Goal: Transaction & Acquisition: Purchase product/service

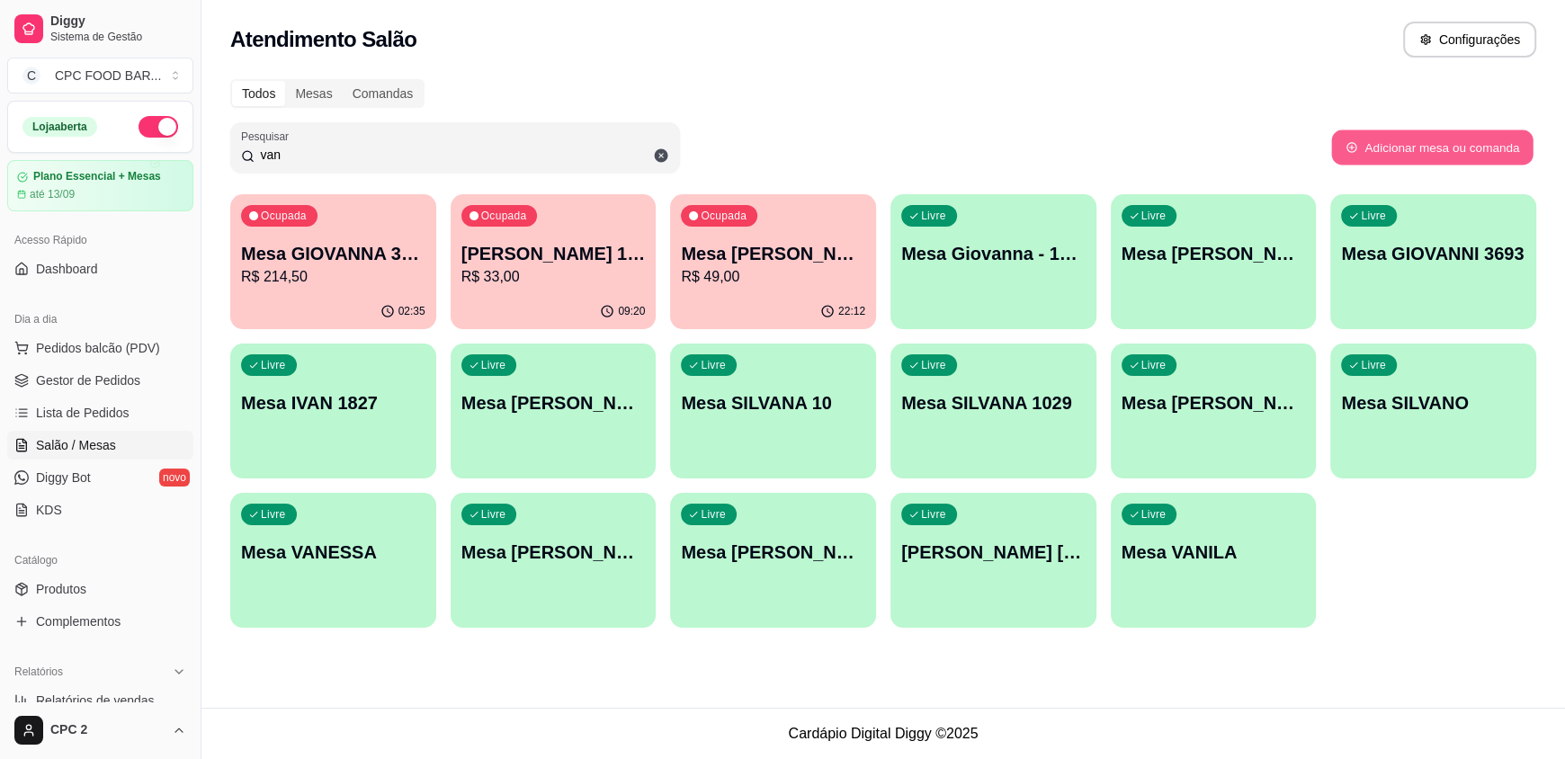
click at [1442, 143] on button "Adicionar mesa ou comanda" at bounding box center [1431, 147] width 201 height 35
select select "TABLE"
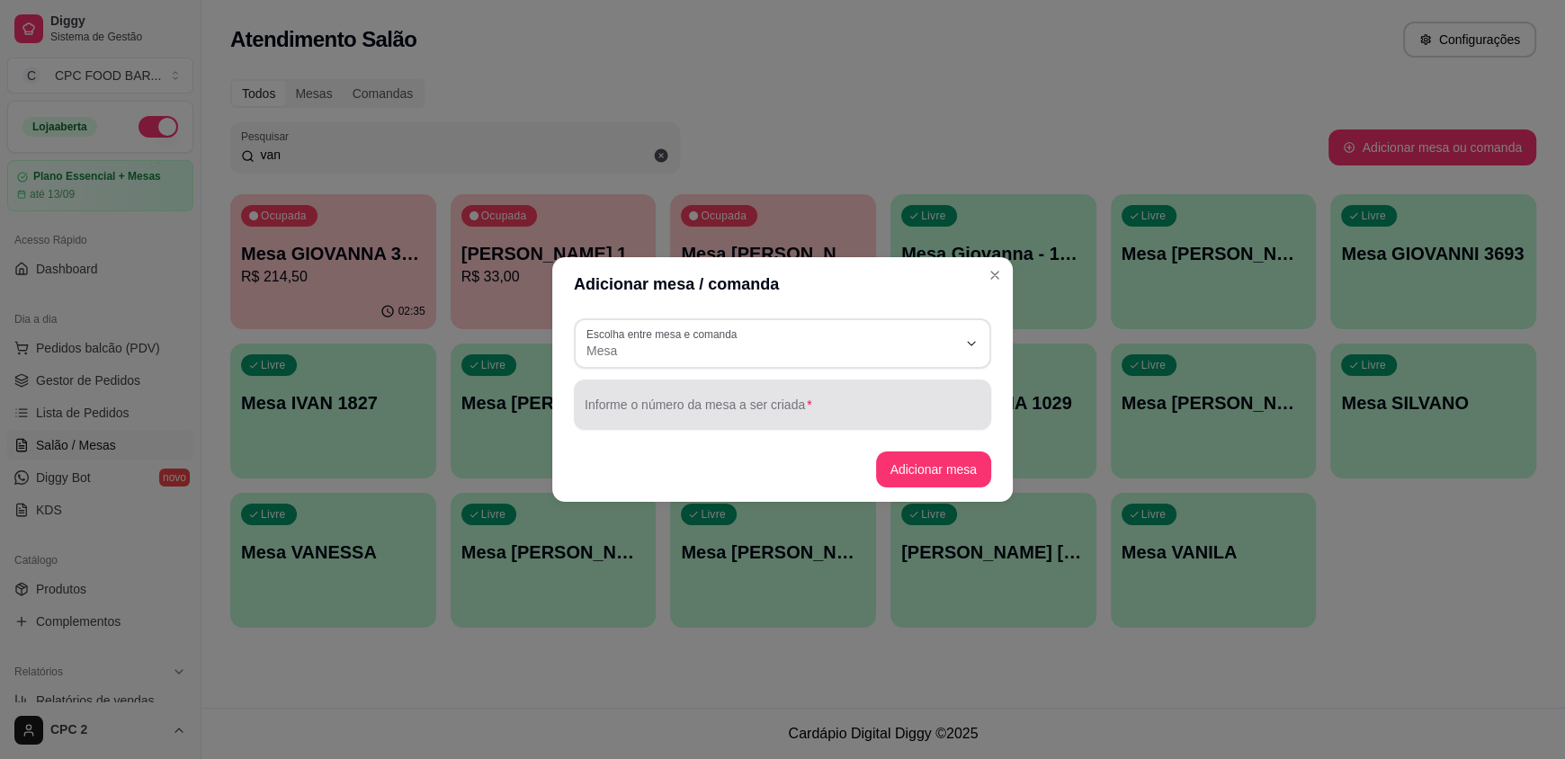
click at [781, 388] on div "Informe o número da mesa a ser criada" at bounding box center [782, 404] width 417 height 50
click at [721, 415] on div at bounding box center [783, 405] width 396 height 36
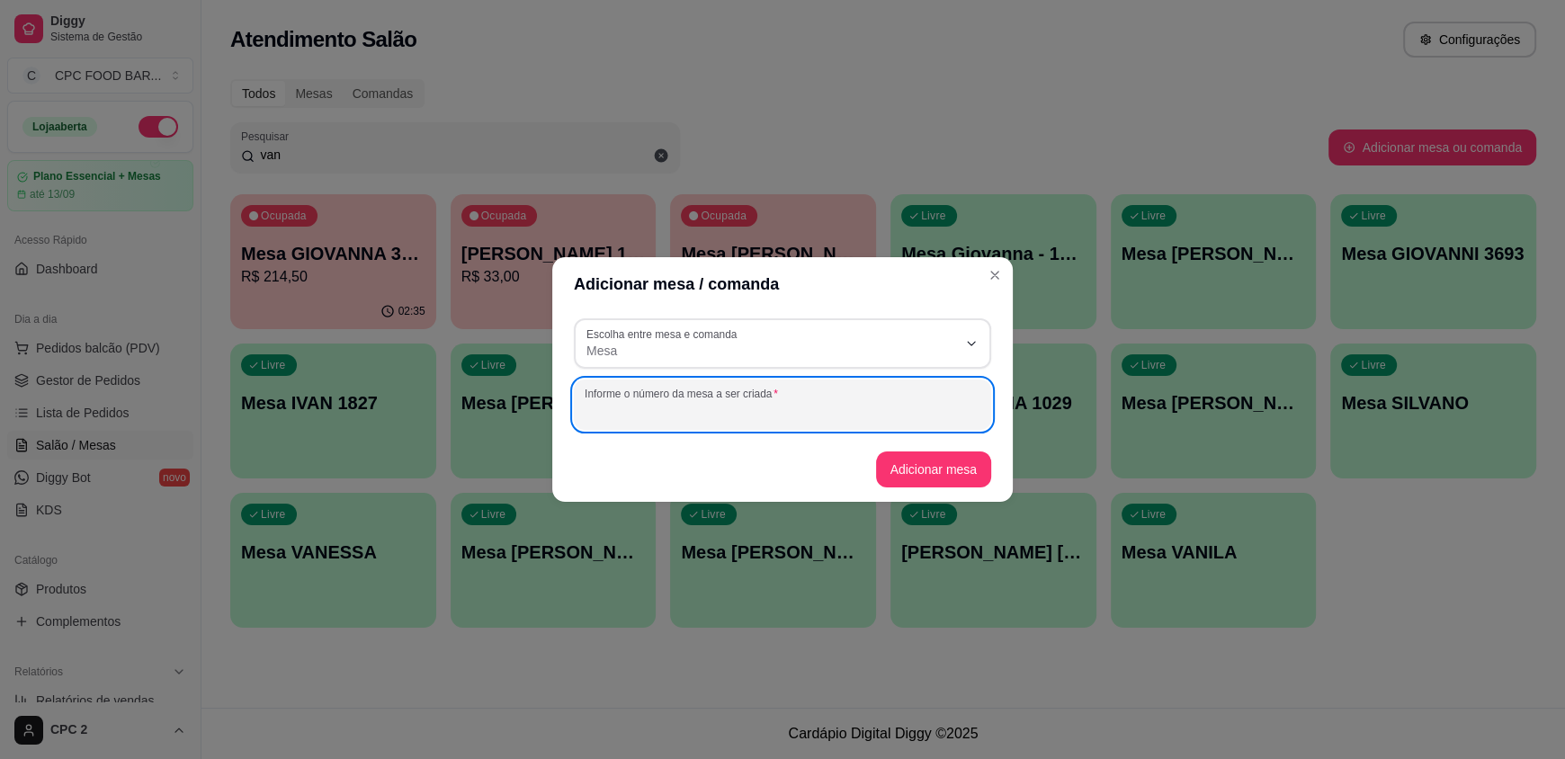
click at [758, 401] on div at bounding box center [783, 405] width 396 height 36
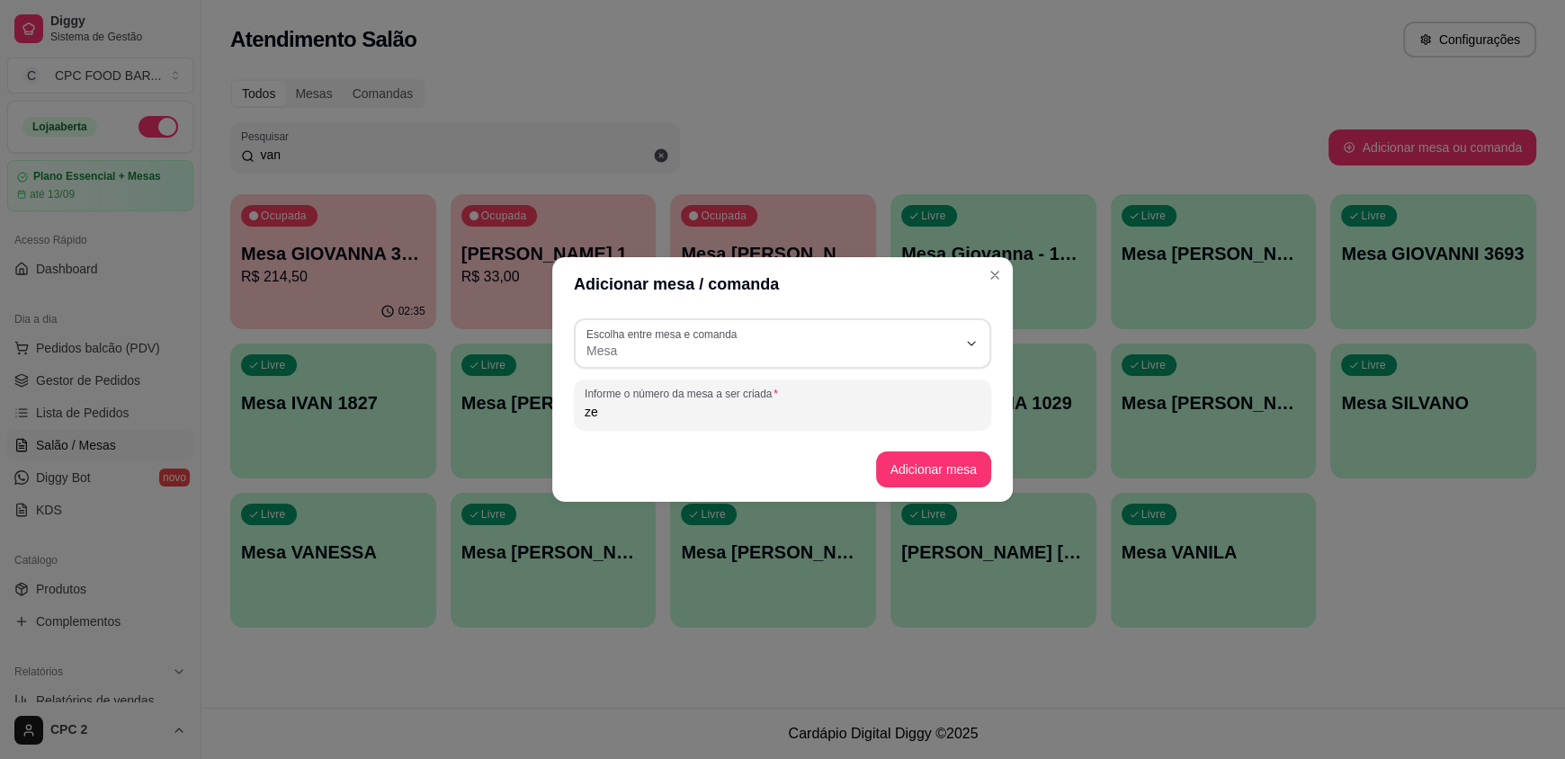
type input "z"
type input "ZEZE MANUTENÇAO"
click at [932, 465] on button "Adicionar mesa" at bounding box center [934, 469] width 116 height 36
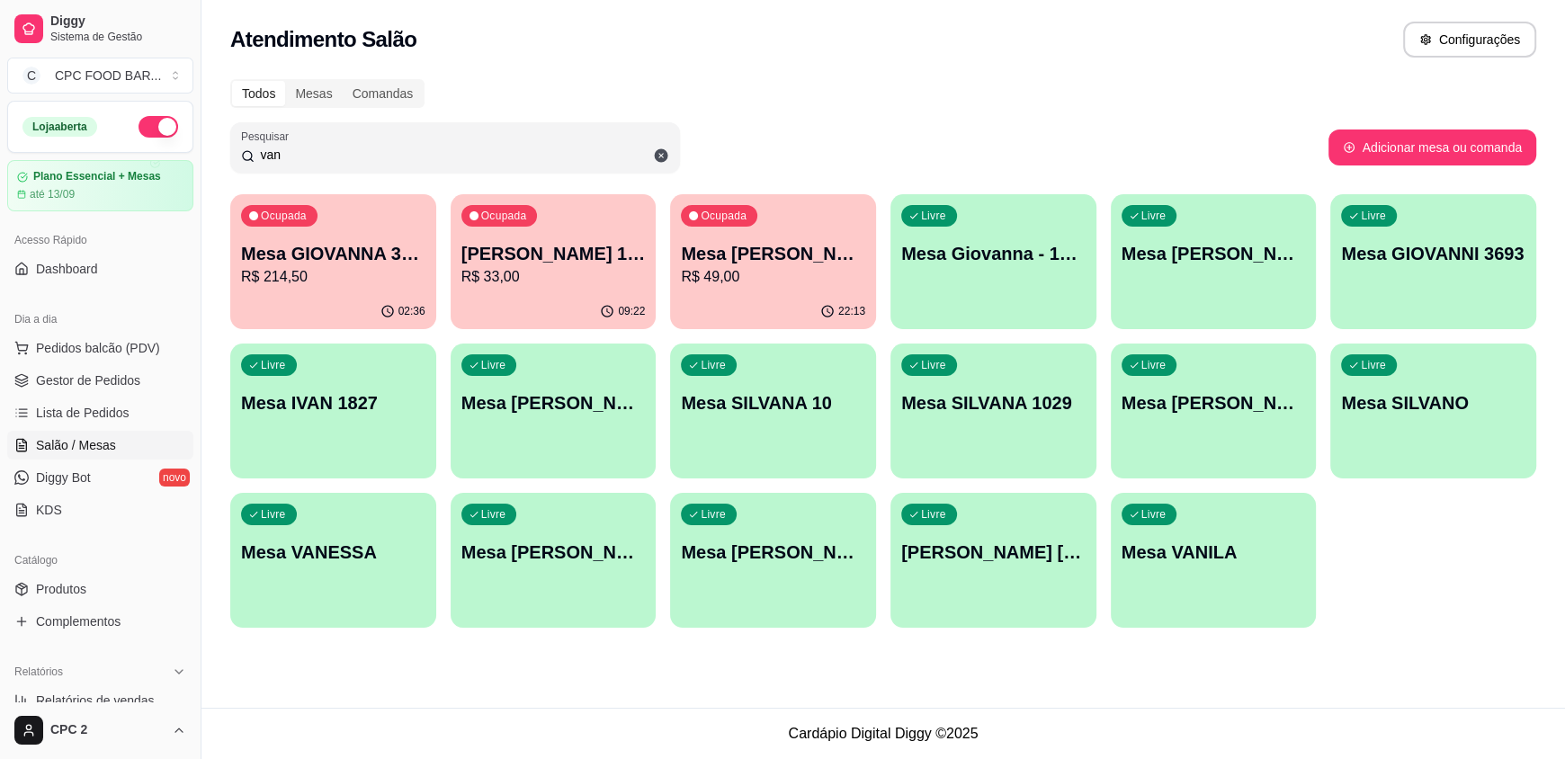
click at [540, 147] on input "van" at bounding box center [461, 155] width 415 height 18
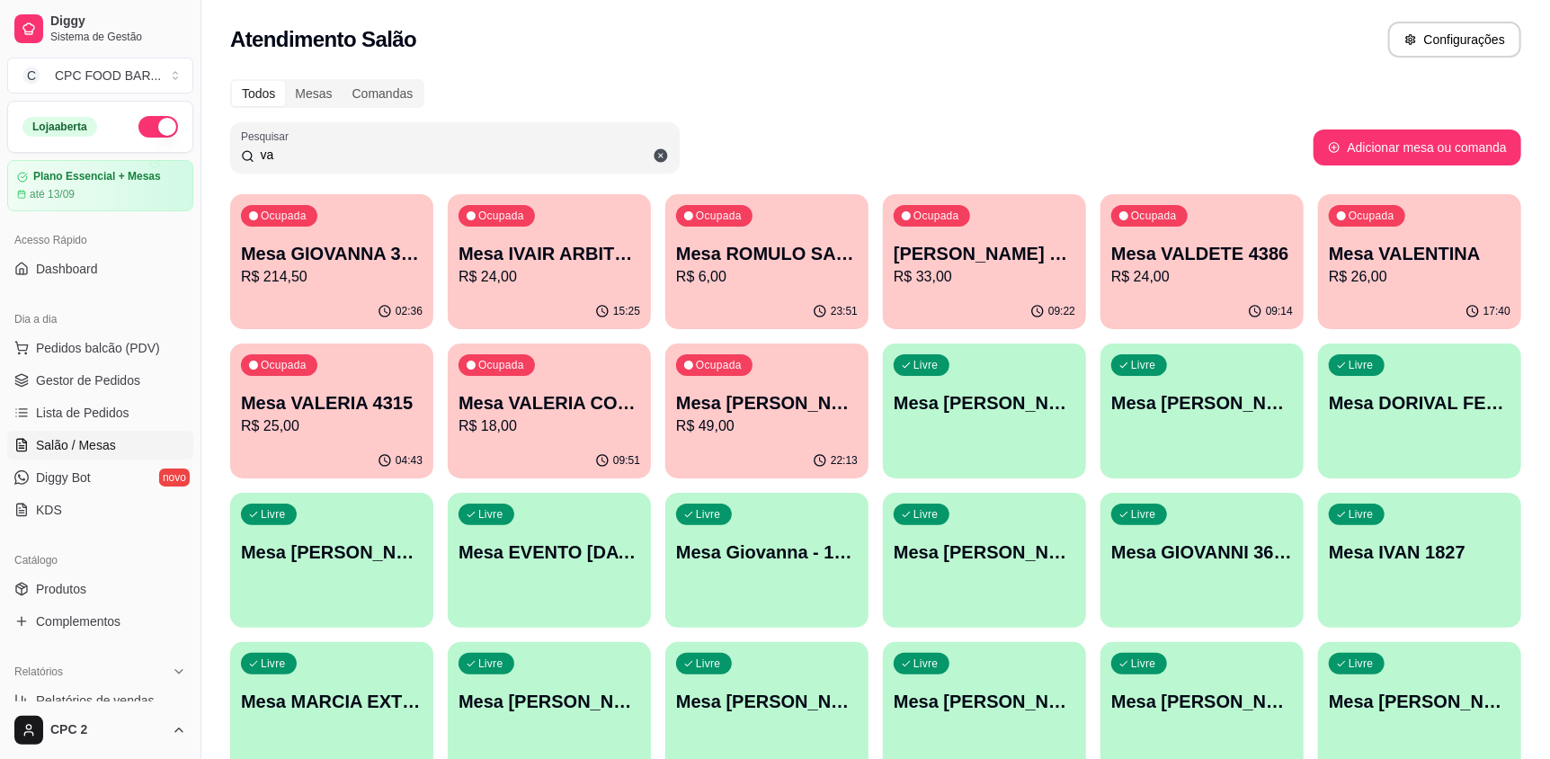
type input "v"
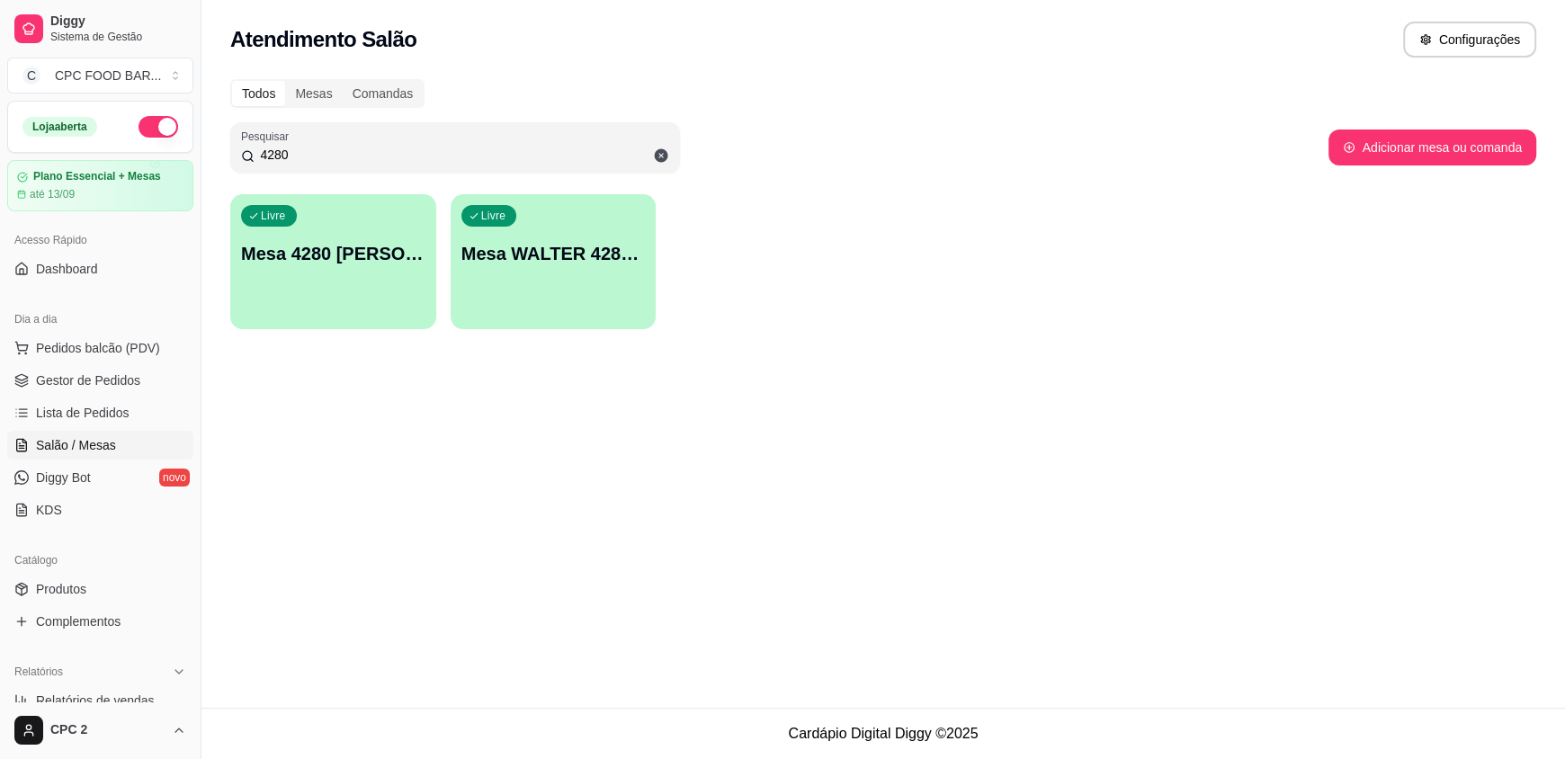
type input "4280"
click at [350, 261] on p "Mesa 4280 [PERSON_NAME]" at bounding box center [333, 254] width 179 height 24
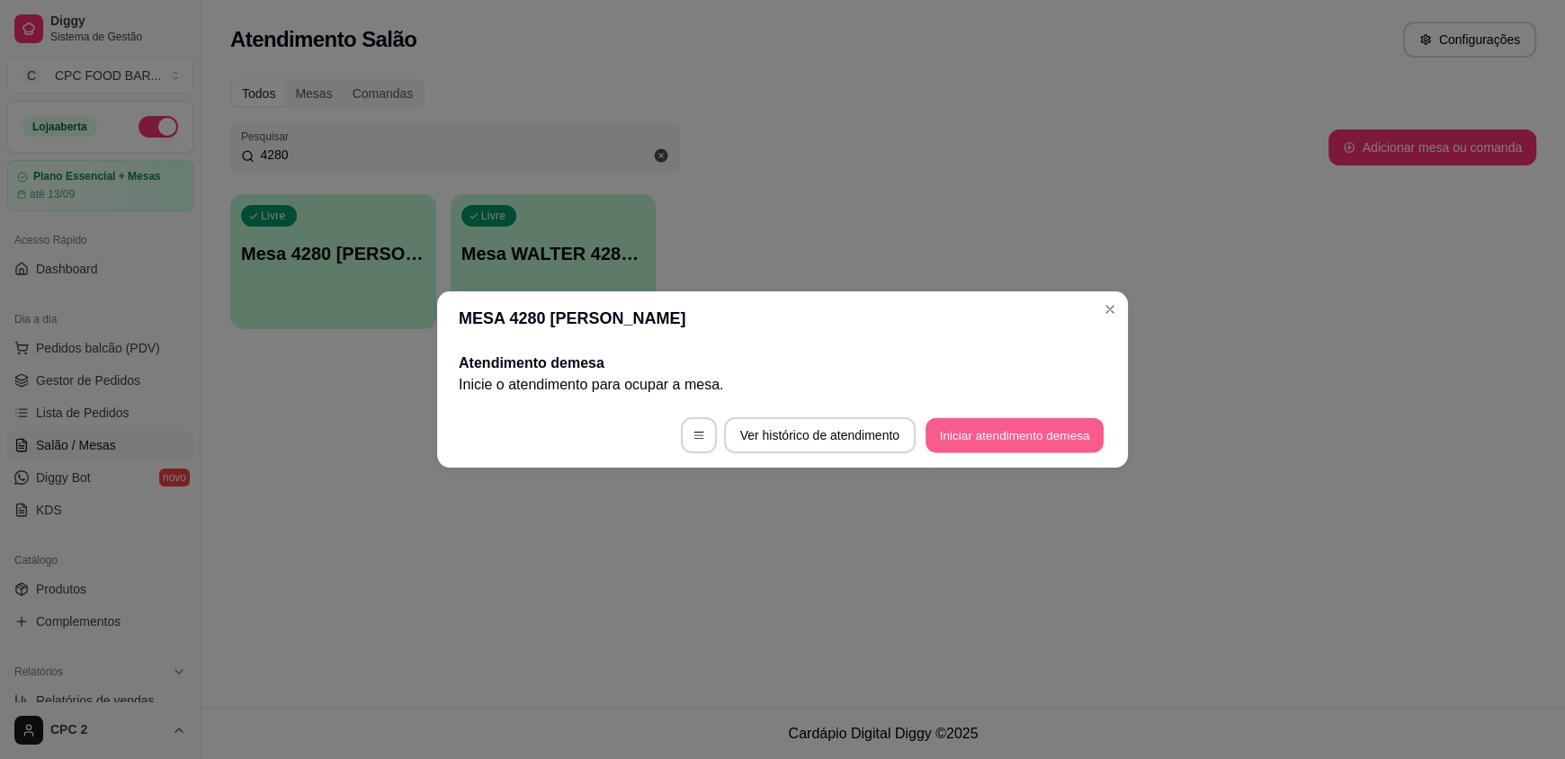
click at [1031, 420] on button "Iniciar atendimento de mesa" at bounding box center [1014, 435] width 178 height 35
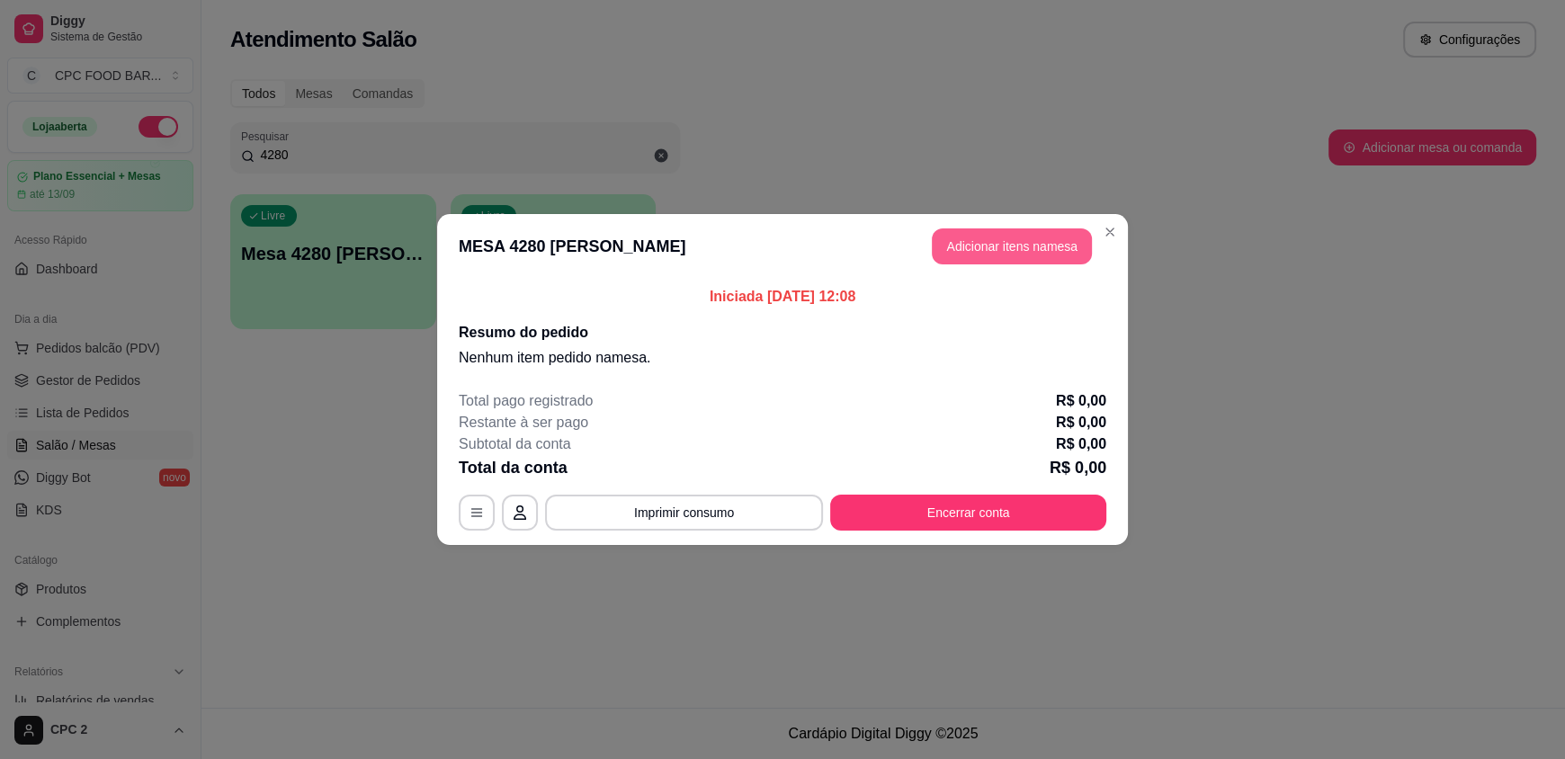
click at [1001, 240] on button "Adicionar itens na mesa" at bounding box center [1012, 246] width 160 height 36
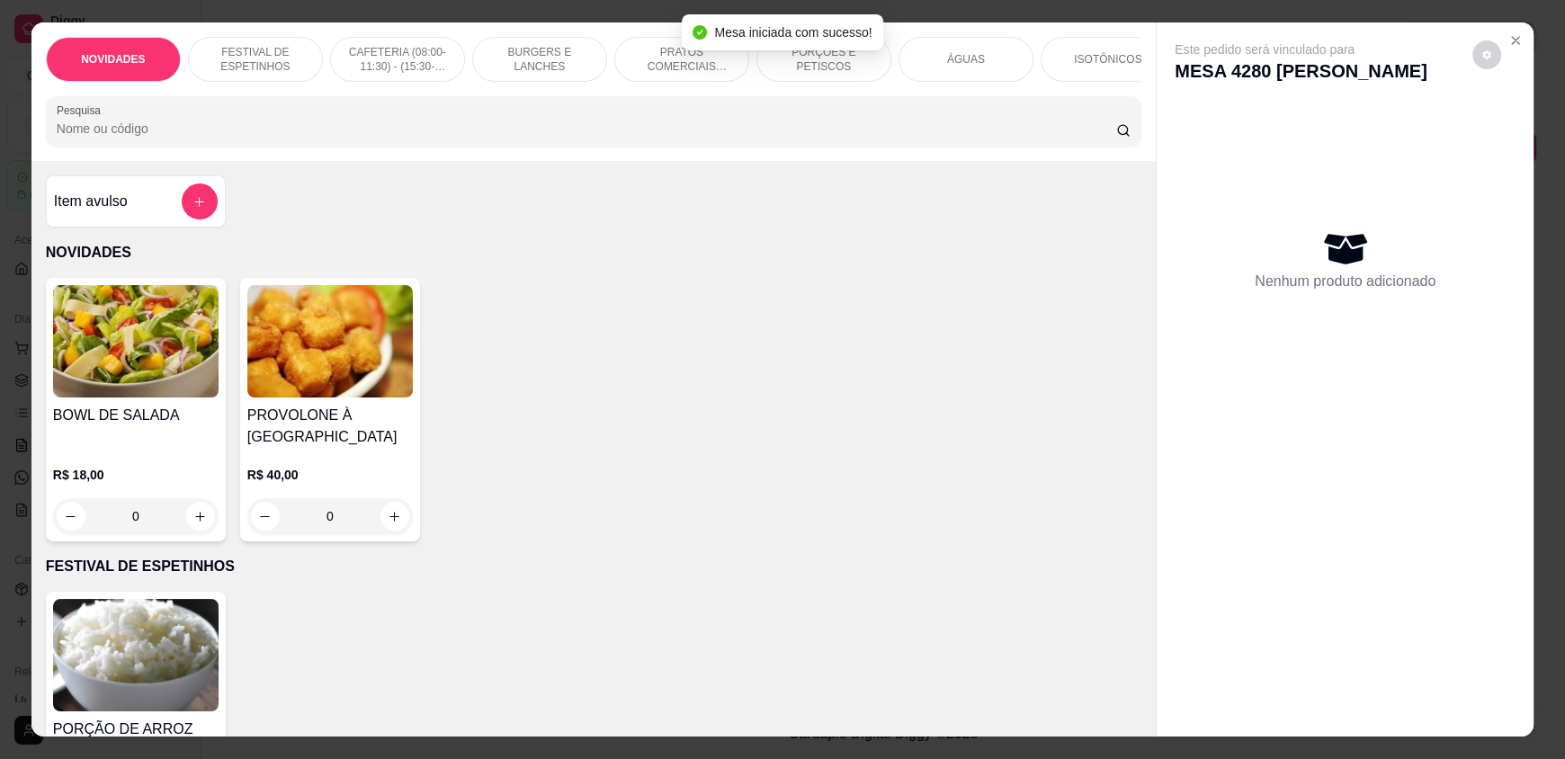
click at [692, 138] on input "Pesquisa" at bounding box center [587, 129] width 1060 height 18
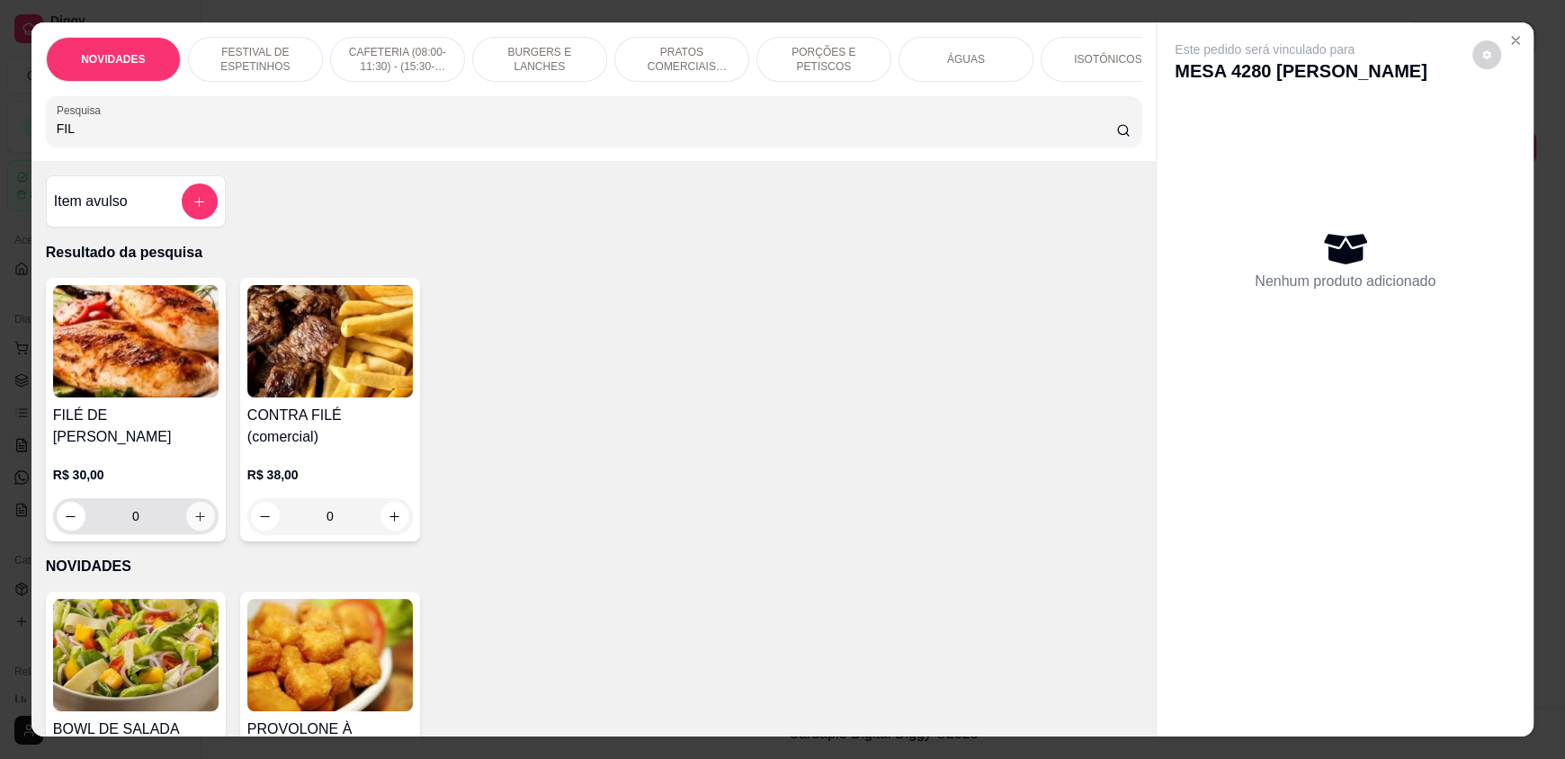
type input "FIL"
click at [187, 513] on button "increase-product-quantity" at bounding box center [200, 517] width 28 height 28
type input "1"
click at [194, 510] on icon "increase-product-quantity" at bounding box center [200, 516] width 13 height 13
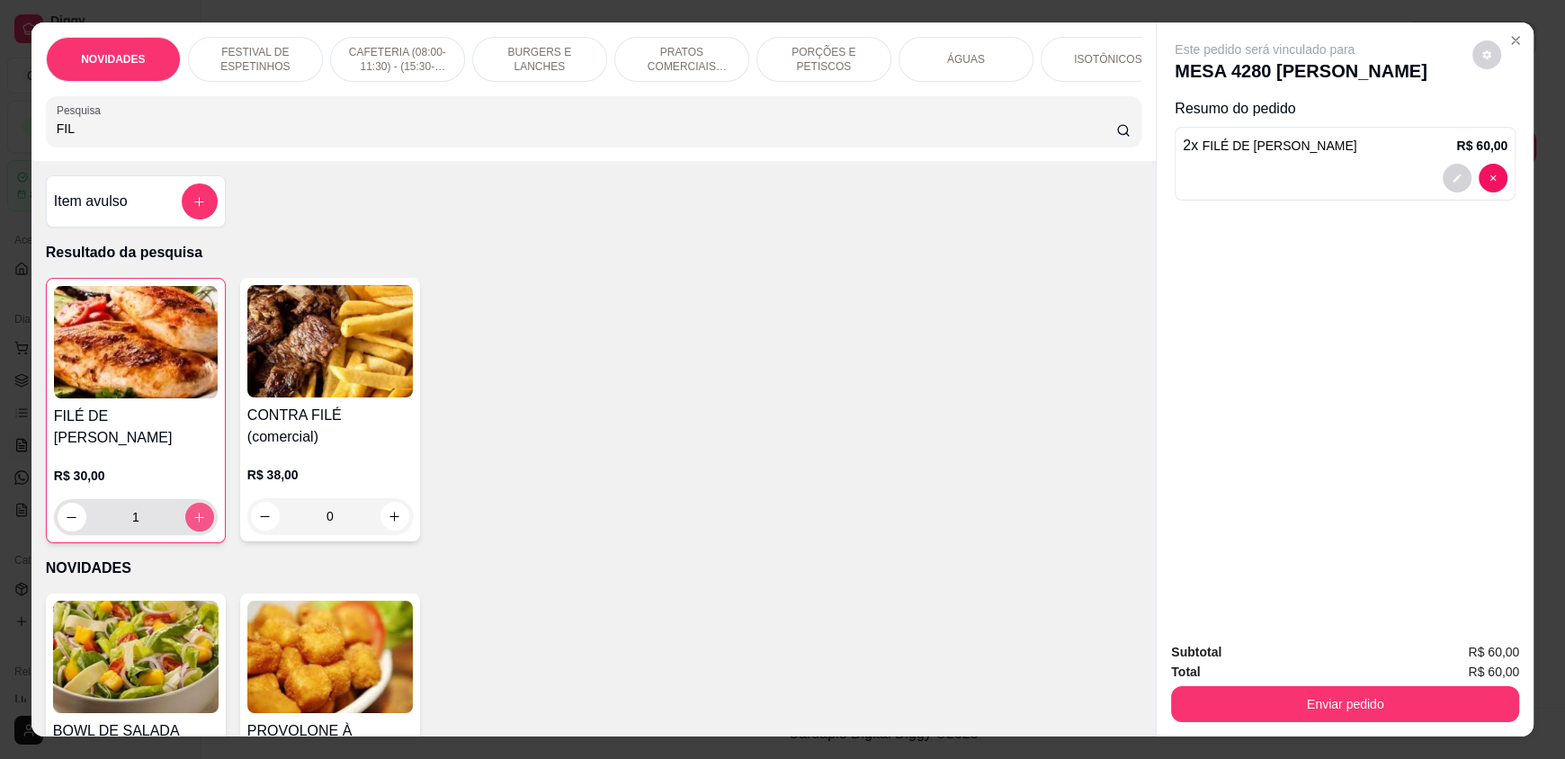
type input "2"
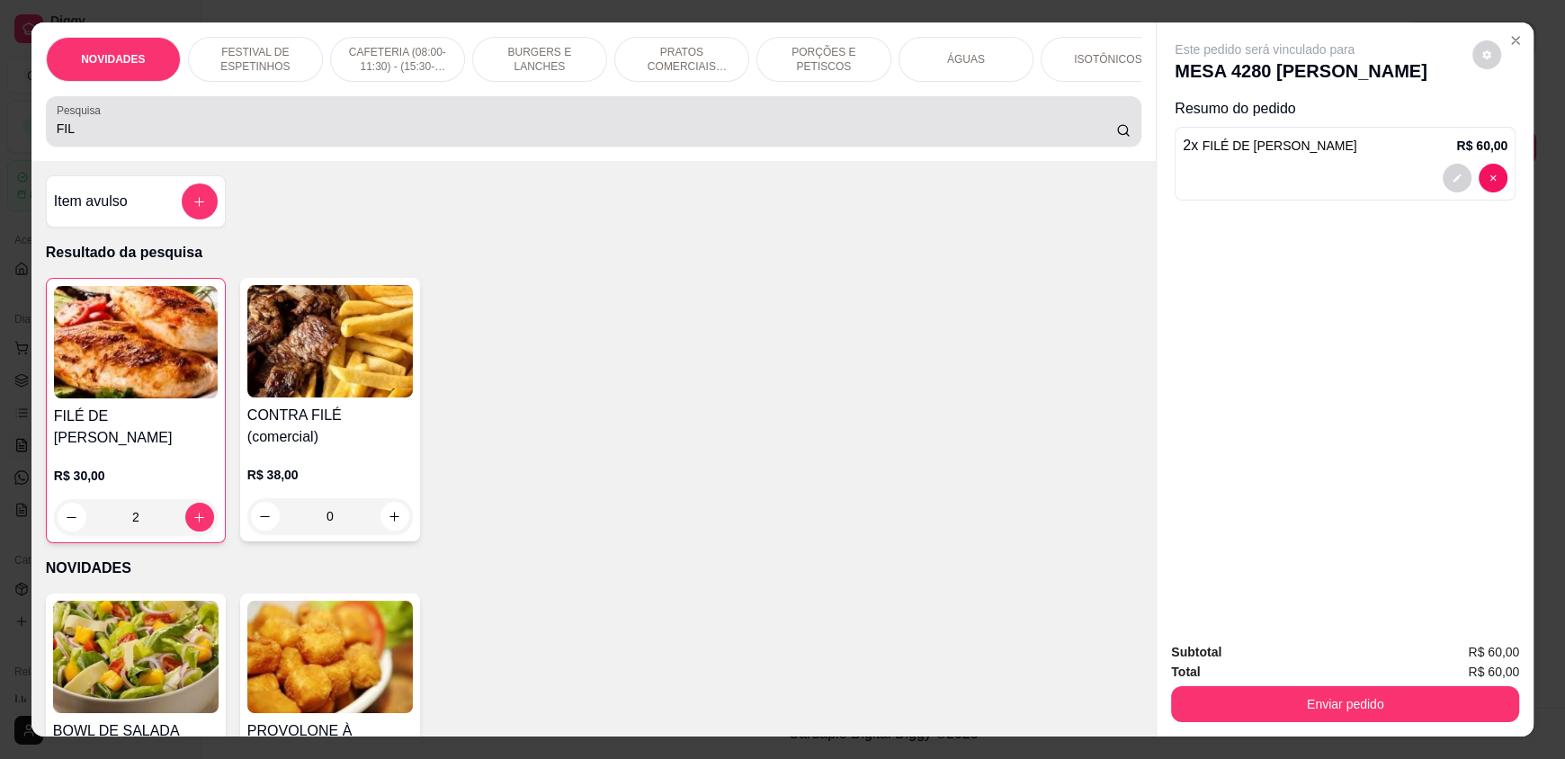
click at [442, 118] on div "FIL" at bounding box center [594, 121] width 1074 height 36
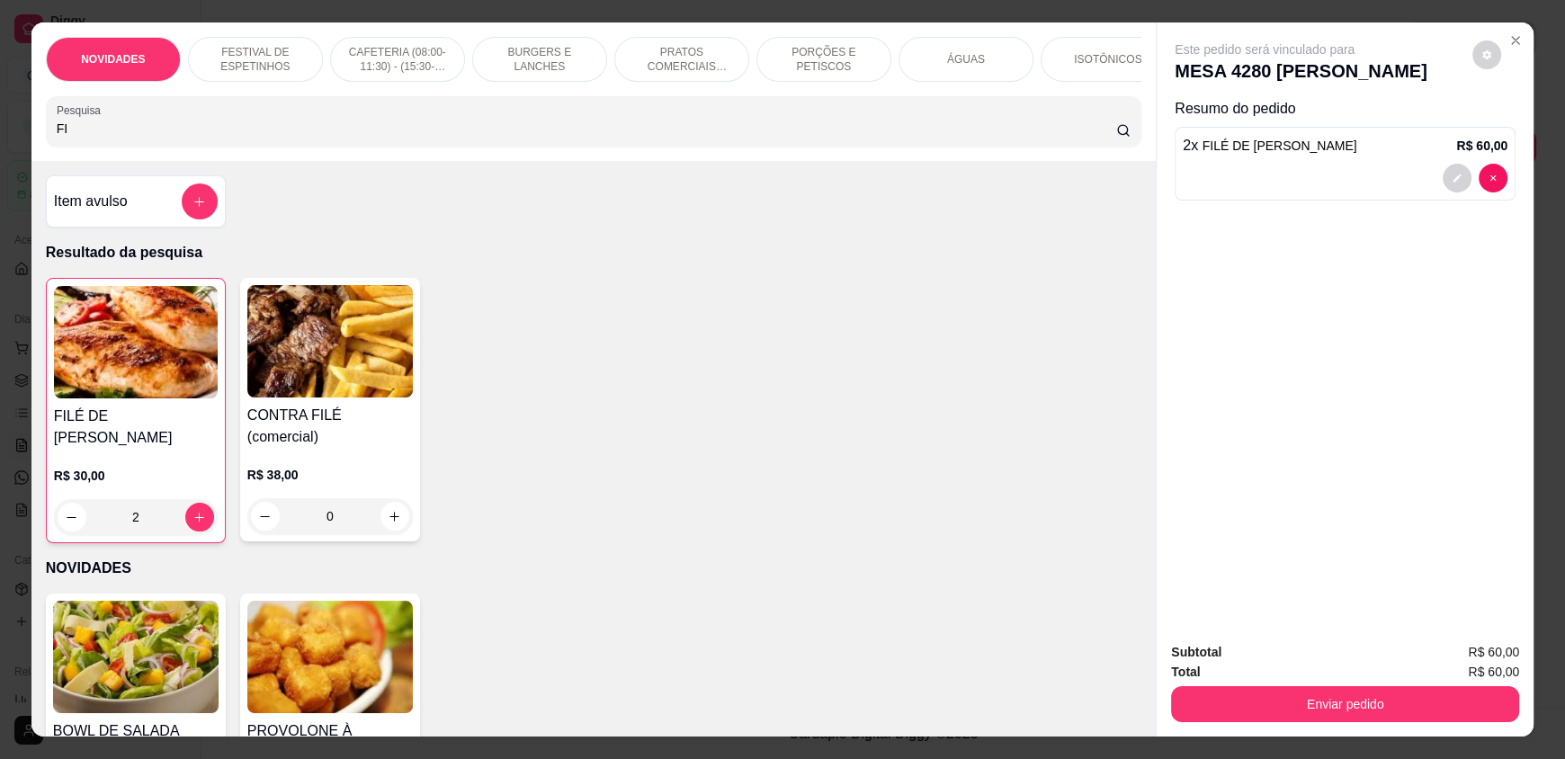
type input "F"
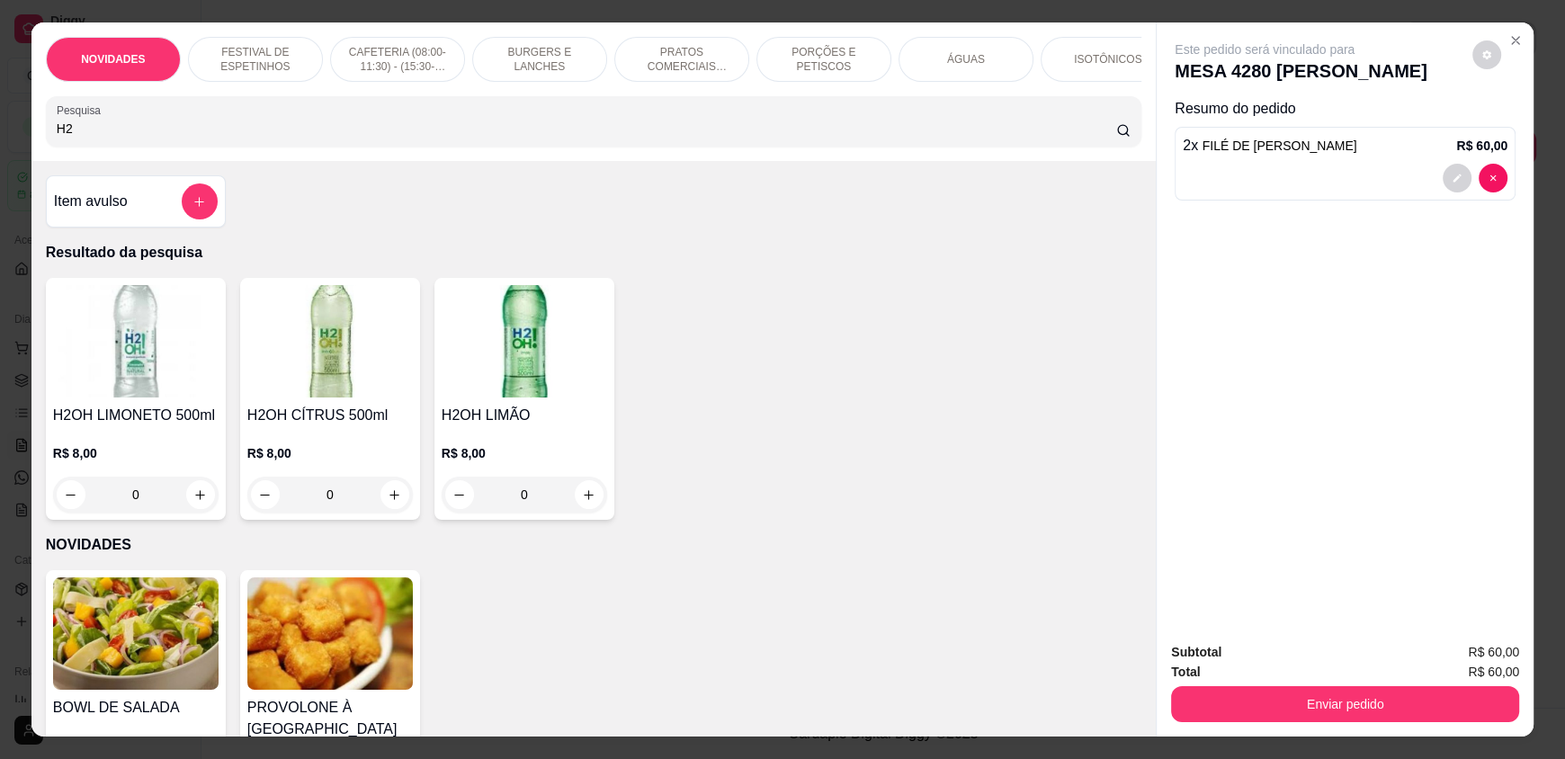
type input "H2"
drag, startPoint x: 1326, startPoint y: 318, endPoint x: 1341, endPoint y: 335, distance: 22.9
click at [1326, 318] on div "Este pedido será vinculado para MESA 4280 Walter Resumo do pedido 2 x FILÉ DE F…" at bounding box center [1344, 324] width 377 height 604
click at [186, 504] on button "increase-product-quantity" at bounding box center [200, 494] width 29 height 29
type input "1"
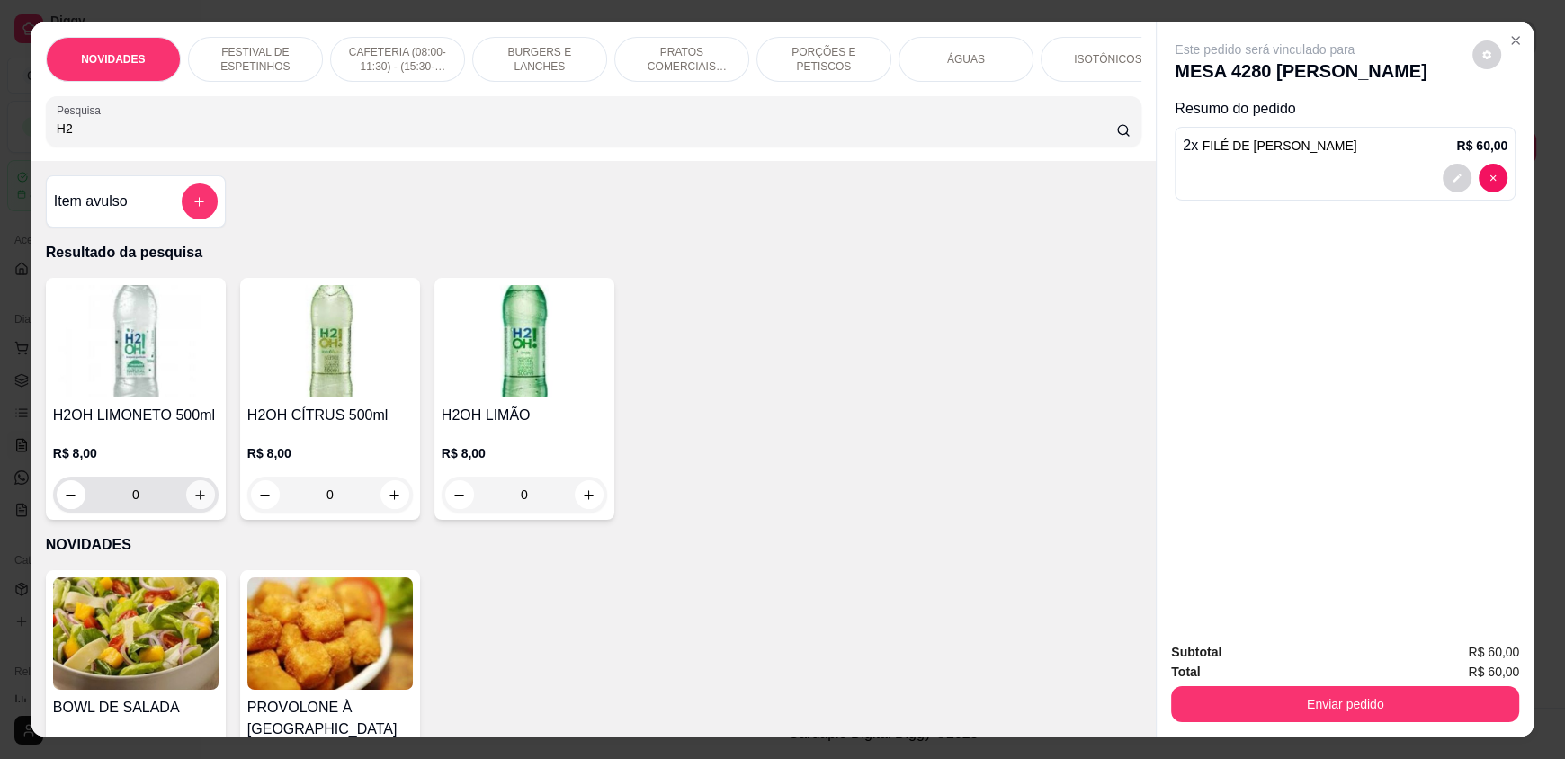
type input "1"
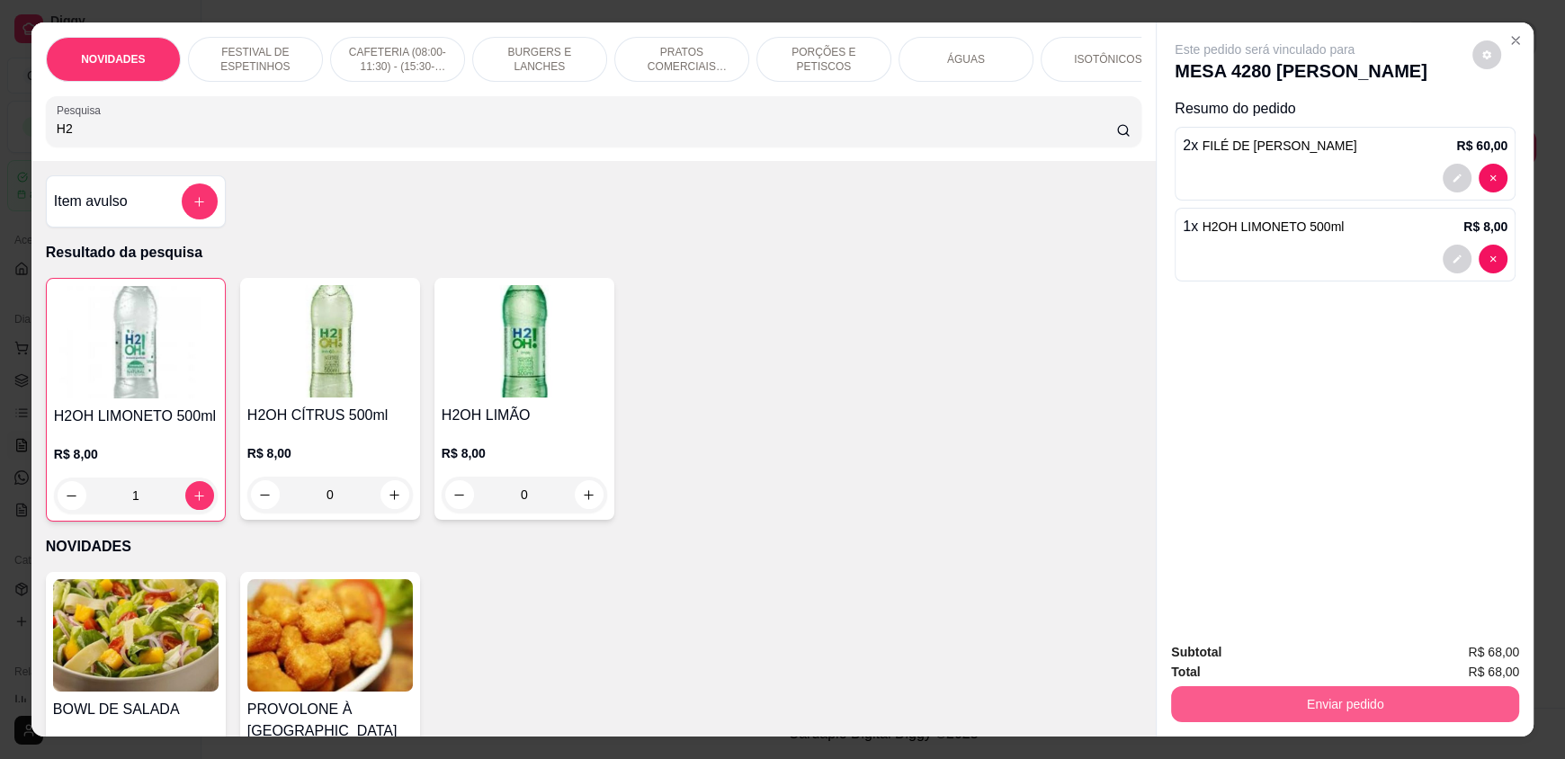
click at [1248, 690] on button "Enviar pedido" at bounding box center [1345, 704] width 348 height 36
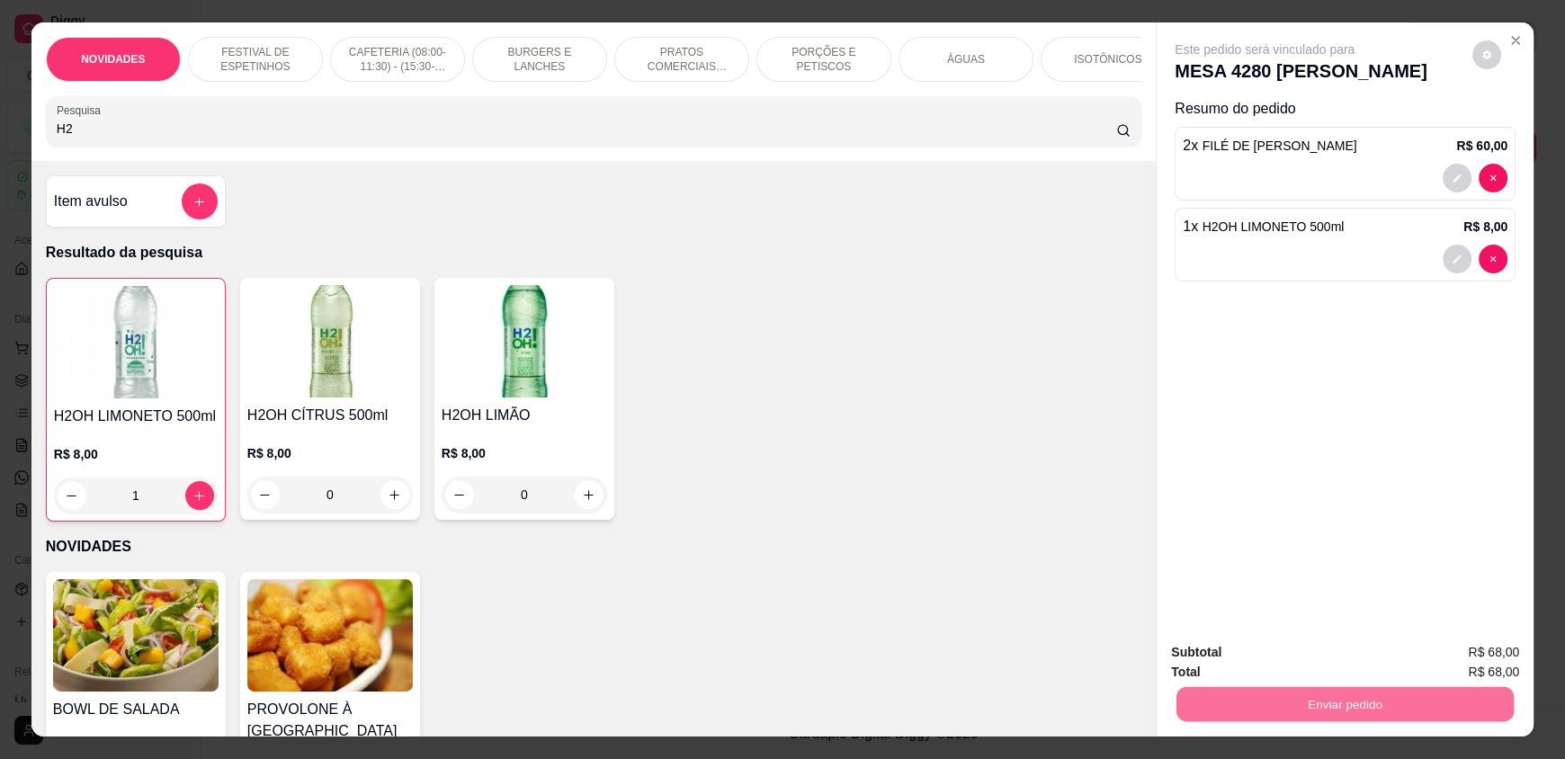
click at [1252, 650] on button "Não registrar e enviar pedido" at bounding box center [1282, 659] width 195 height 36
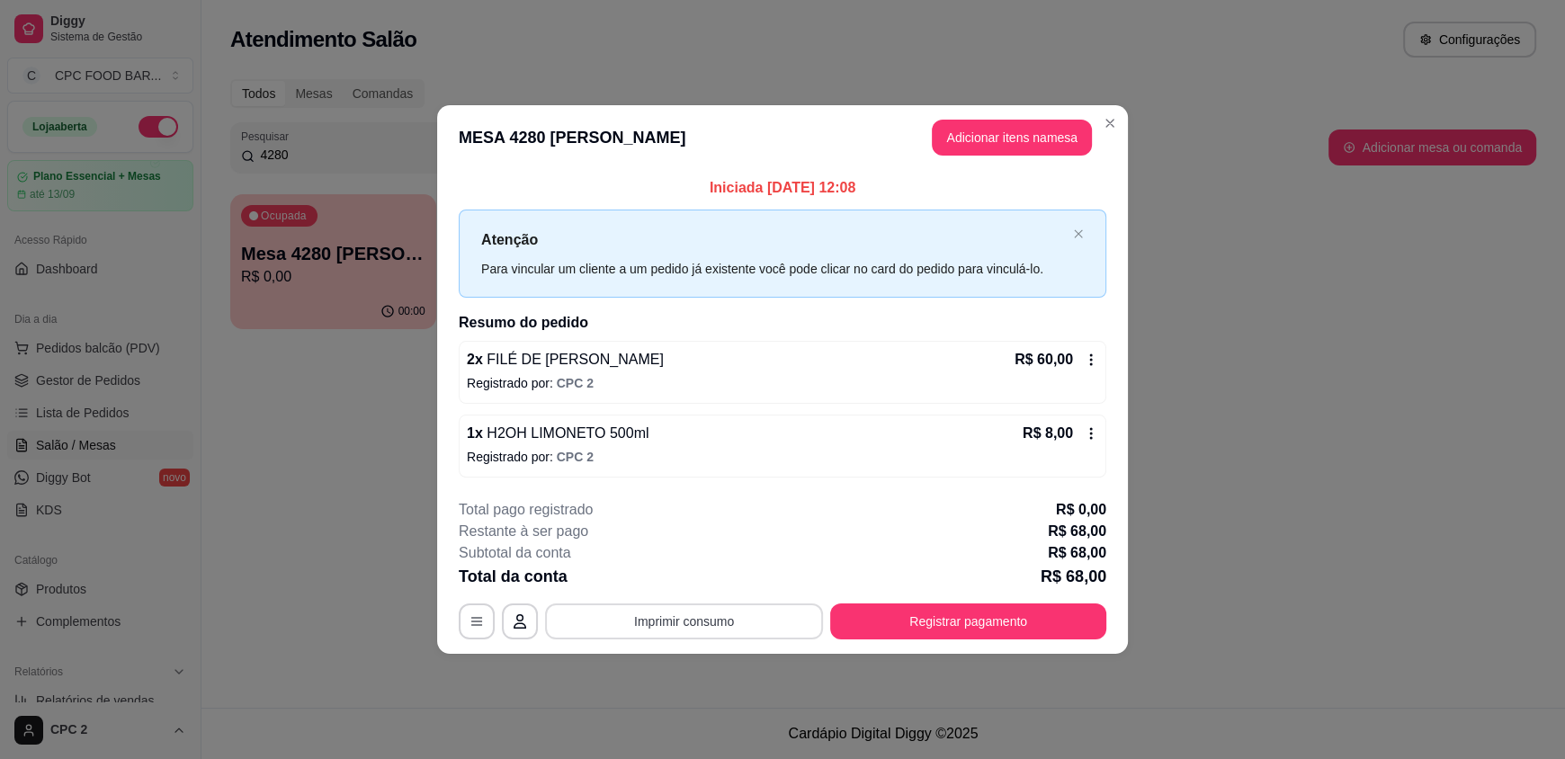
click at [699, 611] on button "Imprimir consumo" at bounding box center [684, 621] width 278 height 36
click at [708, 578] on button "Impressora" at bounding box center [689, 579] width 126 height 28
click at [747, 617] on button "Imprimir consumo" at bounding box center [684, 620] width 270 height 35
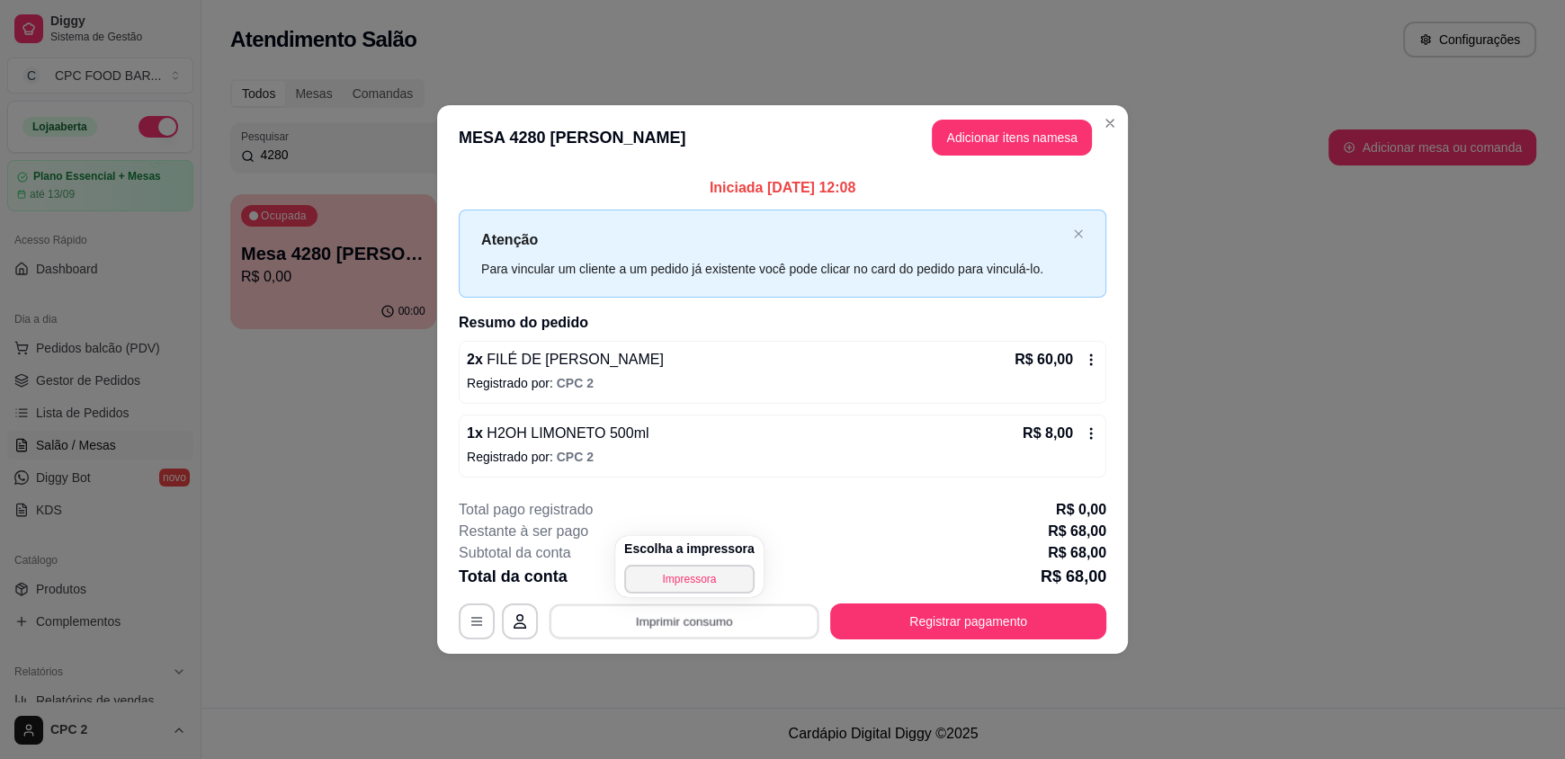
click at [747, 617] on button "Imprimir consumo" at bounding box center [684, 620] width 270 height 35
click at [728, 612] on button "Imprimir consumo" at bounding box center [684, 621] width 278 height 36
click at [700, 572] on button "Impressora" at bounding box center [689, 579] width 130 height 29
click at [630, 622] on button "Imprimir consumo" at bounding box center [684, 620] width 270 height 35
click at [80, 352] on div "**********" at bounding box center [782, 379] width 1565 height 759
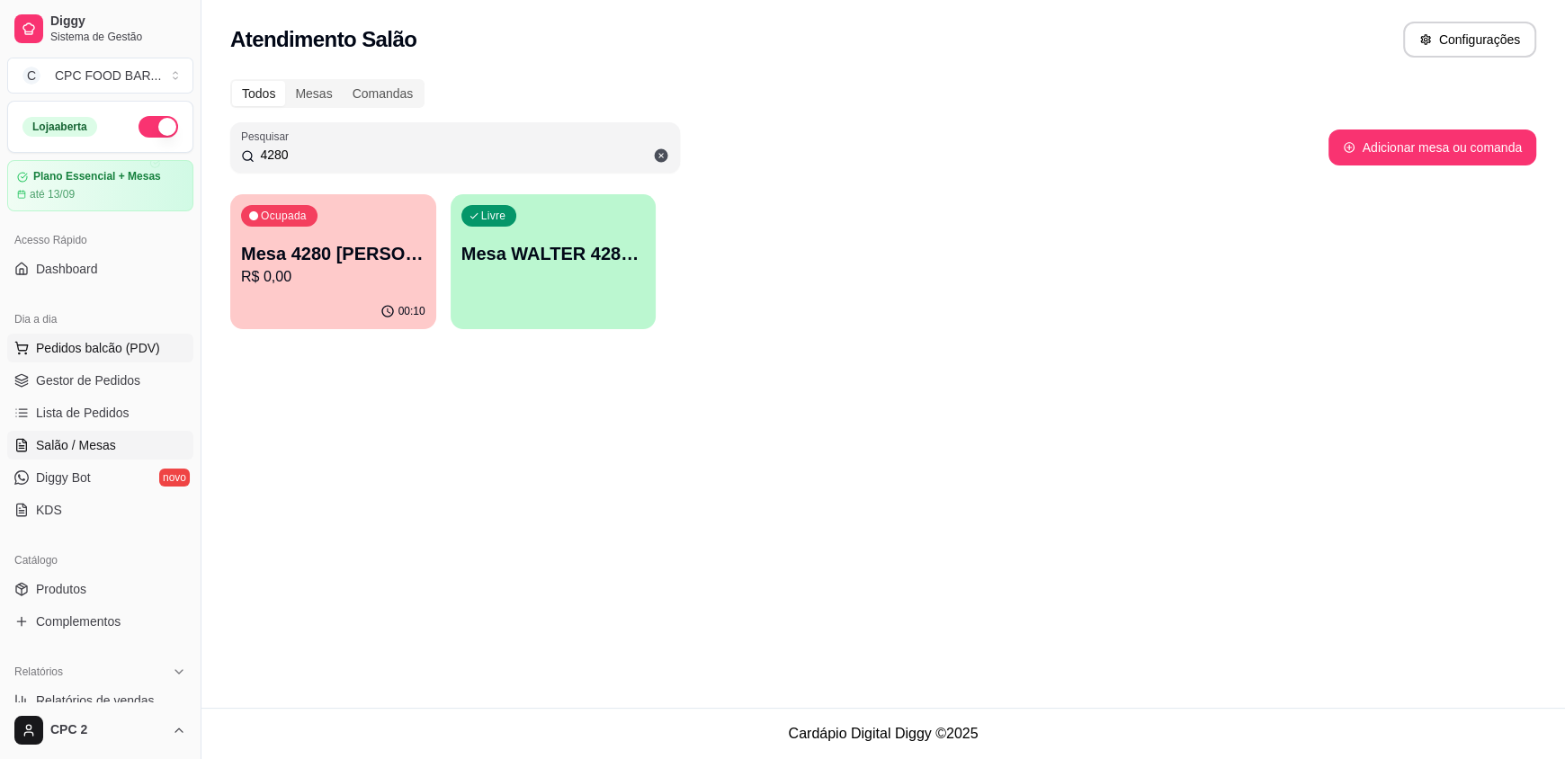
click at [98, 344] on span "Pedidos balcão (PDV)" at bounding box center [98, 348] width 124 height 18
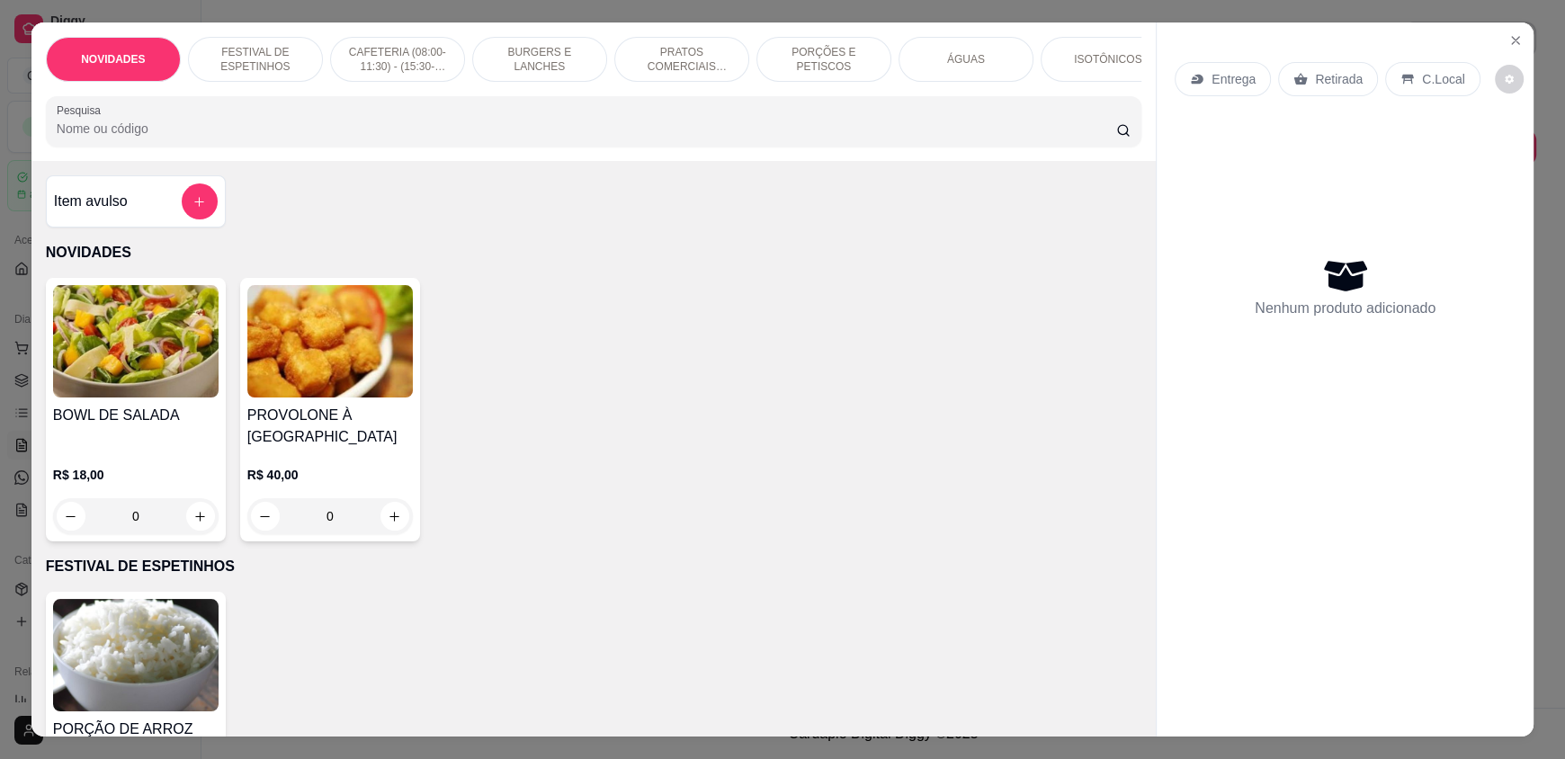
click at [198, 138] on input "Pesquisa" at bounding box center [587, 129] width 1060 height 18
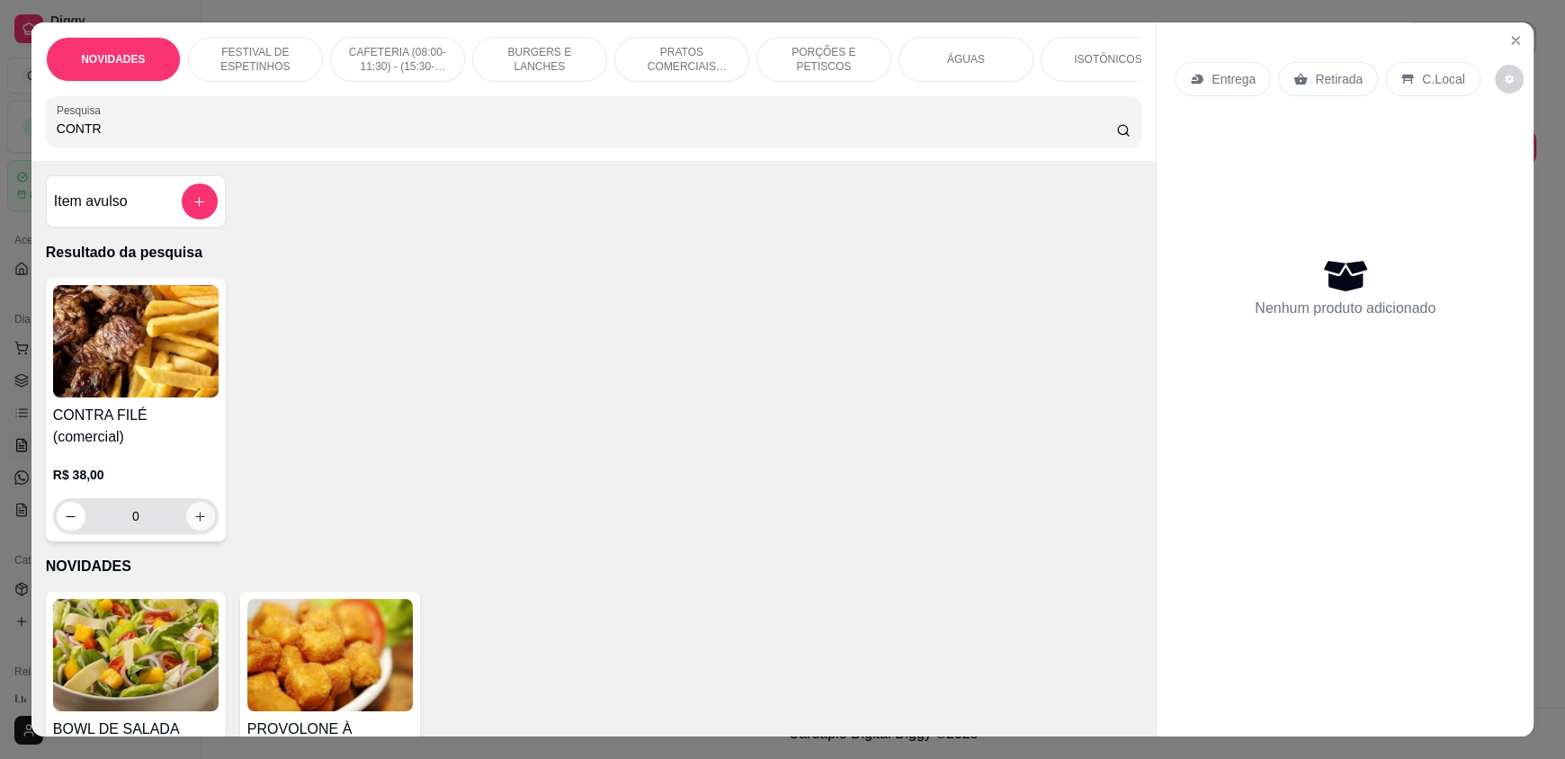
type input "CONTR"
click at [194, 510] on icon "increase-product-quantity" at bounding box center [200, 516] width 13 height 13
type input "1"
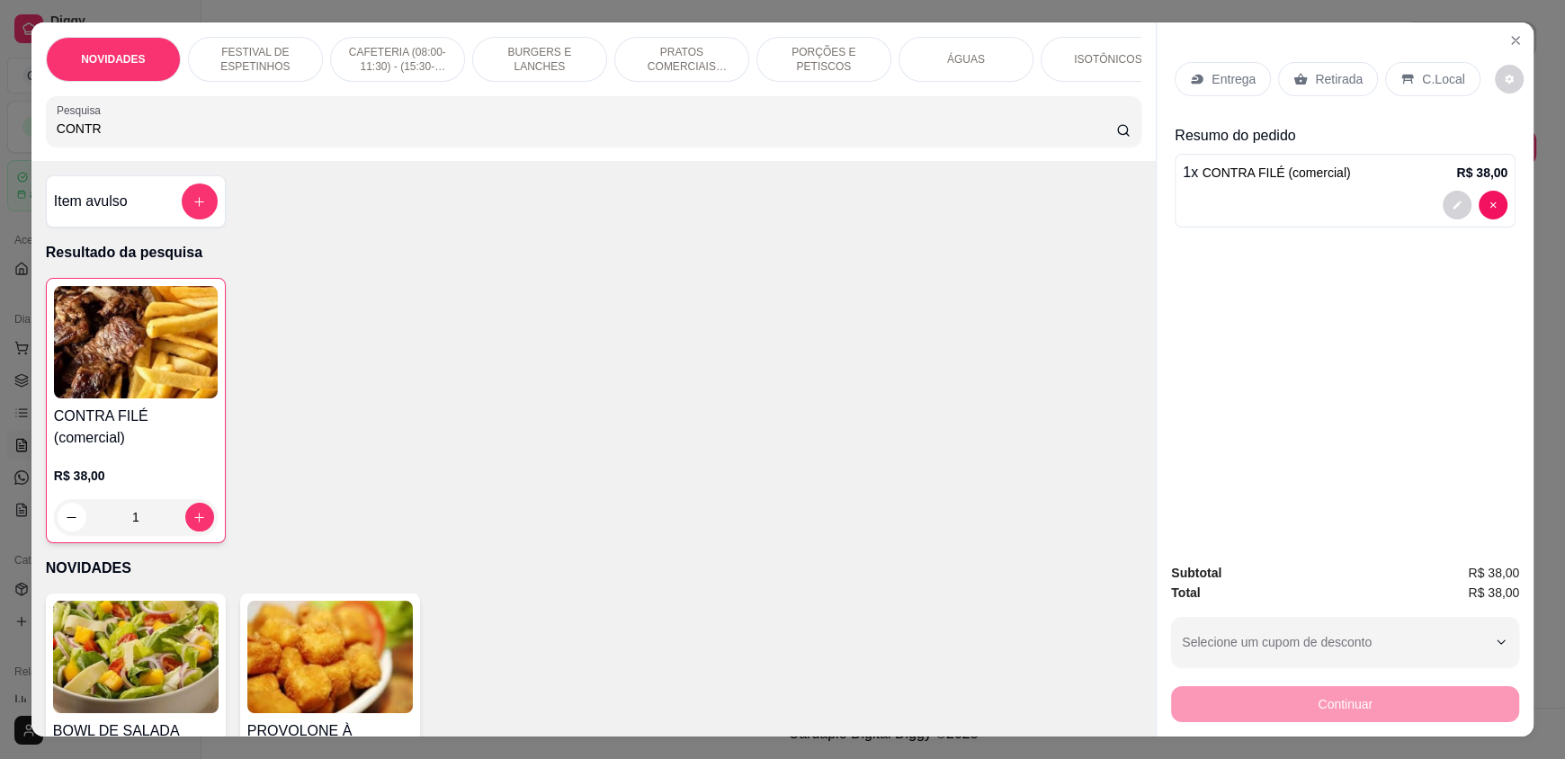
drag, startPoint x: 295, startPoint y: 150, endPoint x: 3, endPoint y: 150, distance: 292.3
click at [3, 150] on div "NOVIDADES FESTIVAL DE ESPETINHOS CAFETERIA (08:00-11:30) - (15:30-18:00) BURGER…" at bounding box center [782, 379] width 1565 height 759
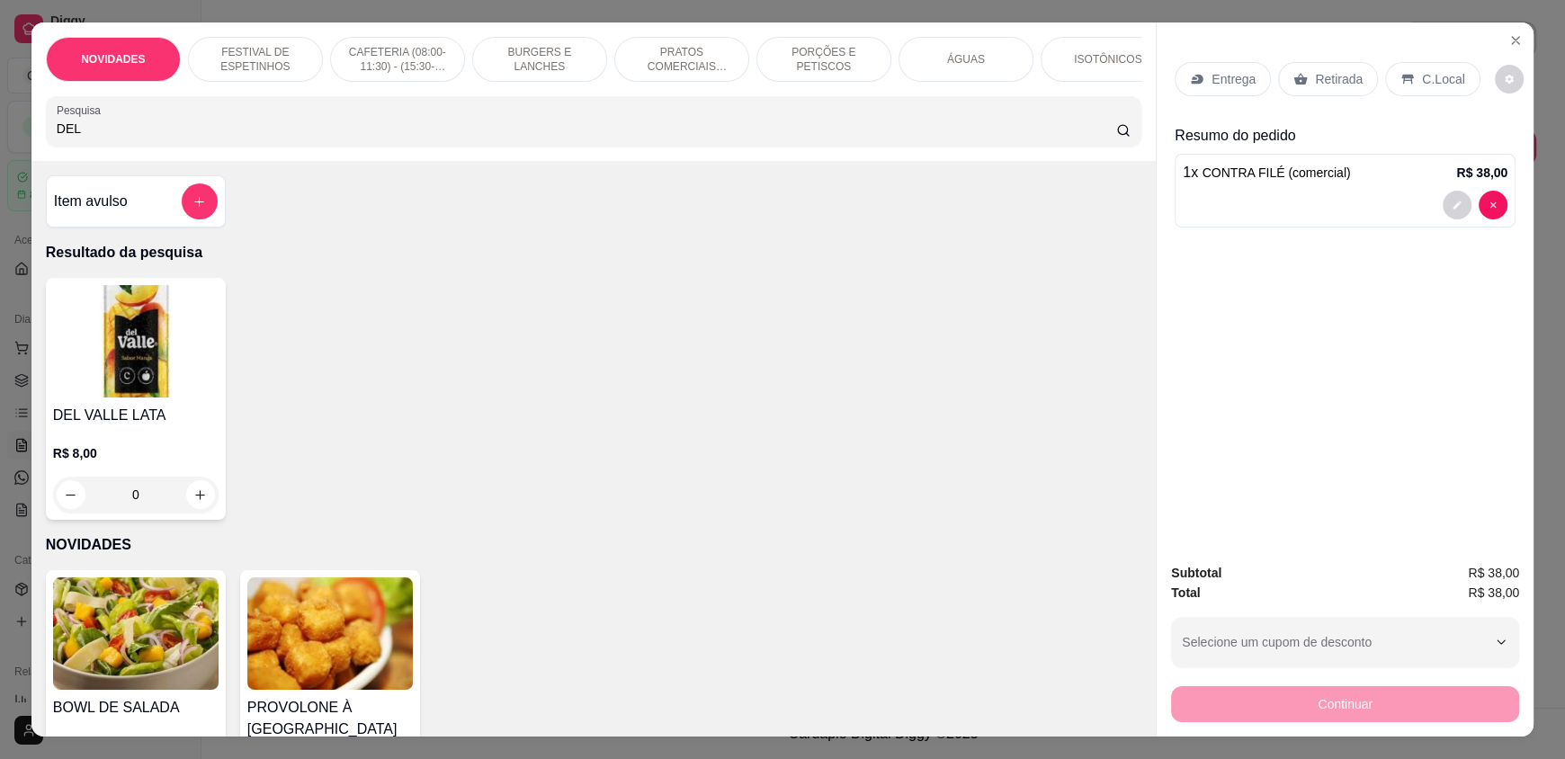
type input "DEL"
click at [194, 500] on div "0" at bounding box center [135, 495] width 165 height 36
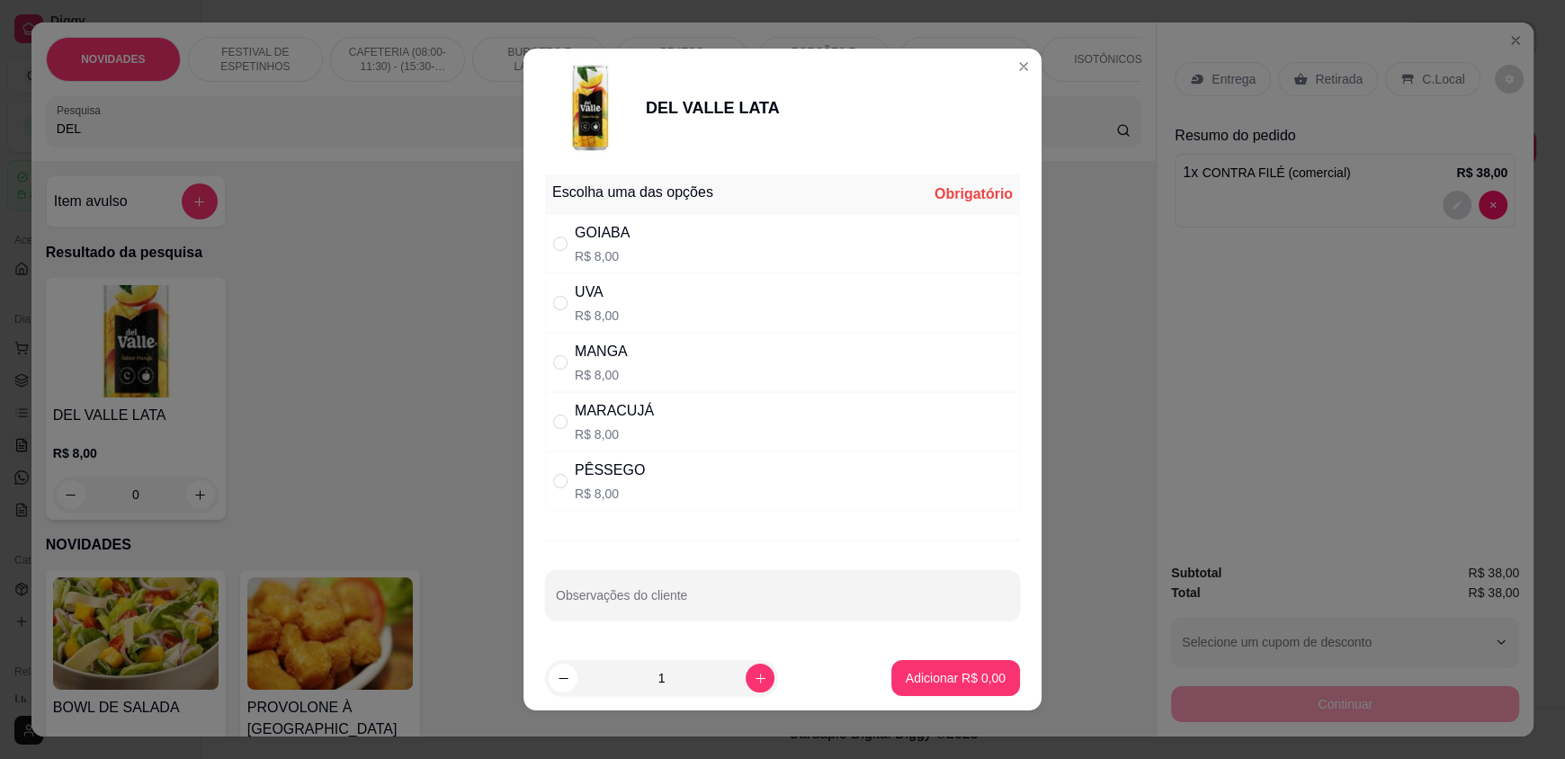
click at [708, 352] on div "MANGA R$ 8,00" at bounding box center [782, 362] width 475 height 59
radio input "true"
click at [985, 676] on button "Adicionar R$ 8,00" at bounding box center [955, 678] width 129 height 36
type input "1"
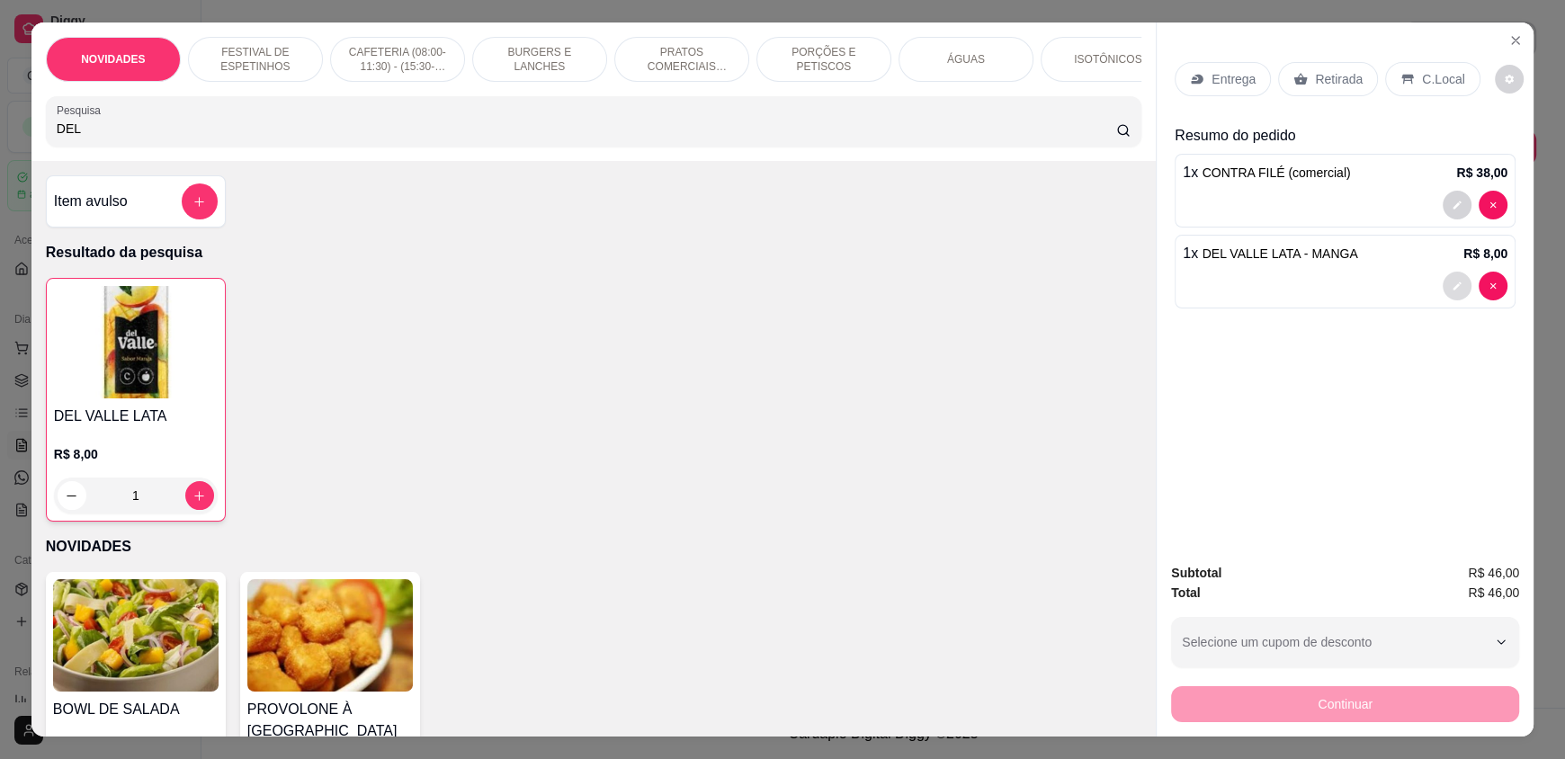
click at [1453, 286] on icon "decrease-product-quantity" at bounding box center [1457, 286] width 8 height 8
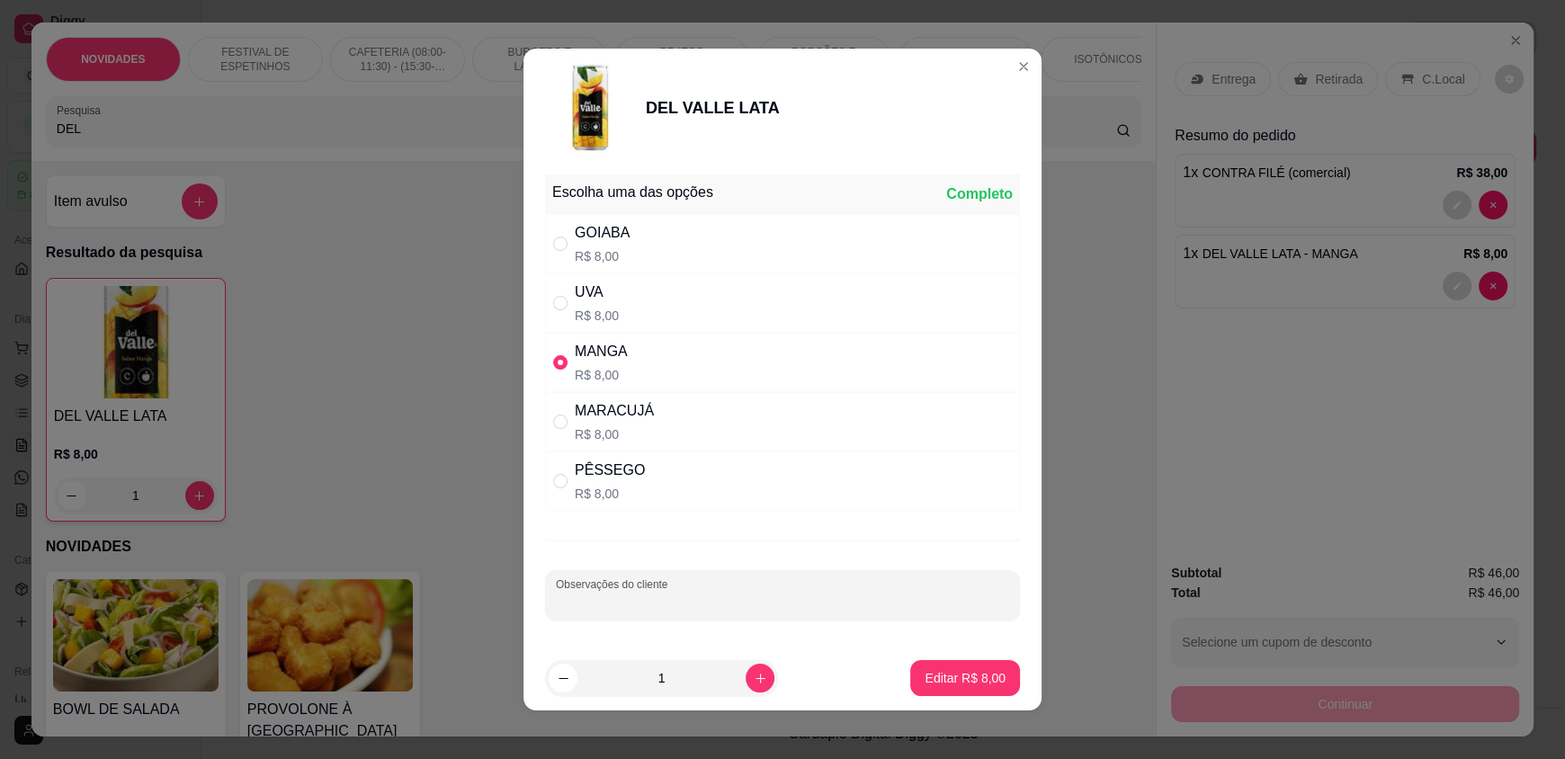
click at [742, 600] on input "Observações do cliente" at bounding box center [782, 603] width 453 height 18
type input "COM LEITE"
click at [951, 677] on p "Editar R$ 8,00" at bounding box center [965, 677] width 78 height 17
type input "0"
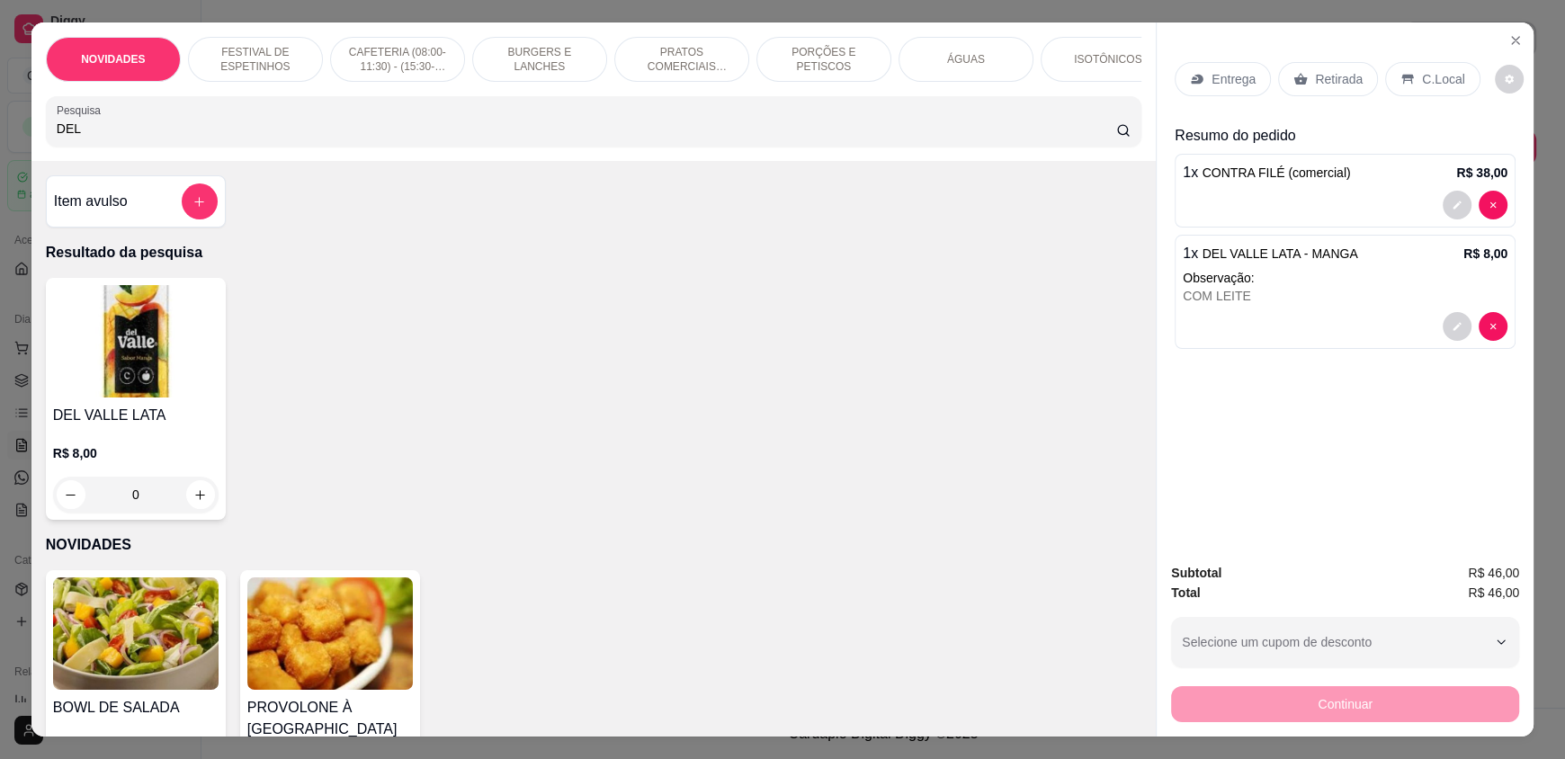
drag, startPoint x: 1398, startPoint y: 85, endPoint x: 1388, endPoint y: 79, distance: 11.7
click at [1400, 85] on icon at bounding box center [1407, 79] width 14 height 14
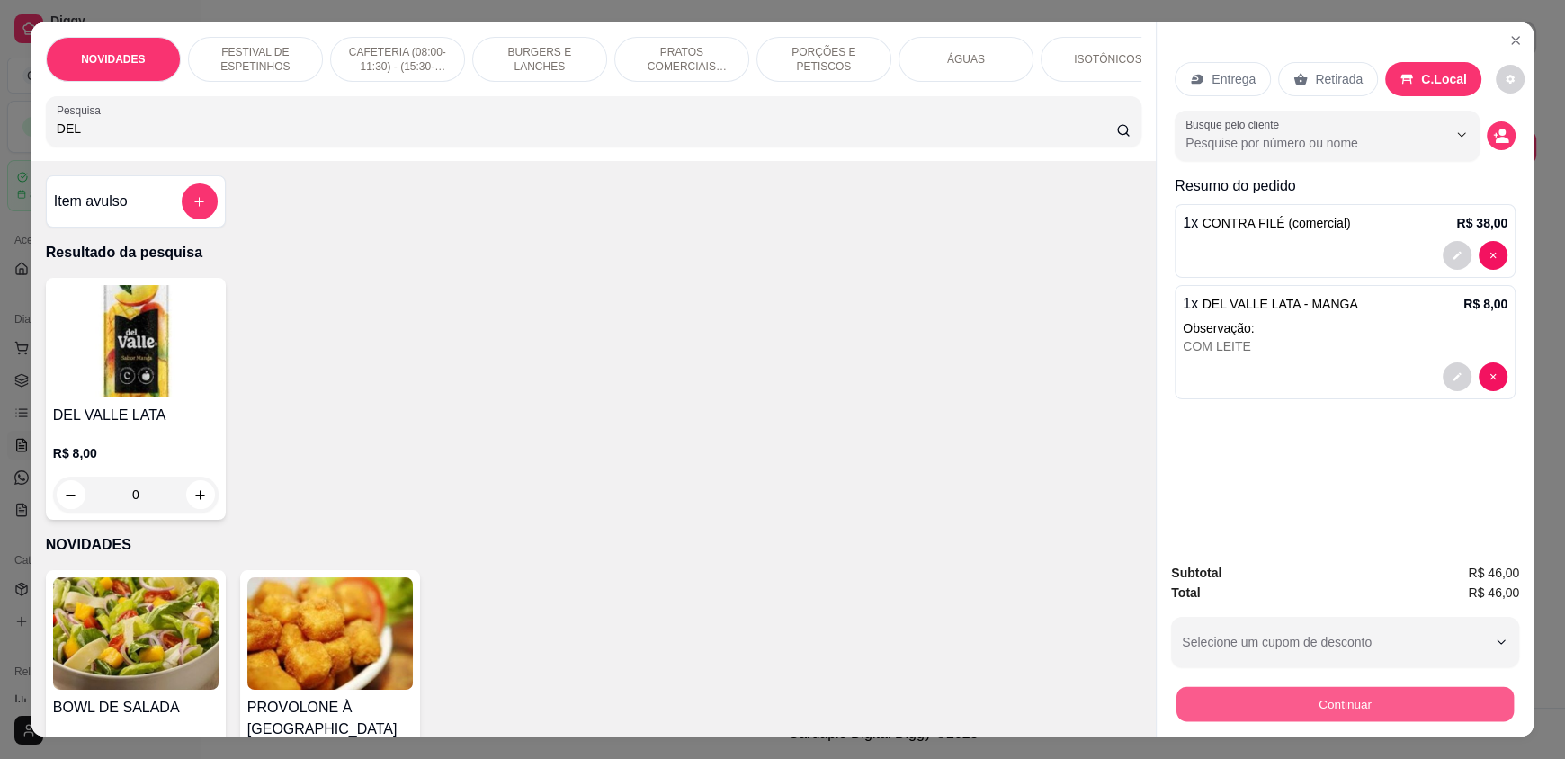
click at [1268, 691] on button "Continuar" at bounding box center [1344, 703] width 337 height 35
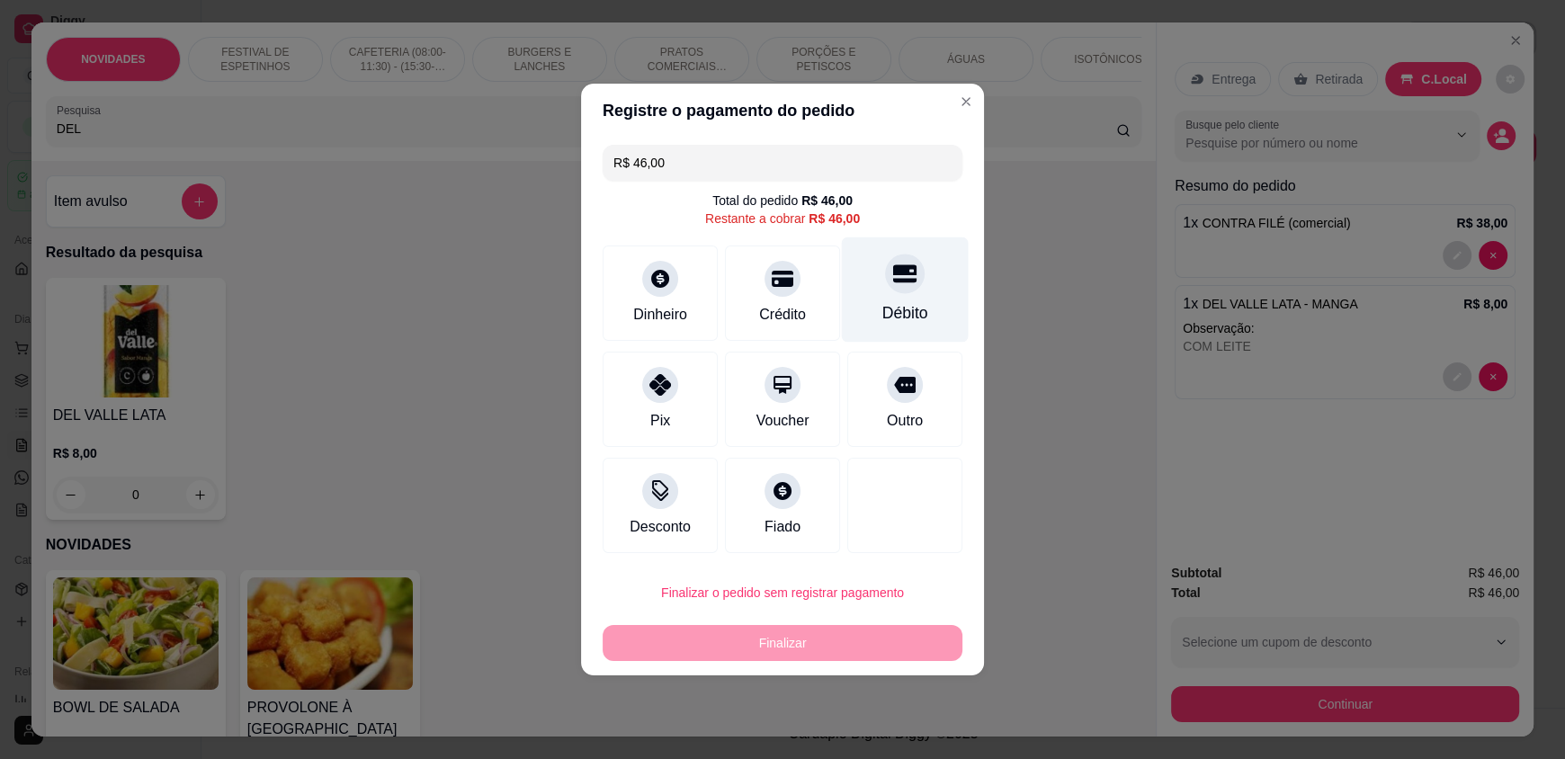
click at [877, 286] on div "Débito" at bounding box center [905, 289] width 127 height 105
type input "R$ 0,00"
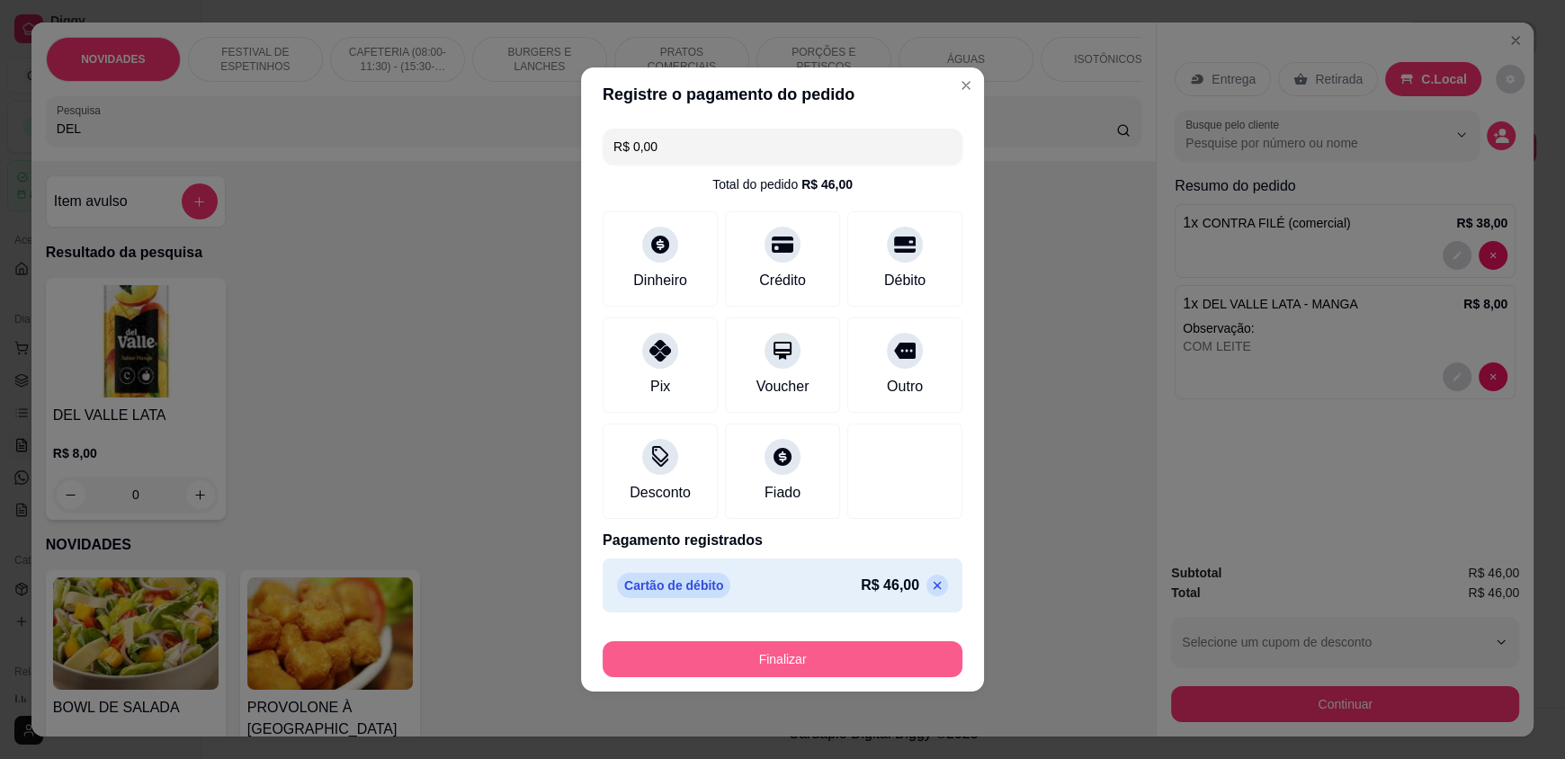
click at [758, 661] on button "Finalizar" at bounding box center [783, 659] width 360 height 36
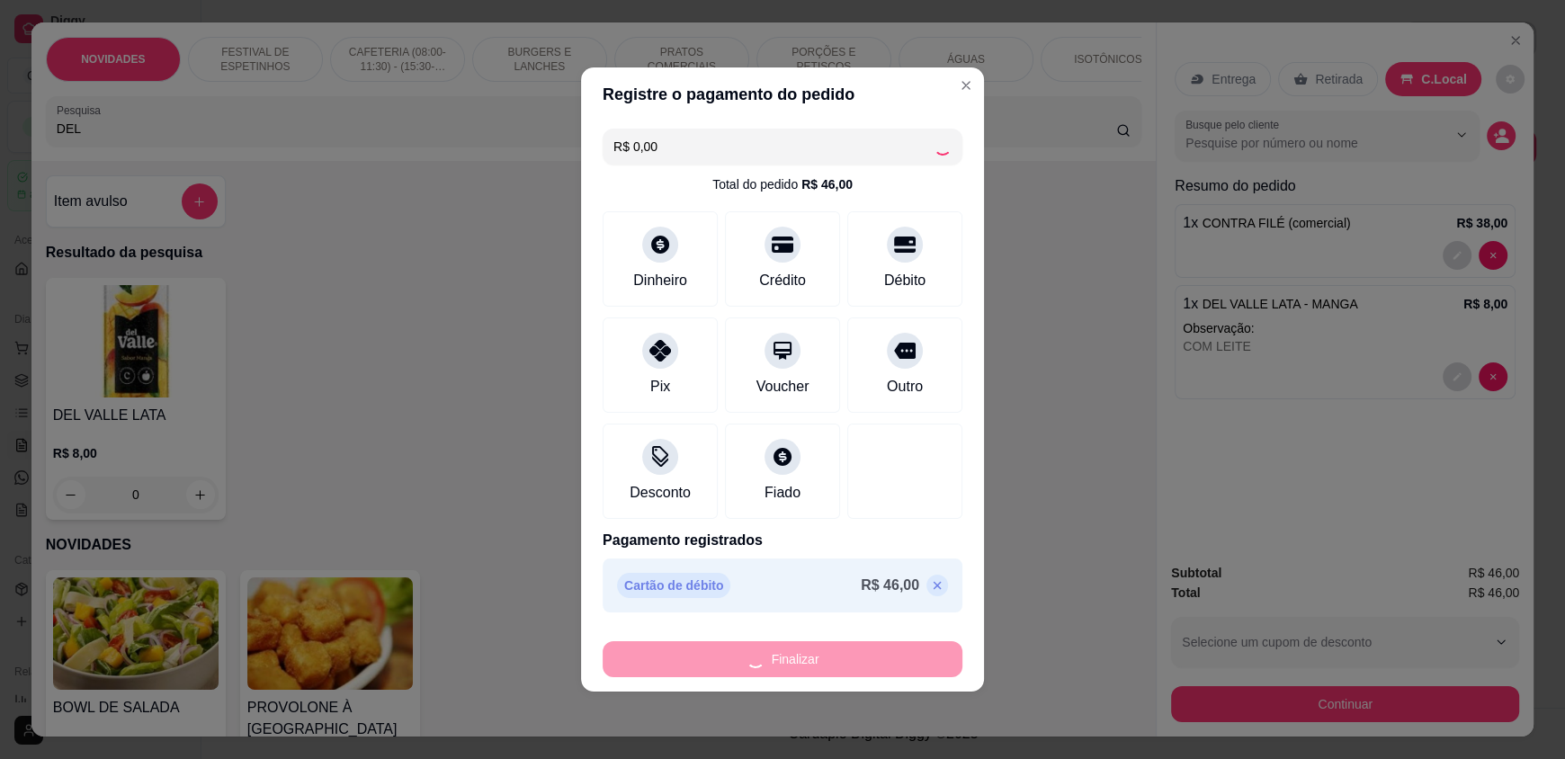
type input "0"
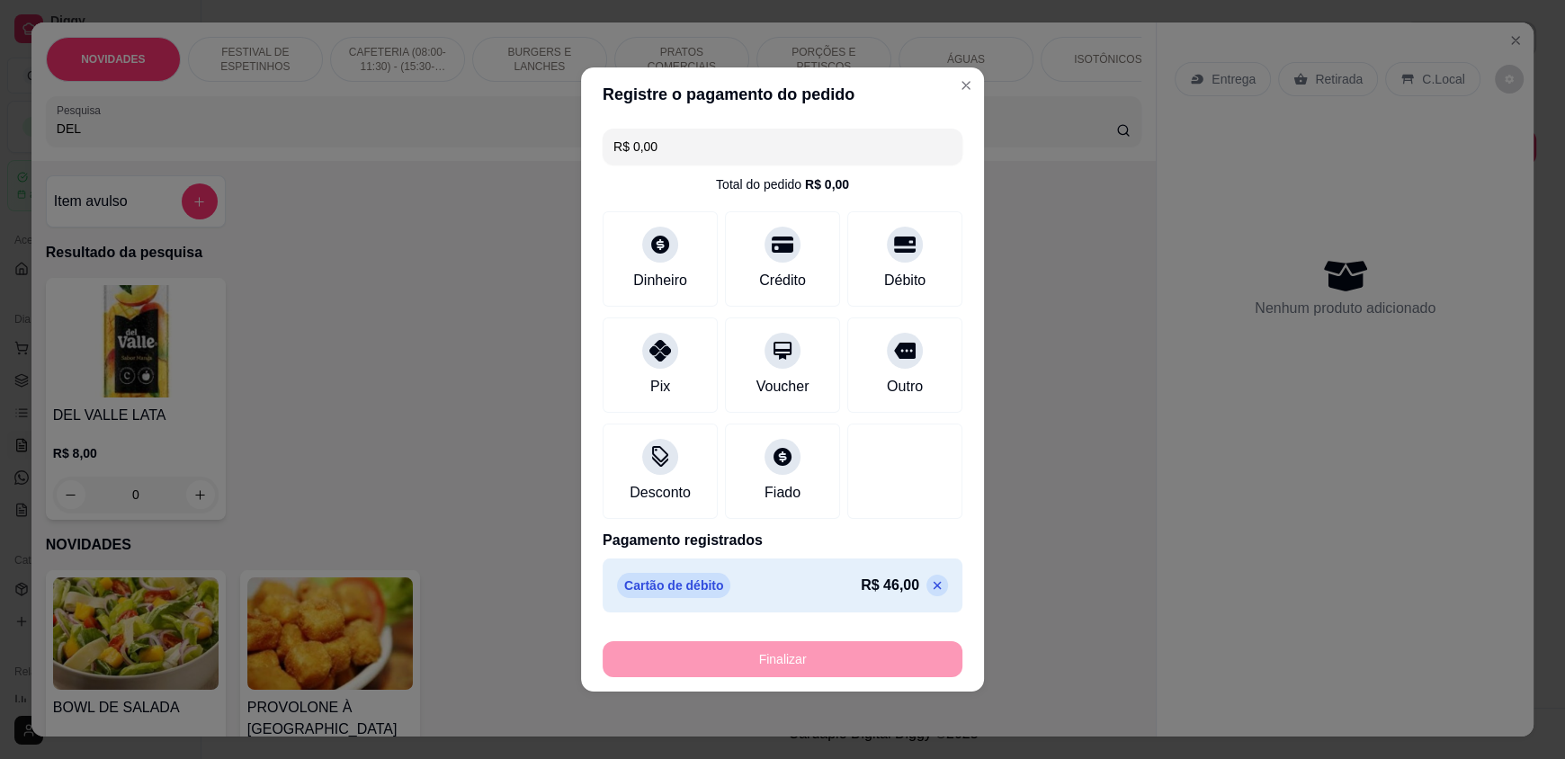
type input "-R$ 46,00"
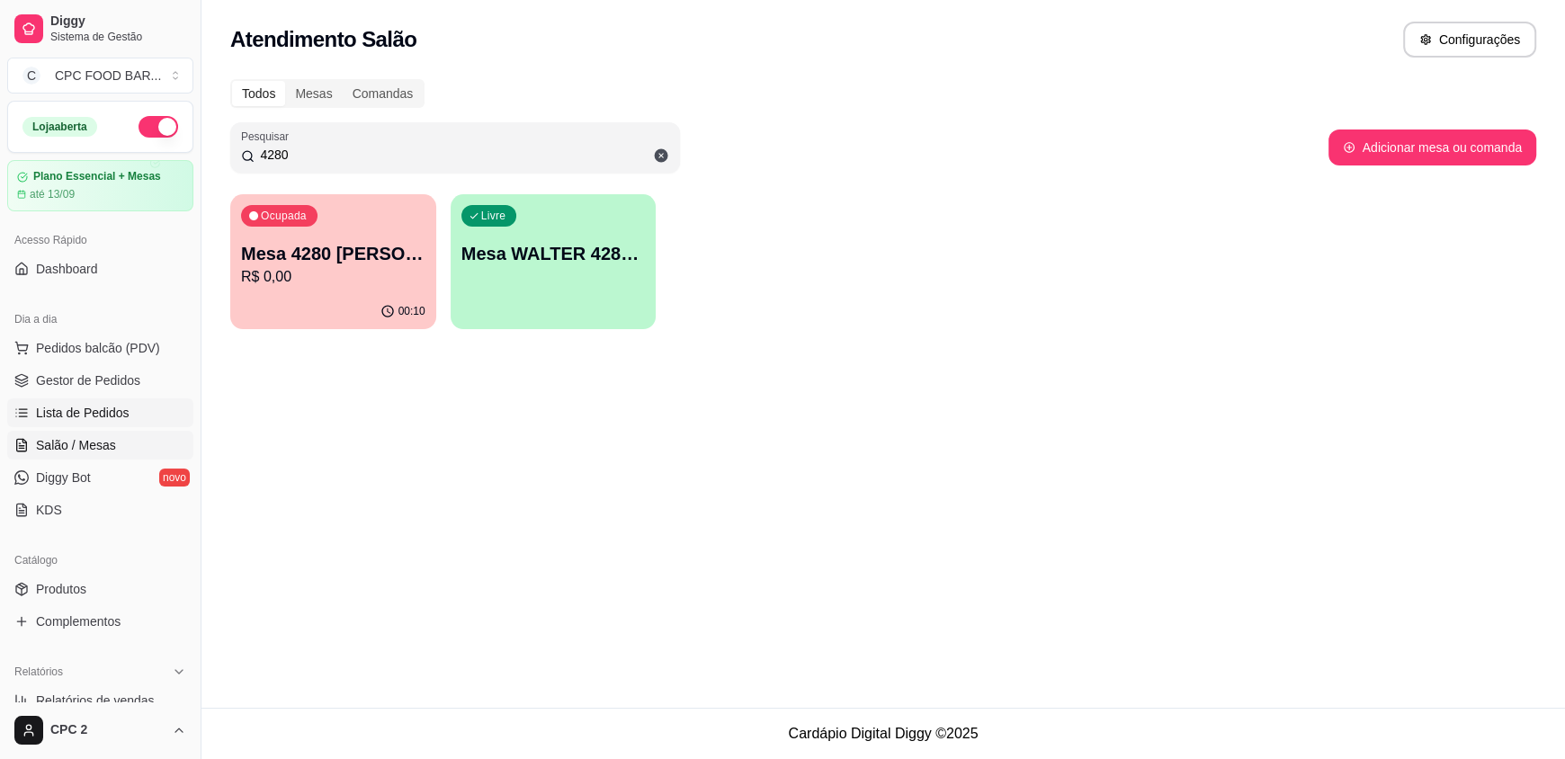
click at [92, 414] on span "Lista de Pedidos" at bounding box center [83, 413] width 94 height 18
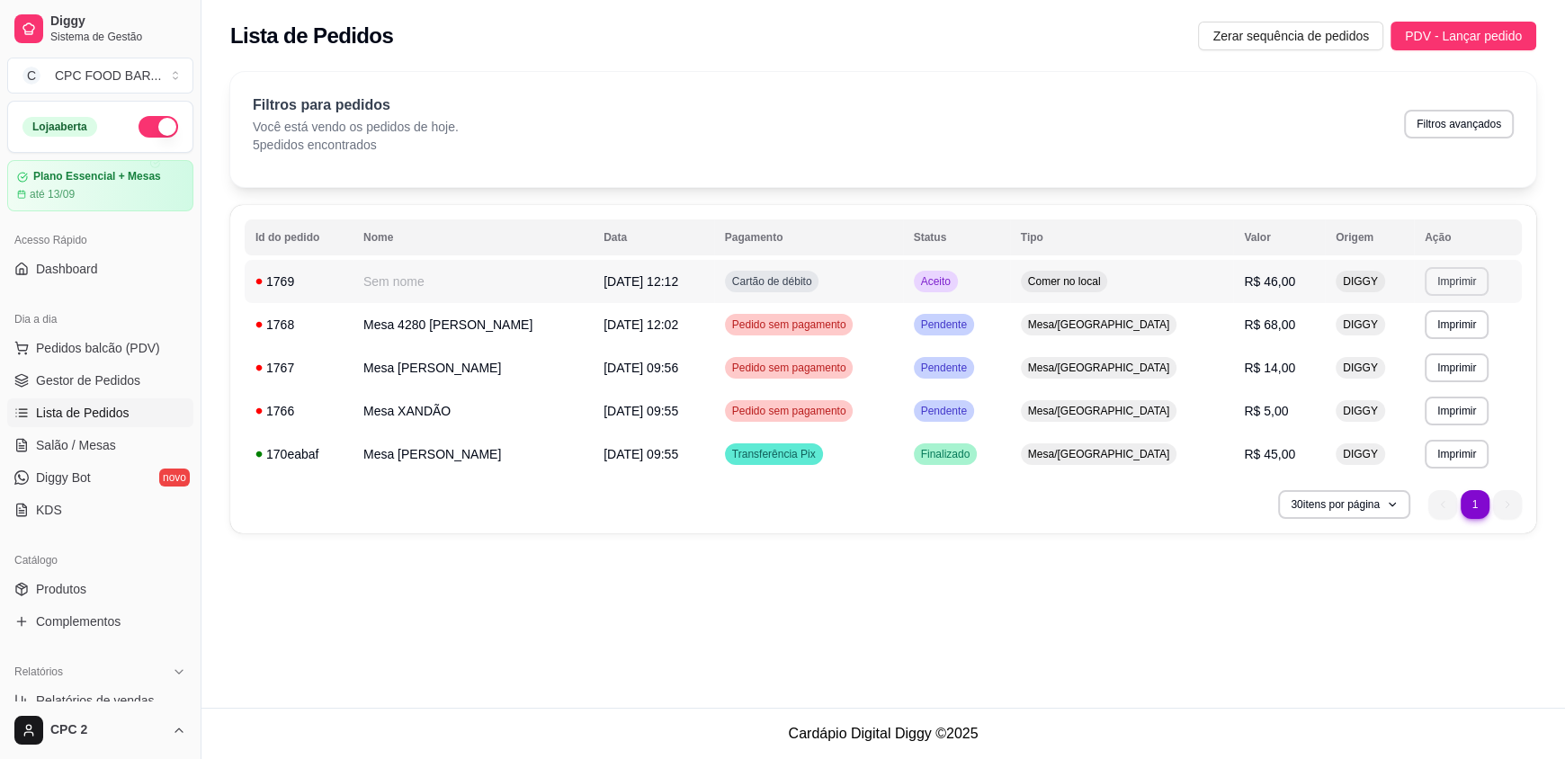
click at [1459, 278] on button "Imprimir" at bounding box center [1456, 281] width 64 height 29
click at [1434, 347] on button "Impressora" at bounding box center [1417, 344] width 126 height 28
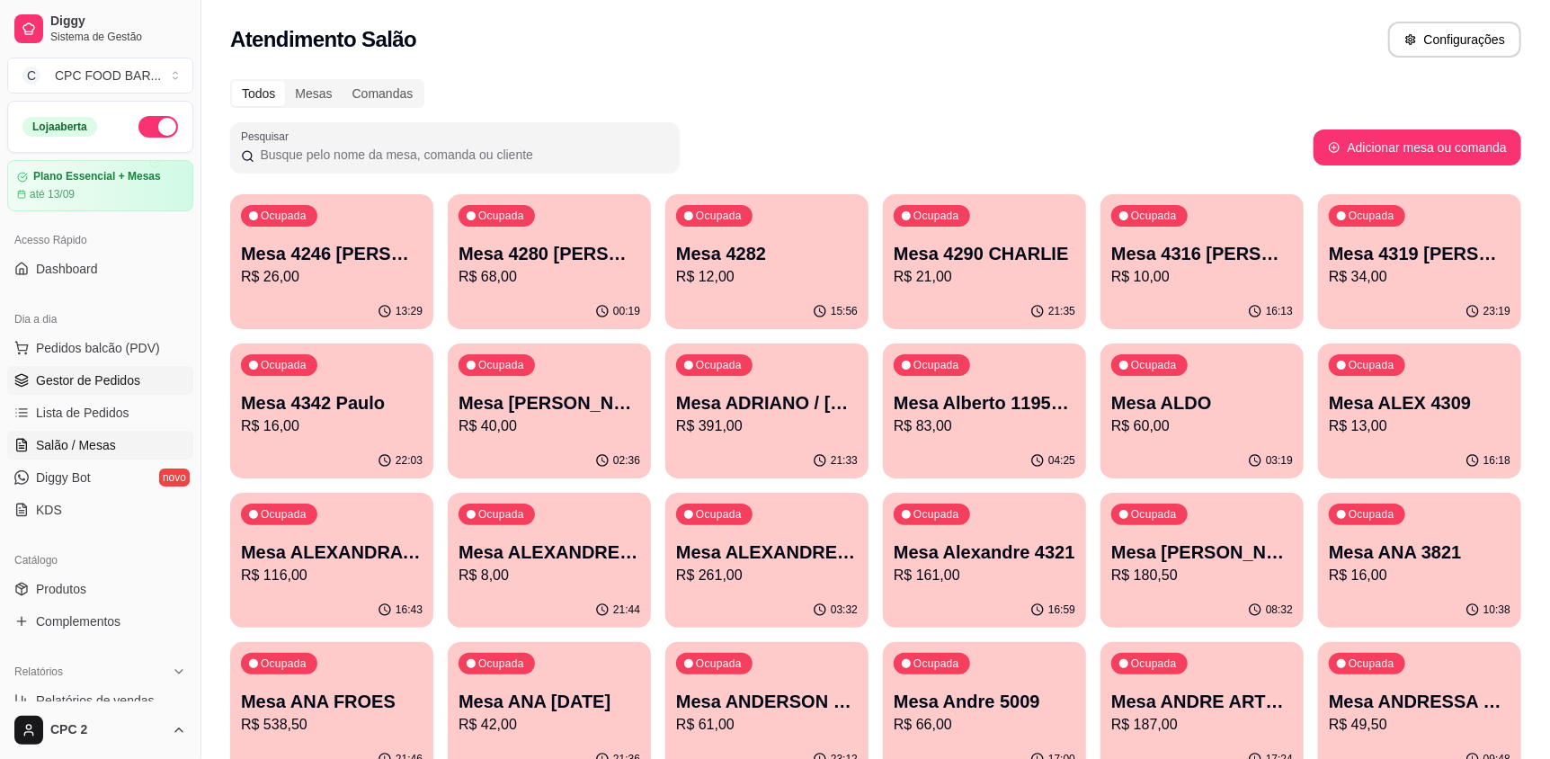
click at [119, 438] on link "Salão / Mesas" at bounding box center [100, 445] width 186 height 29
click at [283, 151] on input "Pesquisar" at bounding box center [461, 155] width 415 height 18
click at [310, 160] on input "Pesquisar" at bounding box center [461, 155] width 415 height 18
click at [373, 146] on input "Pesquisar" at bounding box center [461, 155] width 415 height 18
click at [370, 146] on input "Pesquisar" at bounding box center [461, 155] width 415 height 18
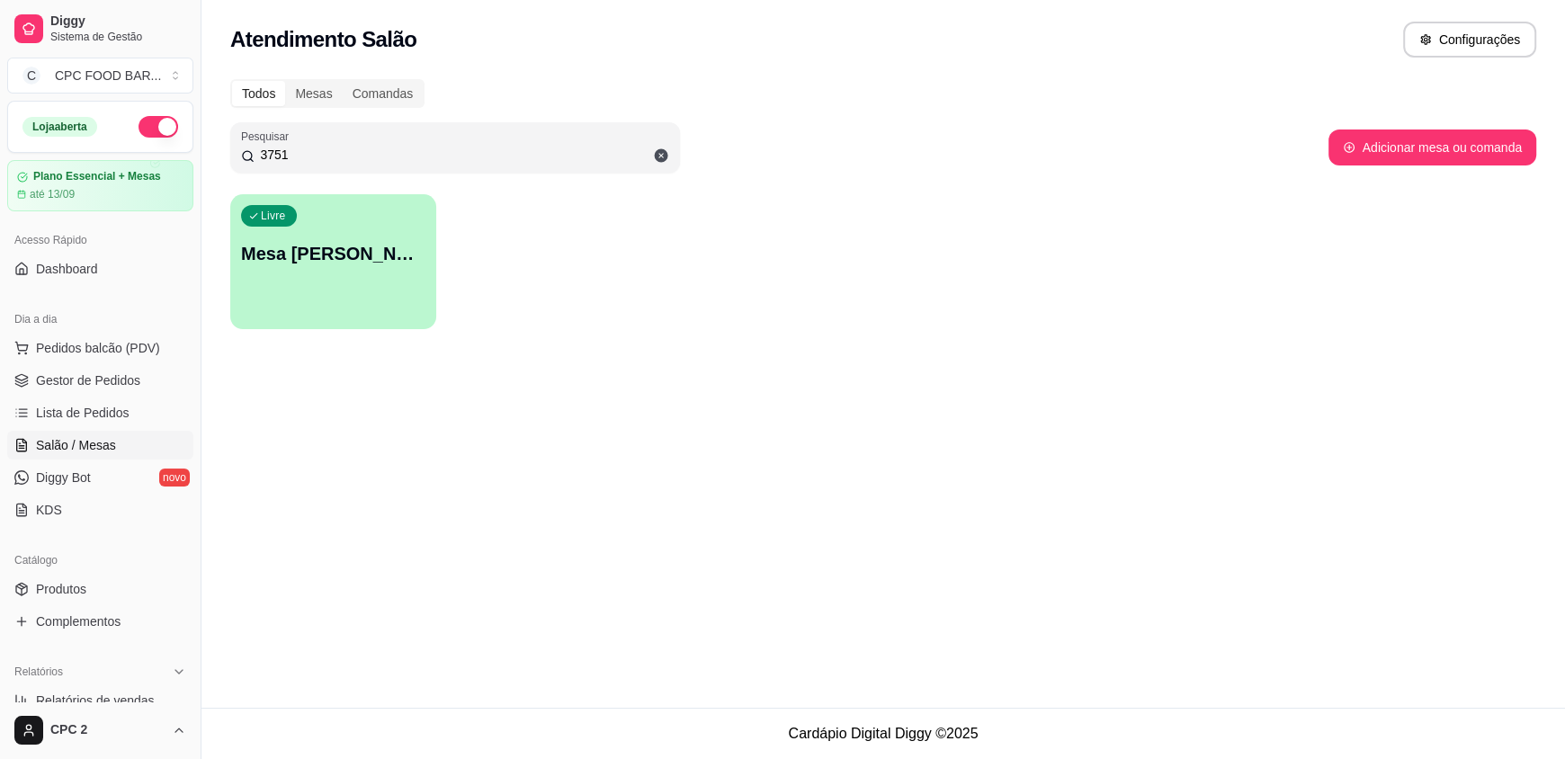
type input "3751"
click at [338, 272] on div "Livre Mesa [PERSON_NAME] 3751" at bounding box center [333, 251] width 200 height 110
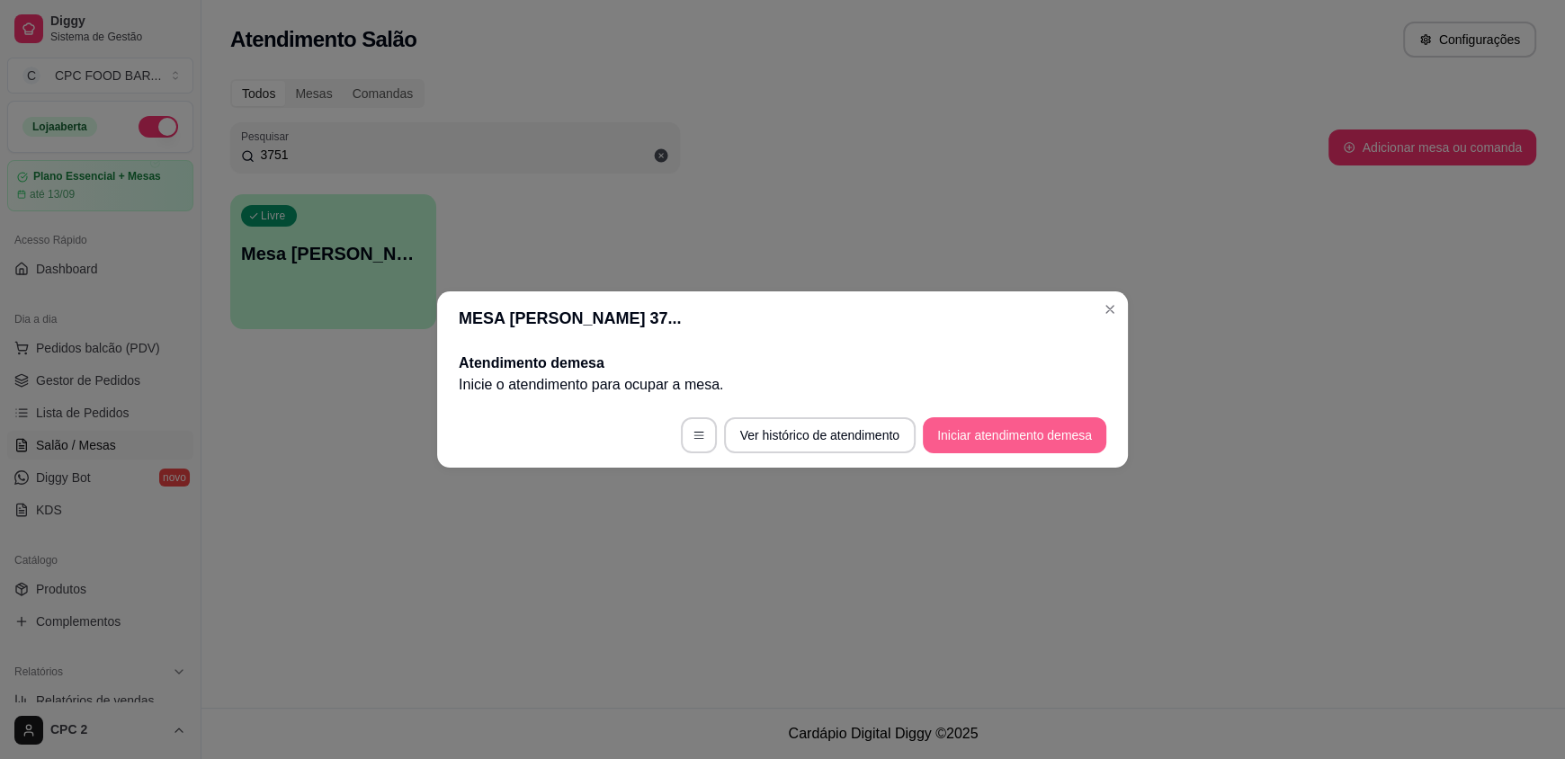
click at [990, 429] on button "Iniciar atendimento de mesa" at bounding box center [1014, 435] width 183 height 36
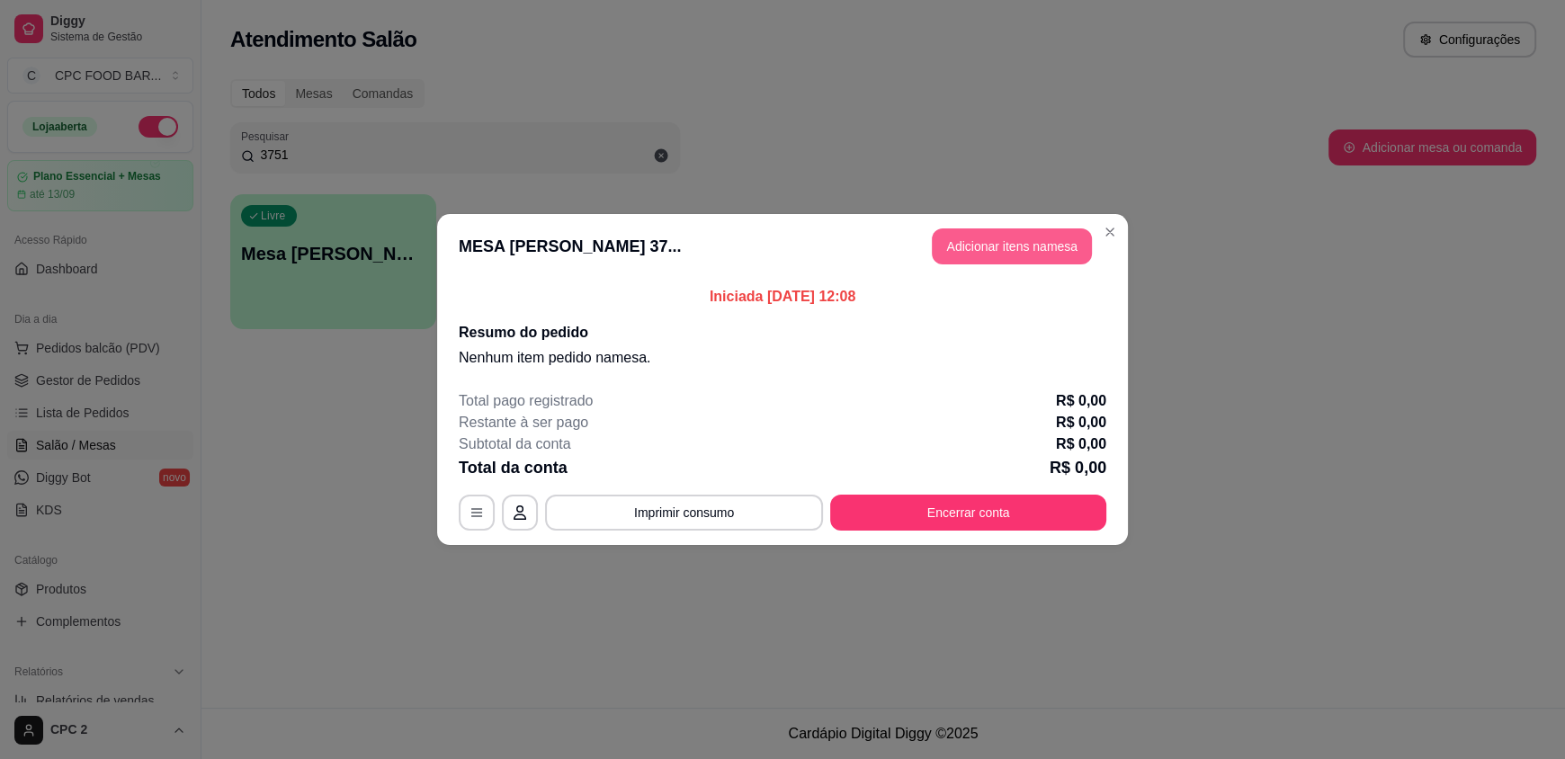
click at [971, 226] on header "MESA [PERSON_NAME] 37... Adicionar itens na mesa" at bounding box center [782, 246] width 691 height 65
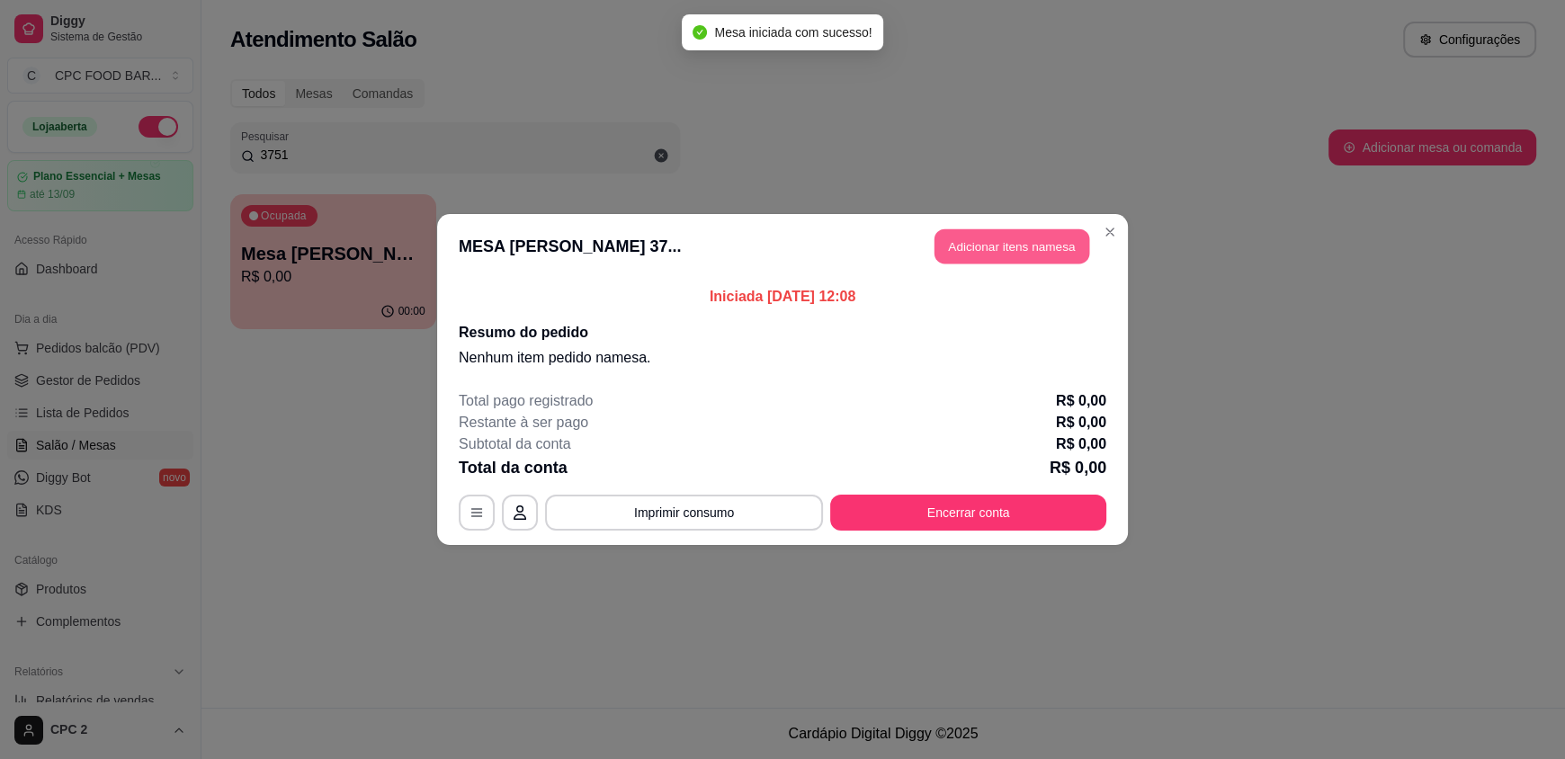
click at [968, 257] on button "Adicionar itens na mesa" at bounding box center [1011, 246] width 155 height 35
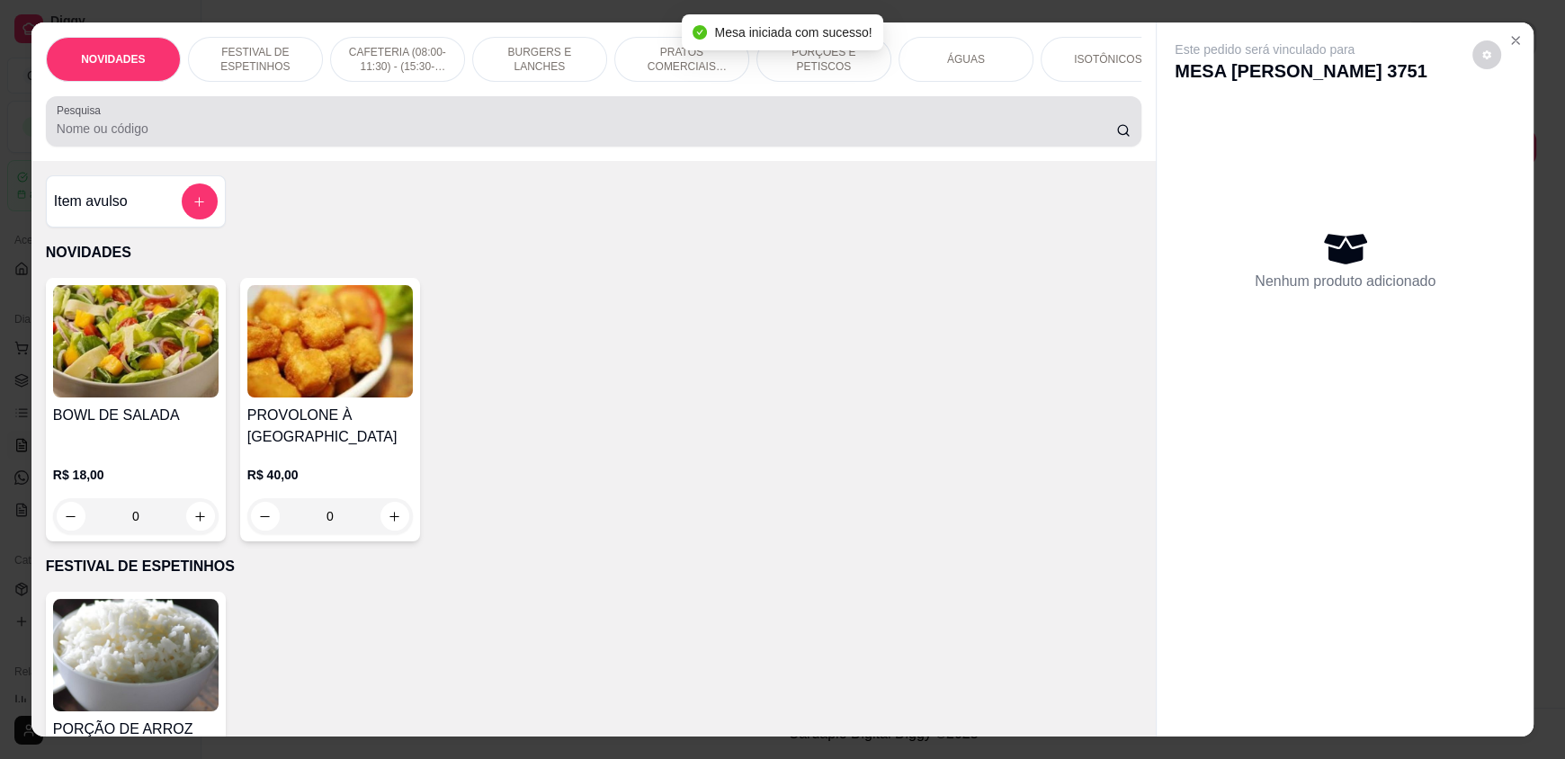
click at [296, 138] on input "Pesquisa" at bounding box center [587, 129] width 1060 height 18
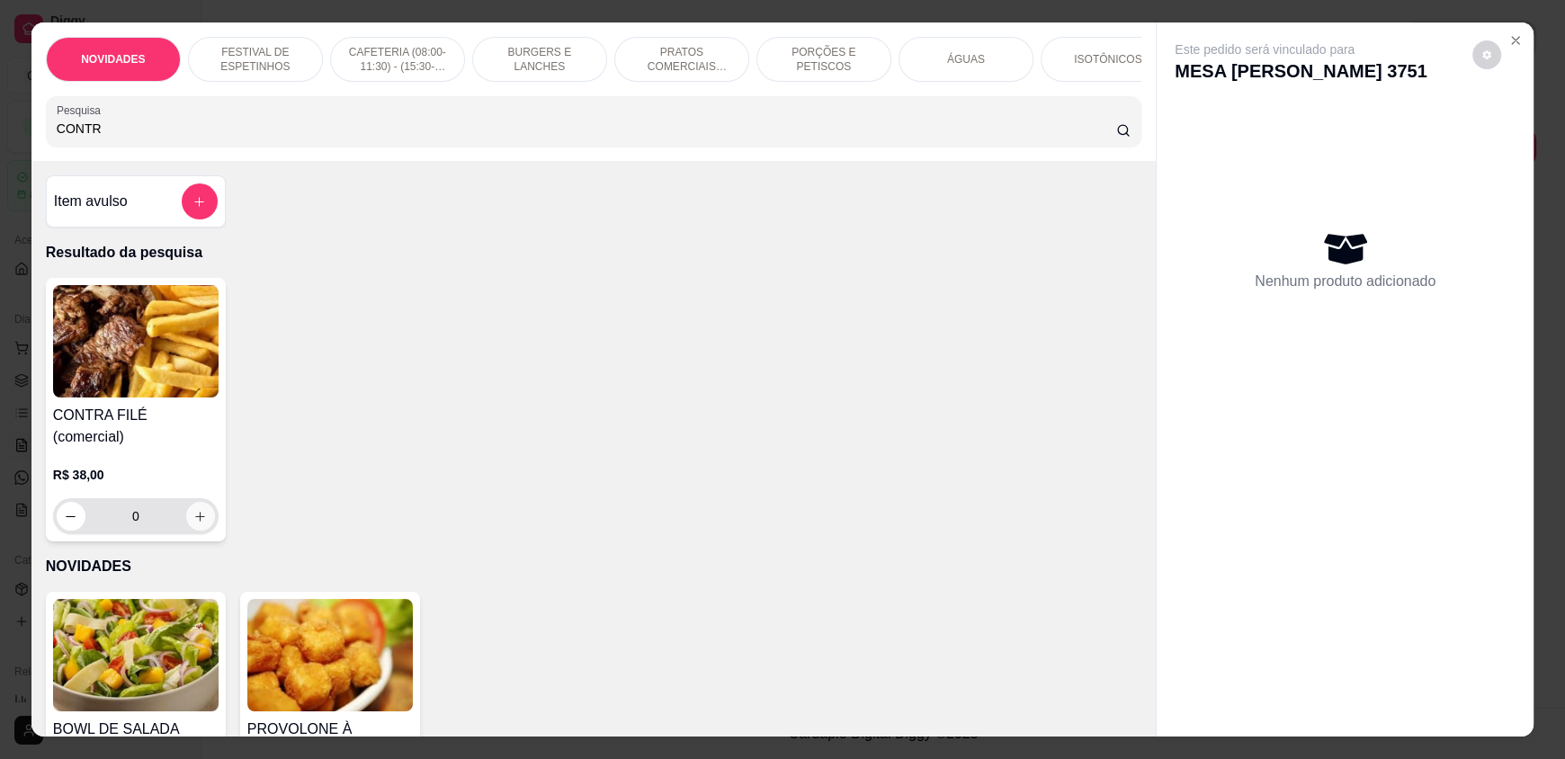
type input "CONTR"
click at [196, 512] on icon "increase-product-quantity" at bounding box center [201, 517] width 10 height 10
type input "1"
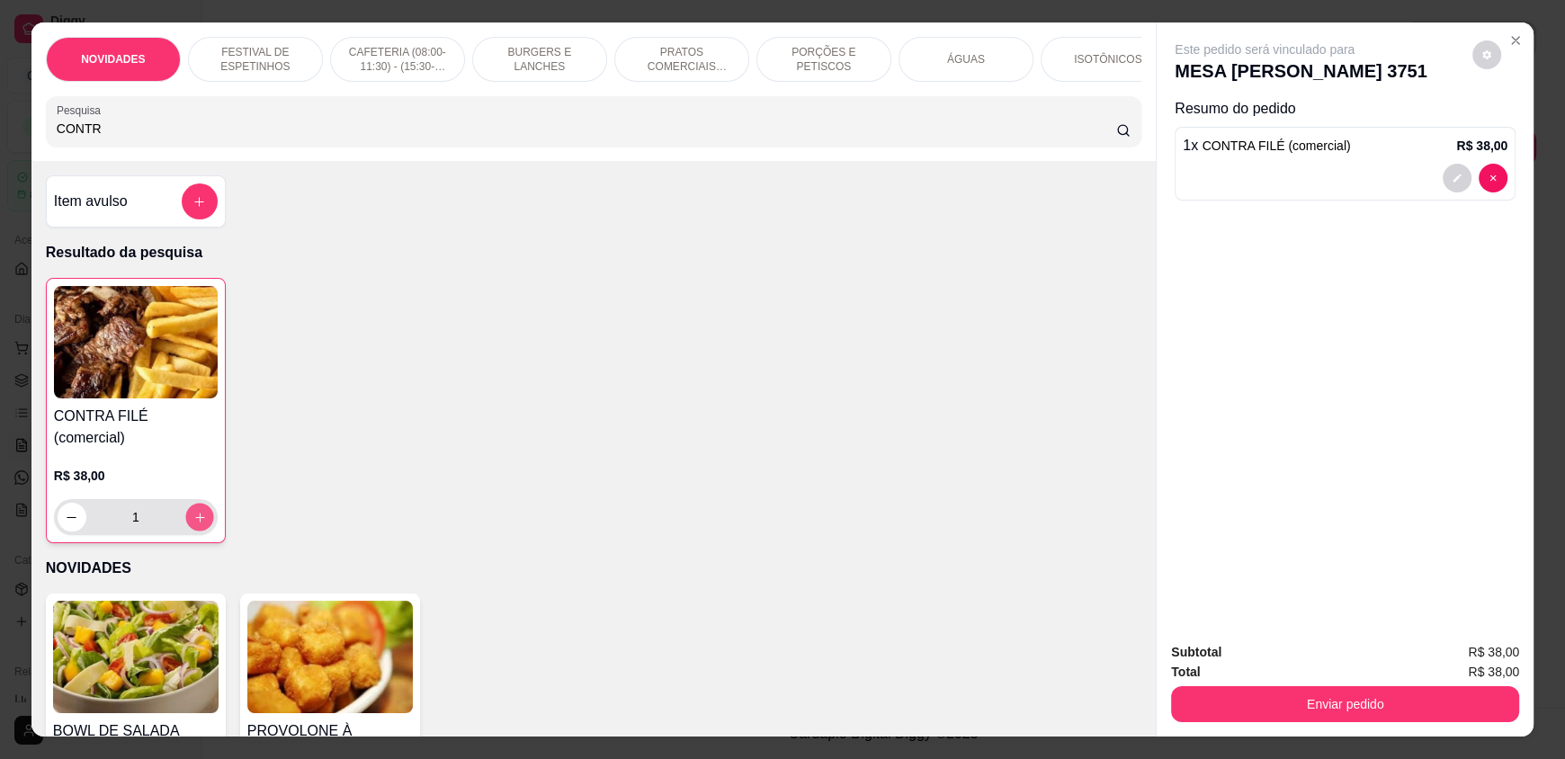
click at [193, 511] on icon "increase-product-quantity" at bounding box center [199, 517] width 13 height 13
type input "2"
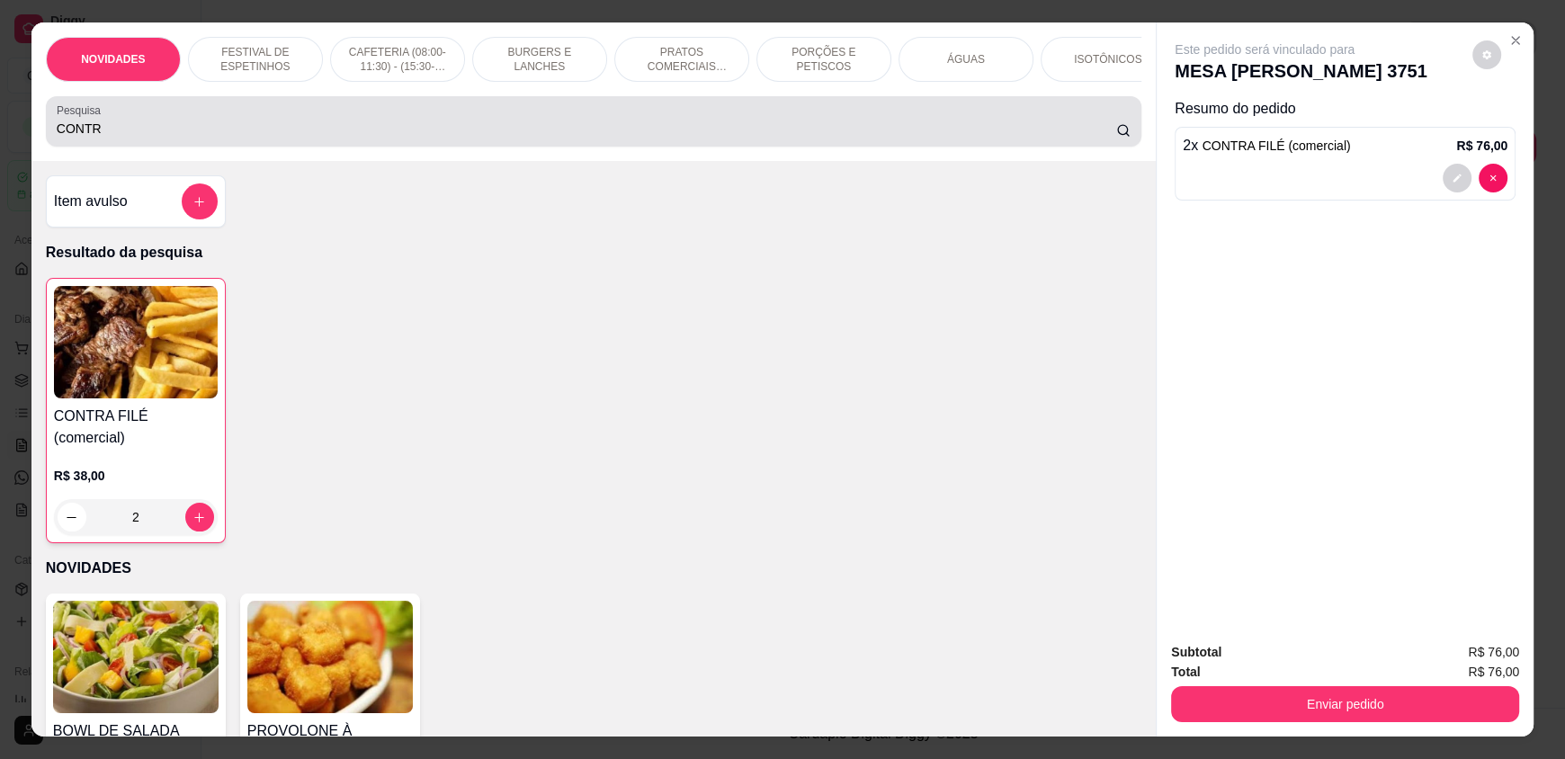
click at [174, 138] on input "CONTR" at bounding box center [587, 129] width 1060 height 18
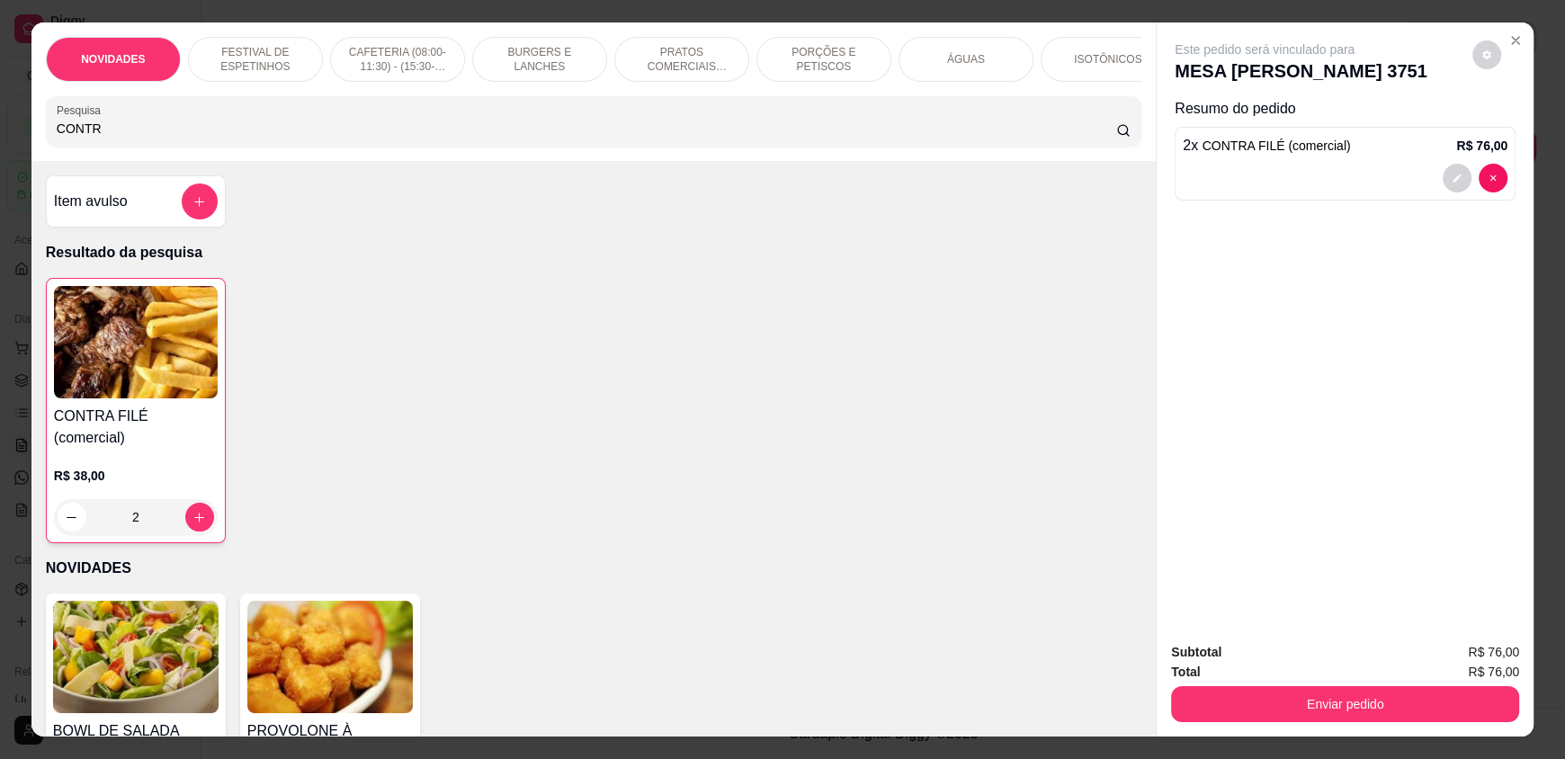
click at [174, 138] on input "CONTR" at bounding box center [587, 129] width 1060 height 18
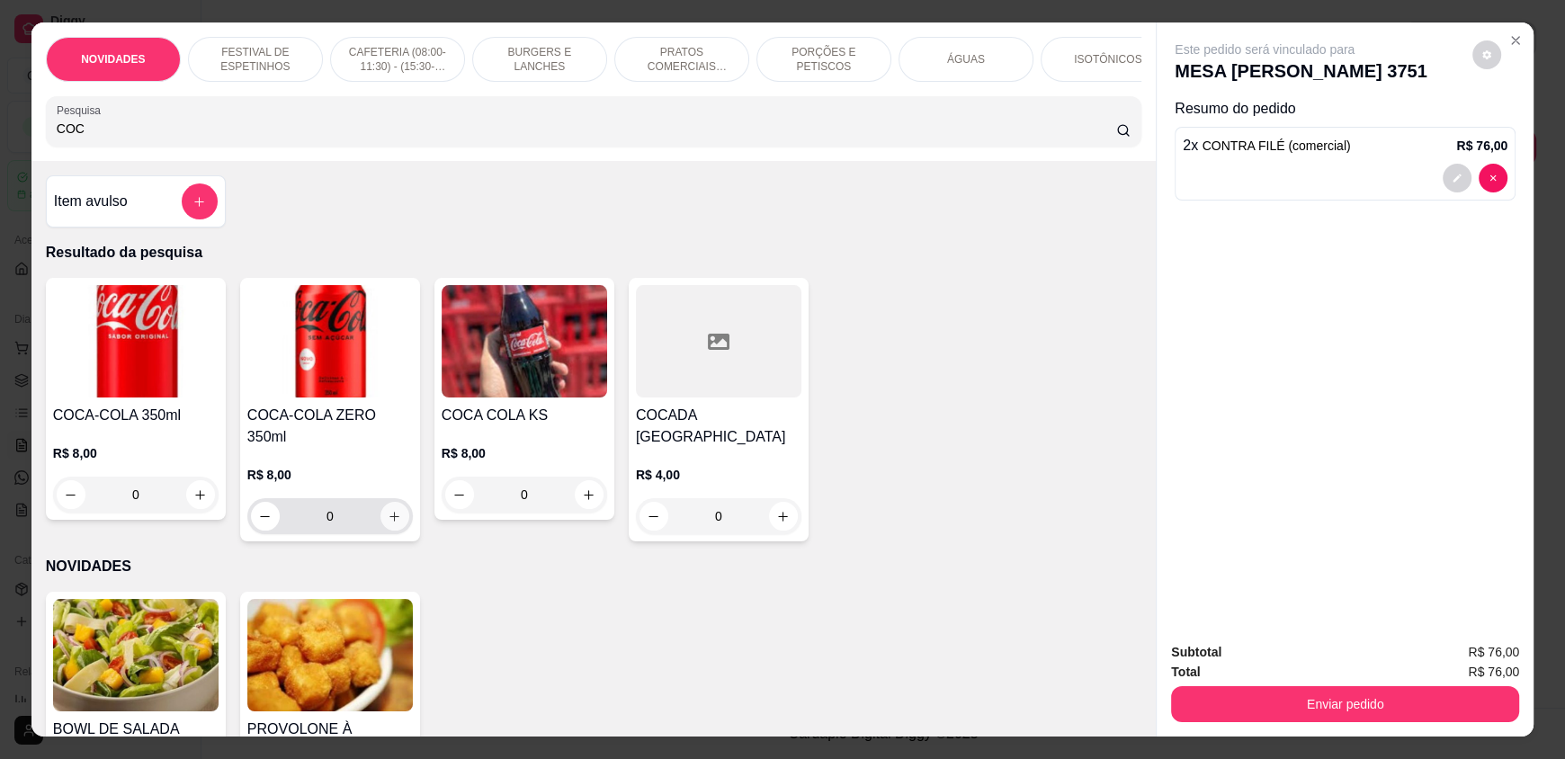
type input "COC"
click at [391, 511] on icon "increase-product-quantity" at bounding box center [394, 516] width 13 height 13
type input "1"
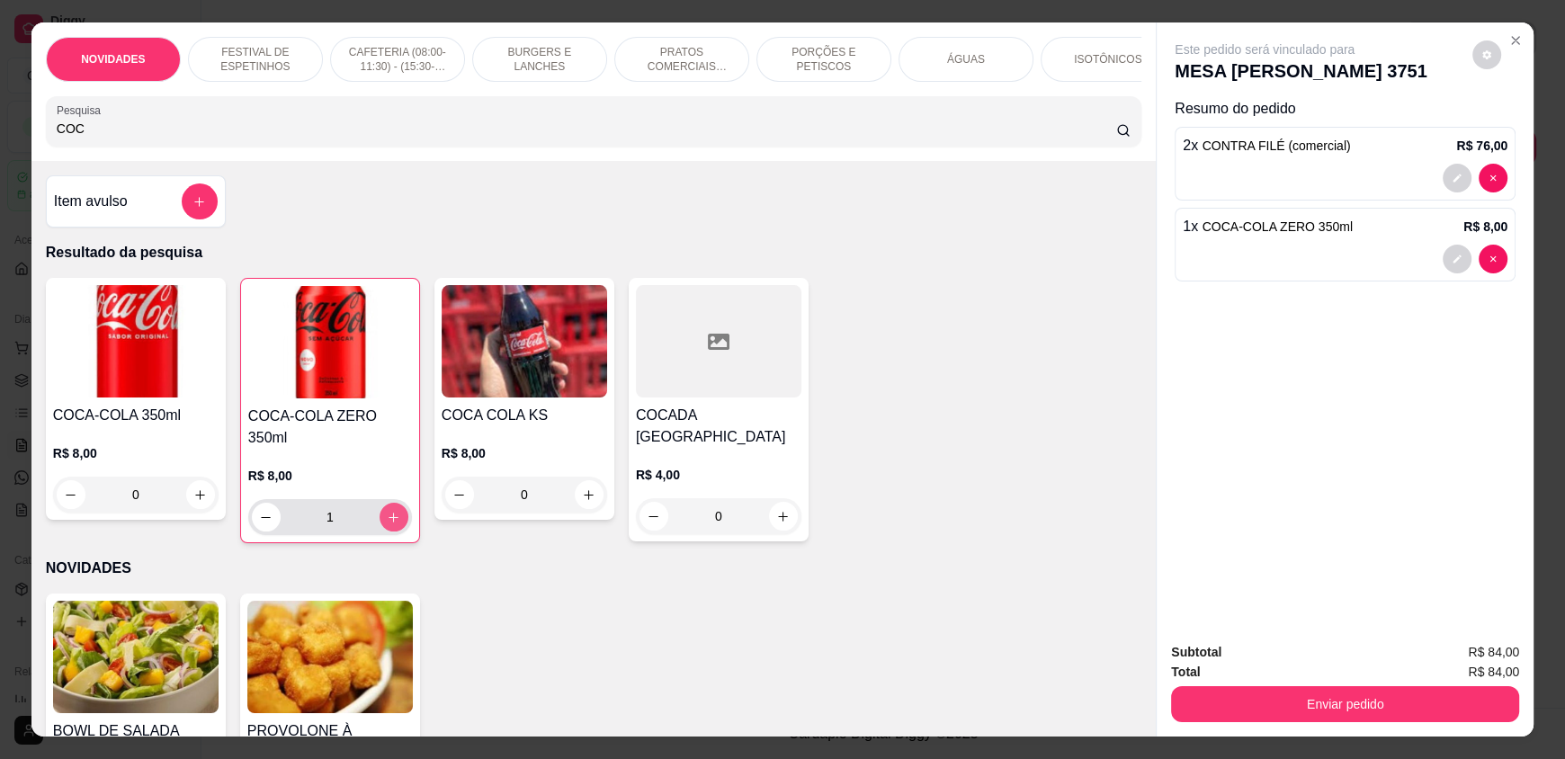
click at [391, 511] on icon "increase-product-quantity" at bounding box center [393, 517] width 13 height 13
type input "2"
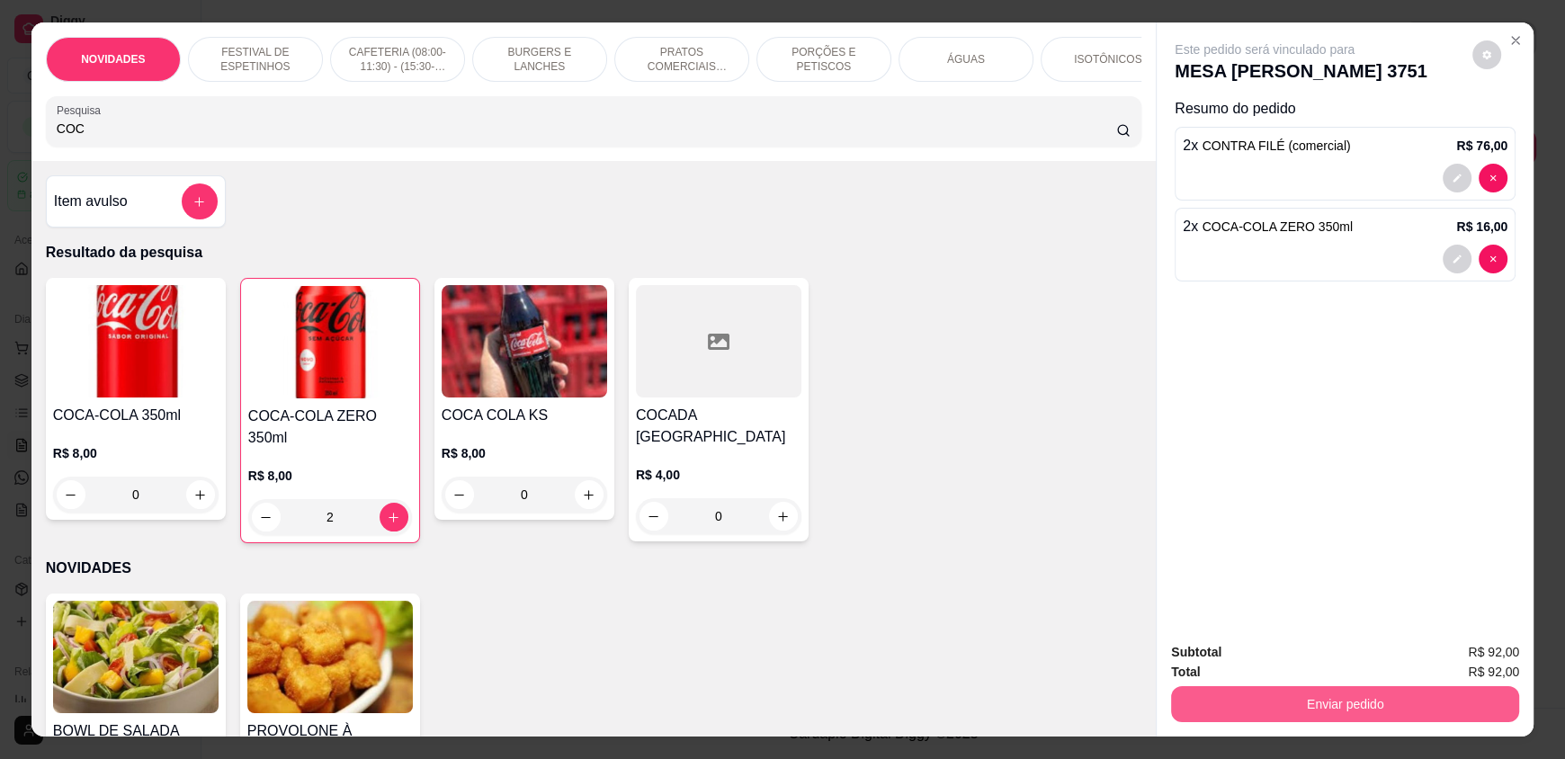
click at [1331, 709] on button "Enviar pedido" at bounding box center [1345, 704] width 348 height 36
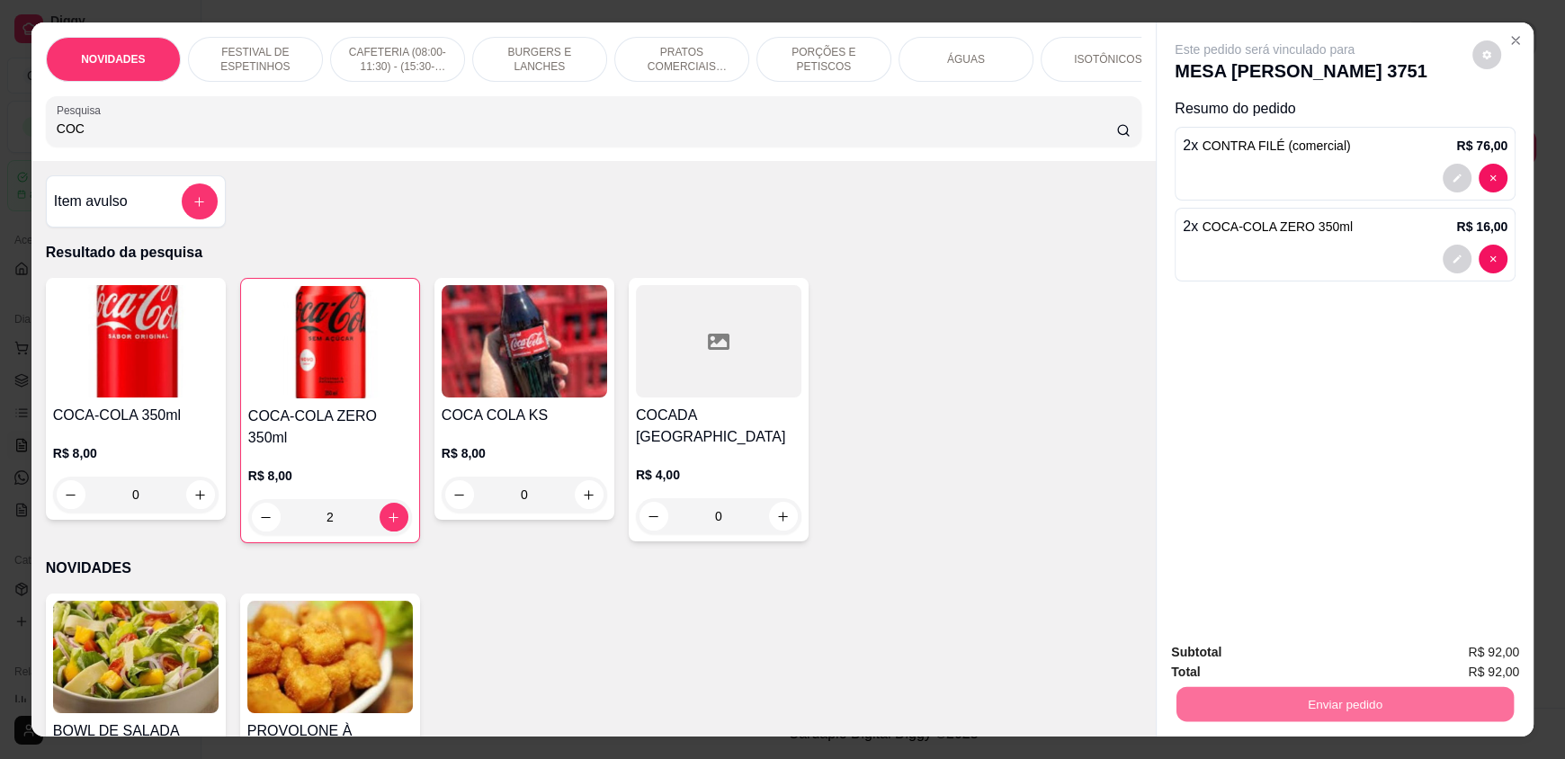
click at [1304, 665] on button "Não registrar e enviar pedido" at bounding box center [1285, 659] width 182 height 33
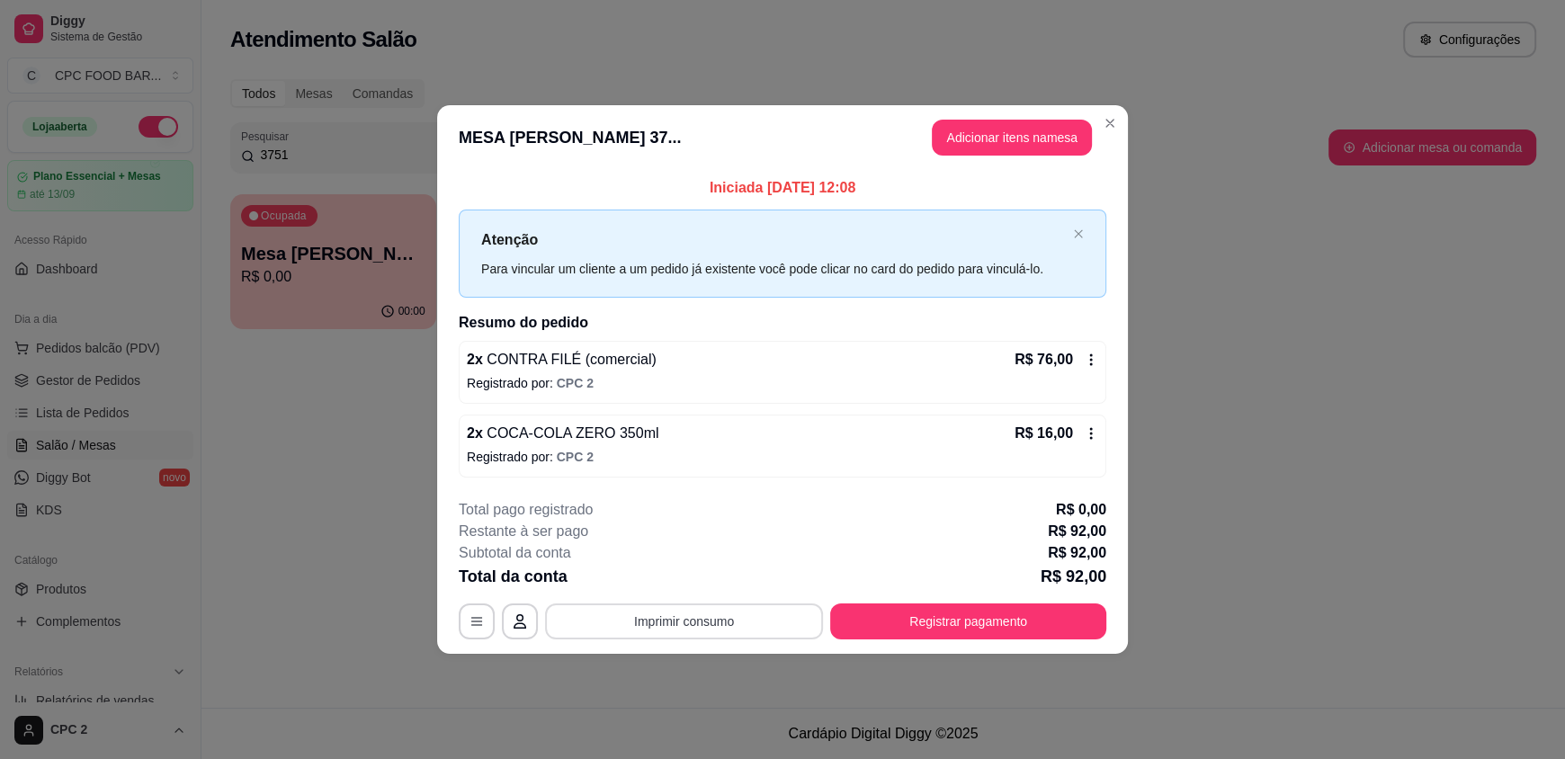
click at [639, 616] on button "Imprimir consumo" at bounding box center [684, 621] width 278 height 36
click at [680, 580] on button "Impressora" at bounding box center [689, 579] width 130 height 29
click at [728, 622] on button "Imprimir consumo" at bounding box center [684, 620] width 270 height 35
click at [663, 586] on button "Impressora" at bounding box center [689, 579] width 126 height 28
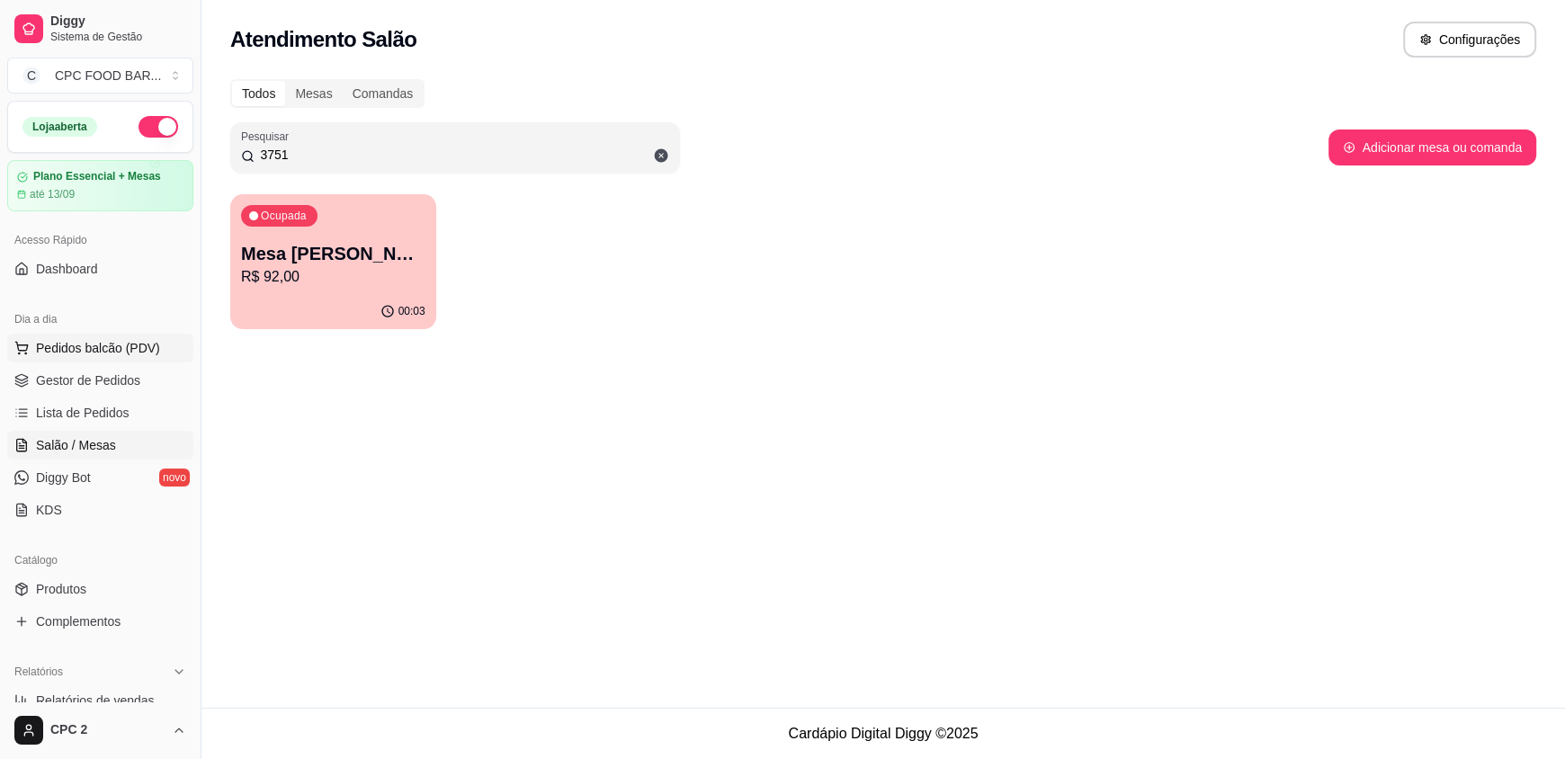
click at [77, 346] on span "Pedidos balcão (PDV)" at bounding box center [98, 348] width 124 height 18
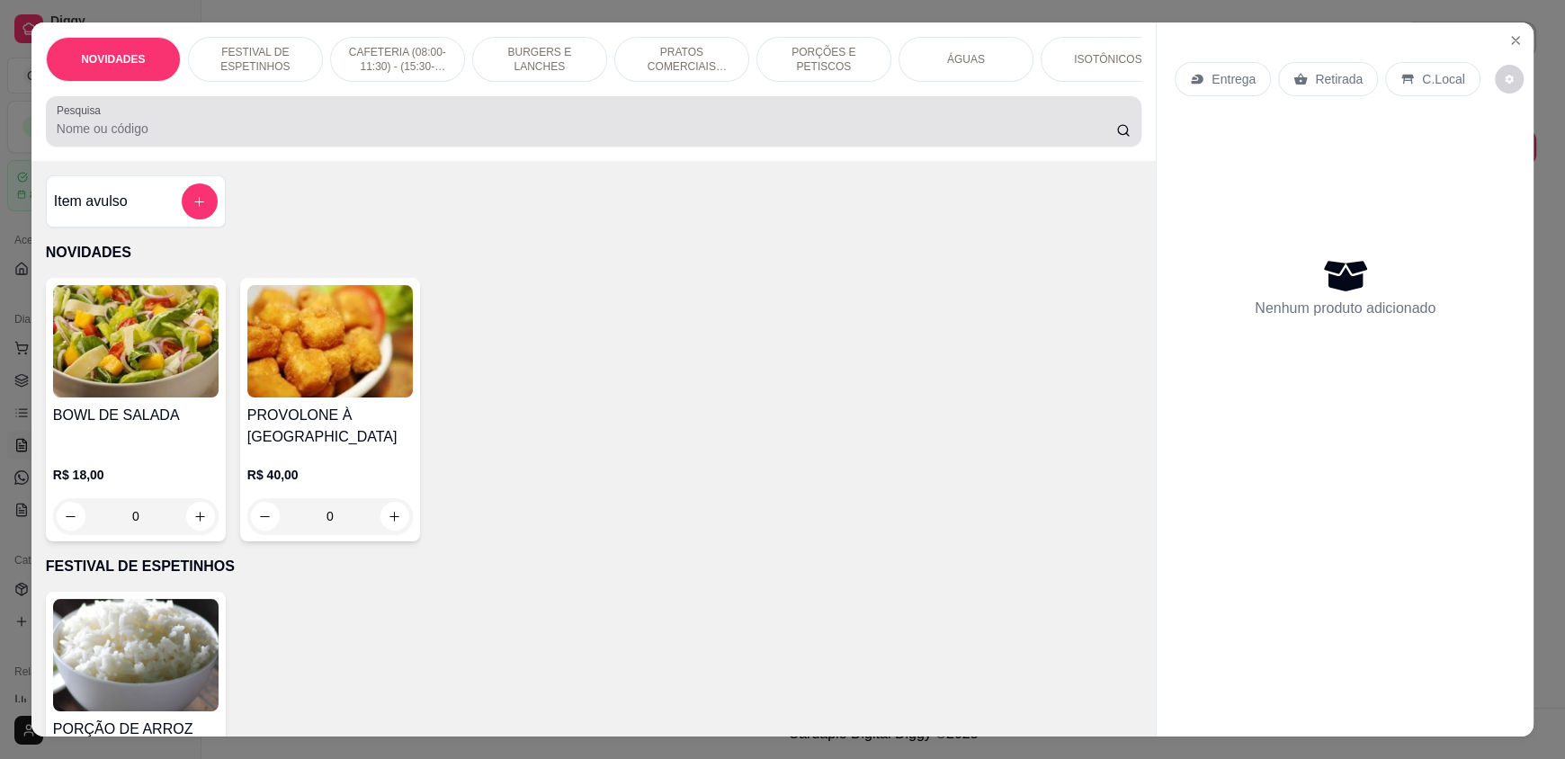
click at [167, 132] on div at bounding box center [594, 121] width 1074 height 36
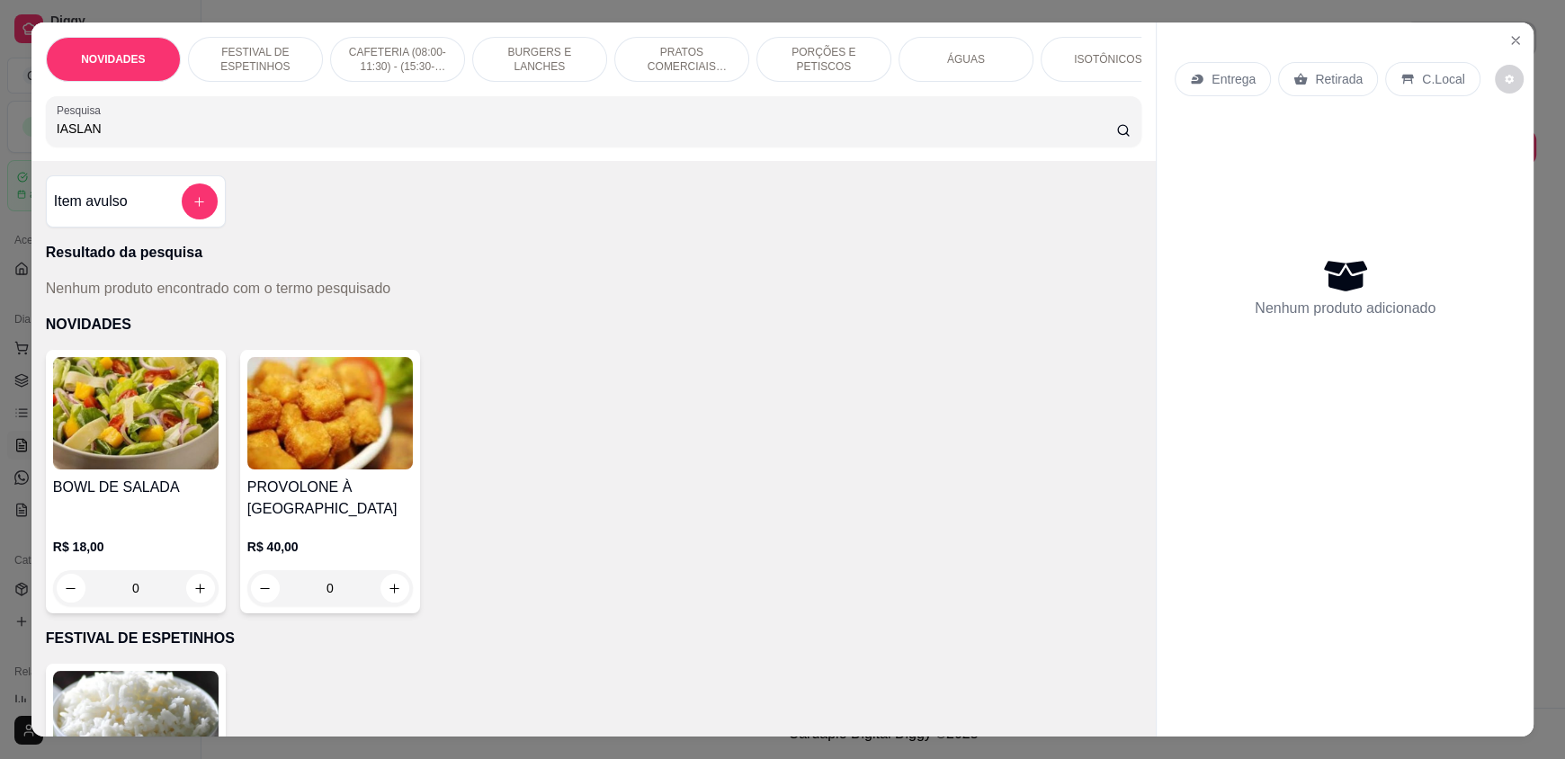
click at [572, 138] on input "IASLAN" at bounding box center [587, 129] width 1060 height 18
drag, startPoint x: 572, startPoint y: 138, endPoint x: 482, endPoint y: 156, distance: 91.7
click at [565, 138] on input "IASLAN" at bounding box center [587, 129] width 1060 height 18
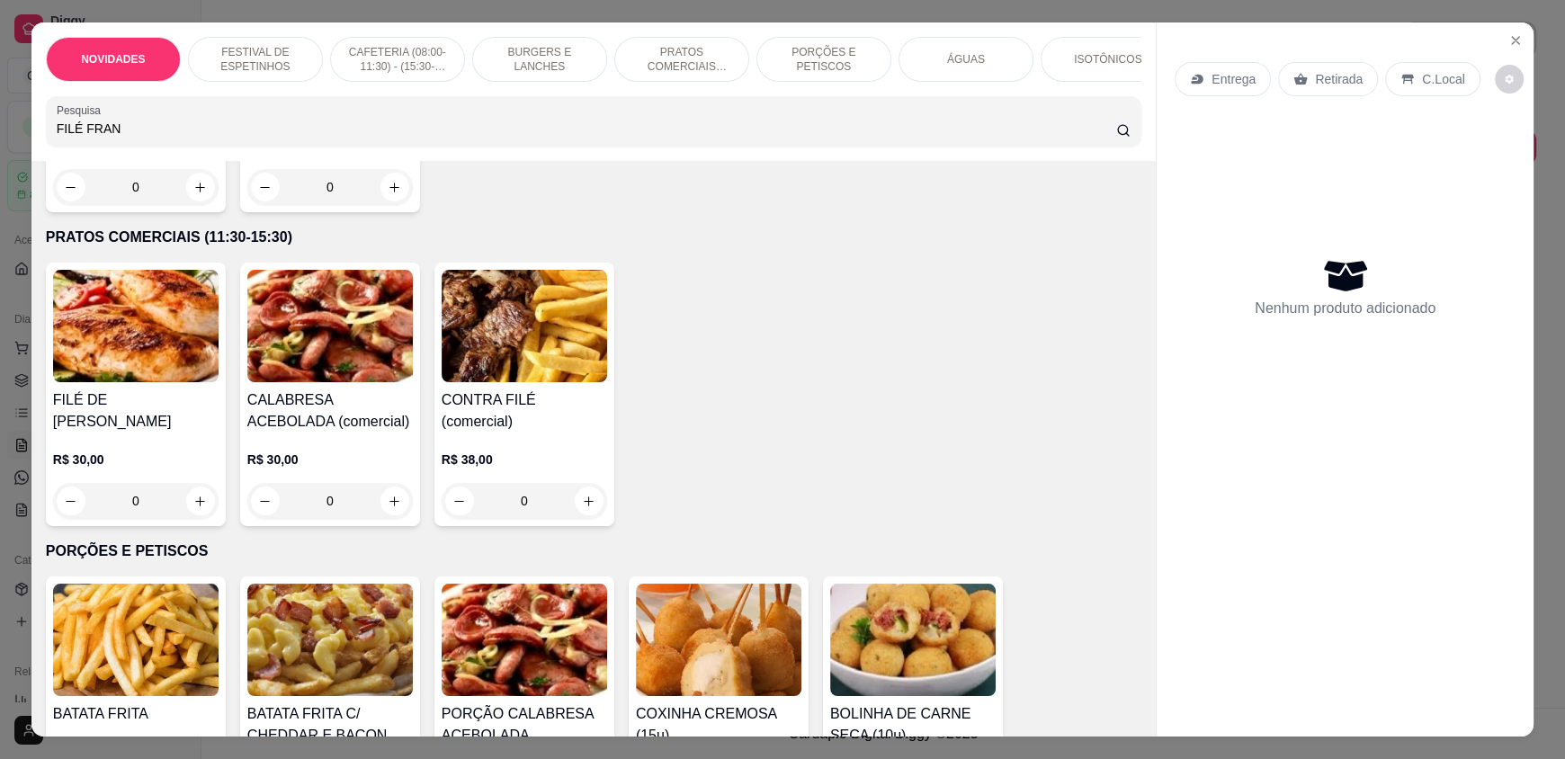
scroll to position [1977, 0]
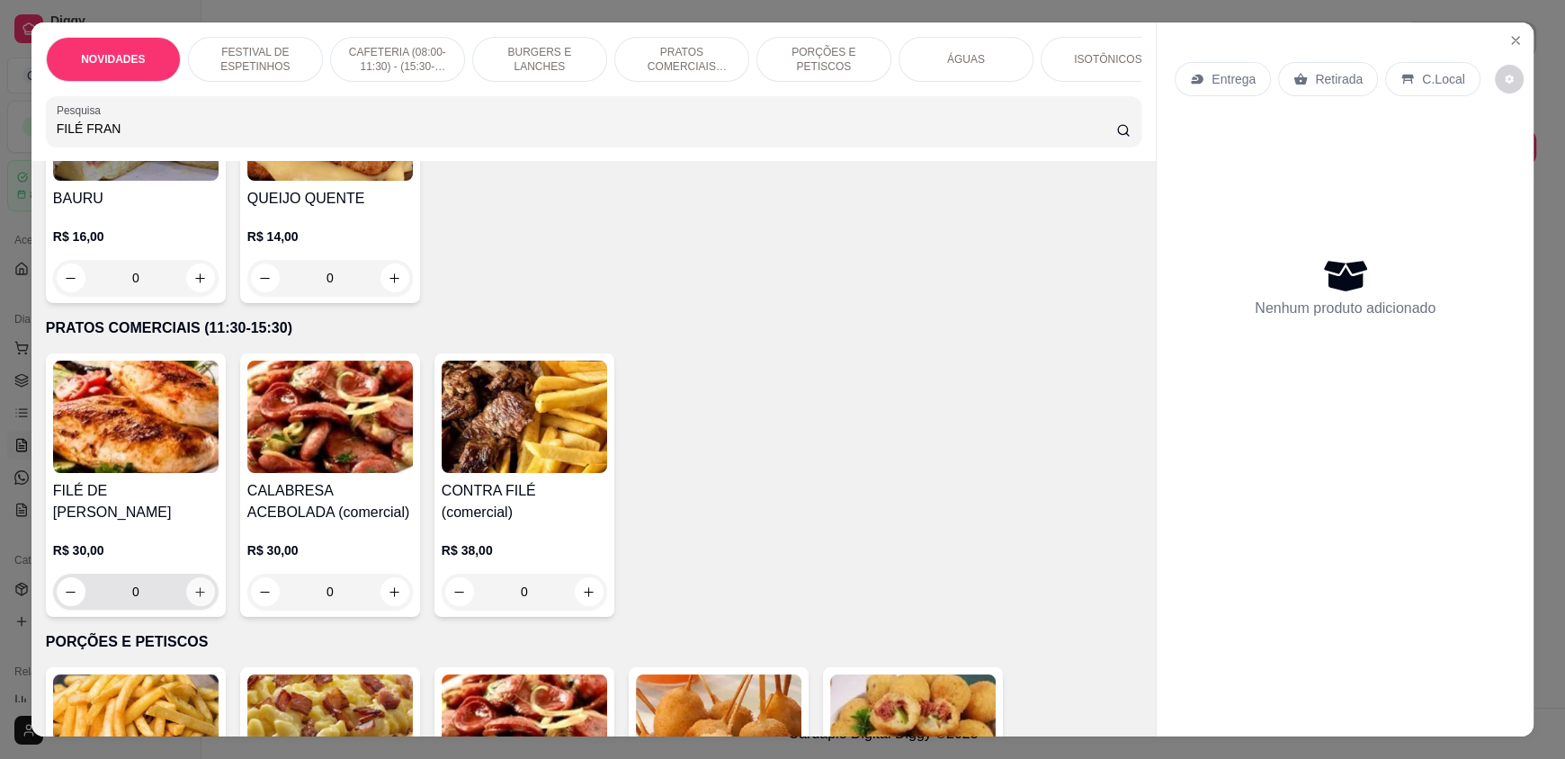
type input "FILÉ FRAN"
click at [193, 599] on icon "increase-product-quantity" at bounding box center [199, 591] width 13 height 13
type input "1"
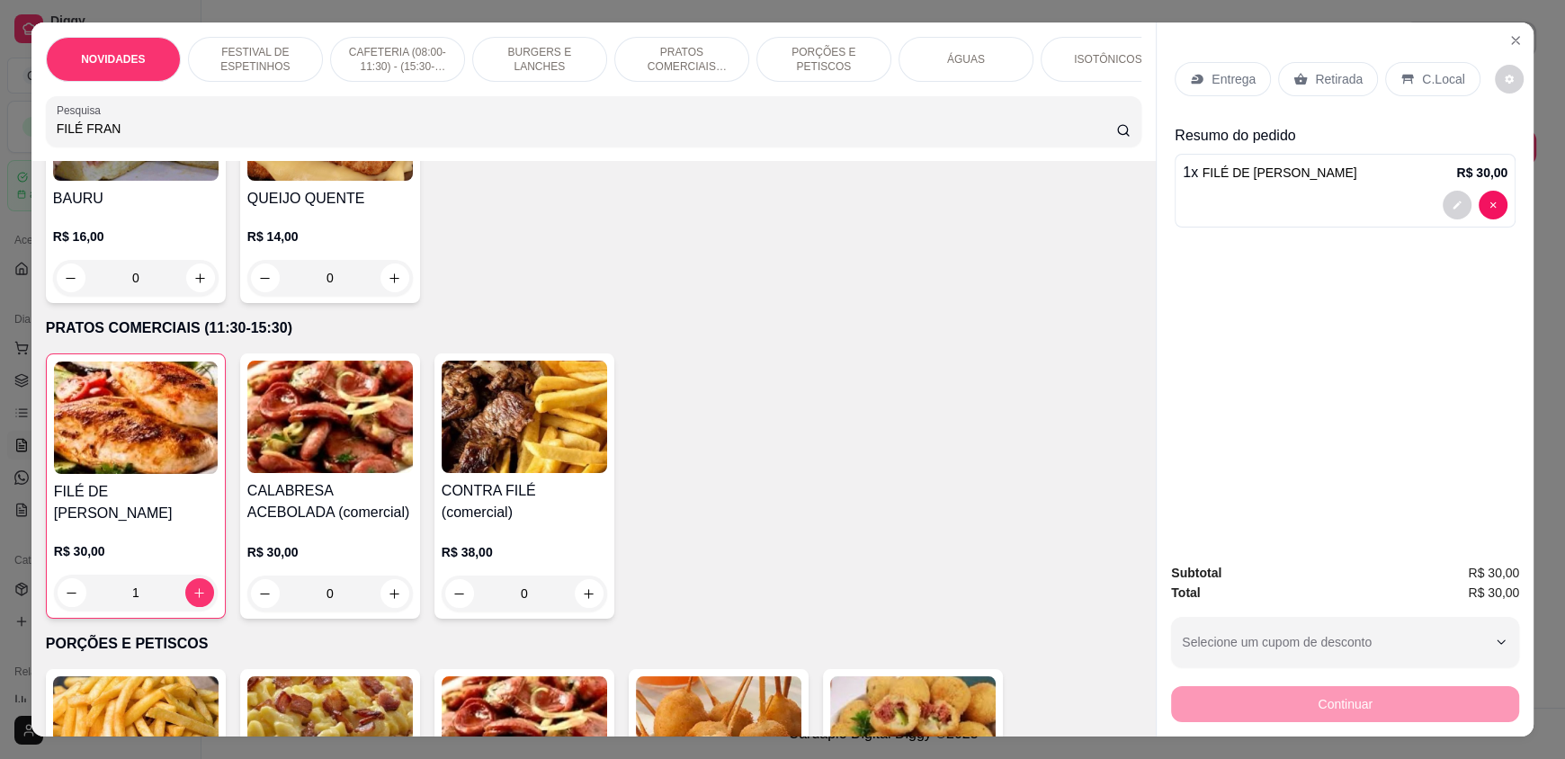
click at [1327, 77] on p "Retirada" at bounding box center [1339, 79] width 48 height 18
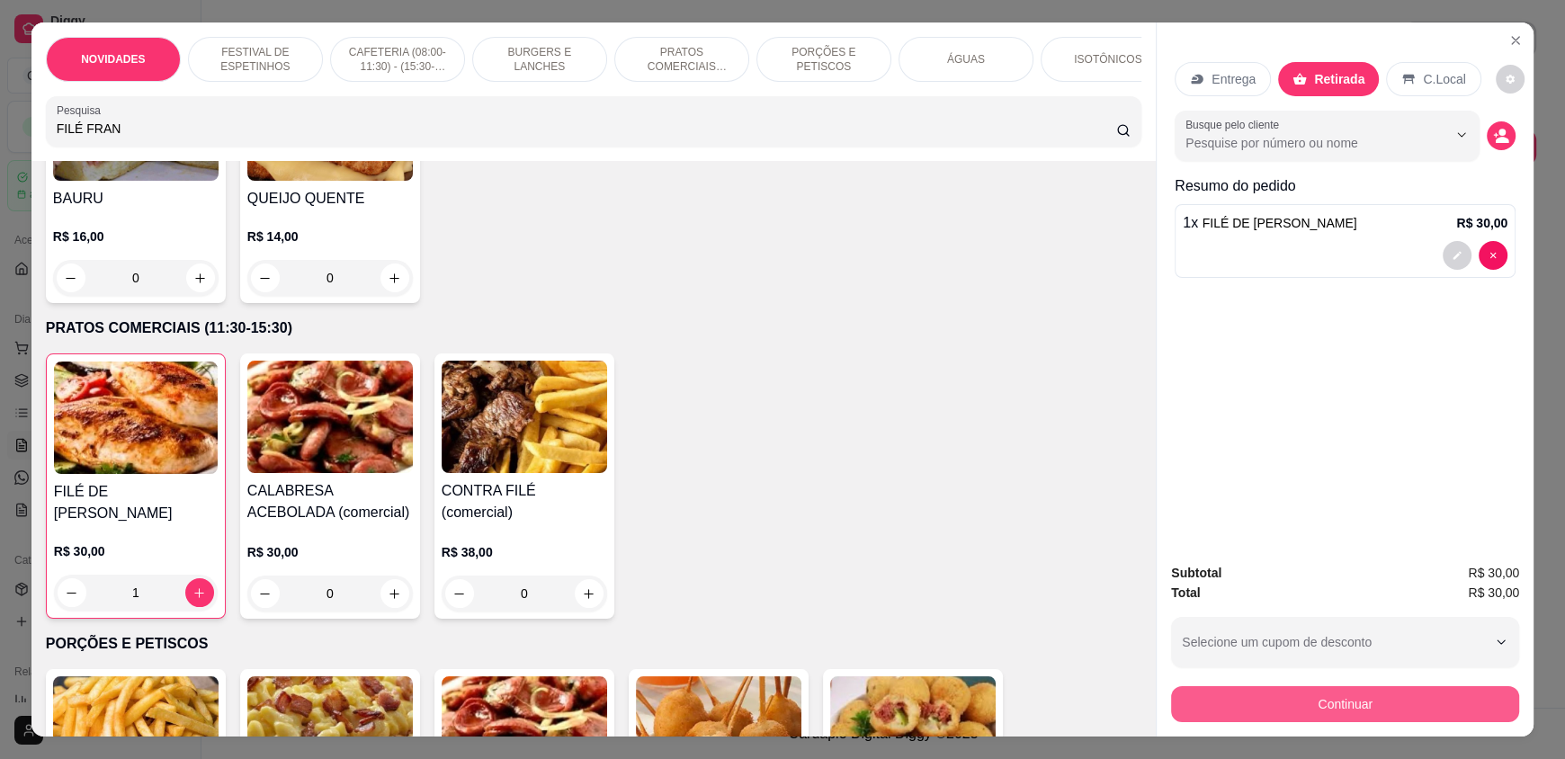
click at [1300, 710] on button "Continuar" at bounding box center [1345, 704] width 348 height 36
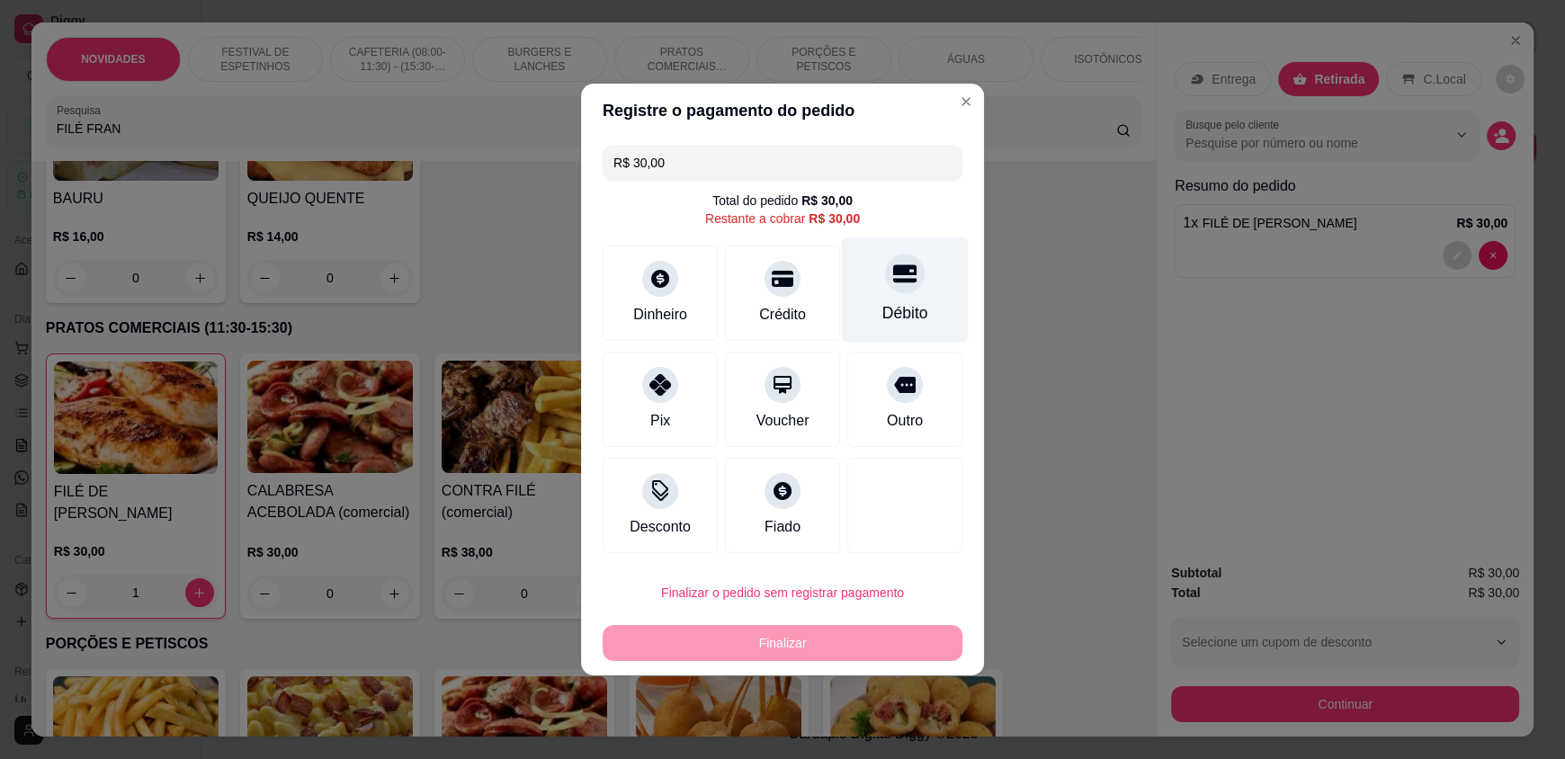
click at [871, 287] on div "Débito" at bounding box center [905, 289] width 127 height 105
type input "R$ 0,00"
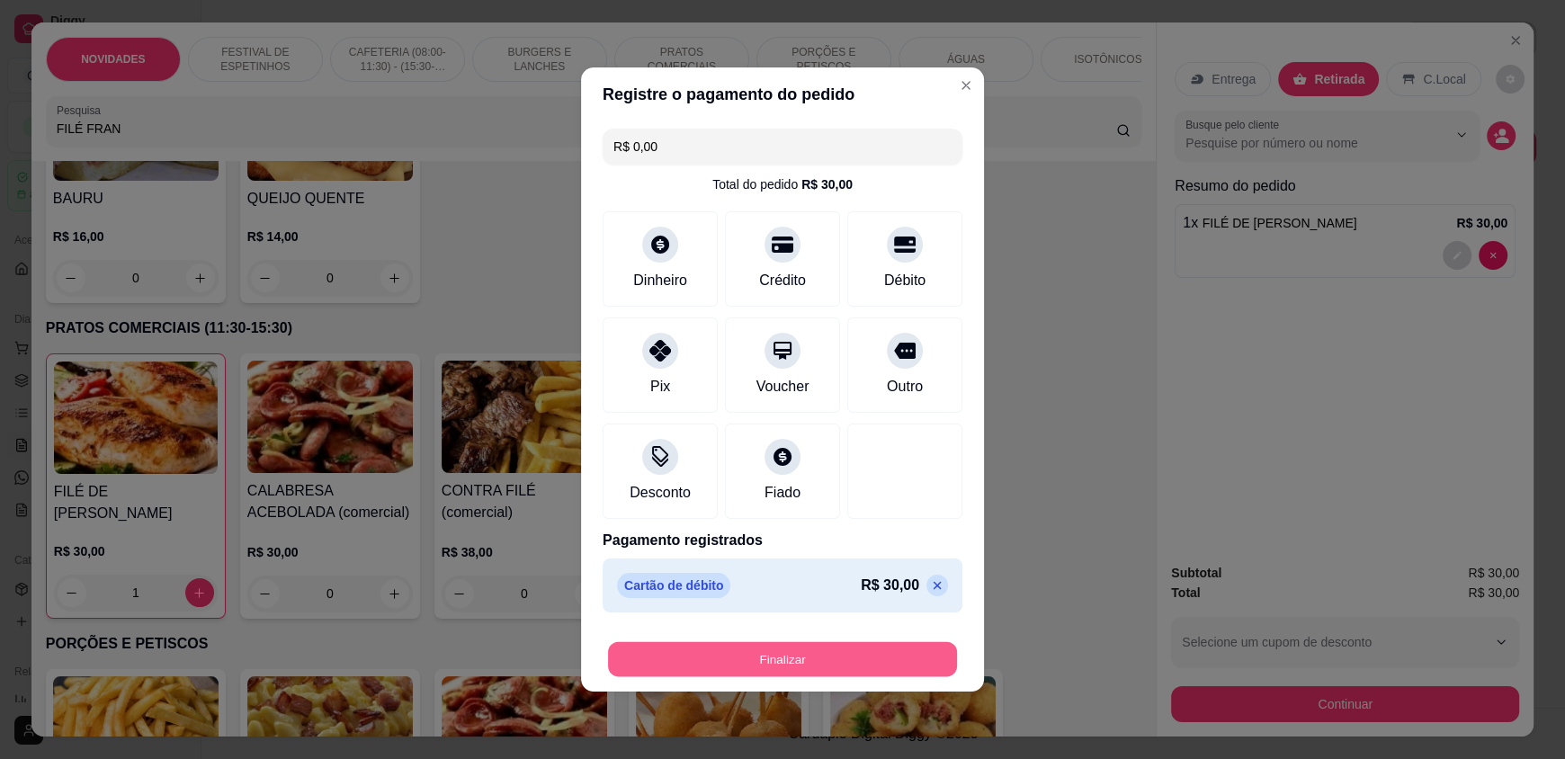
click at [770, 662] on button "Finalizar" at bounding box center [782, 659] width 349 height 35
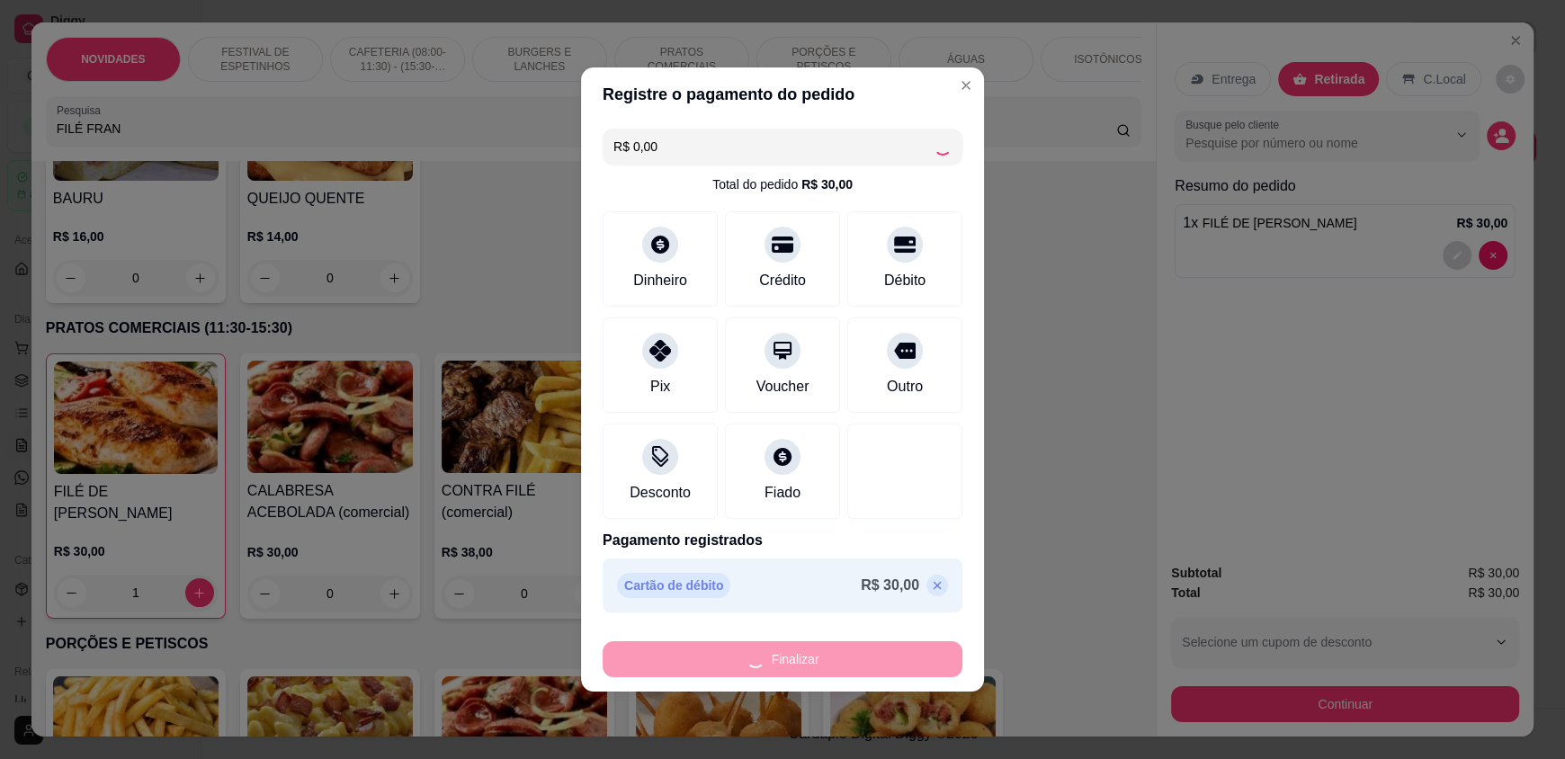
type input "0"
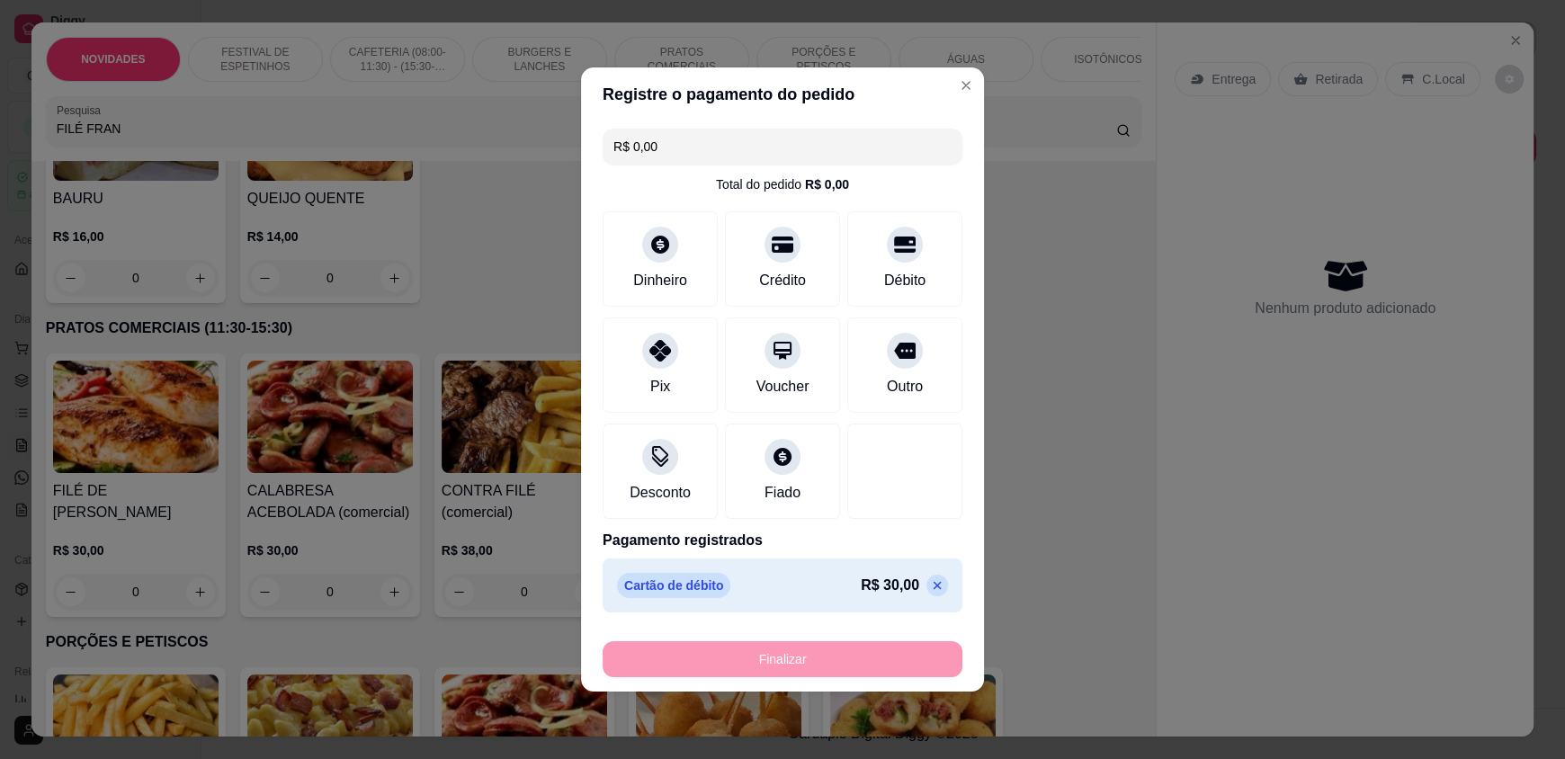
type input "-R$ 30,00"
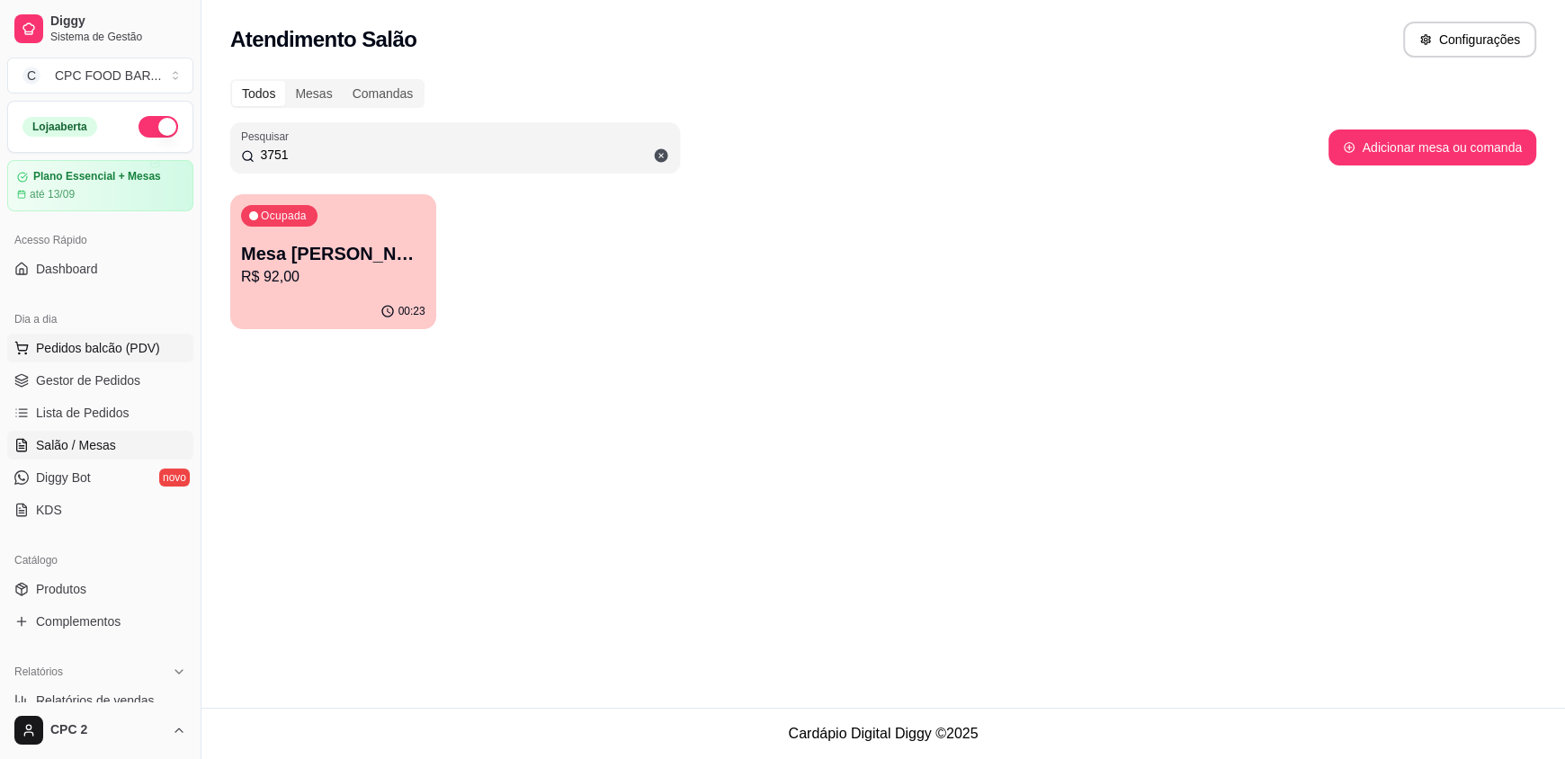
click at [74, 349] on span "Pedidos balcão (PDV)" at bounding box center [98, 348] width 124 height 18
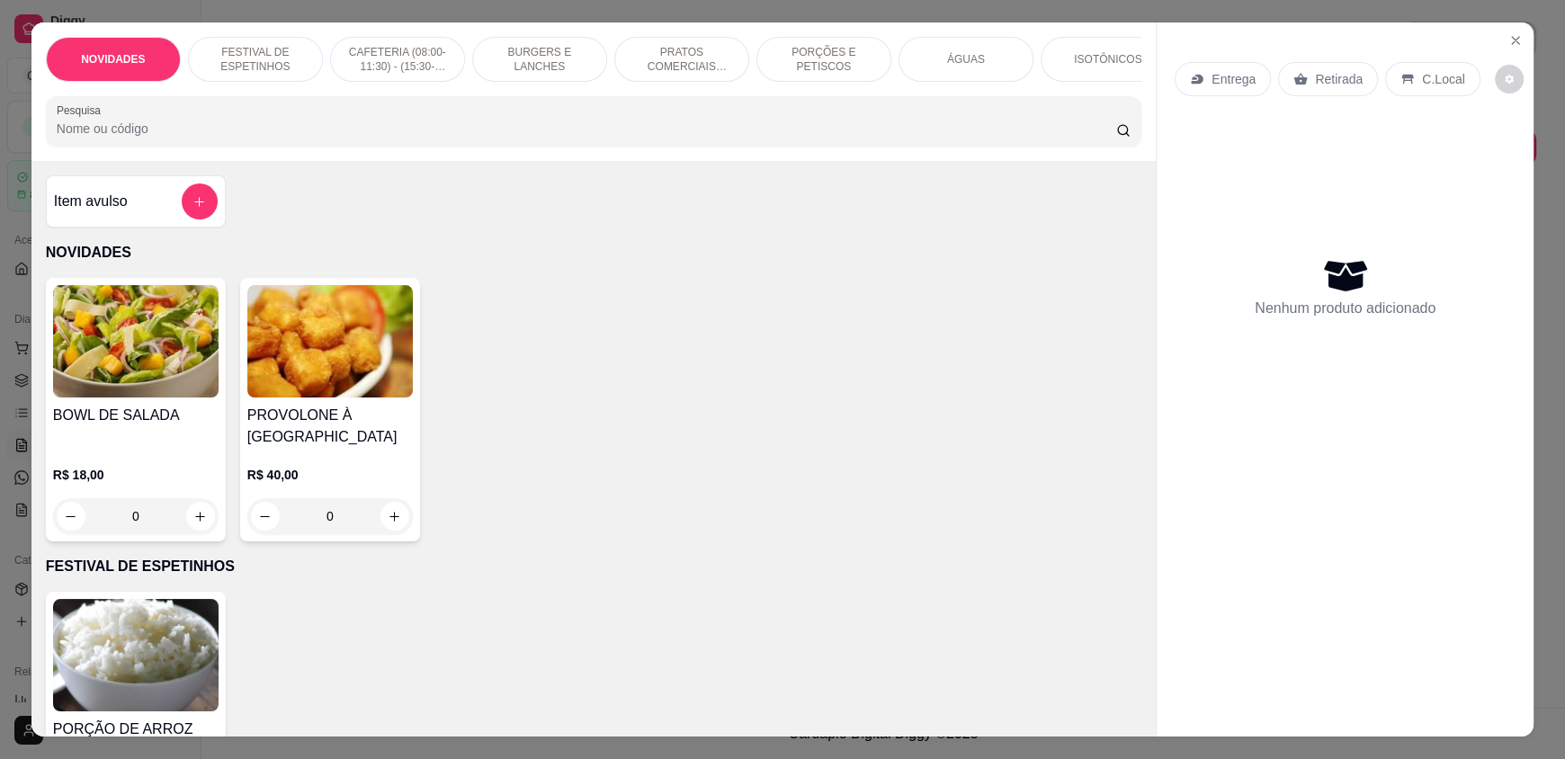
click at [164, 138] on input "Pesquisa" at bounding box center [587, 129] width 1060 height 18
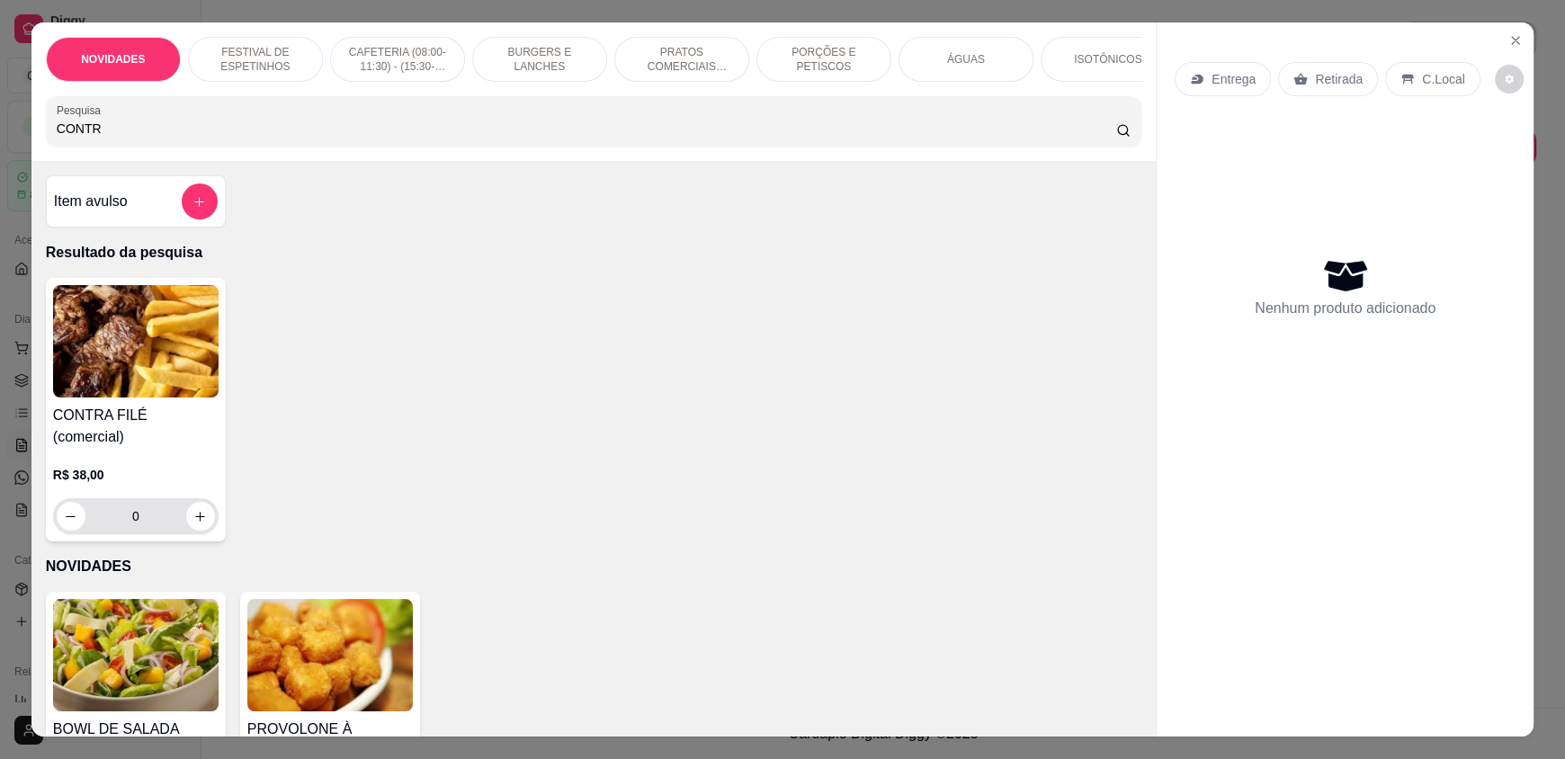
type input "CONTR"
click at [194, 511] on icon "increase-product-quantity" at bounding box center [200, 516] width 13 height 13
type input "1"
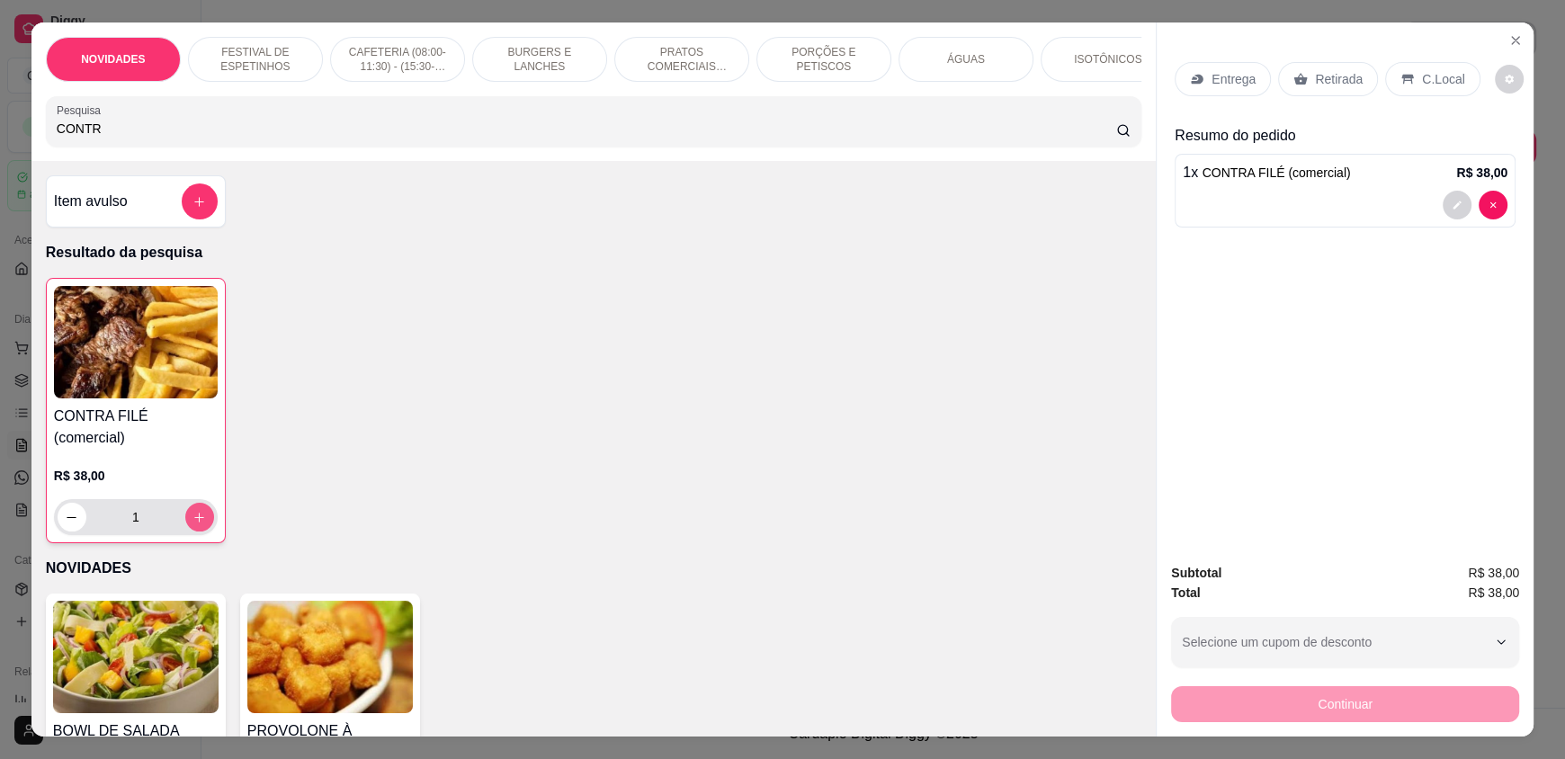
click at [193, 511] on icon "increase-product-quantity" at bounding box center [198, 517] width 13 height 13
type input "2"
drag, startPoint x: 117, startPoint y: 143, endPoint x: 0, endPoint y: 143, distance: 116.9
click at [0, 143] on div "NOVIDADES FESTIVAL DE ESPETINHOS CAFETERIA (08:00-11:30) - (15:30-18:00) BURGER…" at bounding box center [782, 379] width 1565 height 759
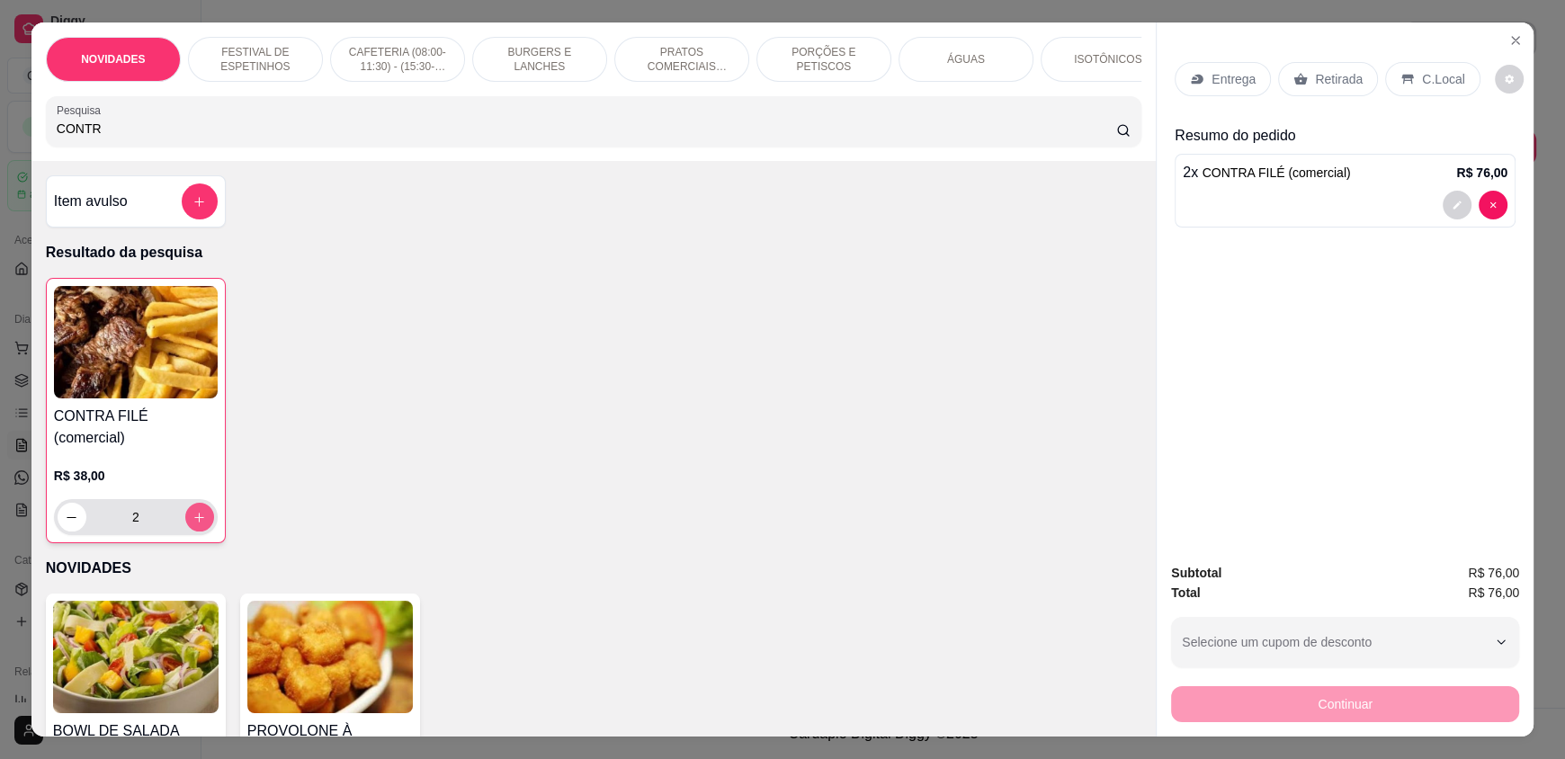
click at [199, 506] on button "increase-product-quantity" at bounding box center [199, 517] width 29 height 29
type input "3"
drag, startPoint x: 111, startPoint y: 129, endPoint x: 72, endPoint y: 138, distance: 39.7
click at [31, 134] on div "NOVIDADES FESTIVAL DE ESPETINHOS CAFETERIA (08:00-11:30) - (15:30-18:00) BURGER…" at bounding box center [593, 91] width 1124 height 138
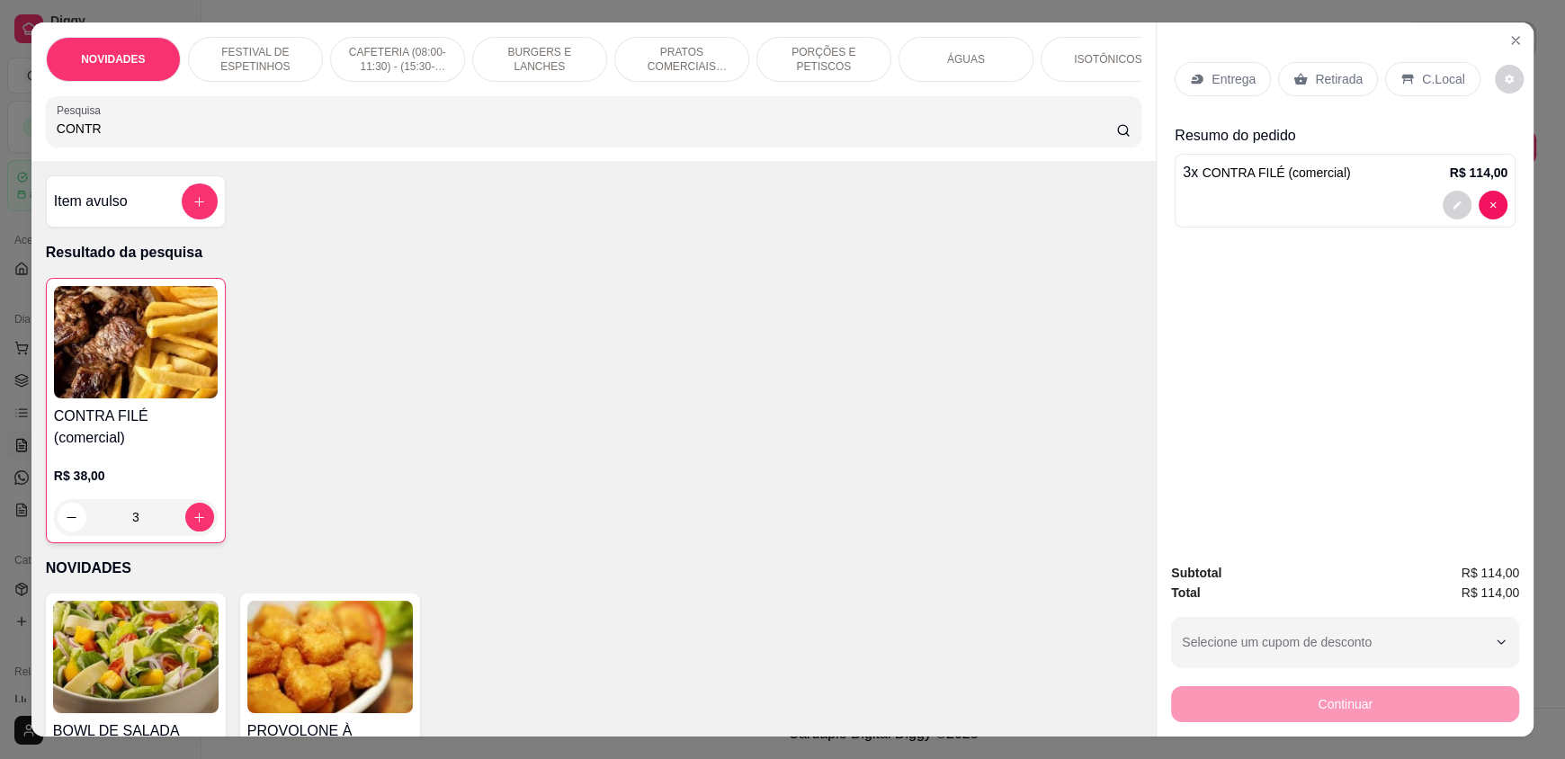
drag, startPoint x: 94, startPoint y: 139, endPoint x: 0, endPoint y: 139, distance: 94.4
click at [0, 139] on div "NOVIDADES FESTIVAL DE ESPETINHOS CAFETERIA (08:00-11:30) - (15:30-18:00) BURGER…" at bounding box center [782, 379] width 1565 height 759
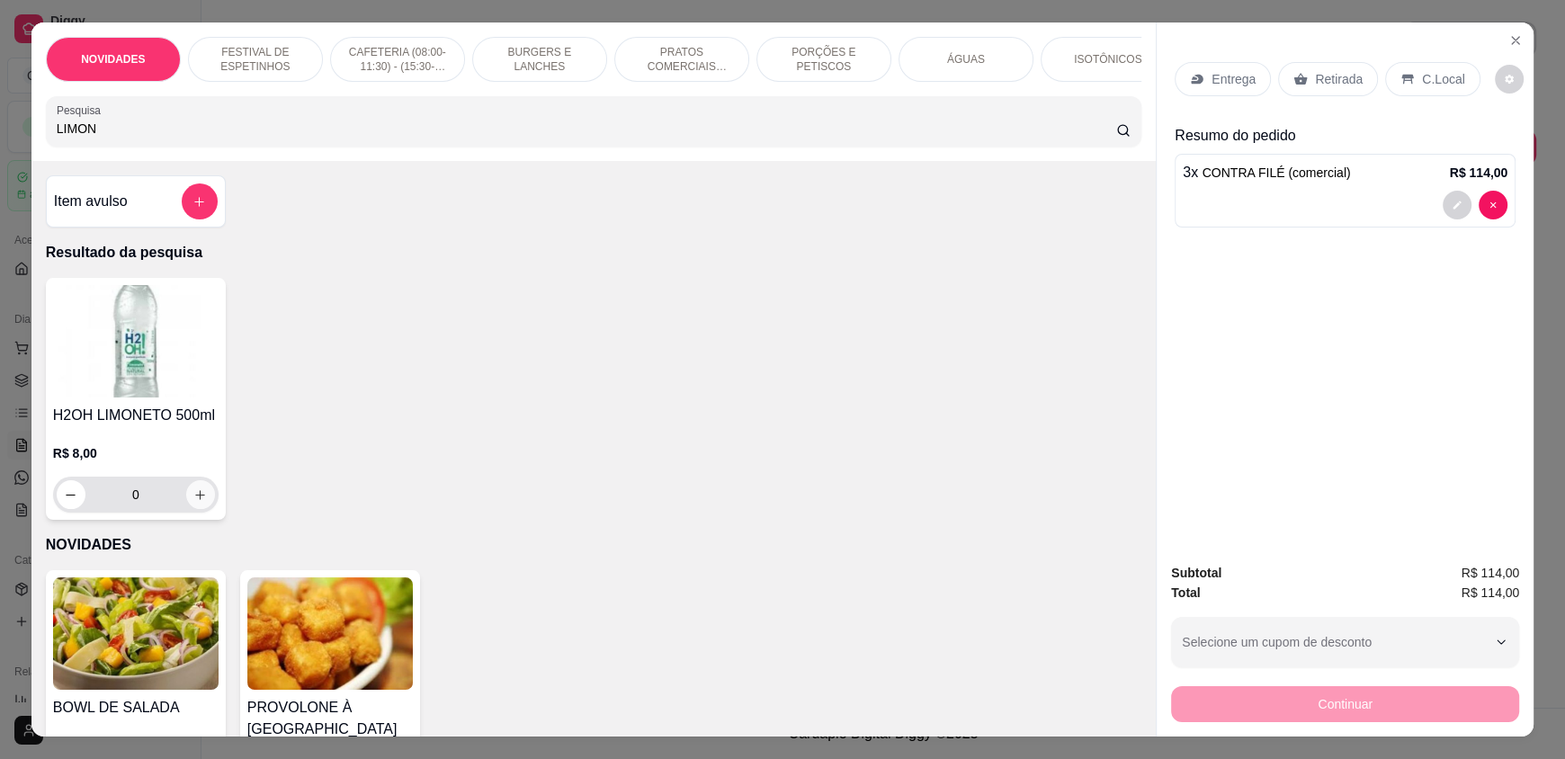
type input "LIMON"
click at [193, 502] on icon "increase-product-quantity" at bounding box center [199, 494] width 13 height 13
type input "1"
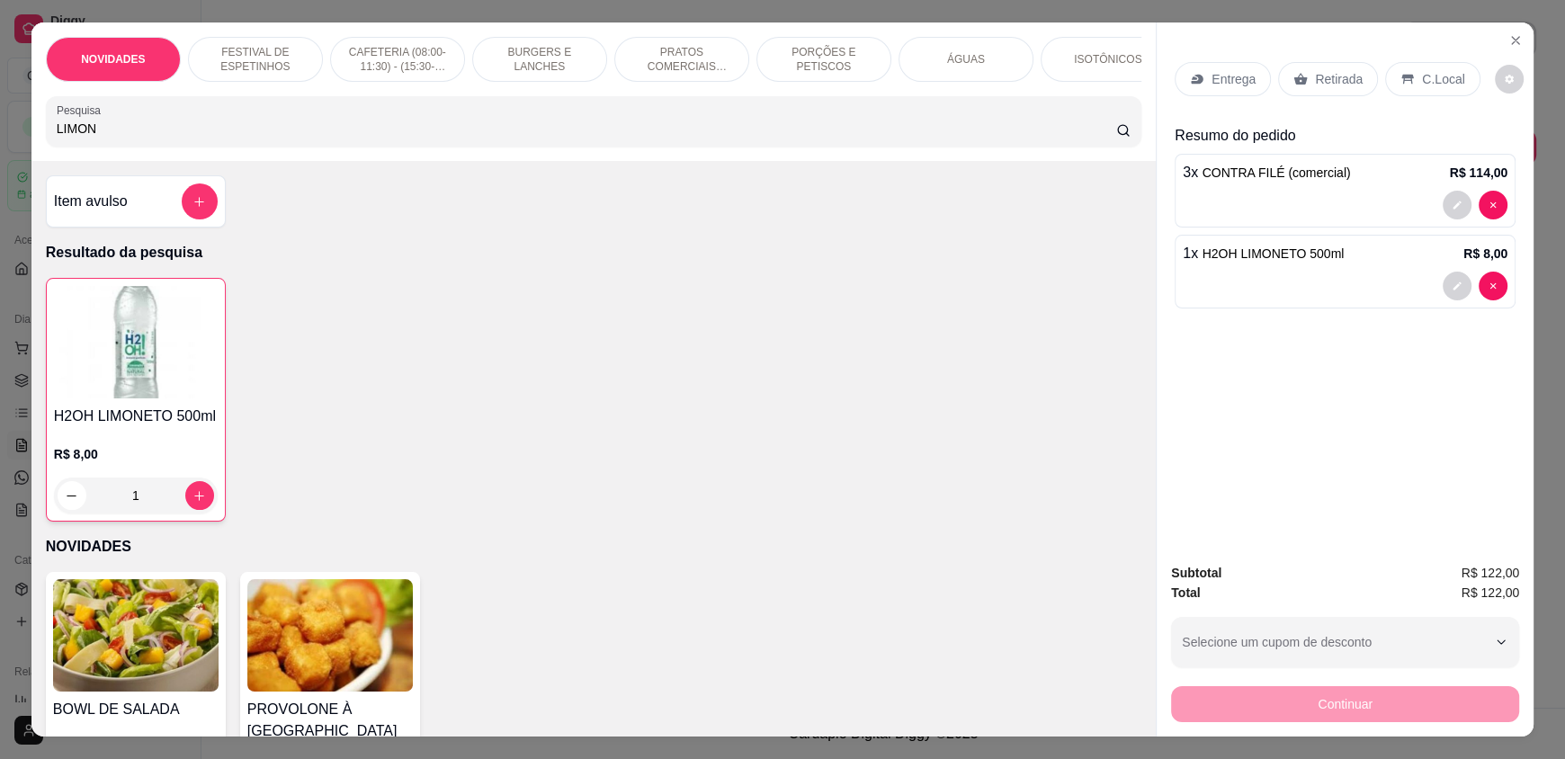
drag, startPoint x: 112, startPoint y: 133, endPoint x: 0, endPoint y: 130, distance: 111.5
click at [0, 130] on div "NOVIDADES FESTIVAL DE ESPETINHOS CAFETERIA (08:00-11:30) - (15:30-18:00) BURGER…" at bounding box center [782, 379] width 1565 height 759
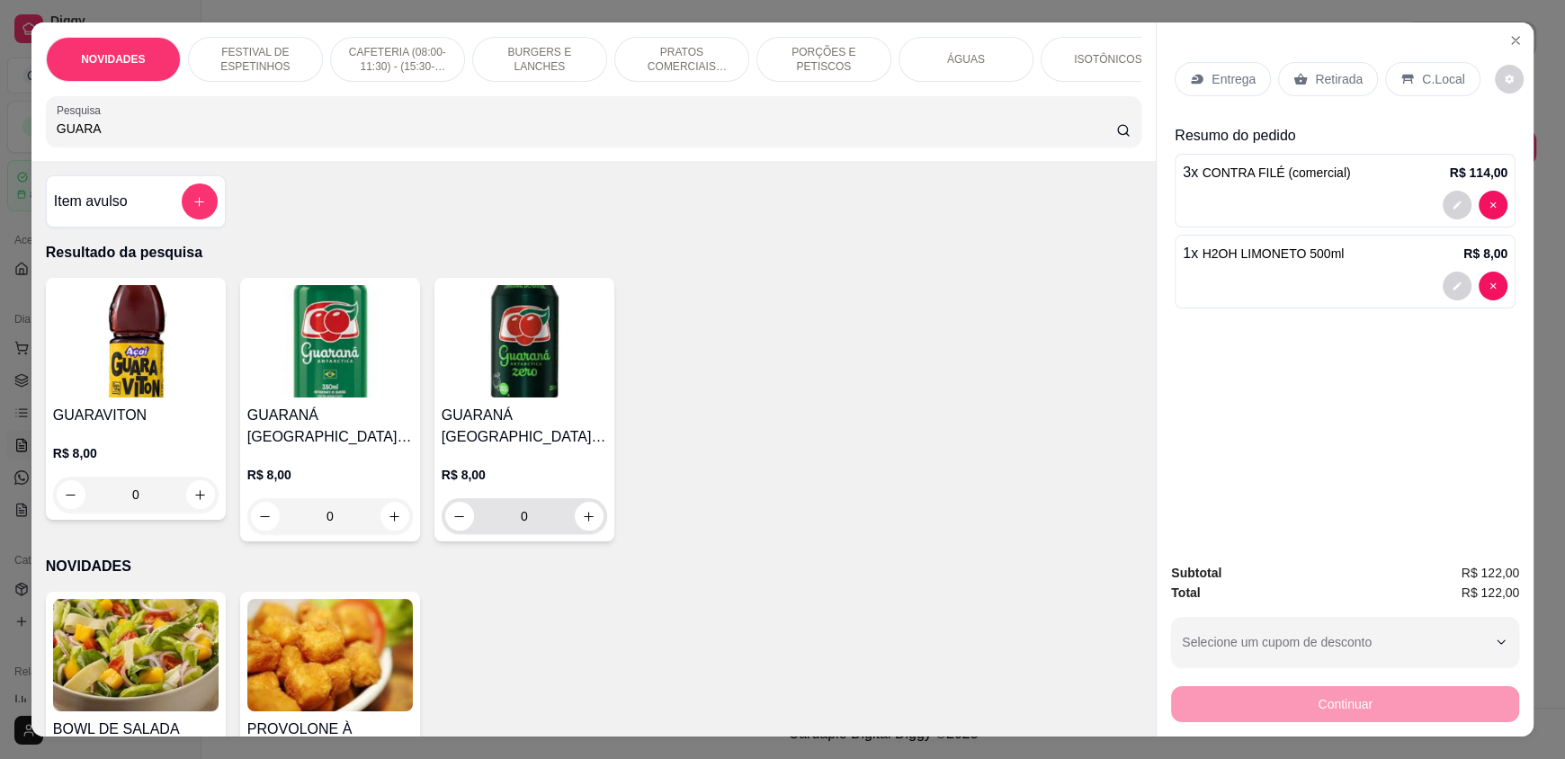
type input "GUARA"
click at [583, 523] on icon "increase-product-quantity" at bounding box center [589, 516] width 13 height 13
type input "1"
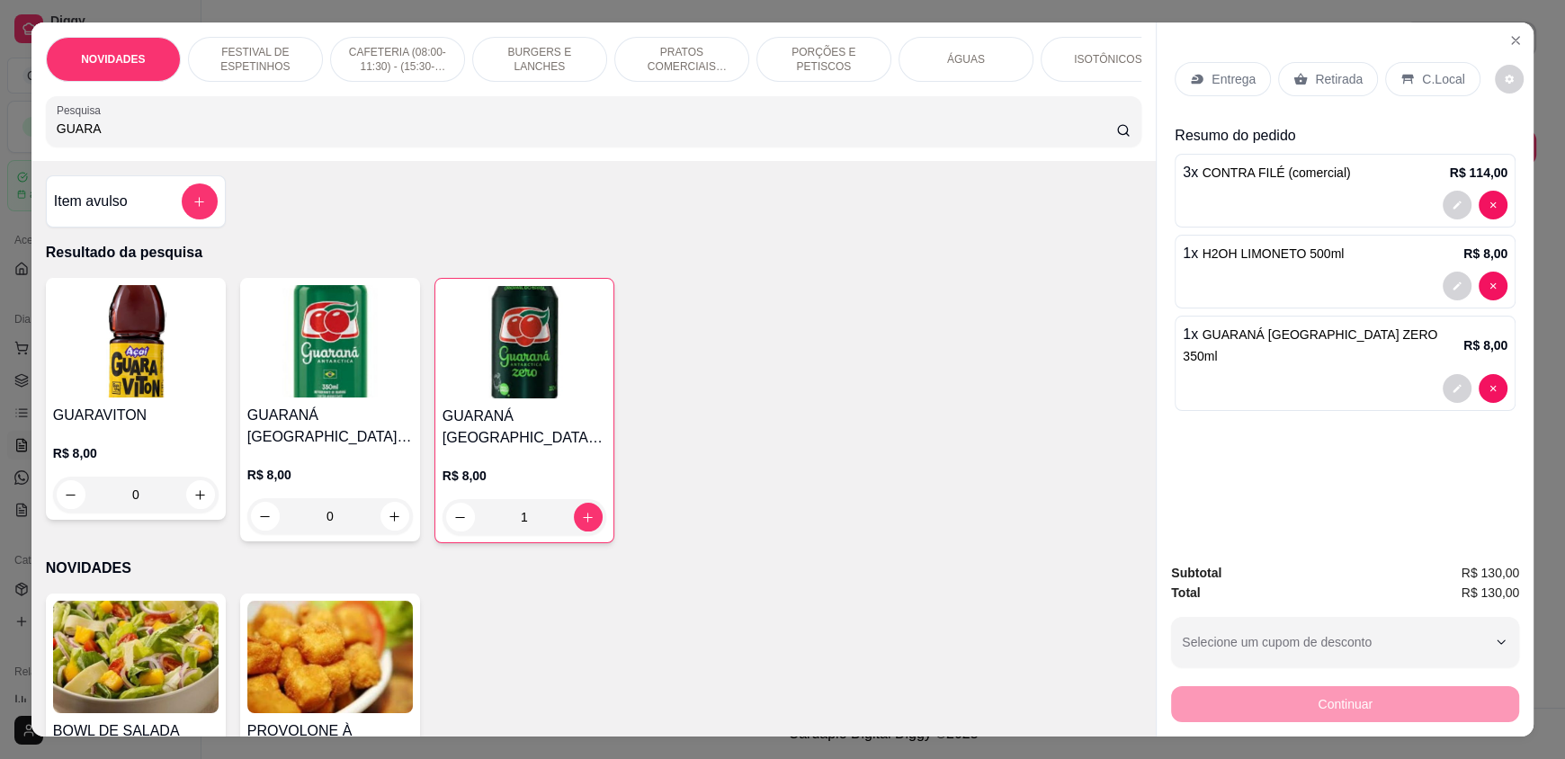
click at [945, 68] on div "ÁGUAS" at bounding box center [965, 59] width 135 height 45
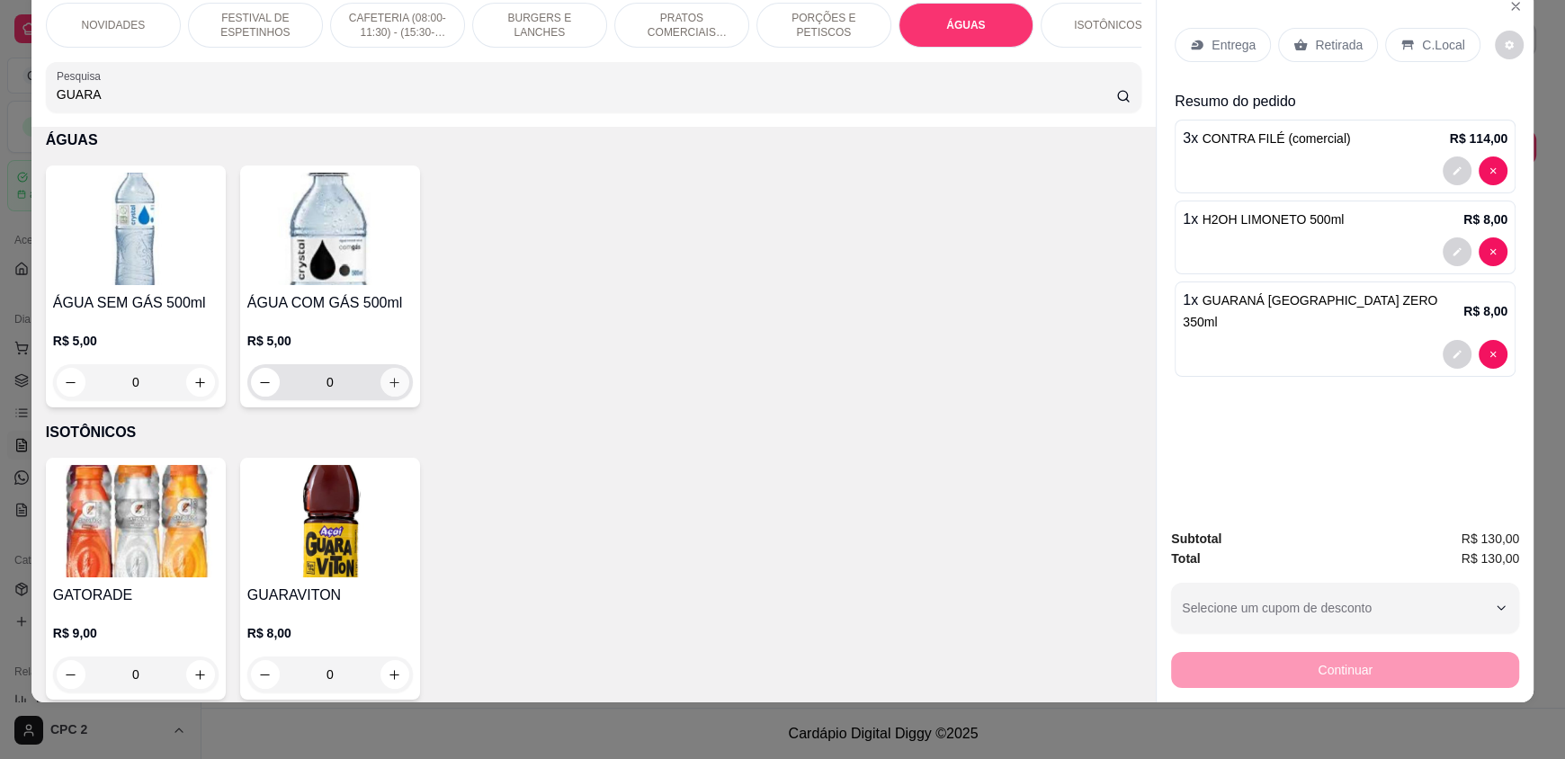
click at [391, 389] on icon "increase-product-quantity" at bounding box center [394, 382] width 13 height 13
type input "1"
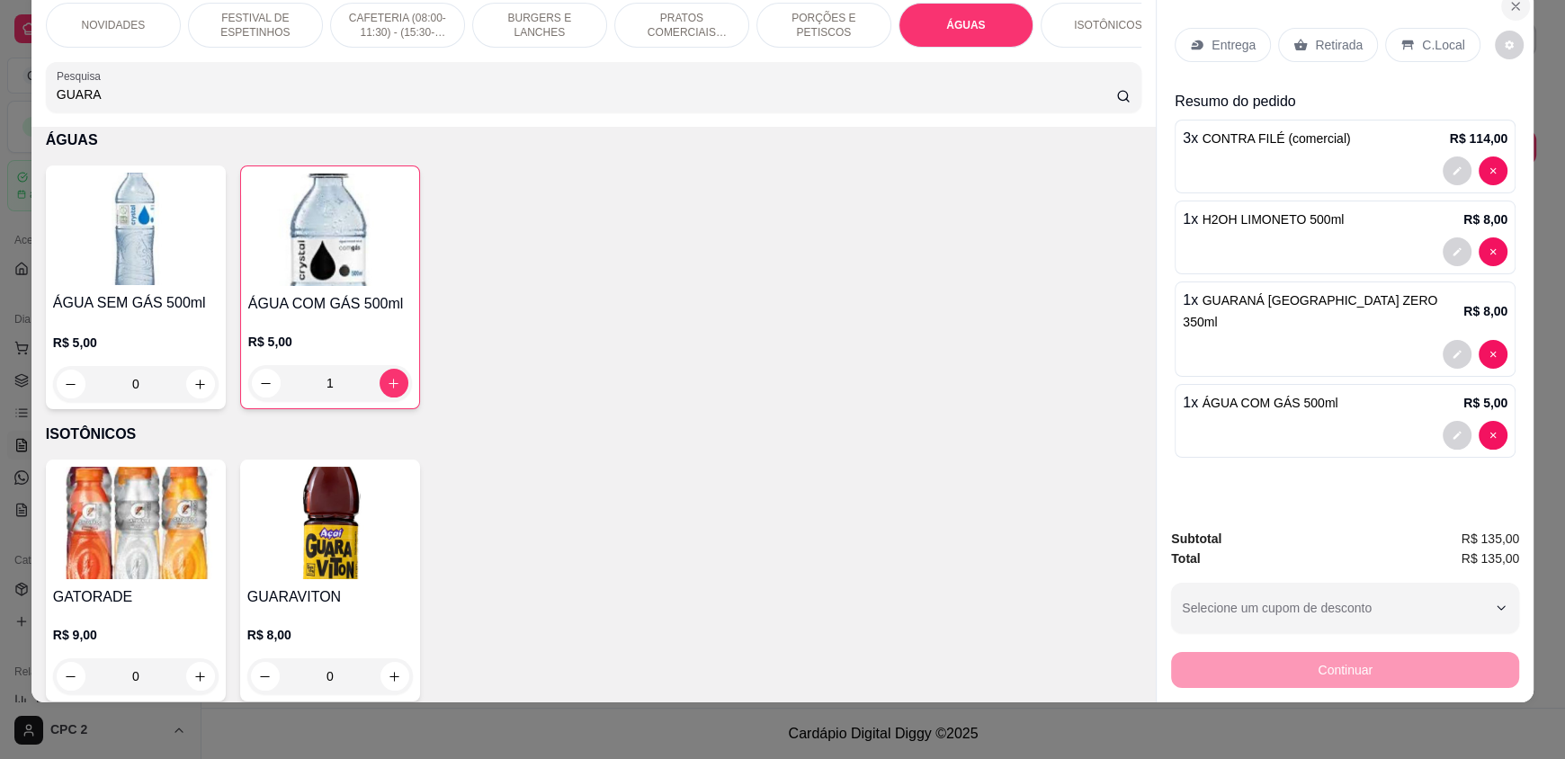
click at [1504, 15] on button "Close" at bounding box center [1515, 6] width 29 height 29
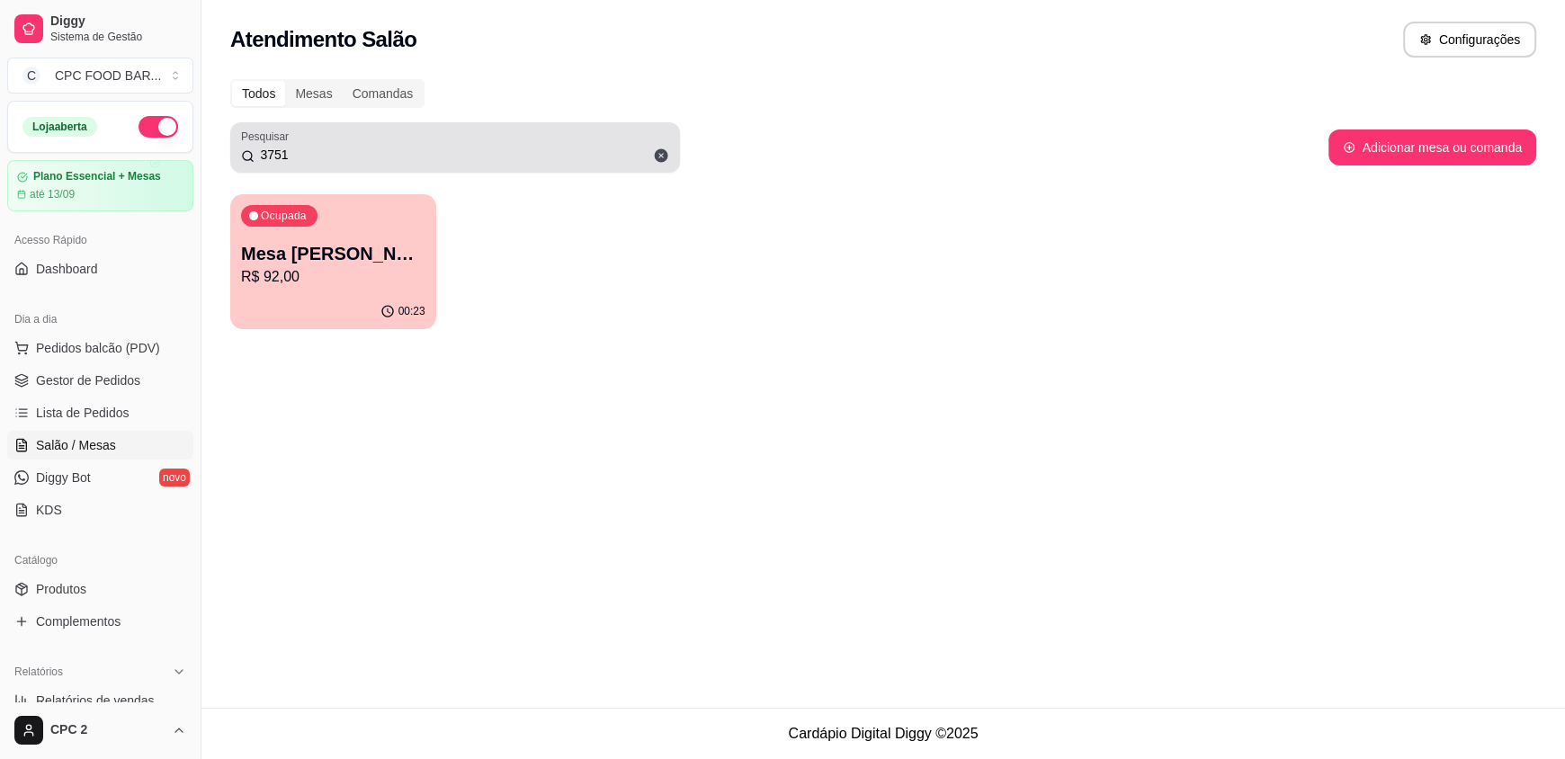
click at [292, 155] on input "3751" at bounding box center [461, 155] width 415 height 18
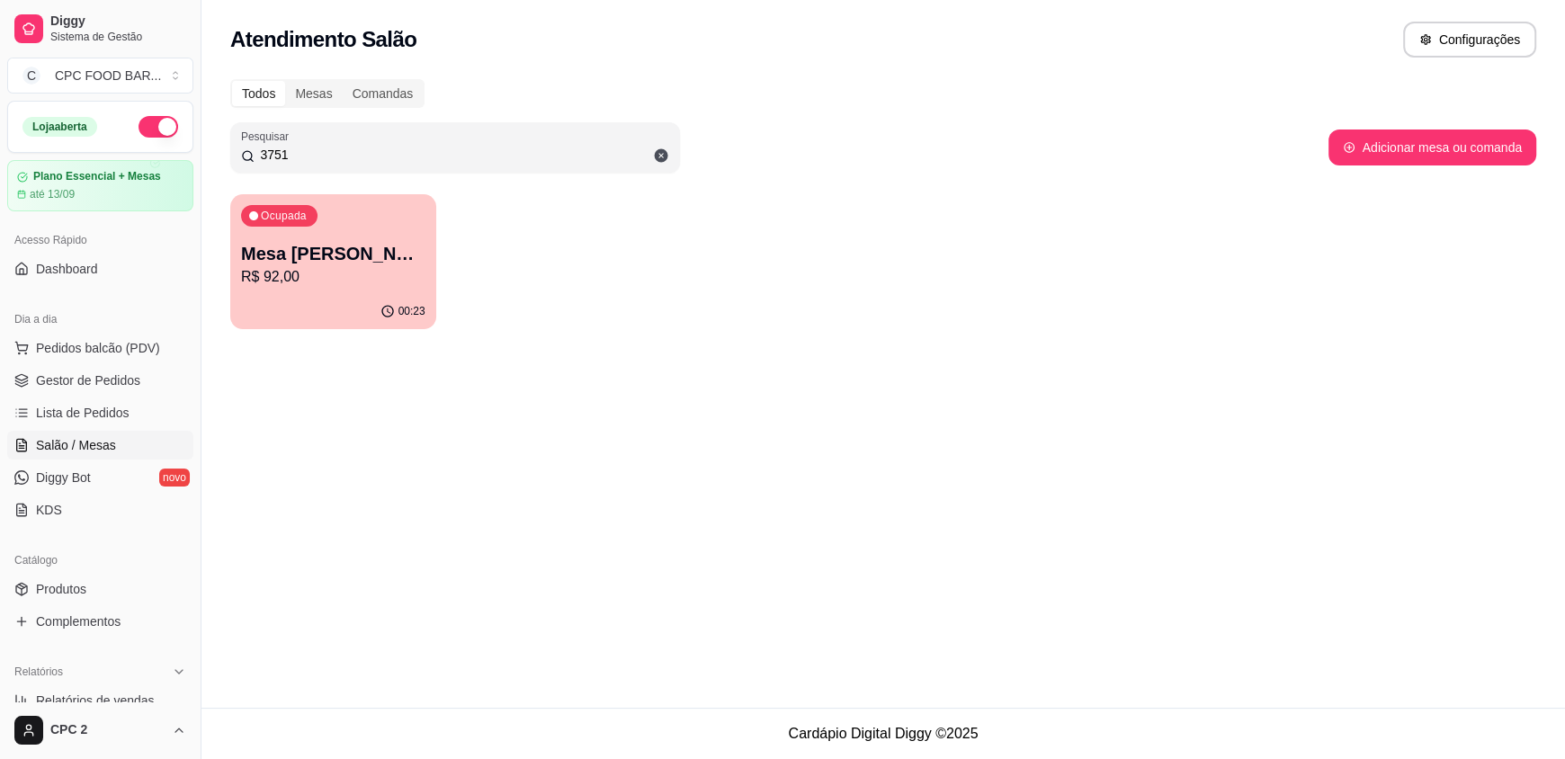
click at [292, 155] on input "3751" at bounding box center [461, 155] width 415 height 18
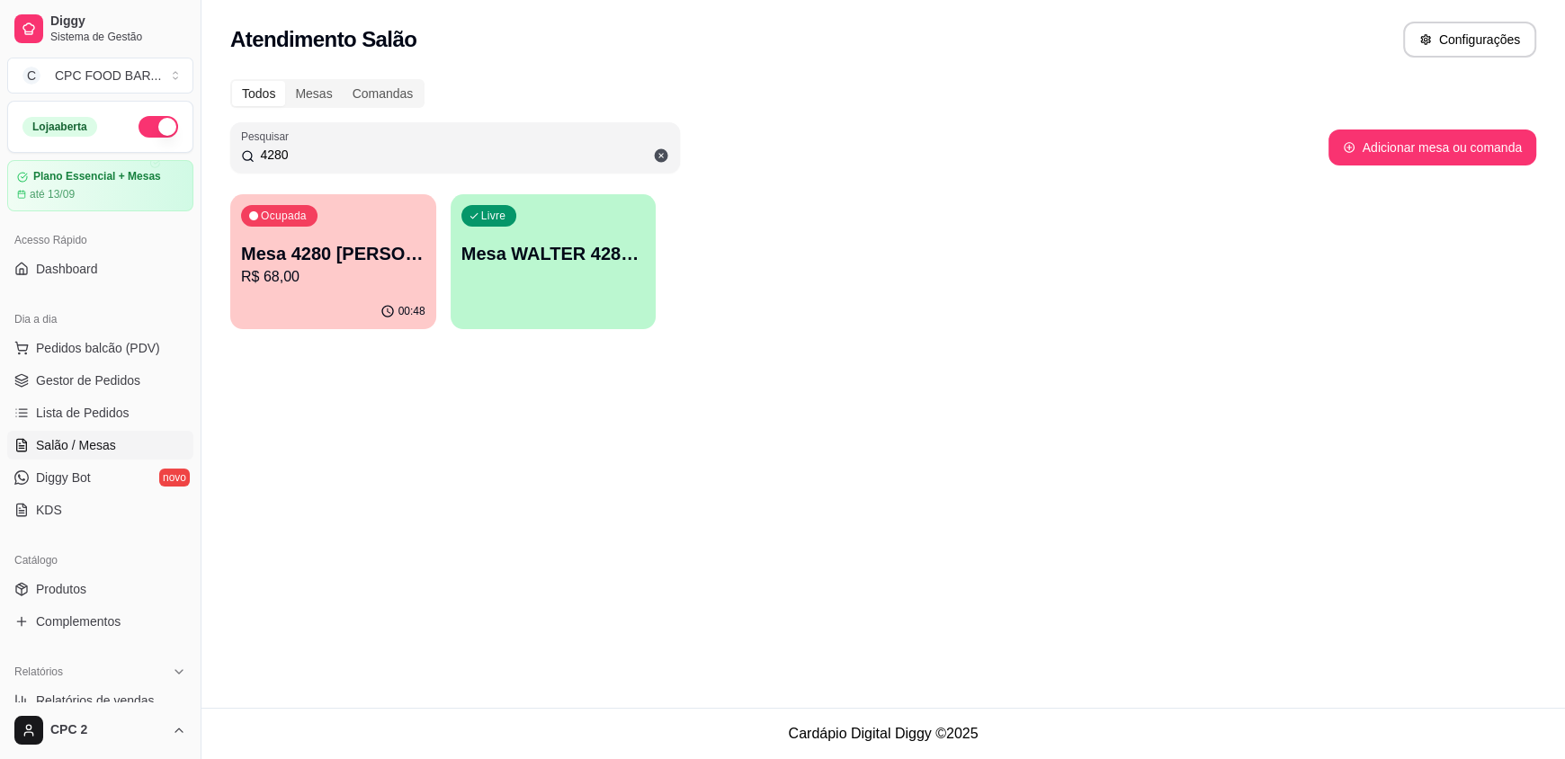
type input "4280"
click at [335, 295] on div "00:48" at bounding box center [333, 310] width 200 height 34
click at [335, 299] on div "00:49" at bounding box center [333, 311] width 206 height 35
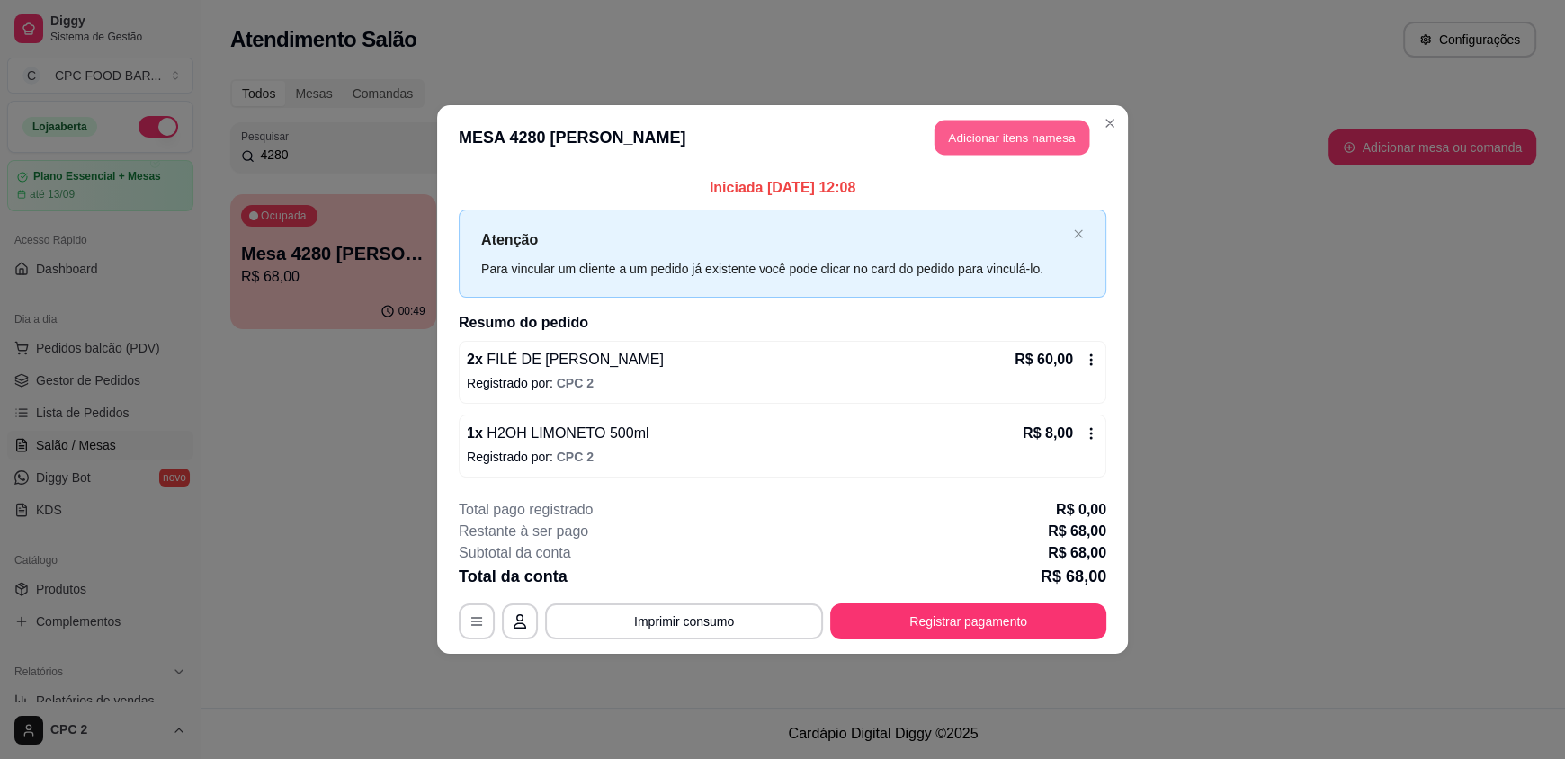
click at [1003, 150] on button "Adicionar itens na mesa" at bounding box center [1011, 138] width 155 height 35
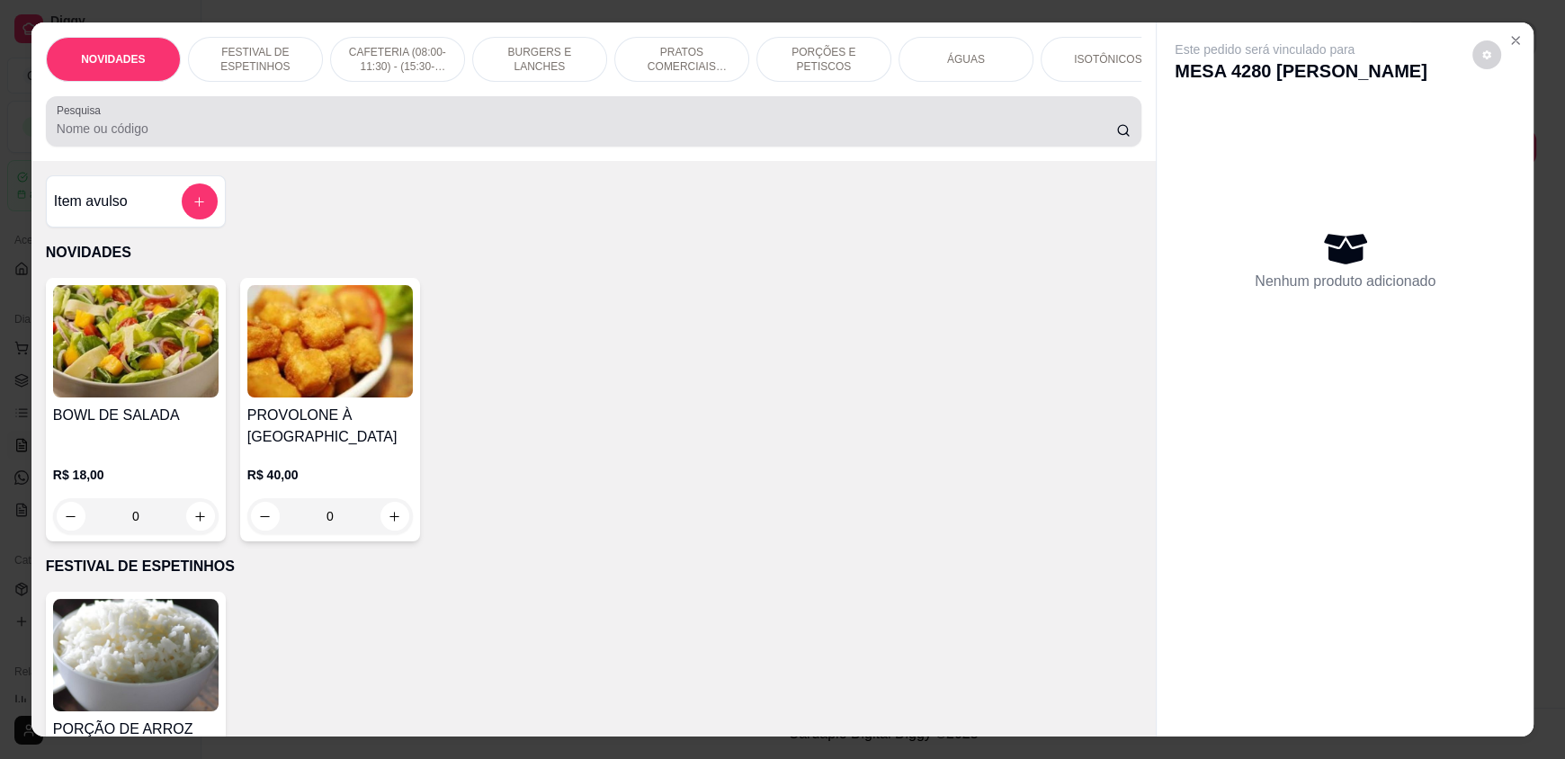
click at [194, 147] on div "Pesquisa" at bounding box center [593, 121] width 1095 height 50
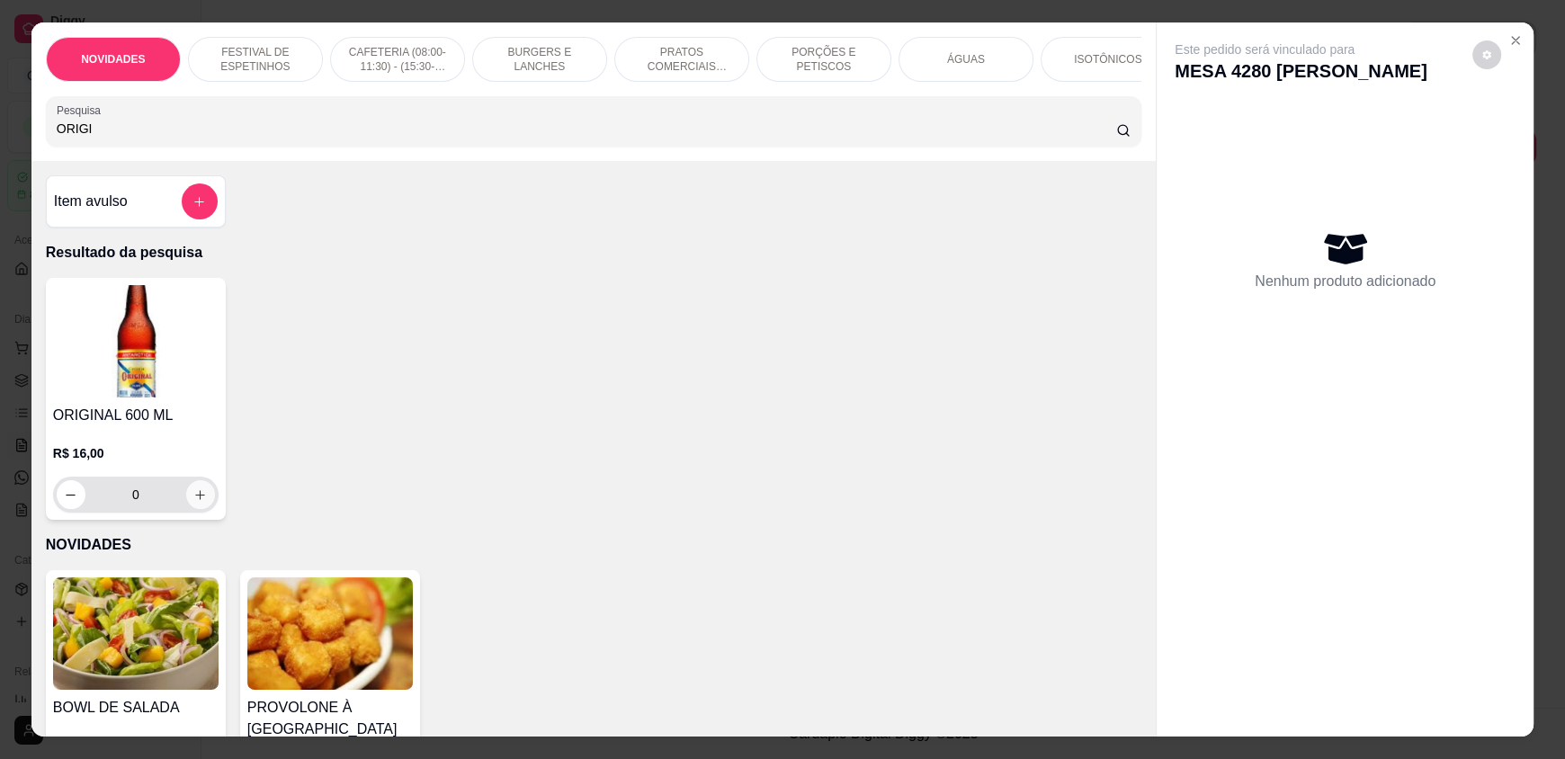
type input "ORIGI"
click at [193, 502] on icon "increase-product-quantity" at bounding box center [199, 494] width 13 height 13
type input "1"
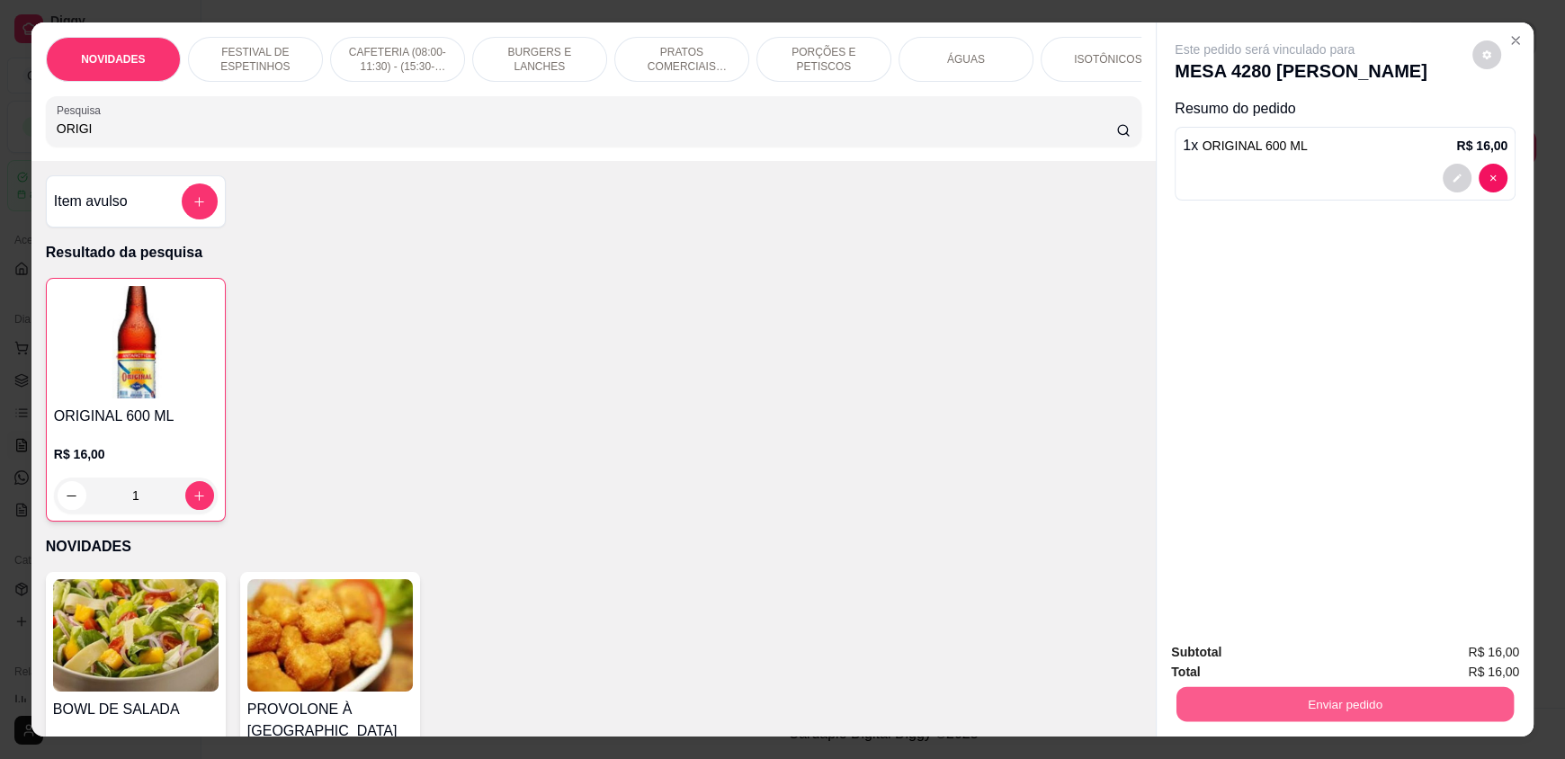
click at [1326, 699] on button "Enviar pedido" at bounding box center [1344, 703] width 337 height 35
click at [1292, 674] on button "Não registrar e enviar pedido" at bounding box center [1285, 660] width 187 height 34
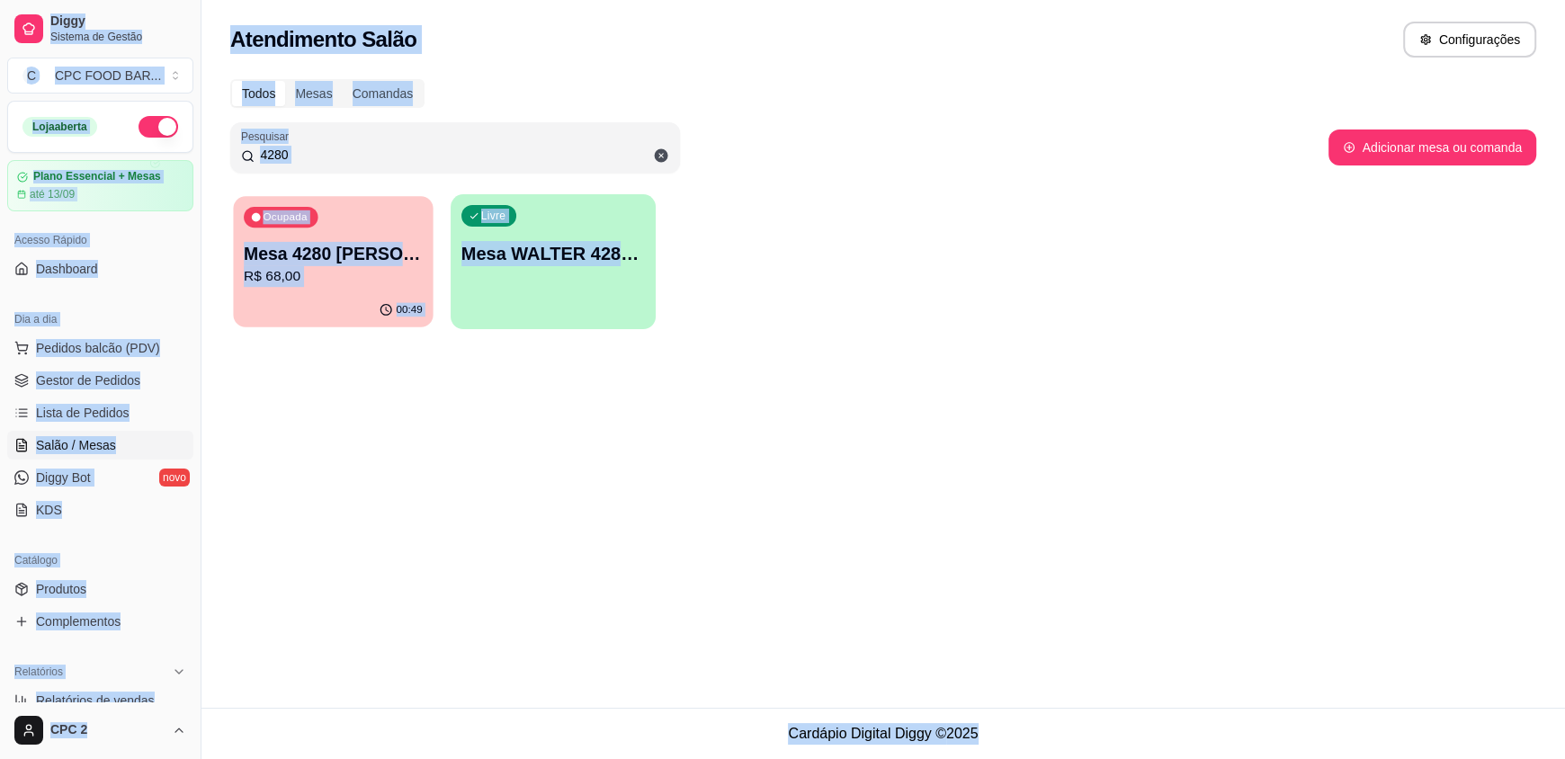
click at [293, 255] on p "Mesa 4280 [PERSON_NAME]" at bounding box center [333, 254] width 179 height 24
click at [366, 243] on p "Mesa 4280 [PERSON_NAME]" at bounding box center [333, 253] width 184 height 25
click at [326, 445] on div "Atendimento Salão Configurações Todos Mesas Comandas Pesquisar 4280 Adicionar m…" at bounding box center [882, 354] width 1363 height 708
click at [324, 444] on div "Atendimento Salão Configurações Todos Mesas Comandas Pesquisar 4280 Adicionar m…" at bounding box center [882, 354] width 1363 height 708
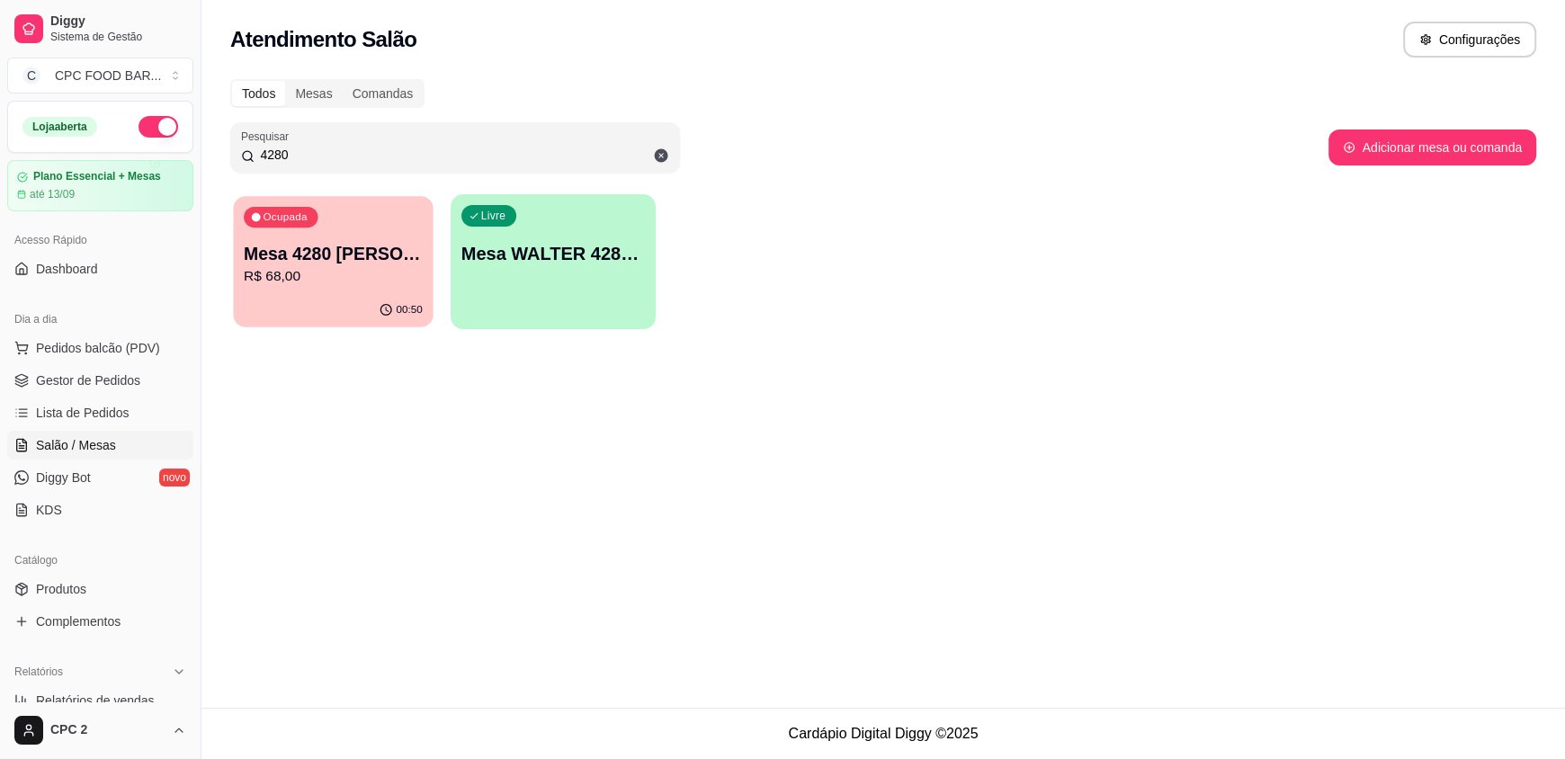
click at [323, 262] on p "Mesa 4280 [PERSON_NAME]" at bounding box center [333, 254] width 179 height 24
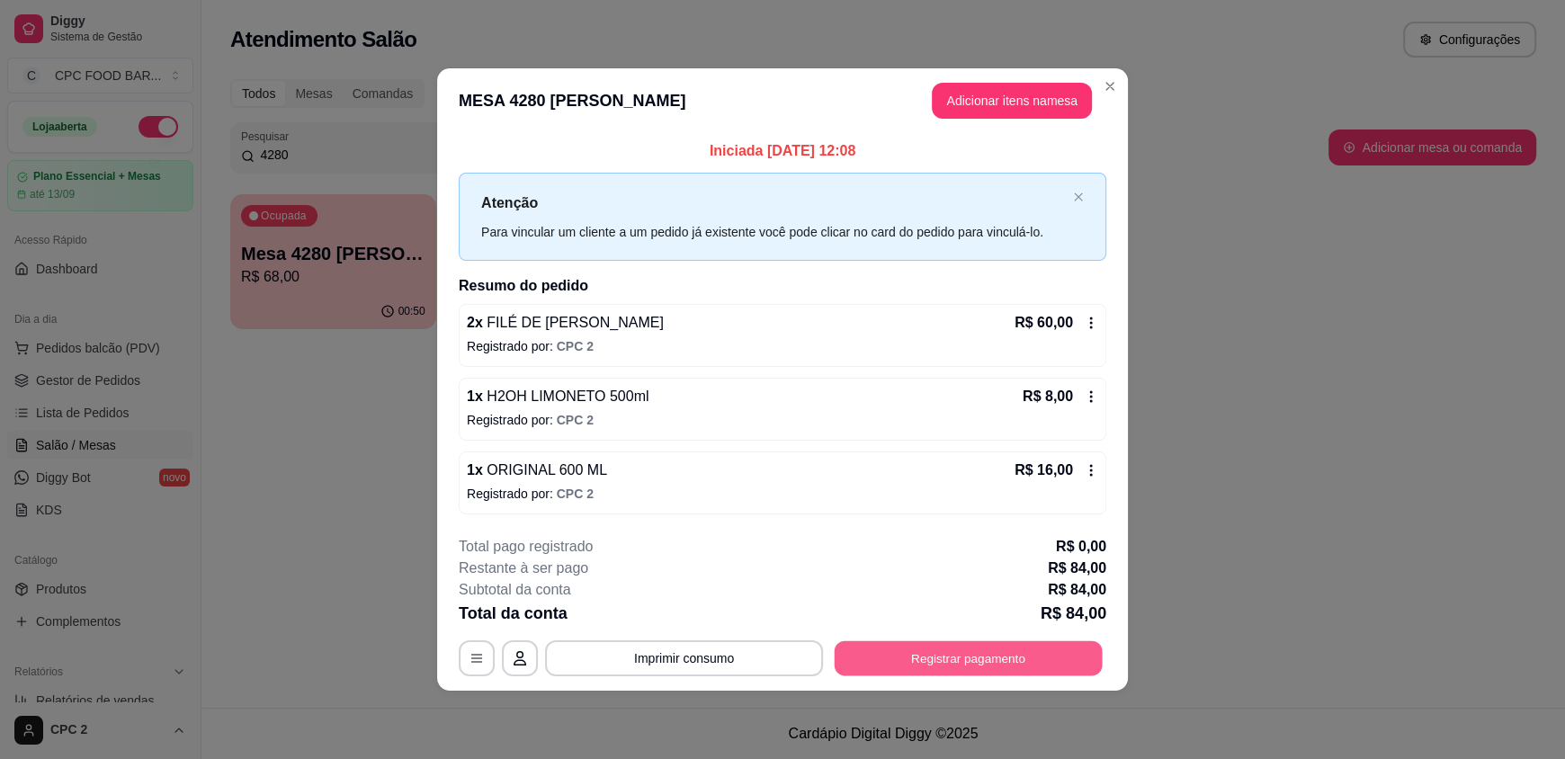
click at [904, 674] on div "**********" at bounding box center [782, 658] width 647 height 36
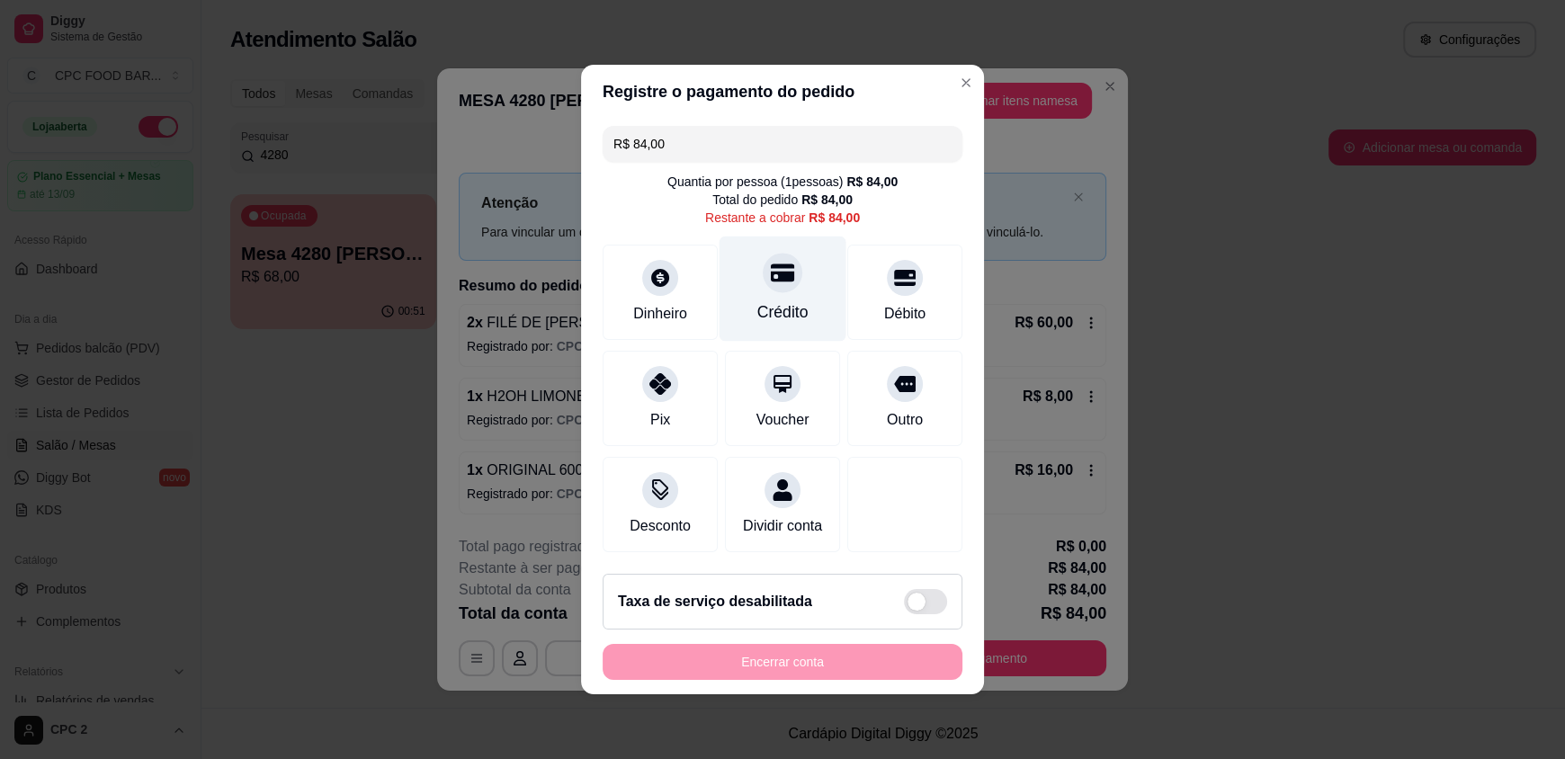
click at [794, 284] on div "Crédito" at bounding box center [782, 289] width 127 height 105
type input "R$ 0,00"
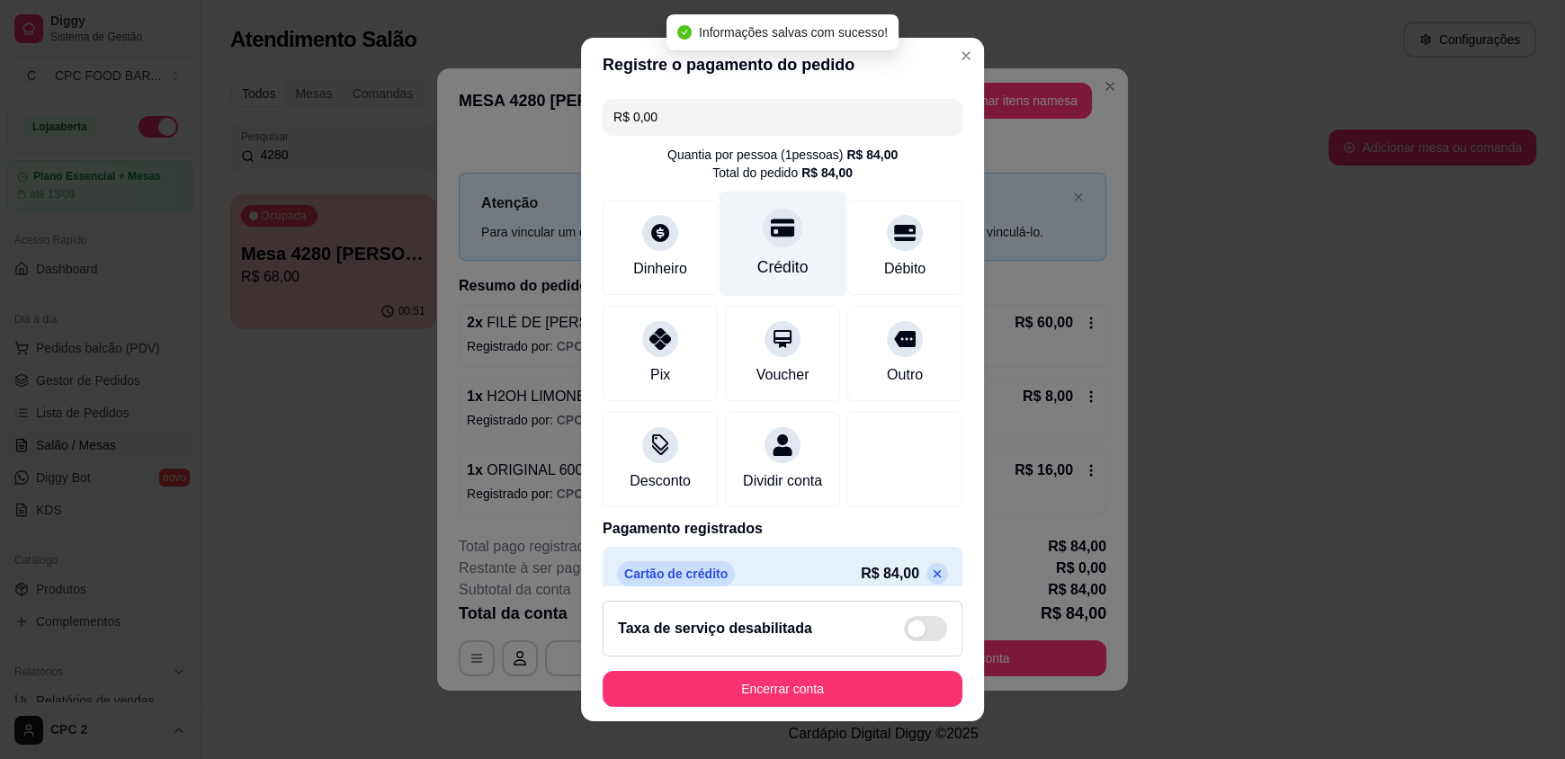
click at [757, 265] on div "Crédito" at bounding box center [782, 266] width 51 height 23
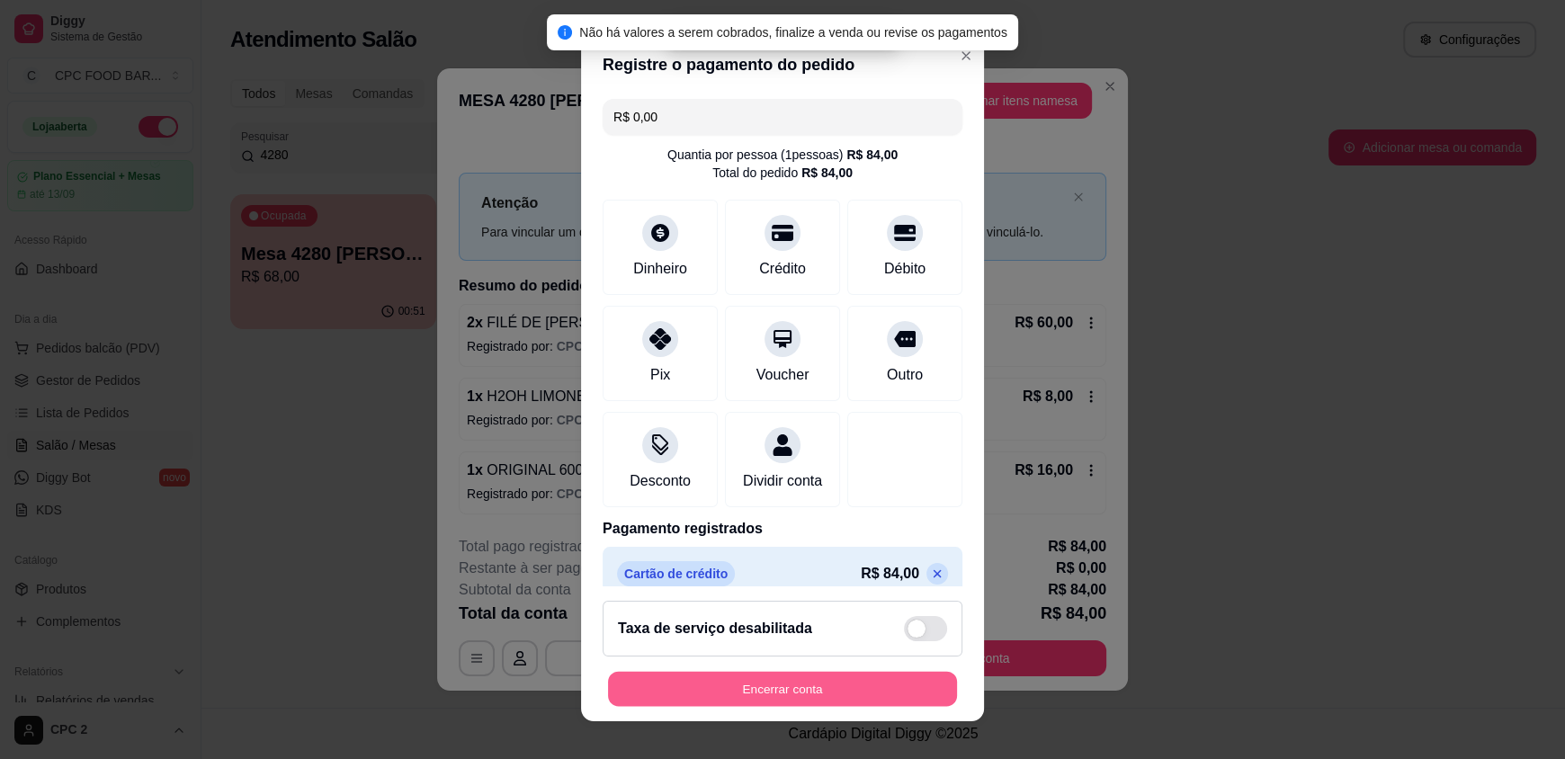
click at [691, 686] on button "Encerrar conta" at bounding box center [782, 688] width 349 height 35
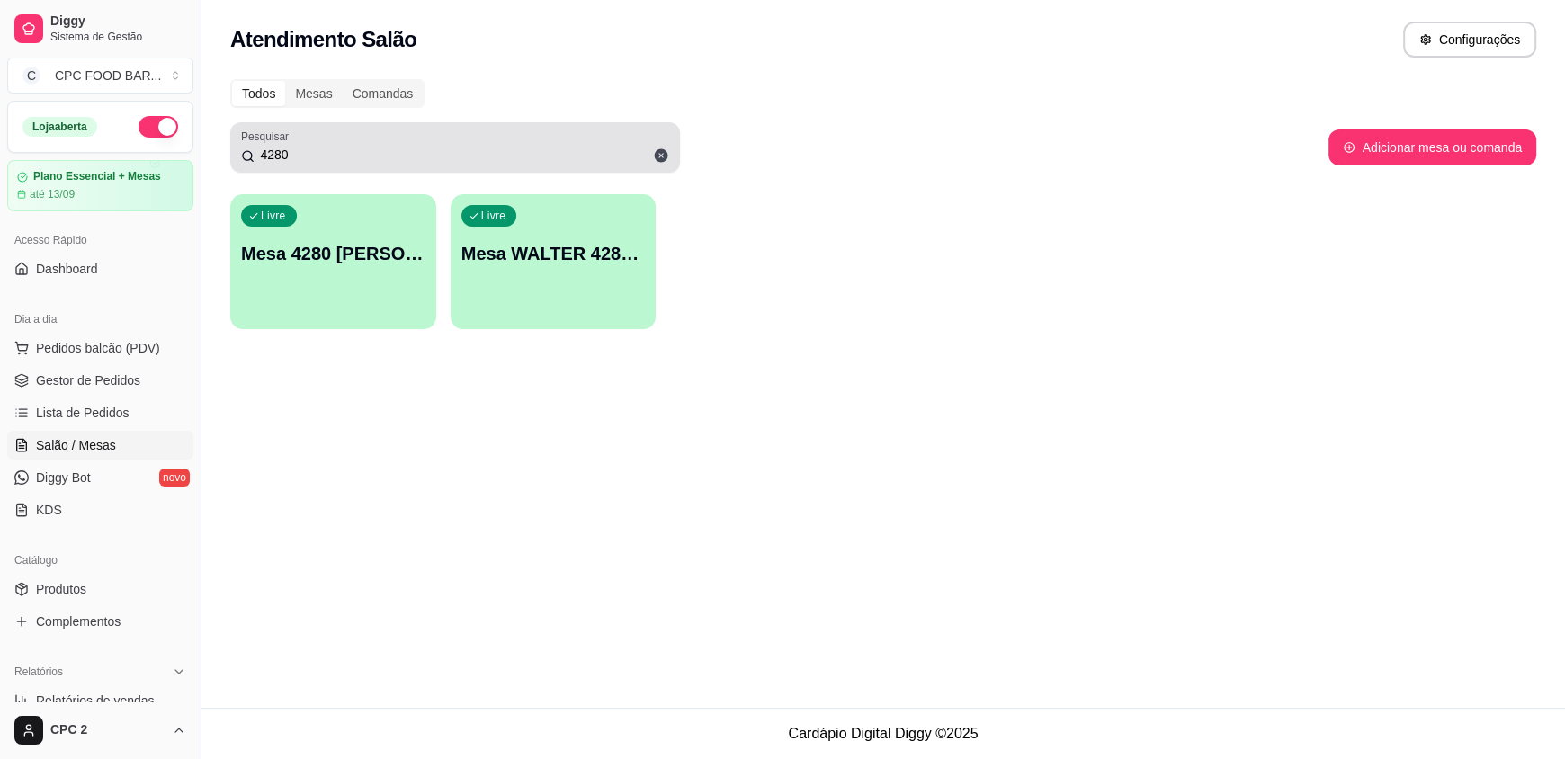
click at [333, 160] on input "4280" at bounding box center [461, 155] width 415 height 18
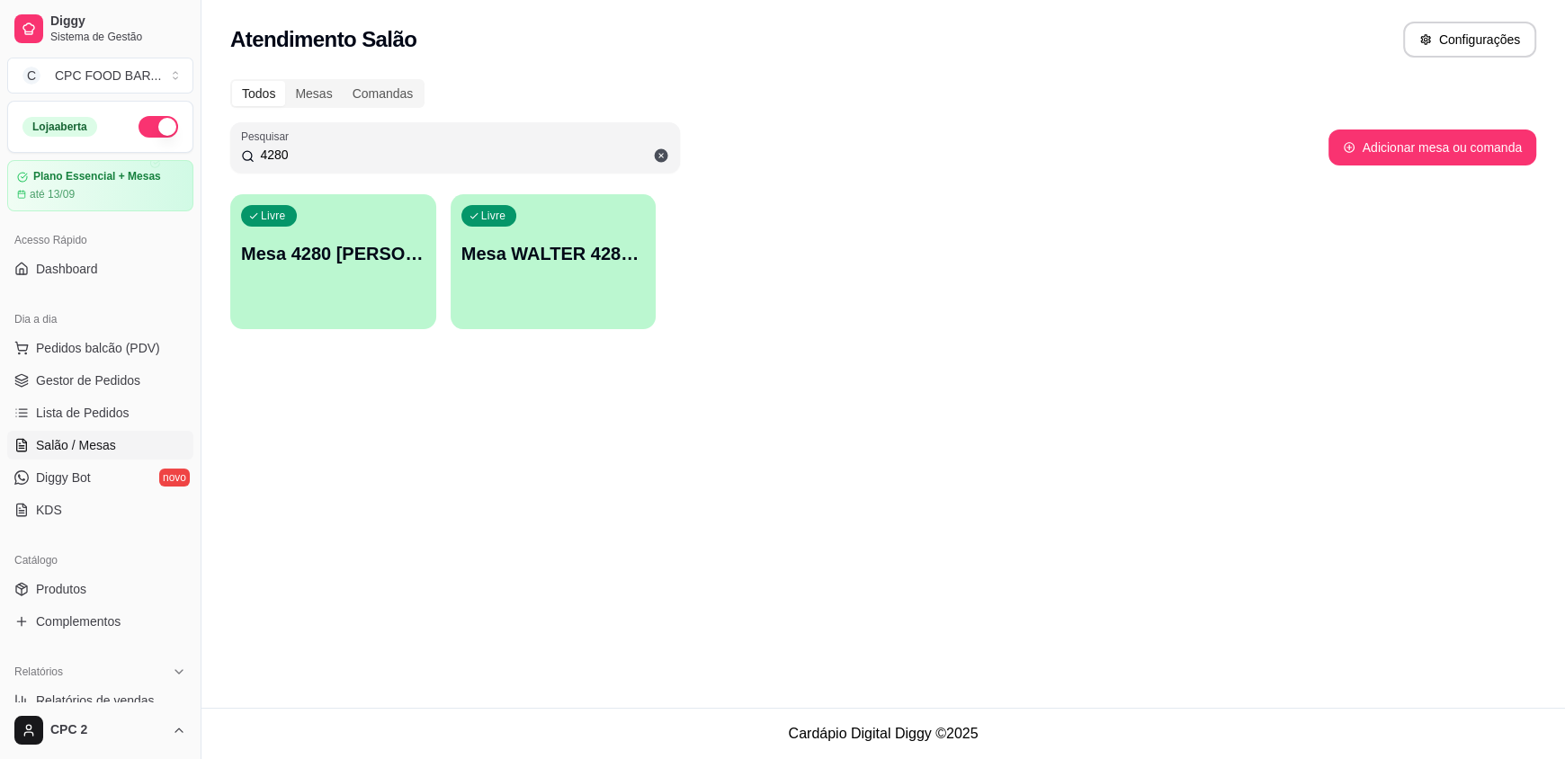
click at [335, 159] on input "4280" at bounding box center [461, 155] width 415 height 18
click at [335, 158] on input "4280" at bounding box center [461, 155] width 415 height 18
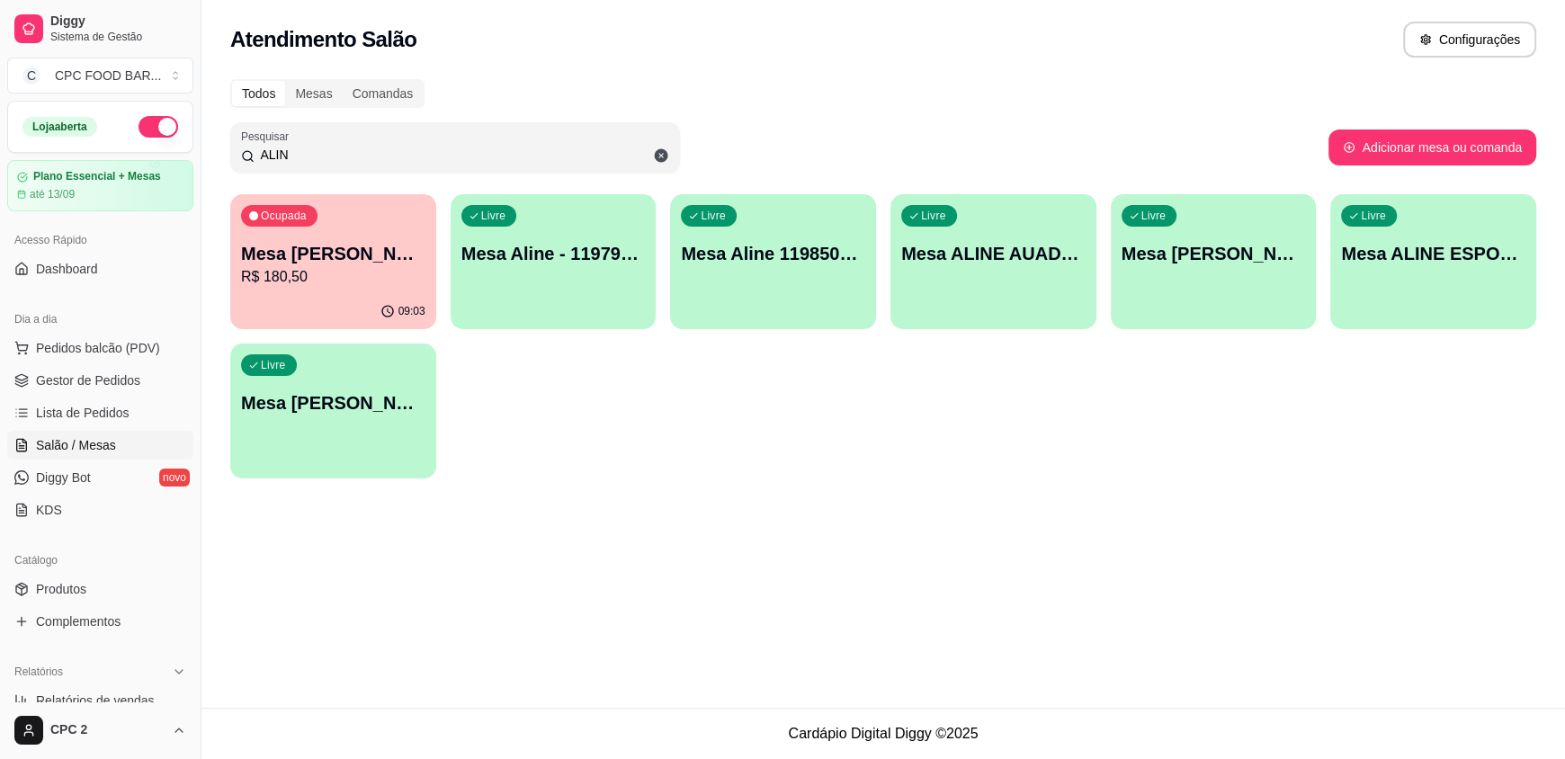
type input "ALIN"
click at [968, 289] on div "Livre Mesa ALINE AUADA 4274" at bounding box center [993, 250] width 206 height 113
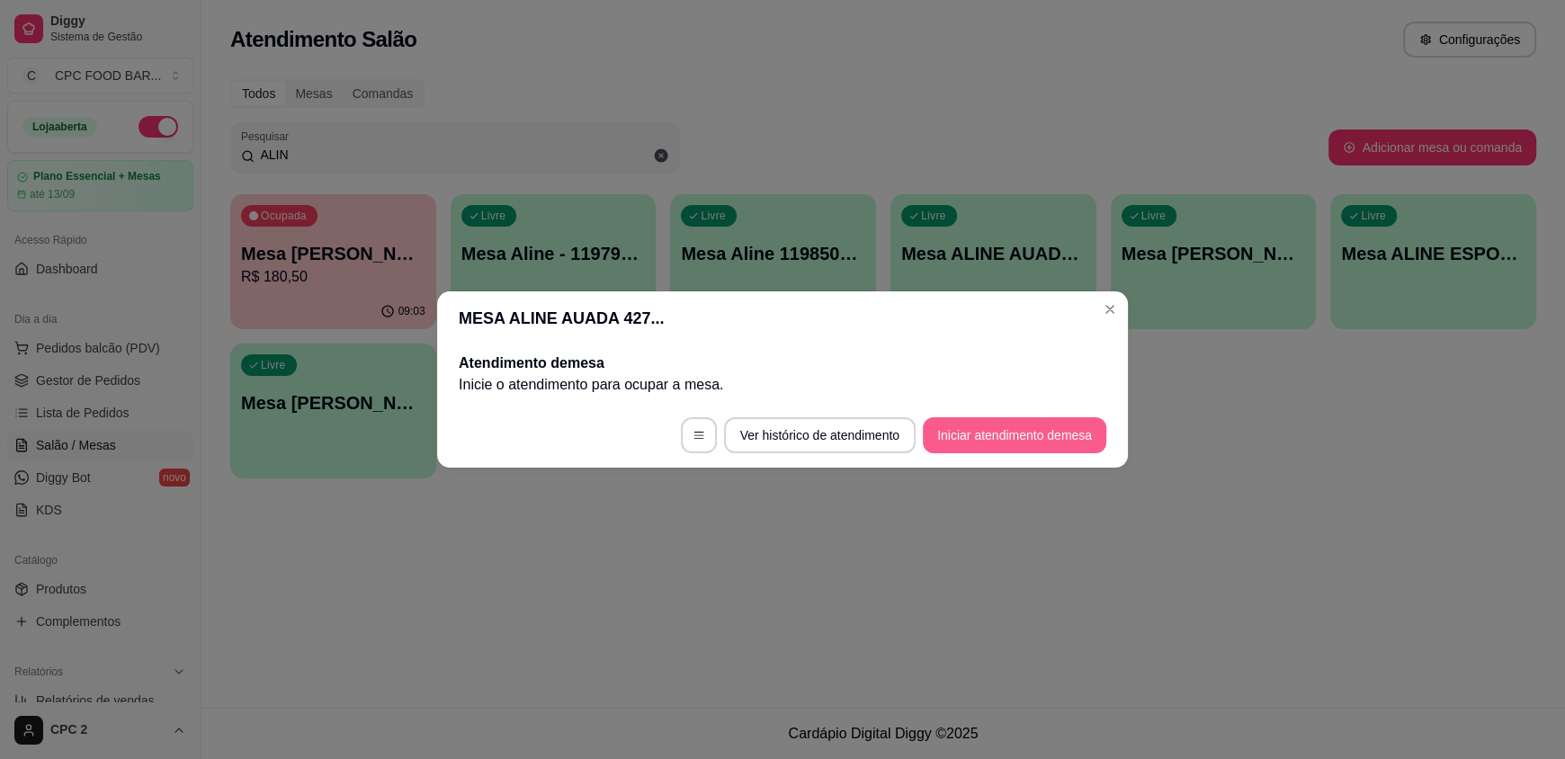
click at [955, 441] on button "Iniciar atendimento de mesa" at bounding box center [1014, 435] width 183 height 36
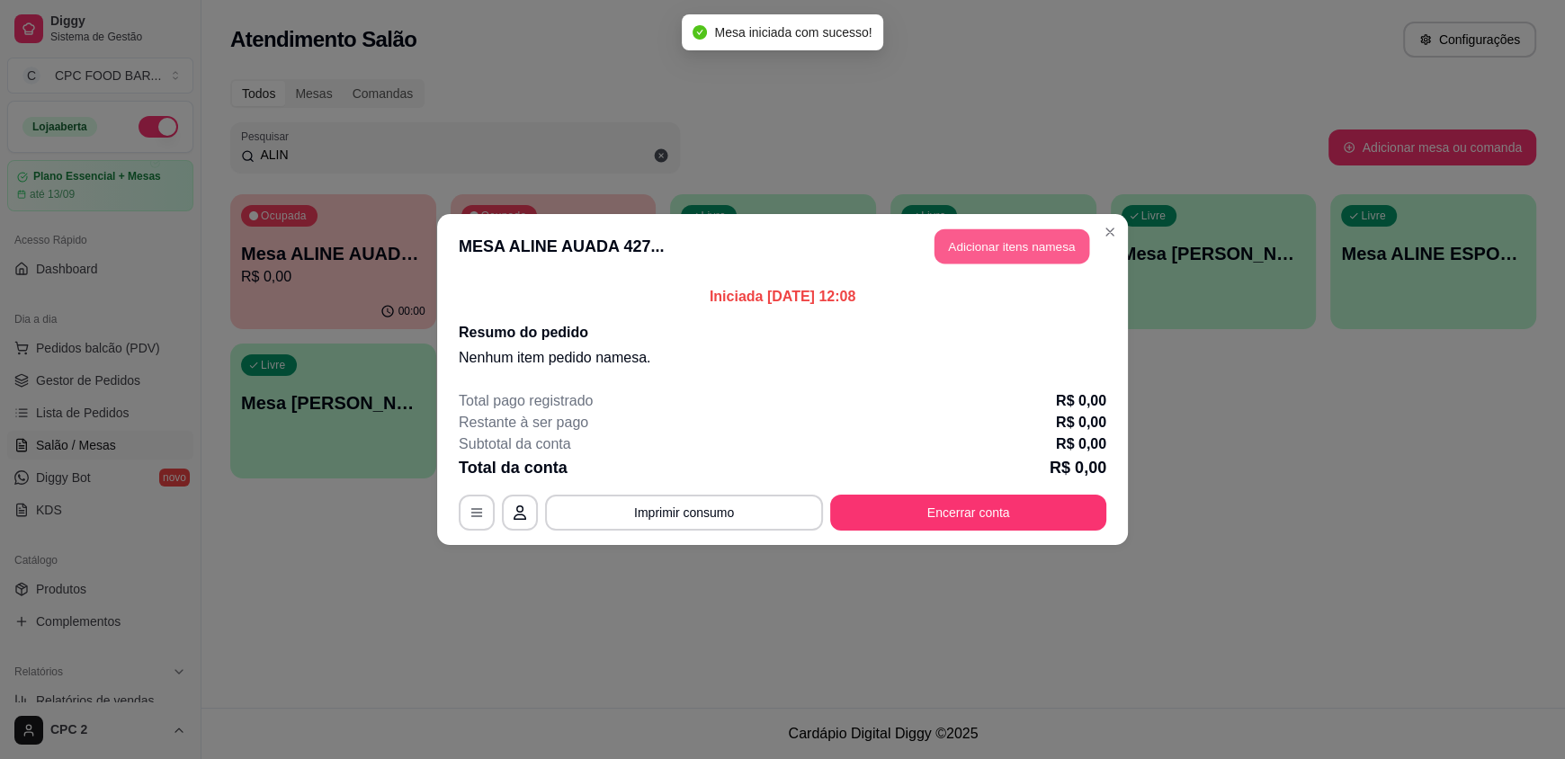
click at [1018, 247] on button "Adicionar itens na mesa" at bounding box center [1011, 246] width 155 height 35
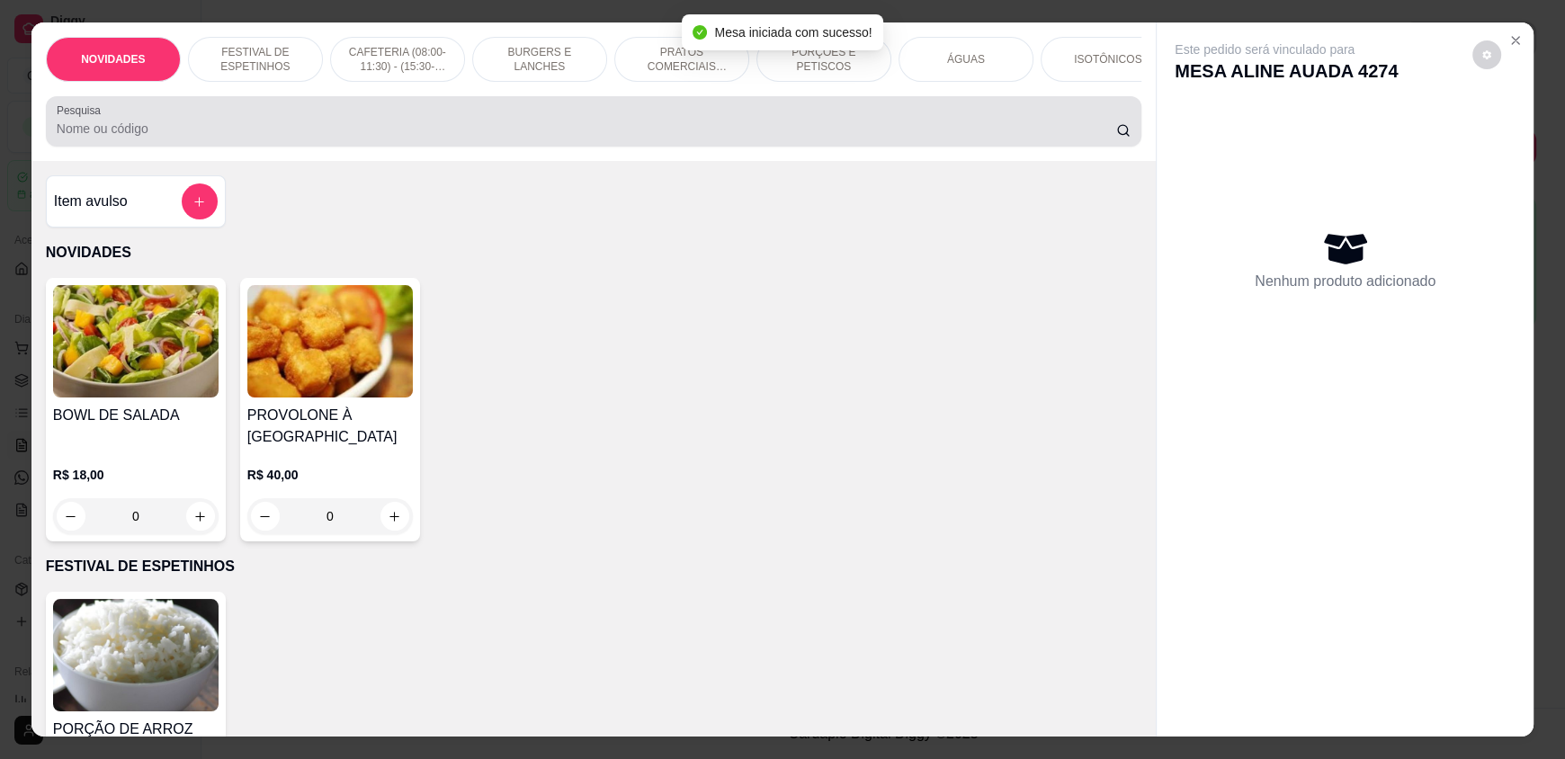
click at [354, 138] on input "Pesquisa" at bounding box center [587, 129] width 1060 height 18
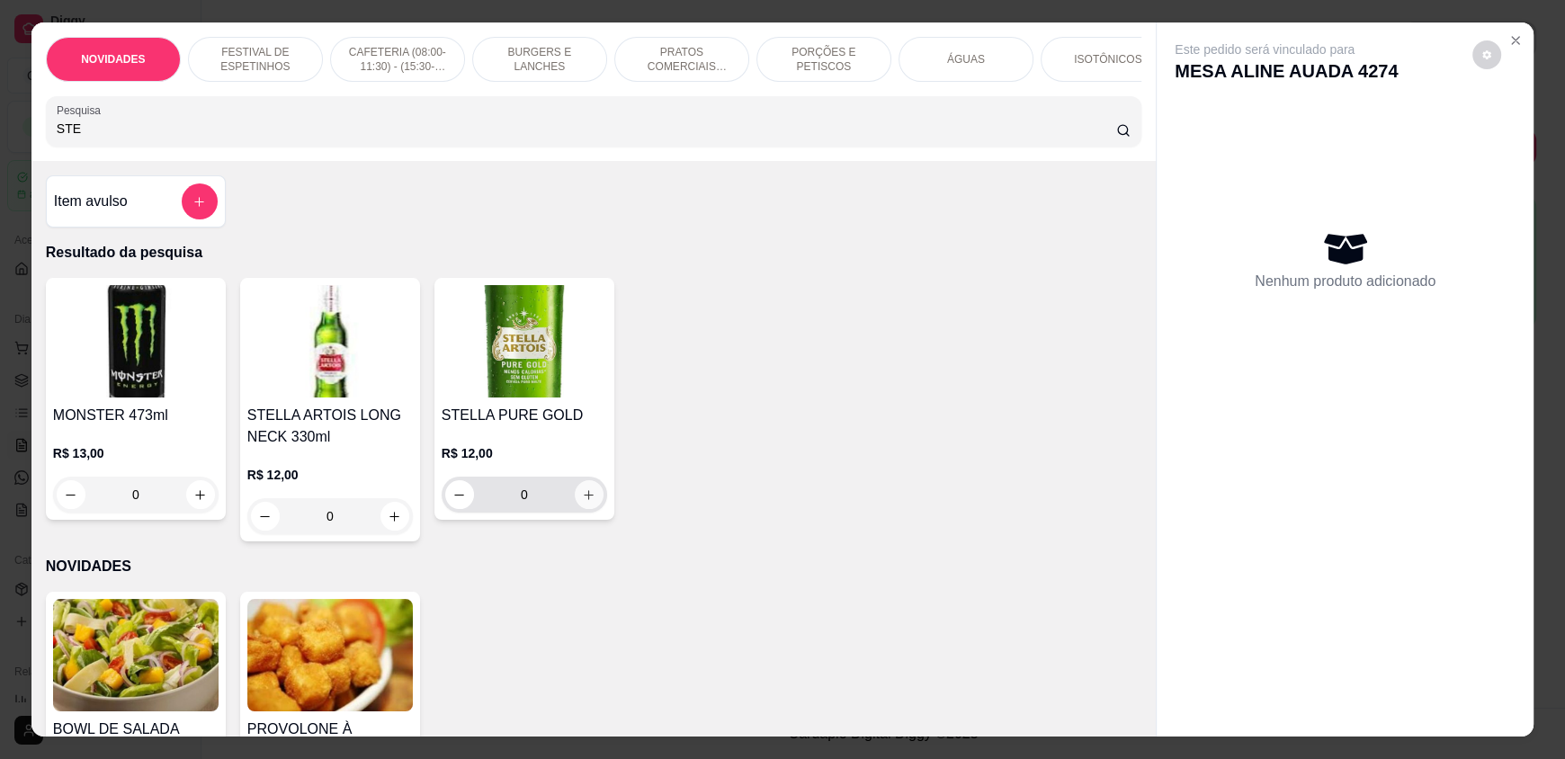
type input "STE"
click at [578, 509] on button "increase-product-quantity" at bounding box center [589, 495] width 28 height 28
type input "1"
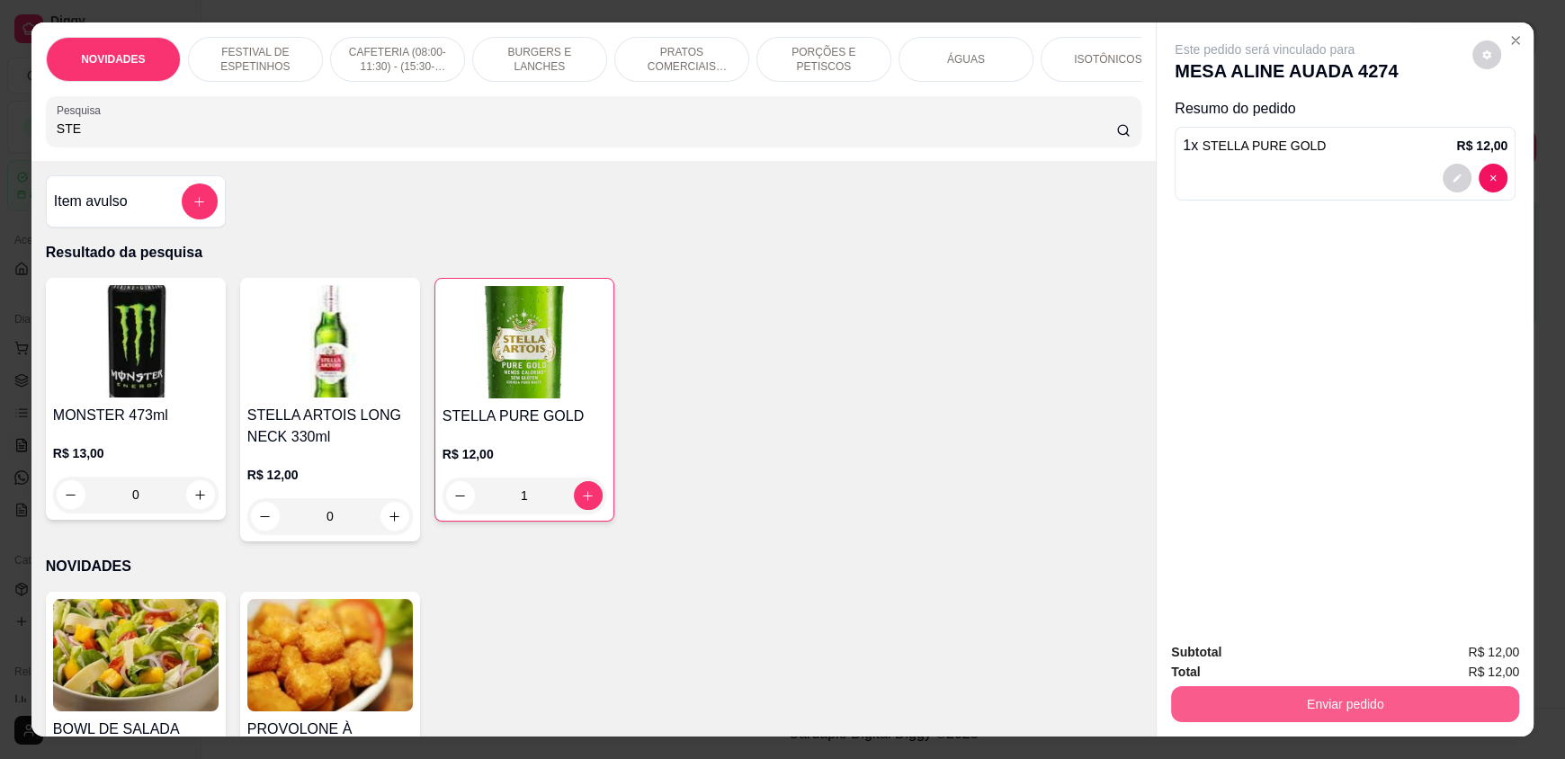
click at [1393, 693] on button "Enviar pedido" at bounding box center [1345, 704] width 348 height 36
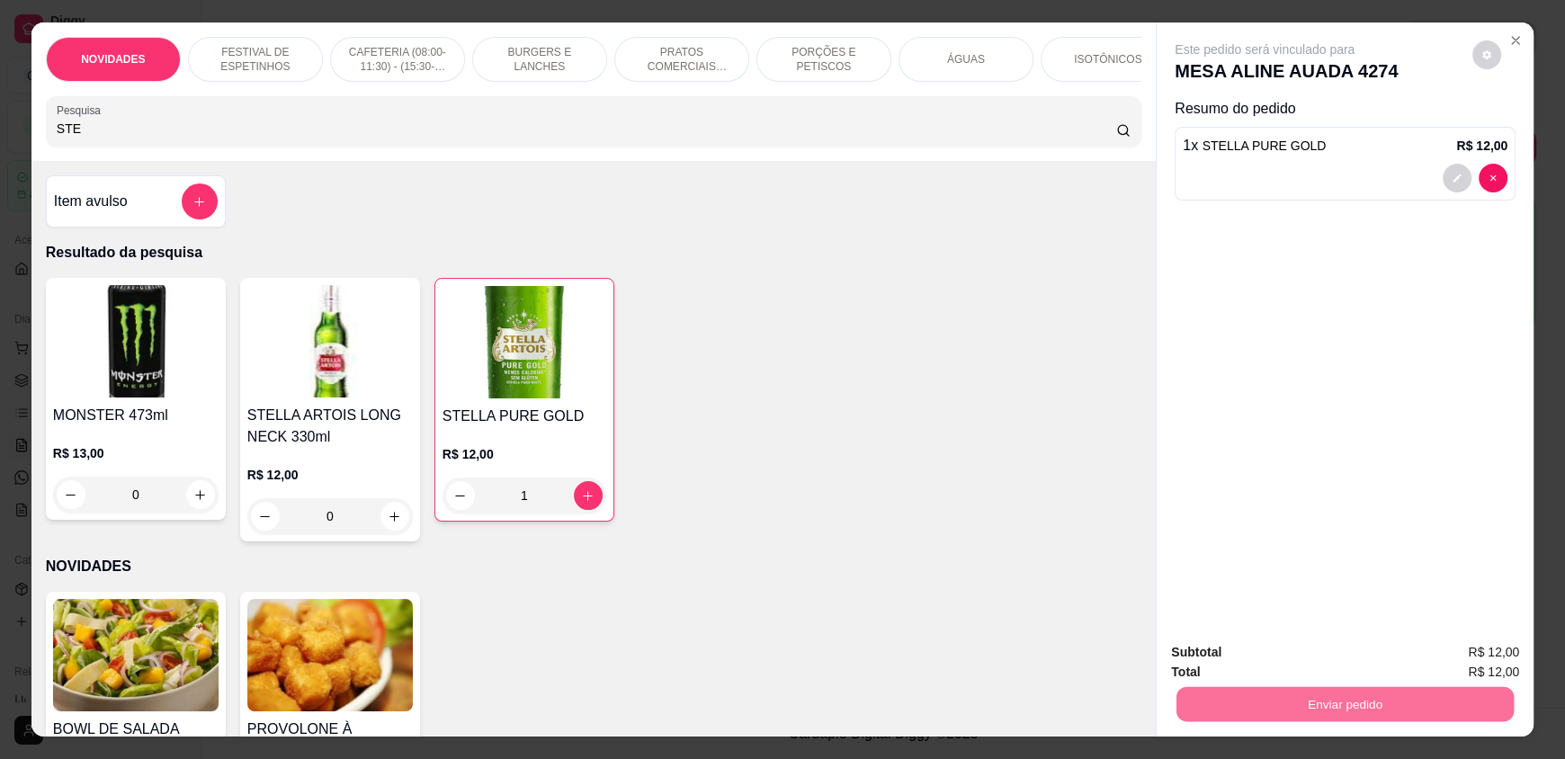
click at [1282, 654] on button "Não registrar e enviar pedido" at bounding box center [1285, 660] width 187 height 34
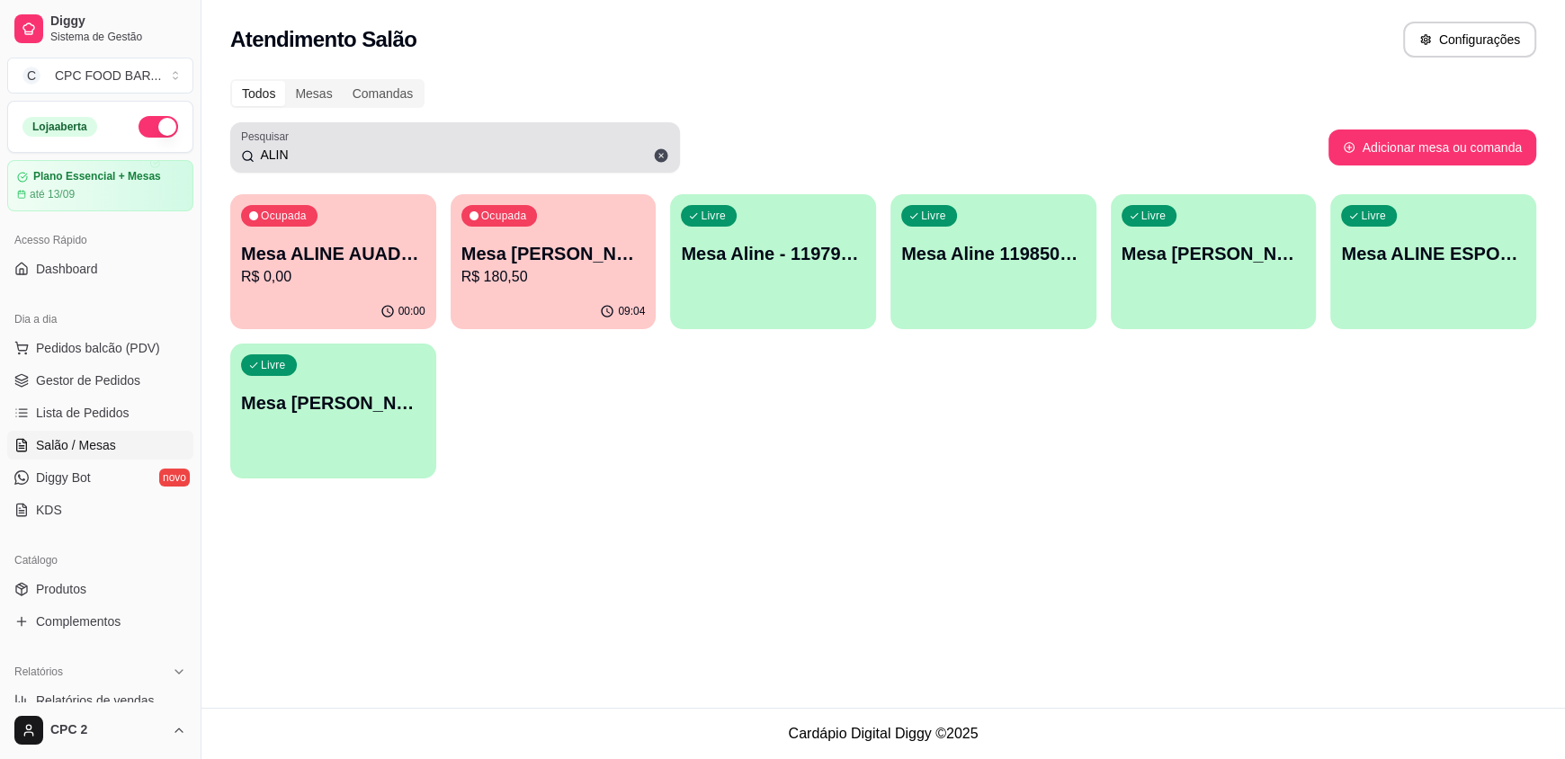
click at [665, 158] on icon at bounding box center [661, 155] width 13 height 13
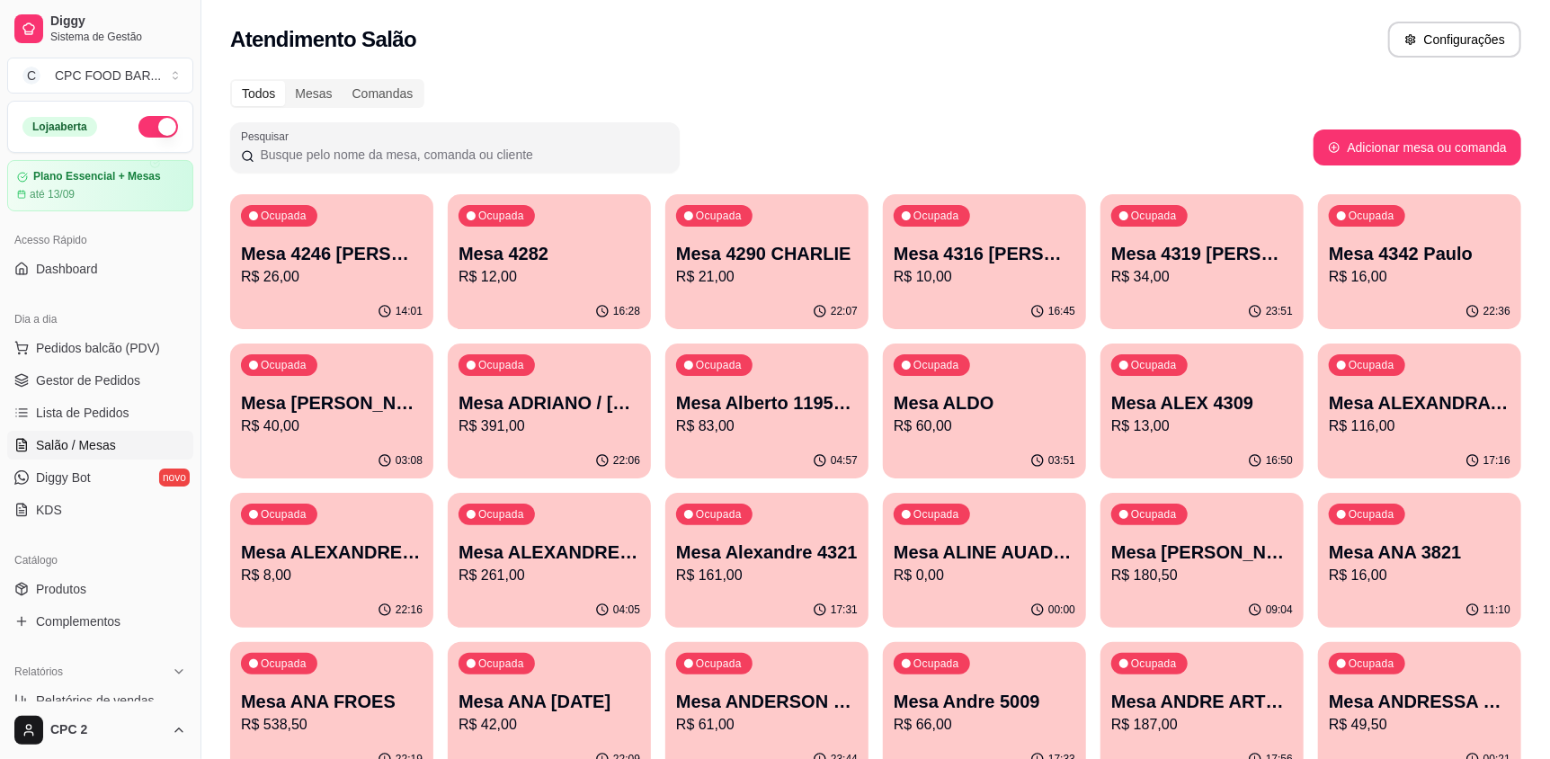
click at [355, 147] on input "Pesquisar" at bounding box center [461, 155] width 415 height 18
click at [354, 147] on input "Pesquisar" at bounding box center [461, 155] width 415 height 18
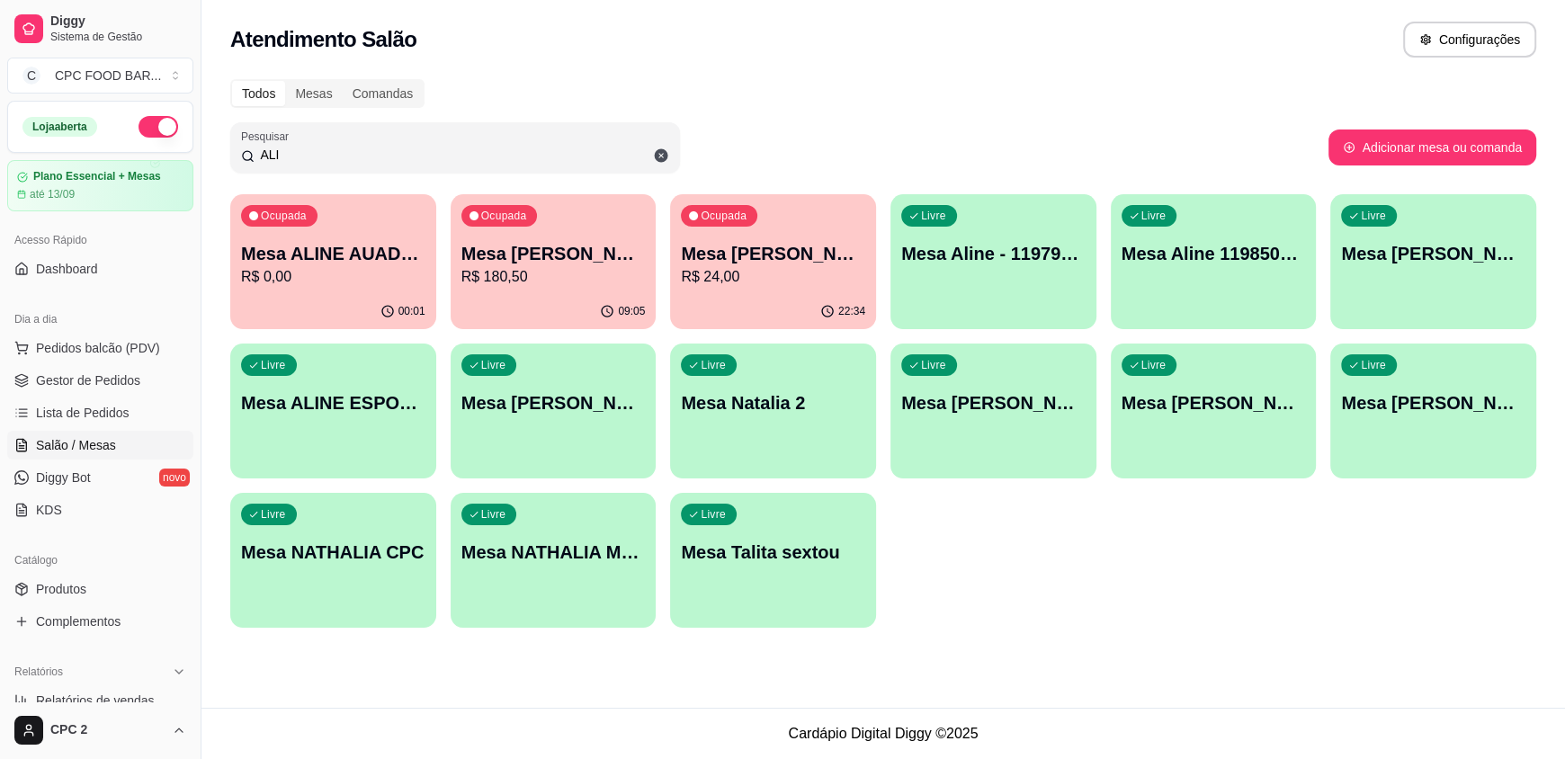
type input "ALI"
click at [299, 258] on p "Mesa ALINE AUADA 4274" at bounding box center [333, 253] width 184 height 25
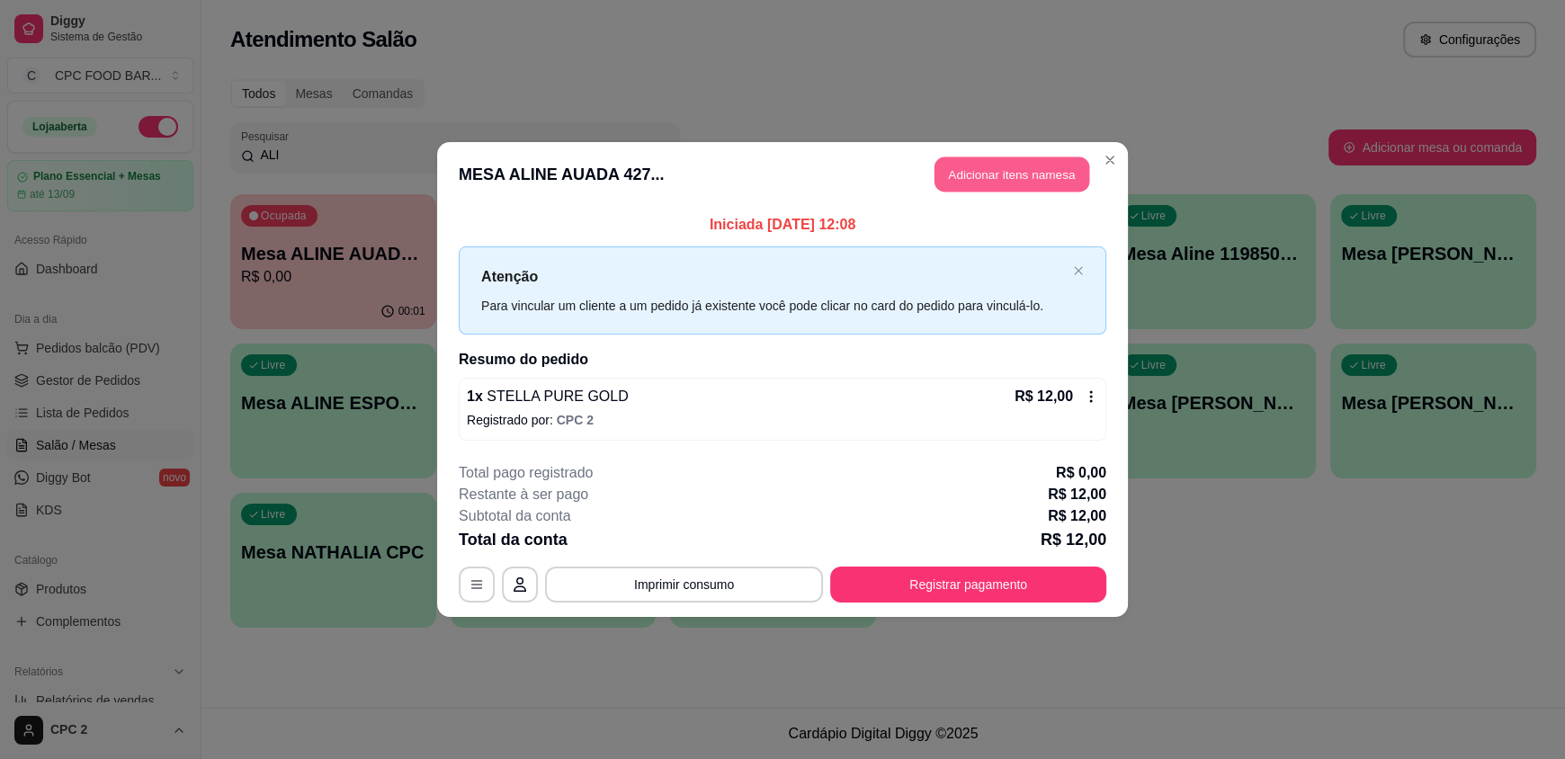
click at [977, 171] on button "Adicionar itens na mesa" at bounding box center [1011, 174] width 155 height 35
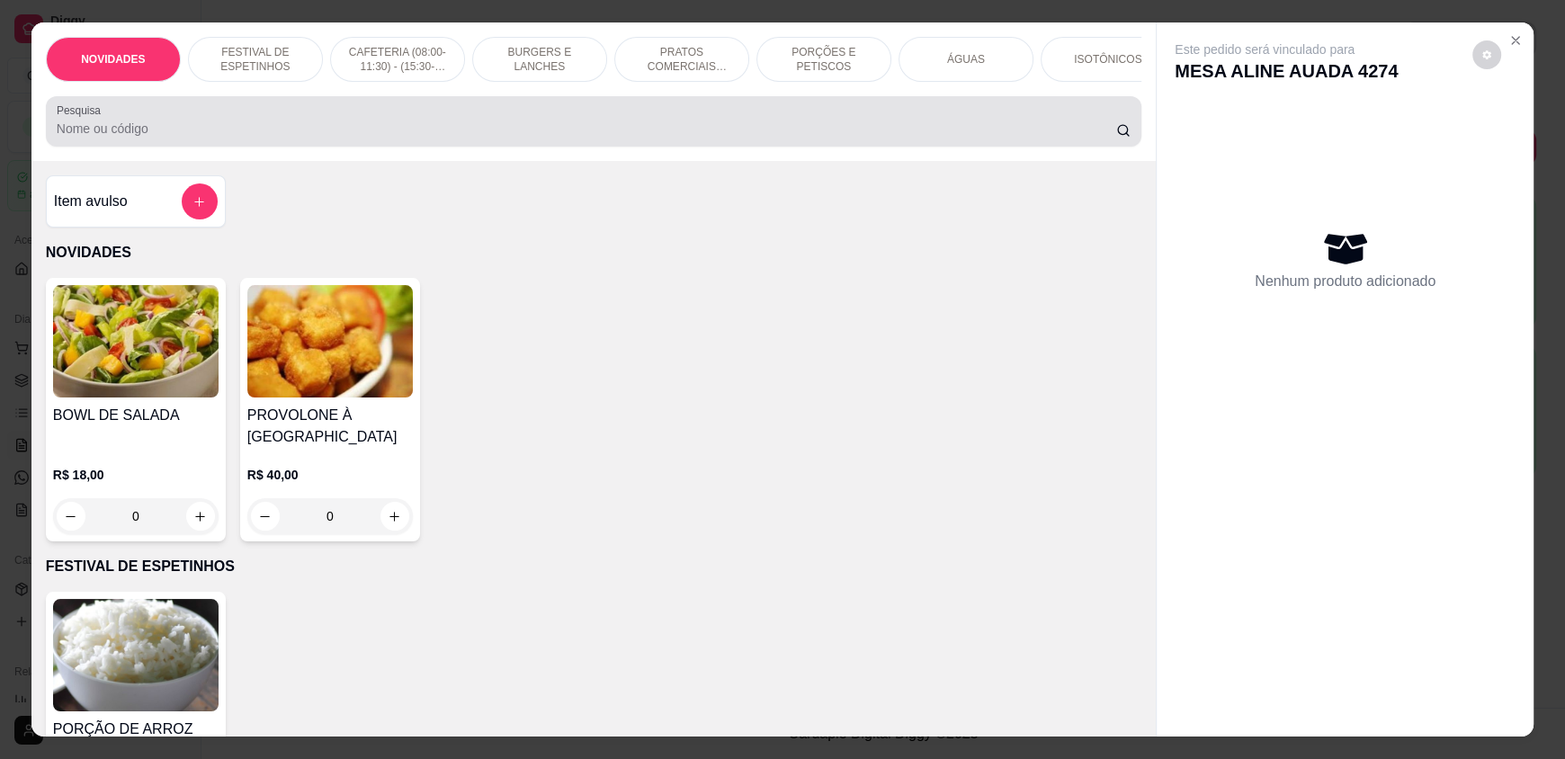
click at [461, 138] on input "Pesquisa" at bounding box center [587, 129] width 1060 height 18
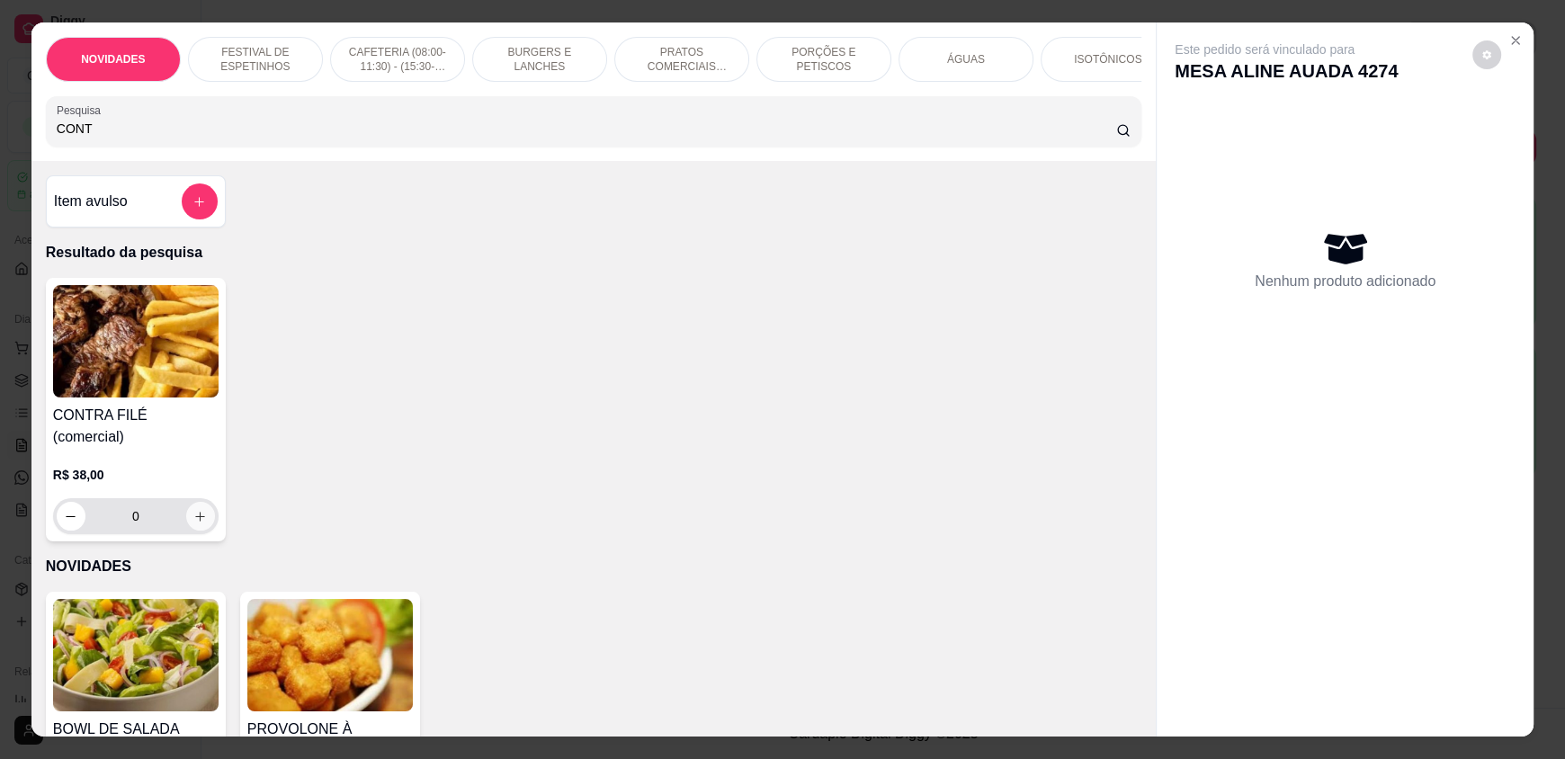
type input "CONT"
click at [194, 510] on icon "increase-product-quantity" at bounding box center [200, 516] width 13 height 13
type input "1"
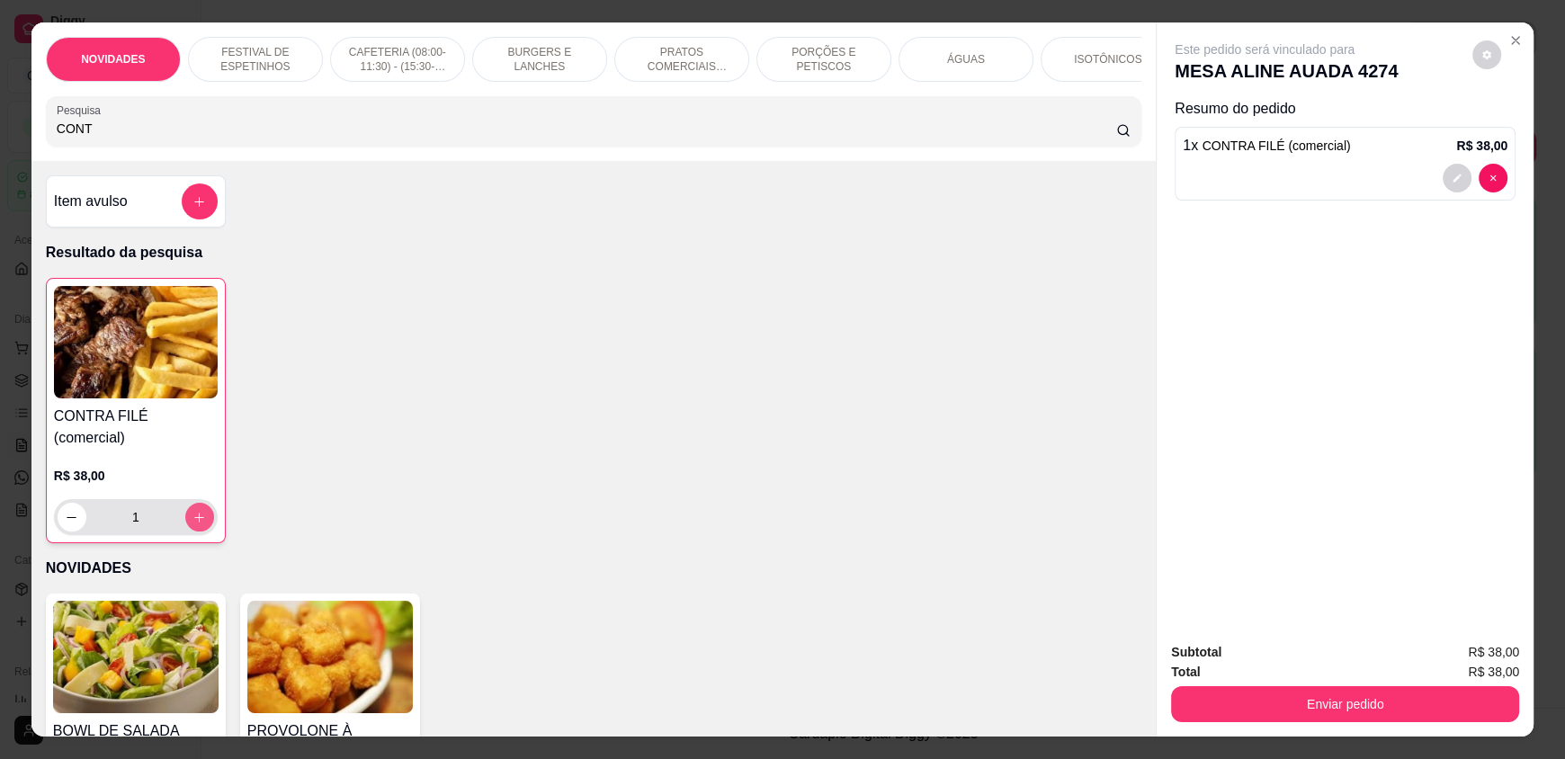
click at [192, 511] on icon "increase-product-quantity" at bounding box center [198, 517] width 13 height 13
type input "2"
click at [193, 511] on icon "increase-product-quantity" at bounding box center [199, 517] width 13 height 13
type input "3"
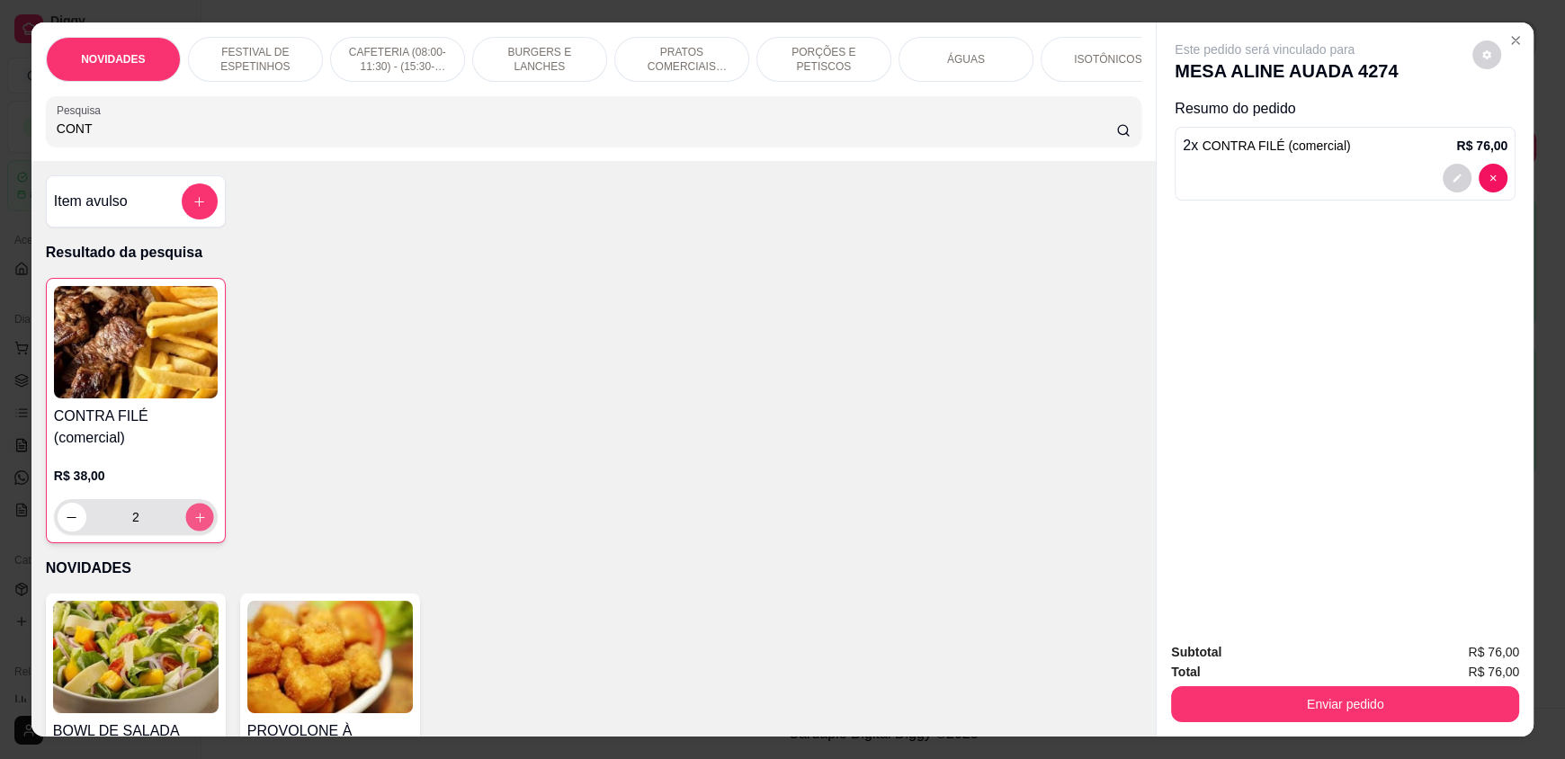
type input "3"
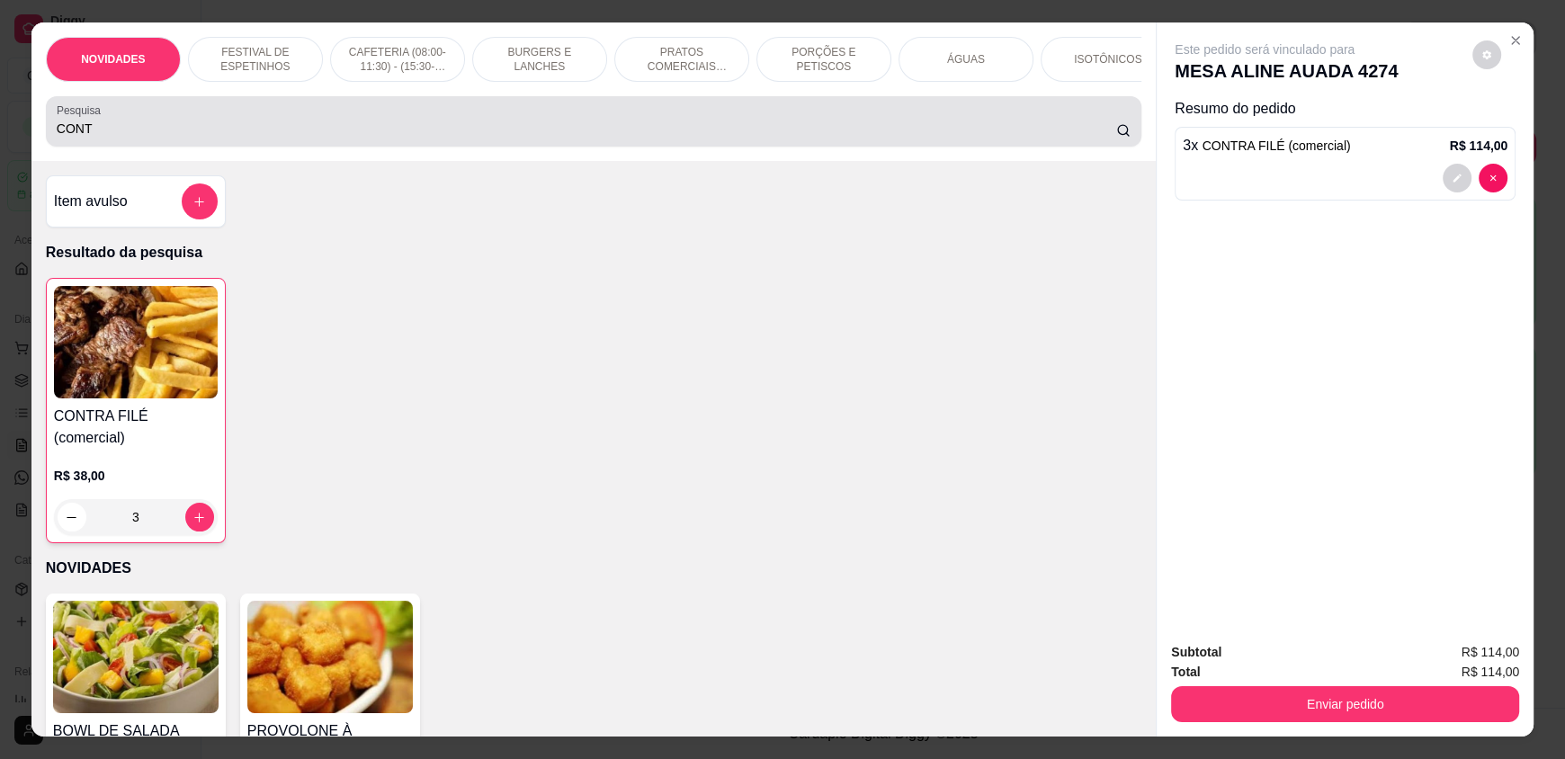
click at [81, 138] on input "CONT" at bounding box center [587, 129] width 1060 height 18
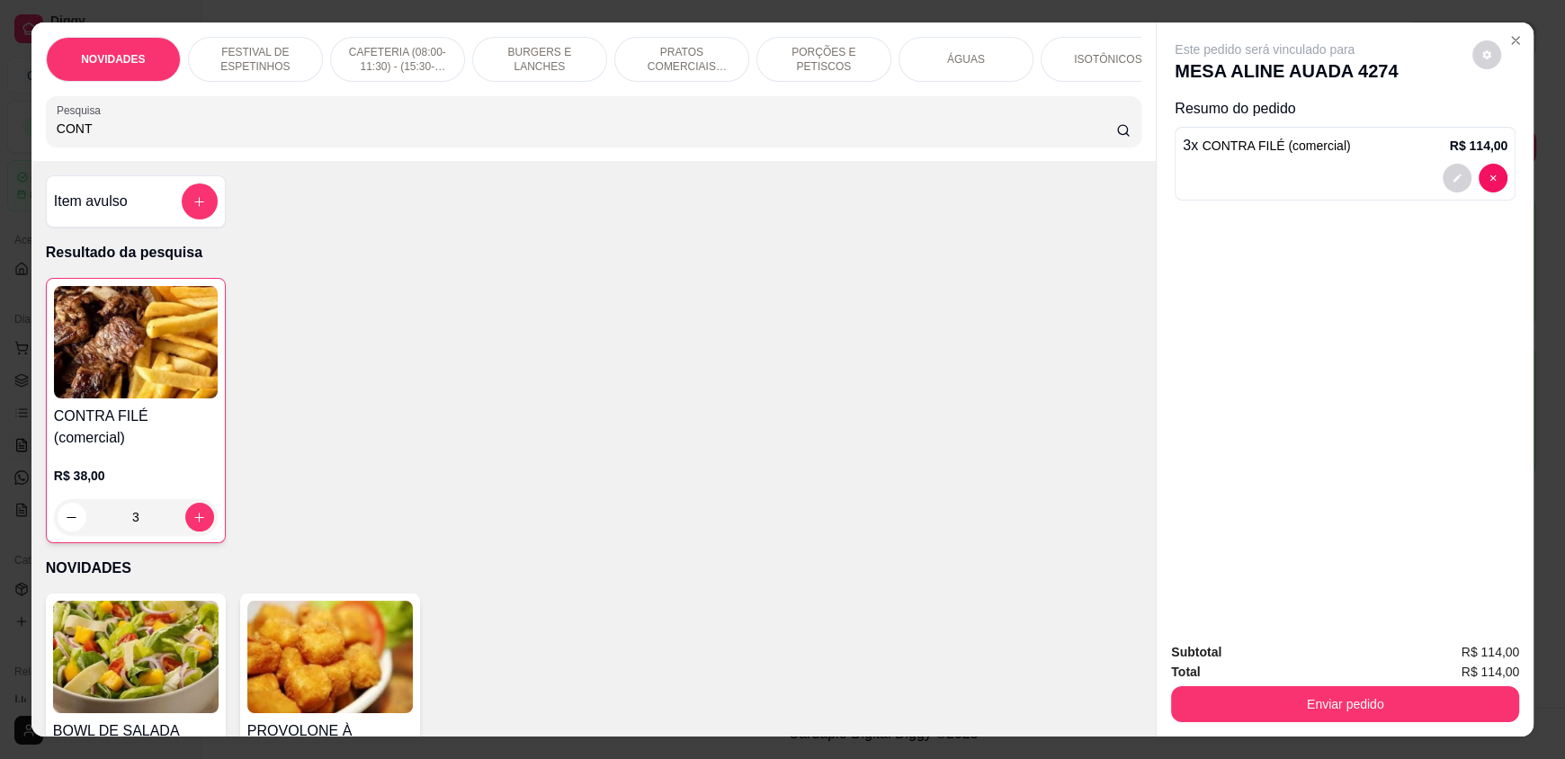
click at [81, 138] on input "CONT" at bounding box center [587, 129] width 1060 height 18
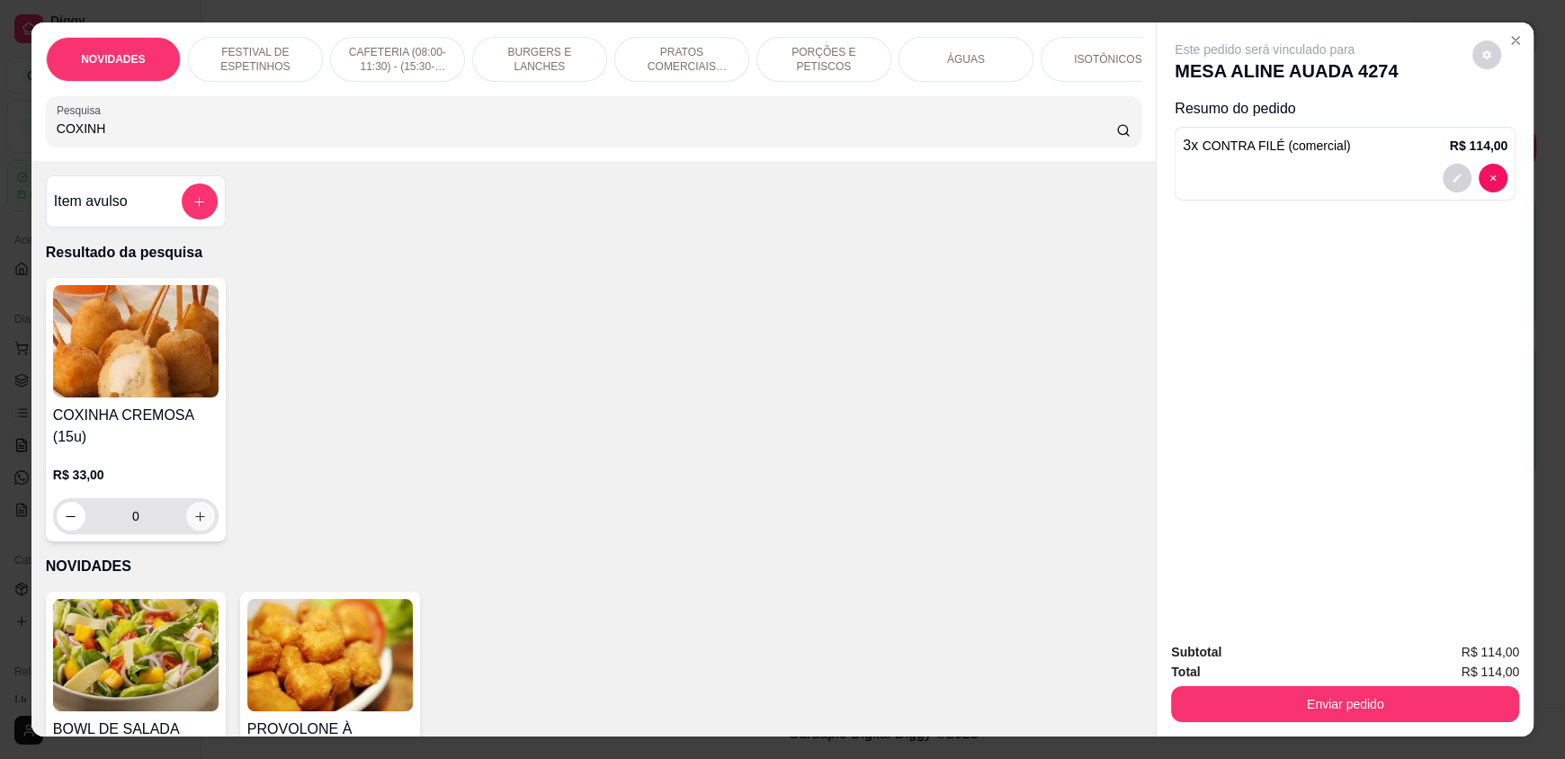
type input "COXINH"
click at [186, 531] on button "increase-product-quantity" at bounding box center [200, 516] width 29 height 29
type input "1"
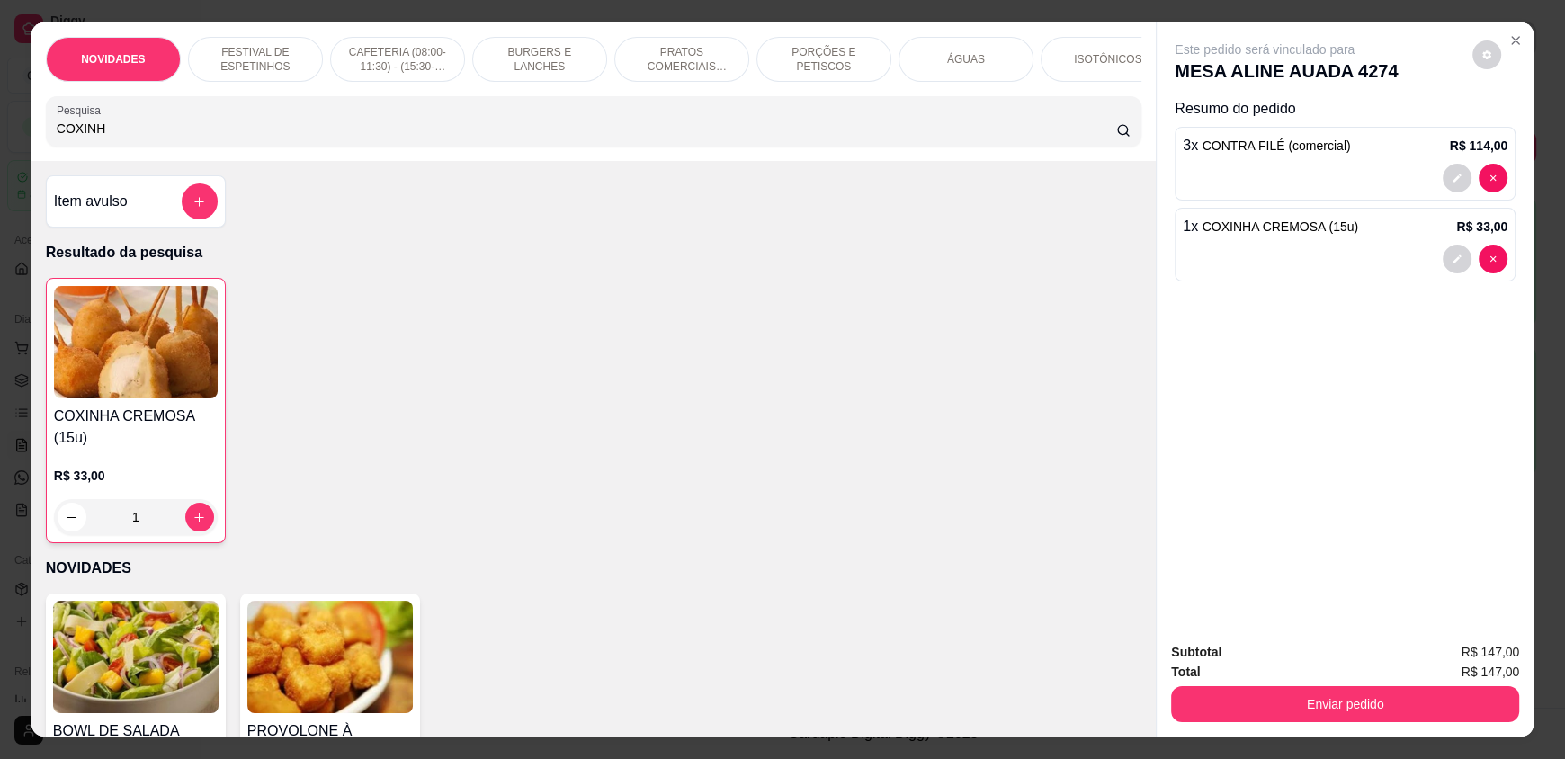
click at [97, 138] on input "COXINH" at bounding box center [587, 129] width 1060 height 18
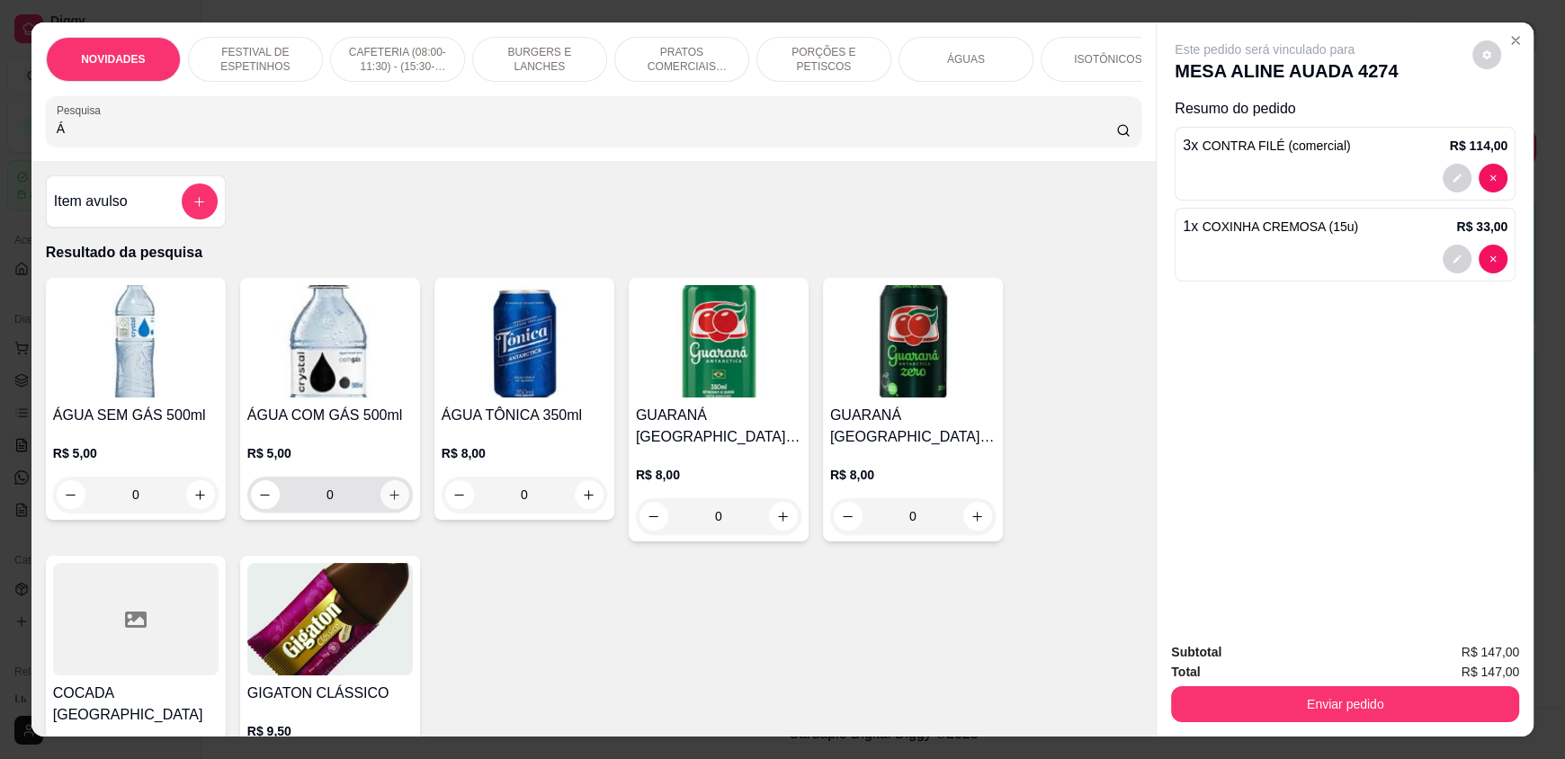
type input "Á"
click at [380, 504] on button "increase-product-quantity" at bounding box center [394, 494] width 29 height 29
type input "1"
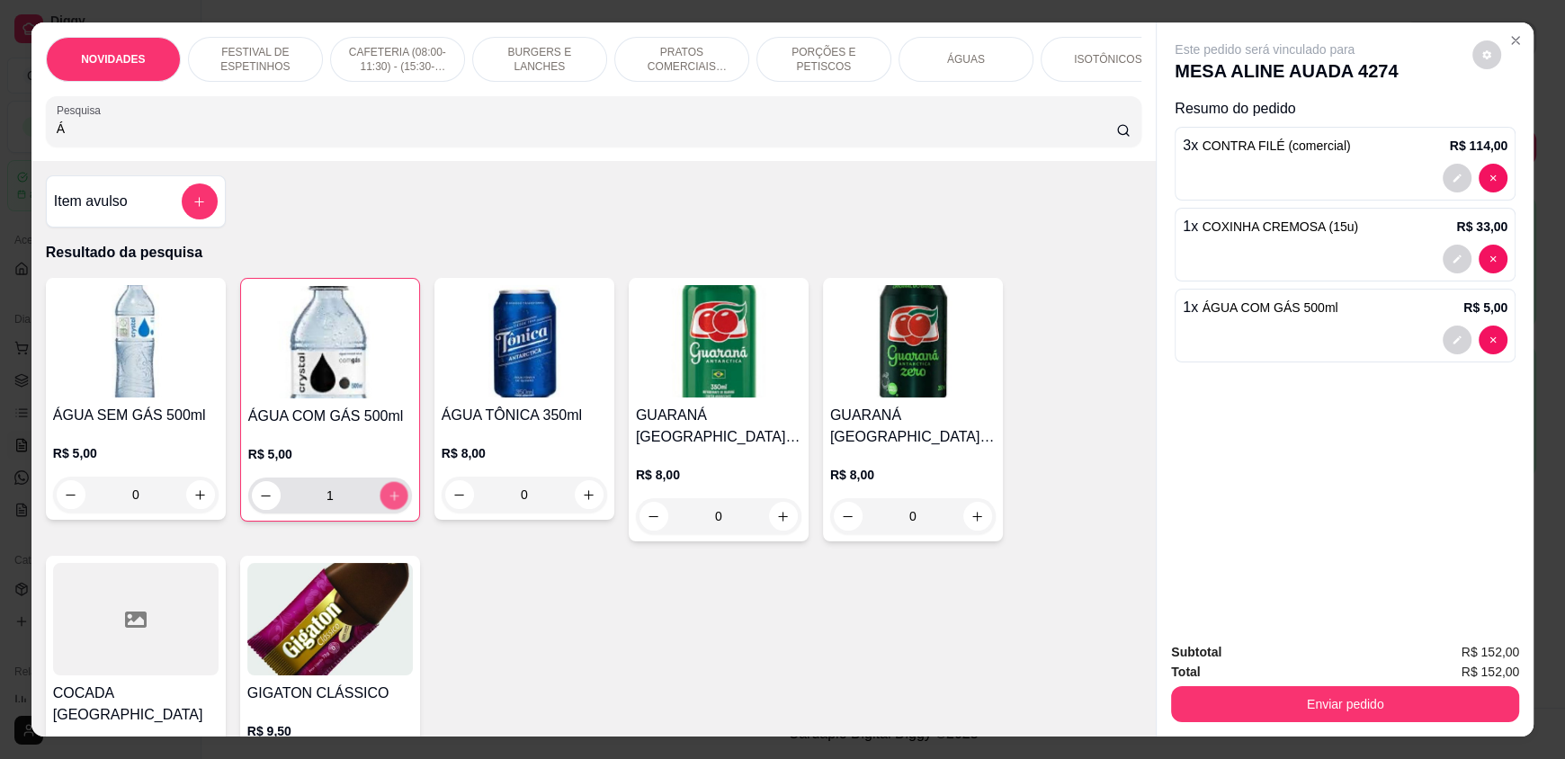
click at [379, 504] on button "increase-product-quantity" at bounding box center [393, 496] width 28 height 28
type input "2"
click at [70, 138] on input "Á" at bounding box center [587, 129] width 1060 height 18
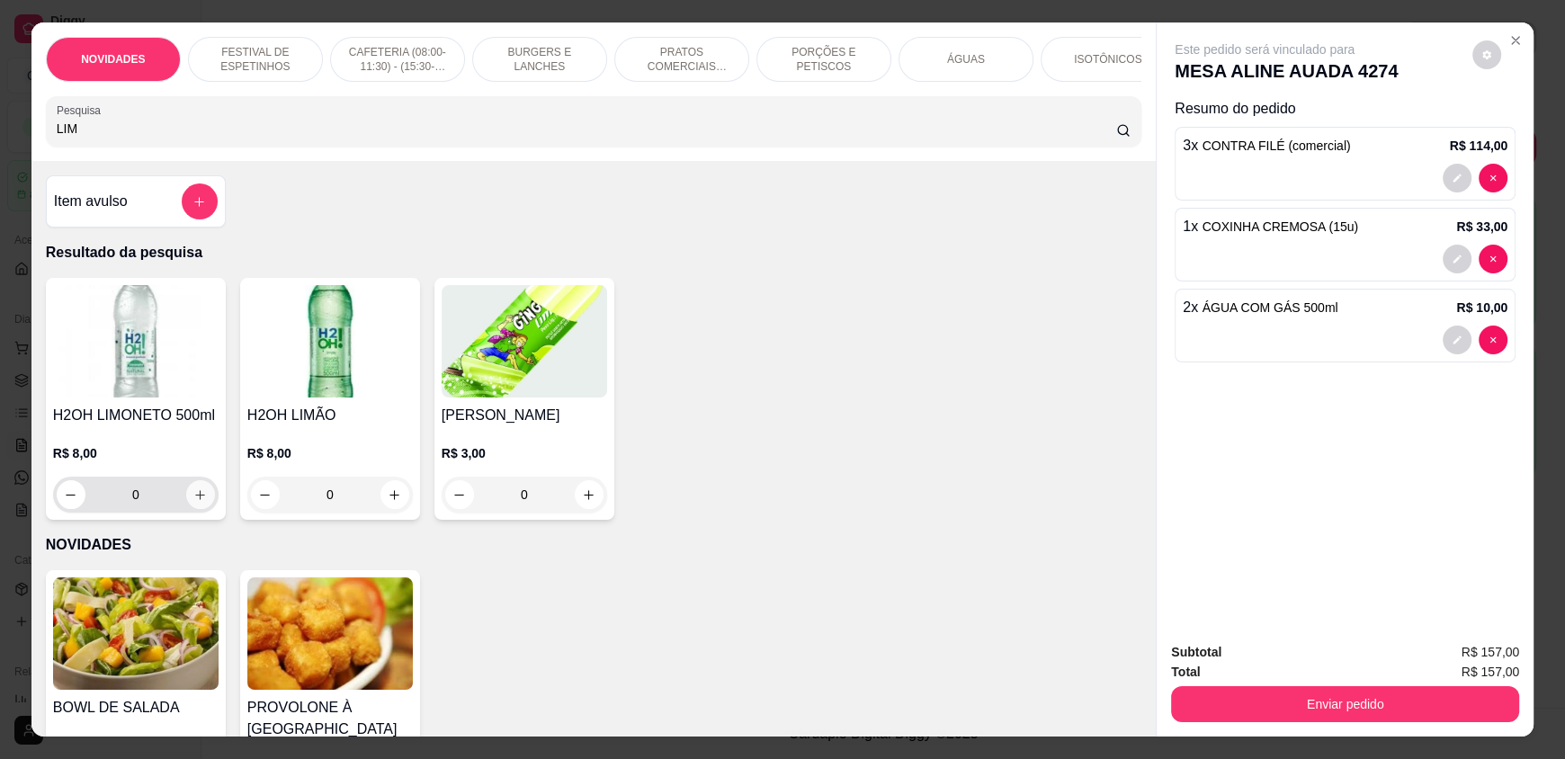
type input "LIM"
click at [192, 500] on button "increase-product-quantity" at bounding box center [200, 494] width 29 height 29
type input "1"
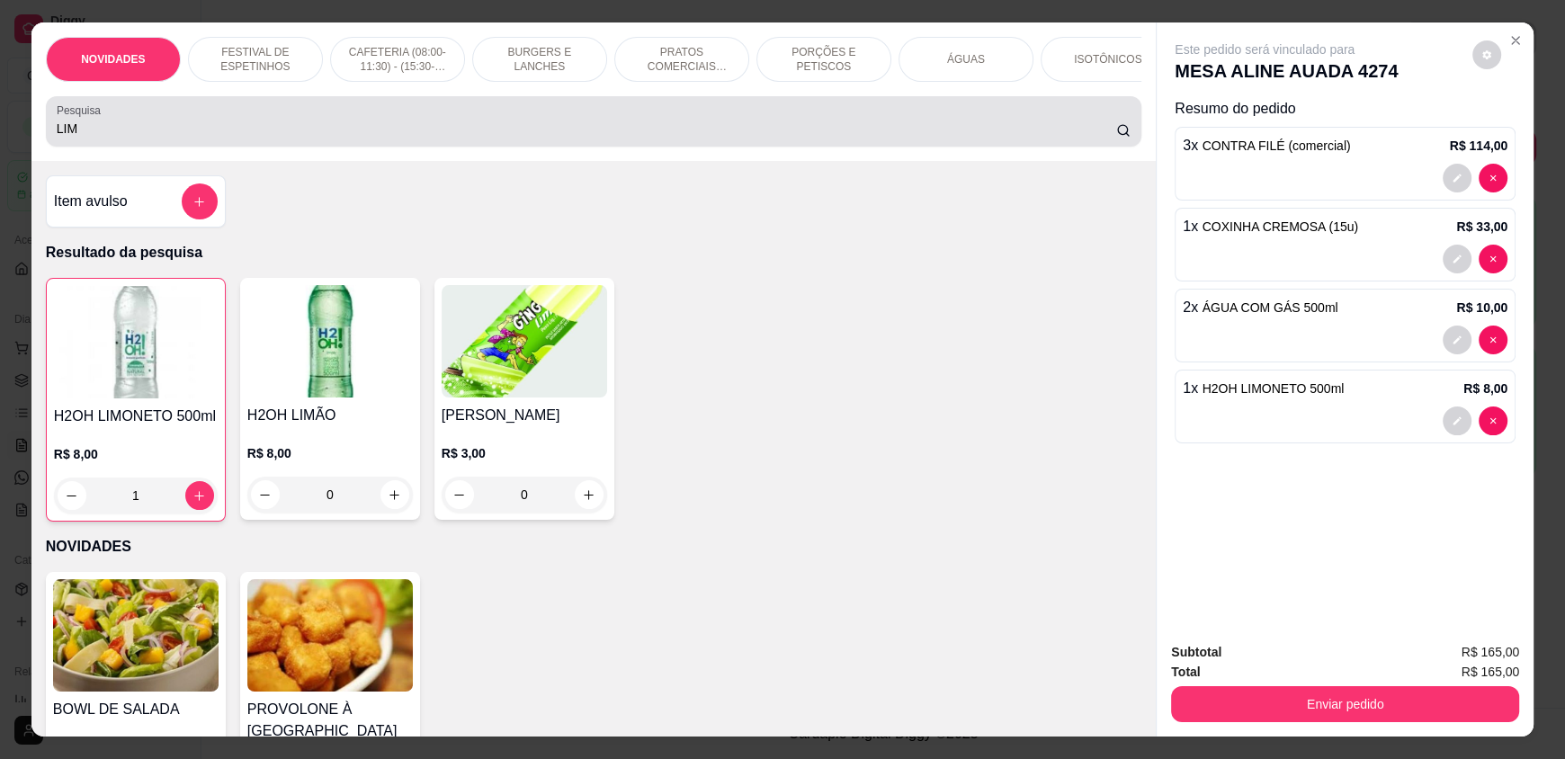
click at [119, 135] on input "LIM" at bounding box center [587, 129] width 1060 height 18
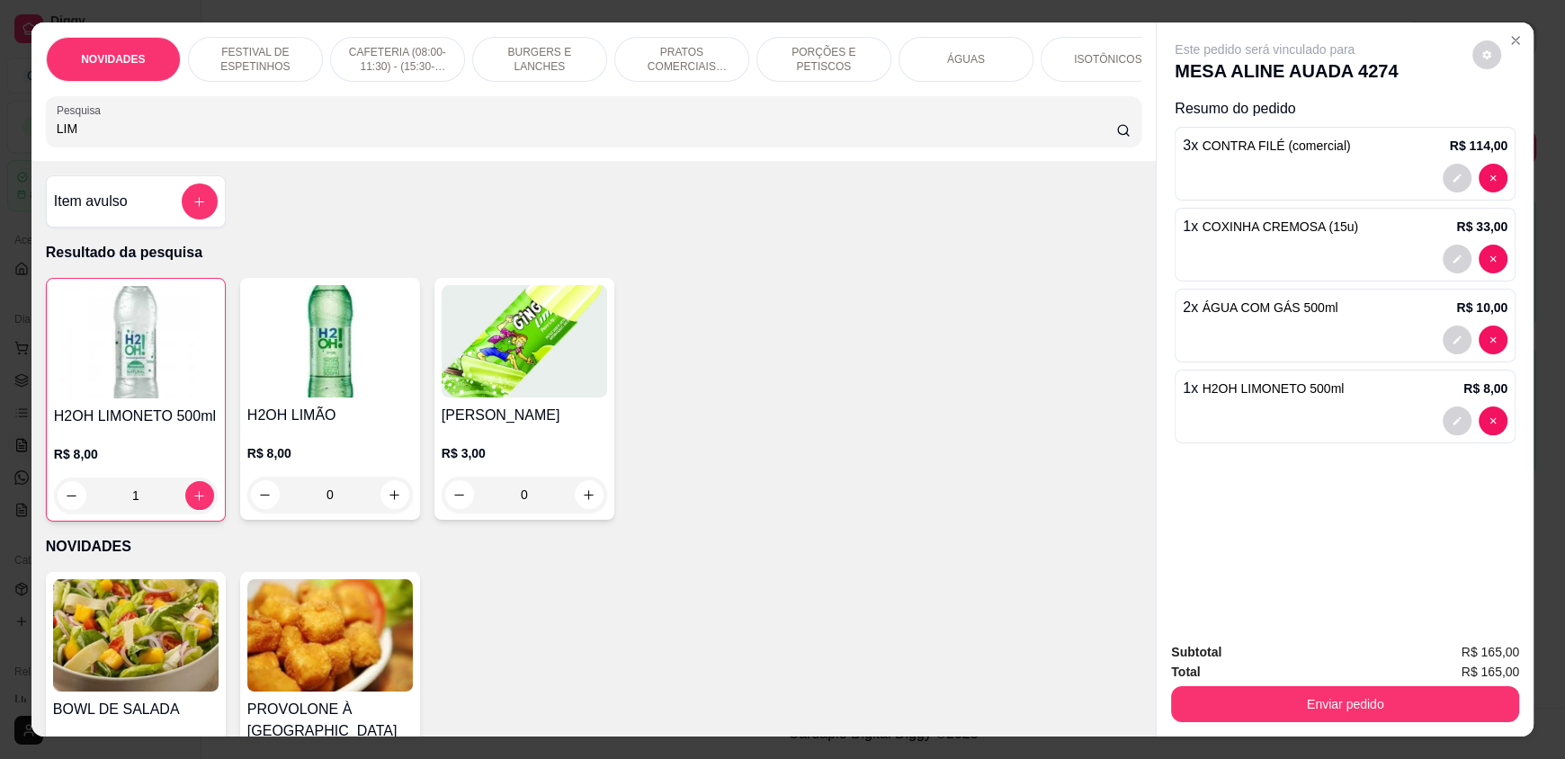
click at [119, 135] on input "LIM" at bounding box center [587, 129] width 1060 height 18
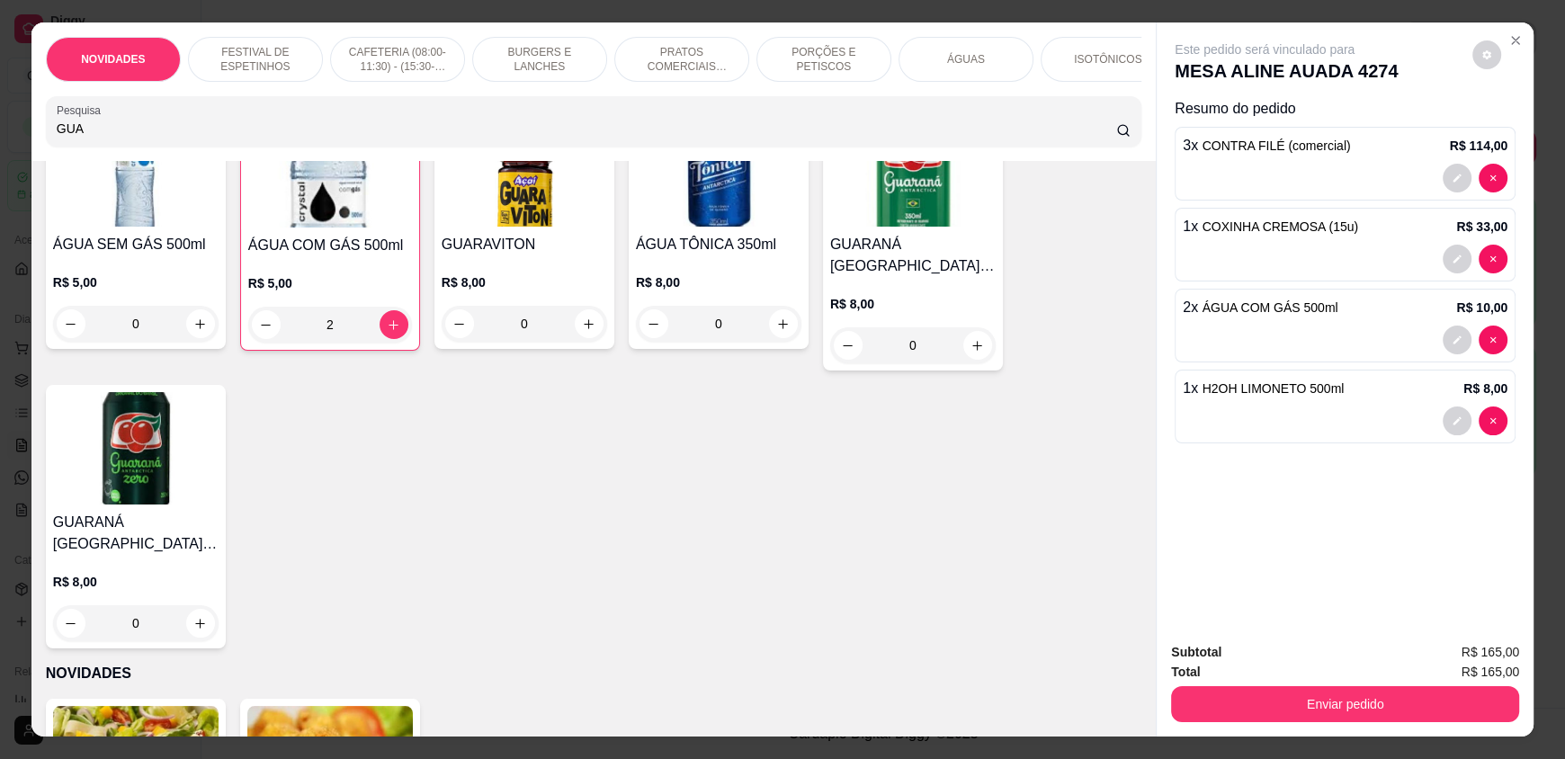
scroll to position [180, 0]
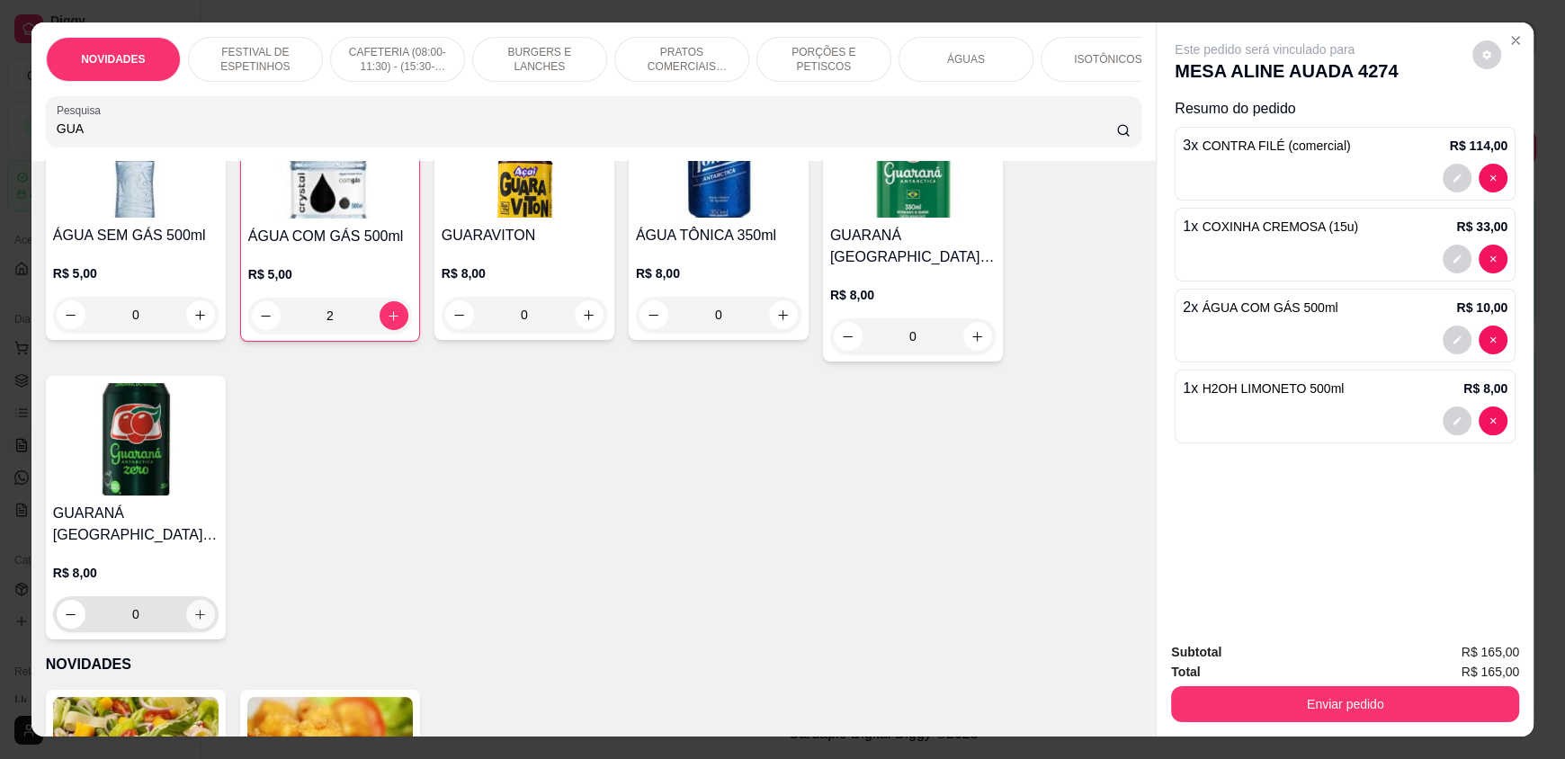
type input "GUA"
click at [193, 619] on button "increase-product-quantity" at bounding box center [200, 615] width 28 height 28
type input "1"
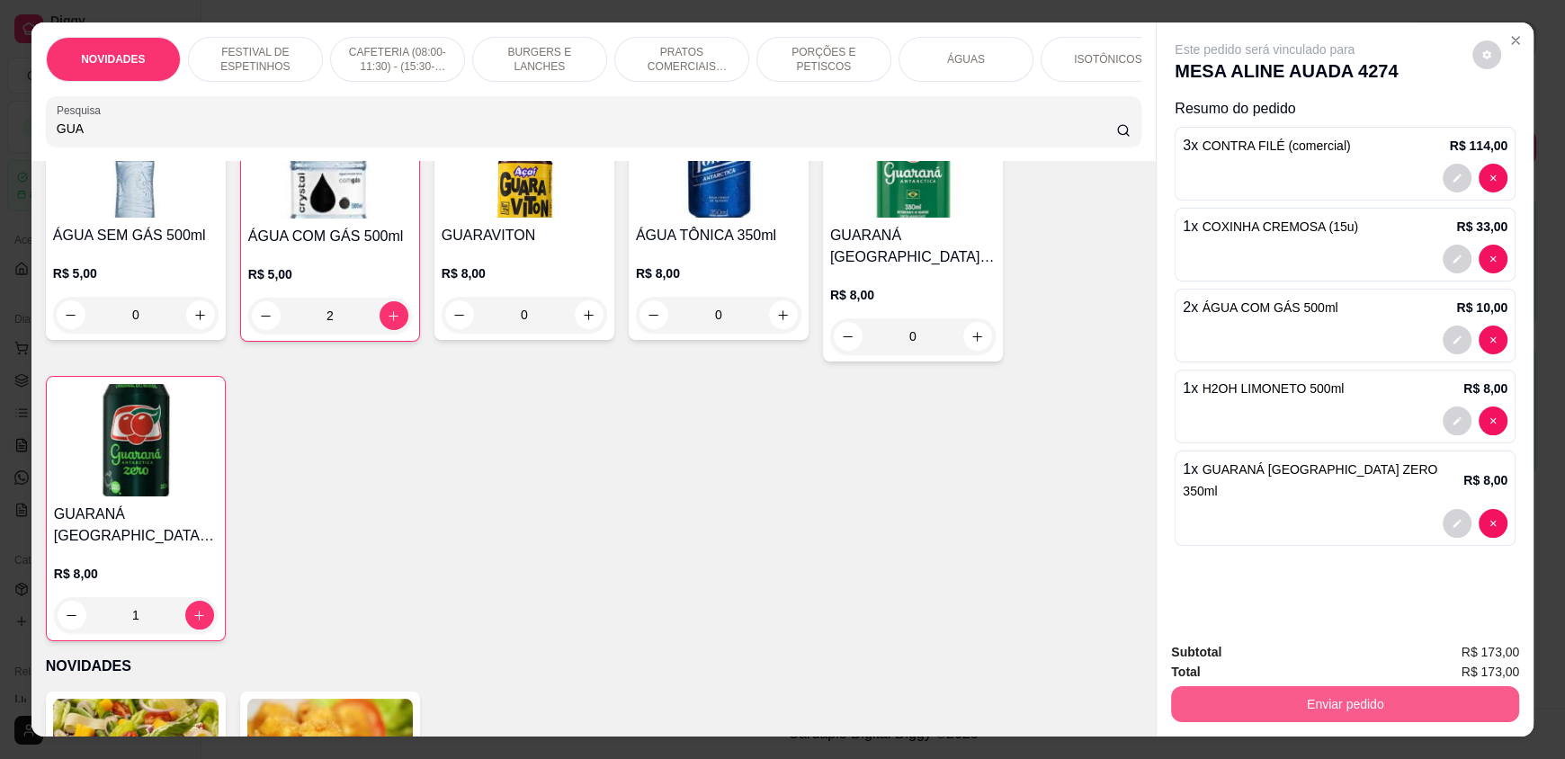
click at [1290, 706] on button "Enviar pedido" at bounding box center [1345, 704] width 348 height 36
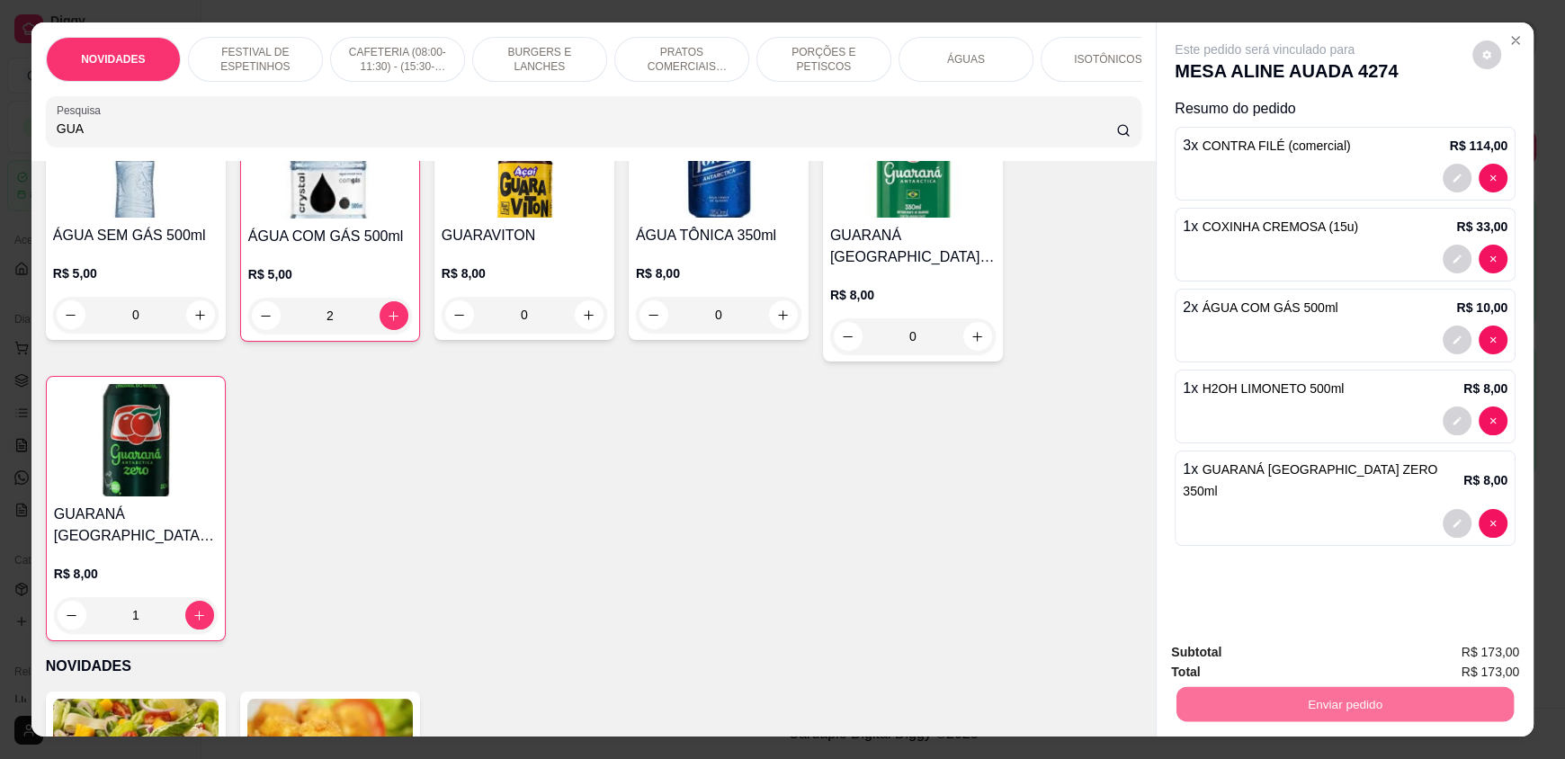
click at [1291, 660] on button "Não registrar e enviar pedido" at bounding box center [1285, 659] width 182 height 33
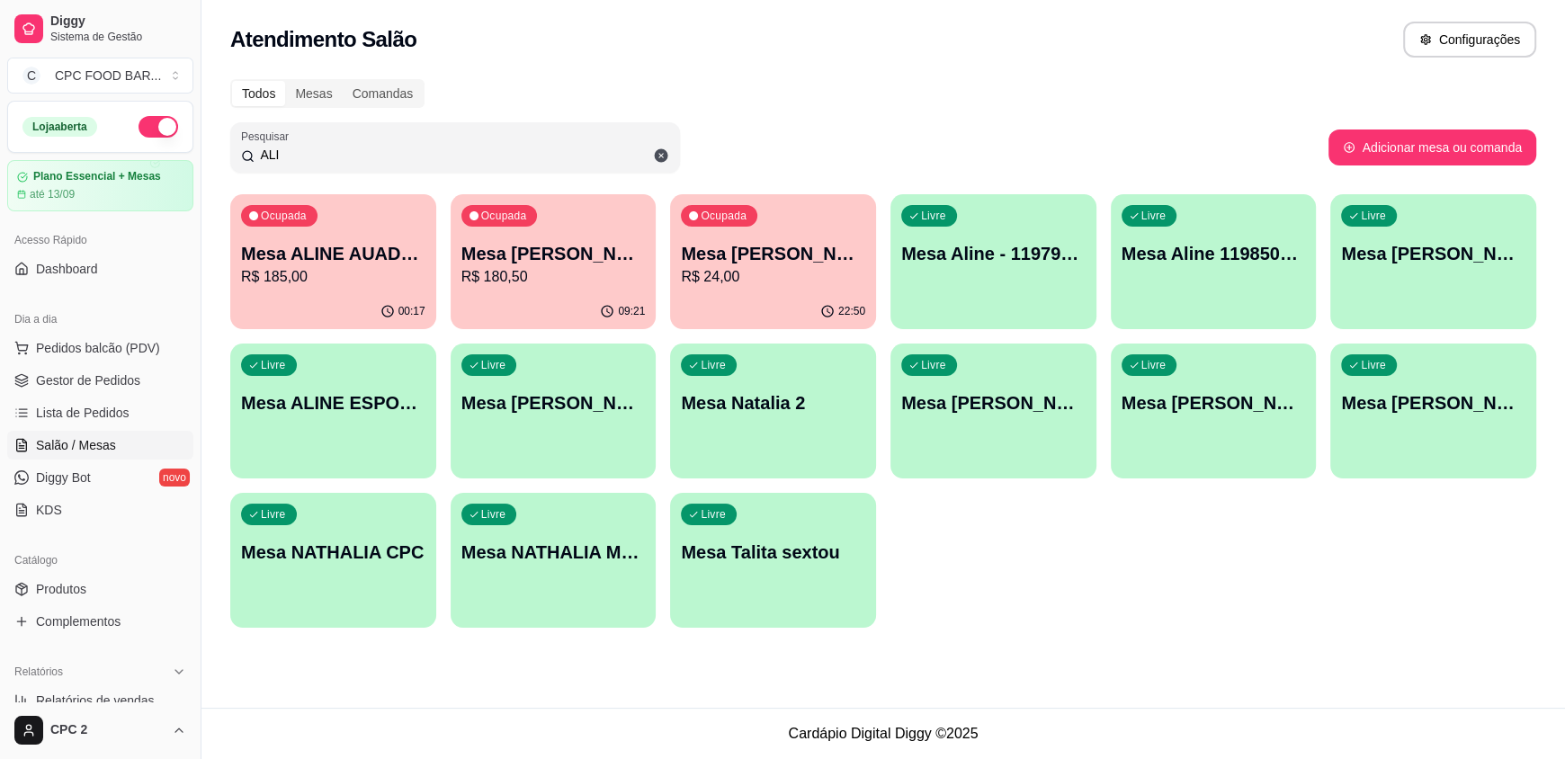
drag, startPoint x: 201, startPoint y: 147, endPoint x: 138, endPoint y: 138, distance: 63.6
click at [138, 138] on div "Diggy Sistema de Gestão C CPC FOOD BAR ... Loja aberta Plano Essencial + Mesas …" at bounding box center [782, 379] width 1565 height 759
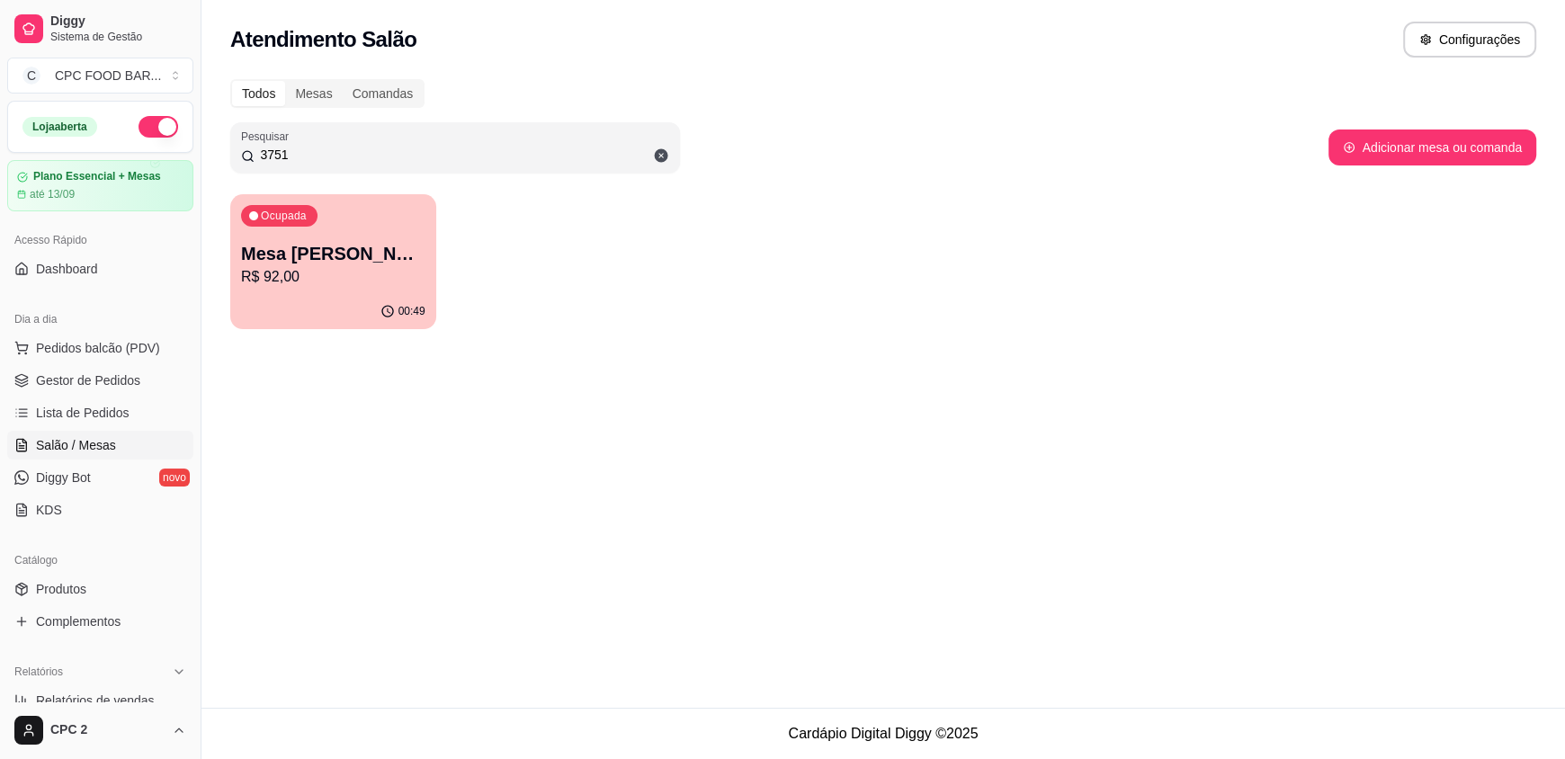
type input "3751"
click at [331, 219] on div "Ocupada Mesa [PERSON_NAME] 3751 R$ 92,00" at bounding box center [333, 244] width 206 height 100
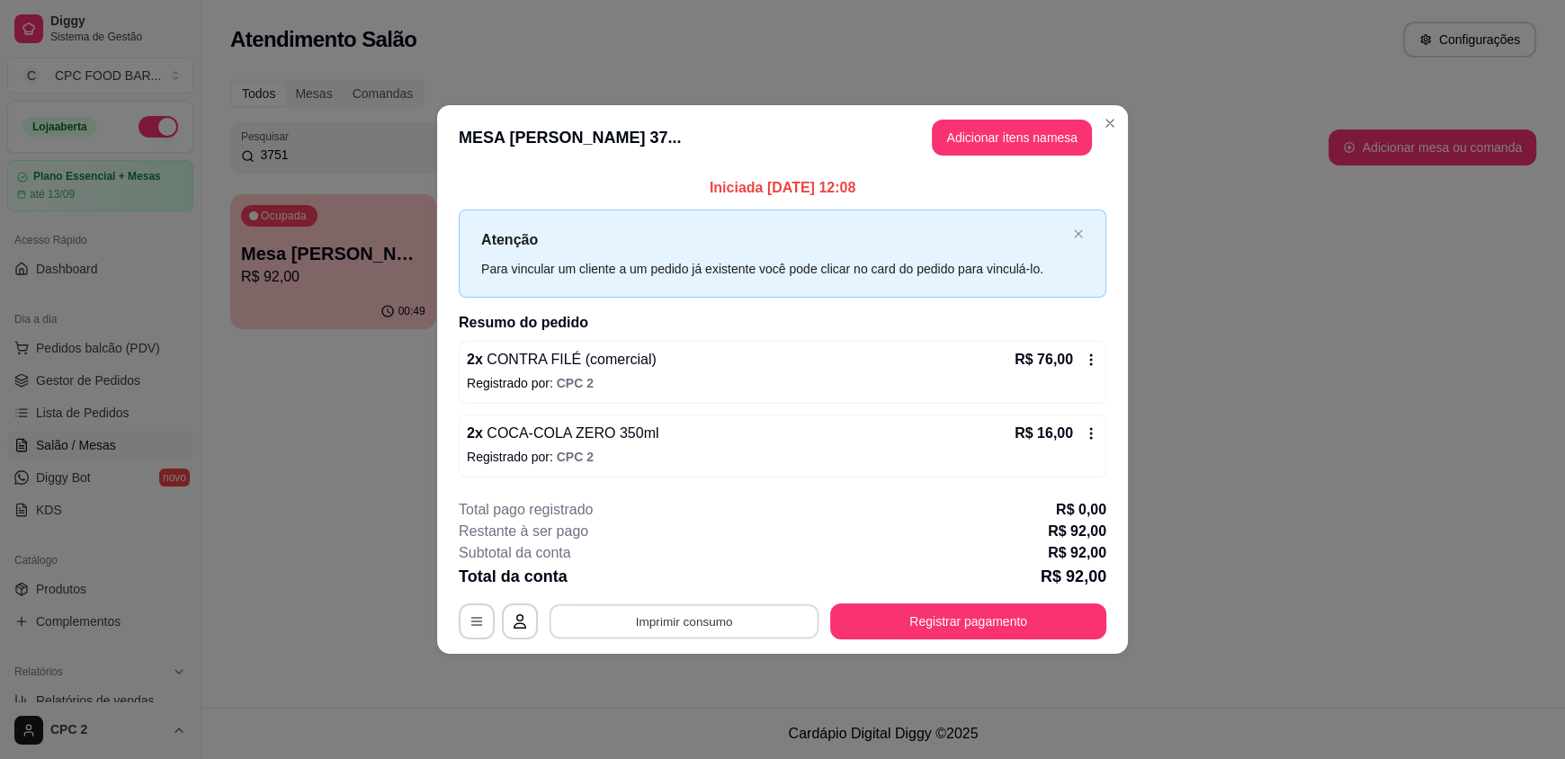
click at [629, 612] on button "Imprimir consumo" at bounding box center [684, 620] width 270 height 35
click at [1173, 56] on div "**********" at bounding box center [782, 379] width 1565 height 759
click at [956, 617] on button "Registrar pagamento" at bounding box center [968, 621] width 276 height 36
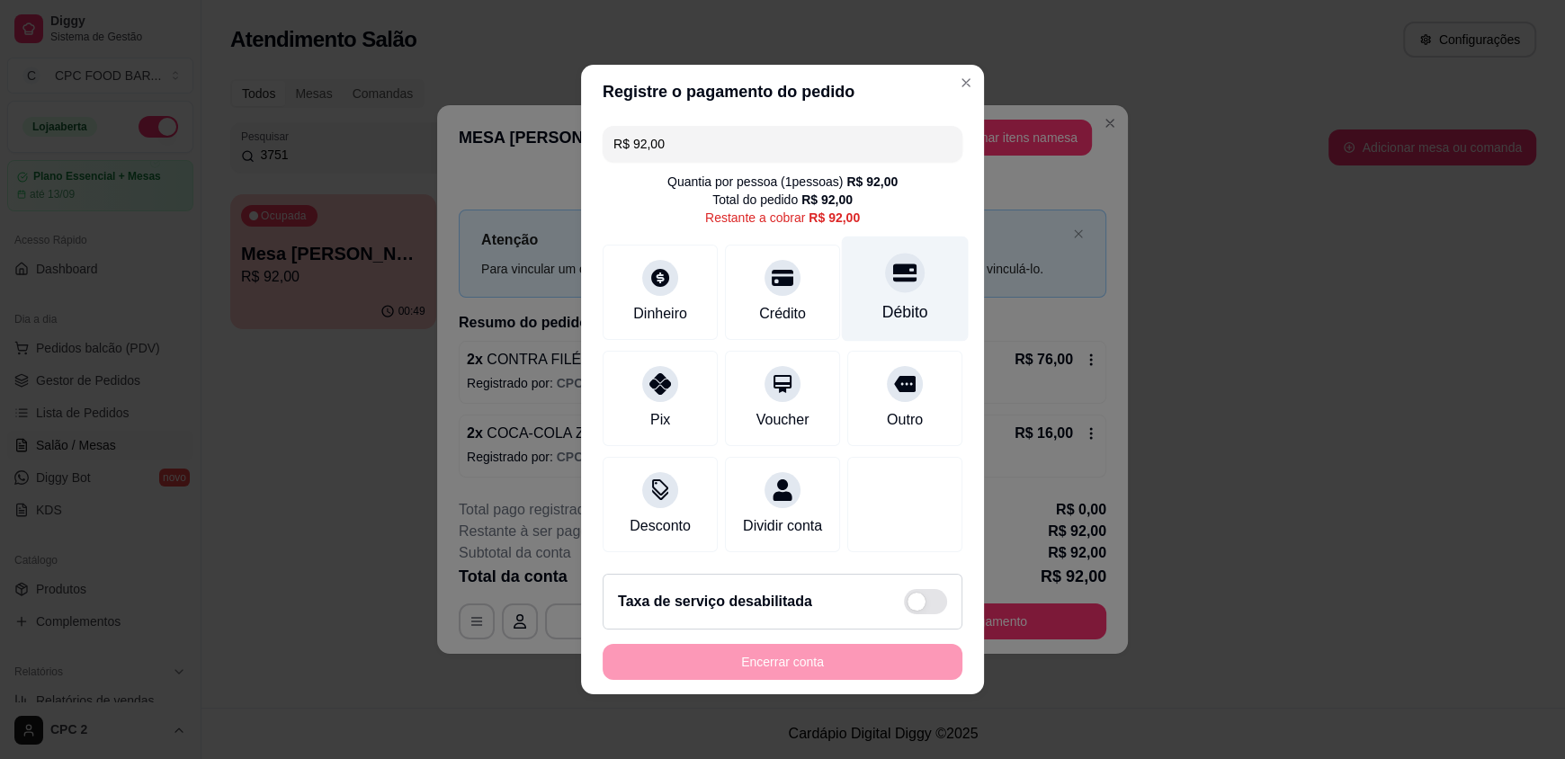
click at [889, 314] on div "Débito" at bounding box center [905, 289] width 127 height 105
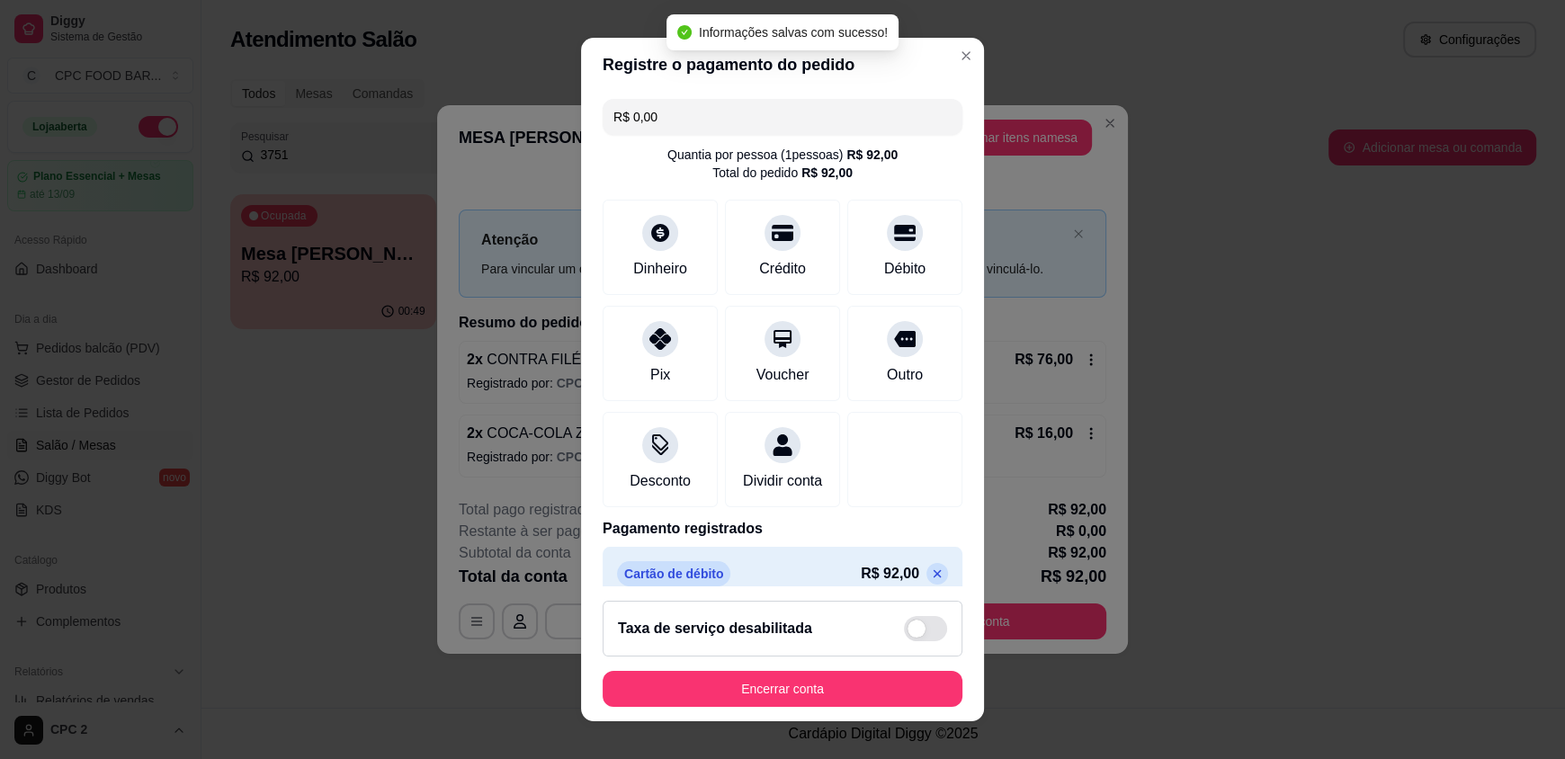
type input "R$ 0,00"
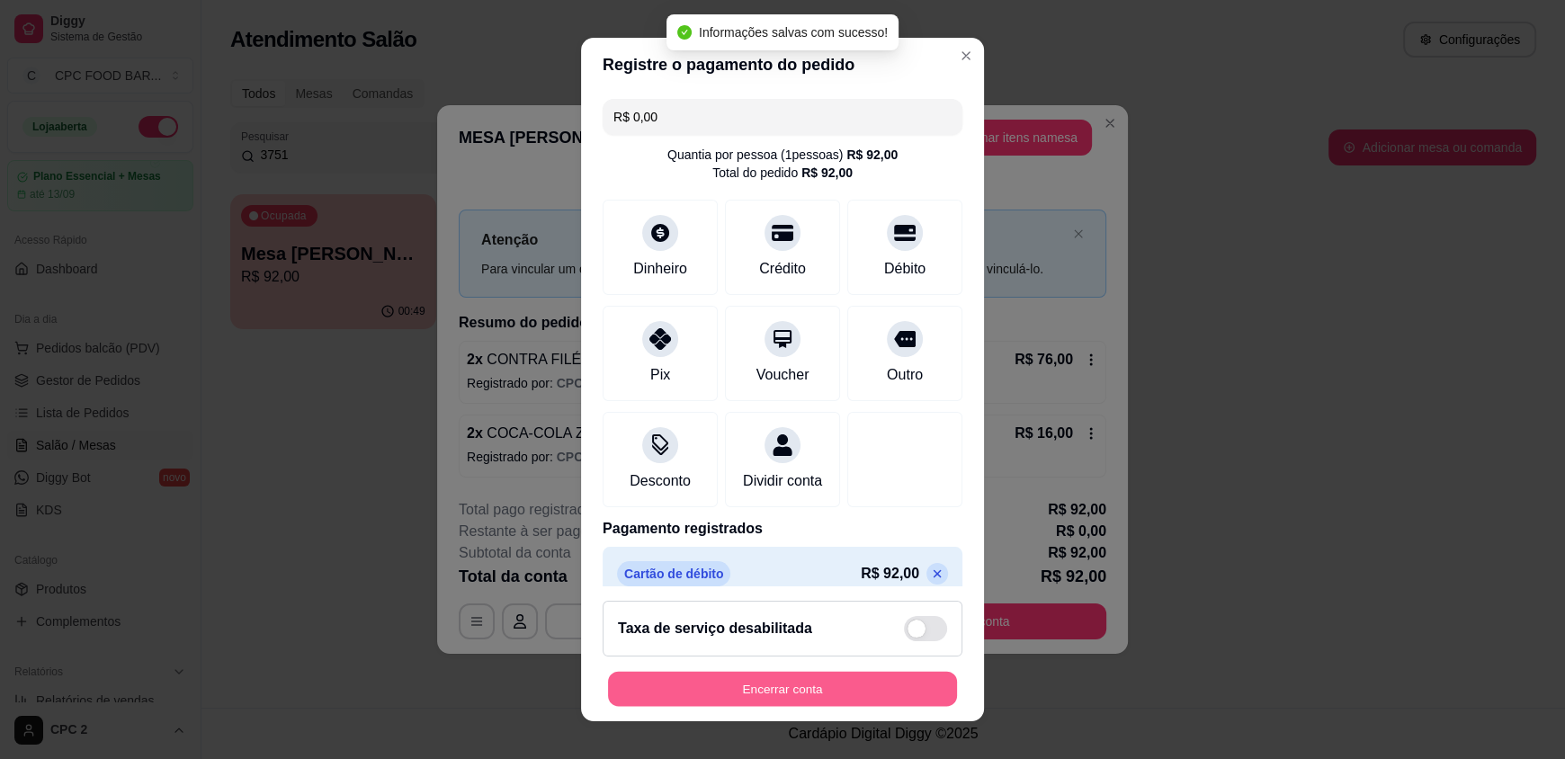
click at [778, 683] on button "Encerrar conta" at bounding box center [782, 688] width 349 height 35
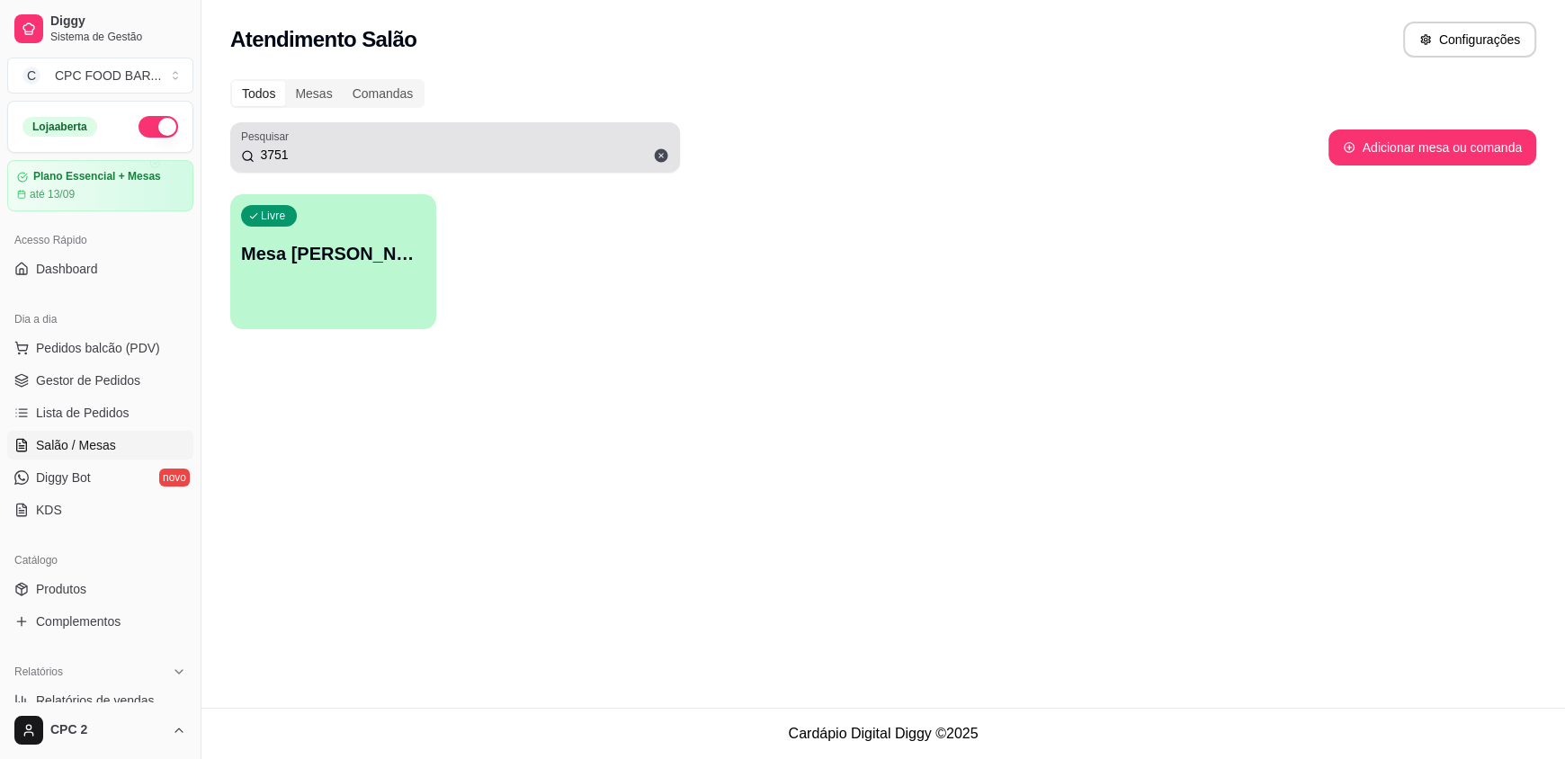
click at [650, 158] on span at bounding box center [661, 155] width 31 height 31
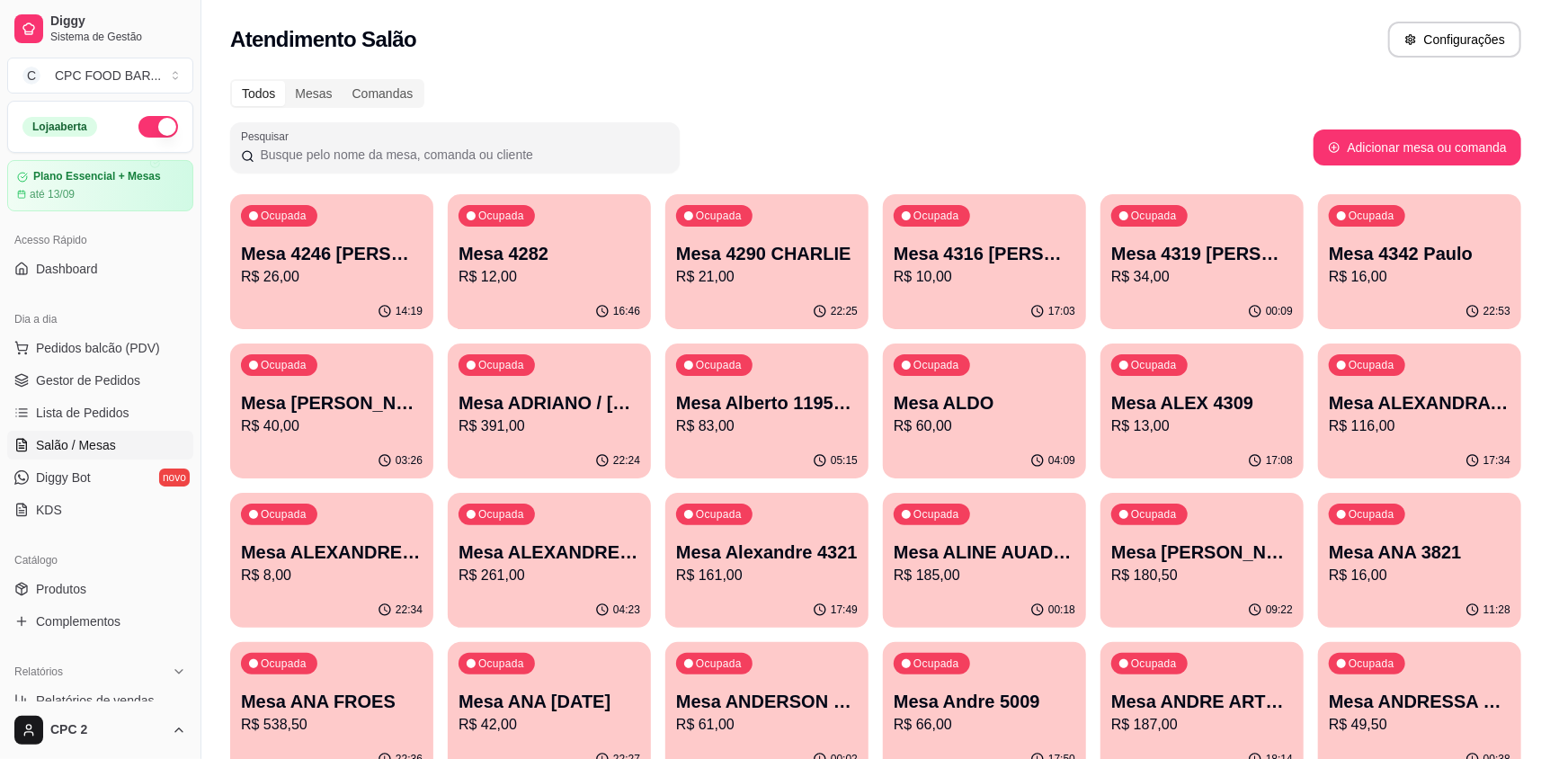
click at [404, 147] on input "Pesquisar" at bounding box center [461, 155] width 415 height 18
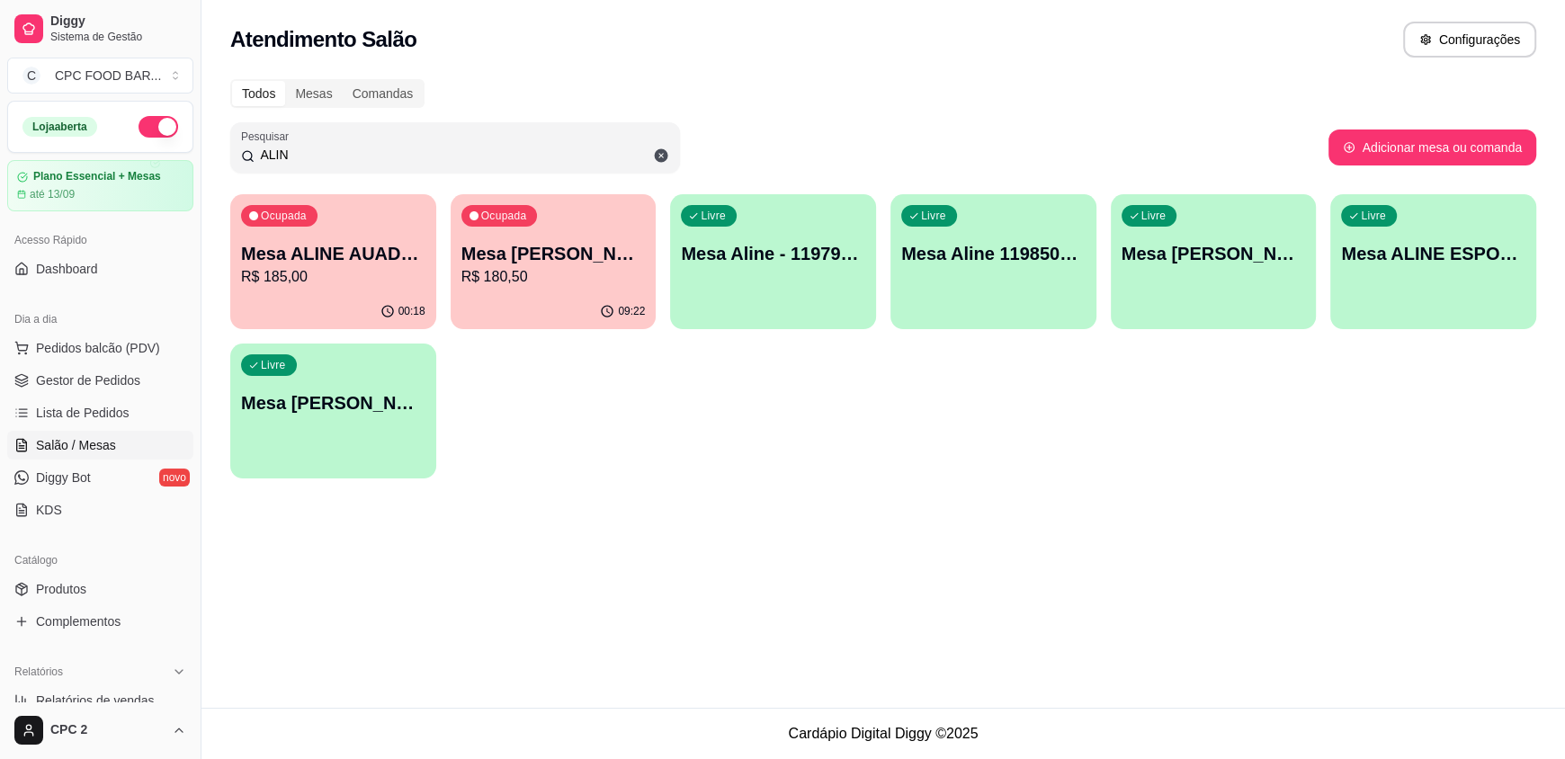
type input "ALIN"
click at [344, 277] on p "R$ 185,00" at bounding box center [333, 276] width 179 height 21
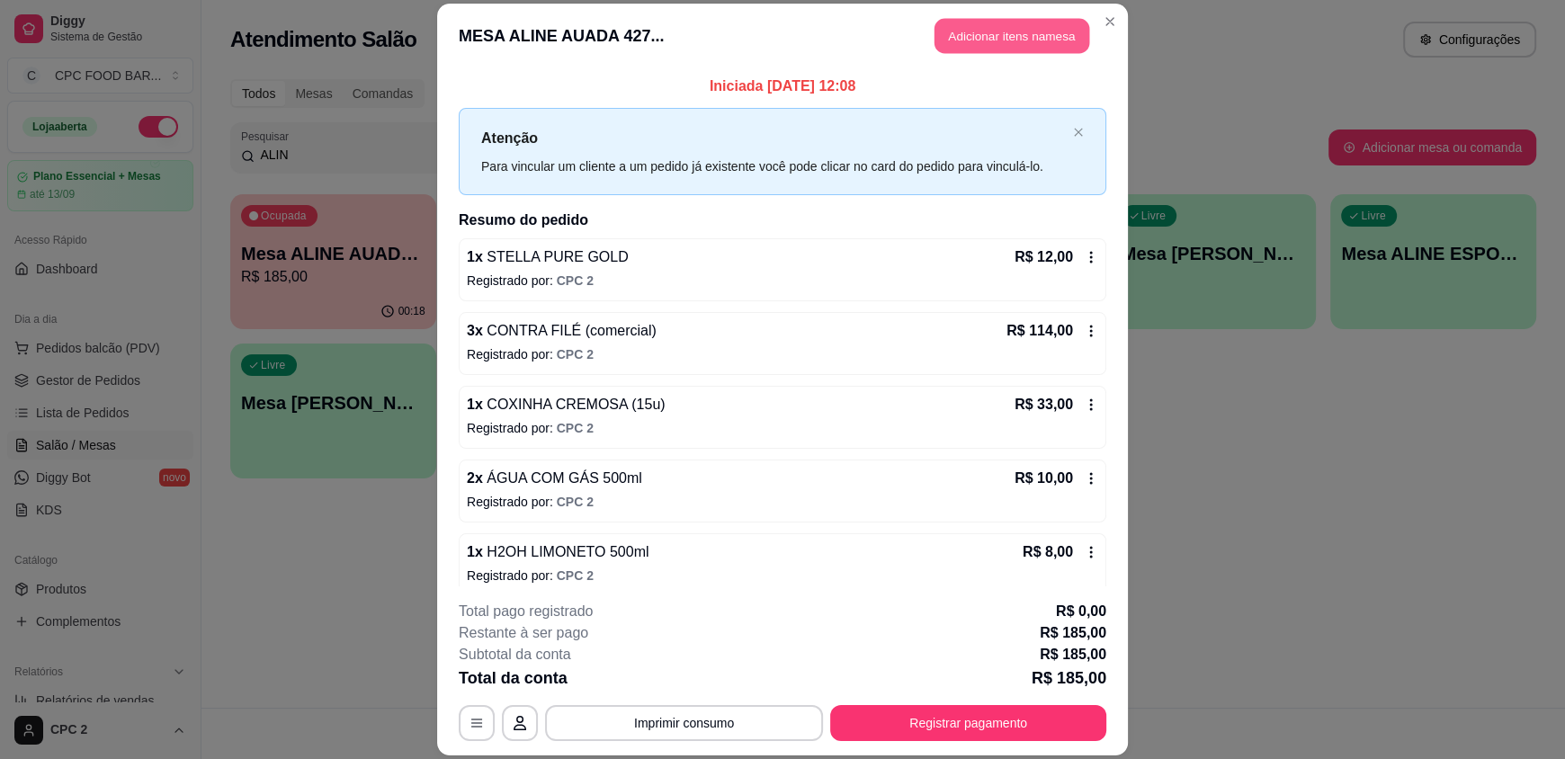
click at [970, 28] on button "Adicionar itens na mesa" at bounding box center [1011, 36] width 155 height 35
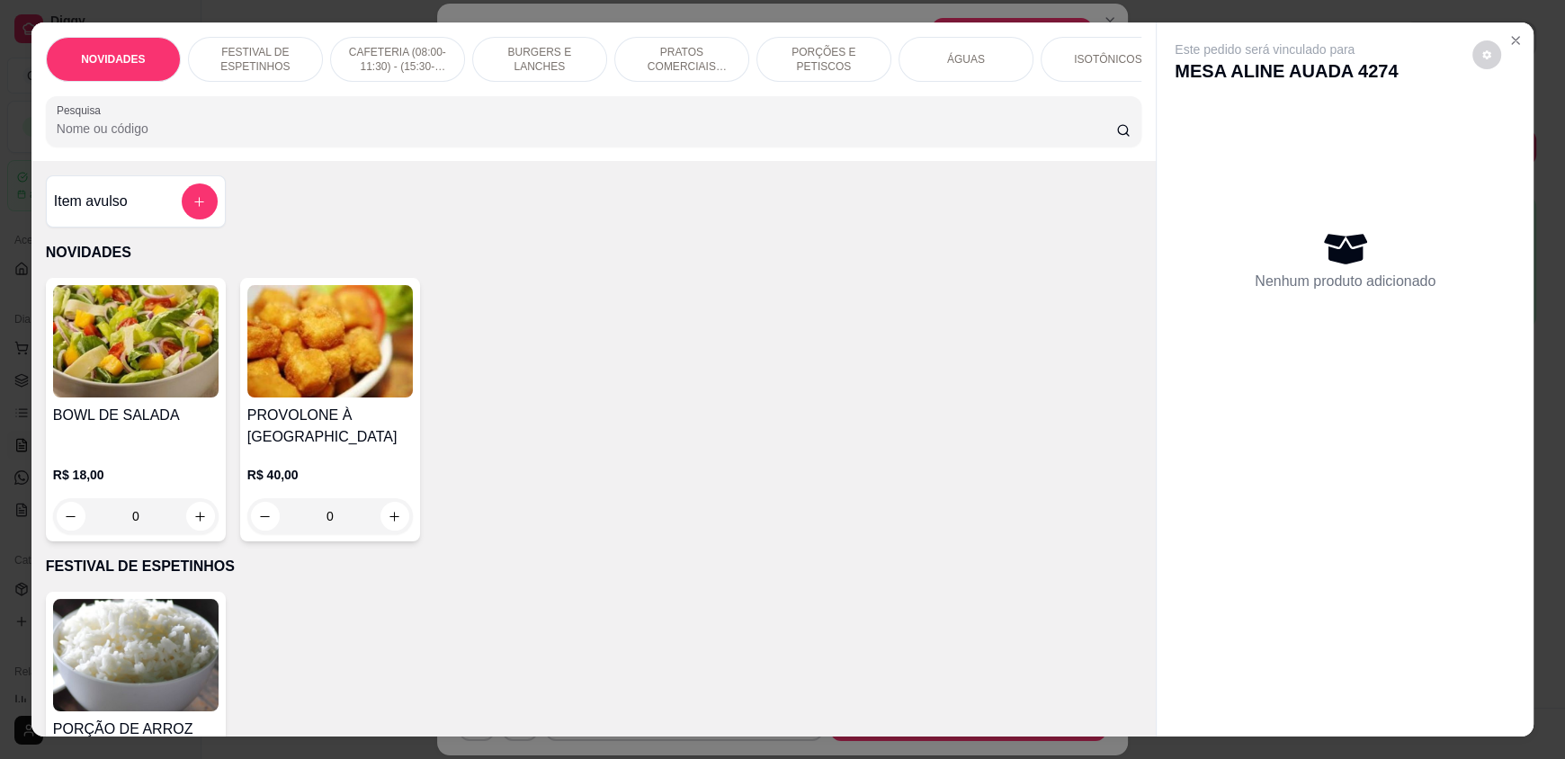
click at [744, 138] on input "Pesquisa" at bounding box center [587, 129] width 1060 height 18
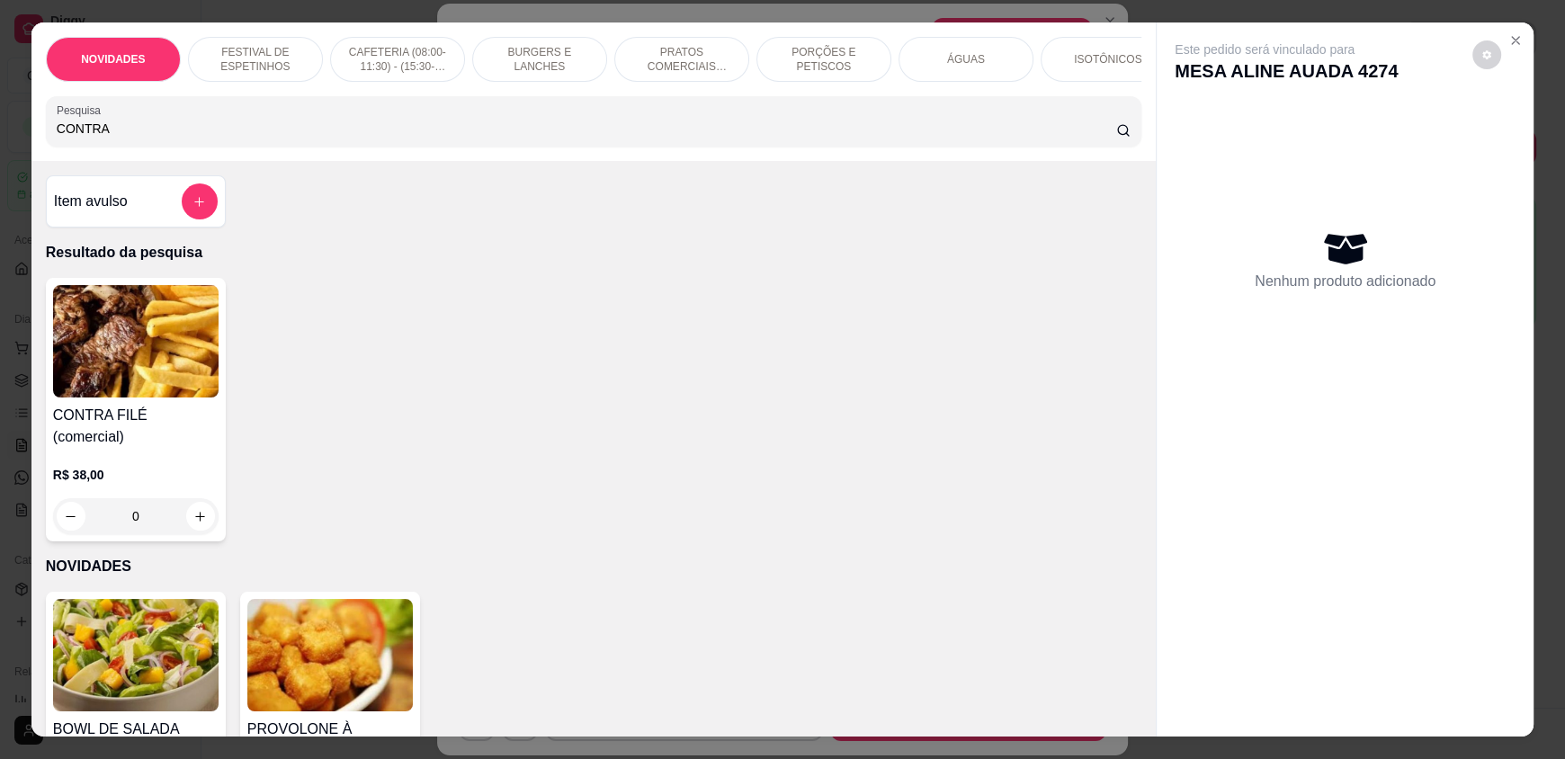
type input "CONTRA"
click at [175, 512] on input "0" at bounding box center [135, 516] width 101 height 36
click at [193, 510] on icon "increase-product-quantity" at bounding box center [199, 516] width 13 height 13
type input "1"
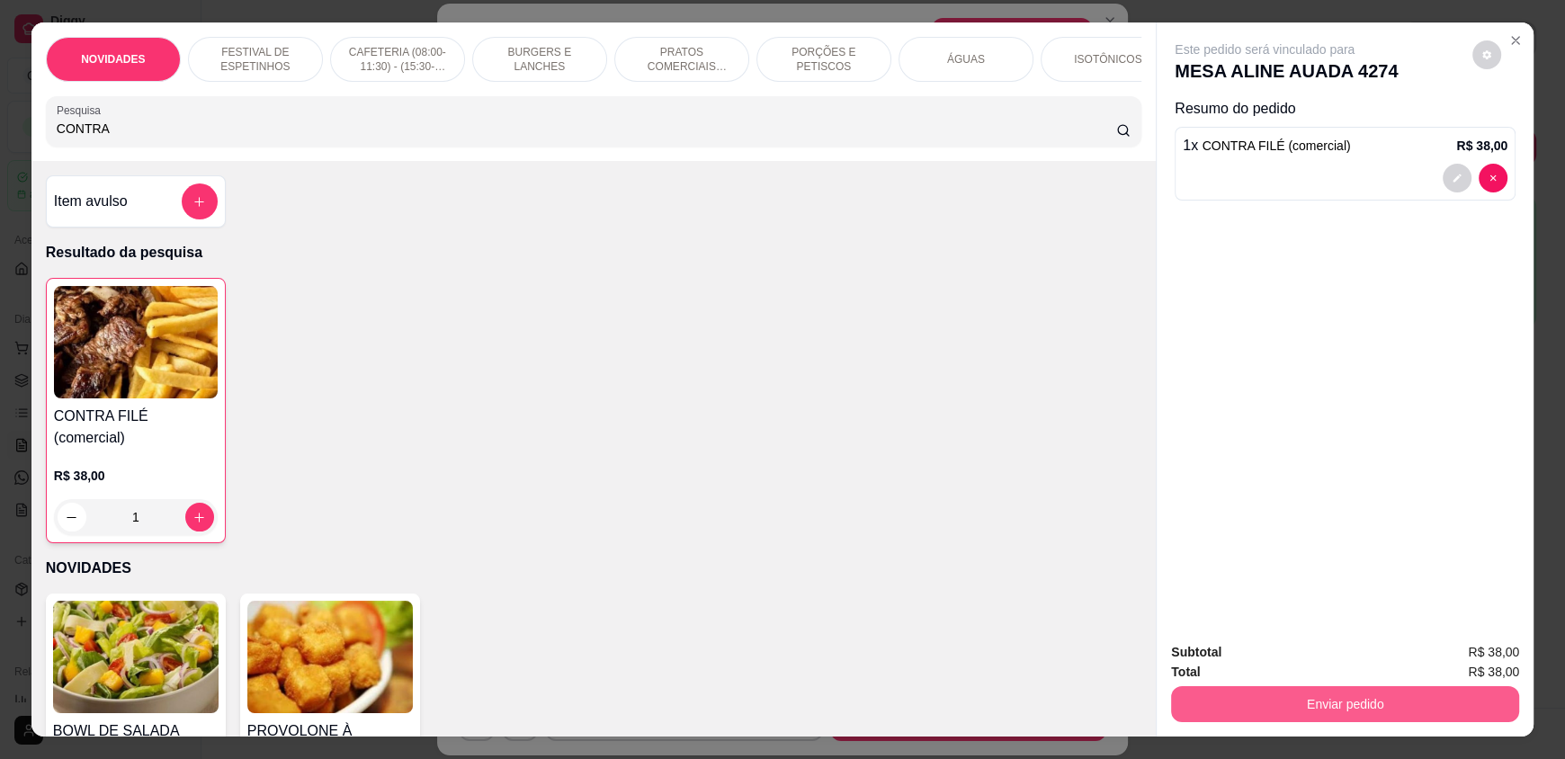
click at [1249, 692] on button "Enviar pedido" at bounding box center [1345, 704] width 348 height 36
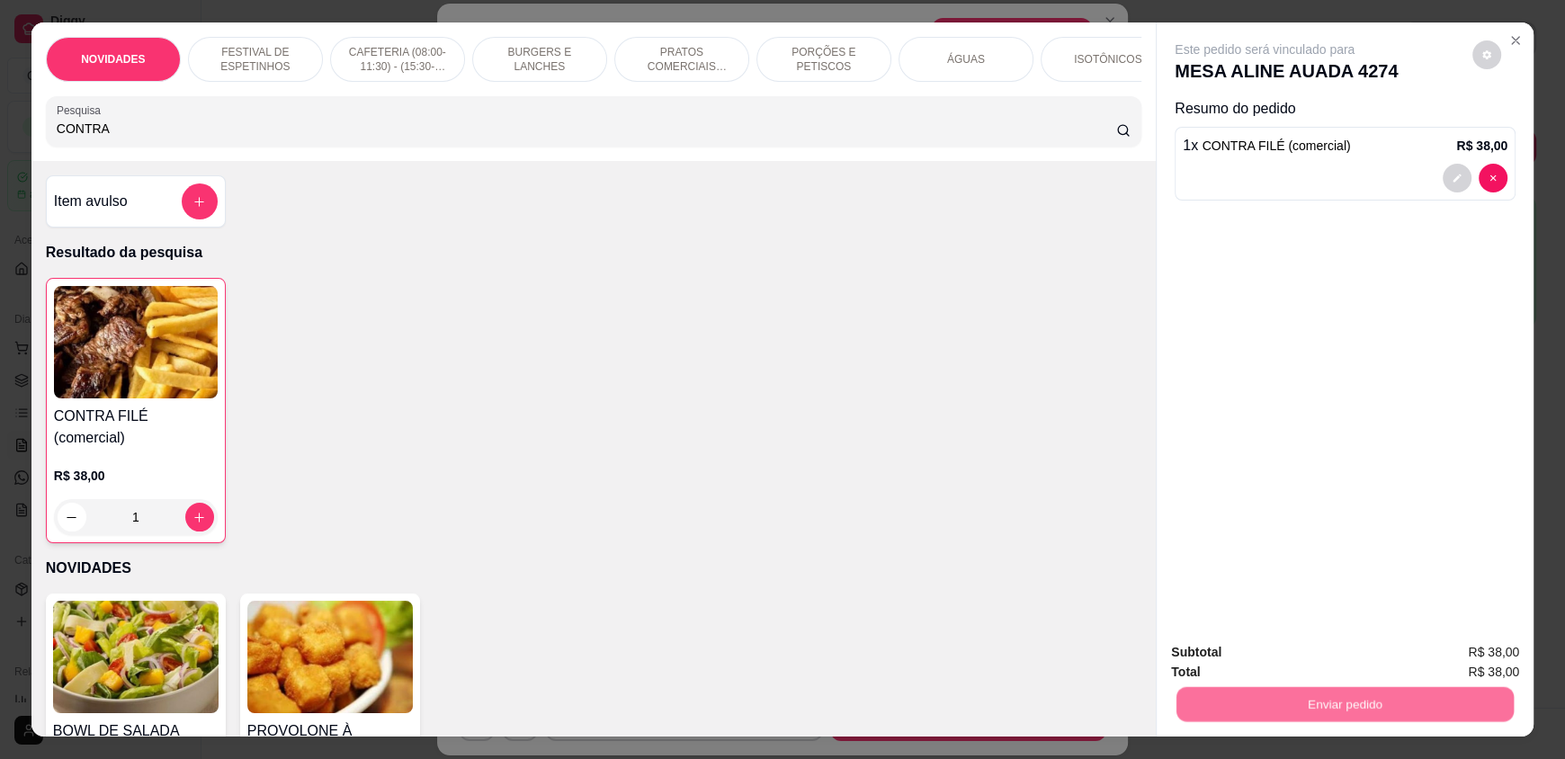
click at [1244, 670] on button "Não registrar e enviar pedido" at bounding box center [1285, 660] width 187 height 34
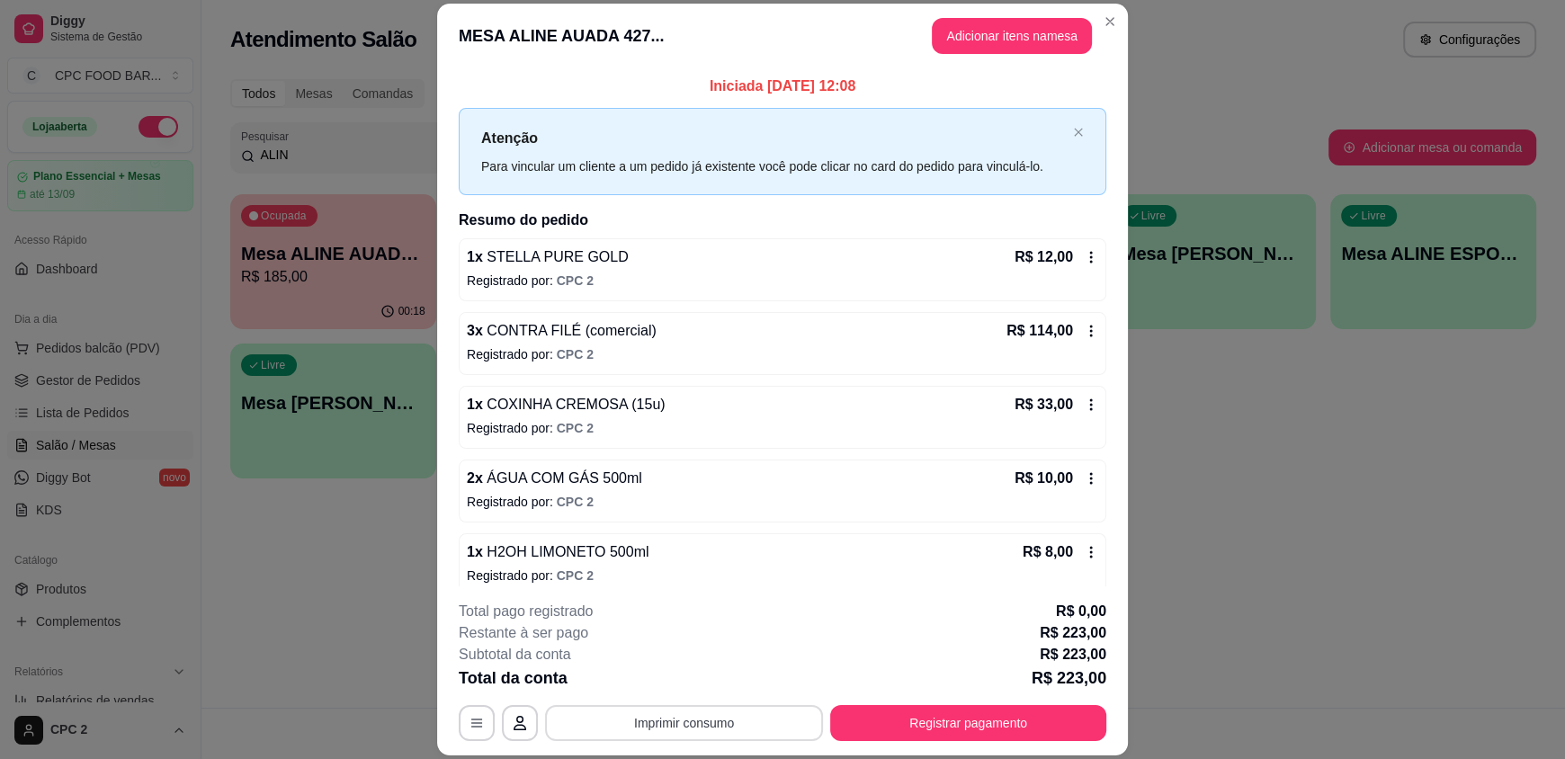
click at [703, 714] on button "Imprimir consumo" at bounding box center [684, 723] width 278 height 36
click at [678, 675] on button "Impressora" at bounding box center [683, 681] width 126 height 28
click at [674, 727] on button "Imprimir consumo" at bounding box center [684, 723] width 278 height 36
click at [699, 680] on button "Impressora" at bounding box center [683, 681] width 126 height 28
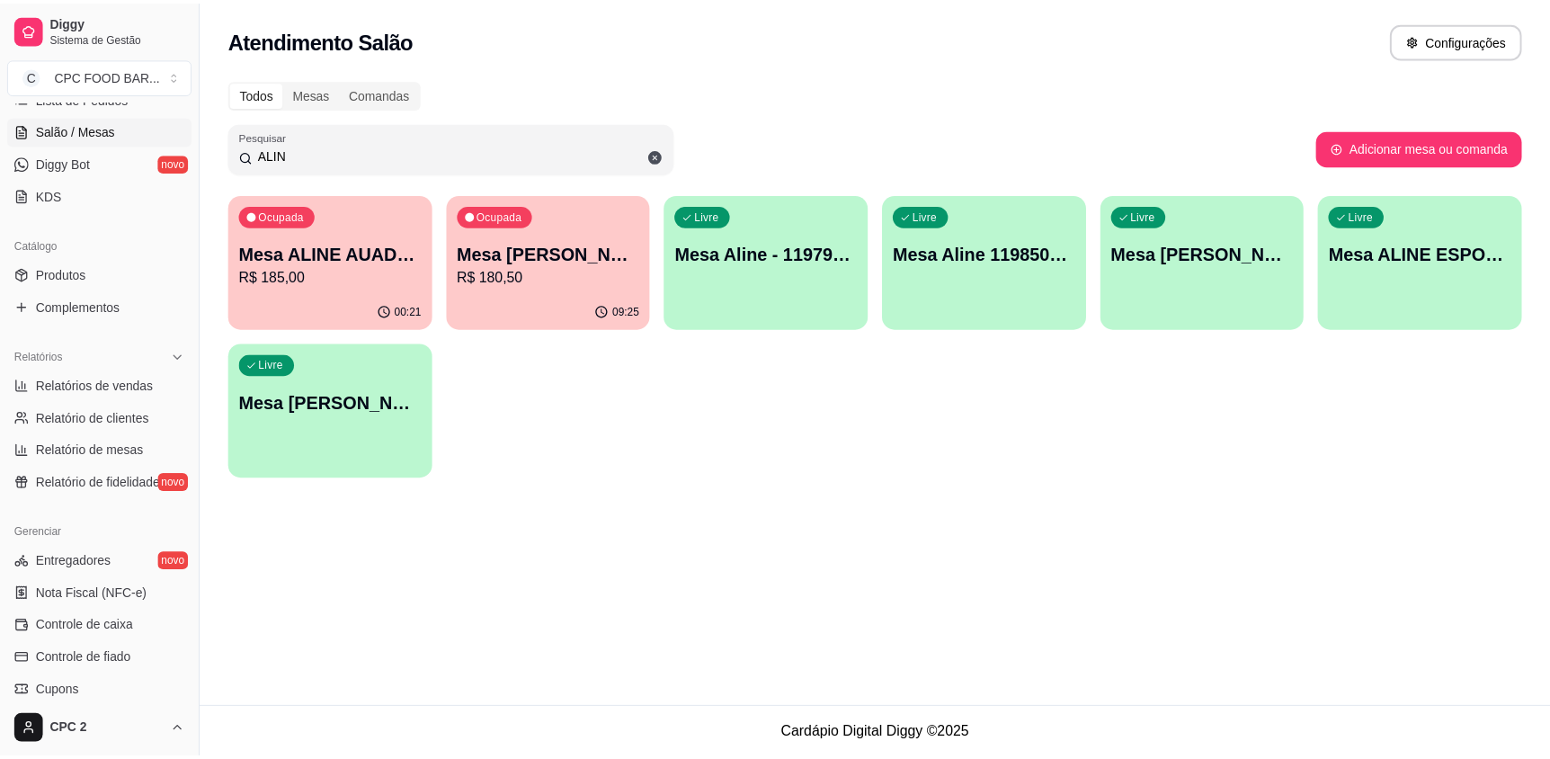
scroll to position [534, 0]
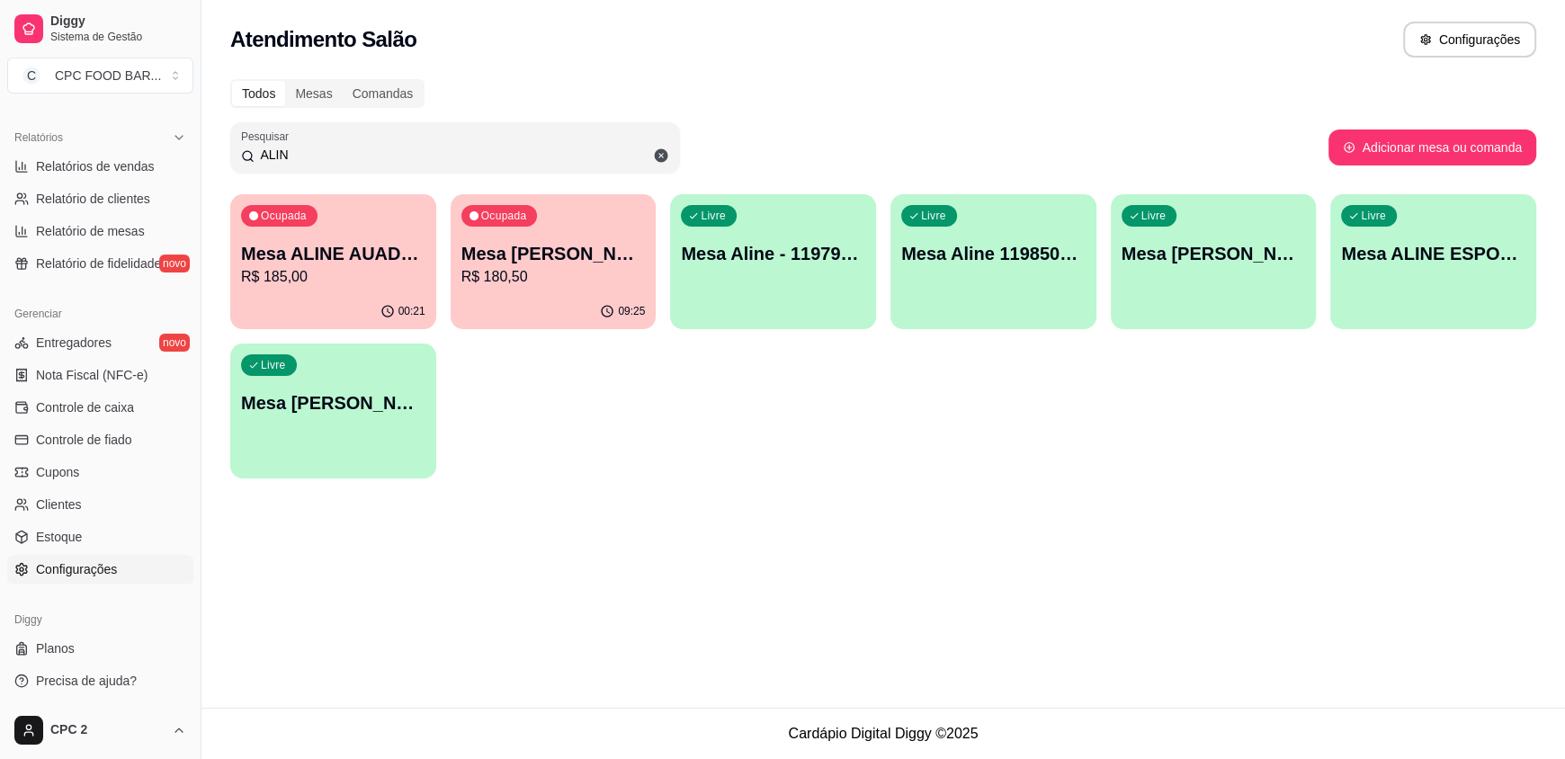
click at [136, 569] on link "Configurações" at bounding box center [100, 569] width 186 height 29
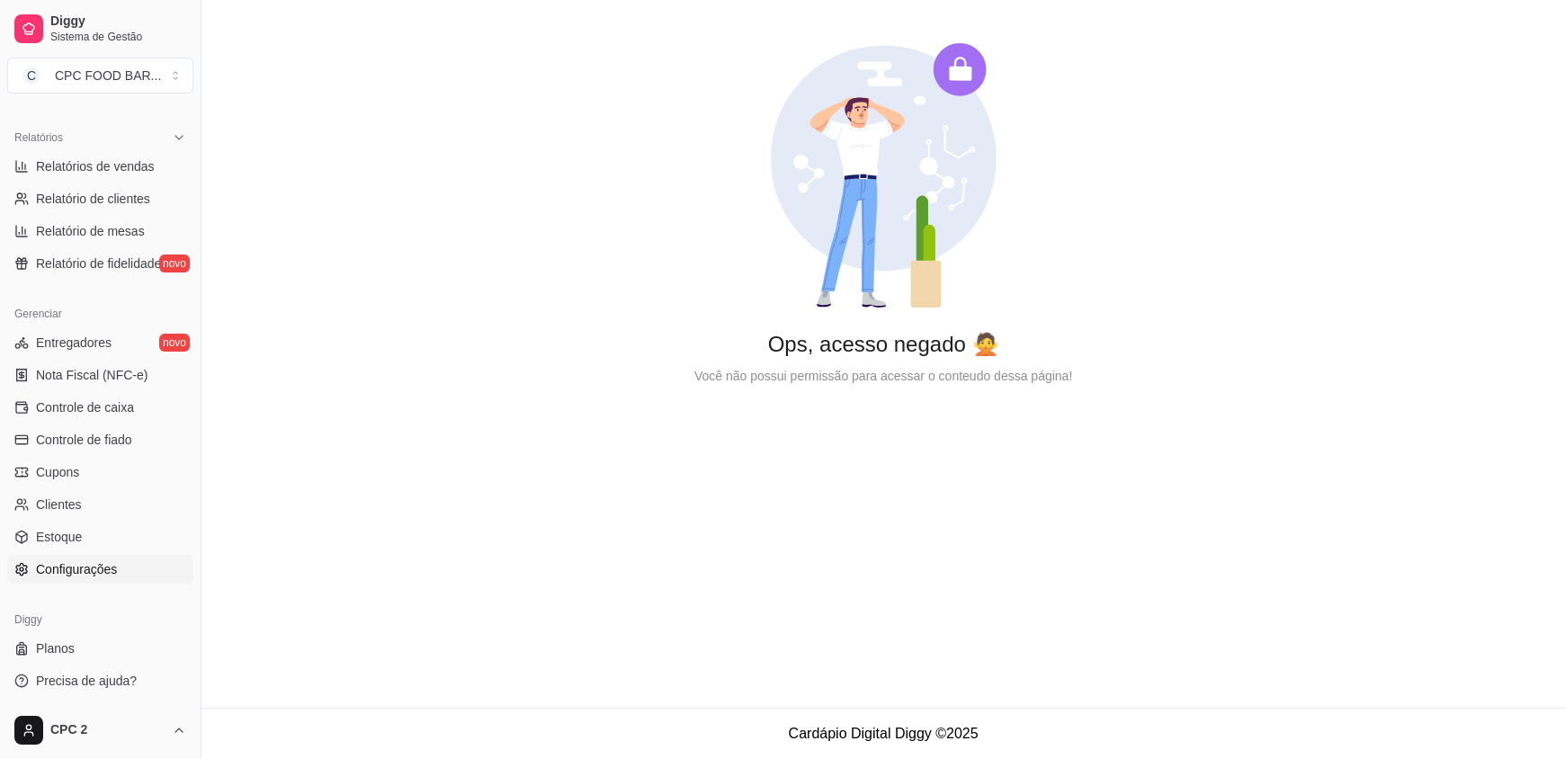
click at [124, 574] on link "Configurações" at bounding box center [100, 569] width 186 height 29
click at [915, 369] on div "Você não possui permissão para acessar o conteudo dessa página!" at bounding box center [883, 376] width 1306 height 20
drag, startPoint x: 1061, startPoint y: 369, endPoint x: 1047, endPoint y: 370, distance: 14.5
click at [1055, 370] on div "Você não possui permissão para acessar o conteudo dessa página!" at bounding box center [883, 376] width 1306 height 20
click at [136, 80] on div "CPC FOOD BAR ..." at bounding box center [108, 76] width 106 height 18
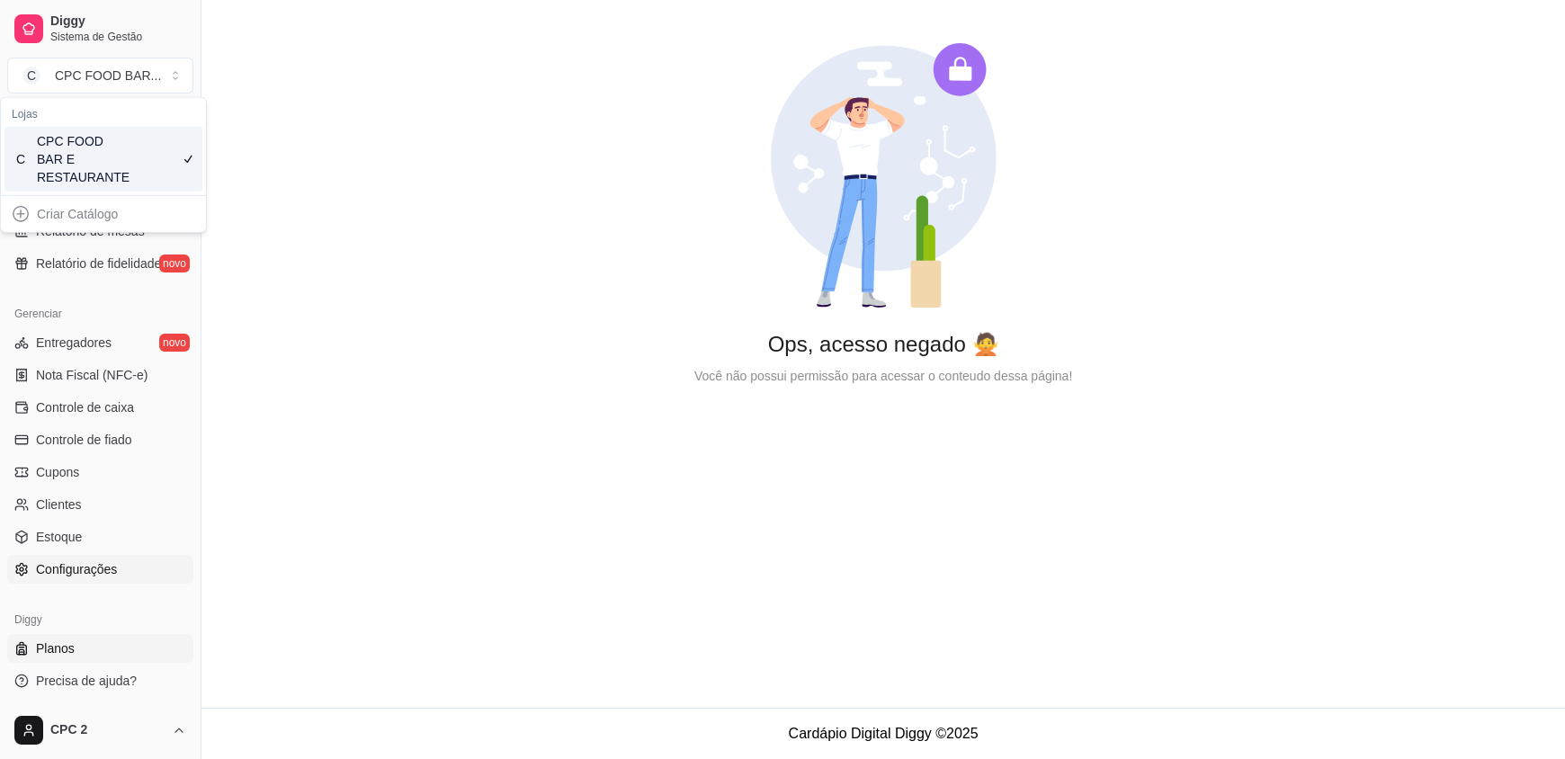
click at [88, 658] on link "Planos" at bounding box center [100, 648] width 186 height 29
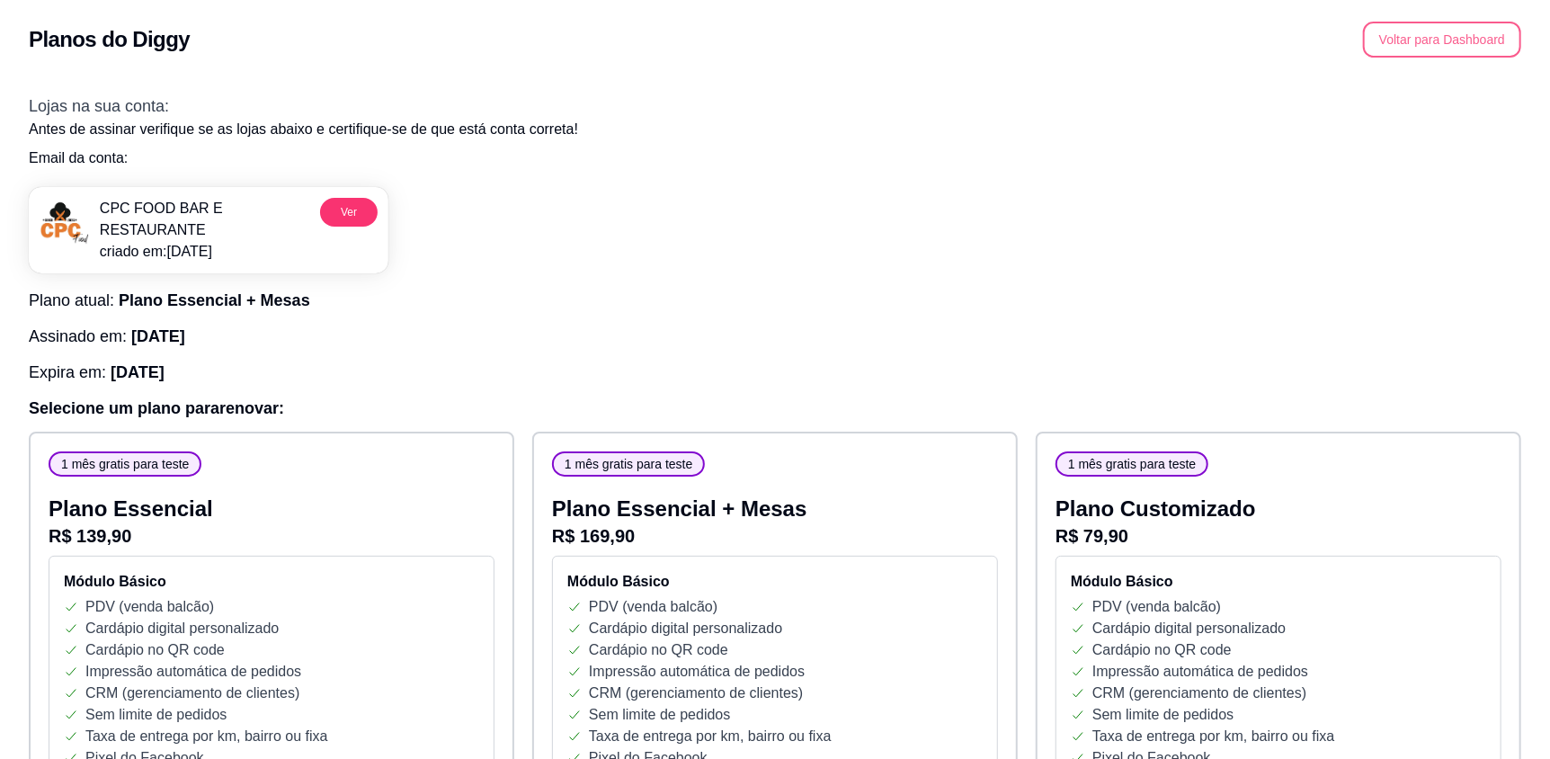
click at [1420, 25] on button "Voltar para Dashboard" at bounding box center [1442, 40] width 158 height 36
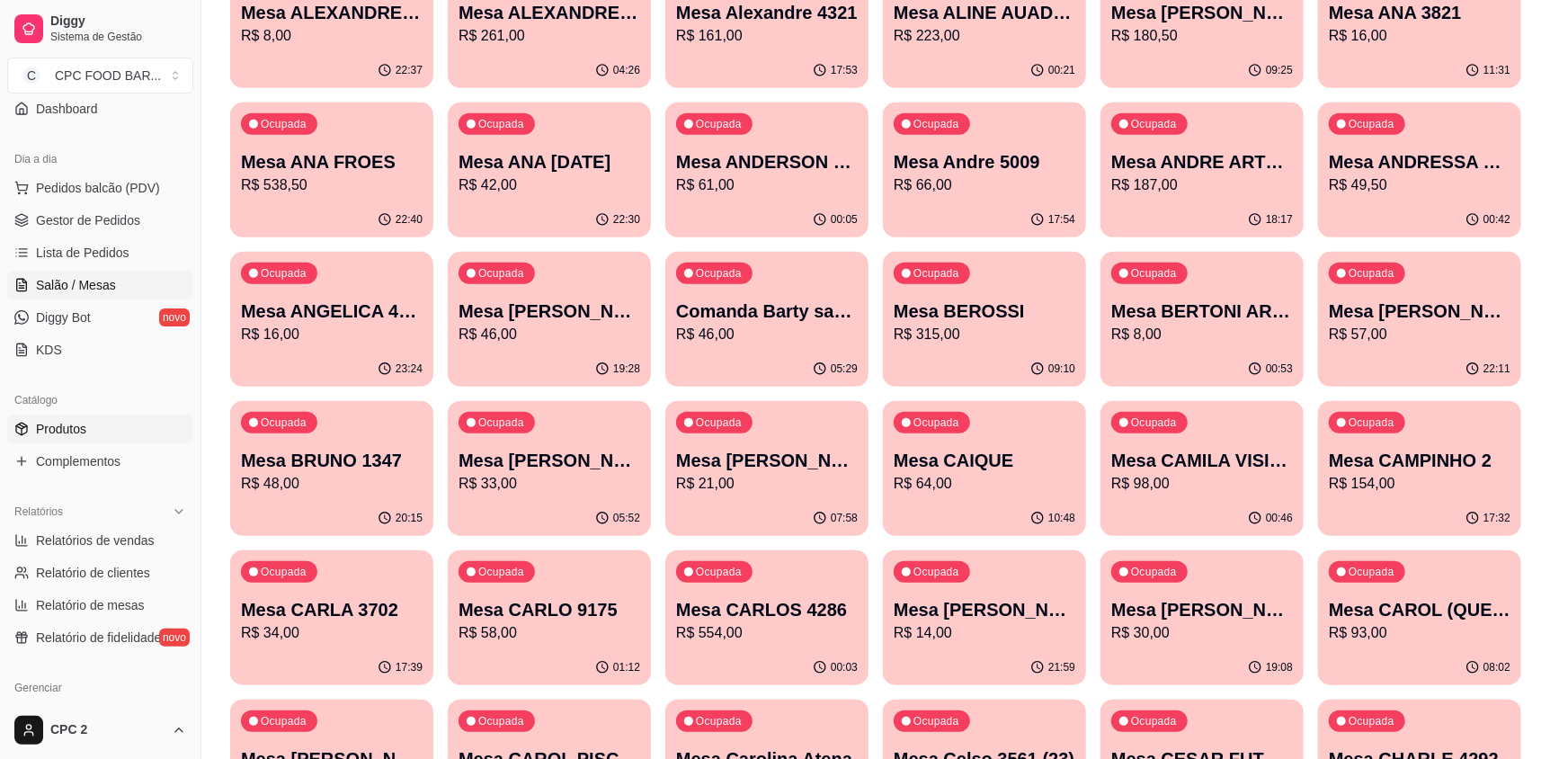
scroll to position [534, 0]
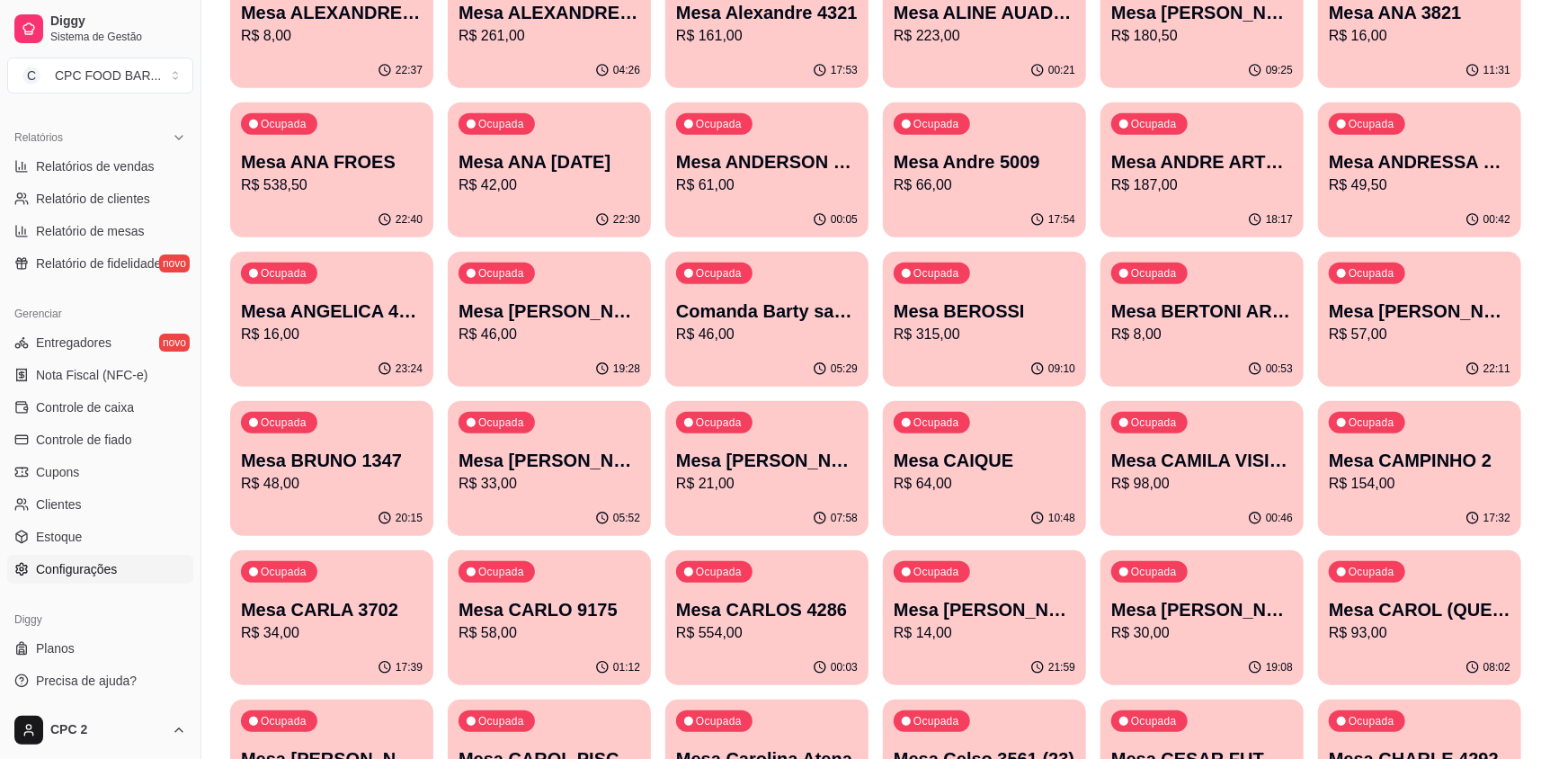
click at [86, 577] on span "Configurações" at bounding box center [76, 569] width 81 height 18
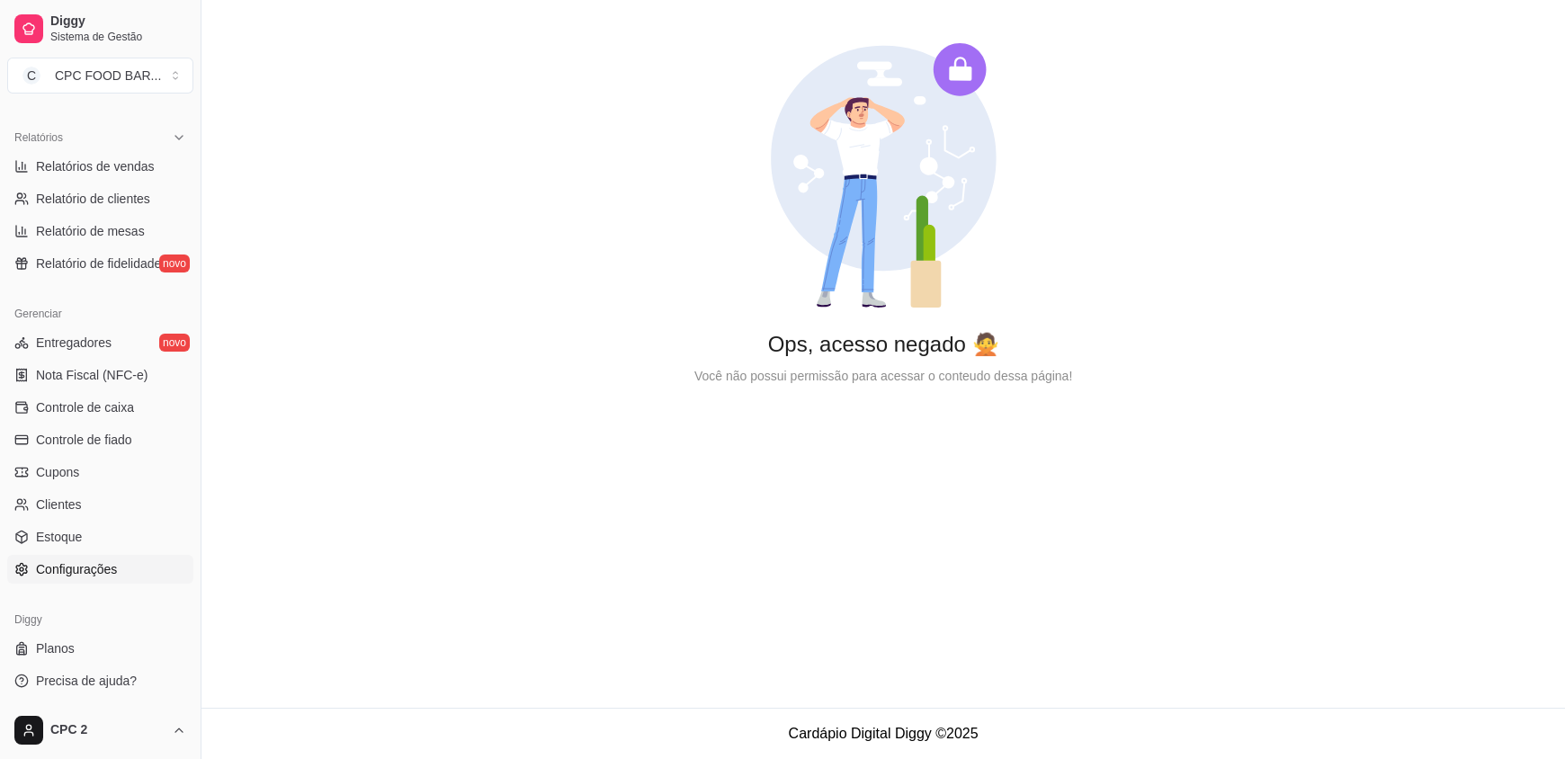
click at [1174, 386] on div "Ops, acesso negado 🙅 Você não possui permissão para acessar o conteudo dessa pá…" at bounding box center [882, 214] width 1363 height 429
click at [942, 63] on icon at bounding box center [959, 69] width 53 height 53
click at [94, 449] on link "Controle de fiado" at bounding box center [100, 439] width 186 height 29
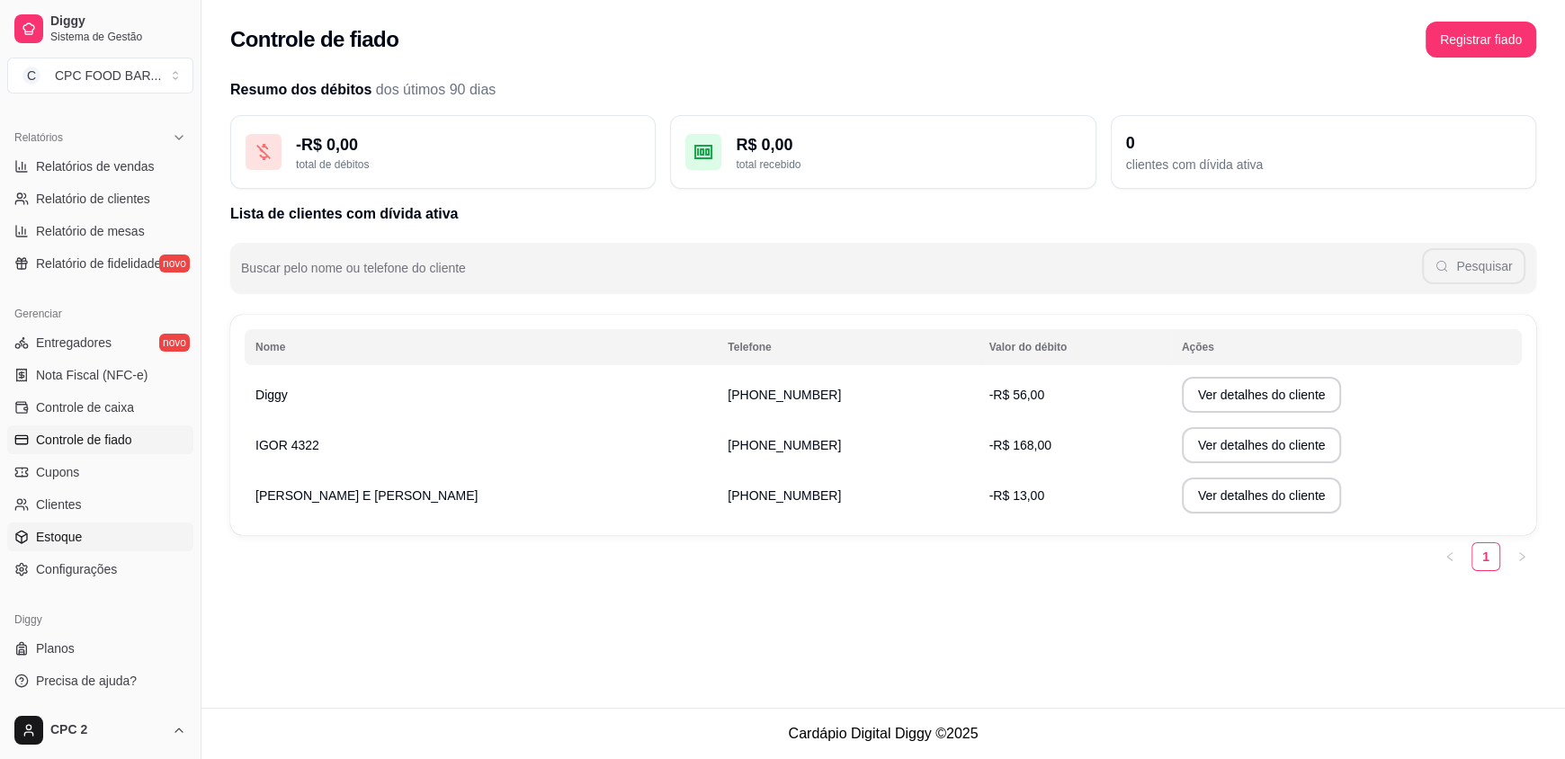
click at [50, 531] on span "Estoque" at bounding box center [59, 537] width 46 height 18
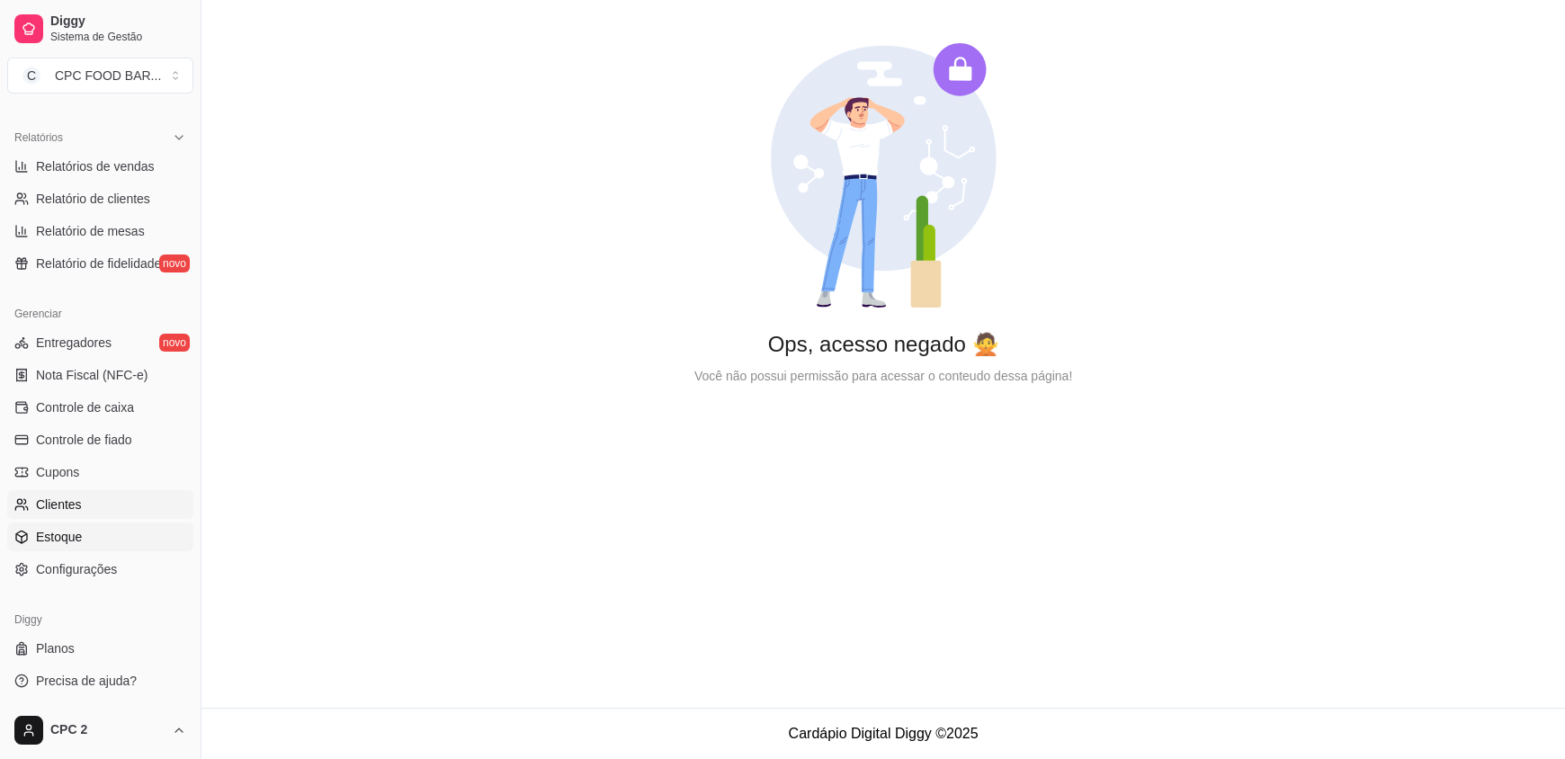
click at [76, 497] on span "Clientes" at bounding box center [59, 504] width 46 height 18
click at [103, 388] on link "Nota Fiscal (NFC-e)" at bounding box center [100, 375] width 186 height 29
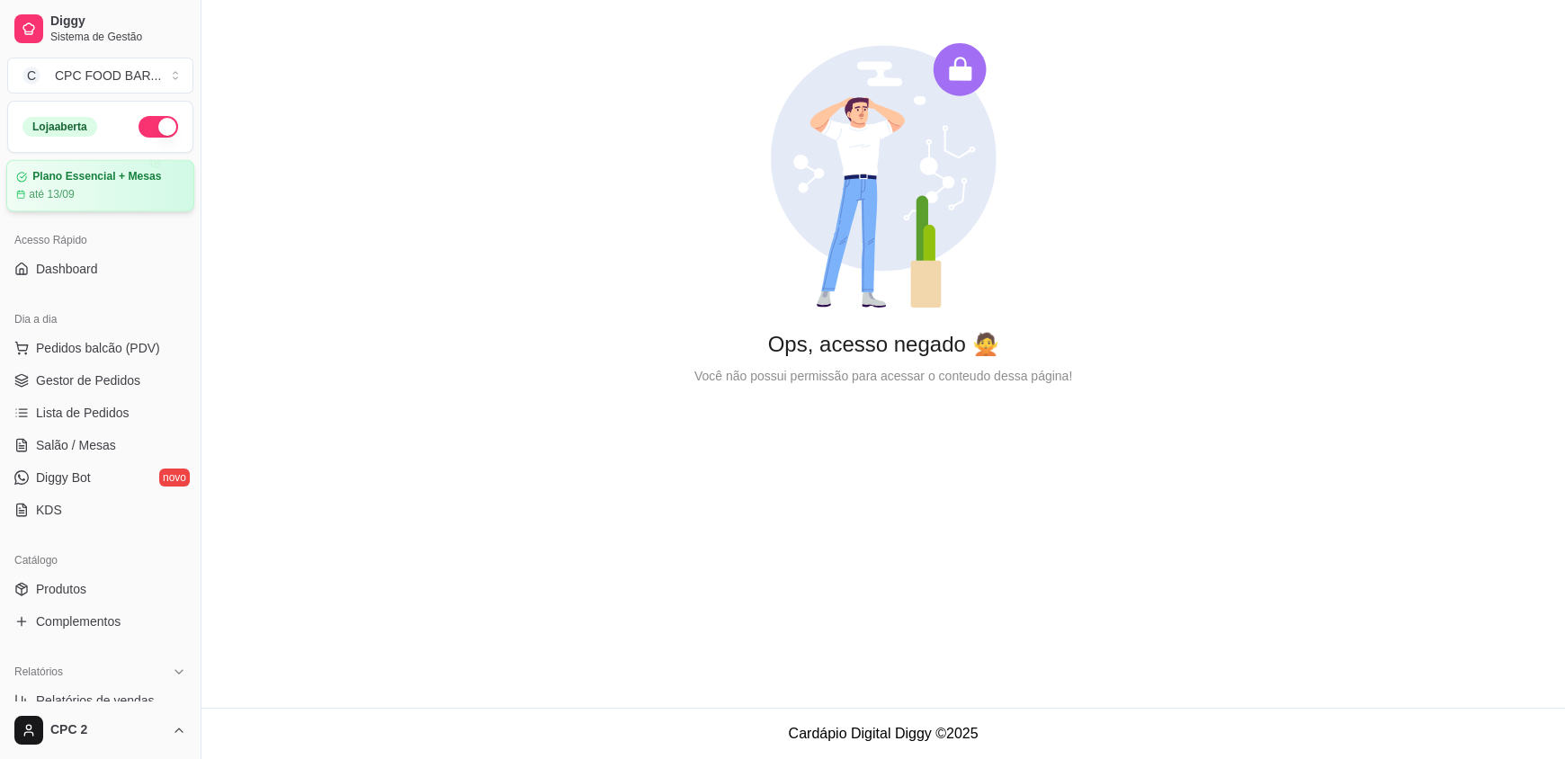
click at [83, 197] on div "até 13/09" at bounding box center [100, 194] width 168 height 14
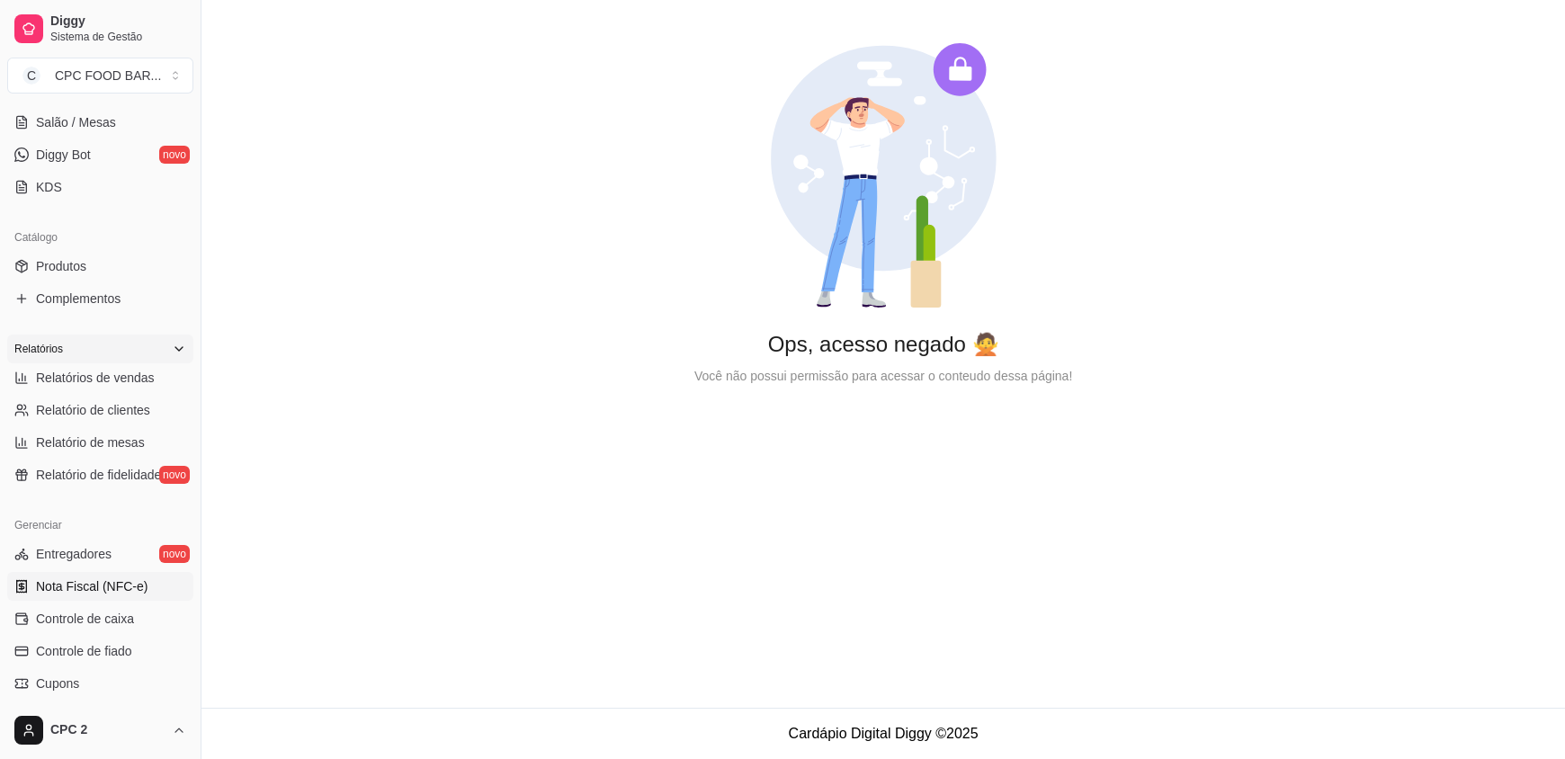
scroll to position [534, 0]
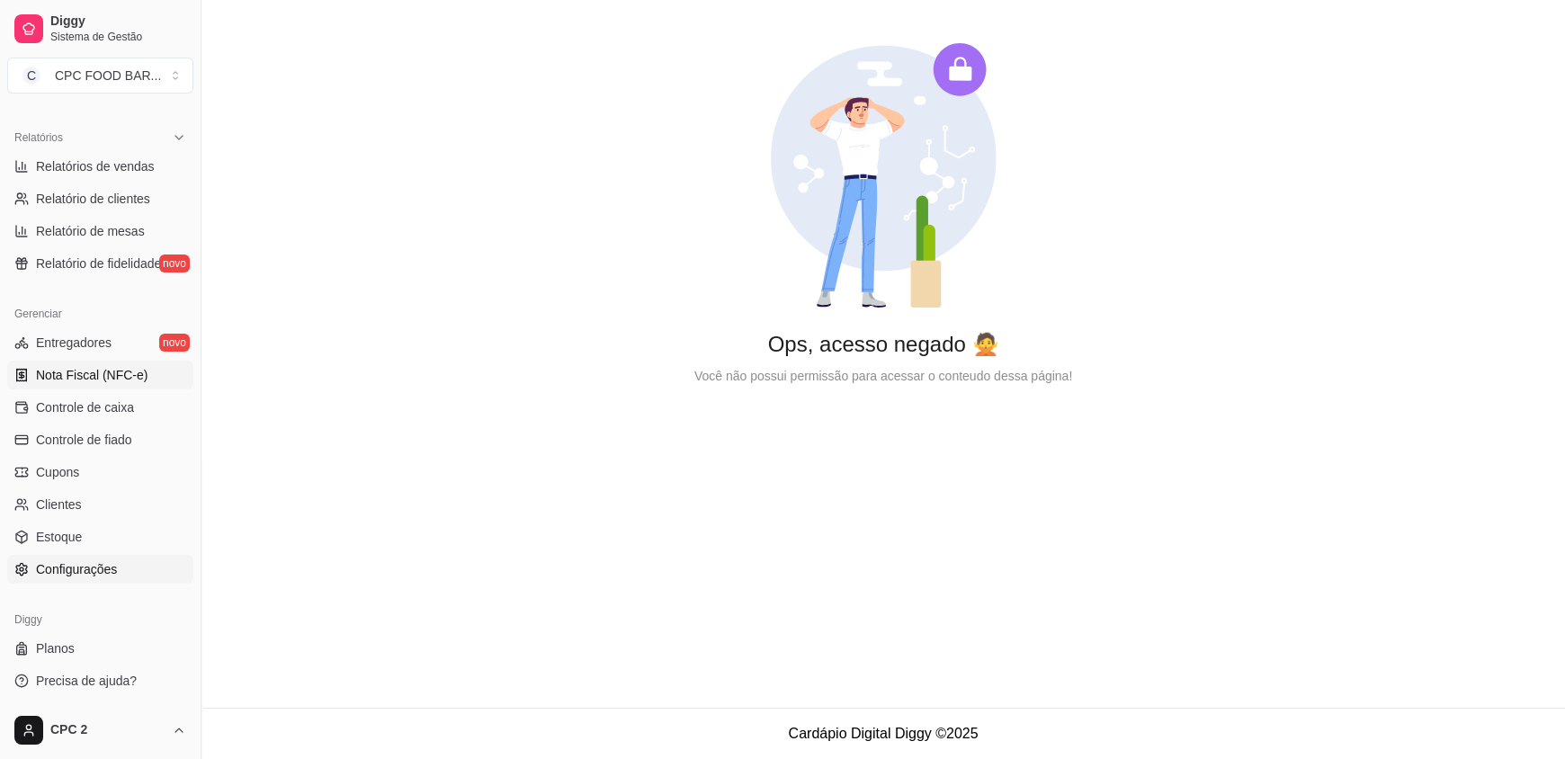
click at [116, 560] on link "Configurações" at bounding box center [100, 569] width 186 height 29
click at [95, 680] on span "Precisa de ajuda?" at bounding box center [86, 681] width 101 height 18
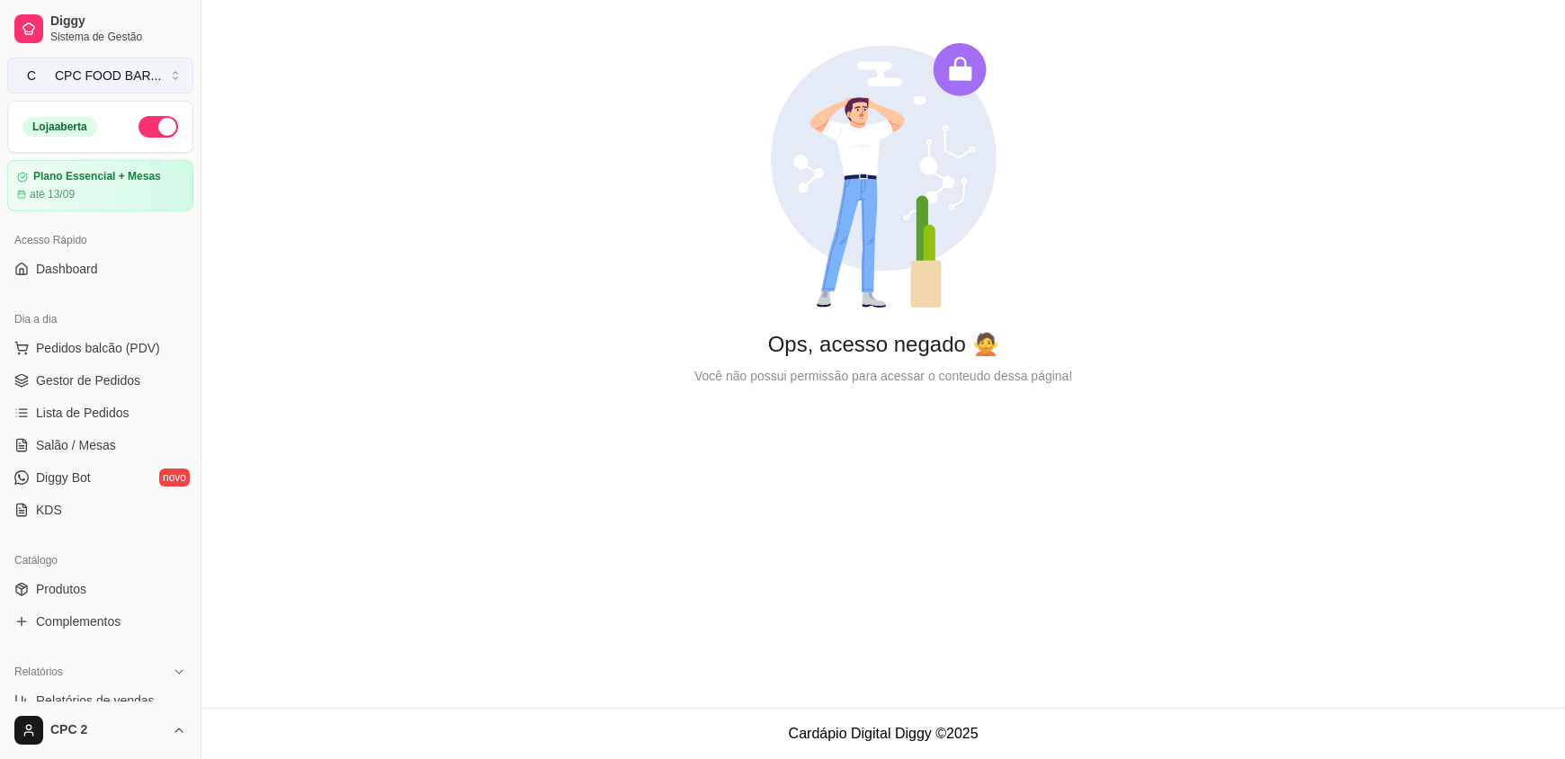
click at [138, 73] on div "CPC FOOD BAR ..." at bounding box center [108, 76] width 106 height 18
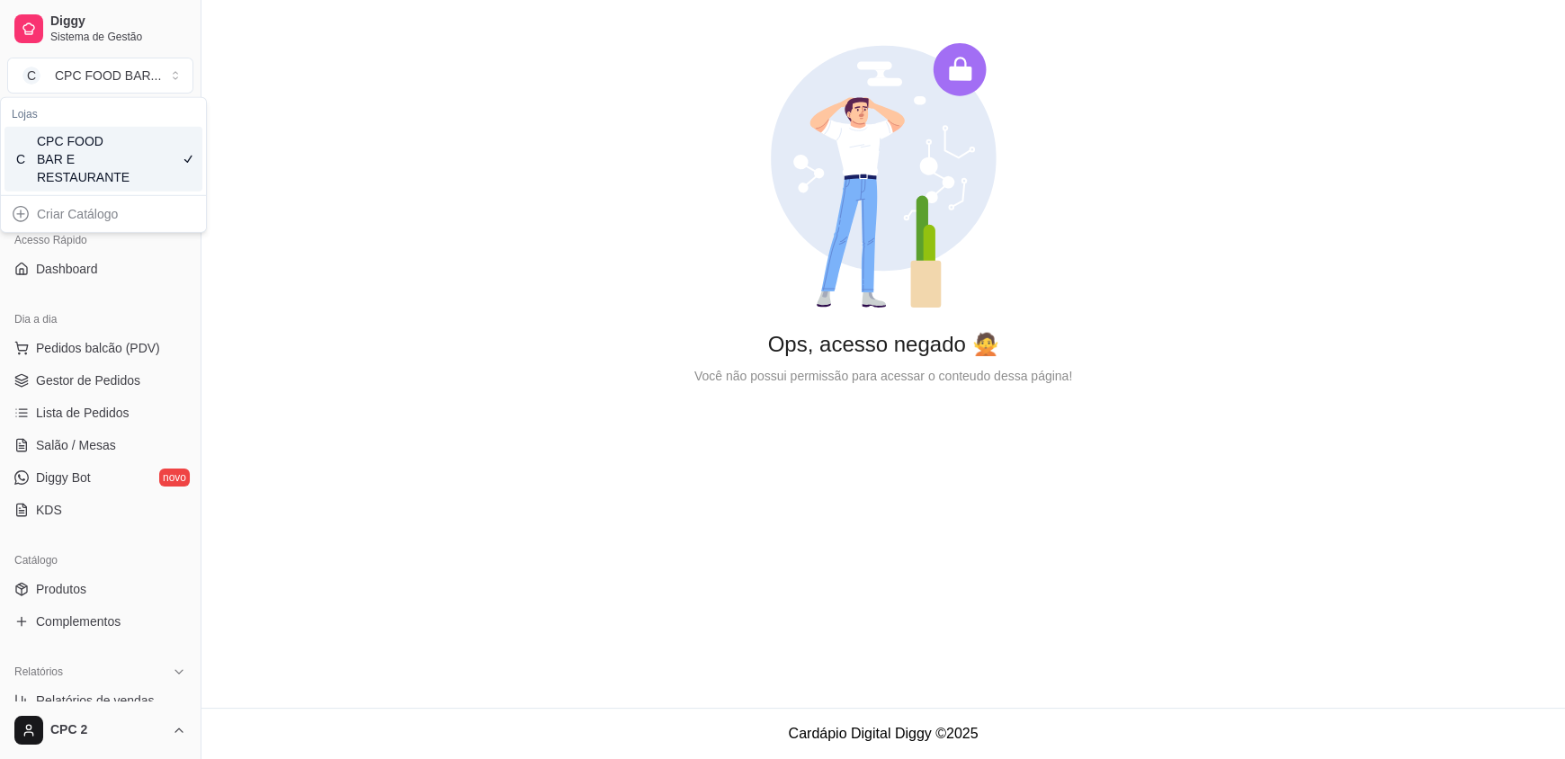
click at [49, 152] on div "CPC FOOD BAR E RESTAURANTE" at bounding box center [77, 159] width 81 height 54
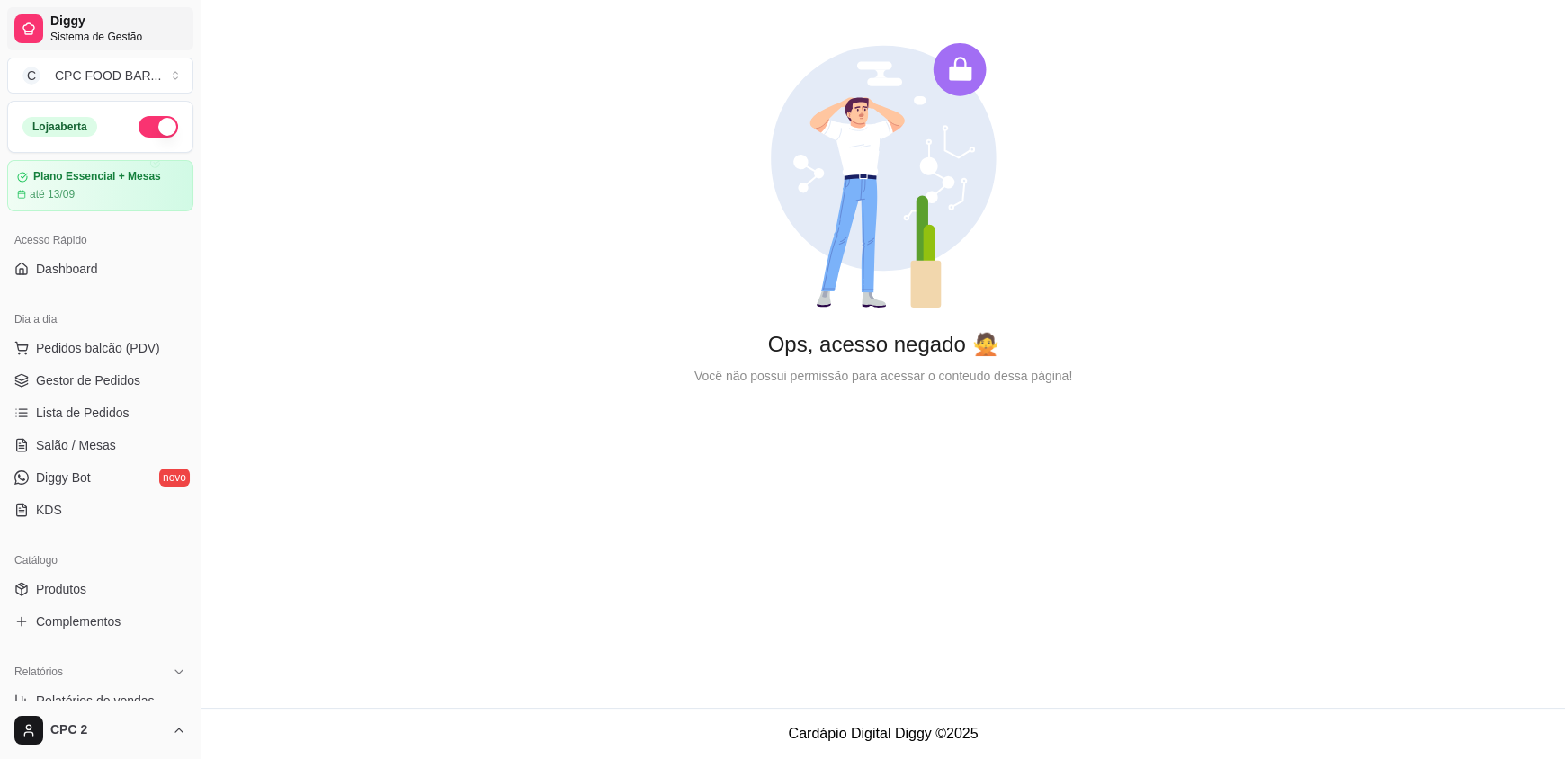
click at [103, 42] on span "Sistema de Gestão" at bounding box center [118, 37] width 136 height 14
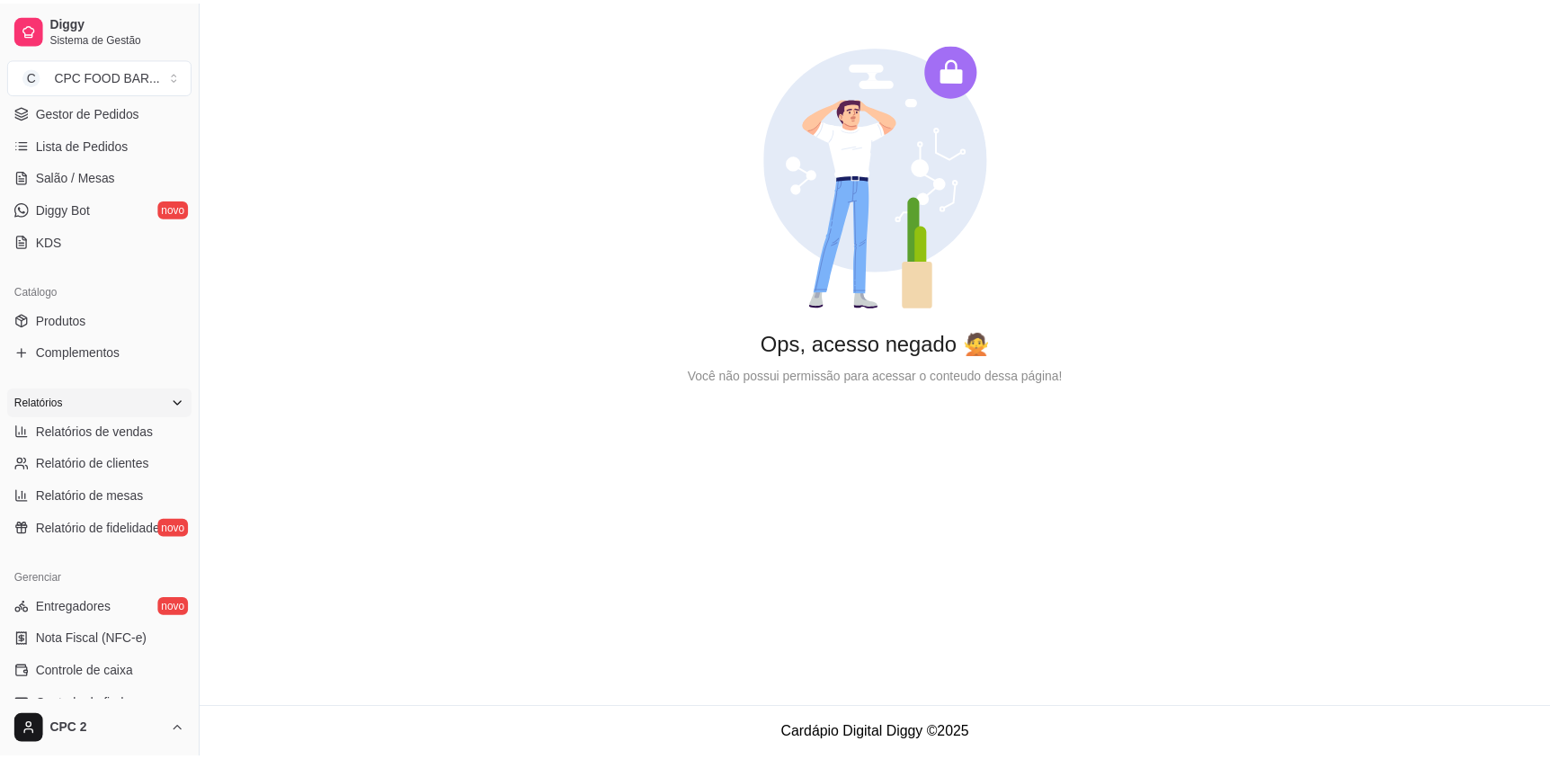
scroll to position [534, 0]
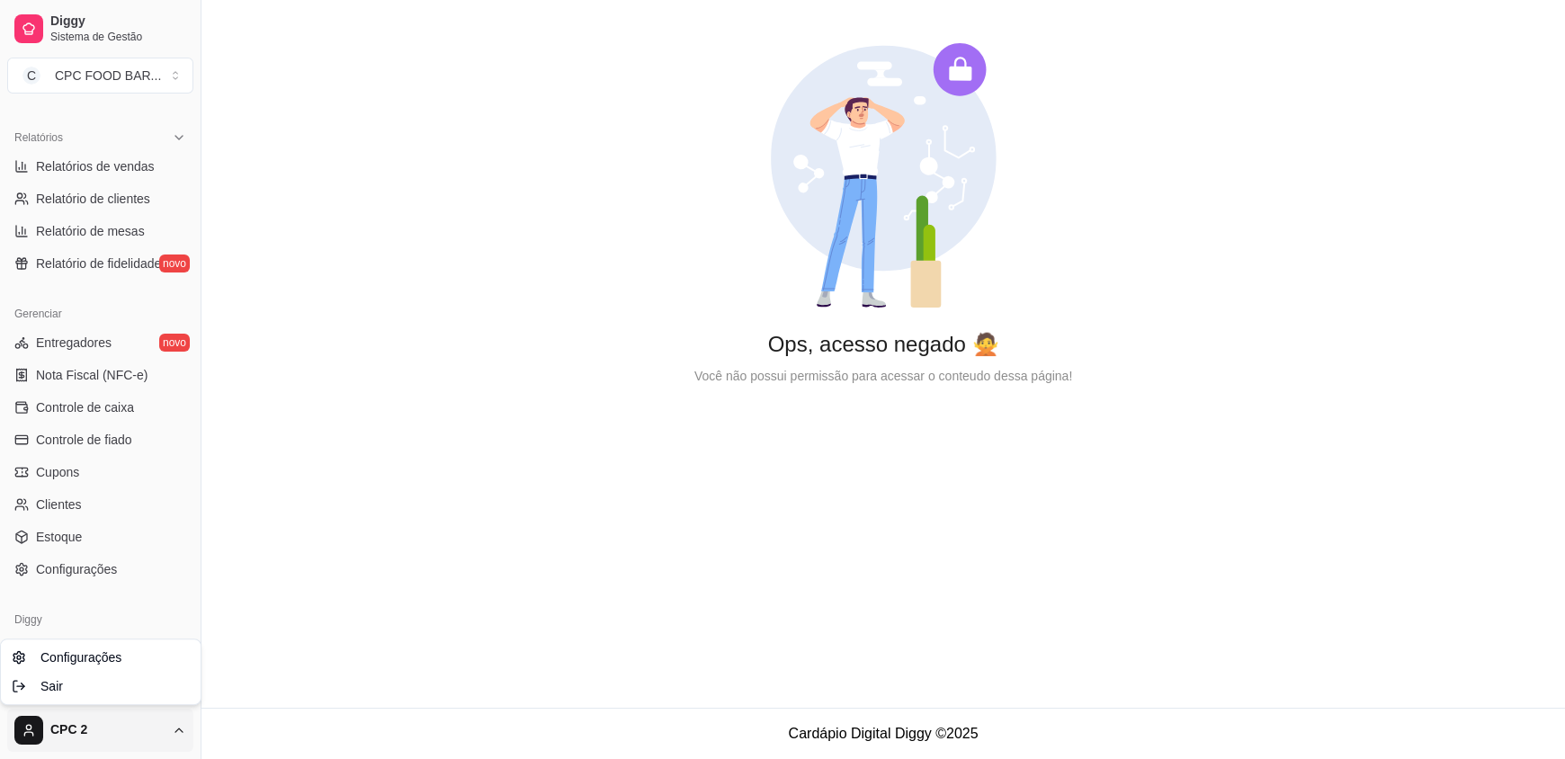
click at [82, 722] on html "Diggy Sistema de Gestão C CPC FOOD BAR ... Loja aberta Plano Essencial + Mesas …" at bounding box center [782, 379] width 1565 height 759
click at [76, 662] on span "Configurações" at bounding box center [80, 657] width 81 height 18
click at [71, 719] on html "Diggy Sistema de Gestão C CPC FOOD BAR ... Loja aberta Plano Essencial + Mesas …" at bounding box center [782, 379] width 1565 height 759
click at [97, 687] on div "Sair" at bounding box center [100, 686] width 192 height 29
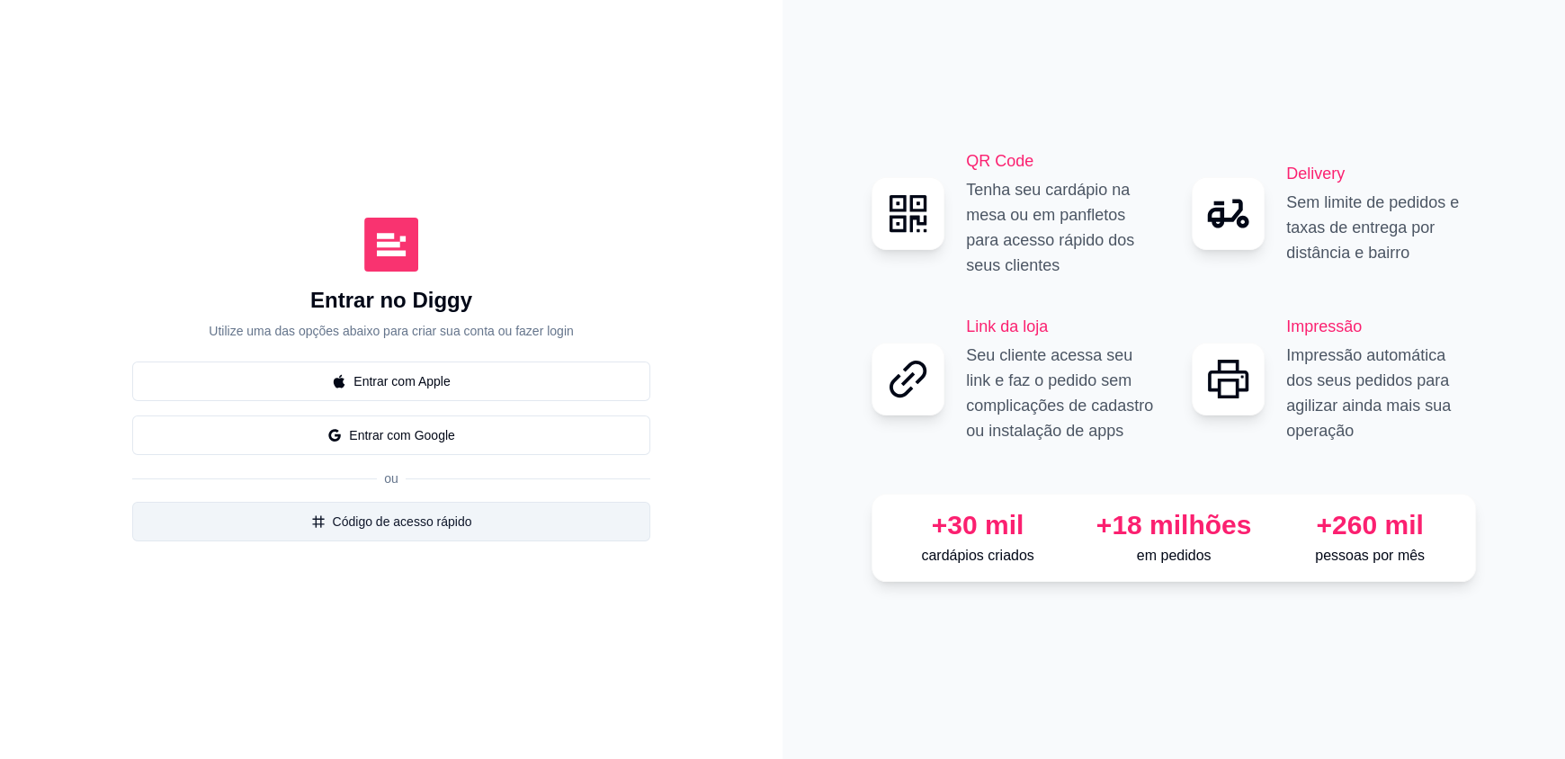
click at [397, 531] on button "Código de acesso rápido" at bounding box center [391, 522] width 518 height 40
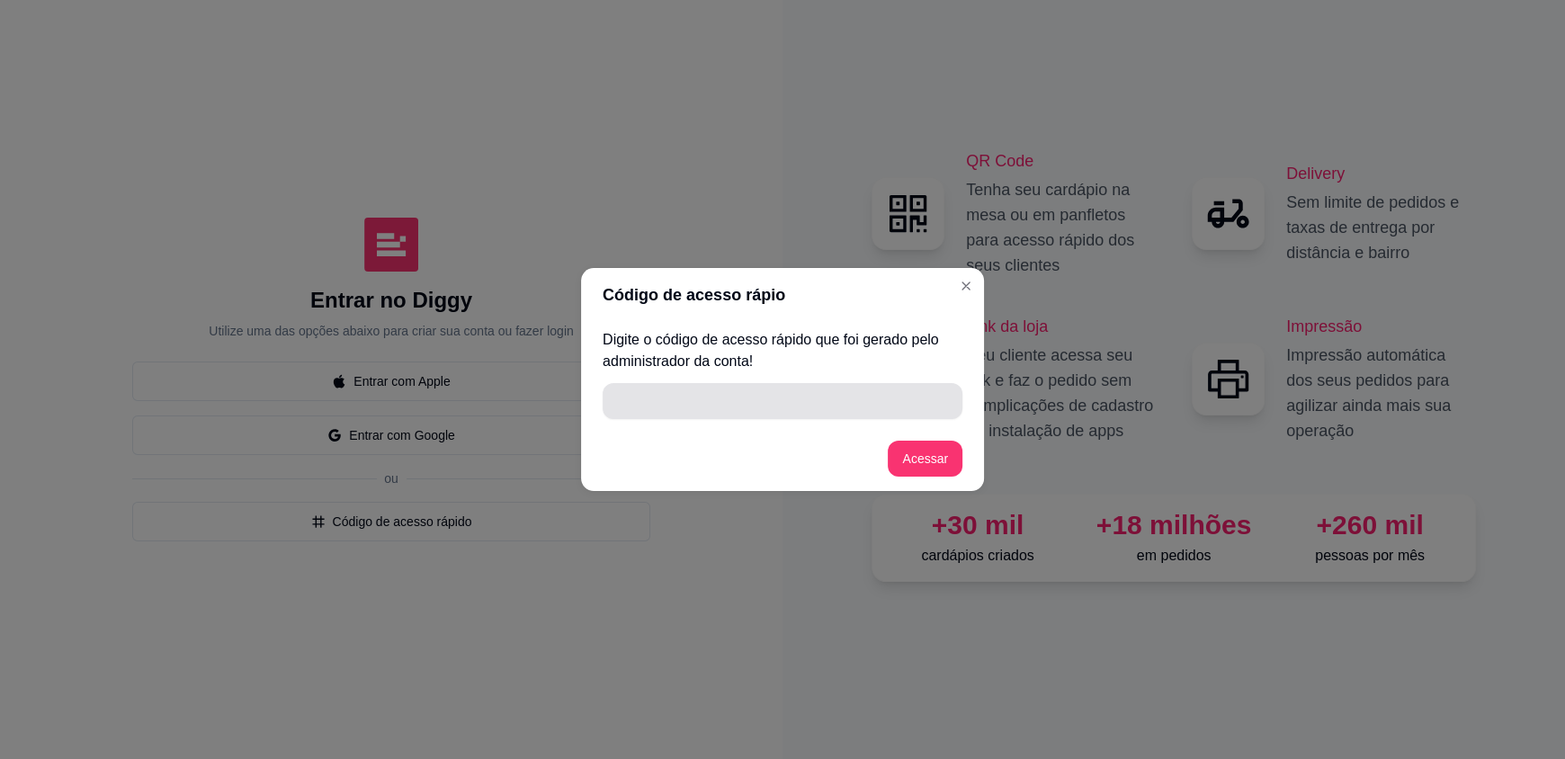
click at [786, 411] on input "" at bounding box center [782, 401] width 338 height 36
type input "FDA11"
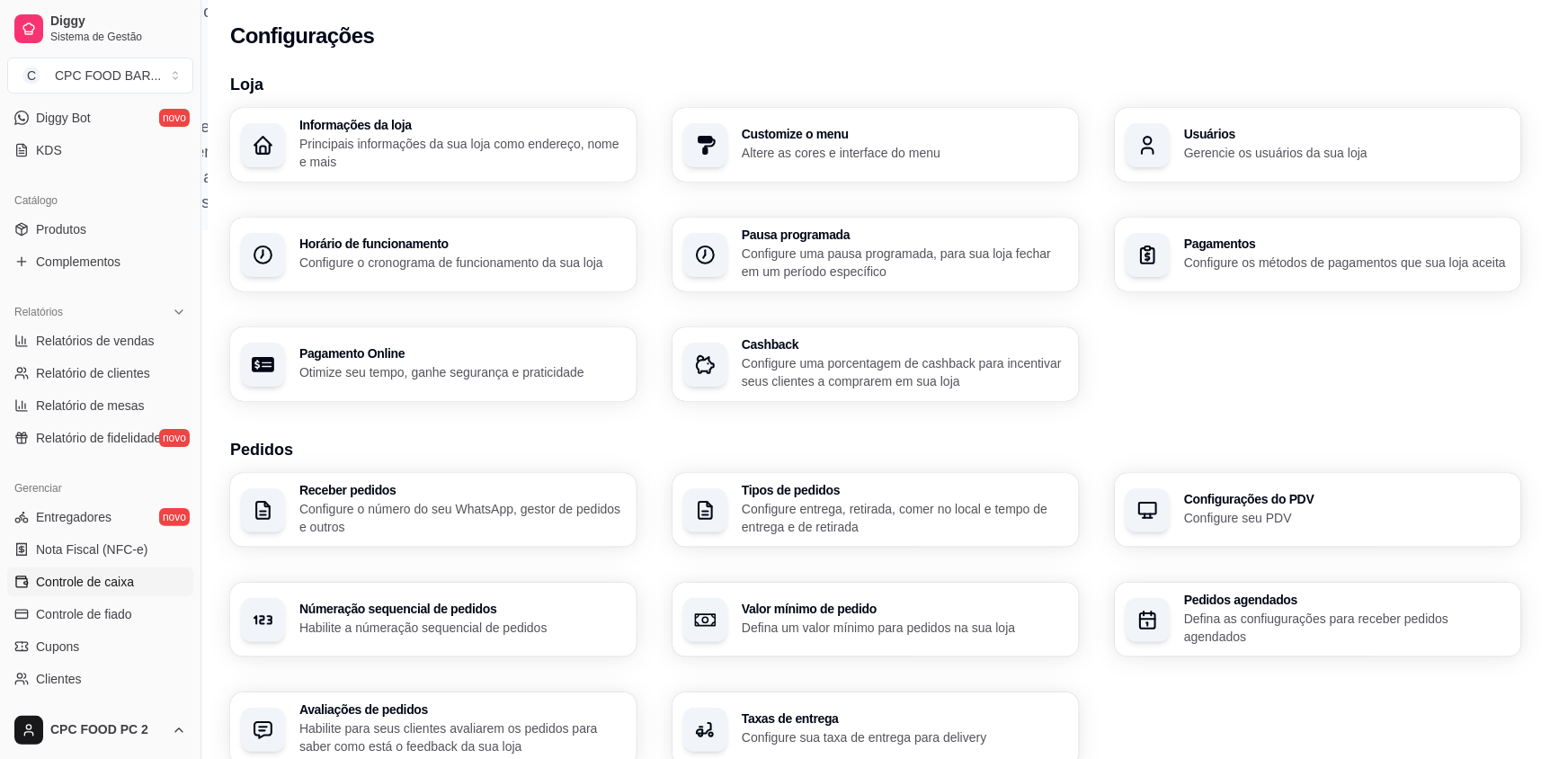
scroll to position [534, 0]
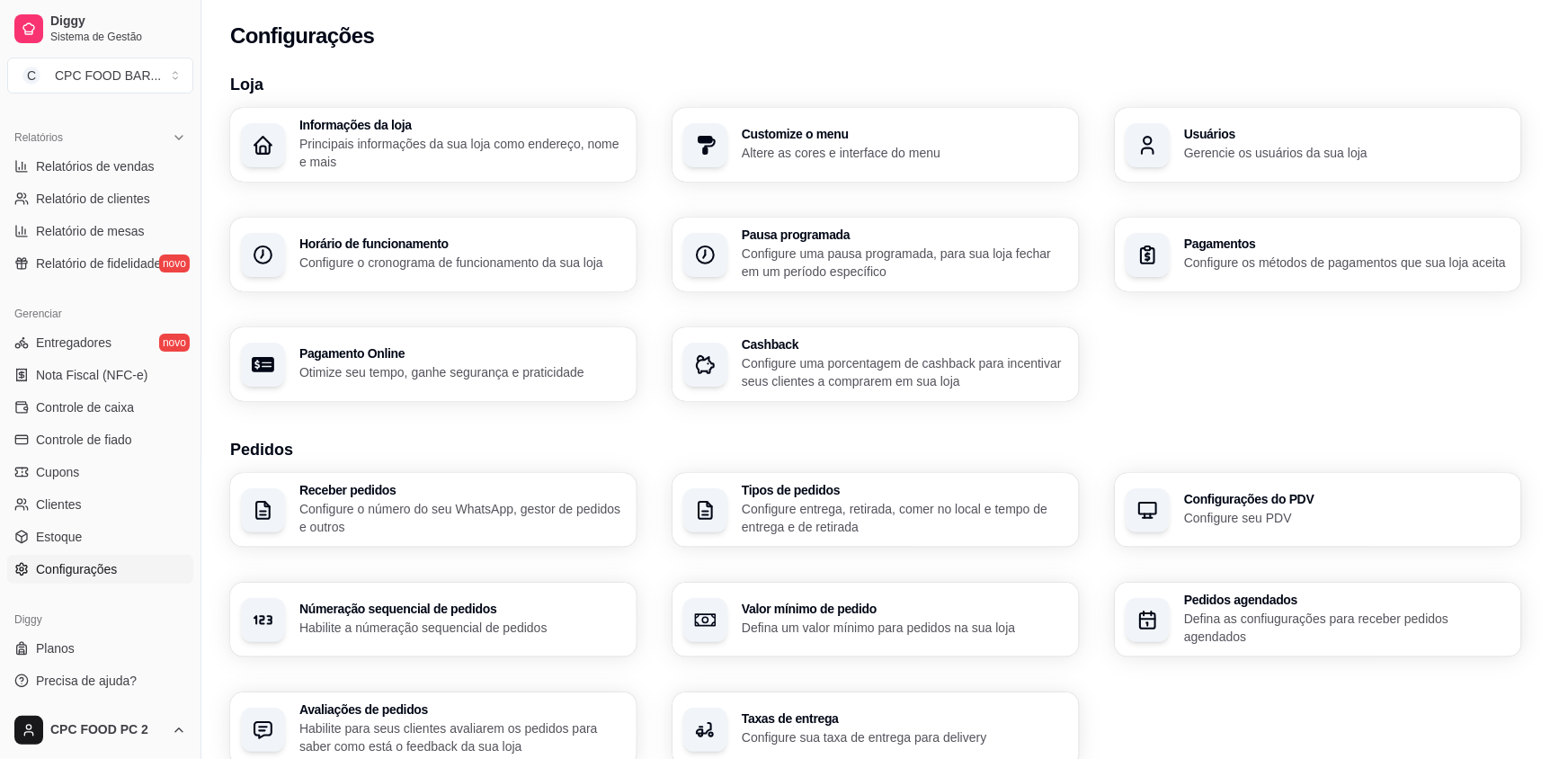
click at [91, 565] on span "Configurações" at bounding box center [76, 569] width 81 height 18
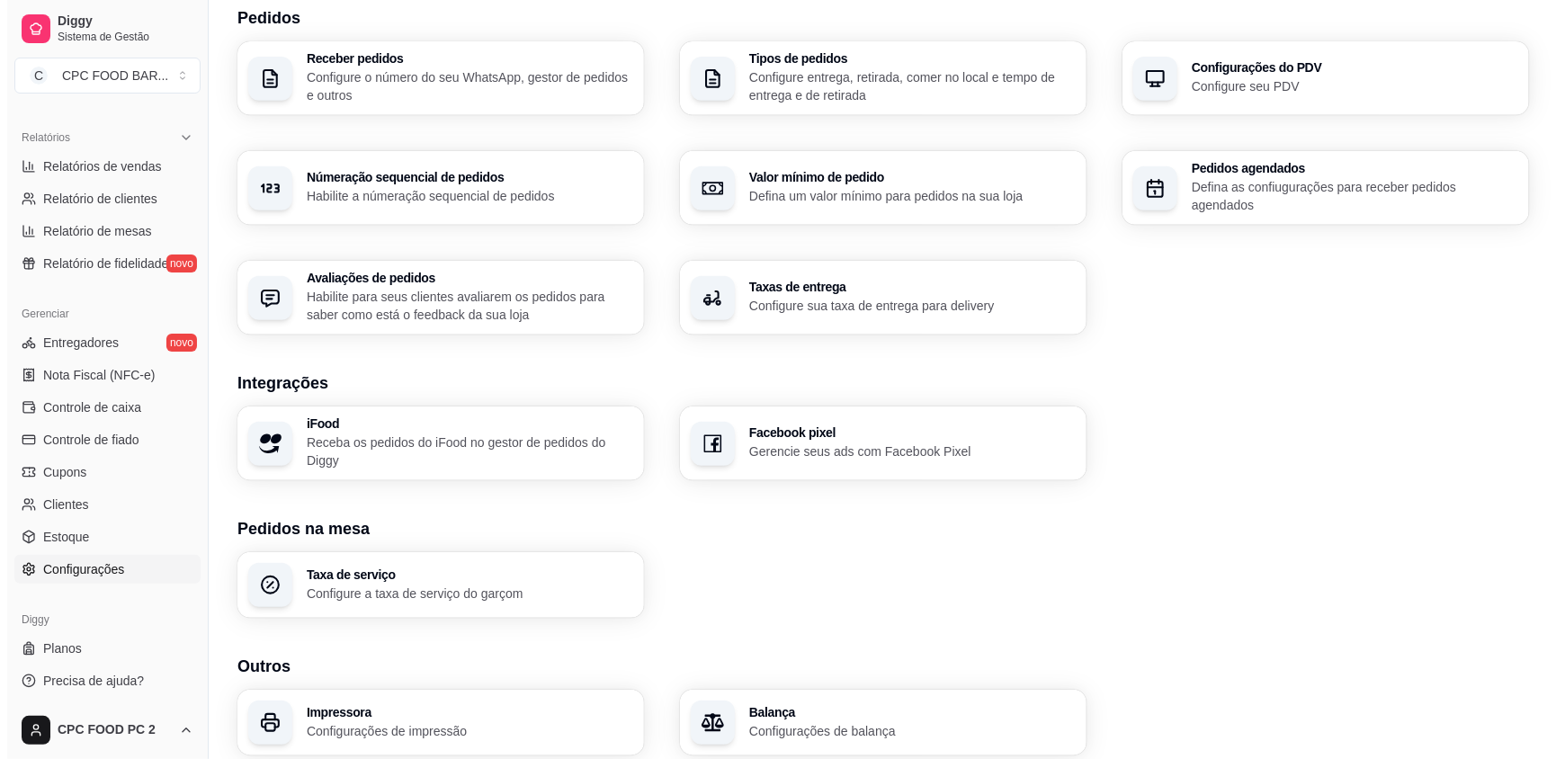
scroll to position [492, 0]
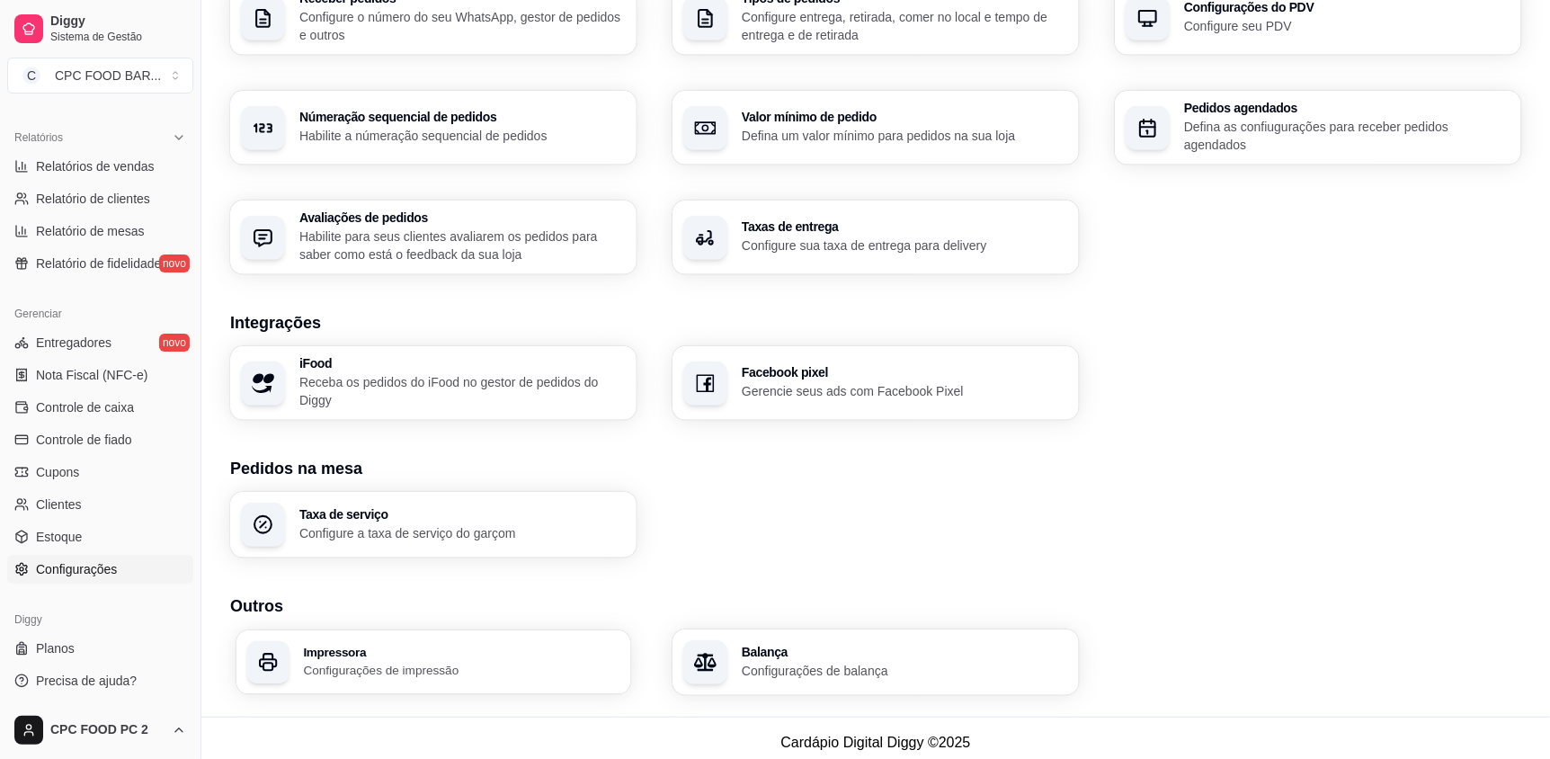
click at [516, 647] on h3 "Impressora" at bounding box center [461, 652] width 317 height 13
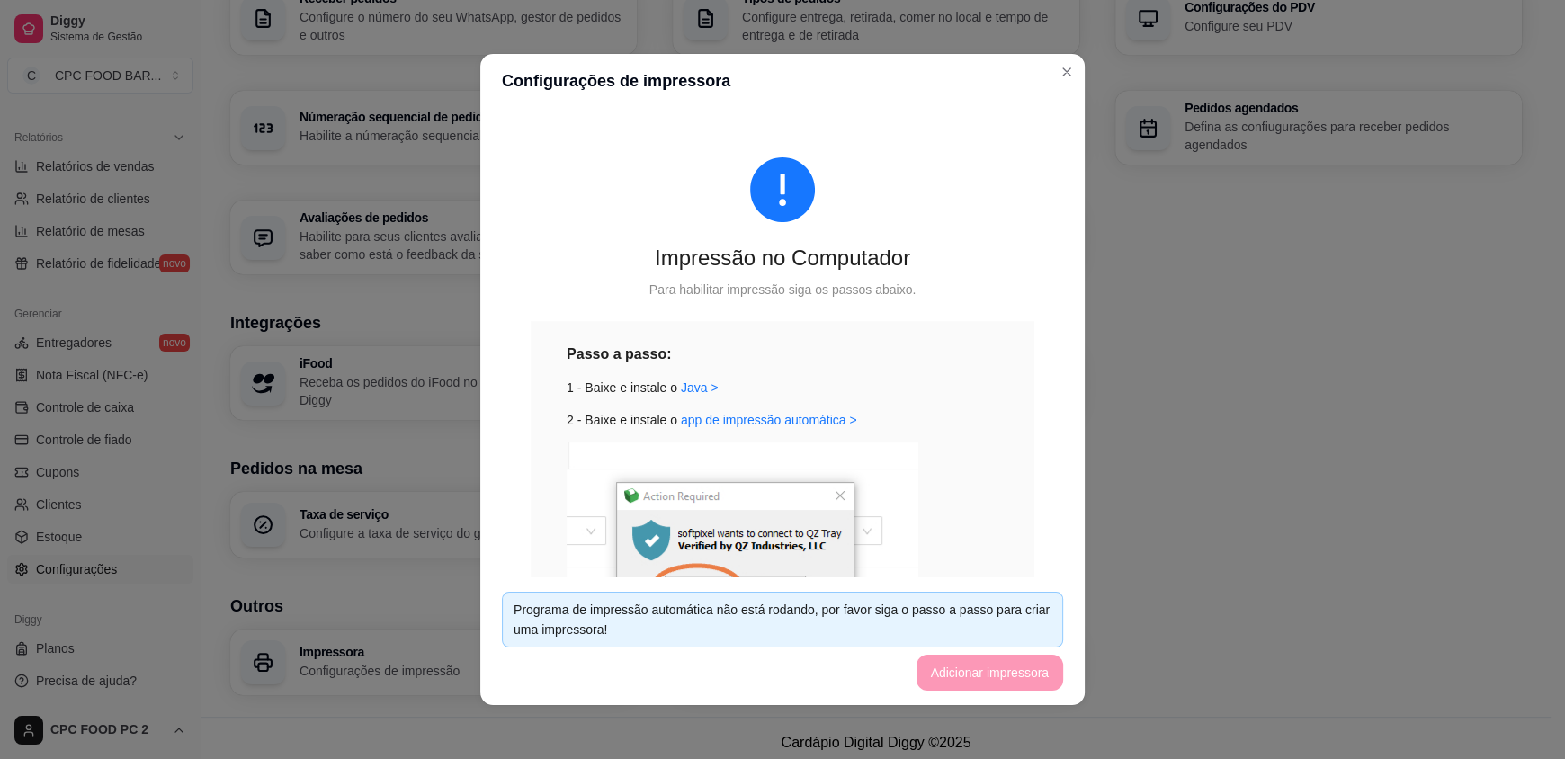
scroll to position [0, 0]
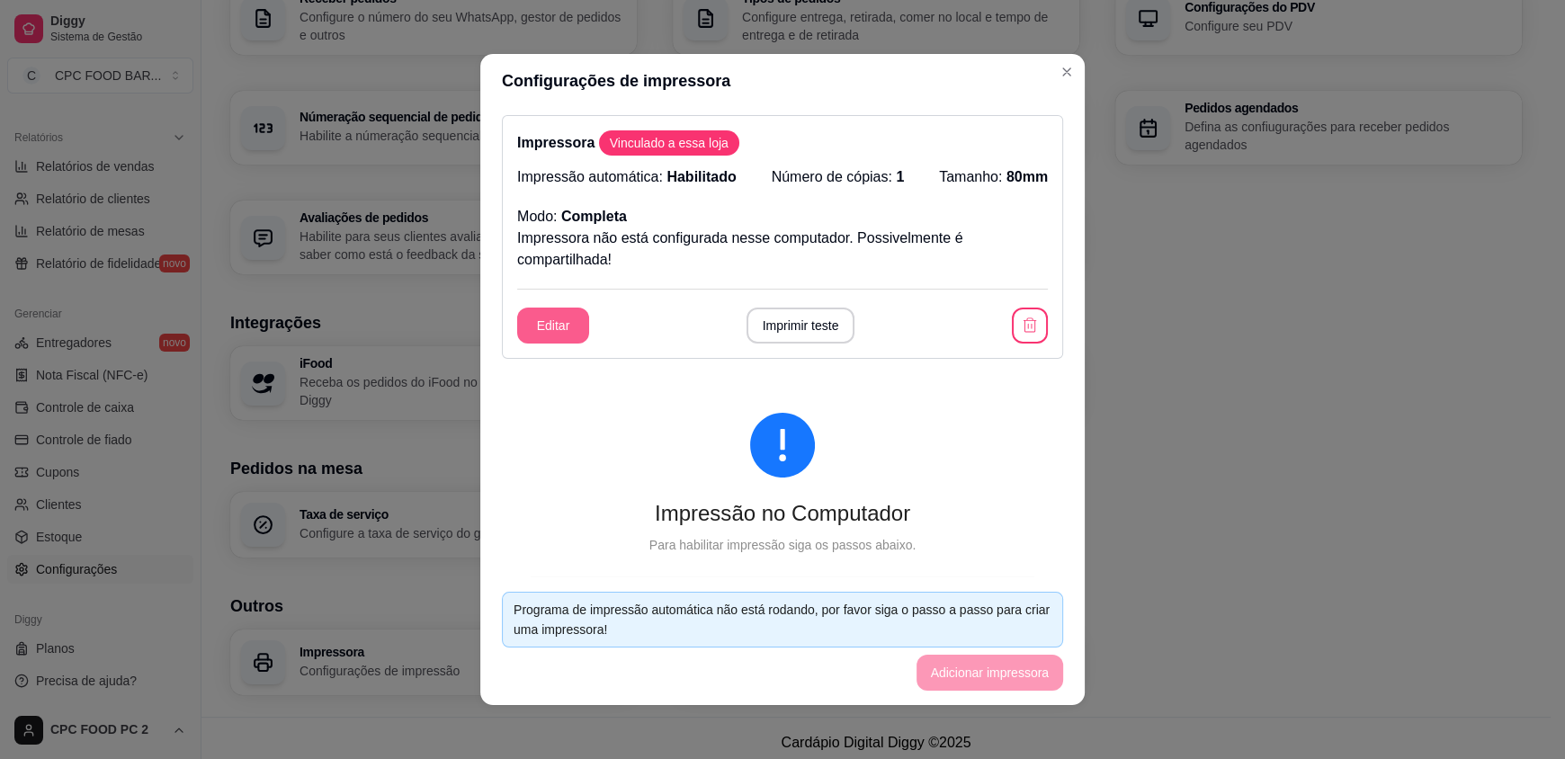
click at [558, 335] on button "Editar" at bounding box center [553, 326] width 72 height 36
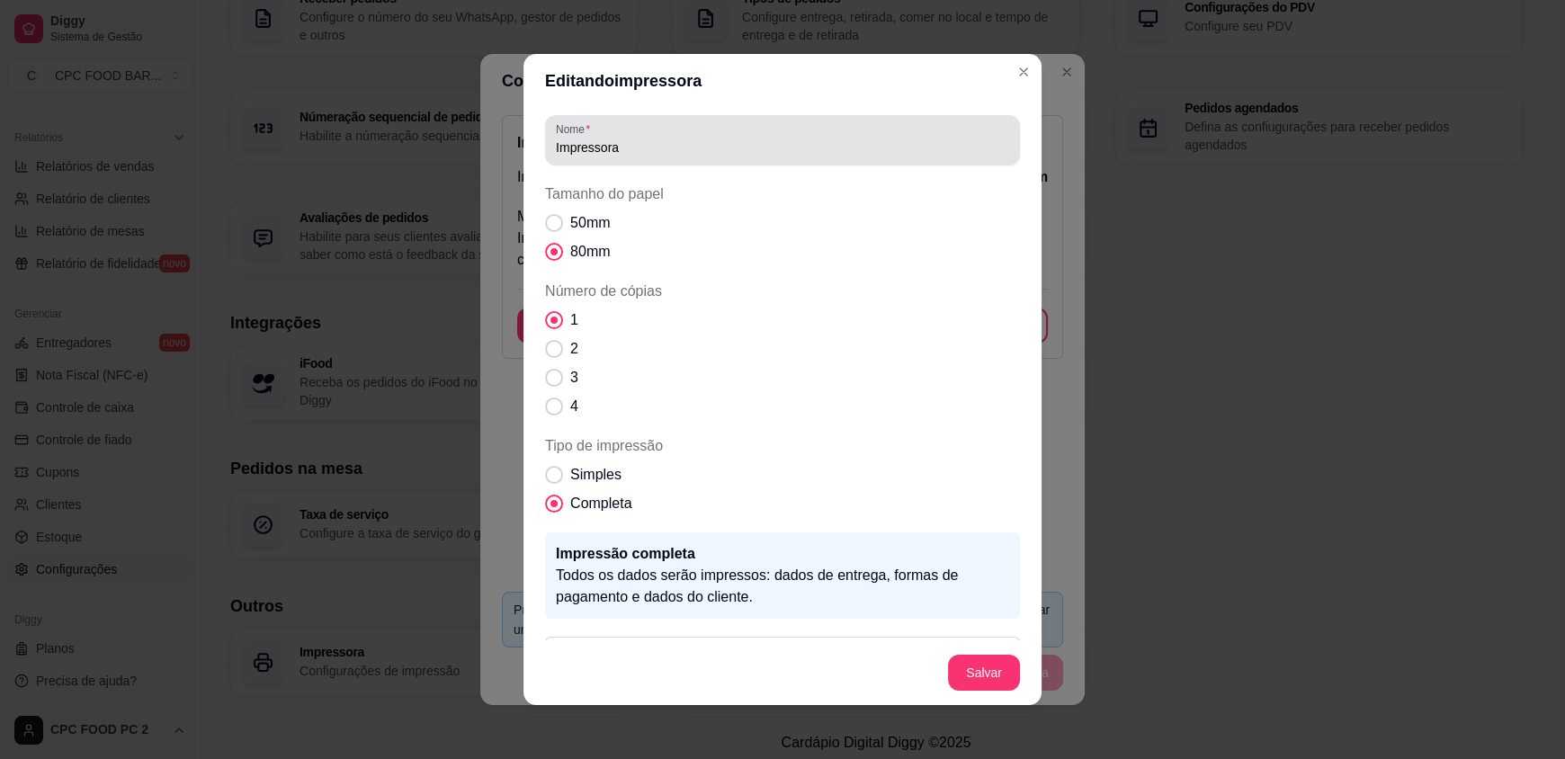
click at [684, 146] on input "Impressora" at bounding box center [782, 147] width 453 height 18
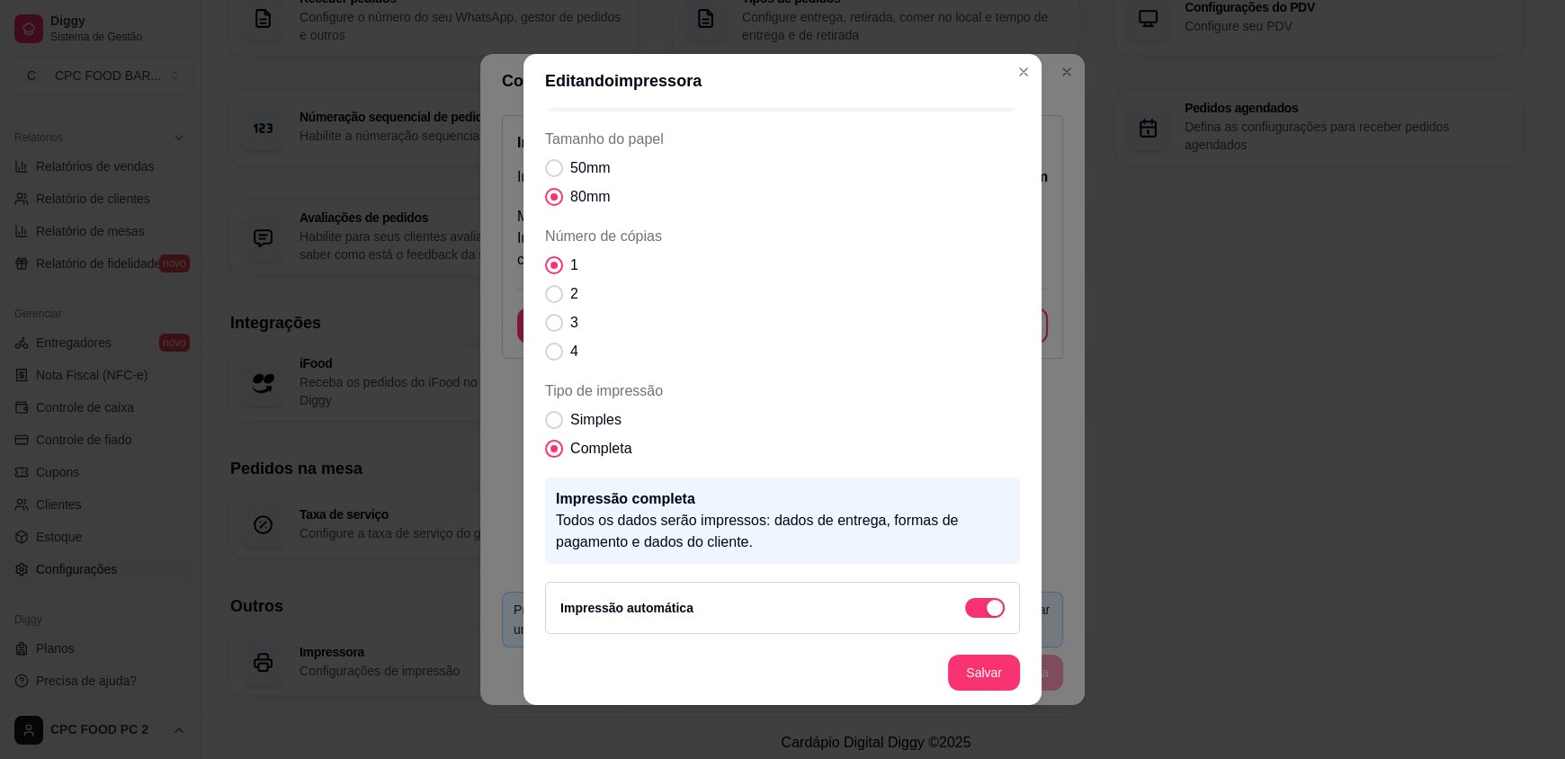
scroll to position [3, 0]
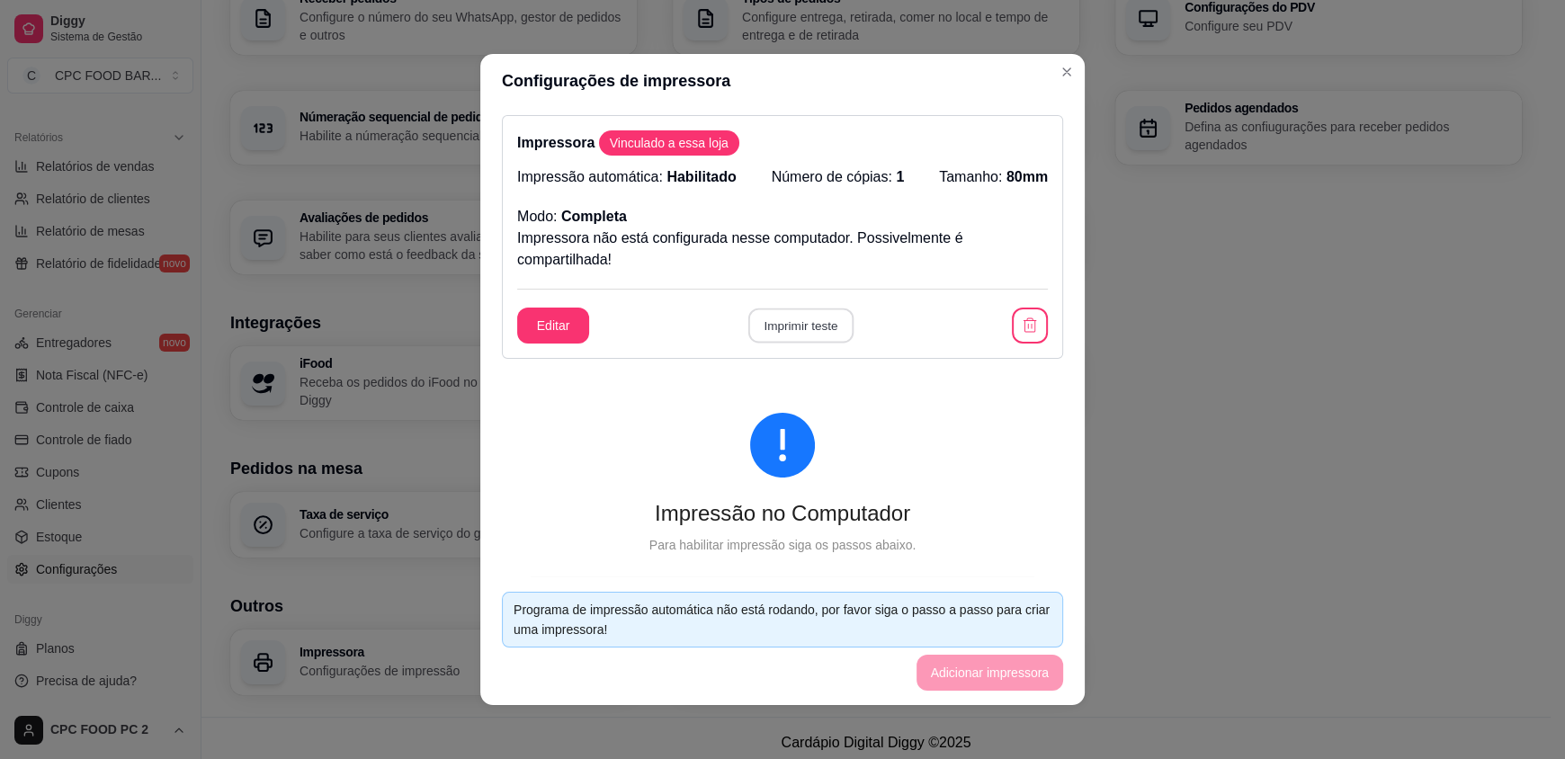
click at [815, 319] on button "Imprimir teste" at bounding box center [799, 325] width 105 height 35
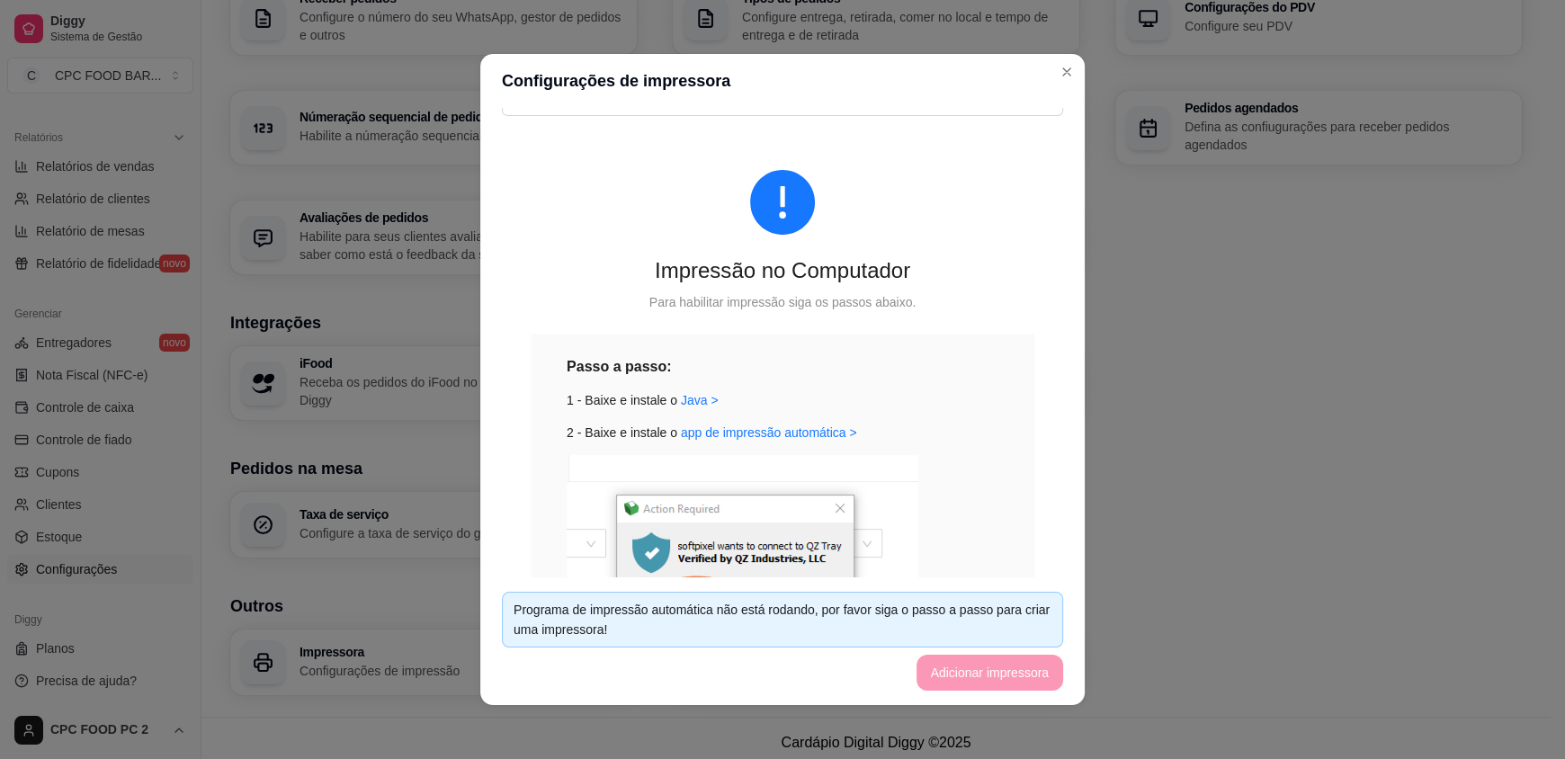
scroll to position [333, 0]
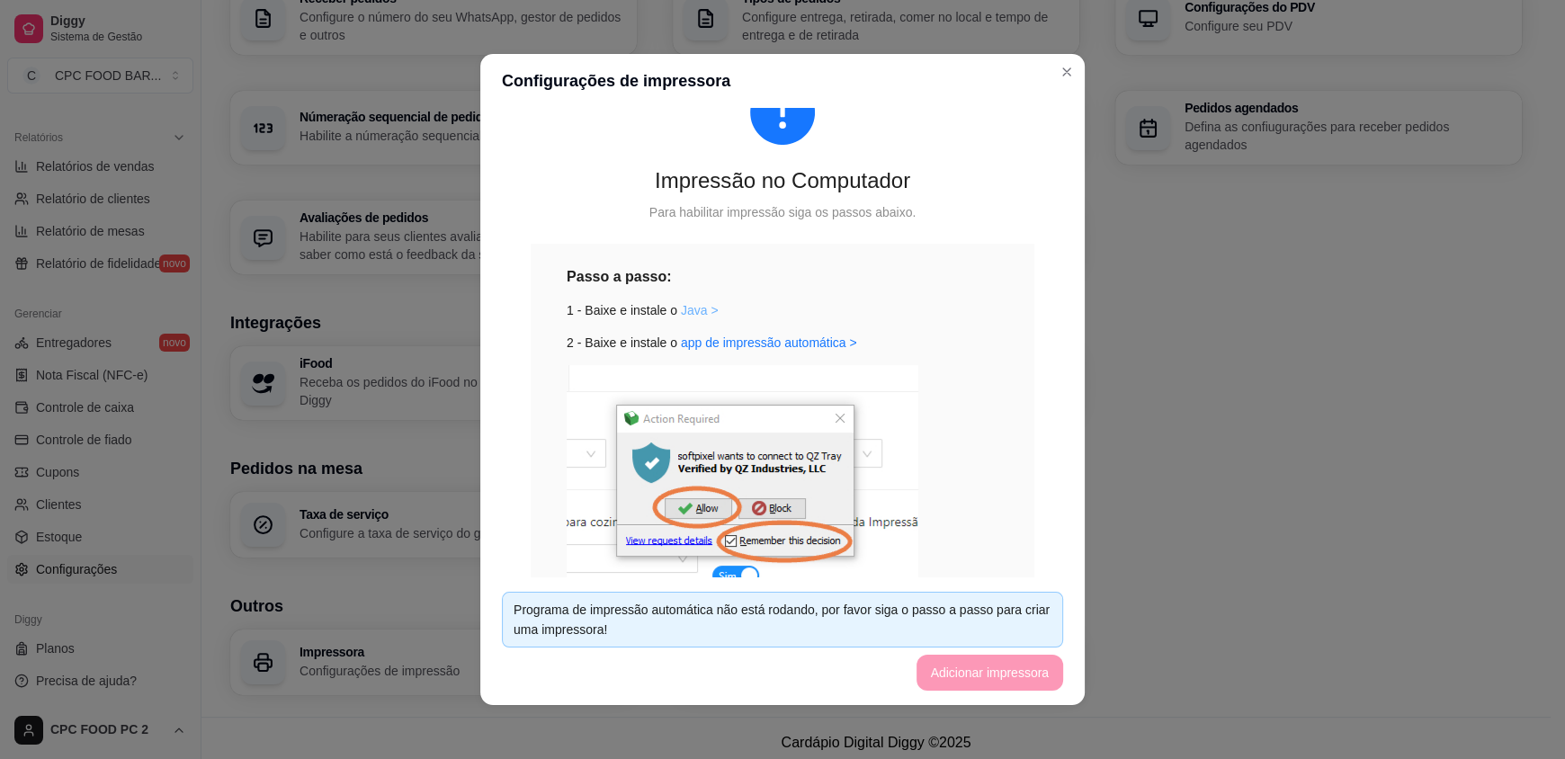
click at [681, 308] on link "Java >" at bounding box center [700, 310] width 38 height 14
click at [729, 344] on link "app de impressão automática >" at bounding box center [769, 342] width 176 height 14
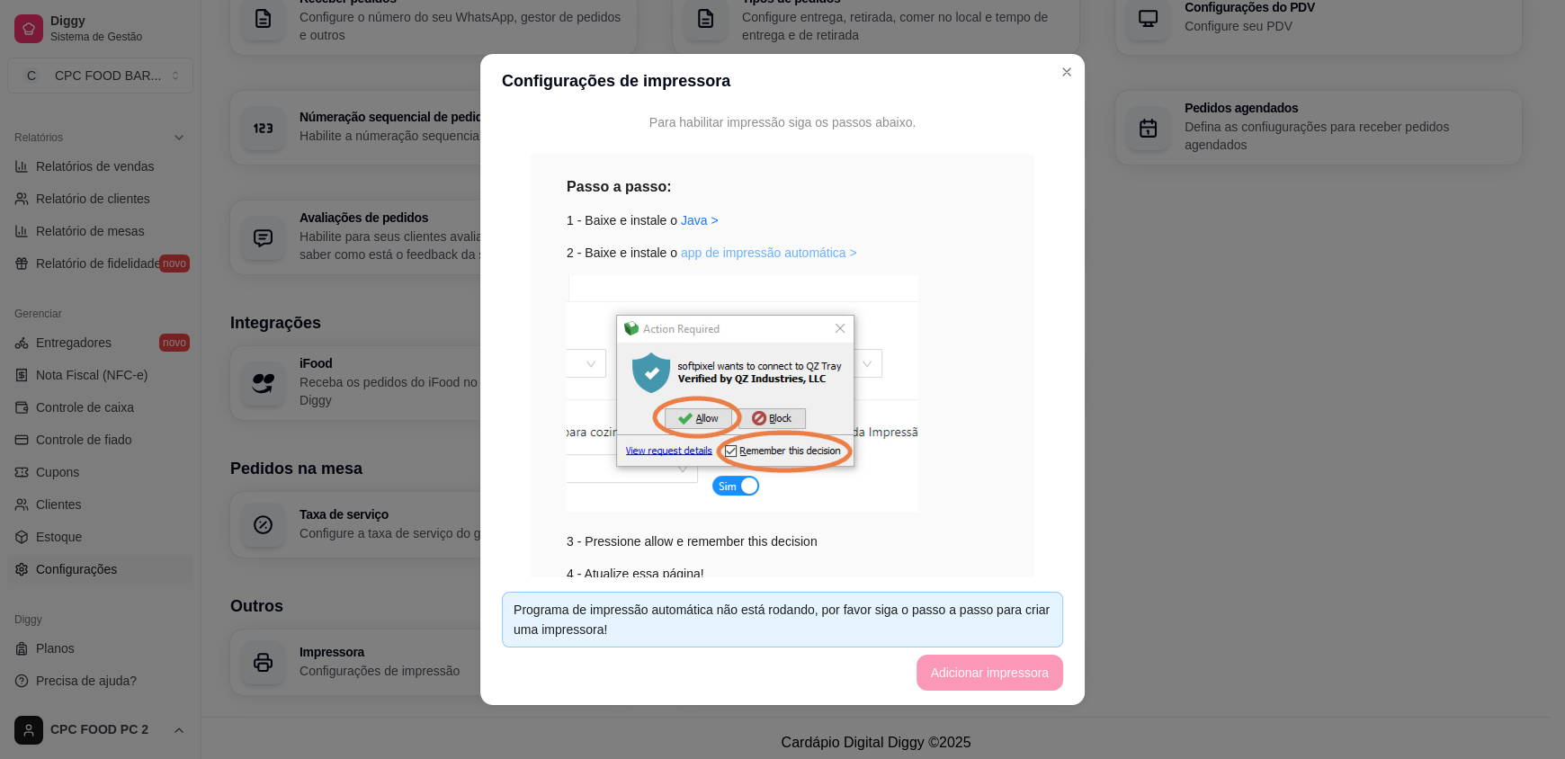
scroll to position [513, 0]
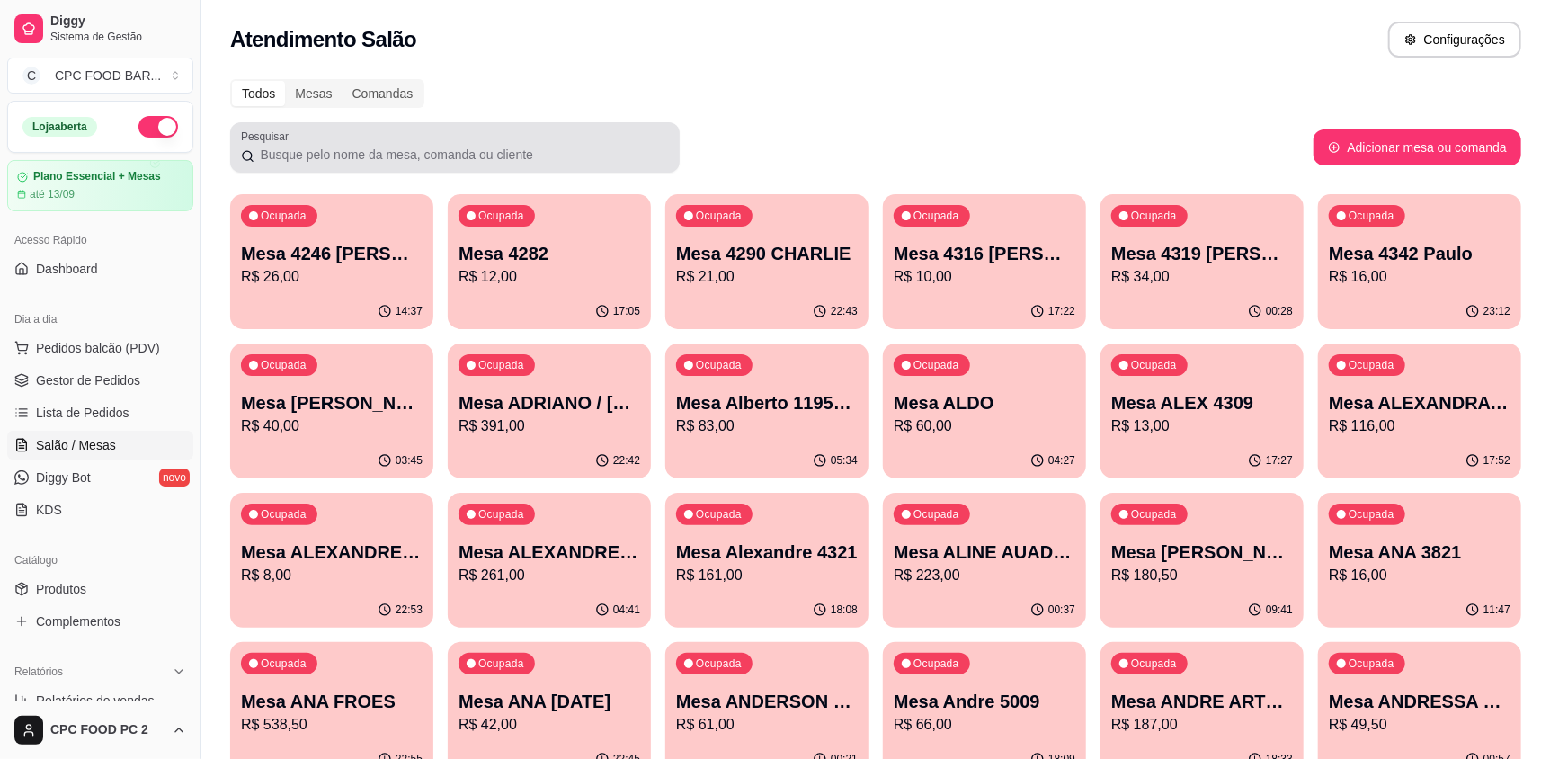
click at [656, 135] on div at bounding box center [455, 147] width 428 height 36
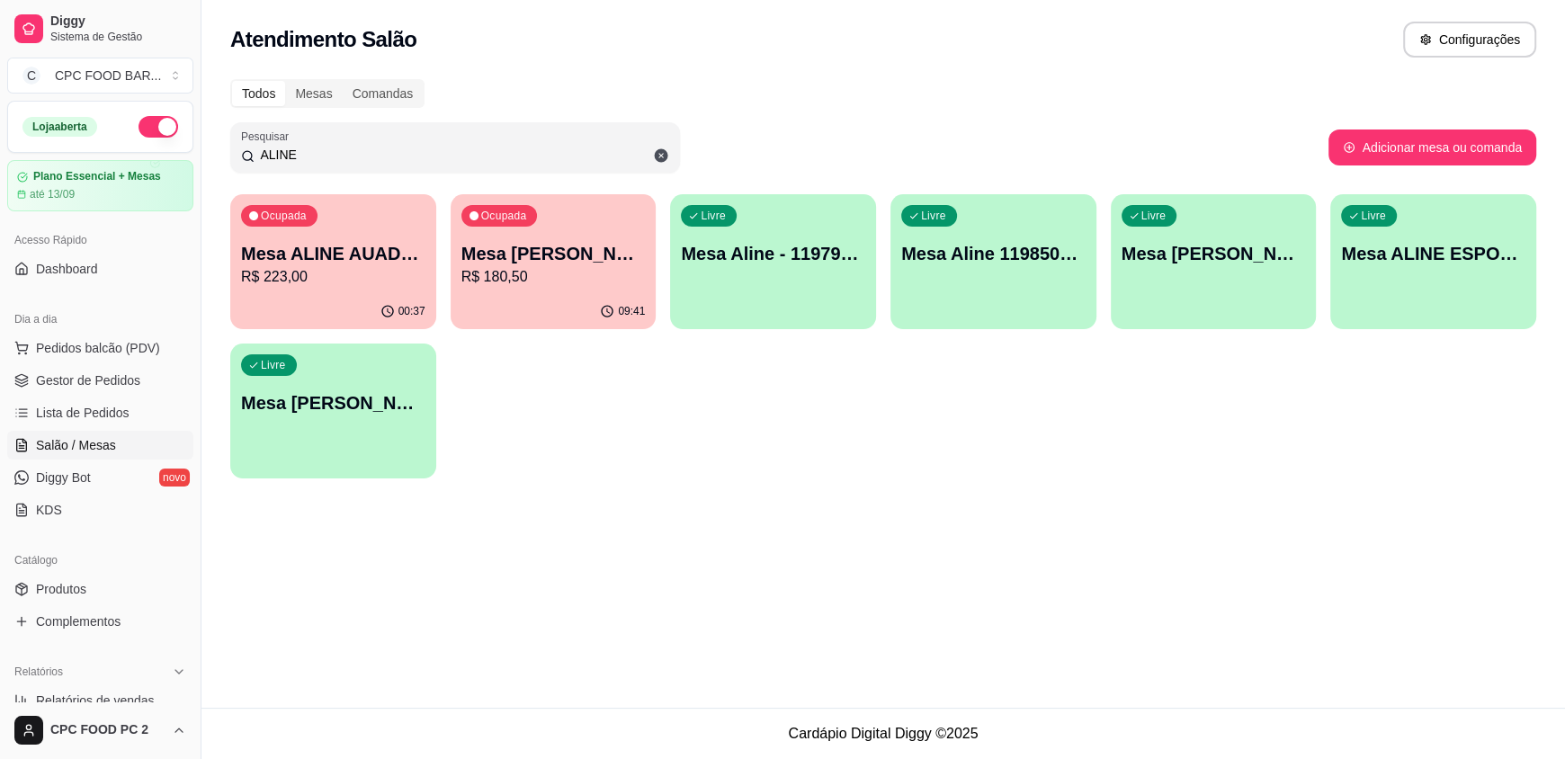
type input "ALINE"
click at [328, 245] on p "Mesa ALINE AUADA 4274" at bounding box center [333, 253] width 184 height 25
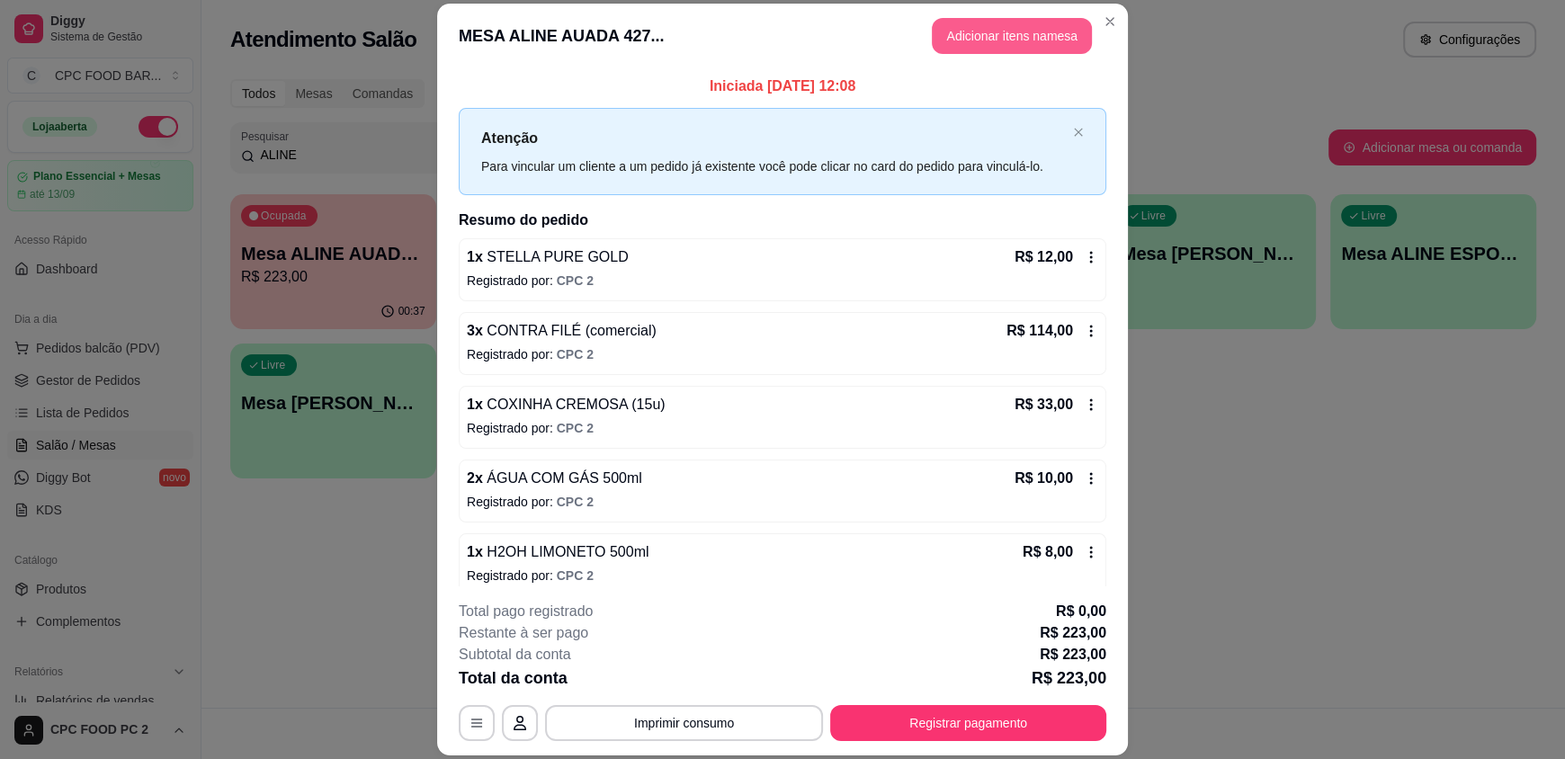
click at [971, 33] on button "Adicionar itens na mesa" at bounding box center [1012, 36] width 160 height 36
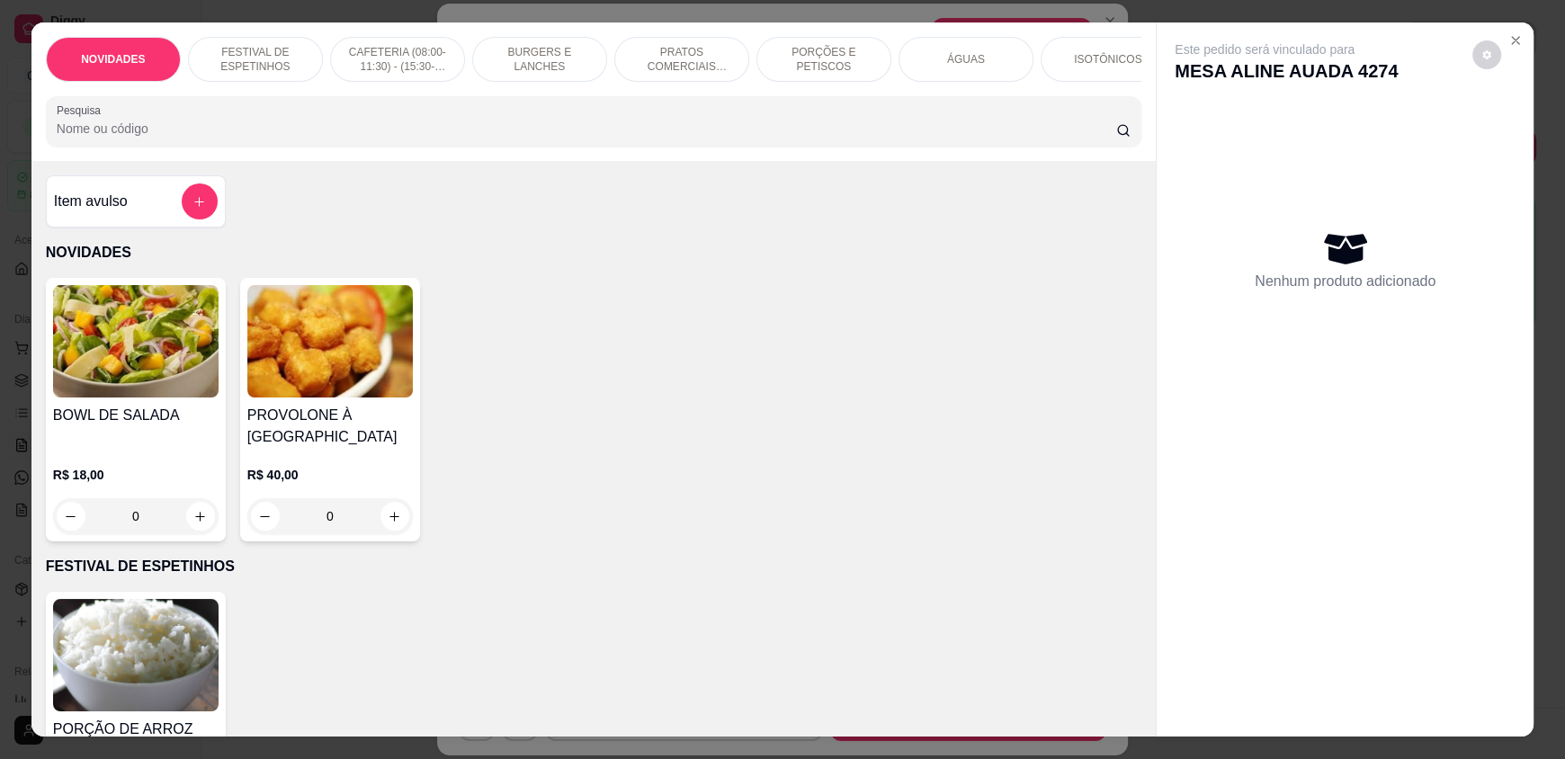
click at [754, 129] on div at bounding box center [594, 121] width 1074 height 36
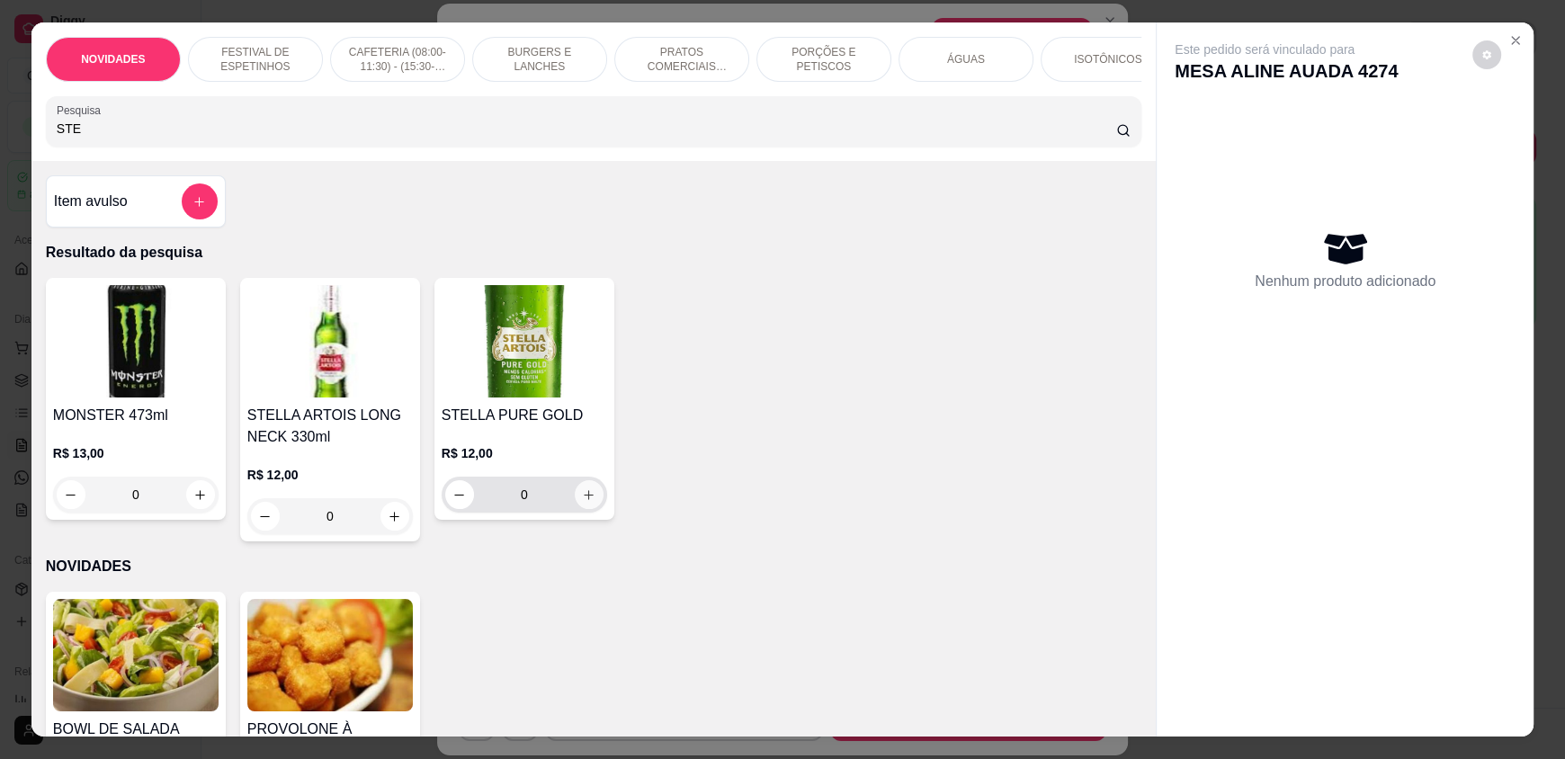
type input "STE"
click at [582, 502] on icon "increase-product-quantity" at bounding box center [588, 494] width 13 height 13
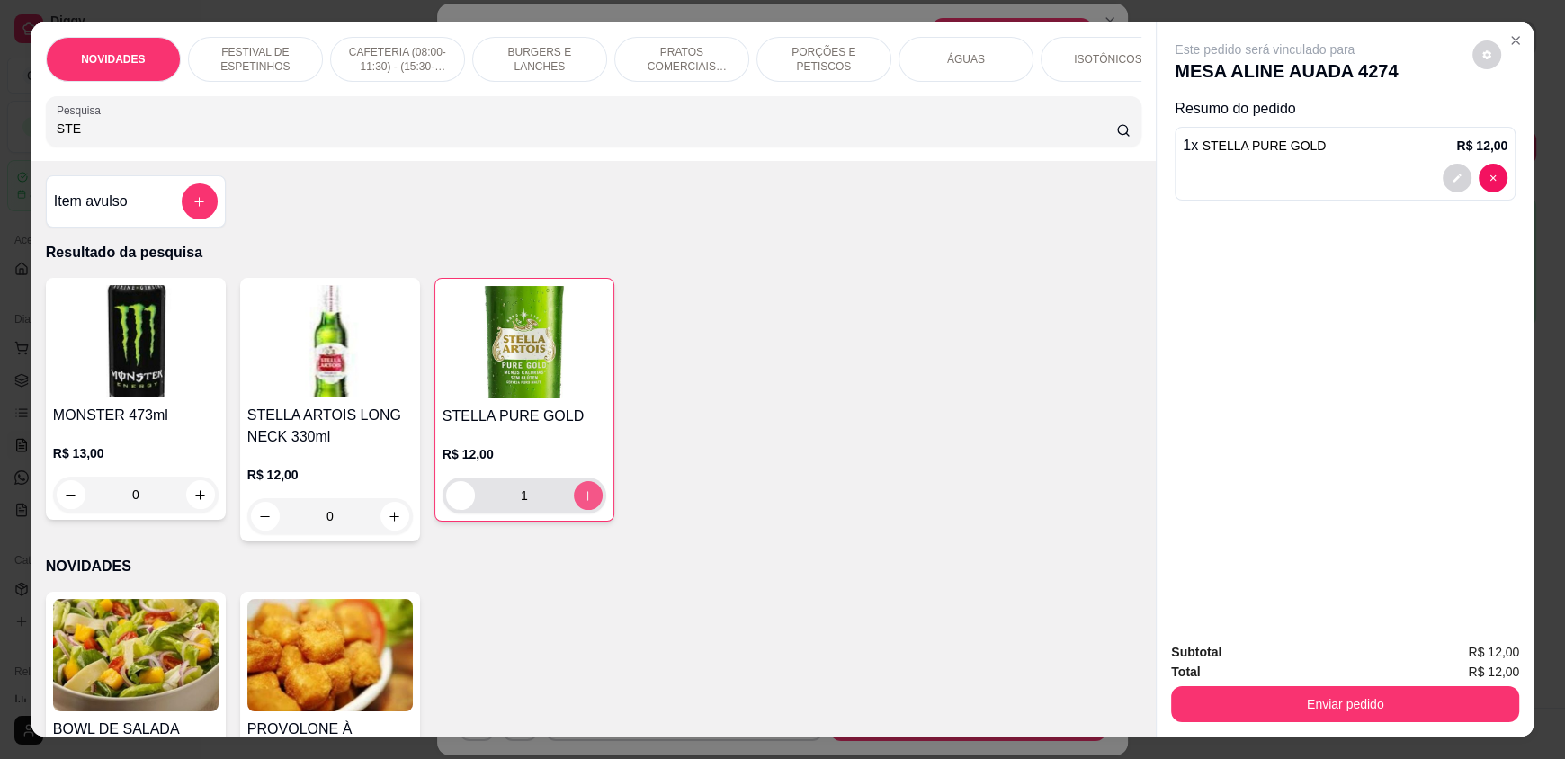
type input "1"
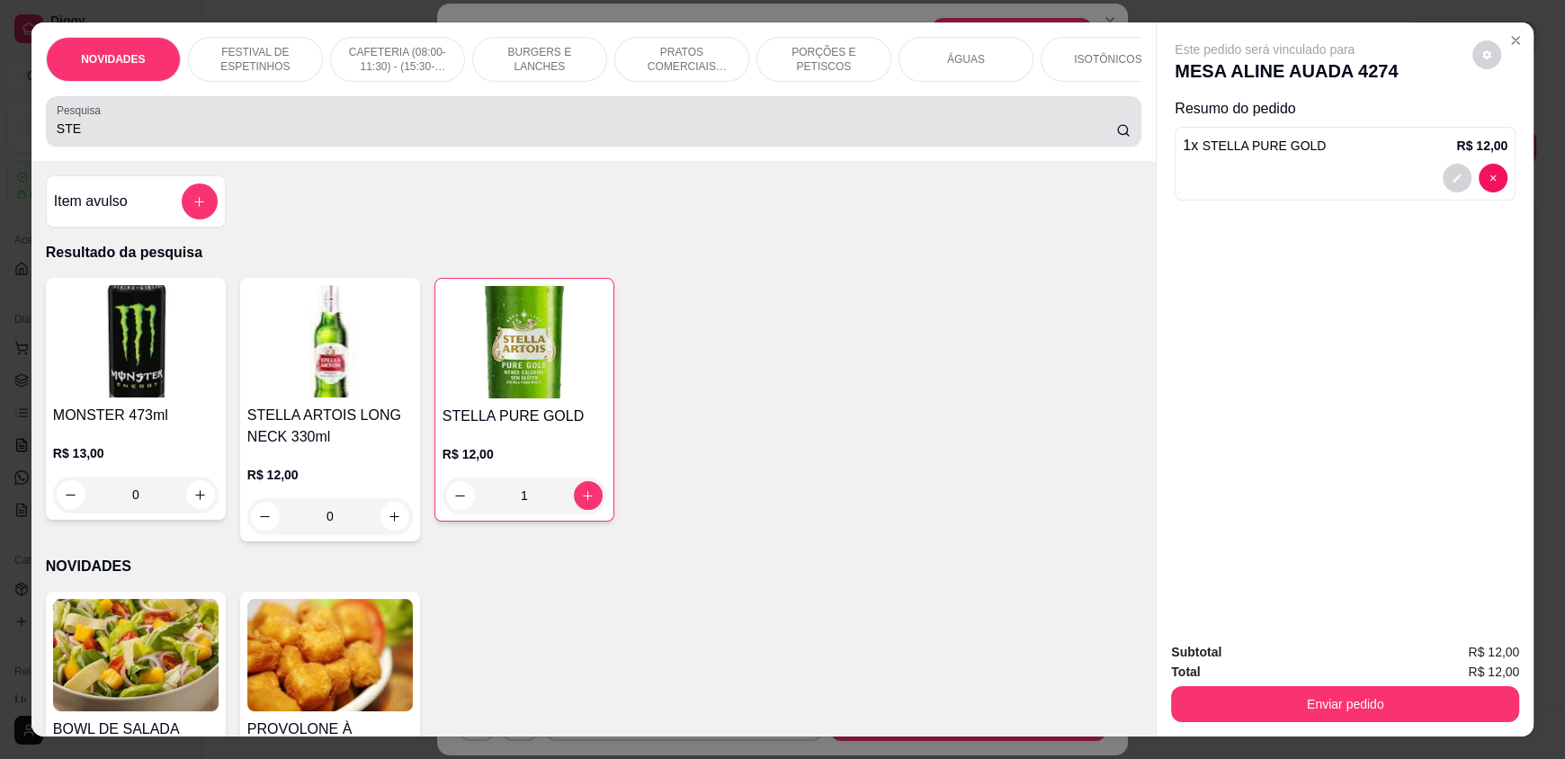
click at [596, 121] on div "STE" at bounding box center [594, 121] width 1074 height 36
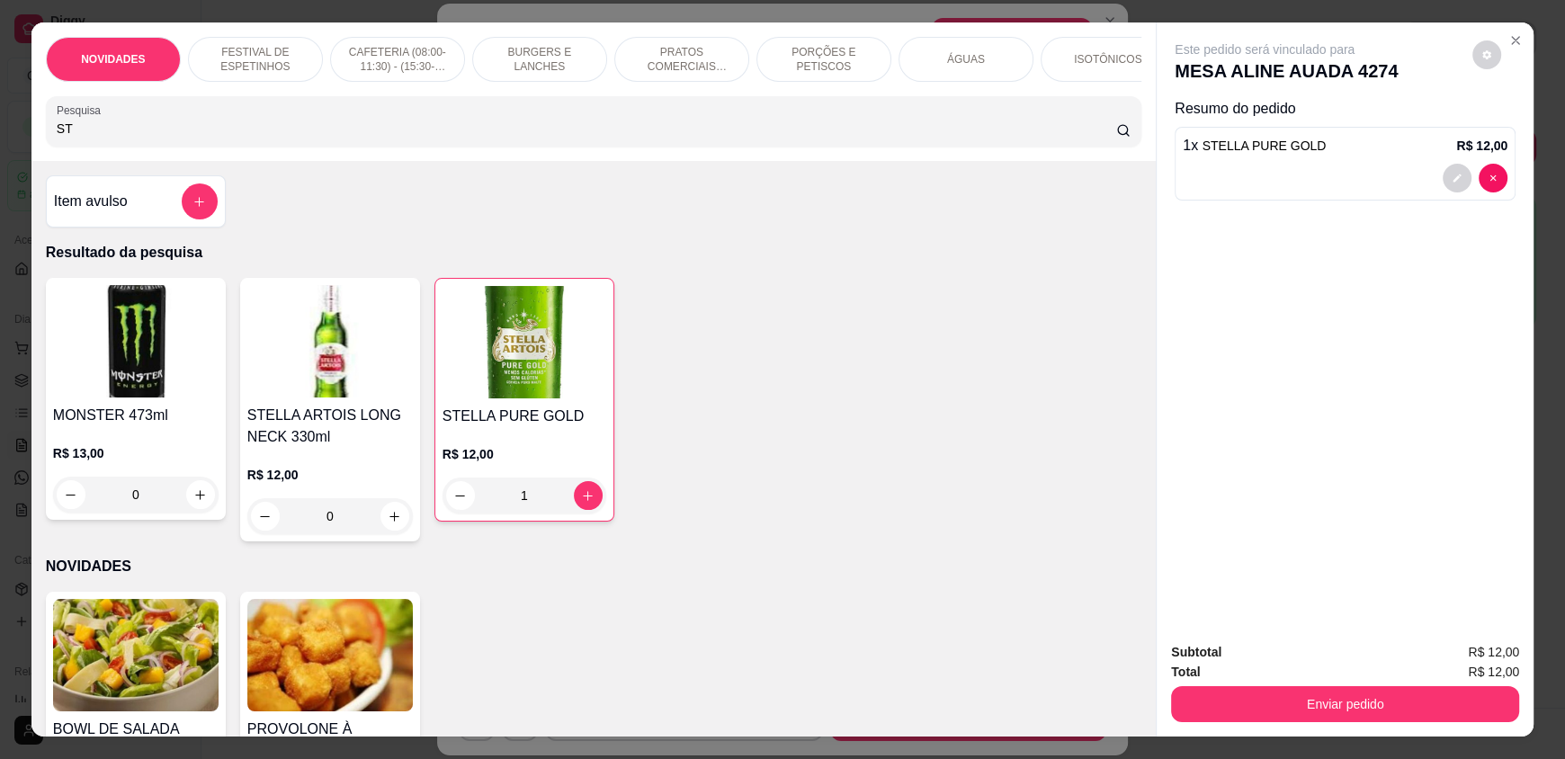
type input "S"
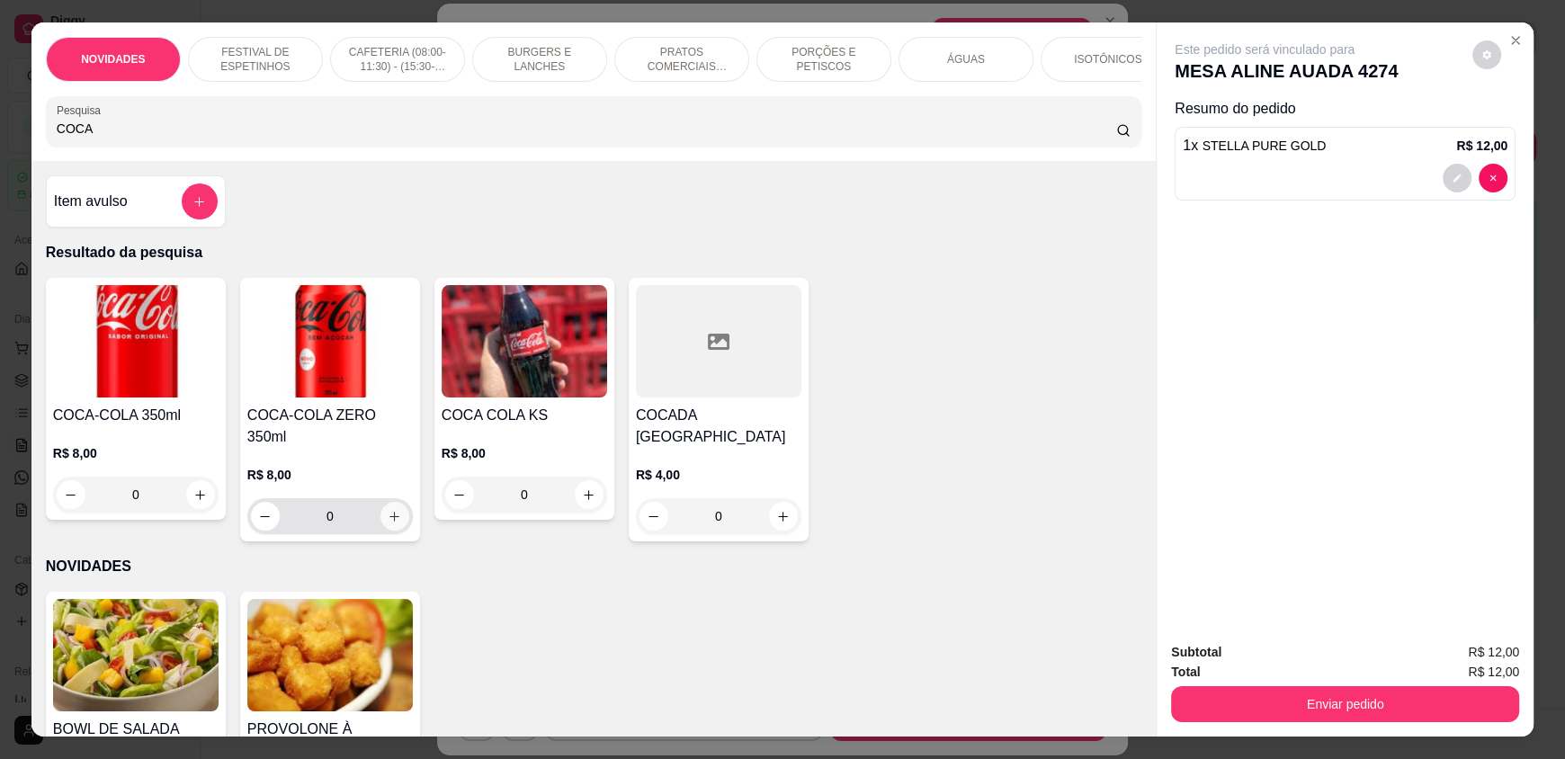
type input "COCA"
click at [393, 512] on icon "increase-product-quantity" at bounding box center [394, 516] width 13 height 13
type input "1"
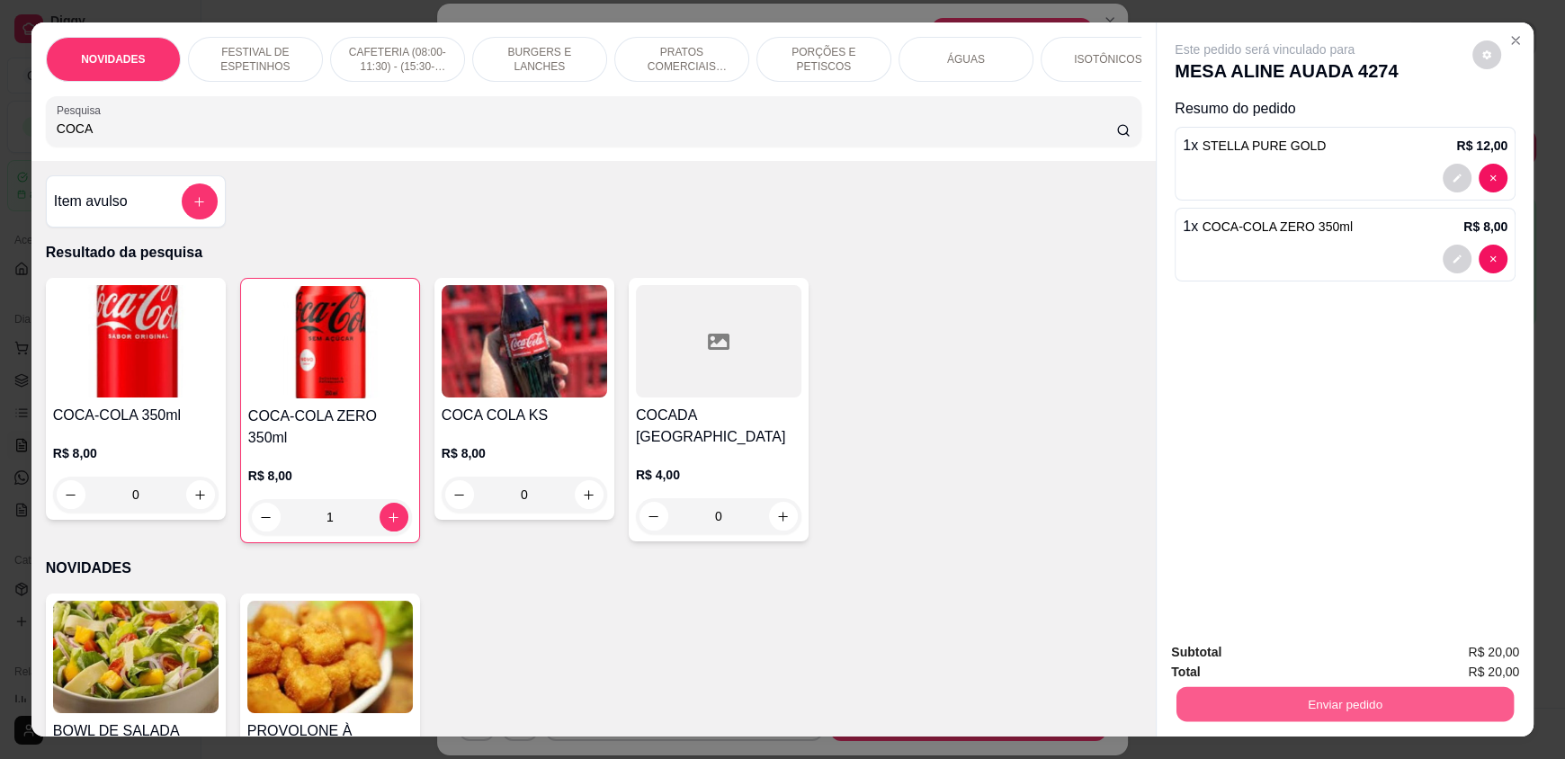
click at [1261, 700] on button "Enviar pedido" at bounding box center [1344, 703] width 337 height 35
click at [1272, 648] on button "Não registrar e enviar pedido" at bounding box center [1285, 659] width 182 height 33
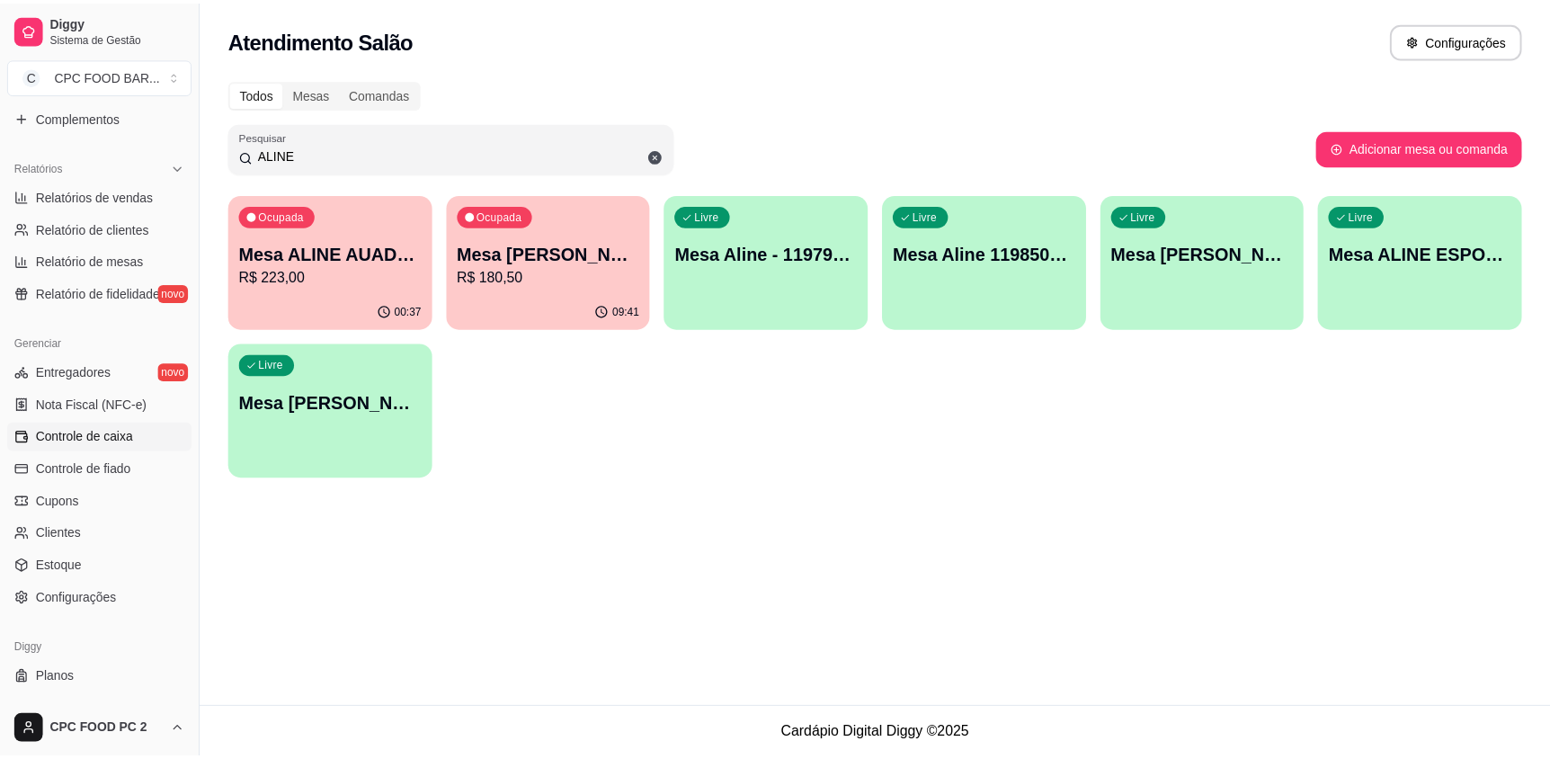
scroll to position [534, 0]
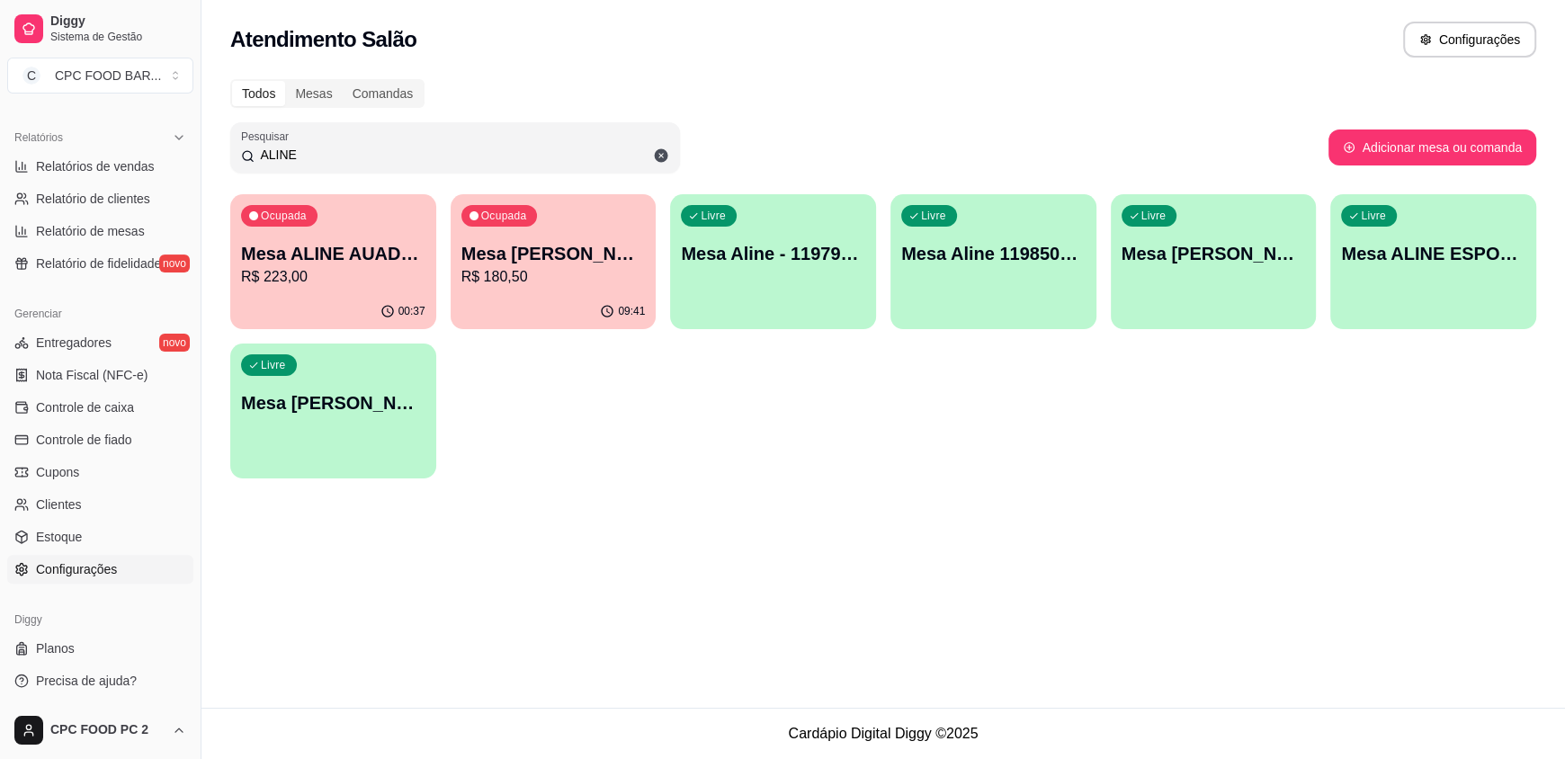
click at [98, 578] on link "Configurações" at bounding box center [100, 569] width 186 height 29
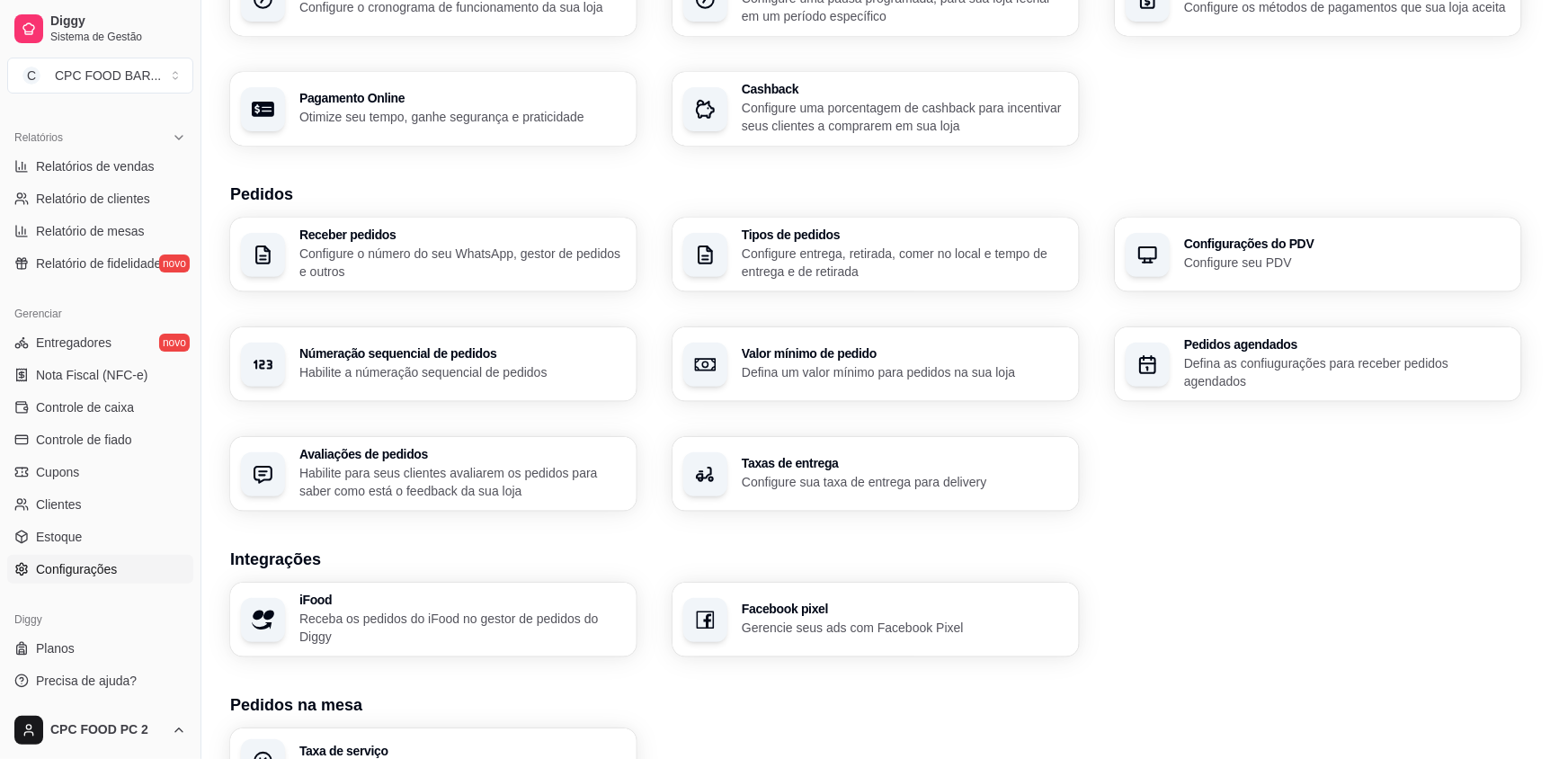
scroll to position [492, 0]
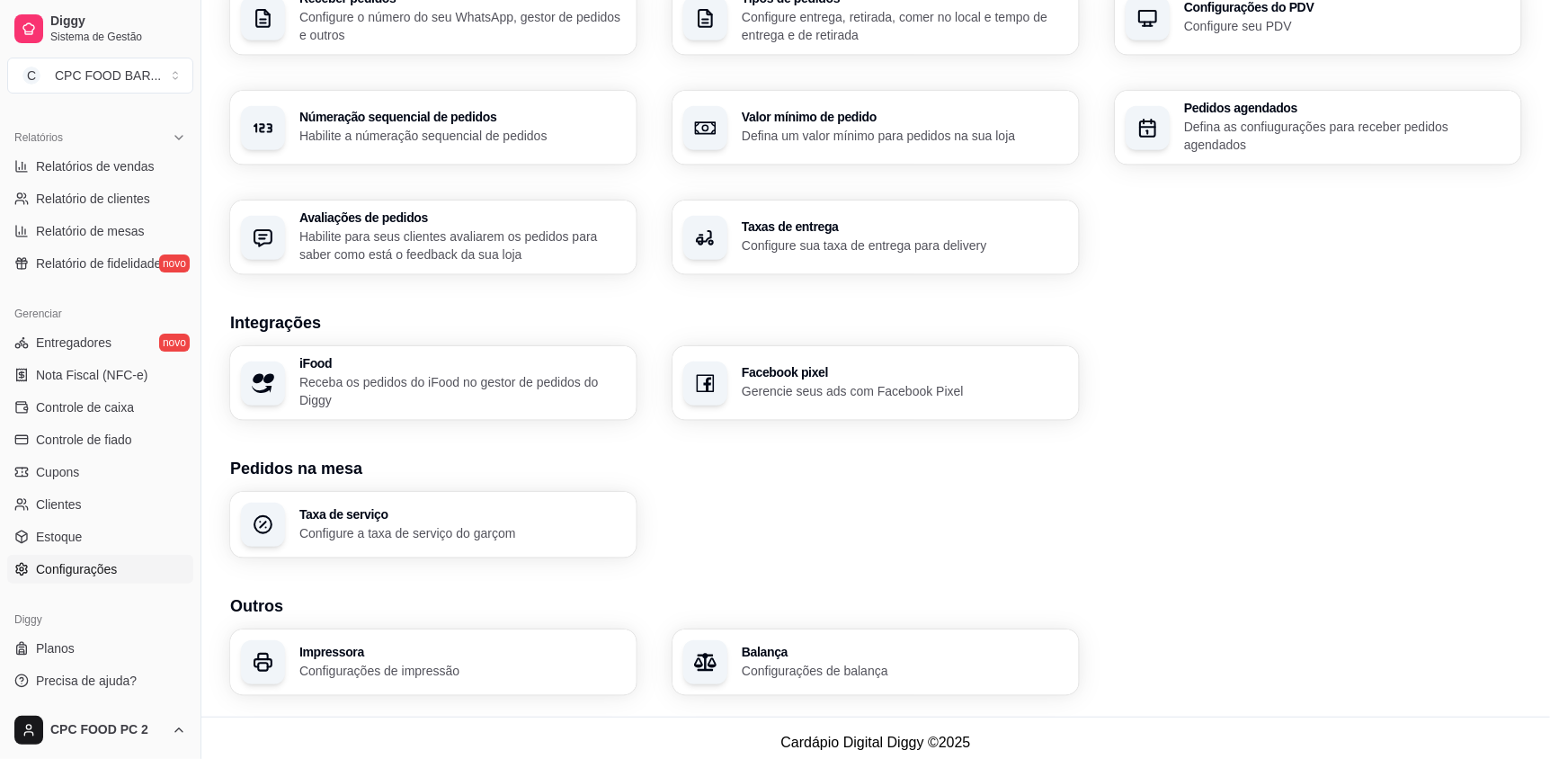
click at [585, 646] on h3 "Impressora" at bounding box center [462, 652] width 326 height 13
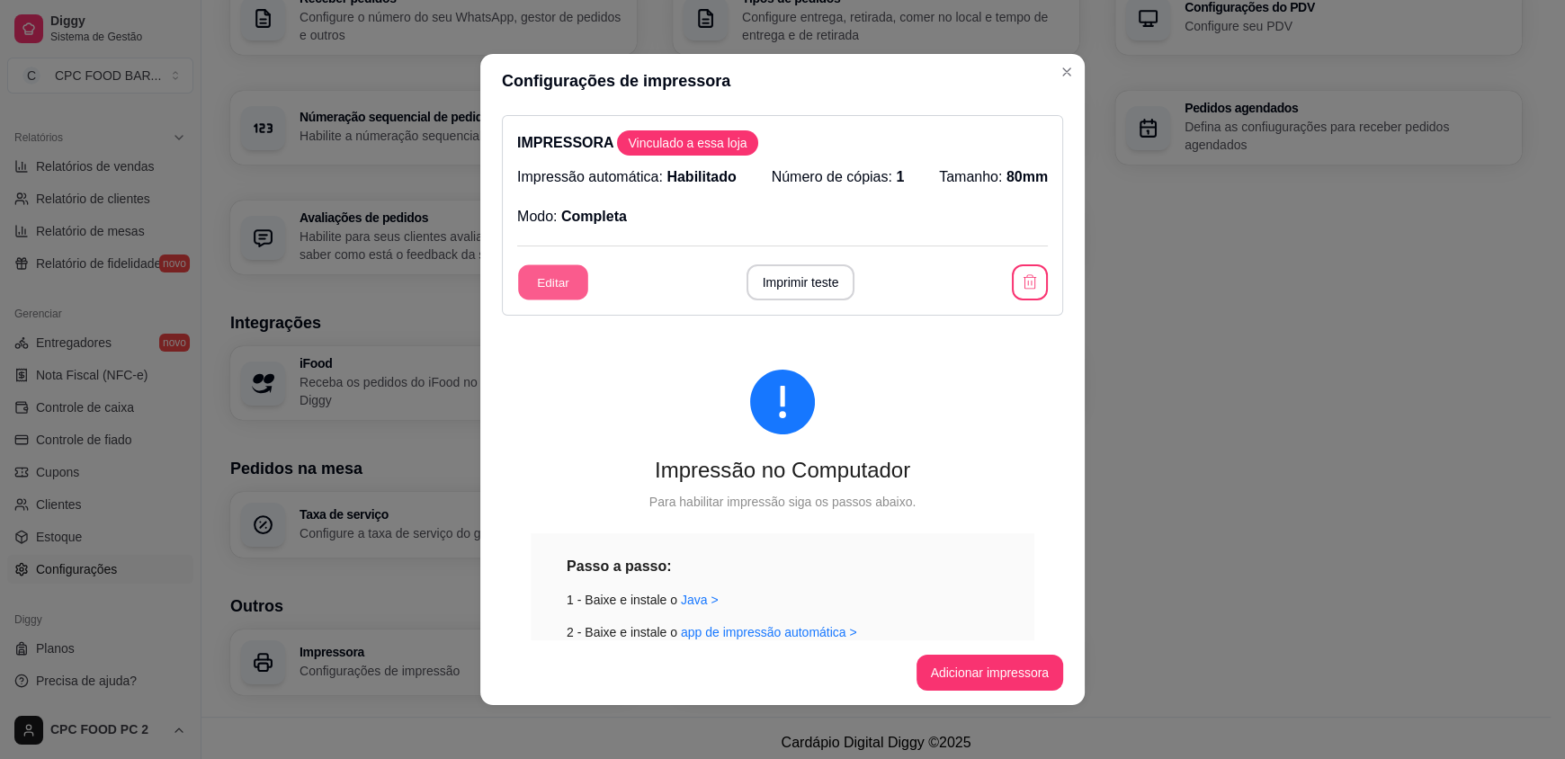
click at [557, 281] on button "Editar" at bounding box center [553, 282] width 70 height 35
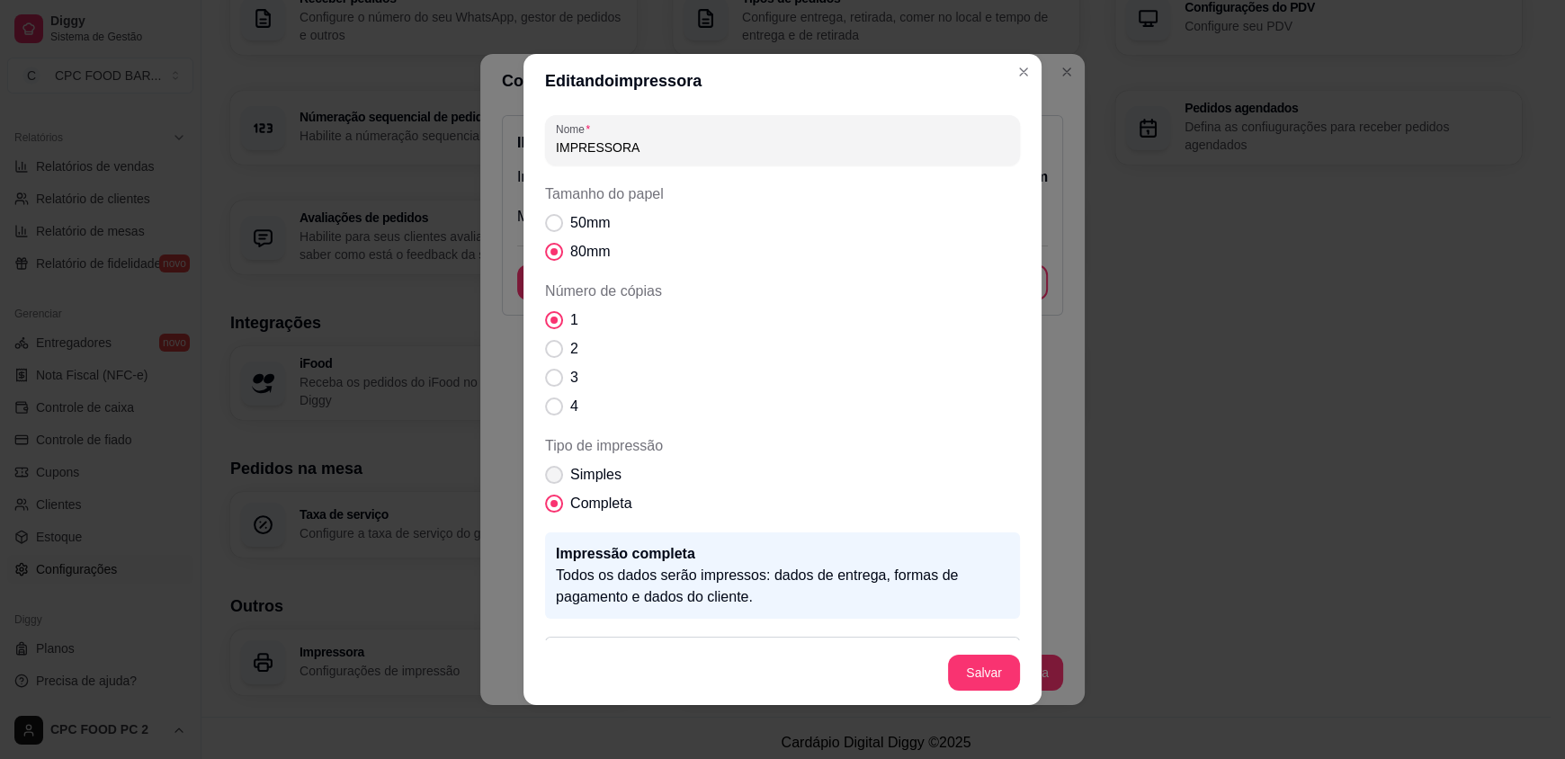
click at [551, 468] on span "Tipo de impressão" at bounding box center [554, 475] width 18 height 18
click at [551, 478] on input "Simples" at bounding box center [550, 484] width 12 height 12
radio input "true"
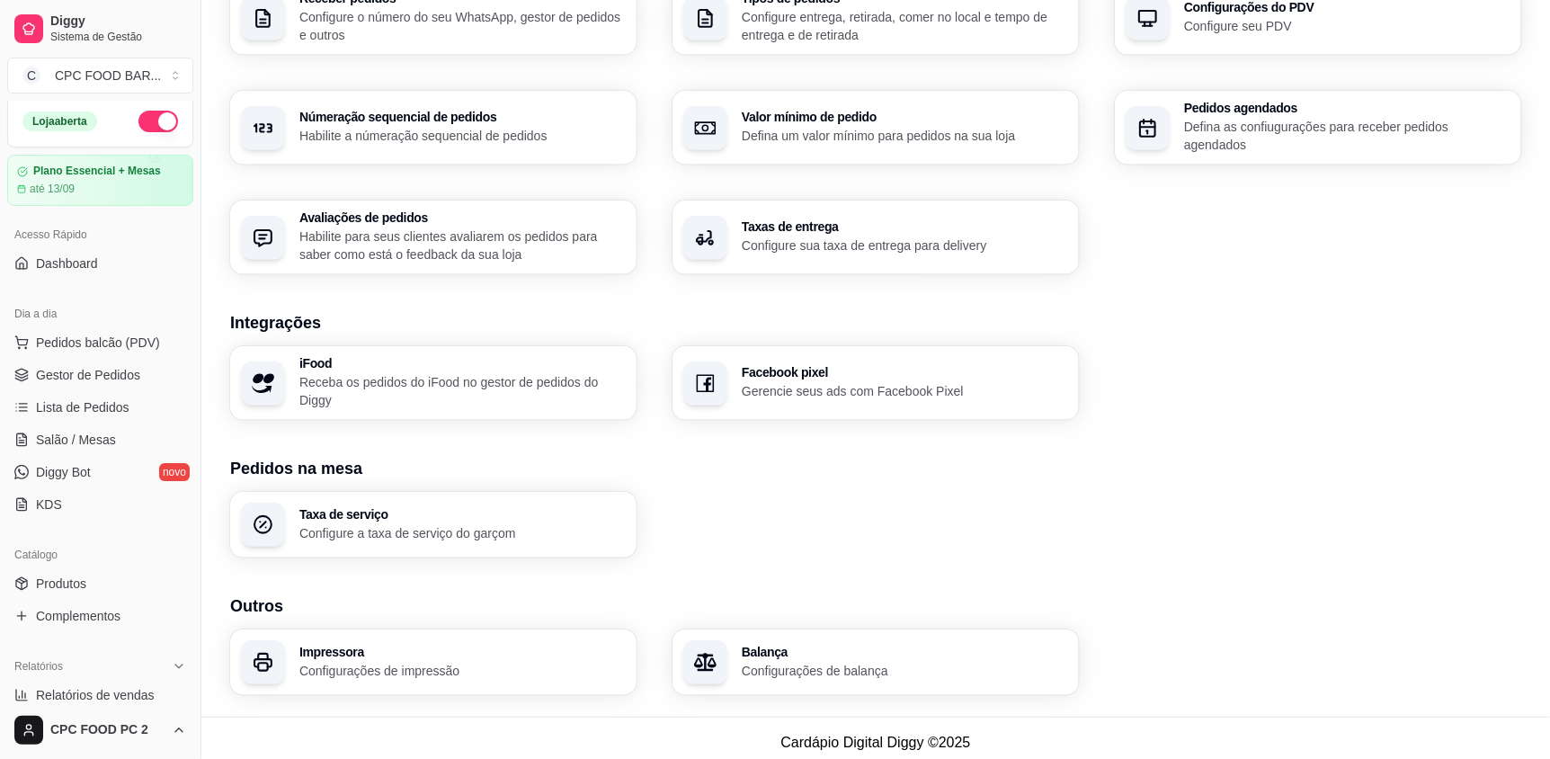
scroll to position [0, 0]
click at [112, 348] on span "Pedidos balcão (PDV)" at bounding box center [98, 348] width 124 height 18
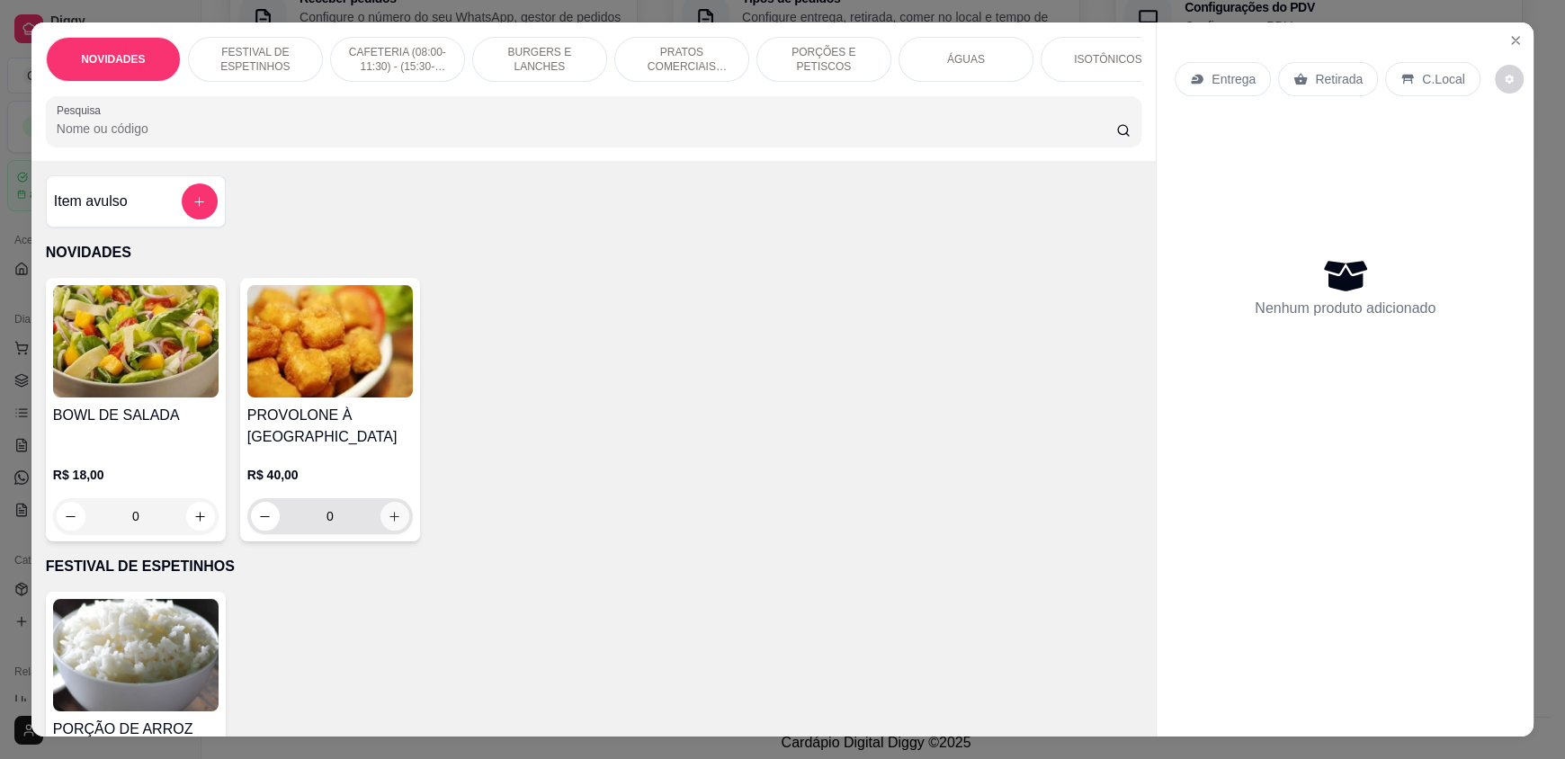
click at [388, 523] on icon "increase-product-quantity" at bounding box center [394, 516] width 13 height 13
type input "1"
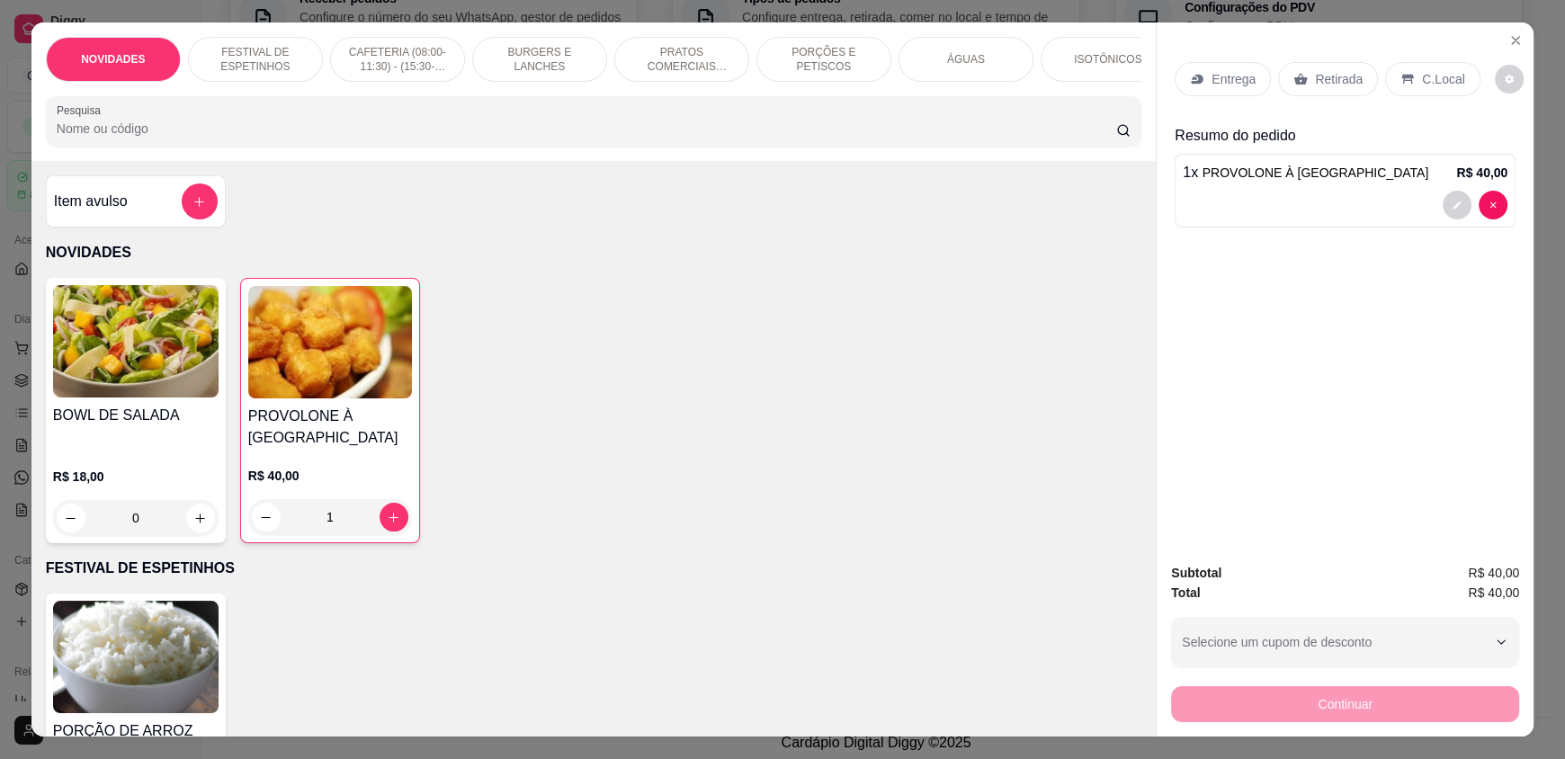
click at [1315, 81] on p "Retirada" at bounding box center [1339, 79] width 48 height 18
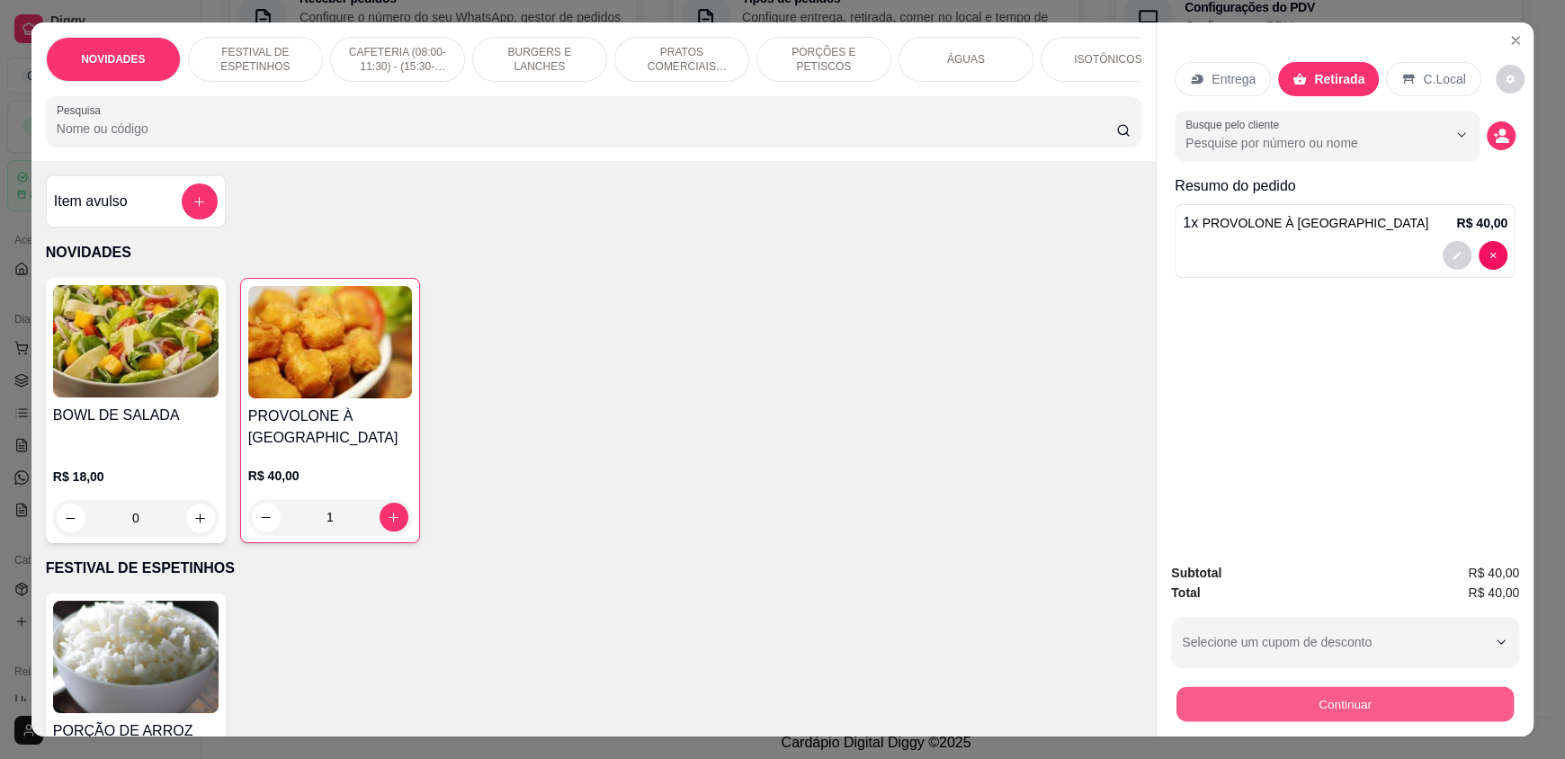
click at [1252, 705] on button "Continuar" at bounding box center [1344, 703] width 337 height 35
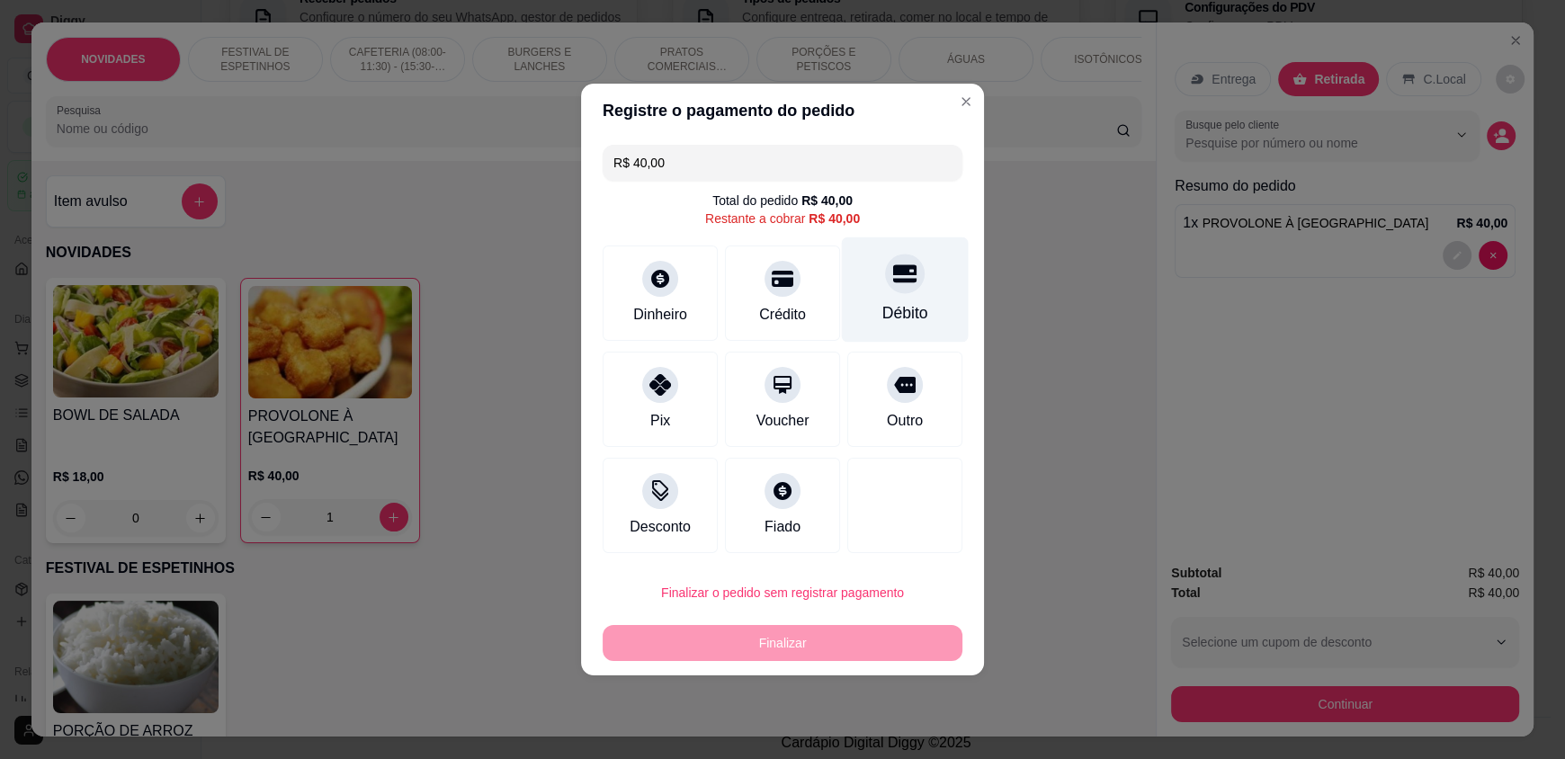
click at [860, 249] on div "Débito" at bounding box center [905, 289] width 127 height 105
type input "R$ 0,00"
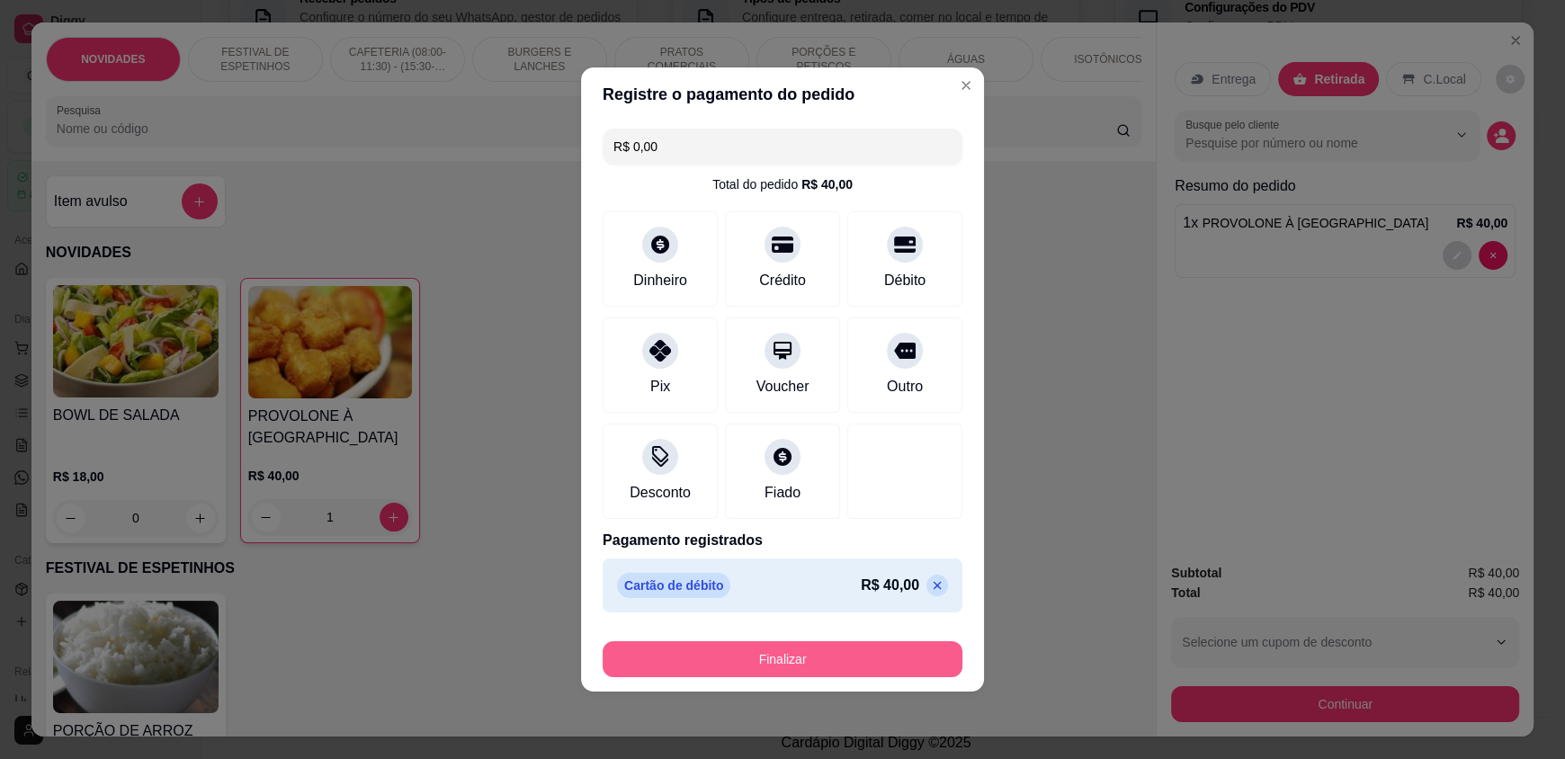
click at [757, 665] on button "Finalizar" at bounding box center [783, 659] width 360 height 36
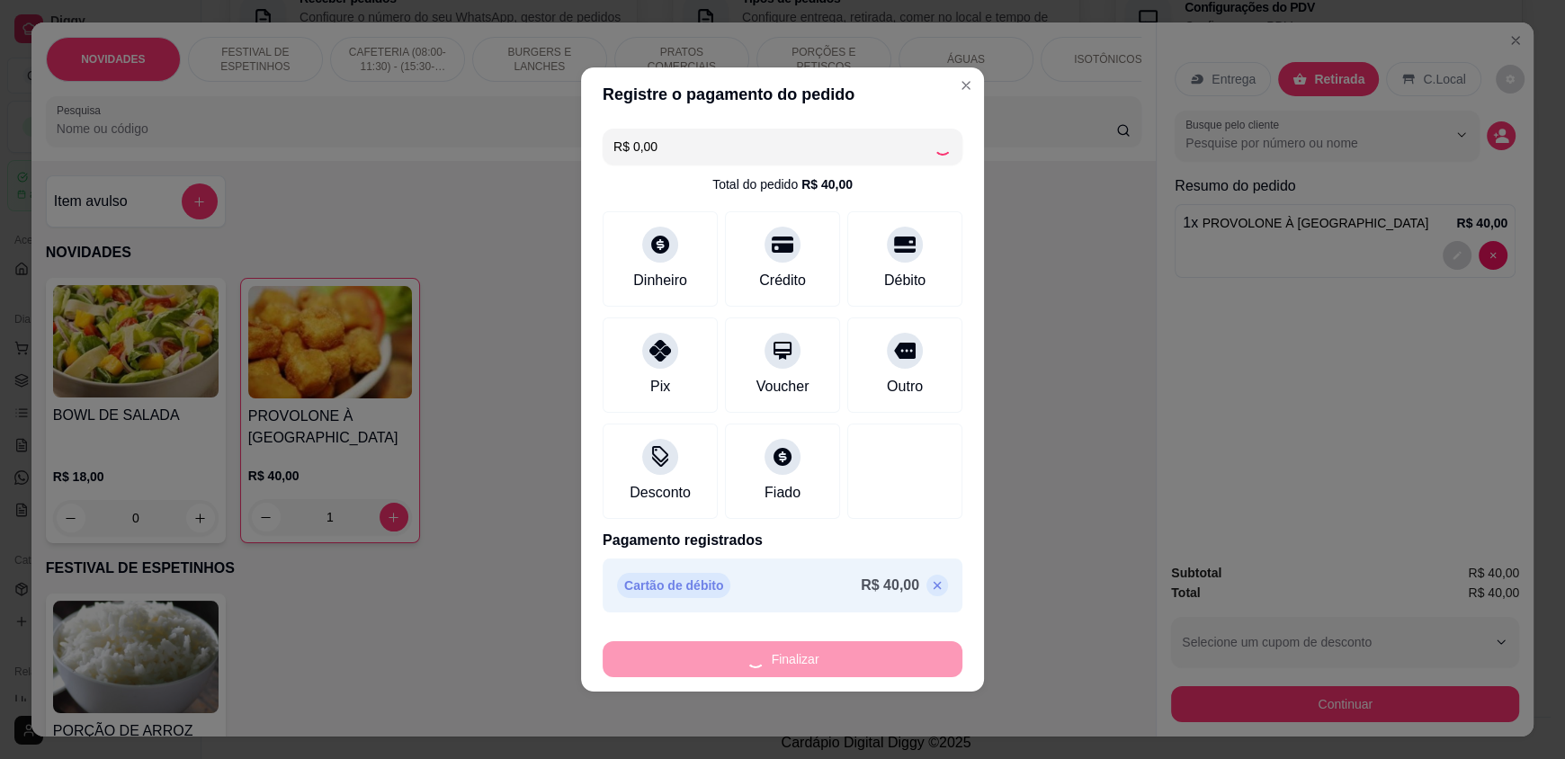
type input "0"
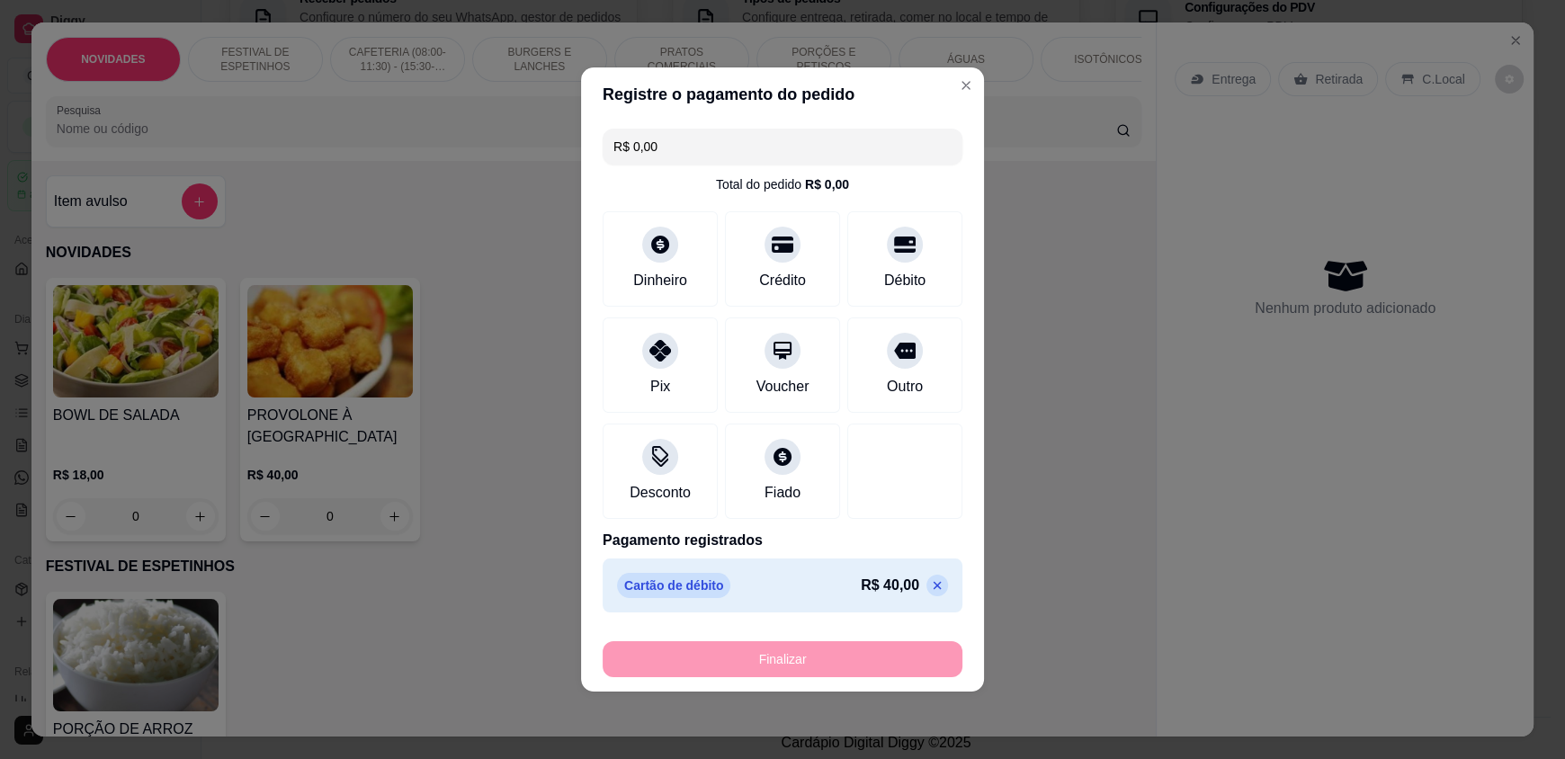
type input "-R$ 40,00"
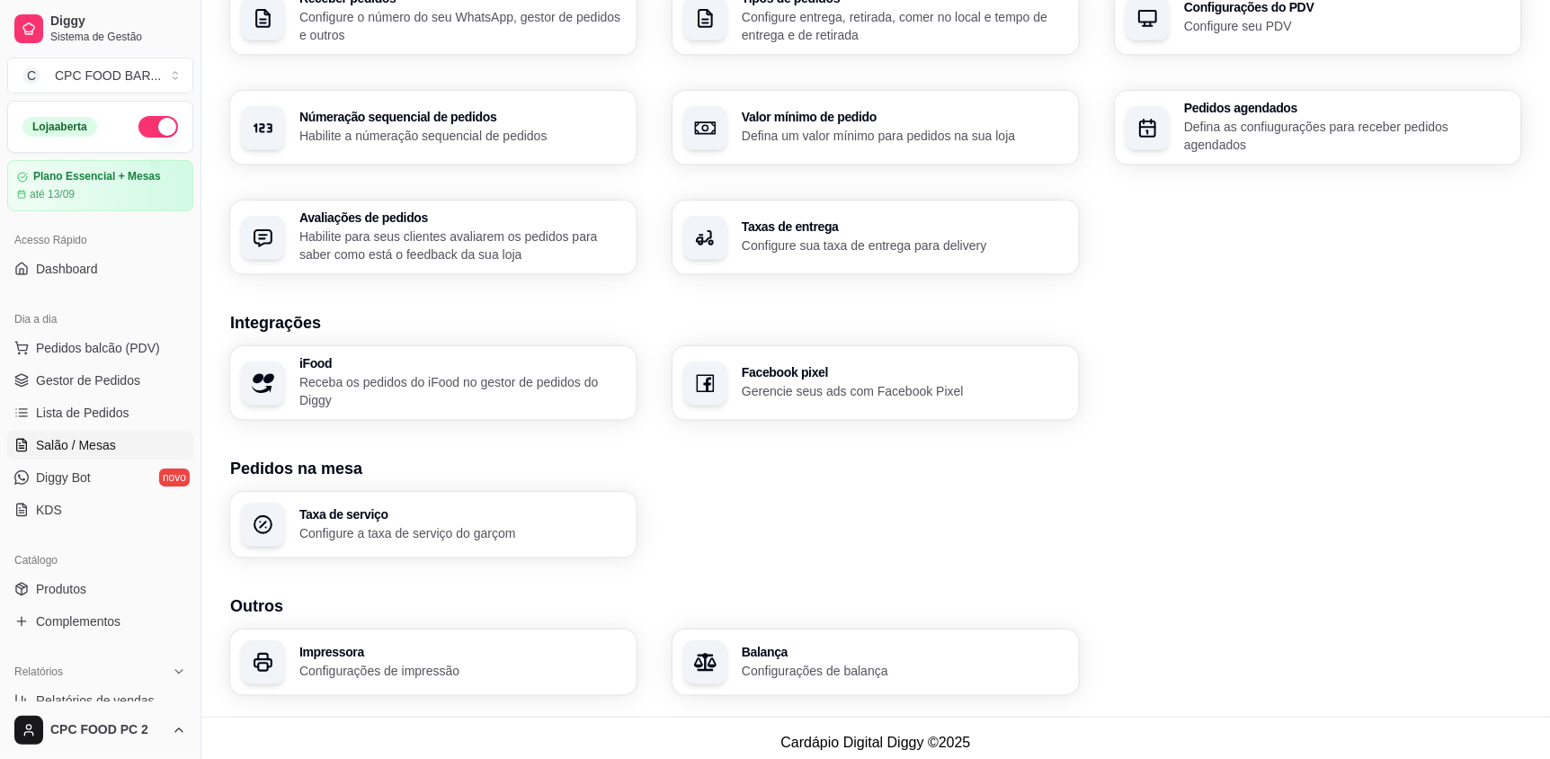
click at [84, 431] on link "Salão / Mesas" at bounding box center [100, 445] width 186 height 29
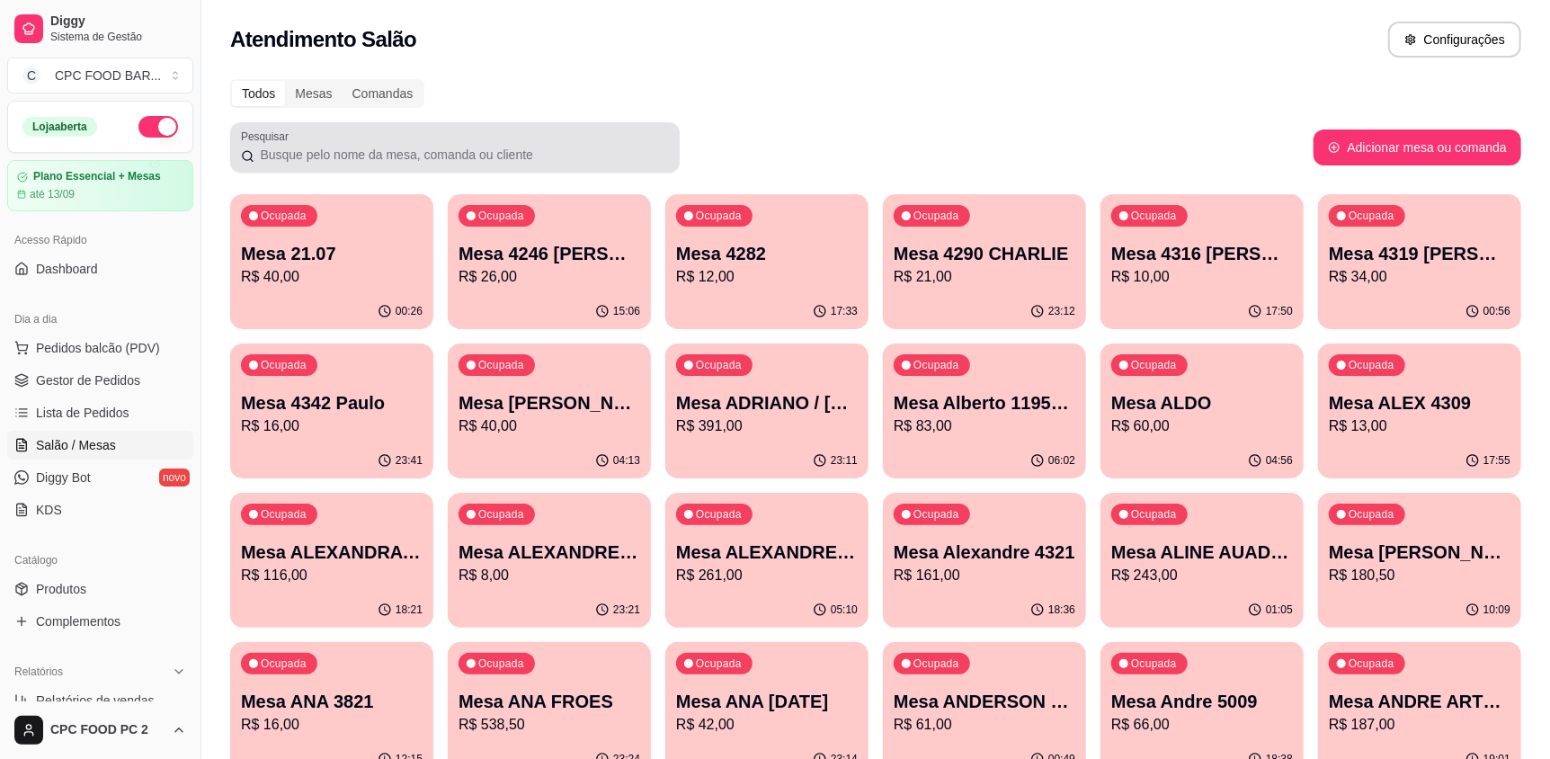
click at [361, 160] on input "Pesquisar" at bounding box center [461, 155] width 415 height 18
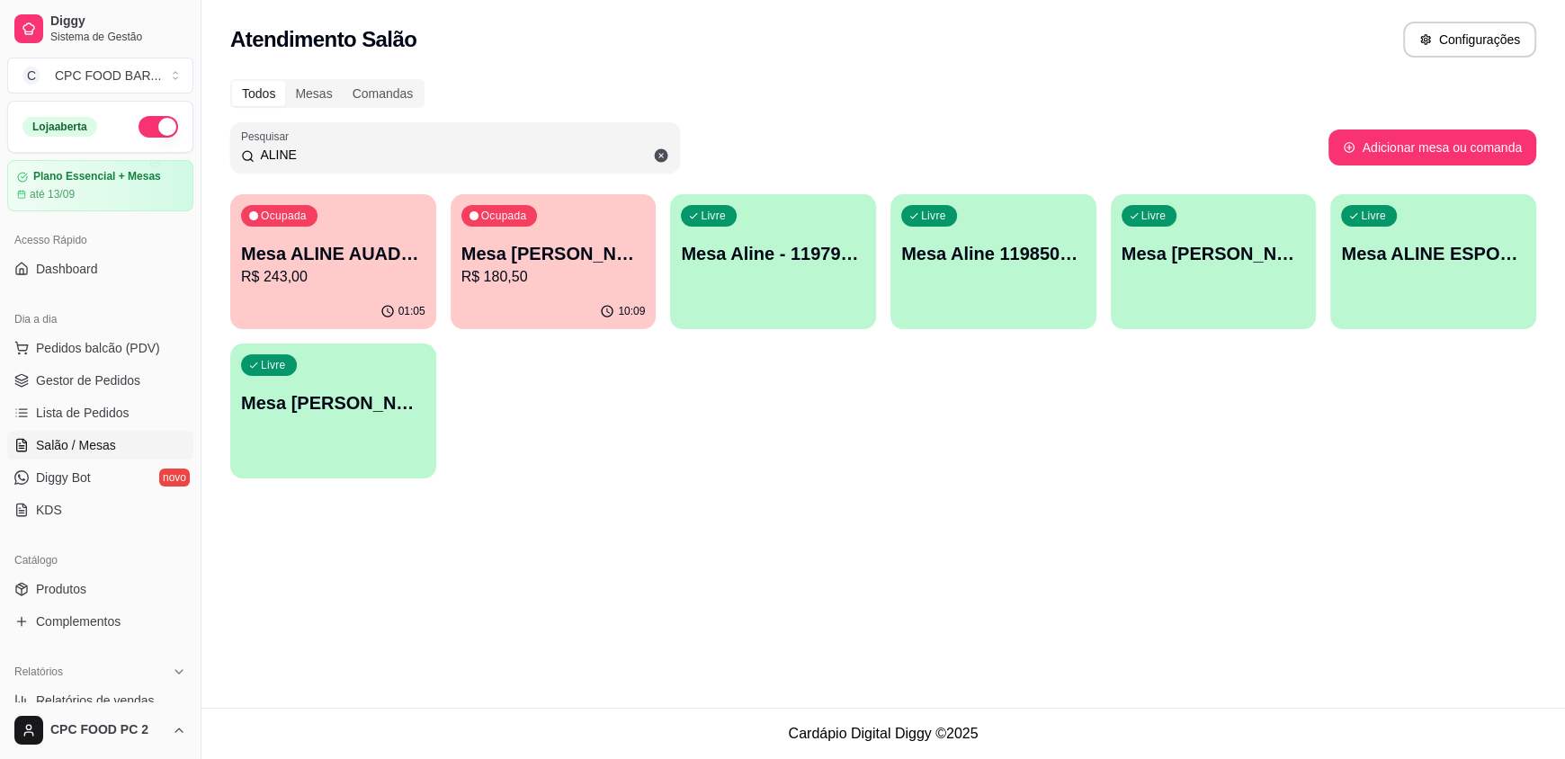
type input "ALINE"
click at [378, 252] on p "Mesa ALINE AUADA 4274" at bounding box center [333, 254] width 179 height 24
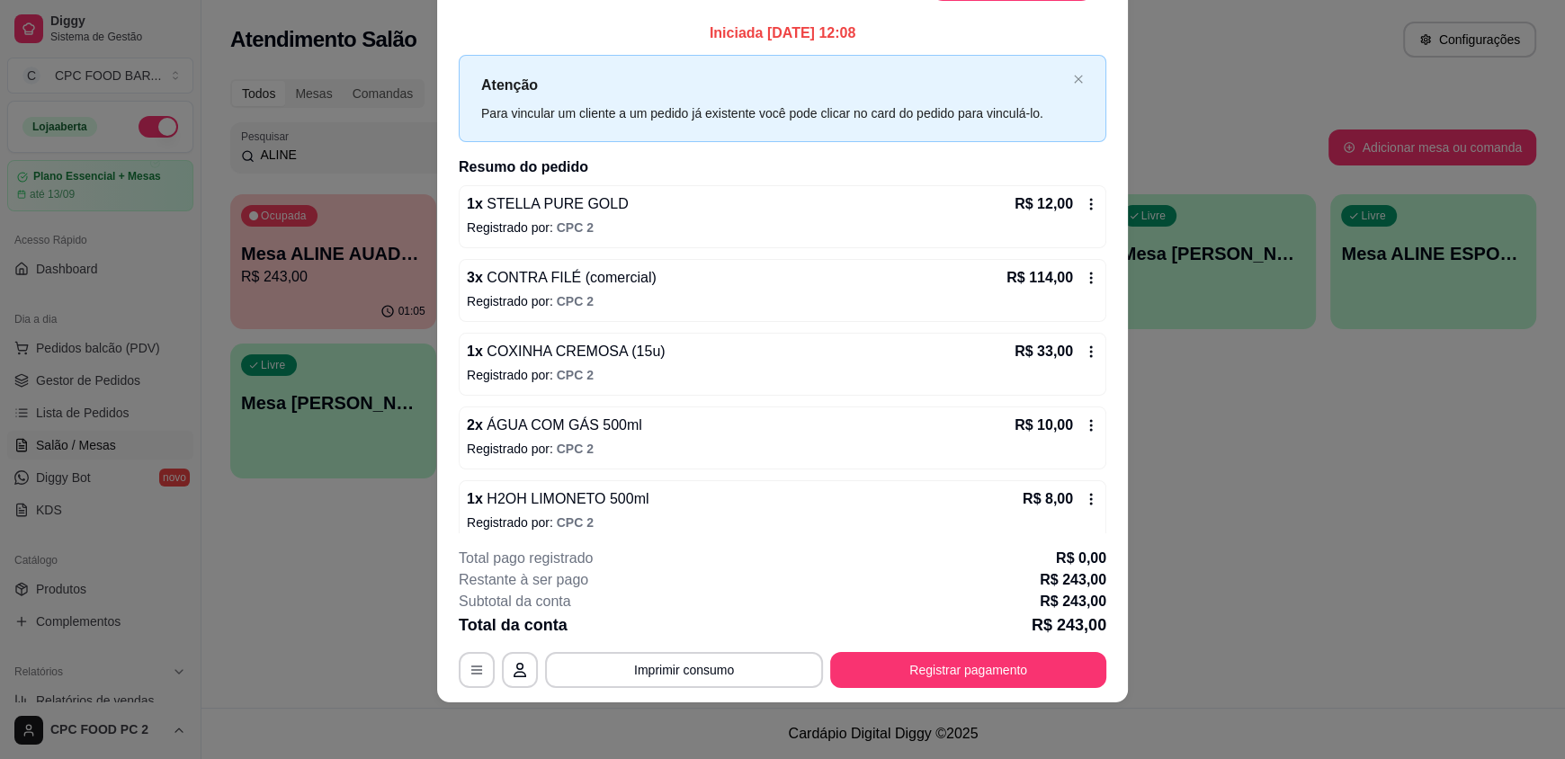
click at [615, 213] on div "1 x STELLA PURE GOLD R$ 12,00" at bounding box center [782, 204] width 631 height 22
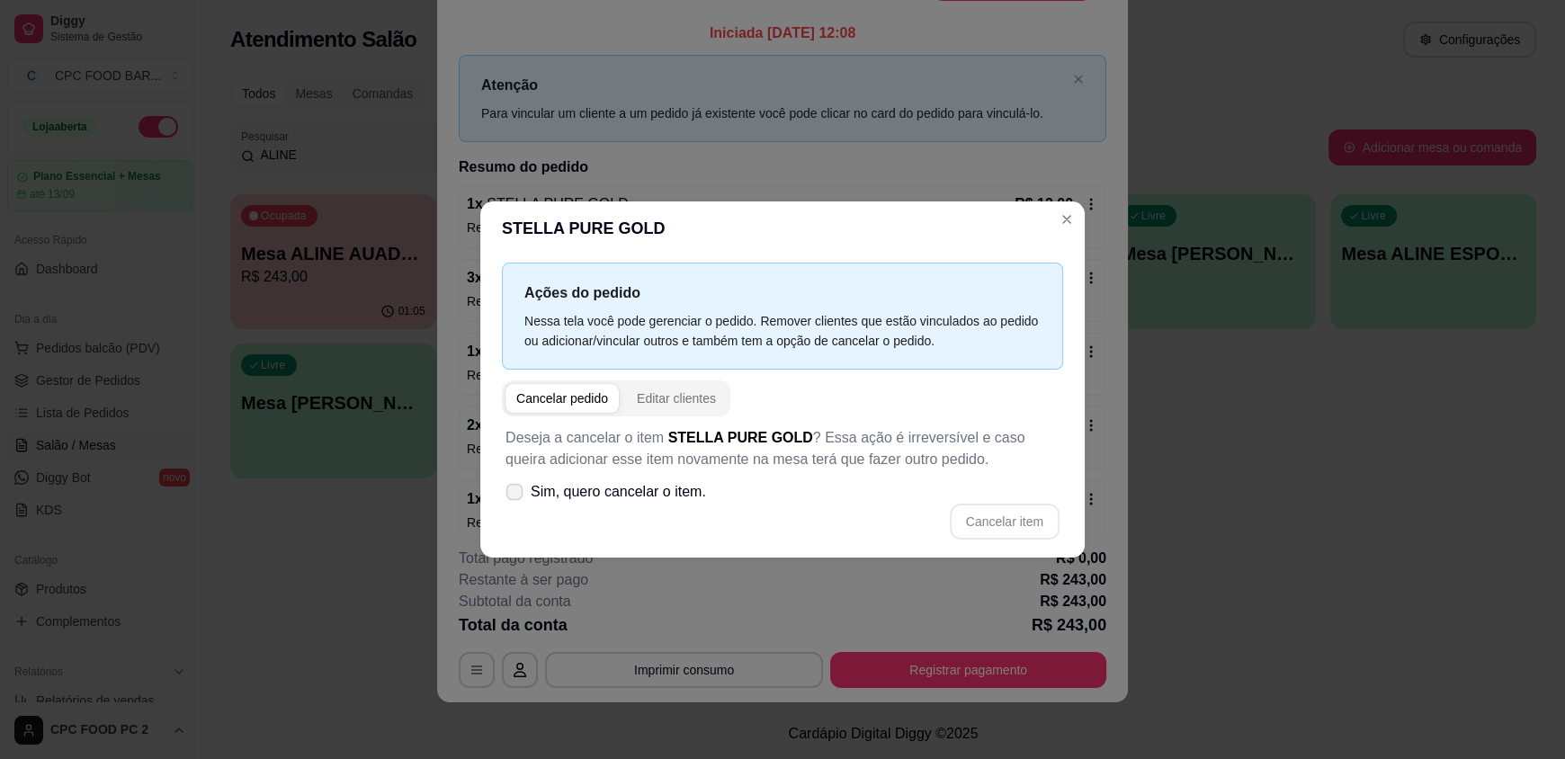
click at [631, 488] on span "Sim, quero cancelar o item." at bounding box center [618, 492] width 175 height 22
click at [516, 495] on input "Sim, quero cancelar o item." at bounding box center [510, 501] width 12 height 12
checkbox input "true"
click at [968, 527] on button "Cancelar item" at bounding box center [1004, 521] width 107 height 35
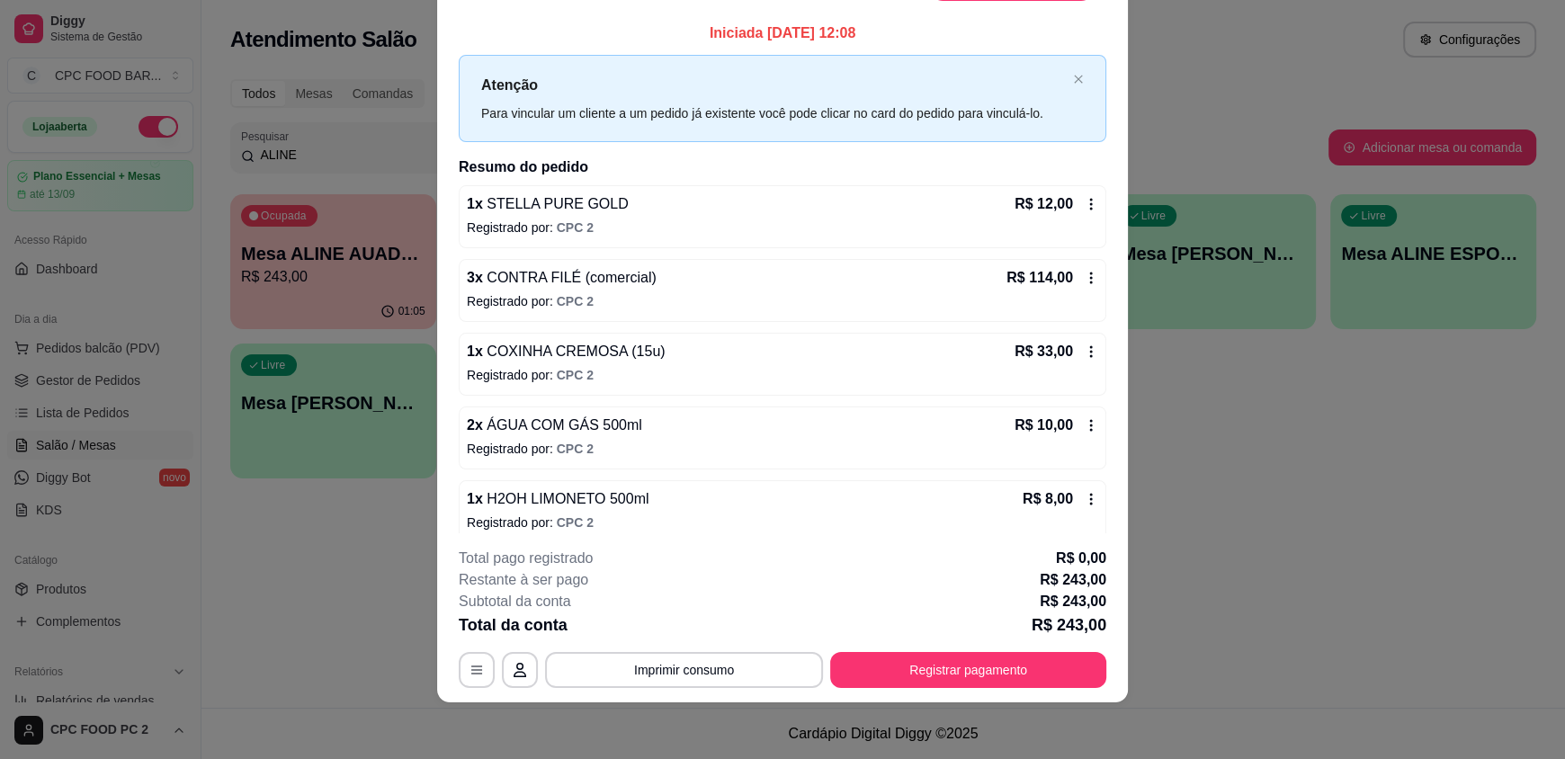
scroll to position [310, 0]
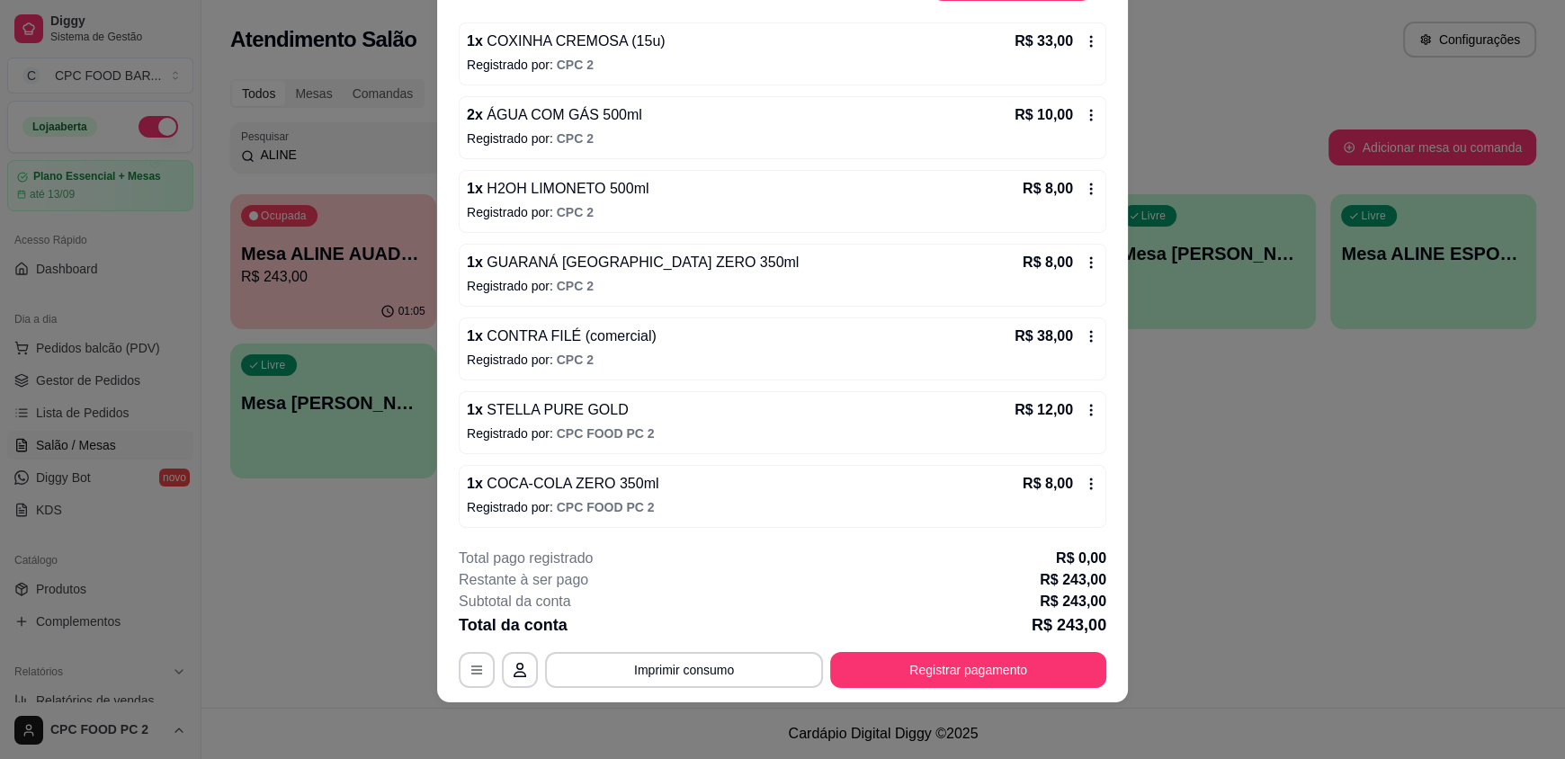
click at [632, 447] on div "1 x STELLA PURE GOLD R$ 12,00 Registrado por: CPC FOOD PC 2" at bounding box center [782, 422] width 647 height 63
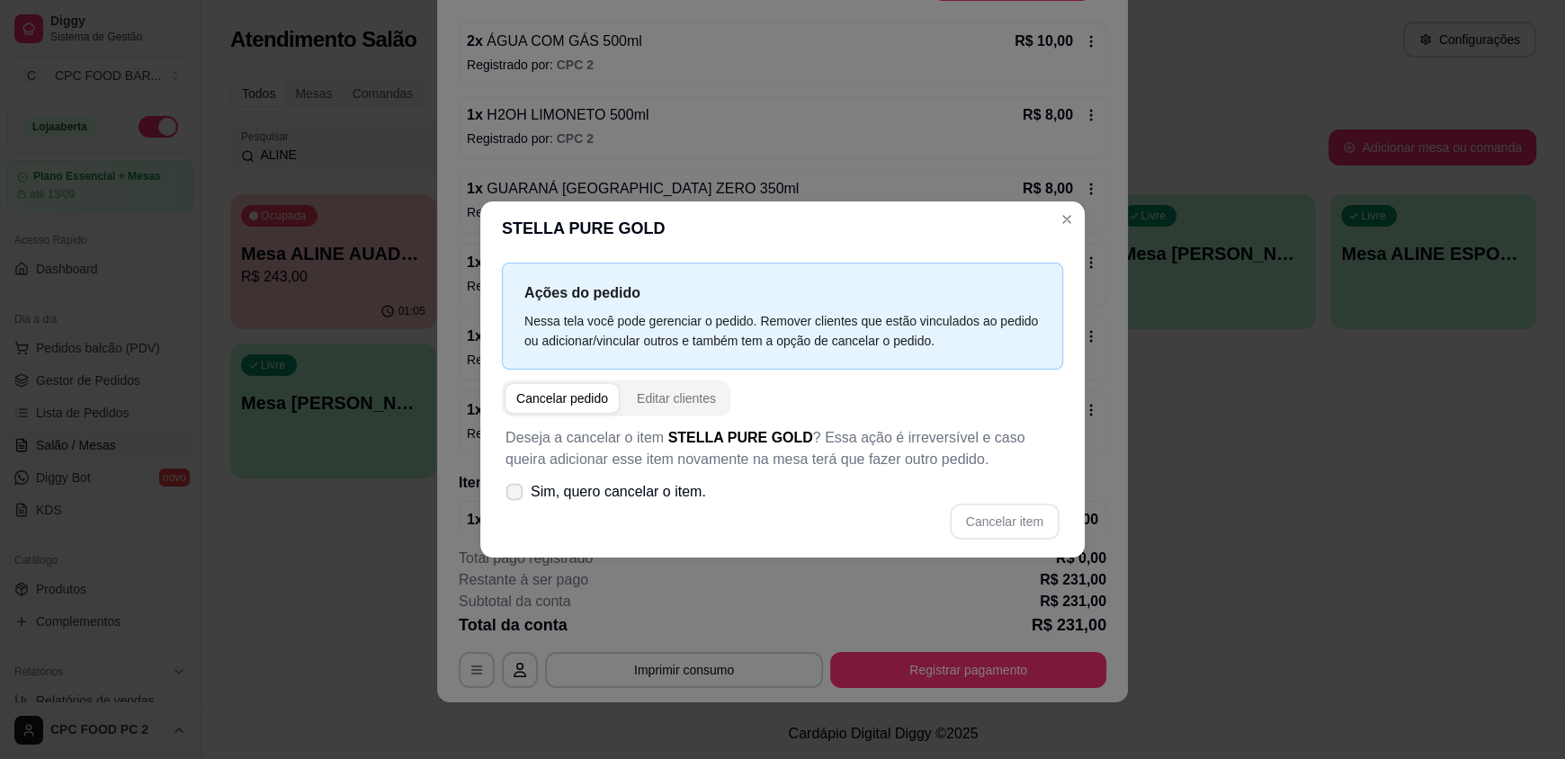
click at [647, 487] on span "Sim, quero cancelar o item." at bounding box center [618, 492] width 175 height 22
click at [516, 495] on input "Sim, quero cancelar o item." at bounding box center [510, 501] width 12 height 12
checkbox input "true"
click at [982, 526] on button "Cancelar item" at bounding box center [1005, 522] width 110 height 36
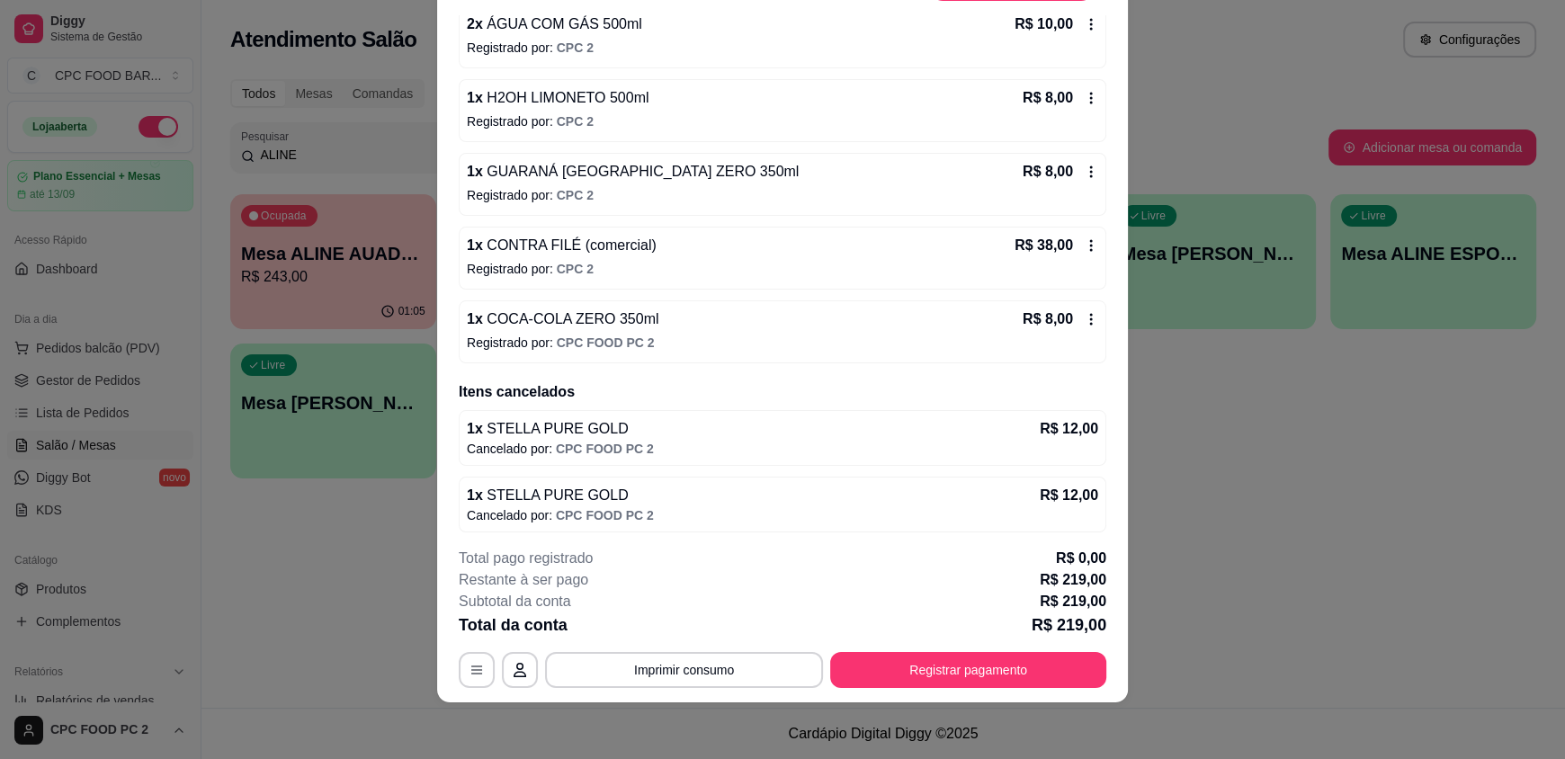
scroll to position [331, 0]
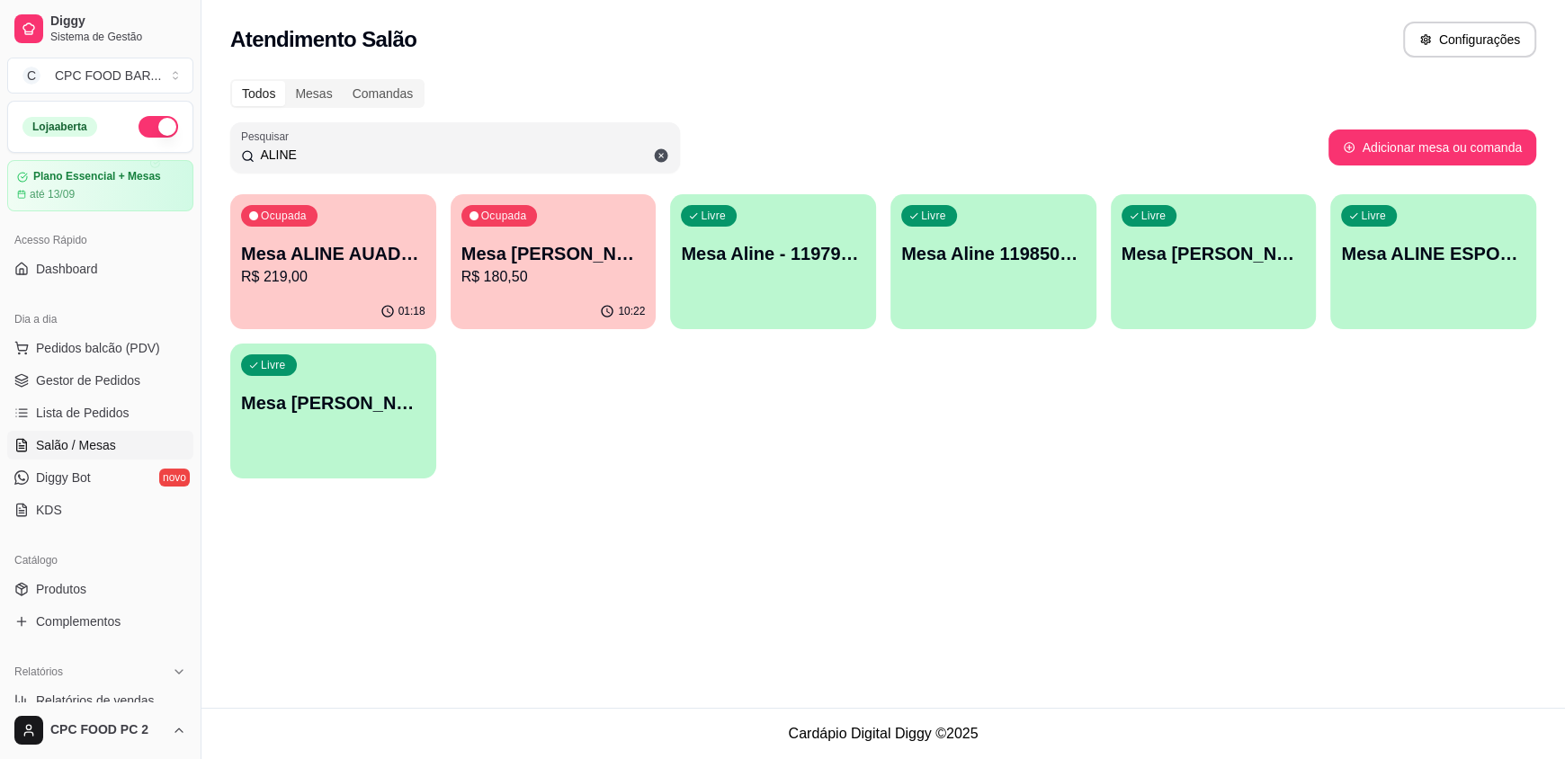
click at [365, 239] on div "Ocupada Mesa ALINE AUADA 4274 R$ 219,00" at bounding box center [333, 244] width 206 height 100
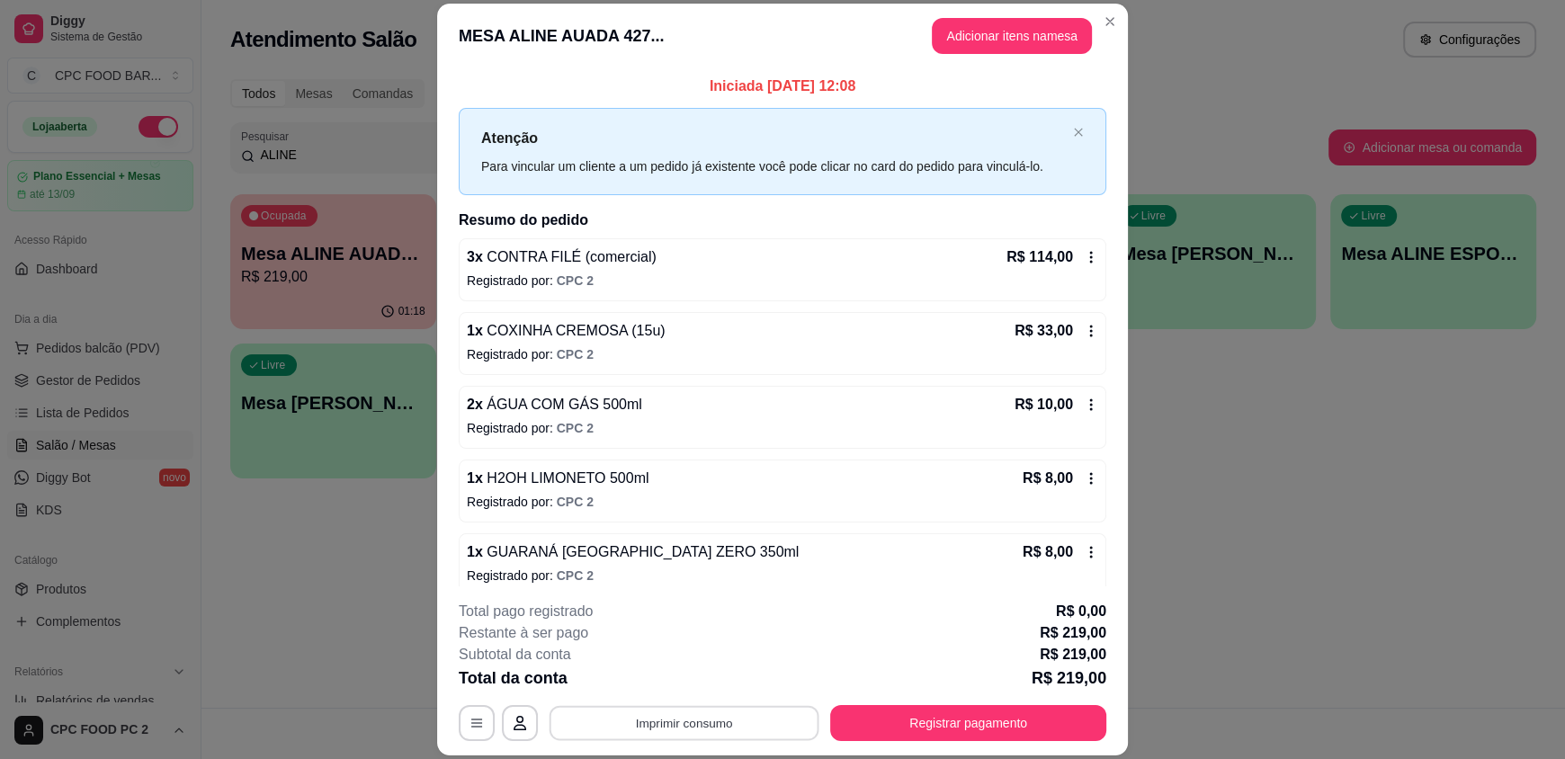
click at [647, 733] on button "Imprimir consumo" at bounding box center [684, 722] width 270 height 35
click at [720, 687] on button "IMPRESSORA" at bounding box center [683, 681] width 126 height 28
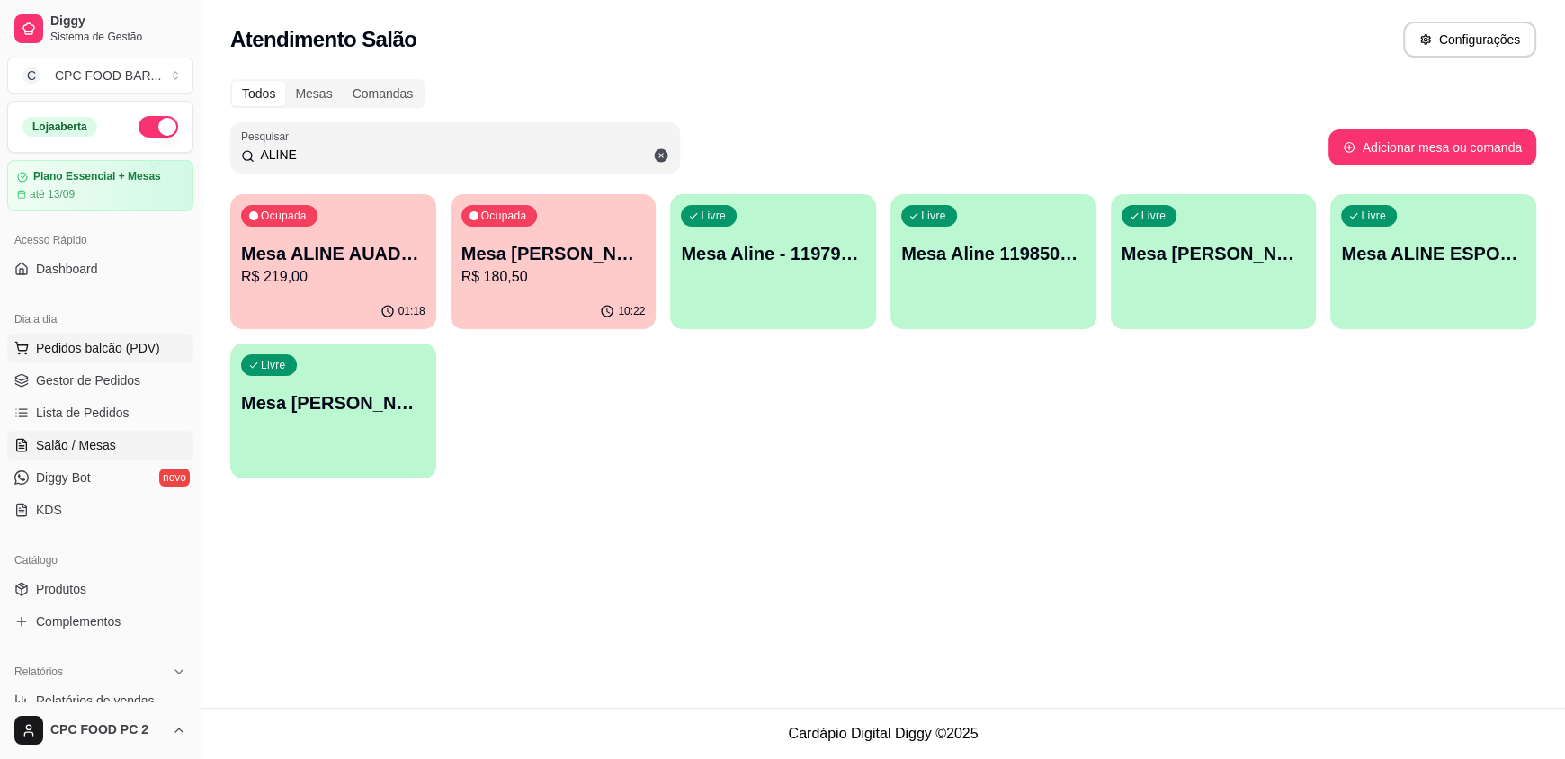
click at [92, 344] on span "Pedidos balcão (PDV)" at bounding box center [98, 348] width 124 height 18
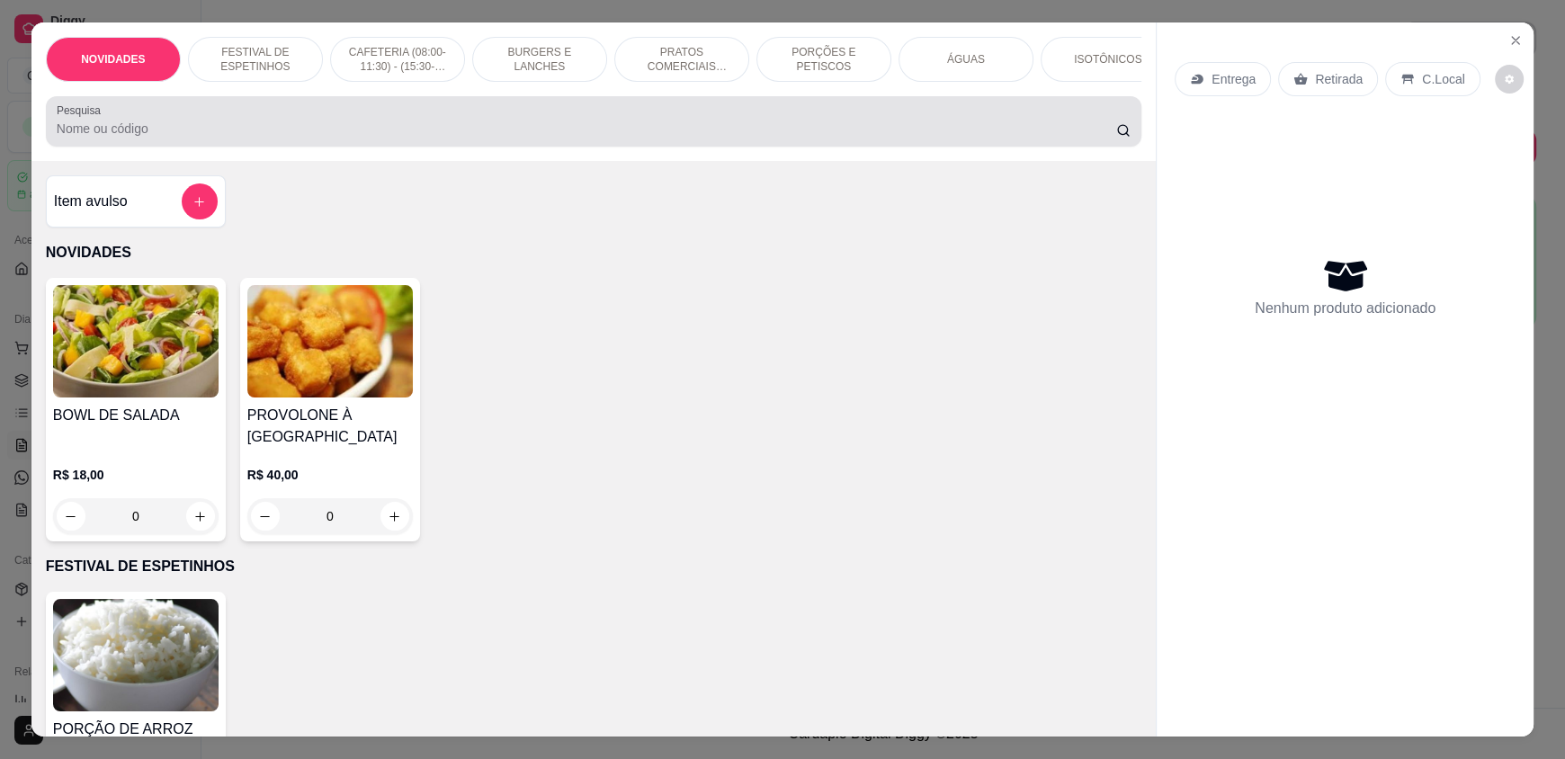
click at [285, 147] on div "Pesquisa" at bounding box center [593, 121] width 1095 height 50
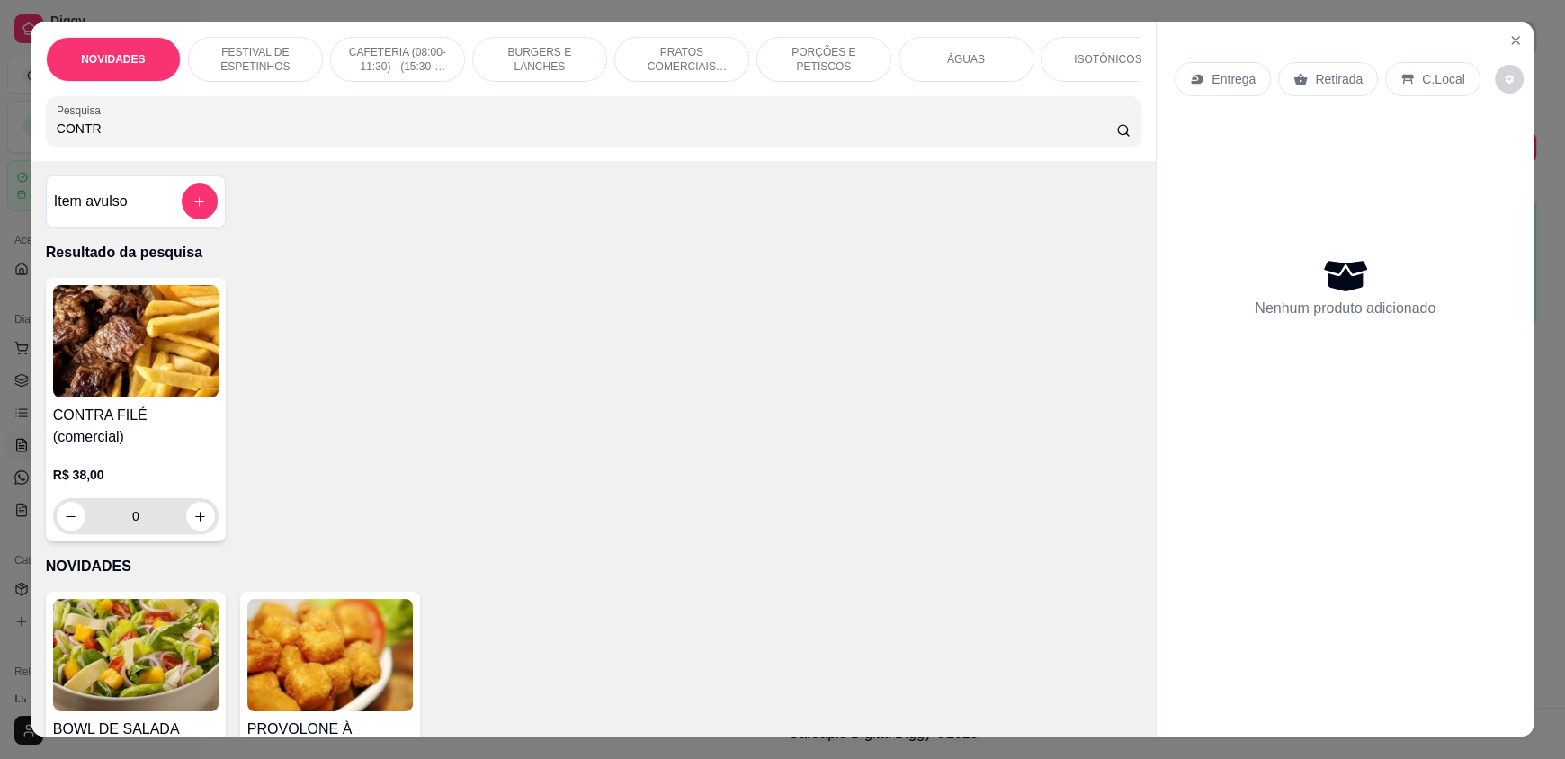
type input "CONTR"
click at [201, 505] on button "increase-product-quantity" at bounding box center [200, 517] width 28 height 28
type input "1"
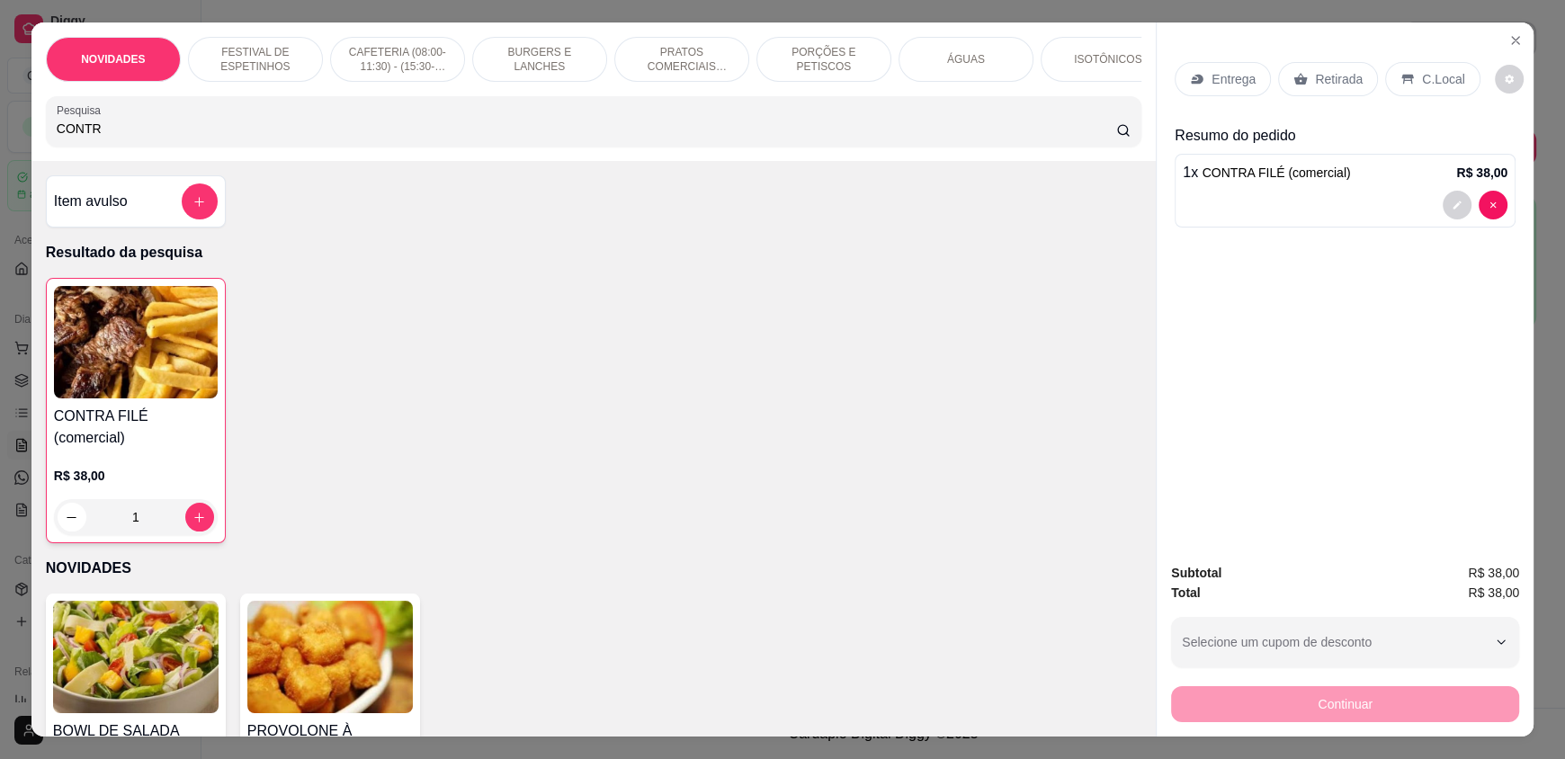
drag, startPoint x: 125, startPoint y: 139, endPoint x: 0, endPoint y: 172, distance: 129.1
click at [0, 172] on div "NOVIDADES FESTIVAL DE ESPETINHOS CAFETERIA (08:00-11:30) - (15:30-18:00) BURGER…" at bounding box center [782, 379] width 1565 height 759
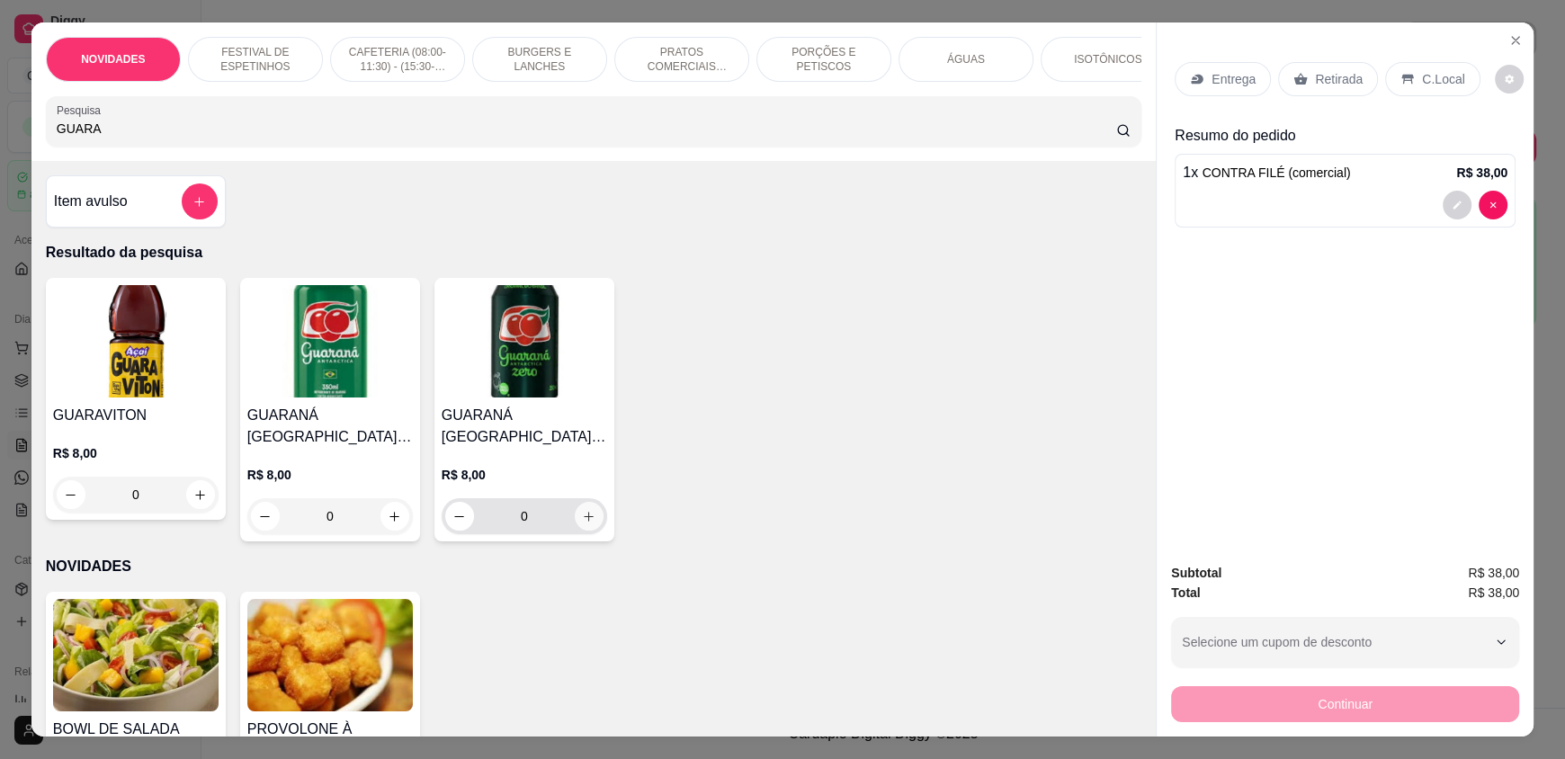
type input "GUARA"
click at [585, 523] on icon "increase-product-quantity" at bounding box center [589, 516] width 13 height 13
type input "1"
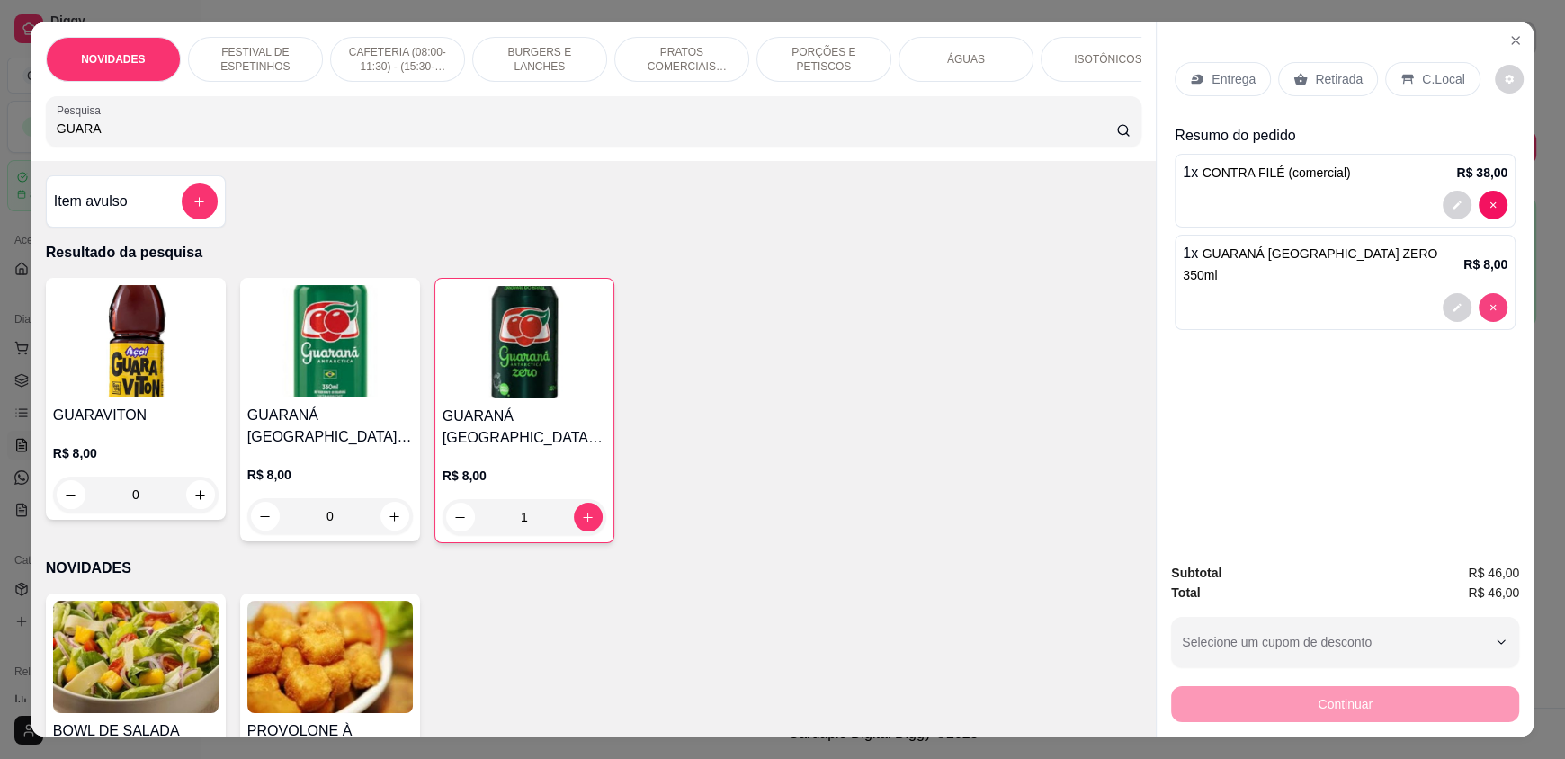
type input "0"
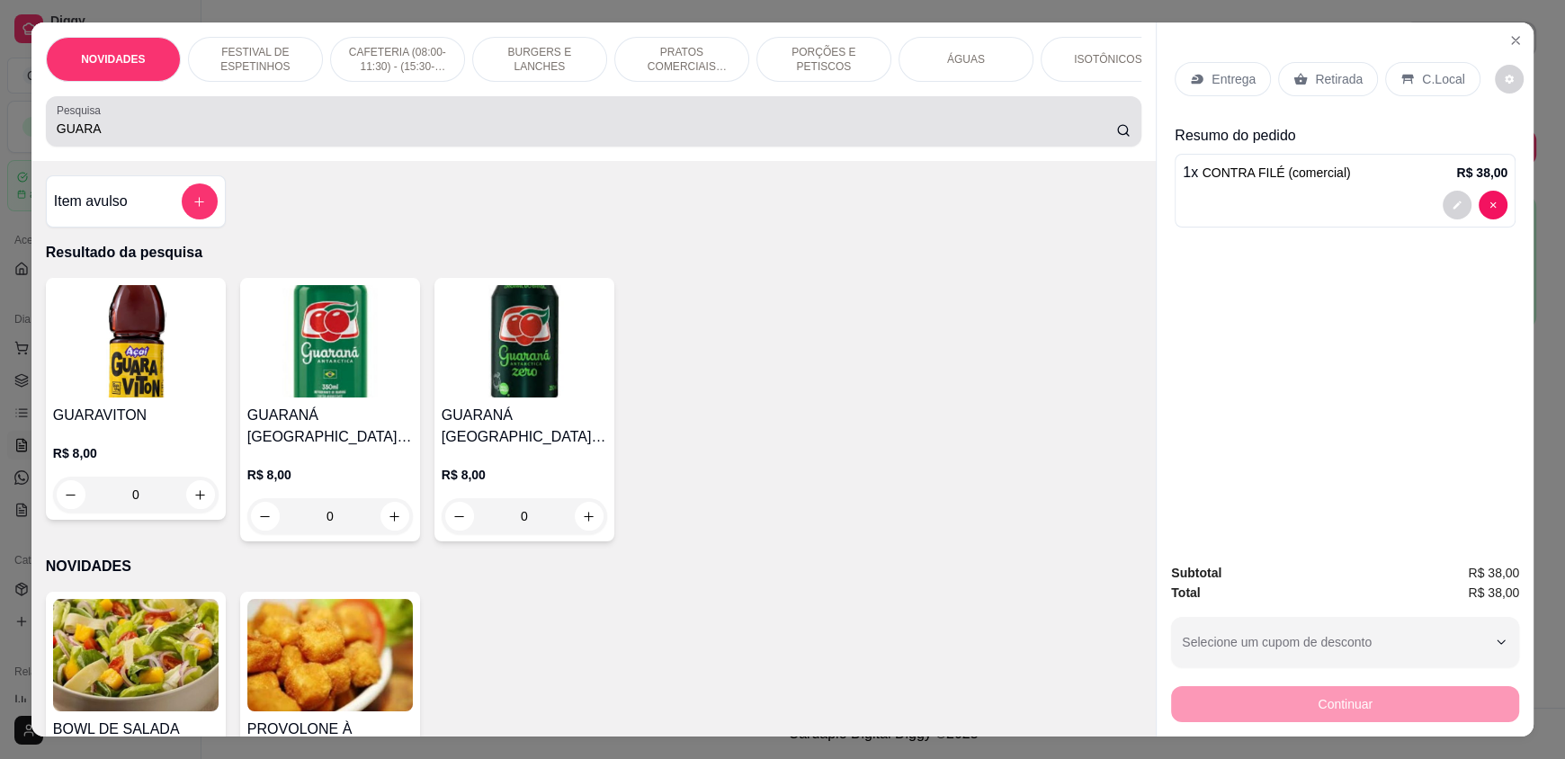
click at [412, 138] on input "GUARA" at bounding box center [587, 129] width 1060 height 18
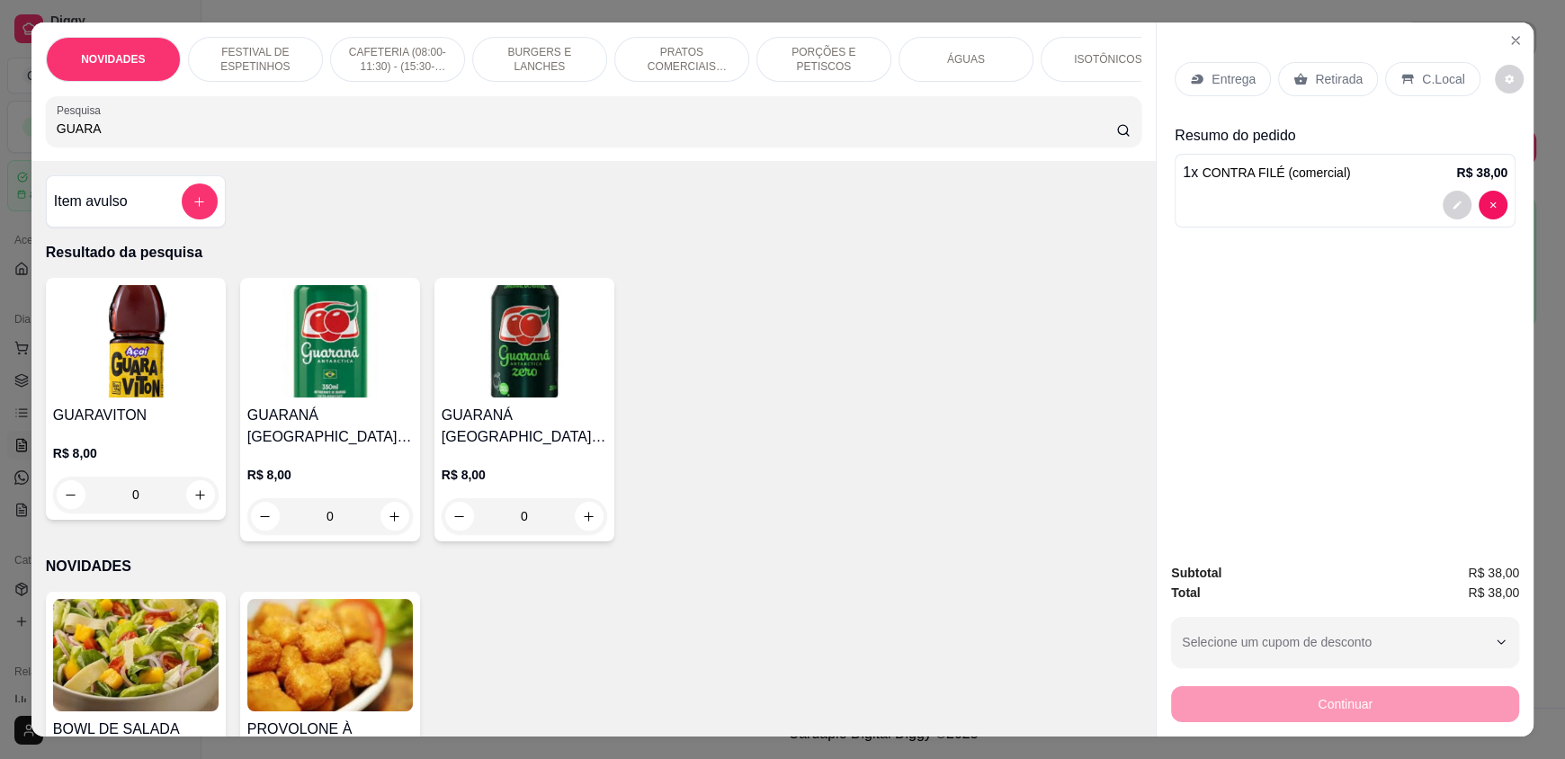
click at [941, 53] on div "ÁGUAS" at bounding box center [965, 59] width 135 height 45
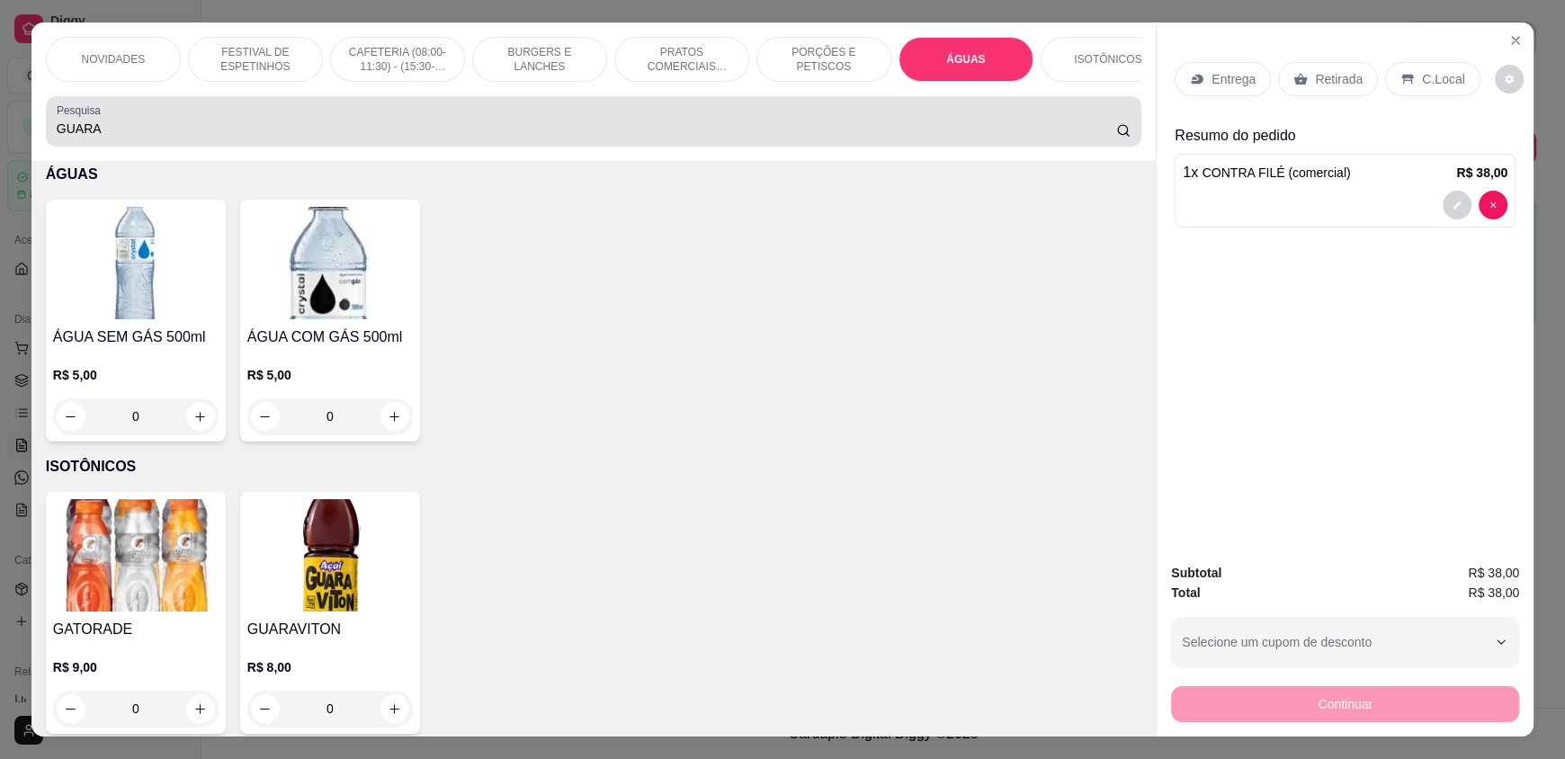
scroll to position [34, 0]
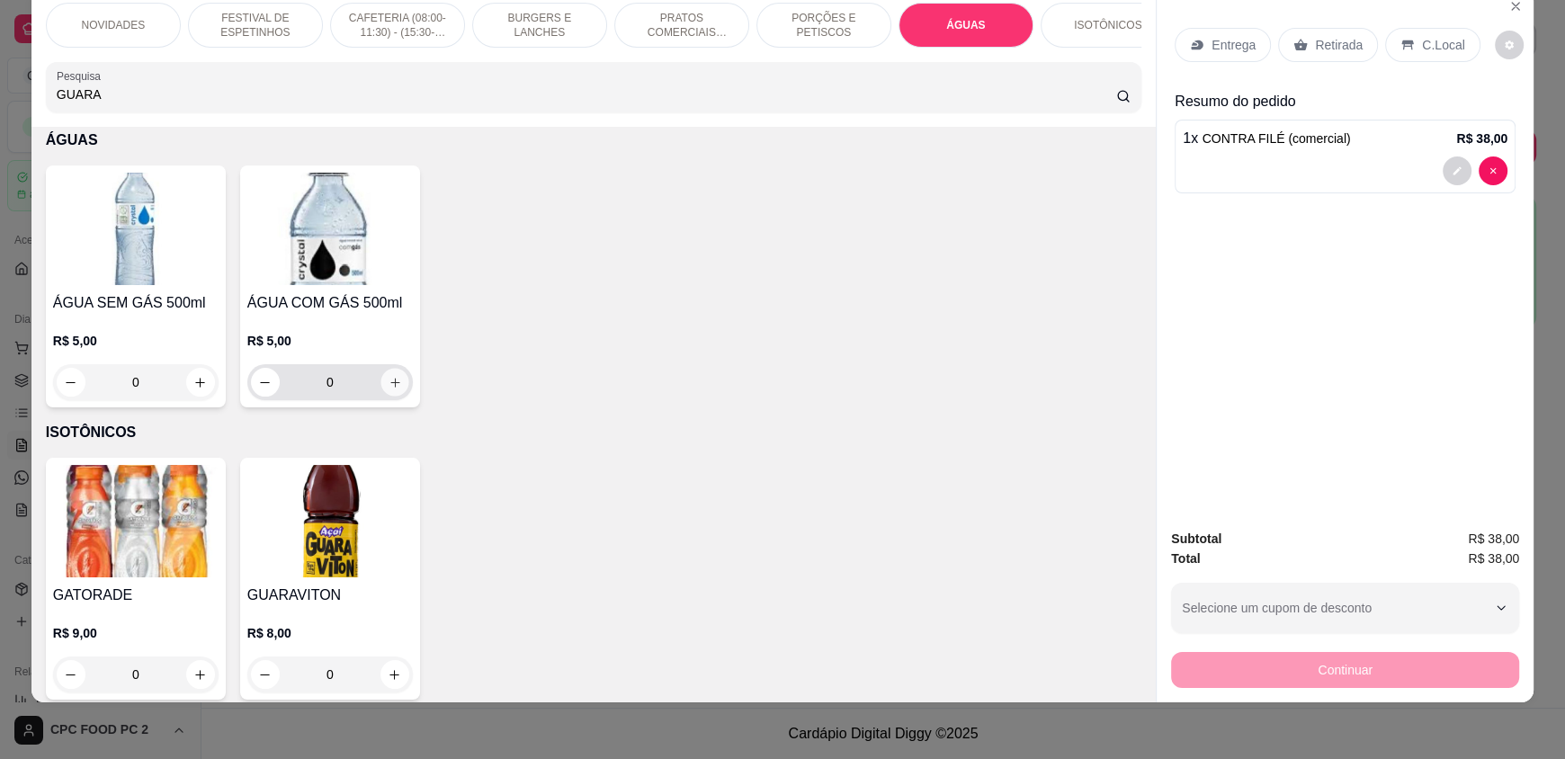
click at [380, 391] on button "increase-product-quantity" at bounding box center [394, 383] width 28 height 28
type input "1"
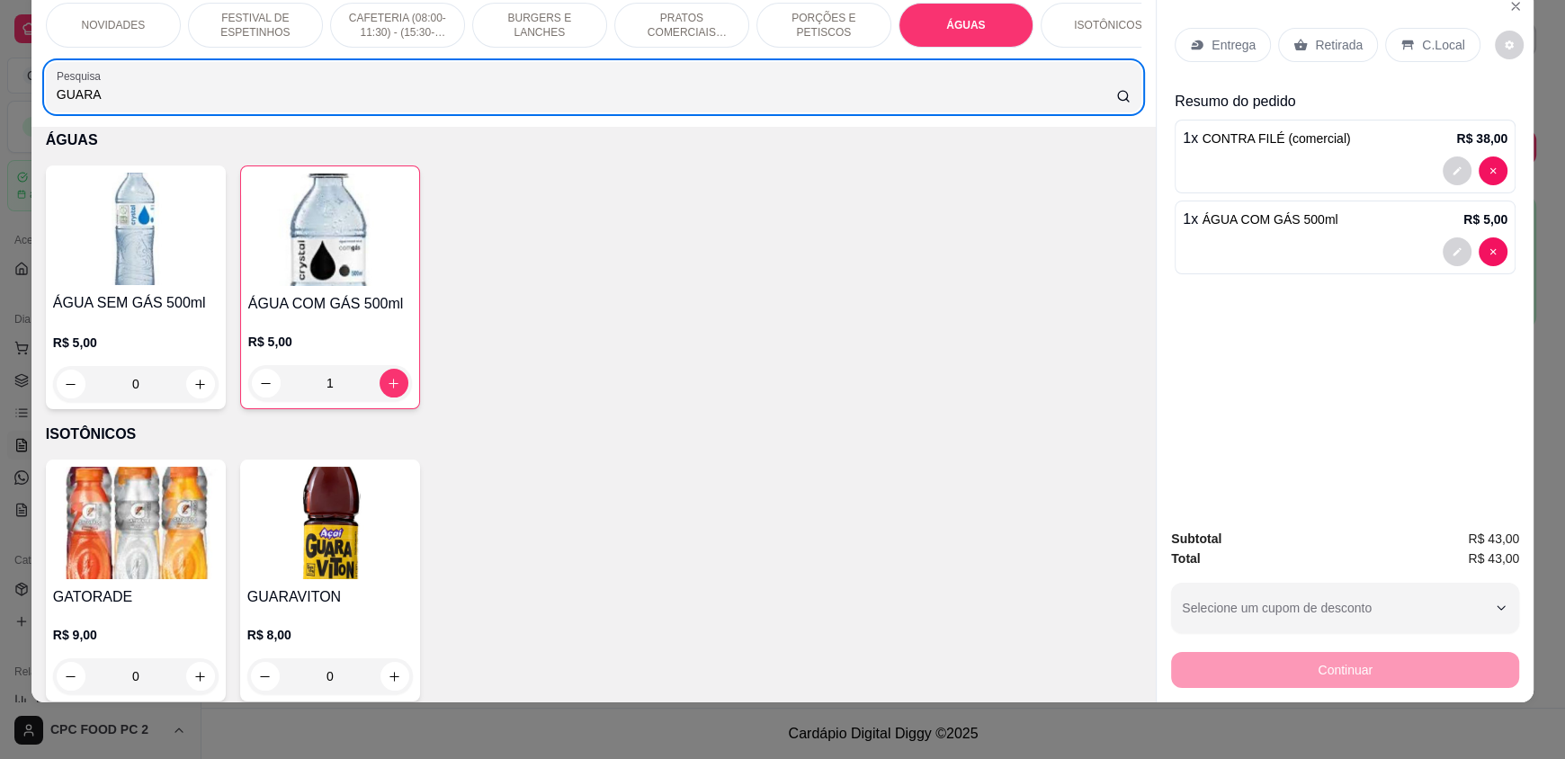
drag, startPoint x: 219, startPoint y: 97, endPoint x: 0, endPoint y: 103, distance: 218.6
click at [0, 103] on div "NOVIDADES FESTIVAL DE ESPETINHOS CAFETERIA (08:00-11:30) - (15:30-18:00) BURGER…" at bounding box center [782, 379] width 1565 height 759
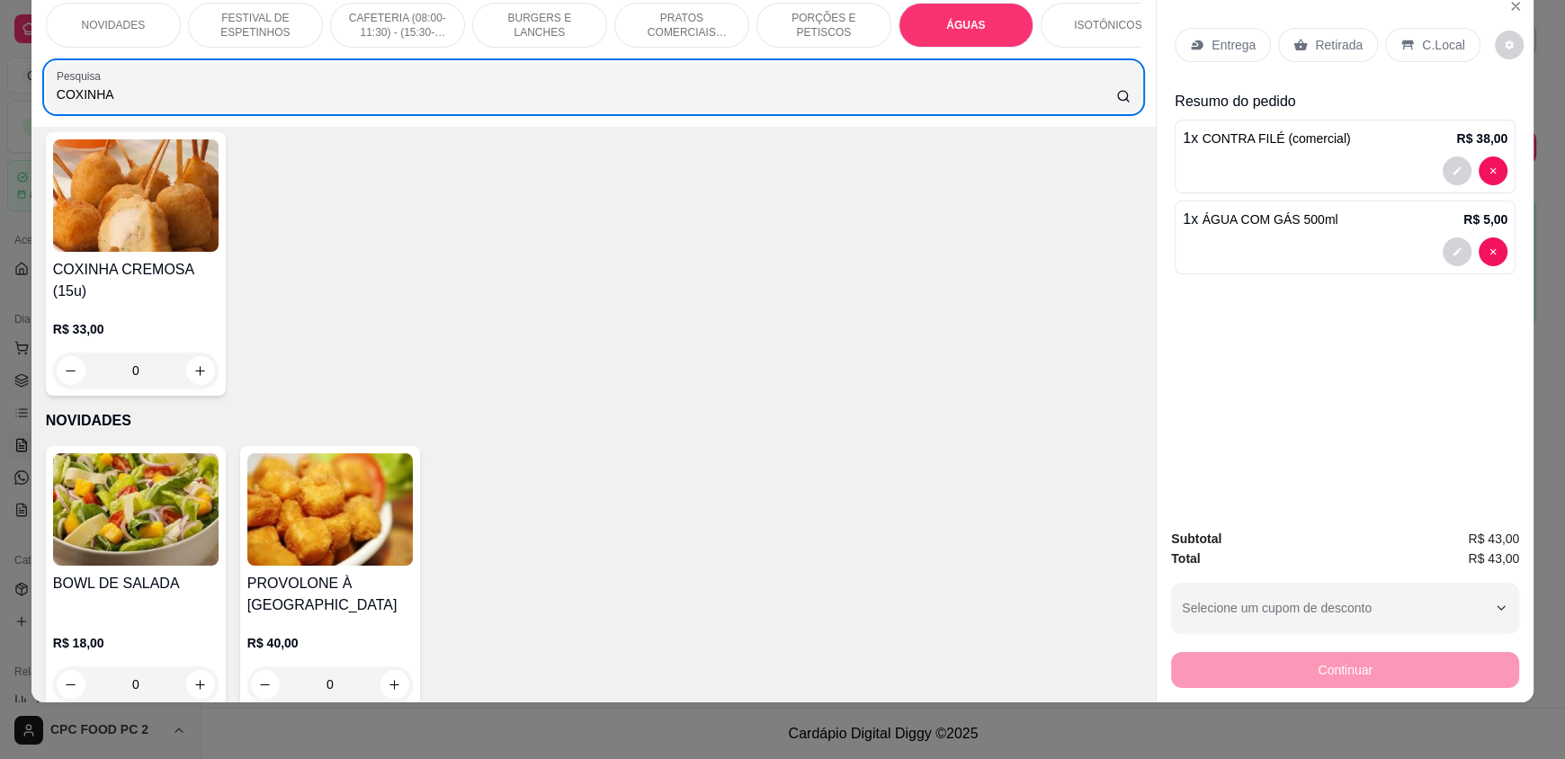
scroll to position [0, 0]
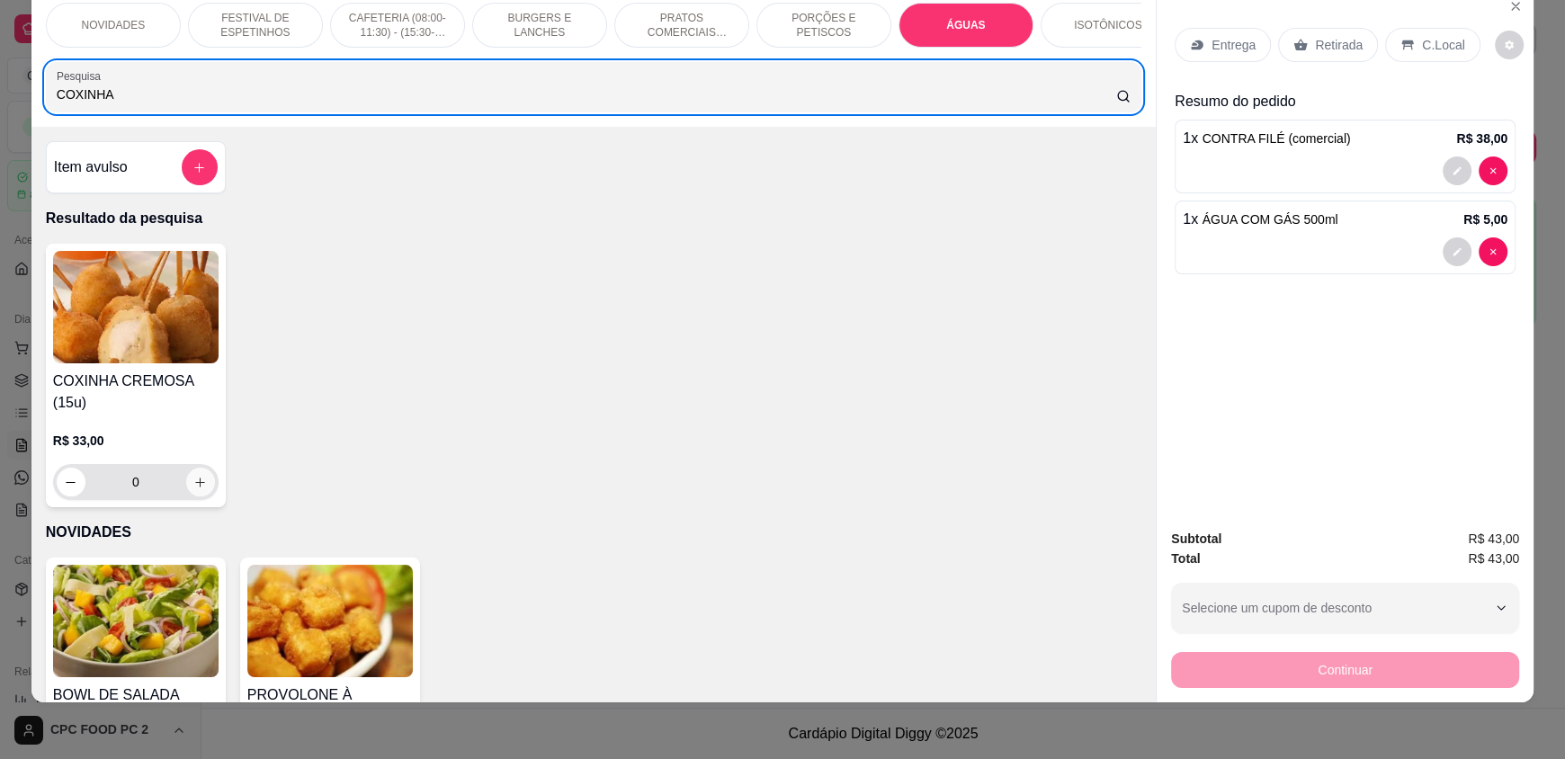
type input "COXINHA"
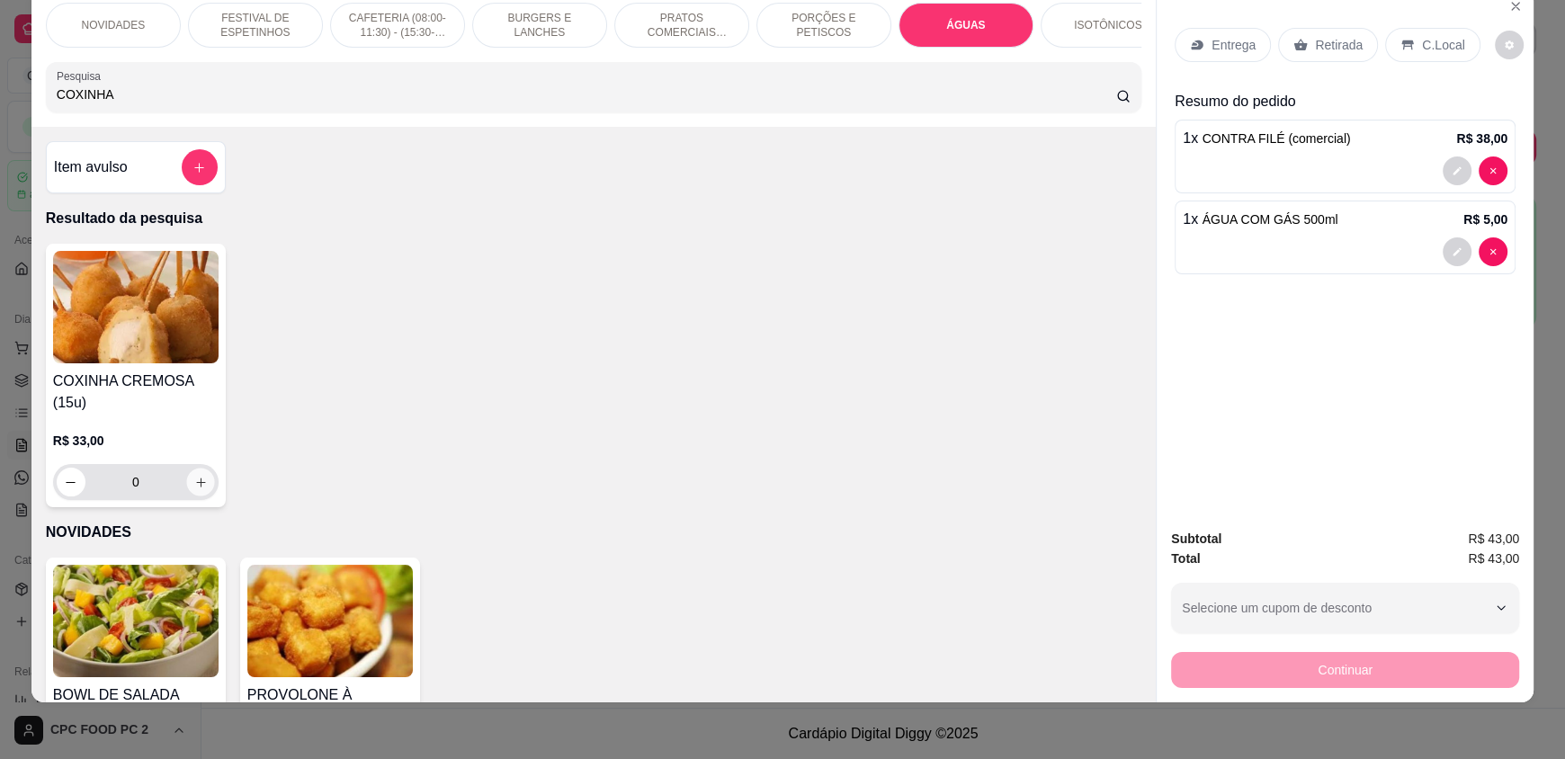
click at [186, 496] on button "increase-product-quantity" at bounding box center [200, 483] width 28 height 28
type input "1"
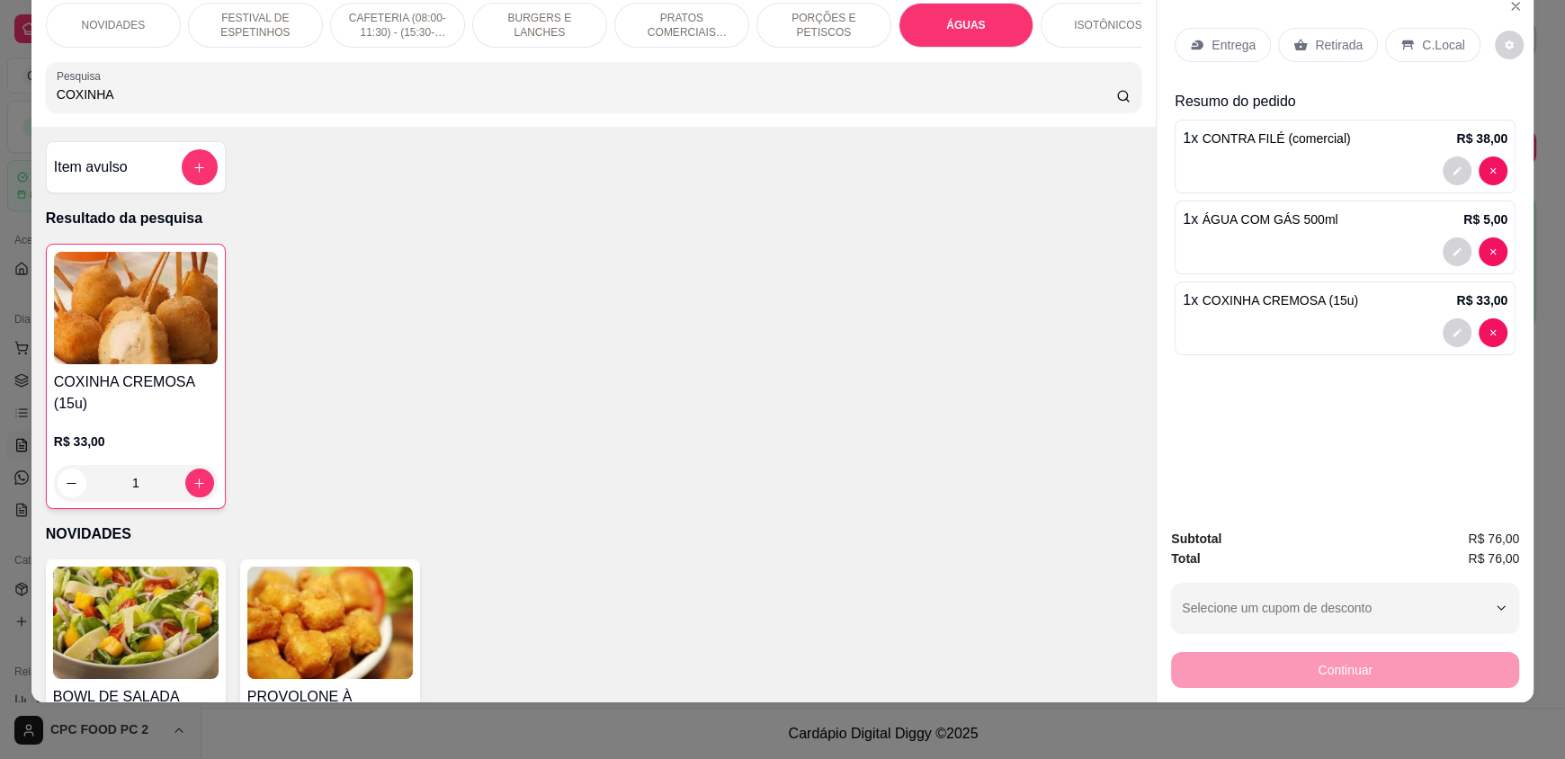
drag, startPoint x: 115, startPoint y: 108, endPoint x: 0, endPoint y: 103, distance: 115.2
click at [0, 103] on div "NOVIDADES FESTIVAL DE ESPETINHOS CAFETERIA (08:00-11:30) - (15:30-18:00) BURGER…" at bounding box center [782, 379] width 1565 height 759
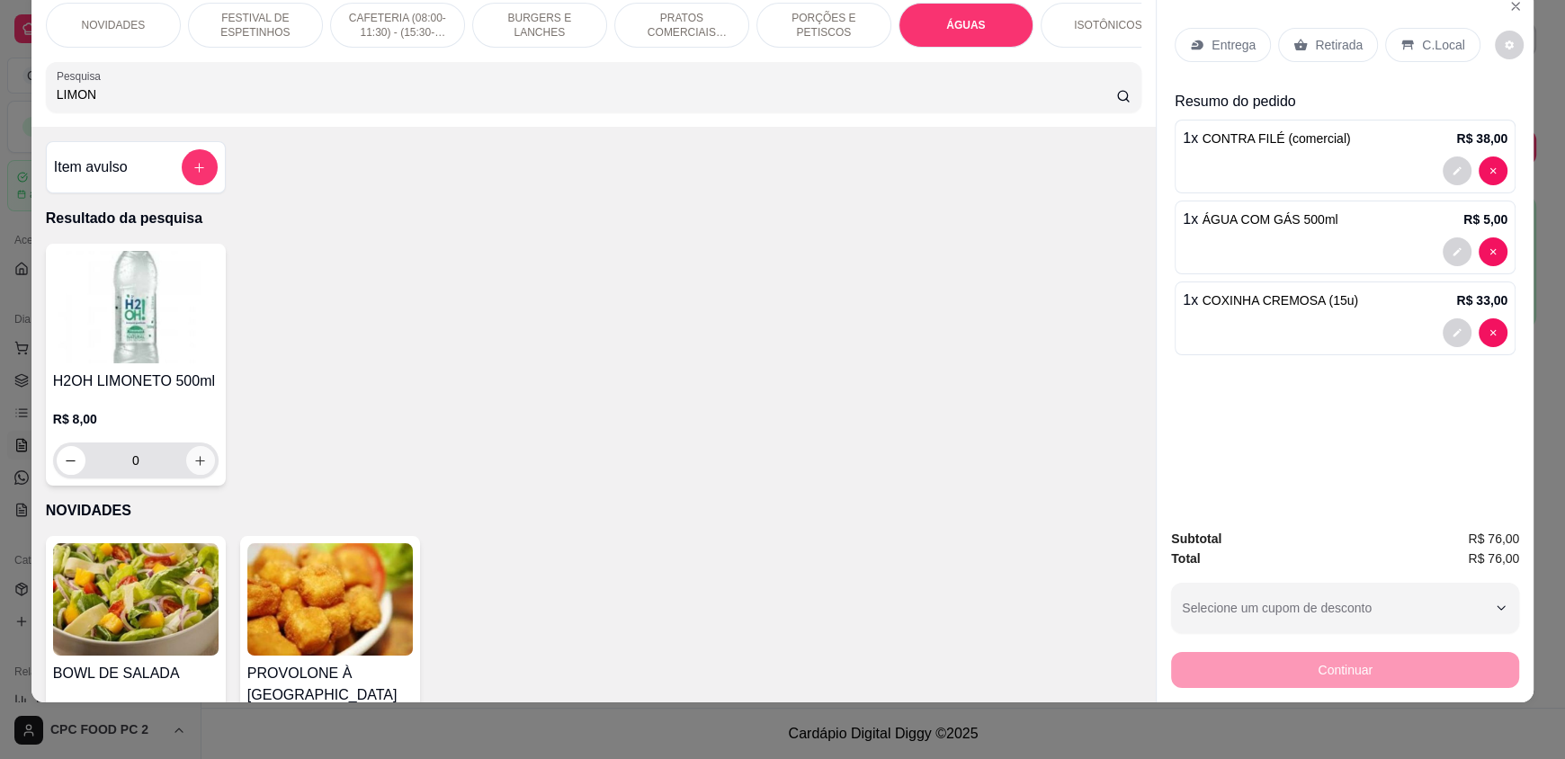
type input "LIMON"
click at [198, 468] on icon "increase-product-quantity" at bounding box center [199, 460] width 13 height 13
type input "1"
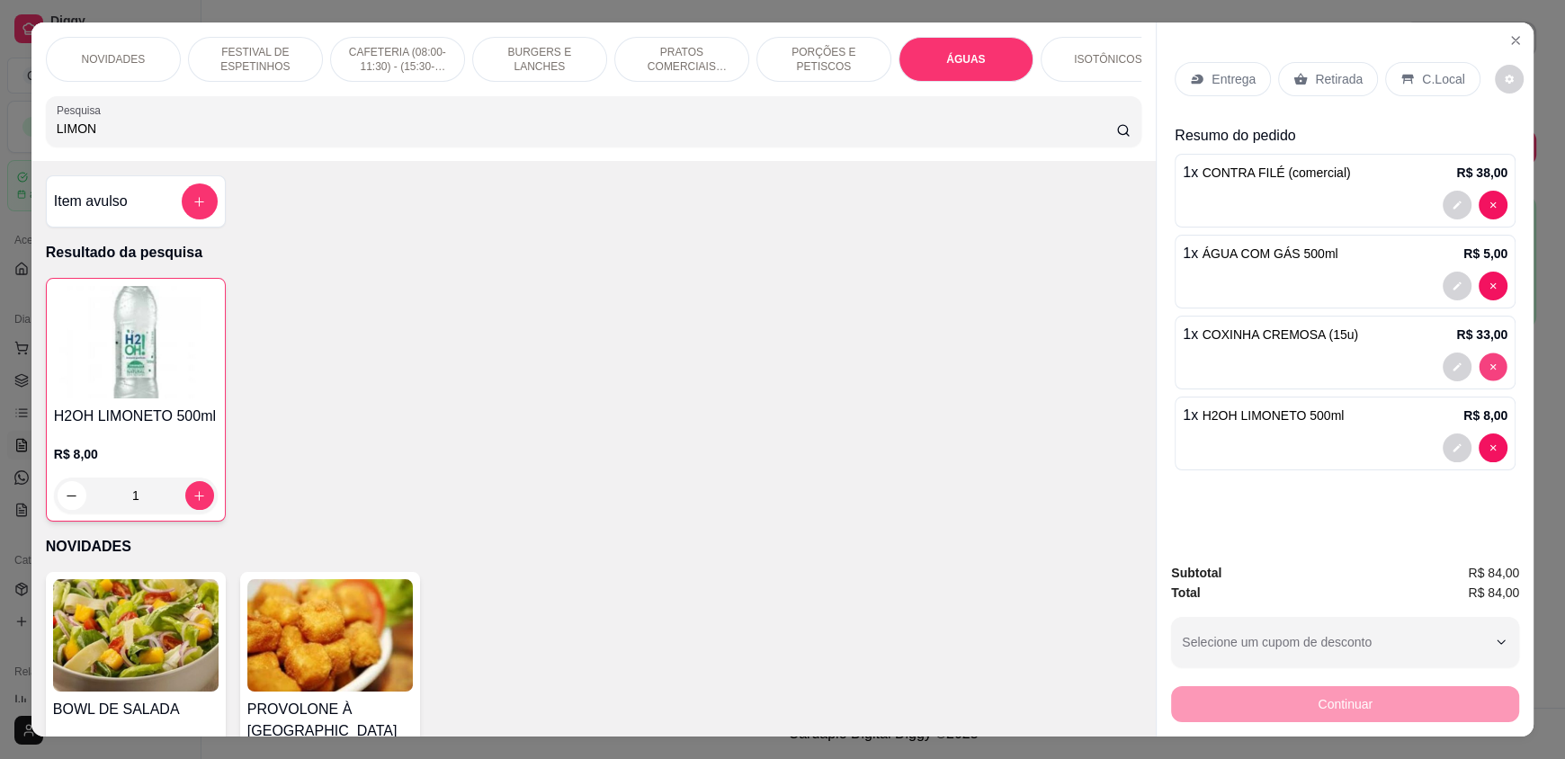
type input "0"
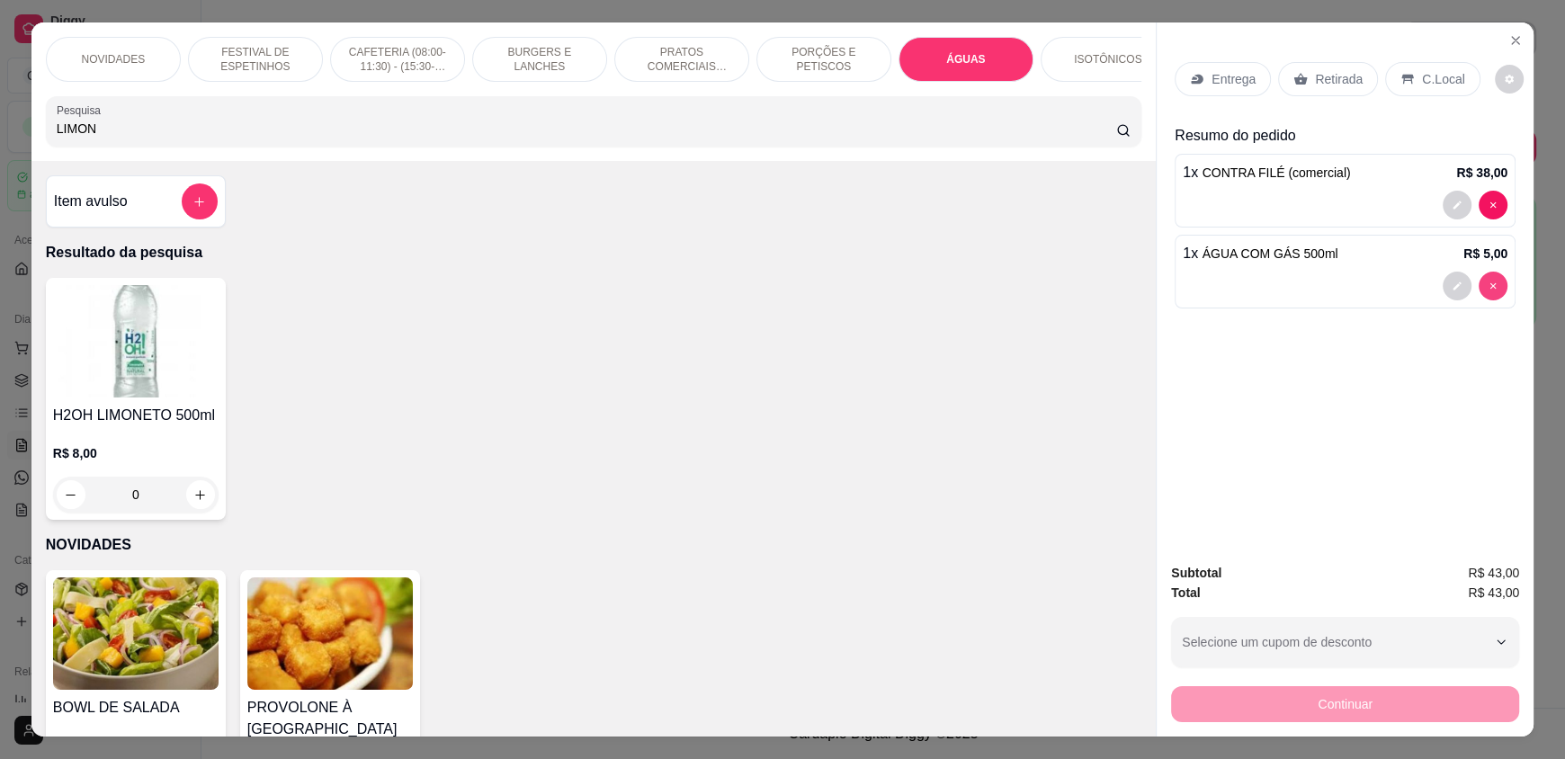
type input "0"
drag, startPoint x: 97, startPoint y: 138, endPoint x: 0, endPoint y: 128, distance: 97.7
click at [0, 128] on div "NOVIDADES FESTIVAL DE ESPETINHOS CAFETERIA (08:00-11:30) - (15:30-18:00) BURGER…" at bounding box center [782, 379] width 1565 height 759
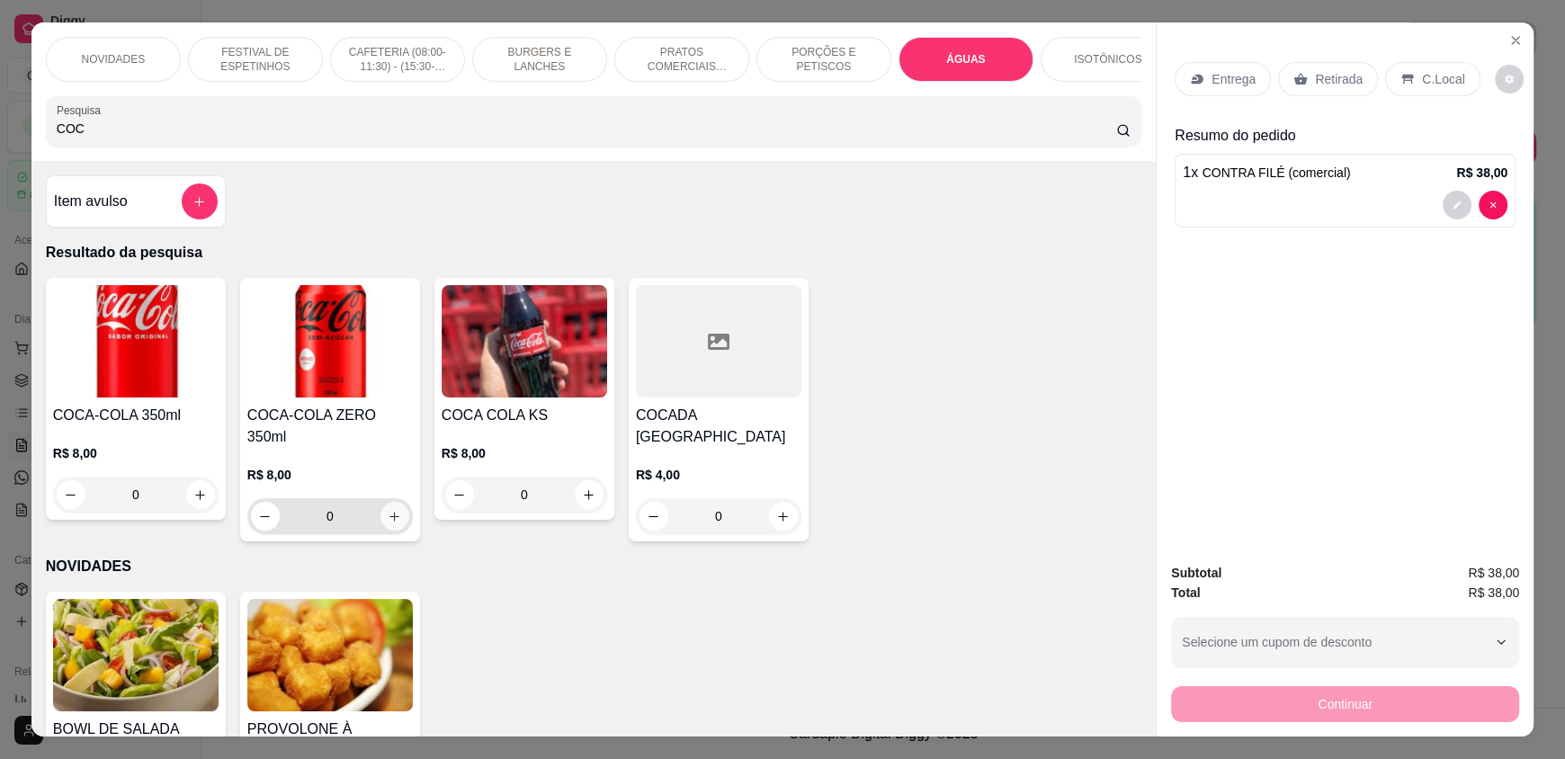
type input "COC"
click at [390, 512] on icon "increase-product-quantity" at bounding box center [394, 516] width 9 height 9
type input "1"
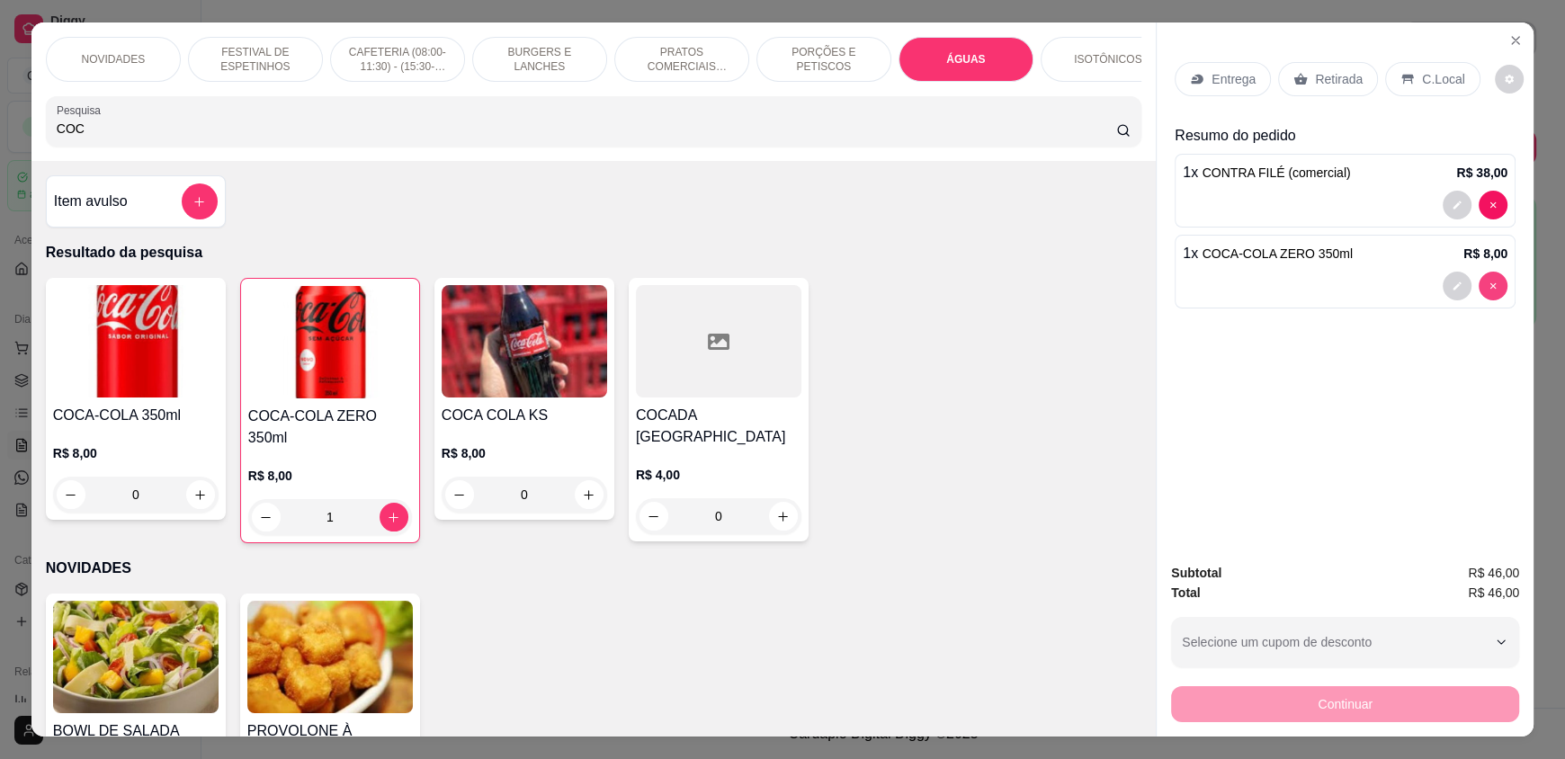
type input "0"
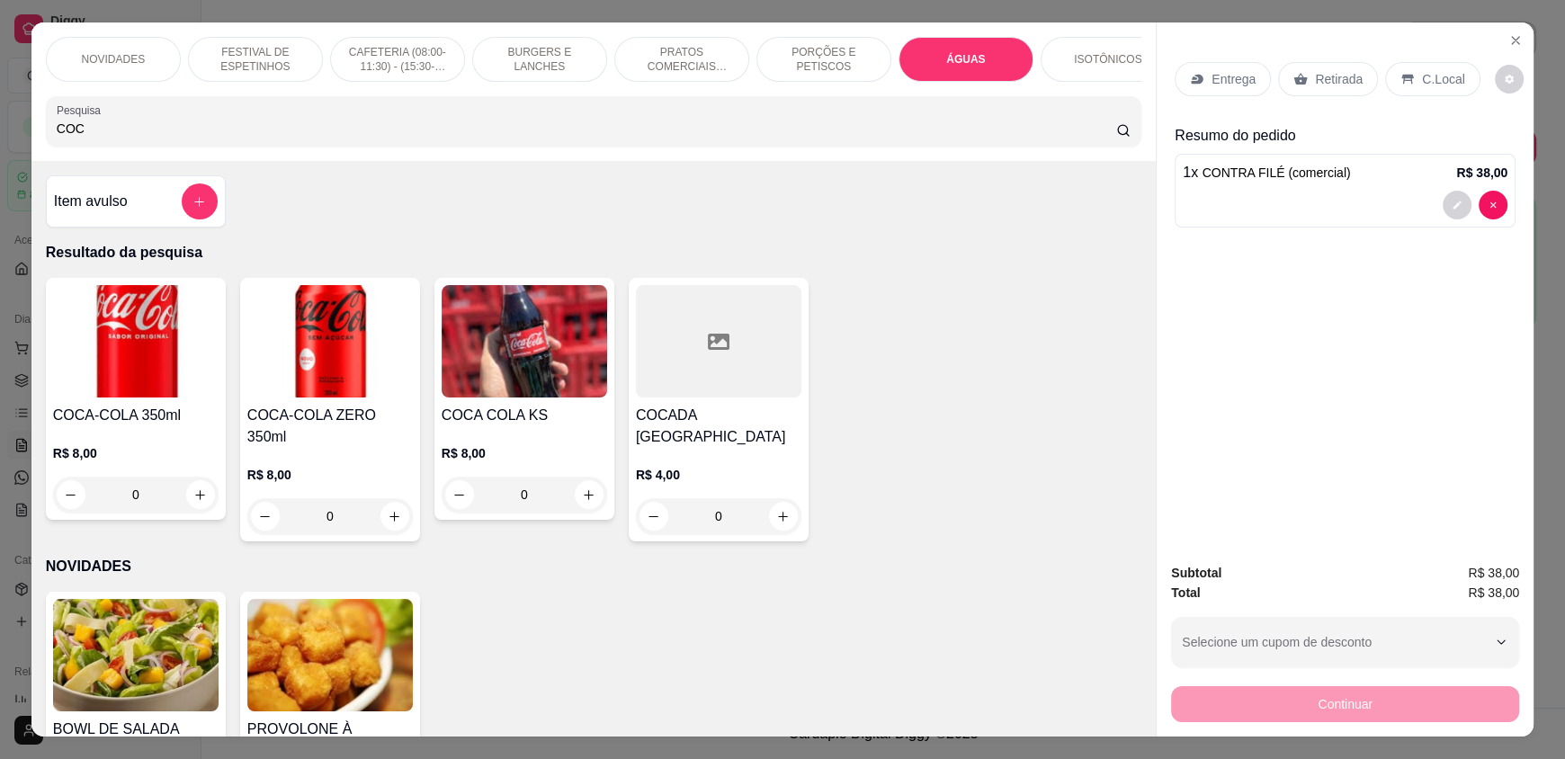
drag, startPoint x: 172, startPoint y: 129, endPoint x: 0, endPoint y: 128, distance: 171.8
click at [0, 128] on div "NOVIDADES FESTIVAL DE ESPETINHOS CAFETERIA (08:00-11:30) - (15:30-18:00) BURGER…" at bounding box center [782, 379] width 1565 height 759
drag, startPoint x: 77, startPoint y: 138, endPoint x: 0, endPoint y: 138, distance: 77.3
click at [0, 138] on div "NOVIDADES FESTIVAL DE ESPETINHOS CAFETERIA (08:00-11:30) - (15:30-18:00) BURGER…" at bounding box center [782, 379] width 1565 height 759
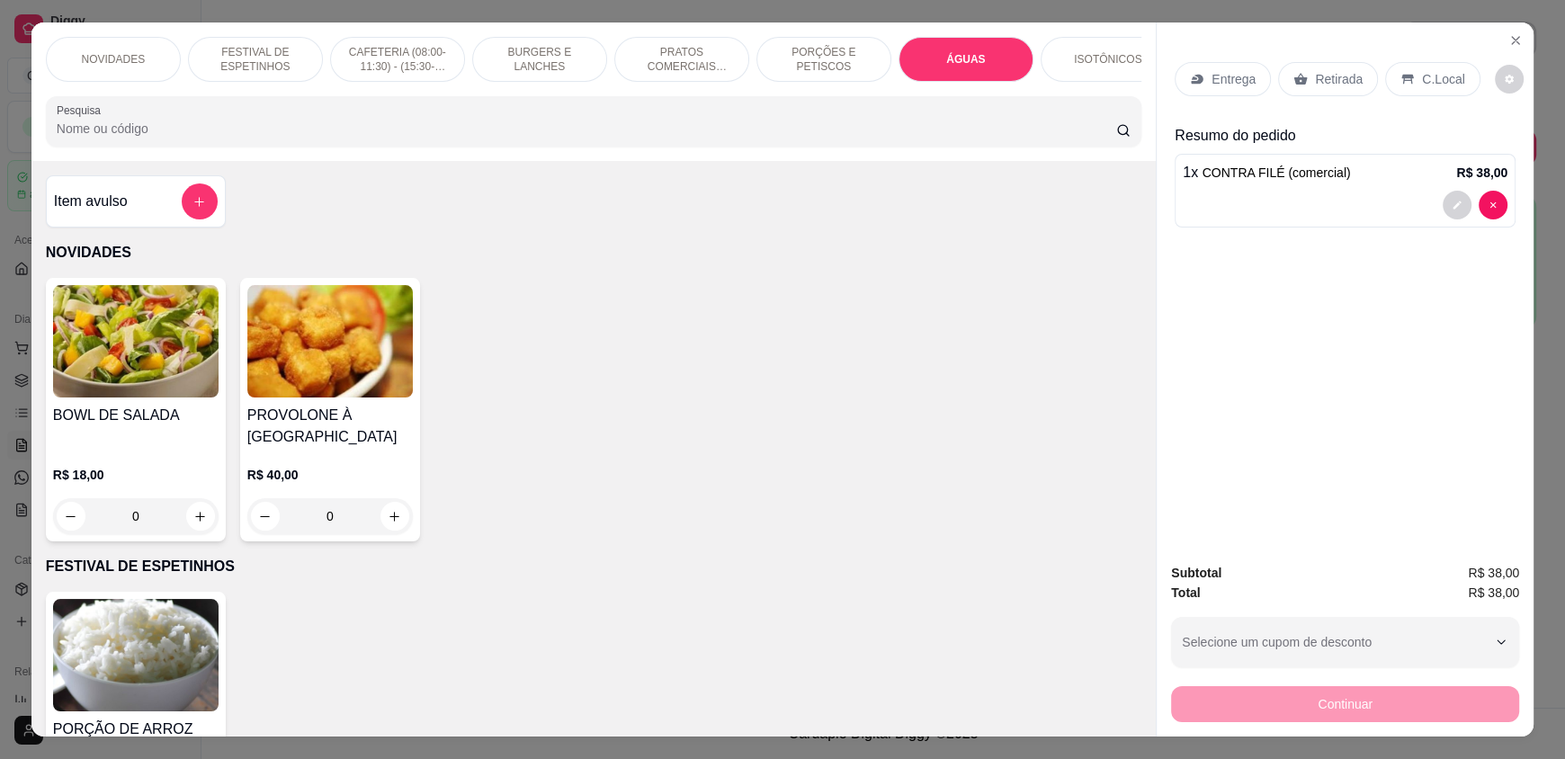
click at [976, 73] on div "ÁGUAS" at bounding box center [965, 59] width 135 height 45
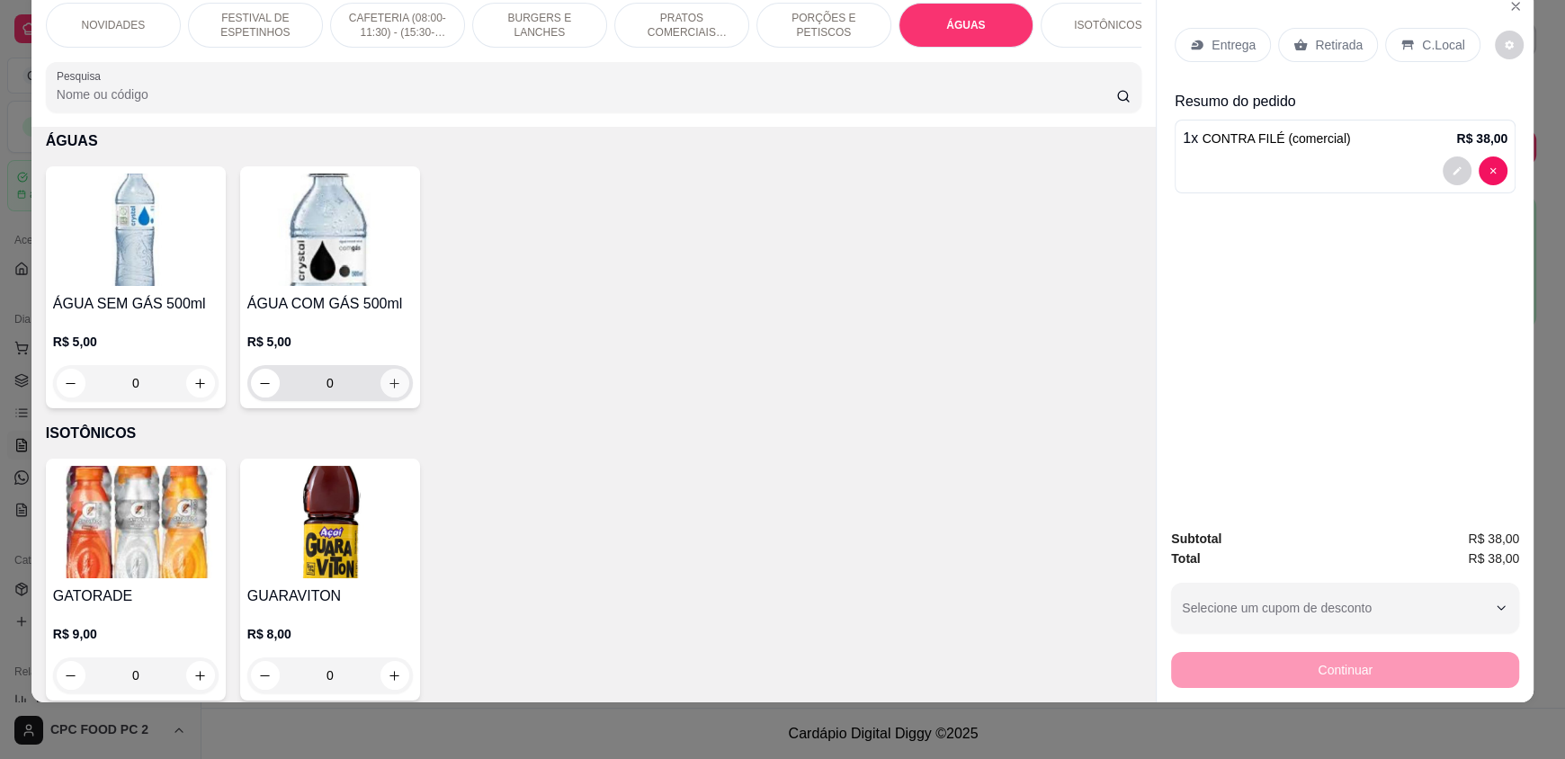
click at [389, 386] on icon "increase-product-quantity" at bounding box center [394, 383] width 13 height 13
type input "1"
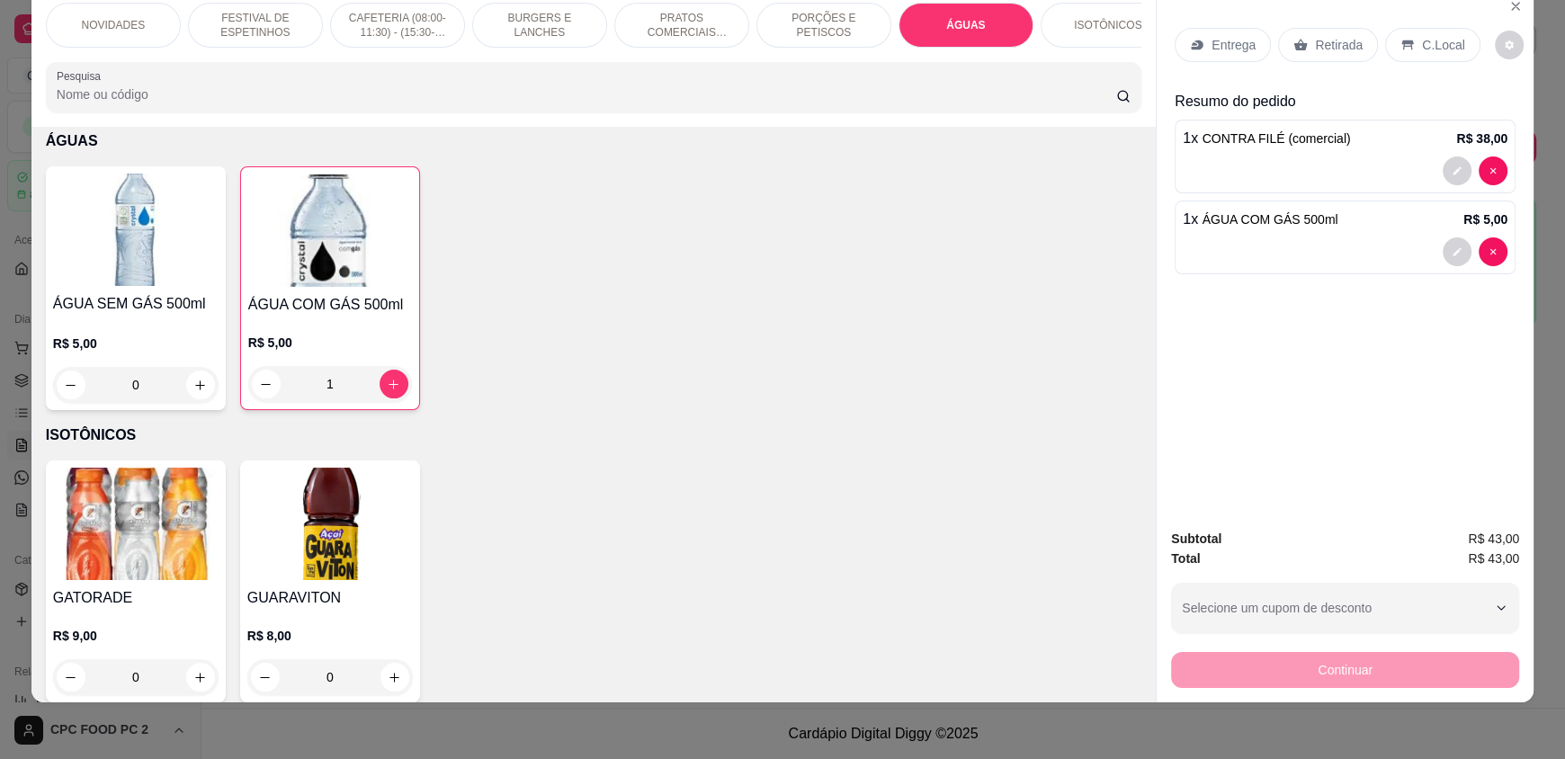
scroll to position [0, 0]
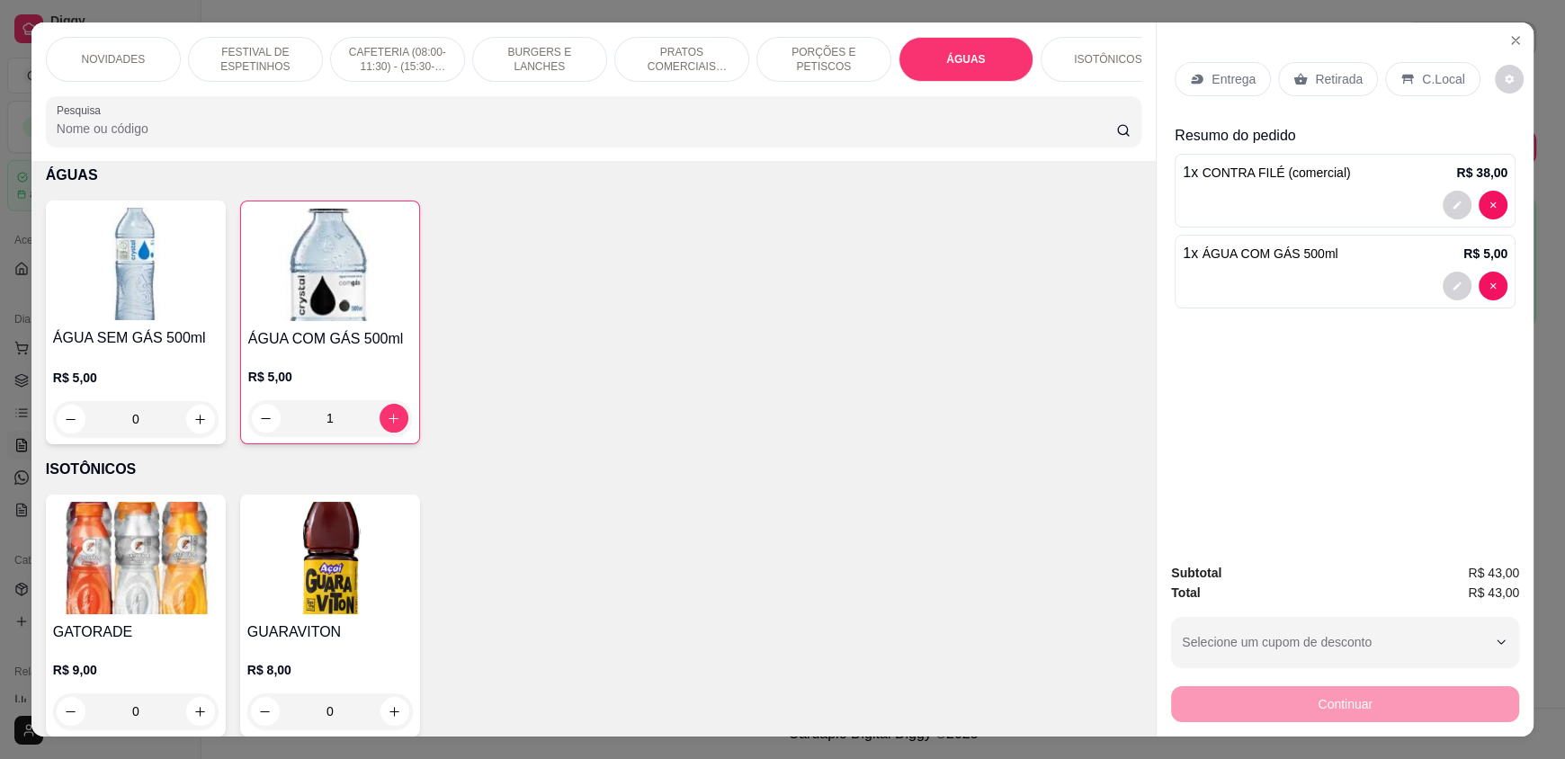
click at [1435, 85] on p "C.Local" at bounding box center [1443, 79] width 42 height 18
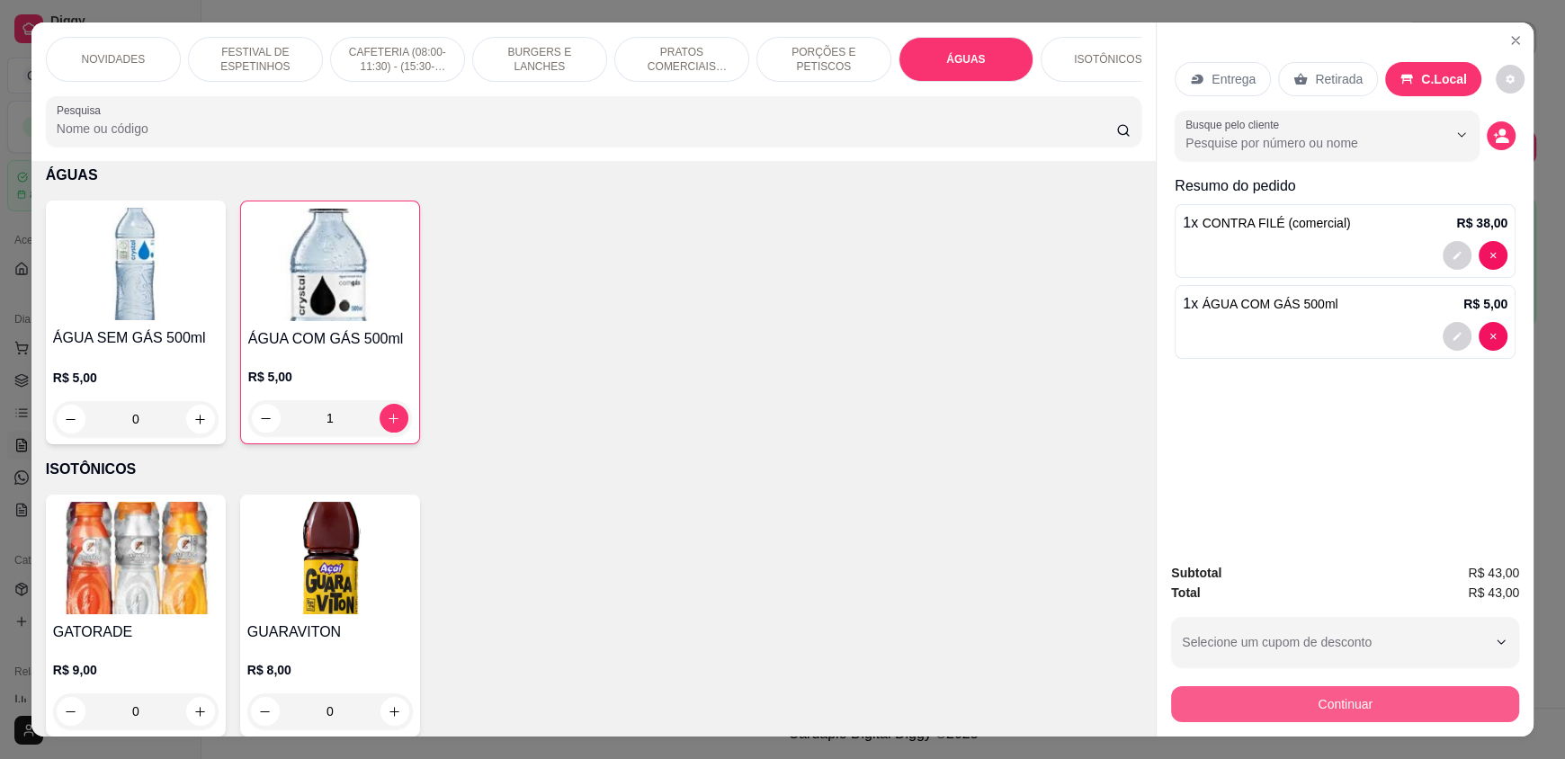
click at [1344, 694] on button "Continuar" at bounding box center [1345, 704] width 348 height 36
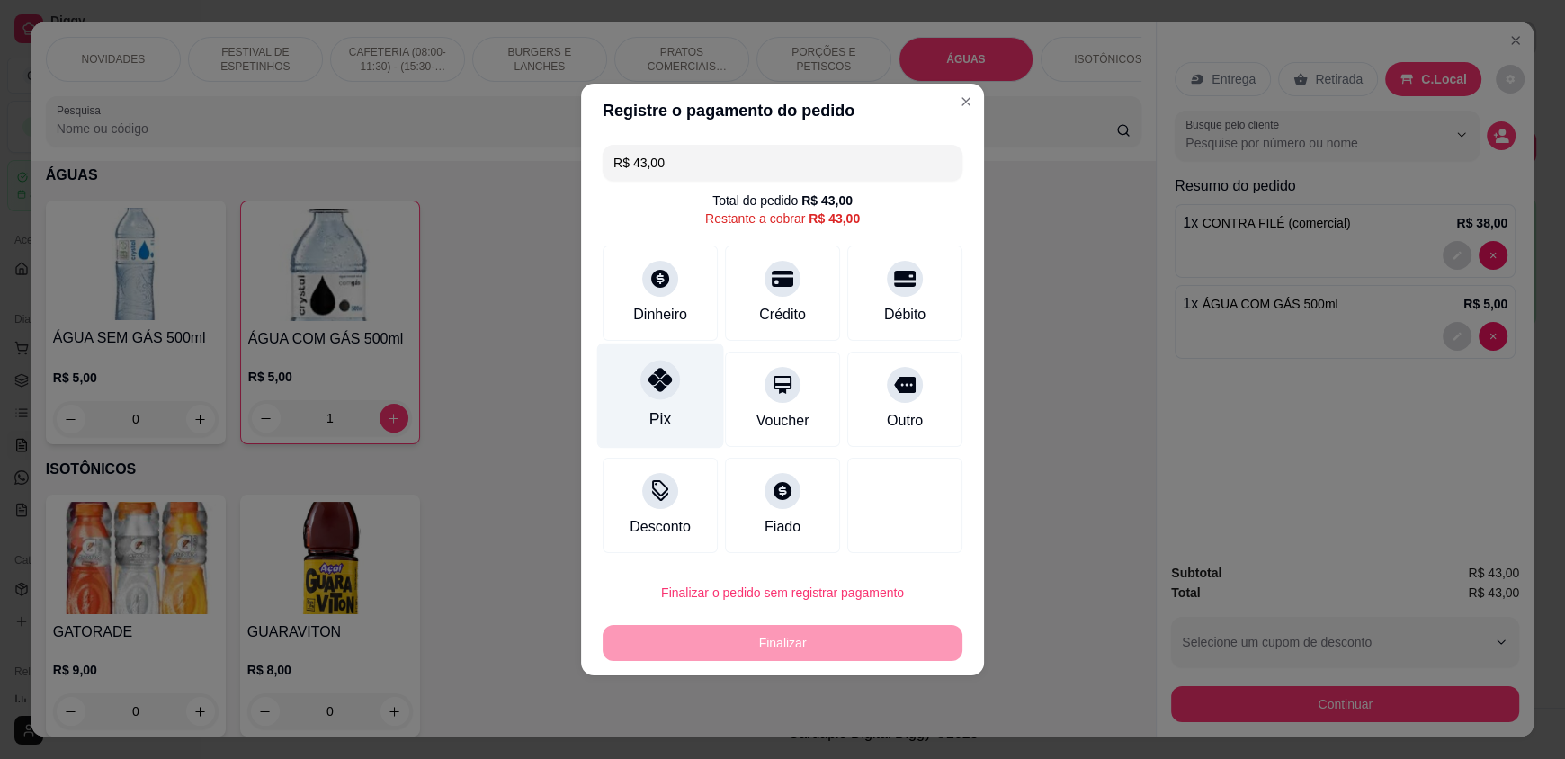
click at [652, 399] on div "Pix" at bounding box center [660, 396] width 127 height 105
type input "R$ 0,00"
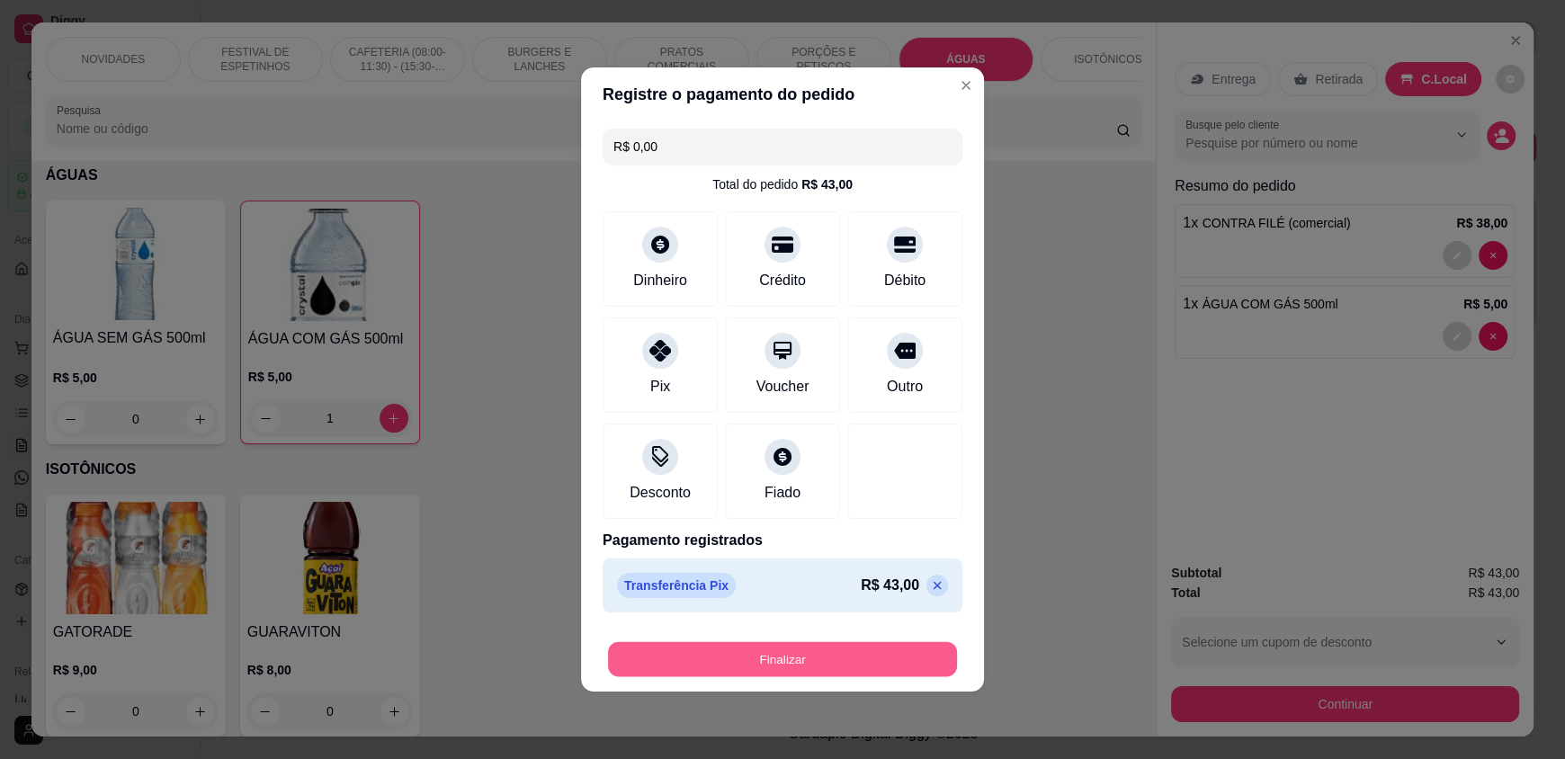
click at [755, 662] on button "Finalizar" at bounding box center [782, 659] width 349 height 35
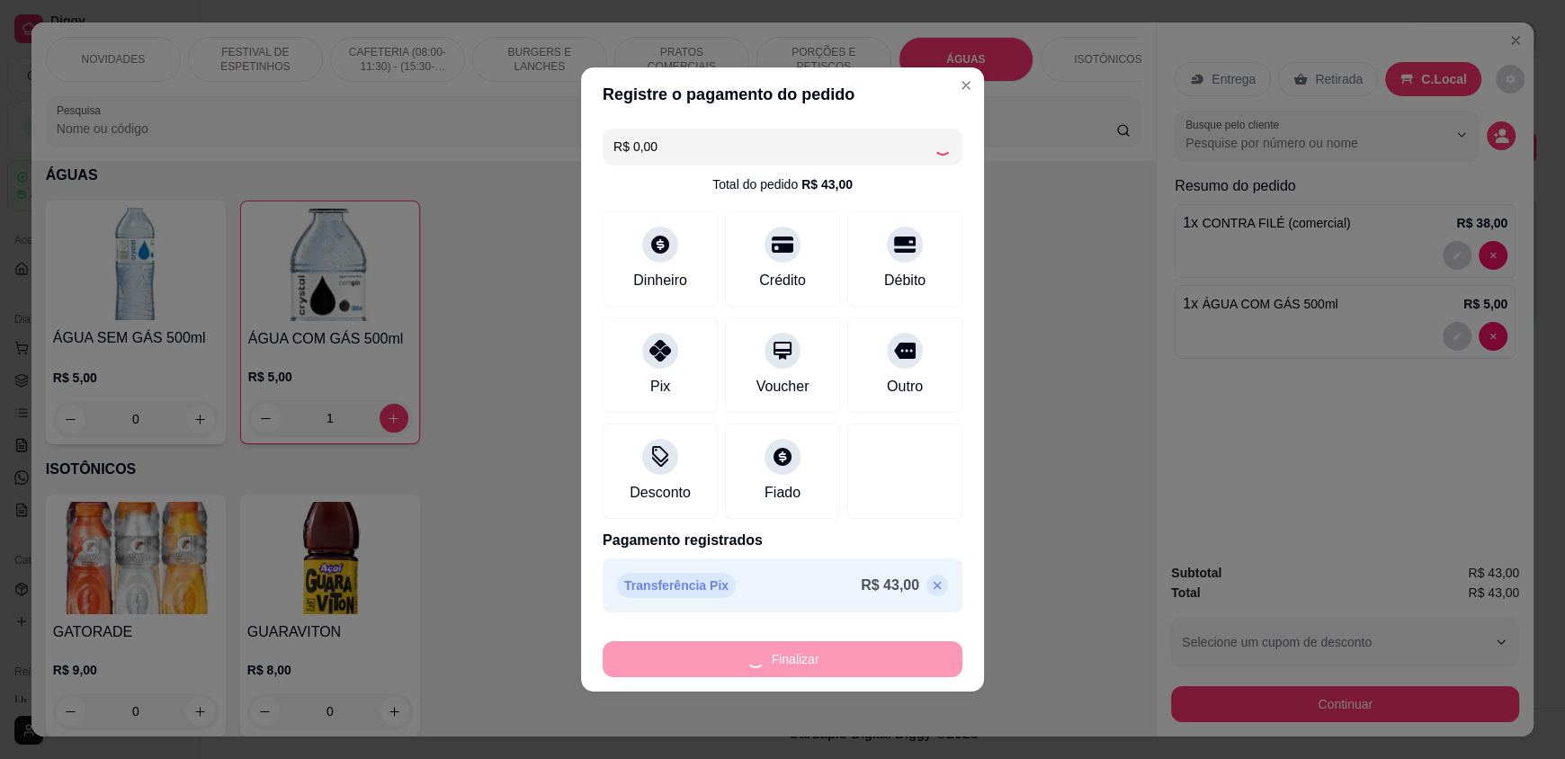
type input "0"
type input "-R$ 43,00"
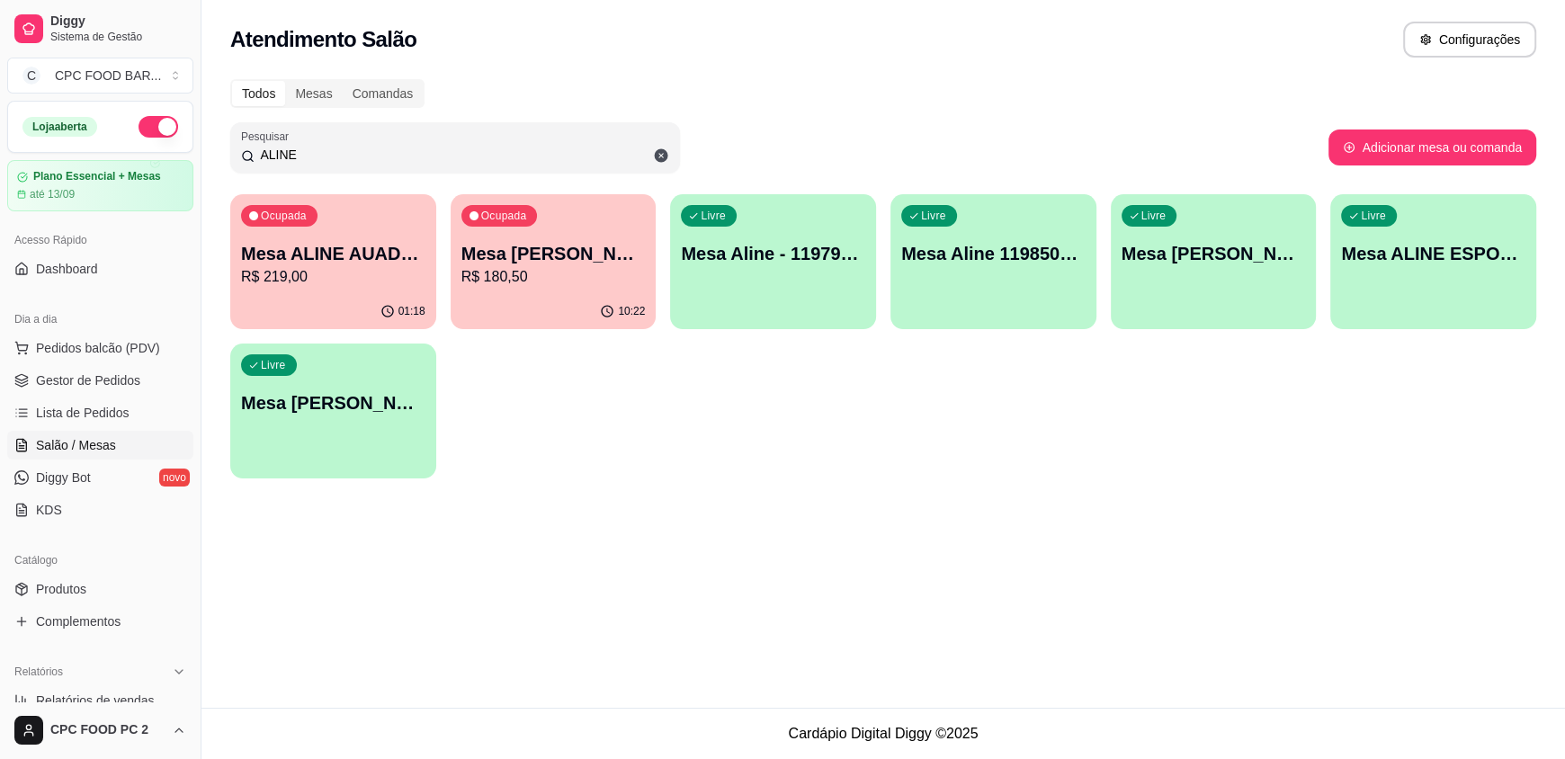
click at [345, 235] on div "Ocupada Mesa ALINE AUADA 4274 R$ 219,00" at bounding box center [333, 244] width 206 height 100
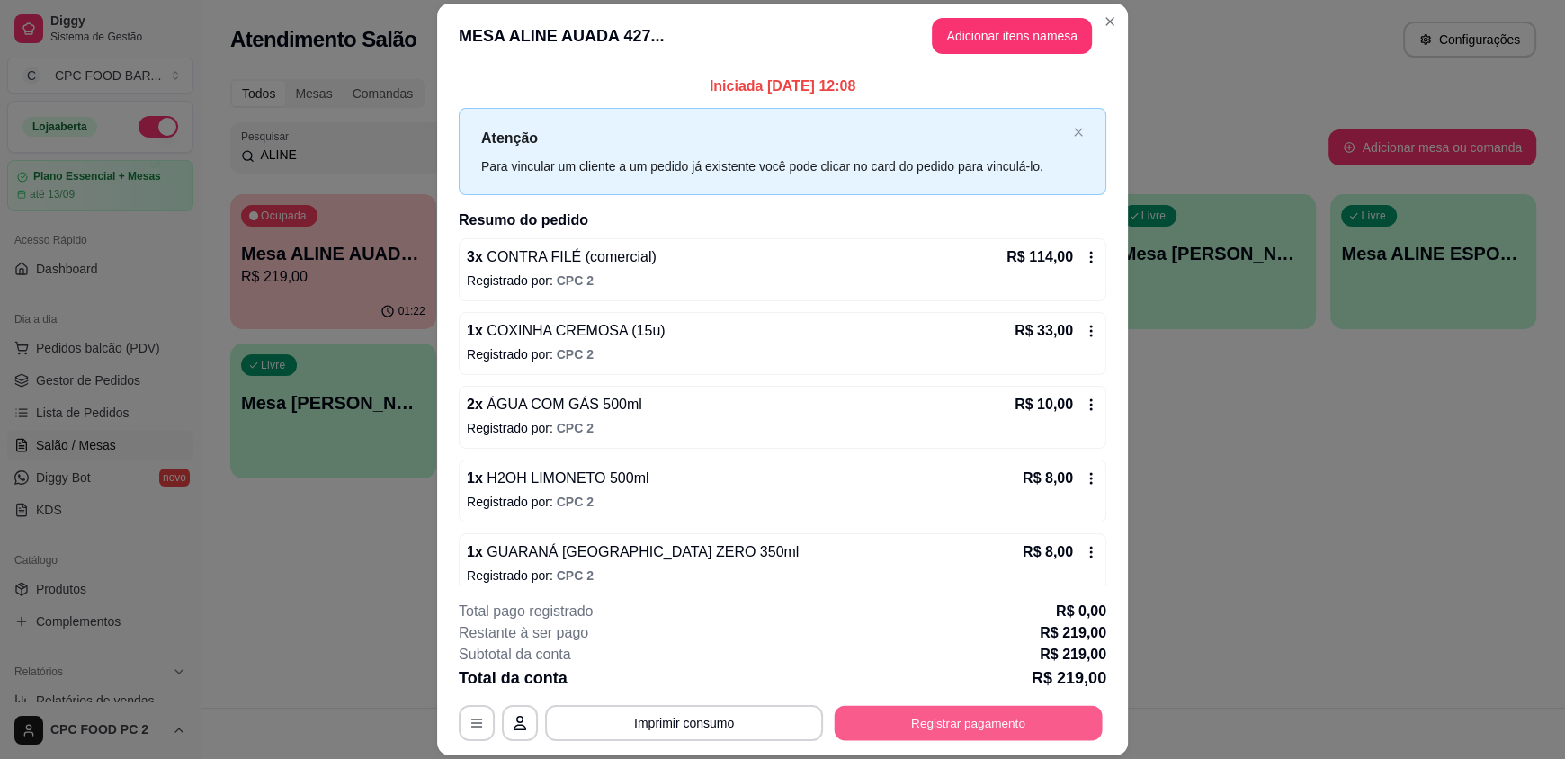
click at [997, 736] on button "Registrar pagamento" at bounding box center [969, 722] width 268 height 35
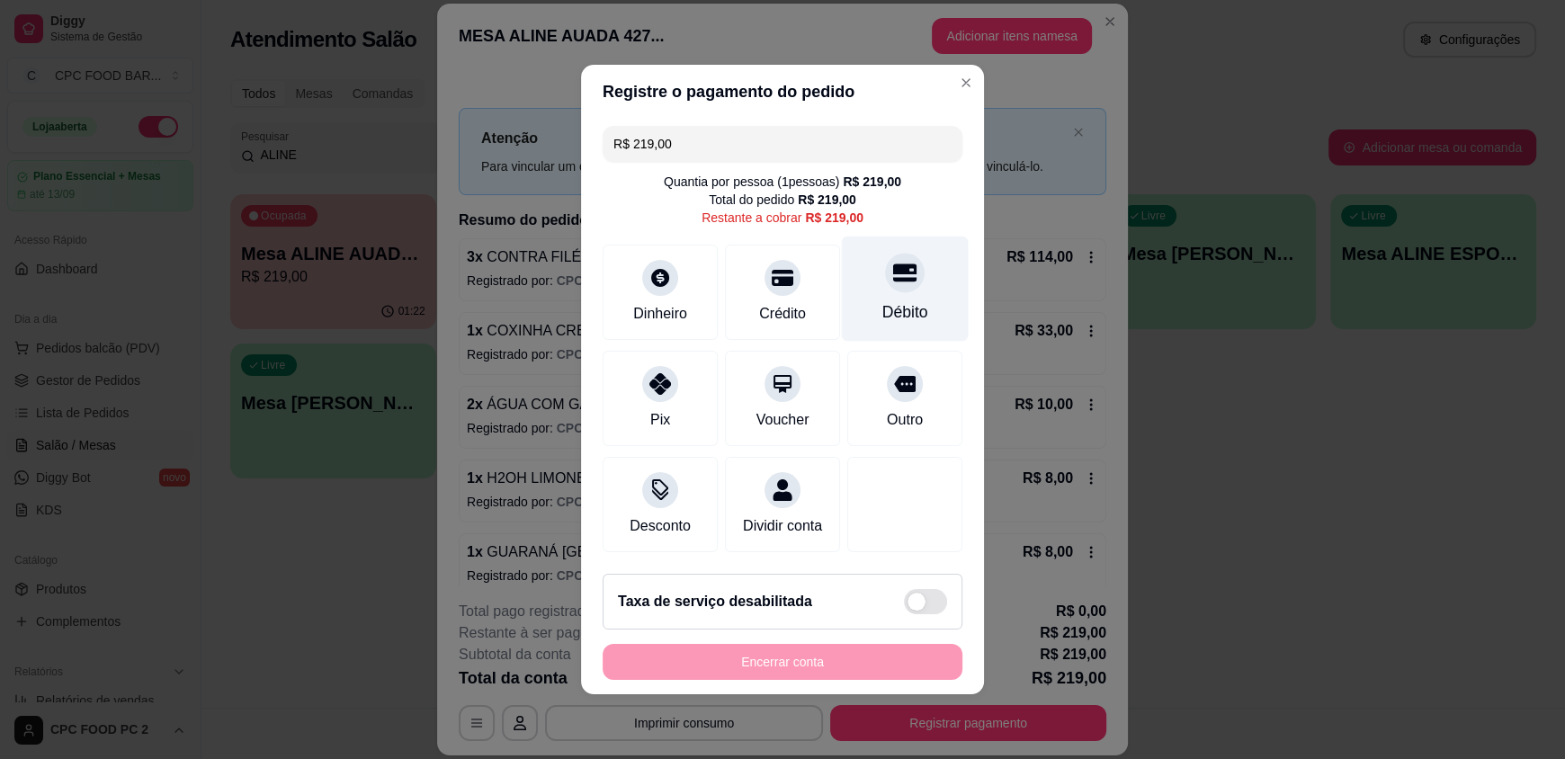
click at [886, 287] on div "Débito" at bounding box center [905, 289] width 127 height 105
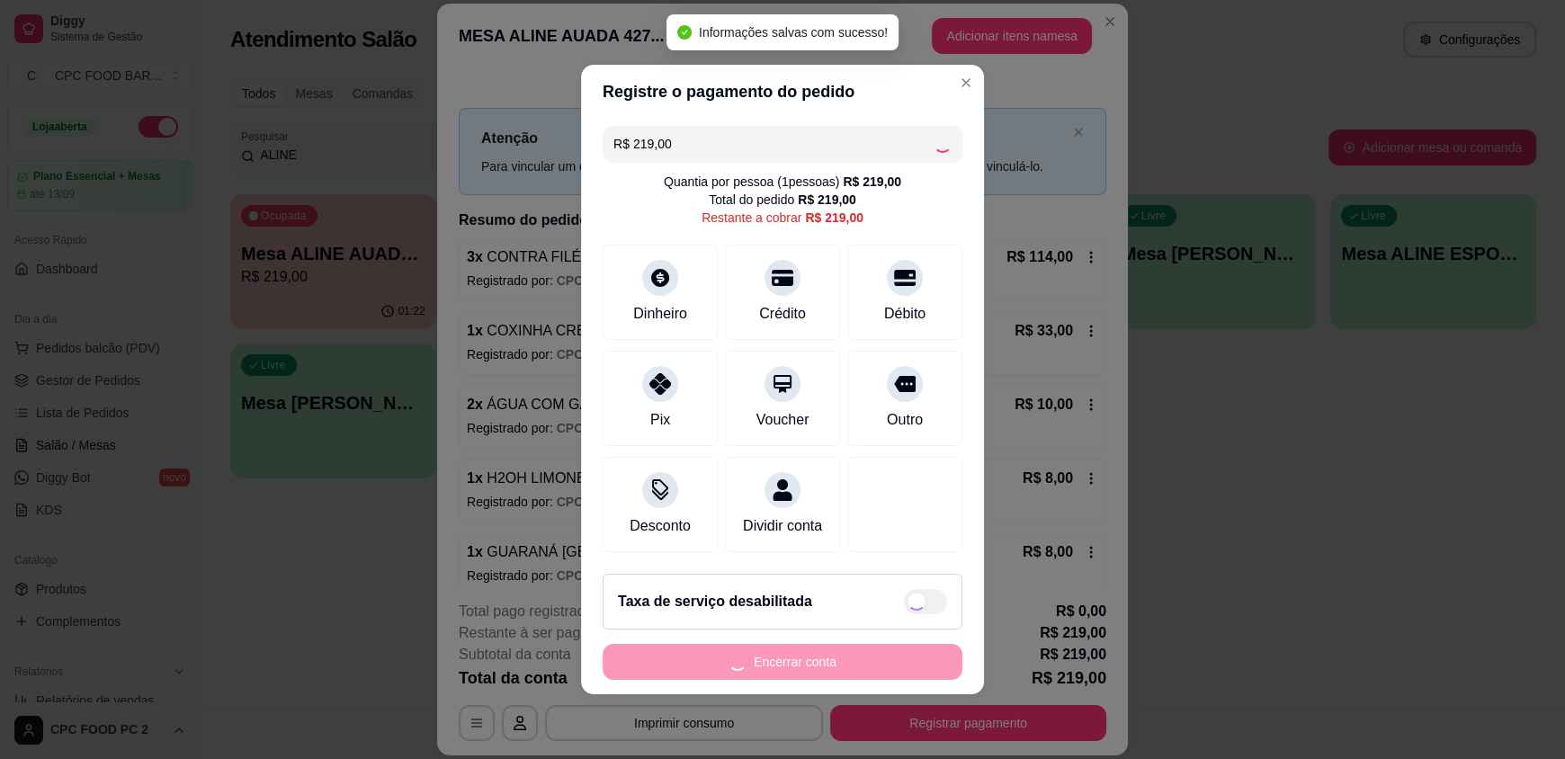
type input "R$ 0,00"
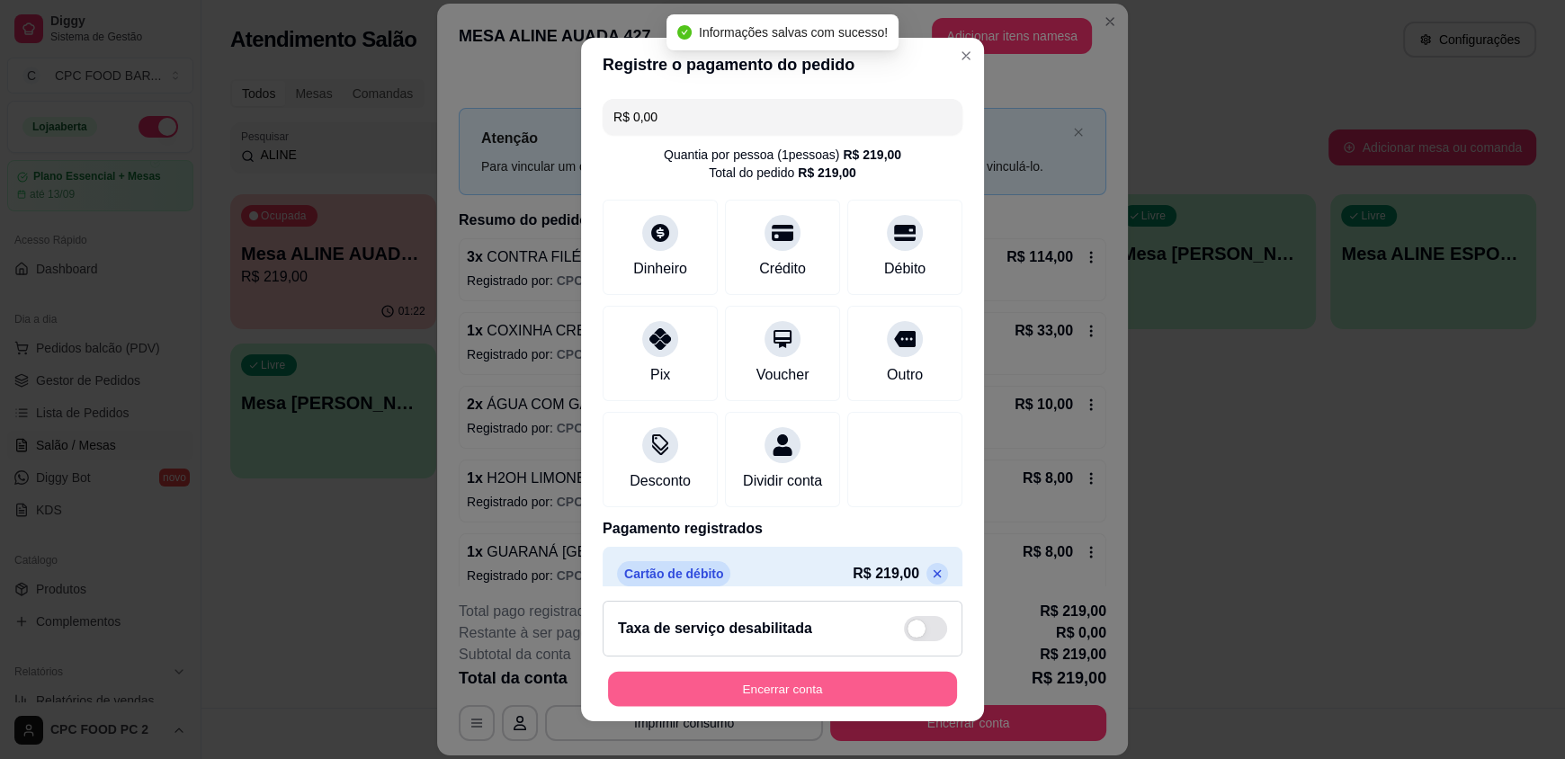
click at [766, 692] on button "Encerrar conta" at bounding box center [782, 688] width 349 height 35
